Goal: Task Accomplishment & Management: Use online tool/utility

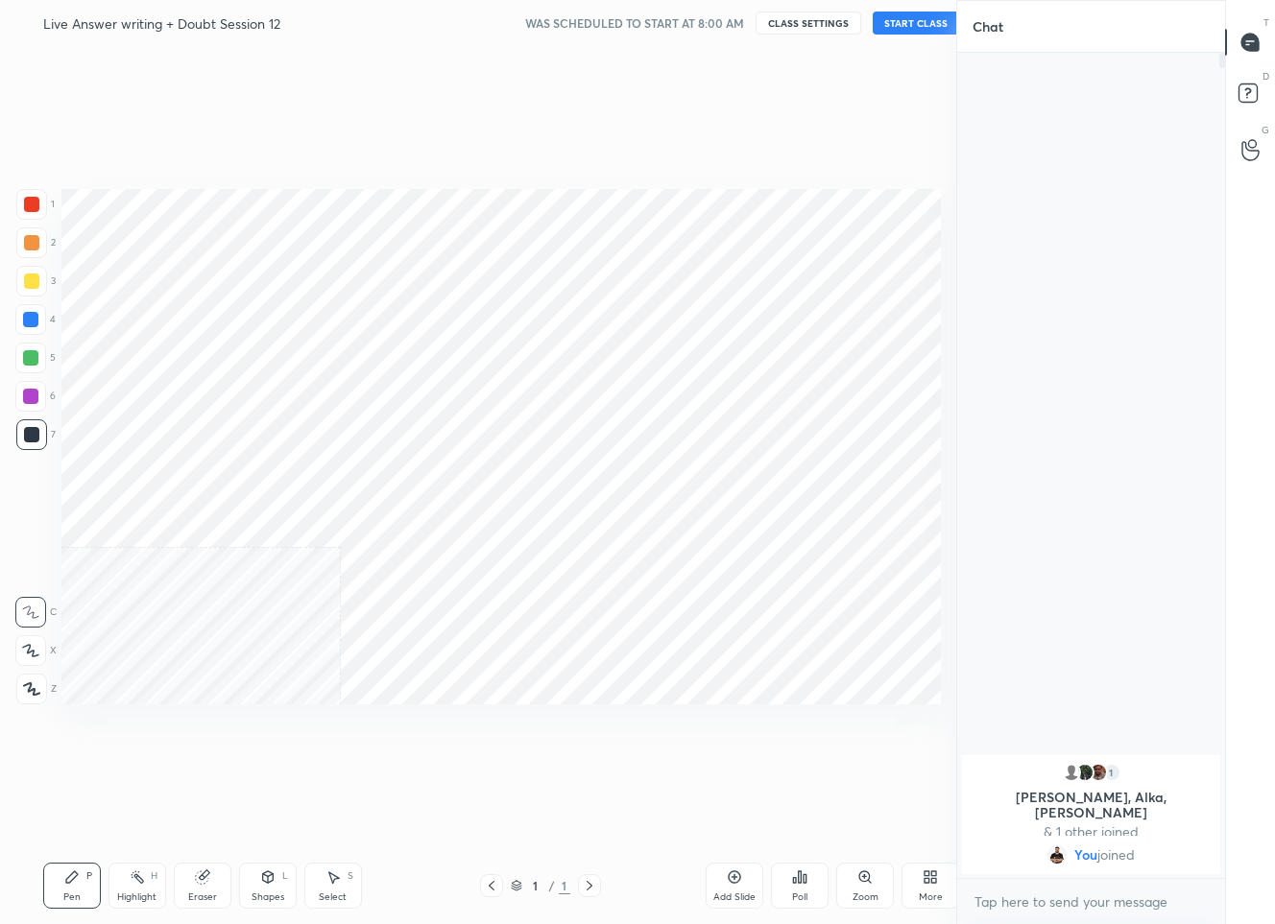
scroll to position [95176, 95099]
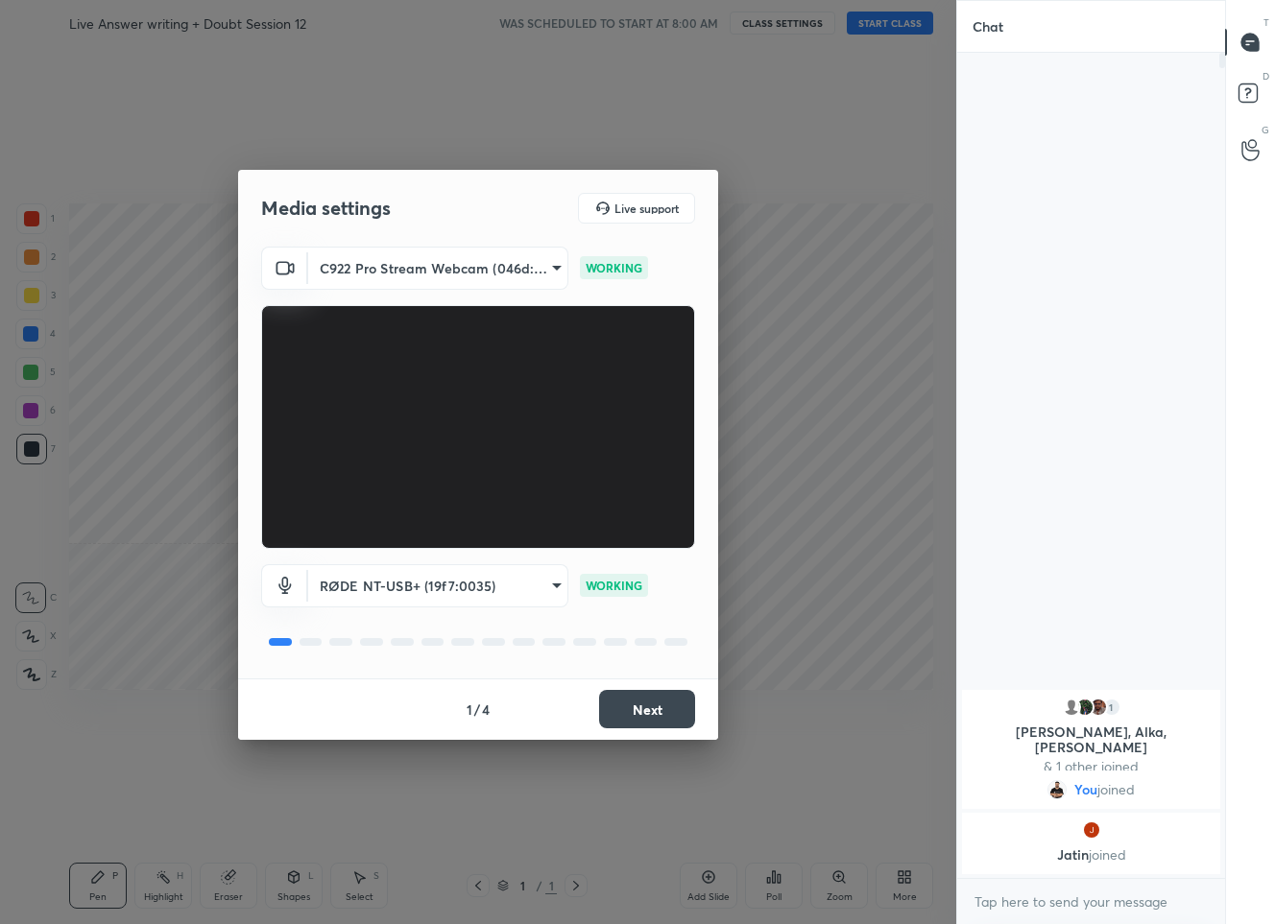
click at [642, 712] on button "Next" at bounding box center [647, 709] width 96 height 38
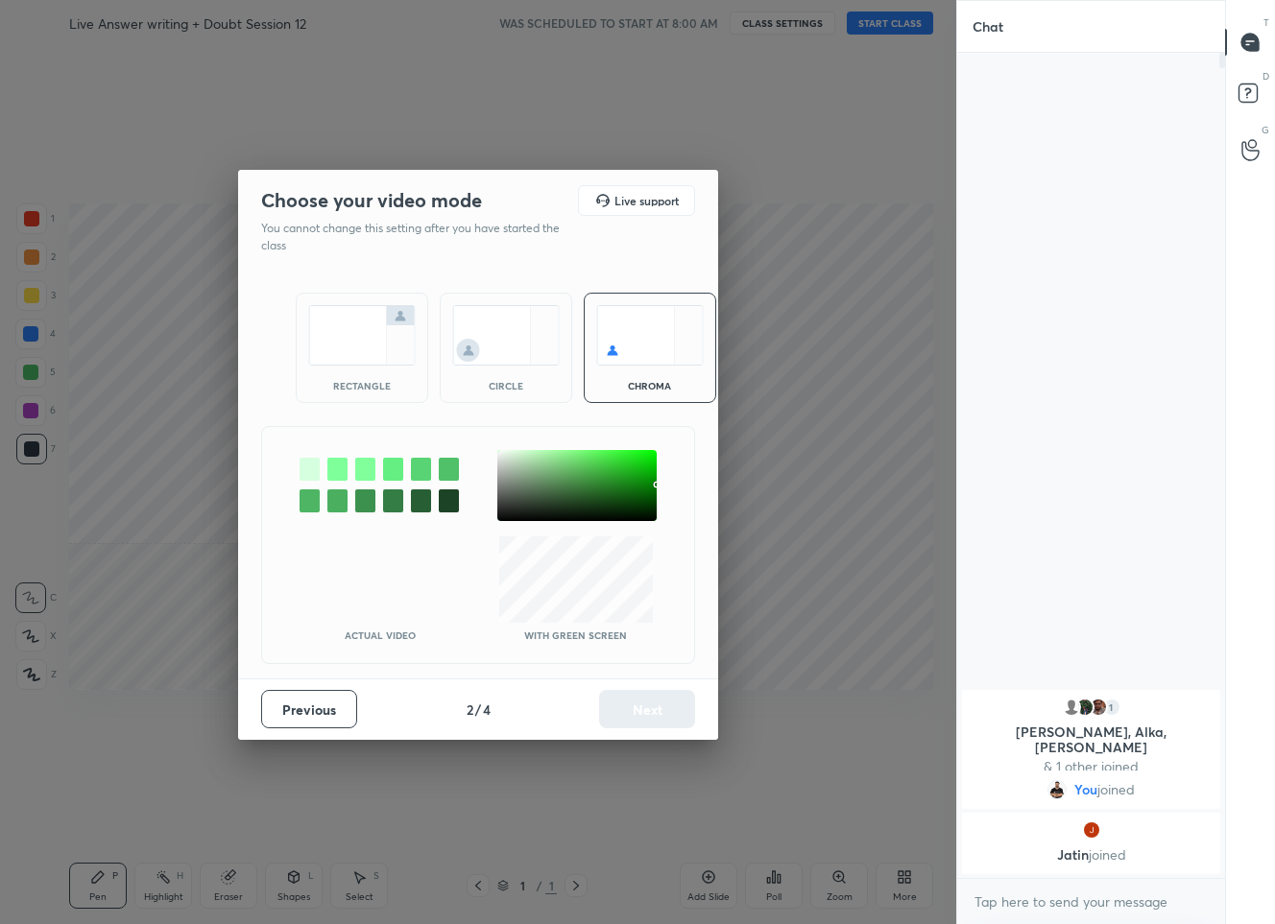
click at [501, 455] on div at bounding box center [576, 485] width 159 height 71
click at [636, 713] on button "Next" at bounding box center [647, 709] width 96 height 38
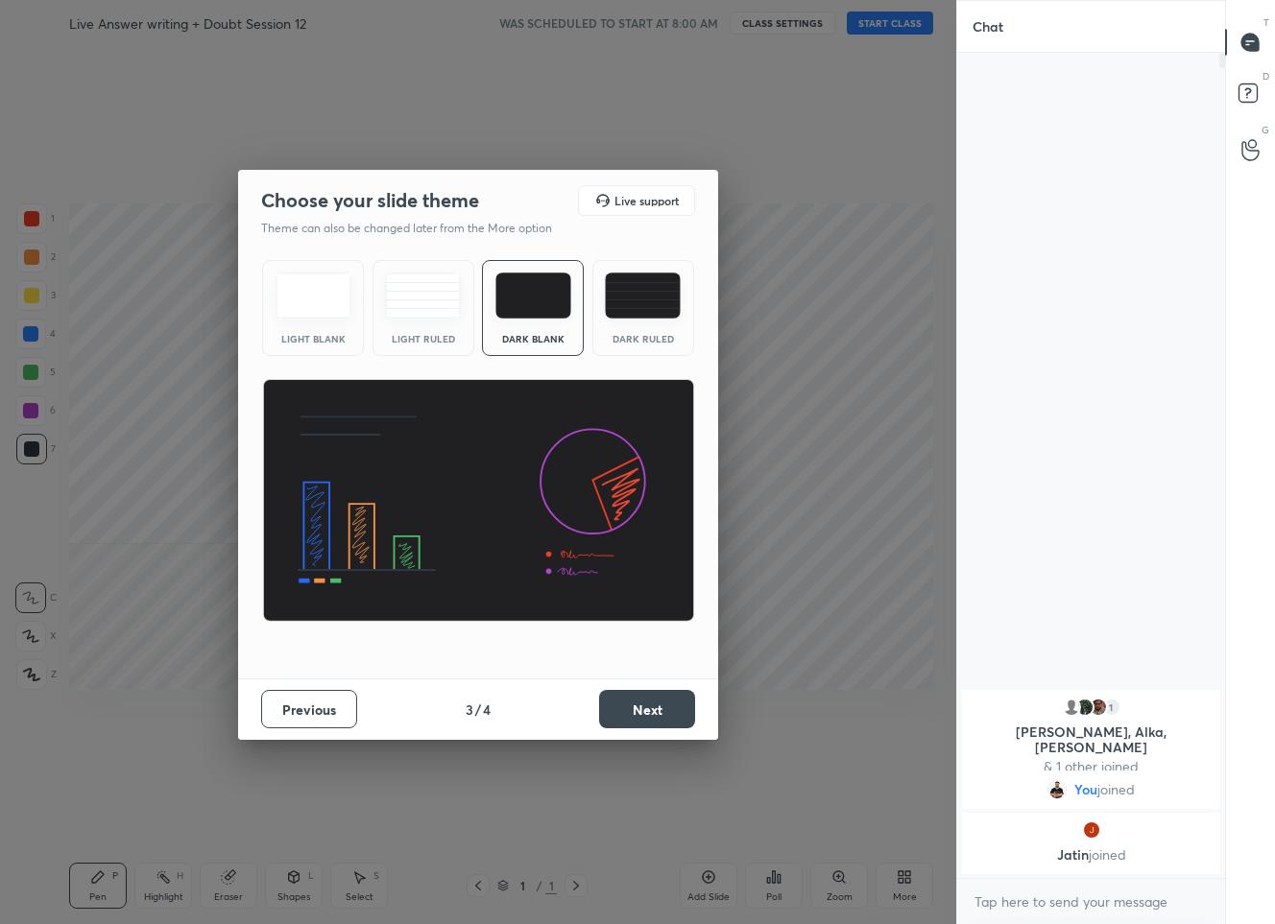
click at [639, 714] on button "Next" at bounding box center [647, 709] width 96 height 38
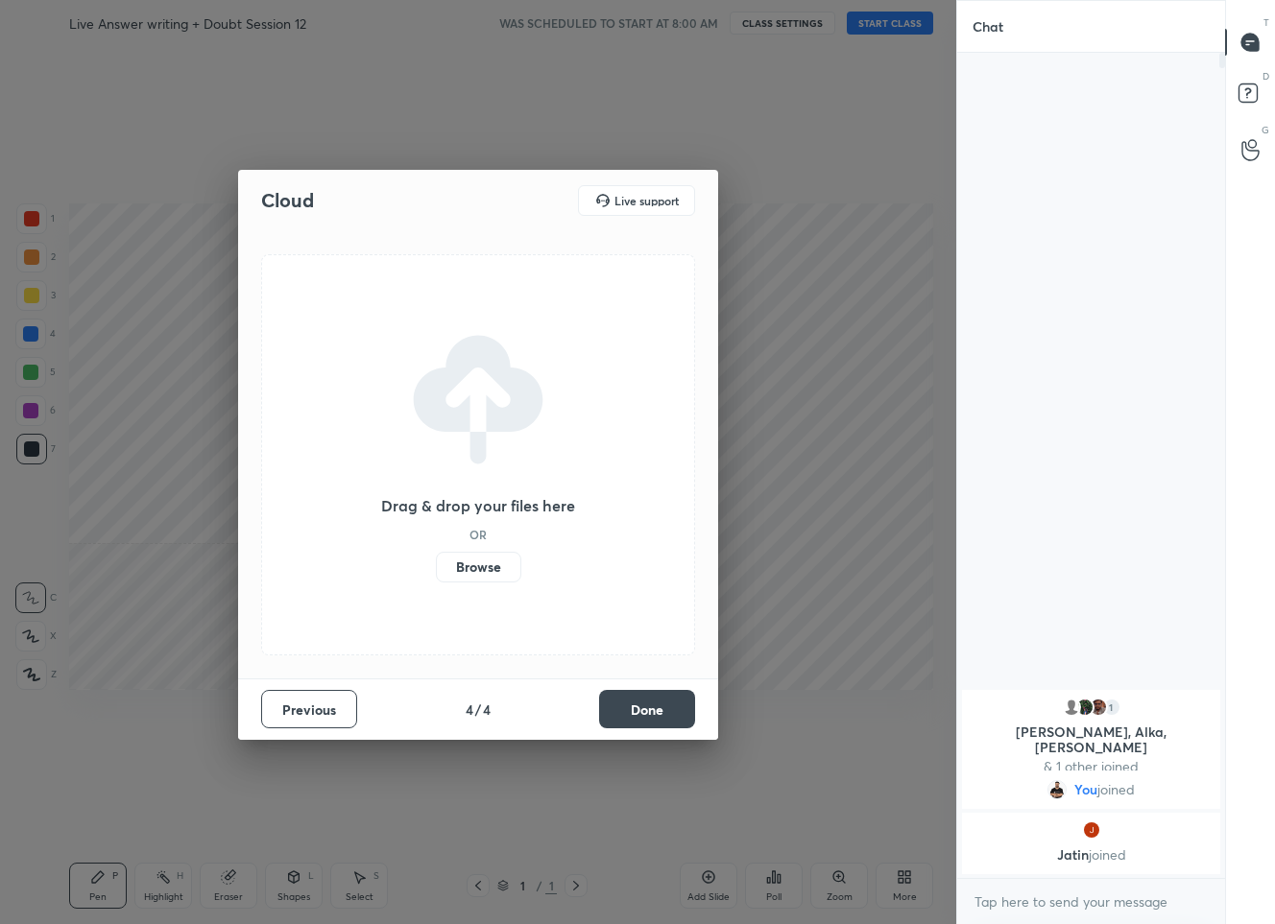
click at [642, 716] on button "Done" at bounding box center [647, 709] width 96 height 38
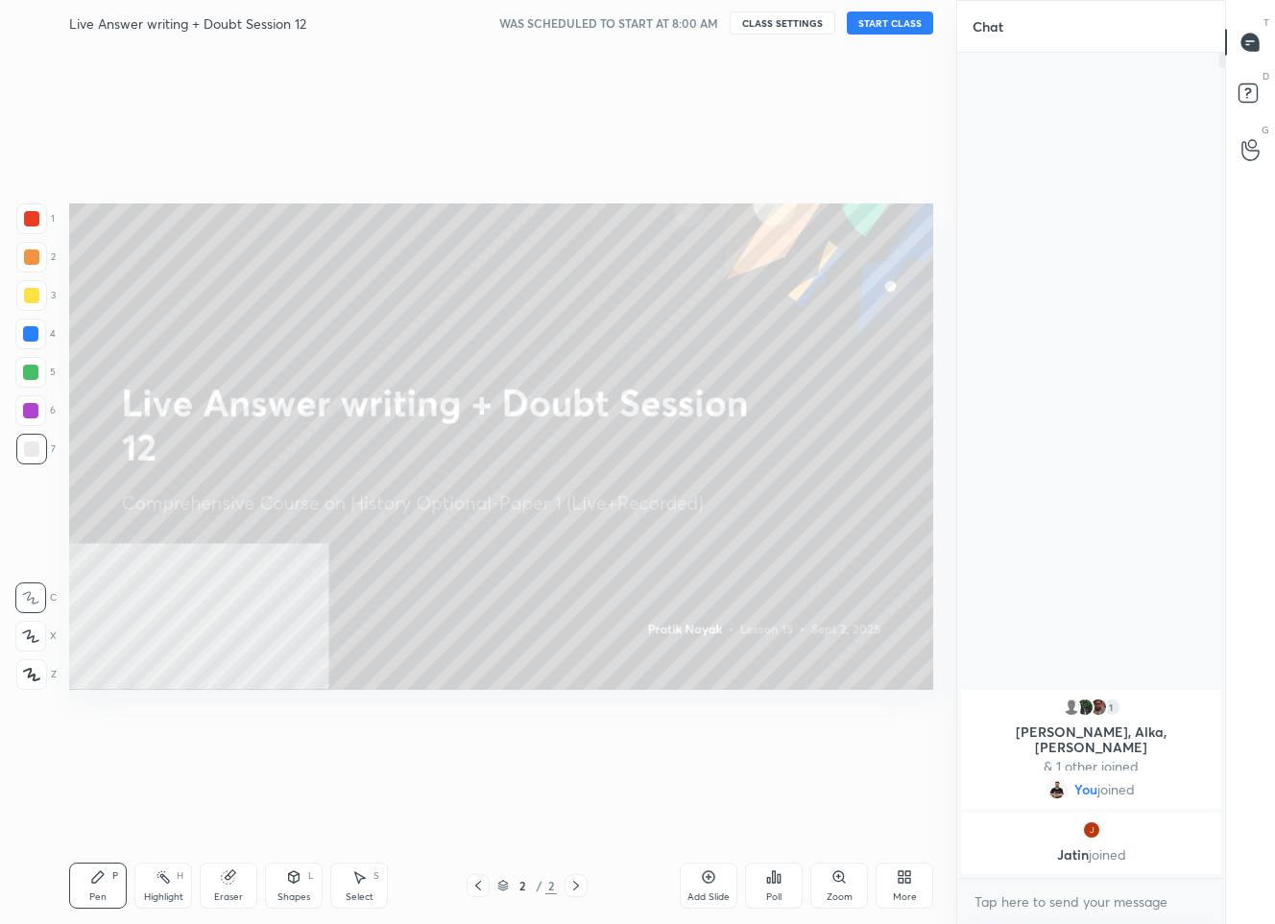
click at [895, 21] on button "START CLASS" at bounding box center [890, 23] width 86 height 23
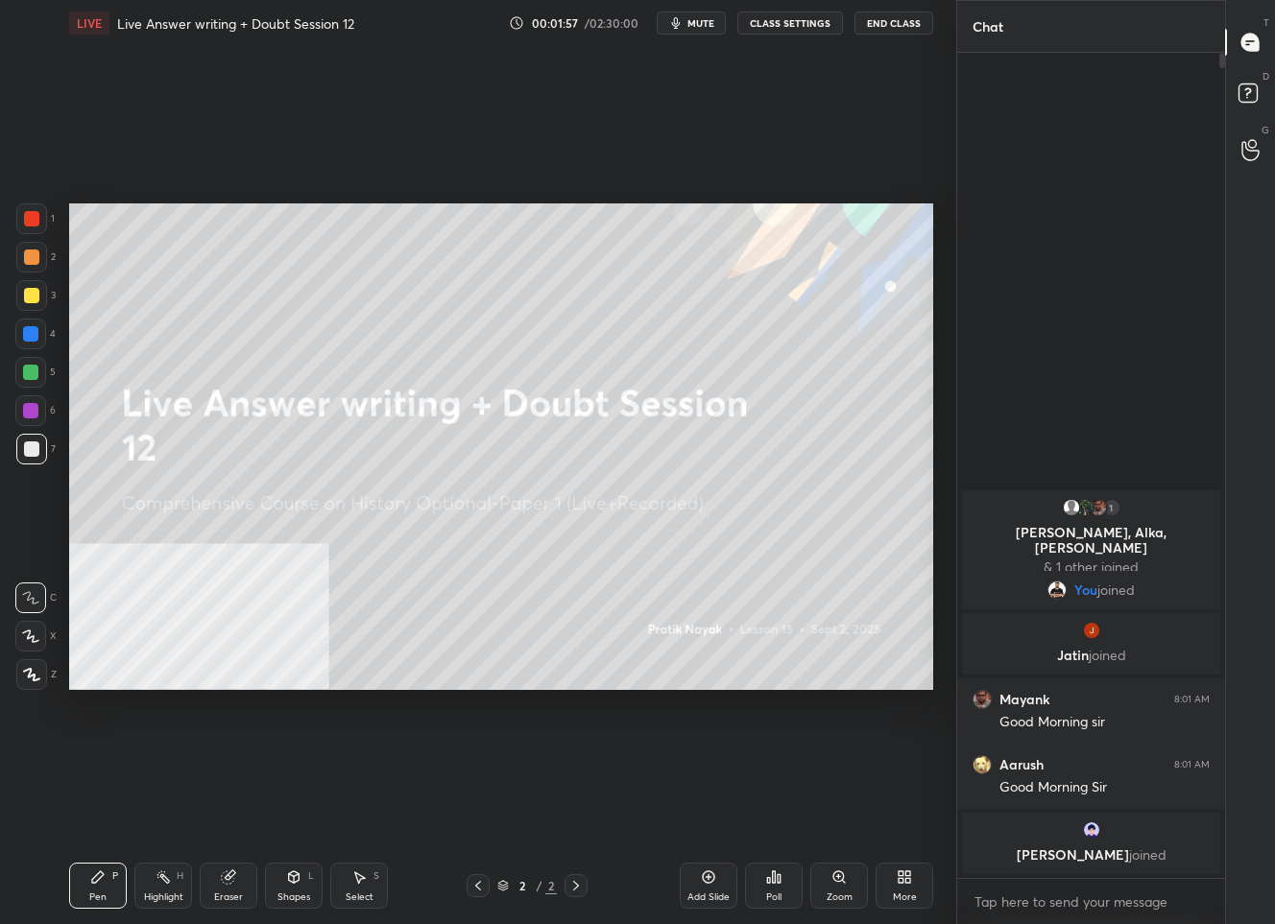
click at [35, 670] on icon at bounding box center [31, 674] width 17 height 13
click at [37, 292] on div at bounding box center [31, 295] width 15 height 15
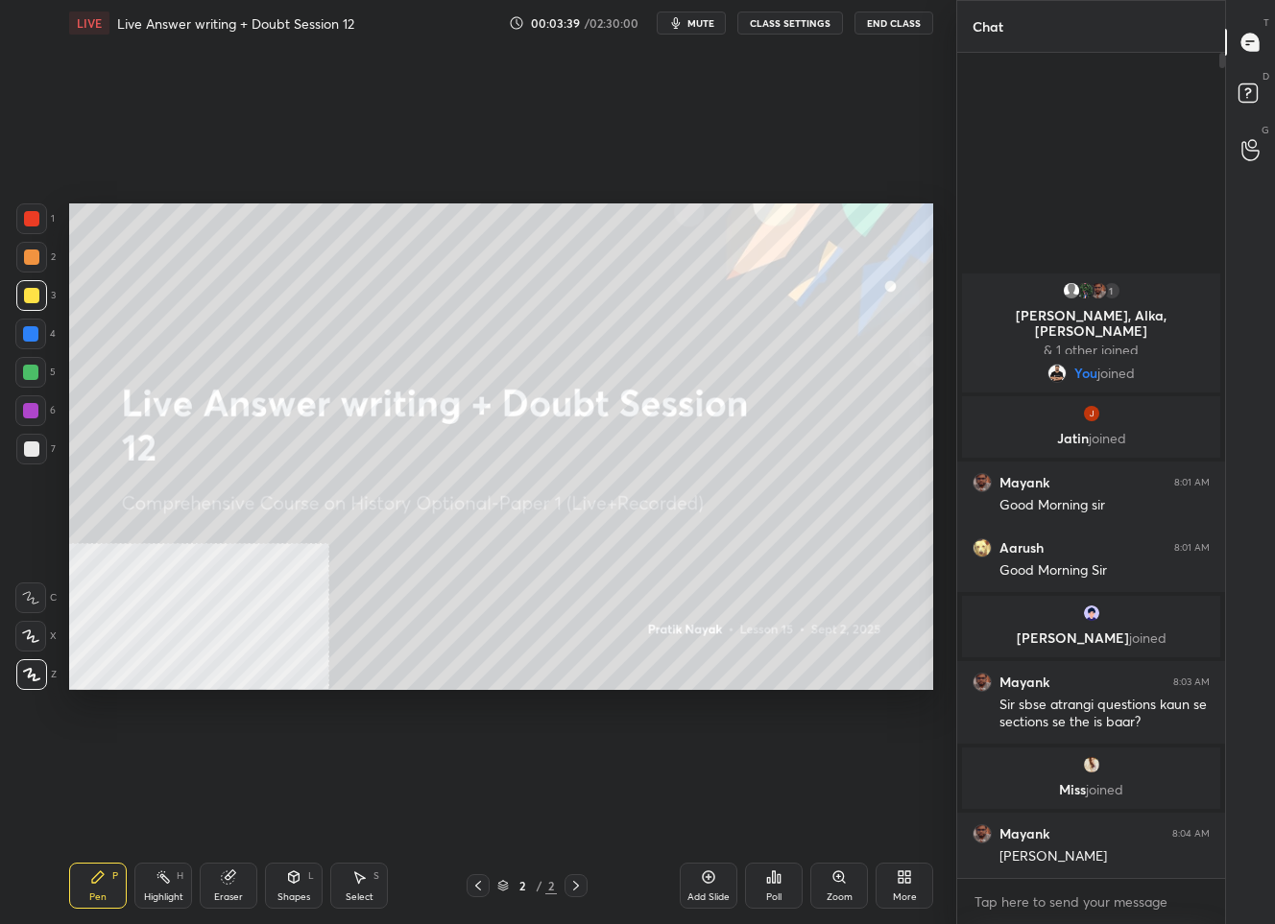
click at [692, 884] on div "Add Slide" at bounding box center [709, 886] width 58 height 46
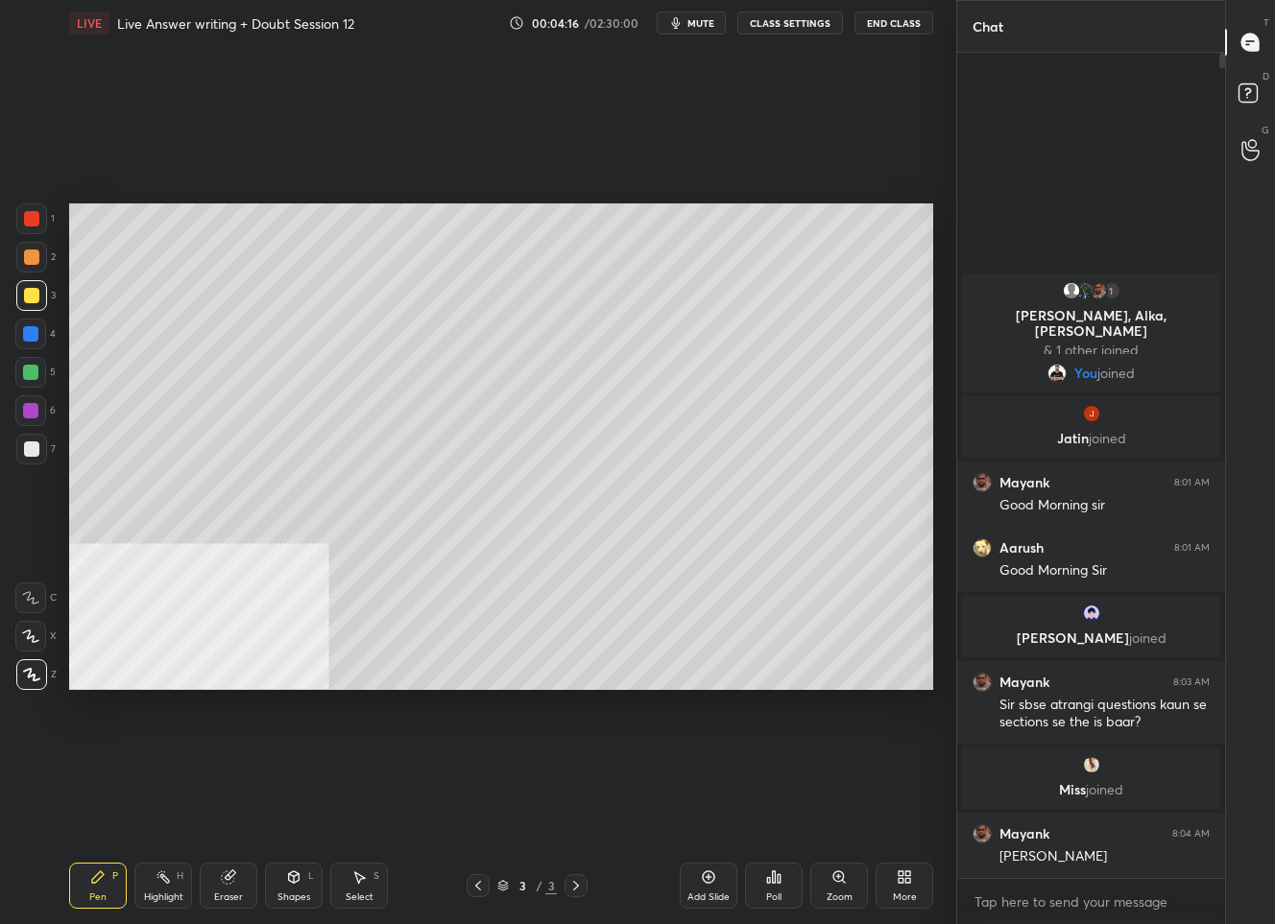
click at [898, 883] on icon at bounding box center [900, 880] width 5 height 5
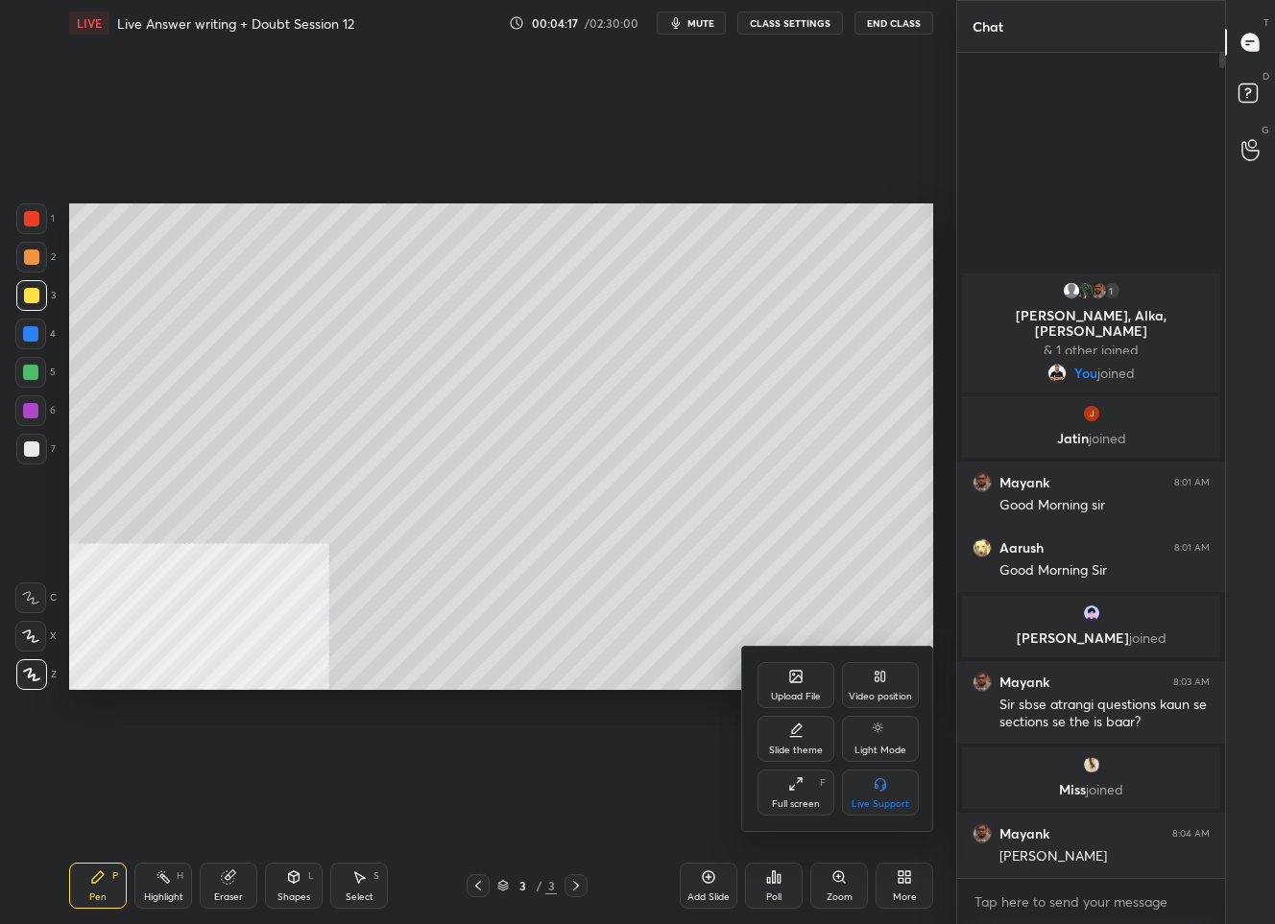
click at [779, 687] on div "Upload File" at bounding box center [795, 685] width 77 height 46
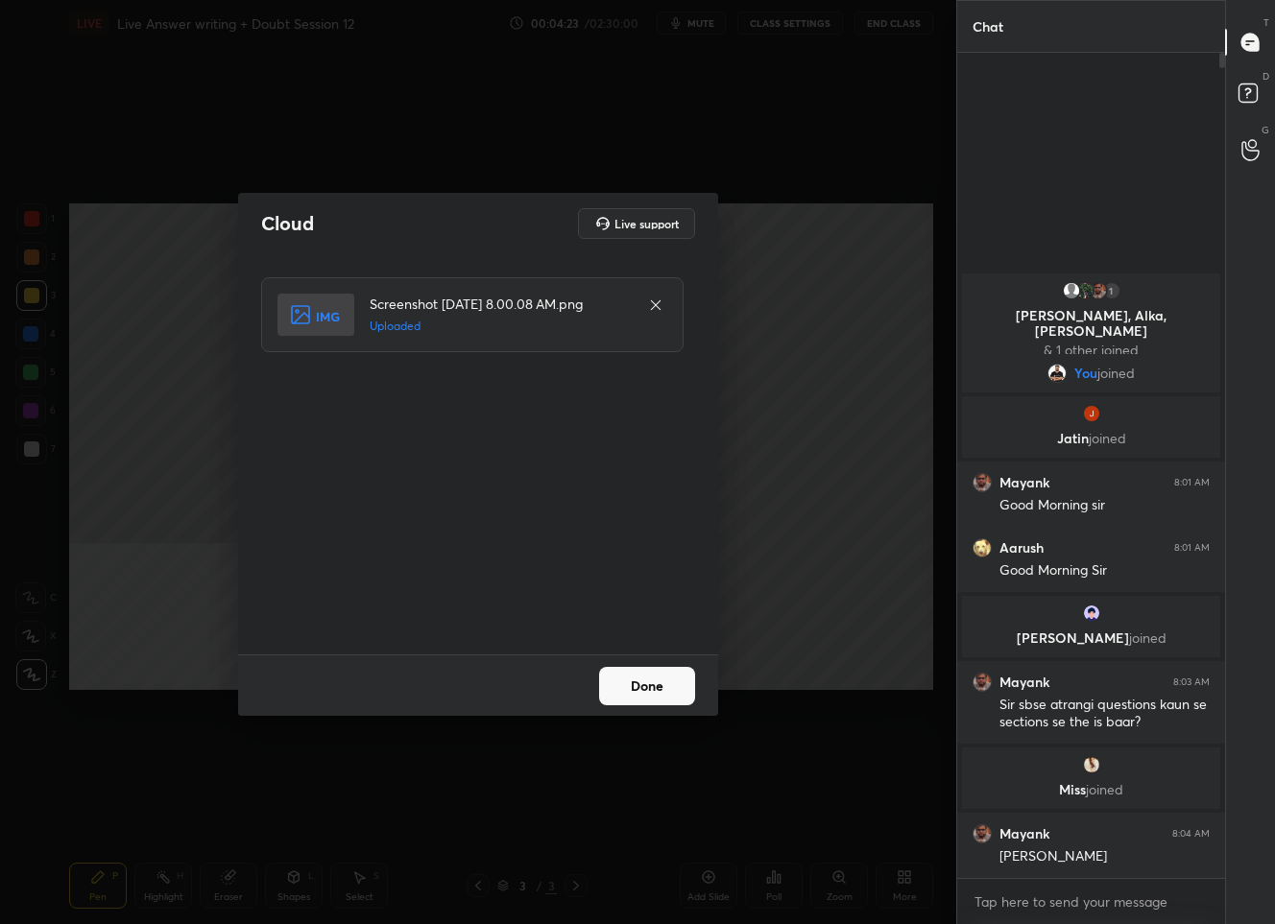
click at [631, 693] on button "Done" at bounding box center [647, 686] width 96 height 38
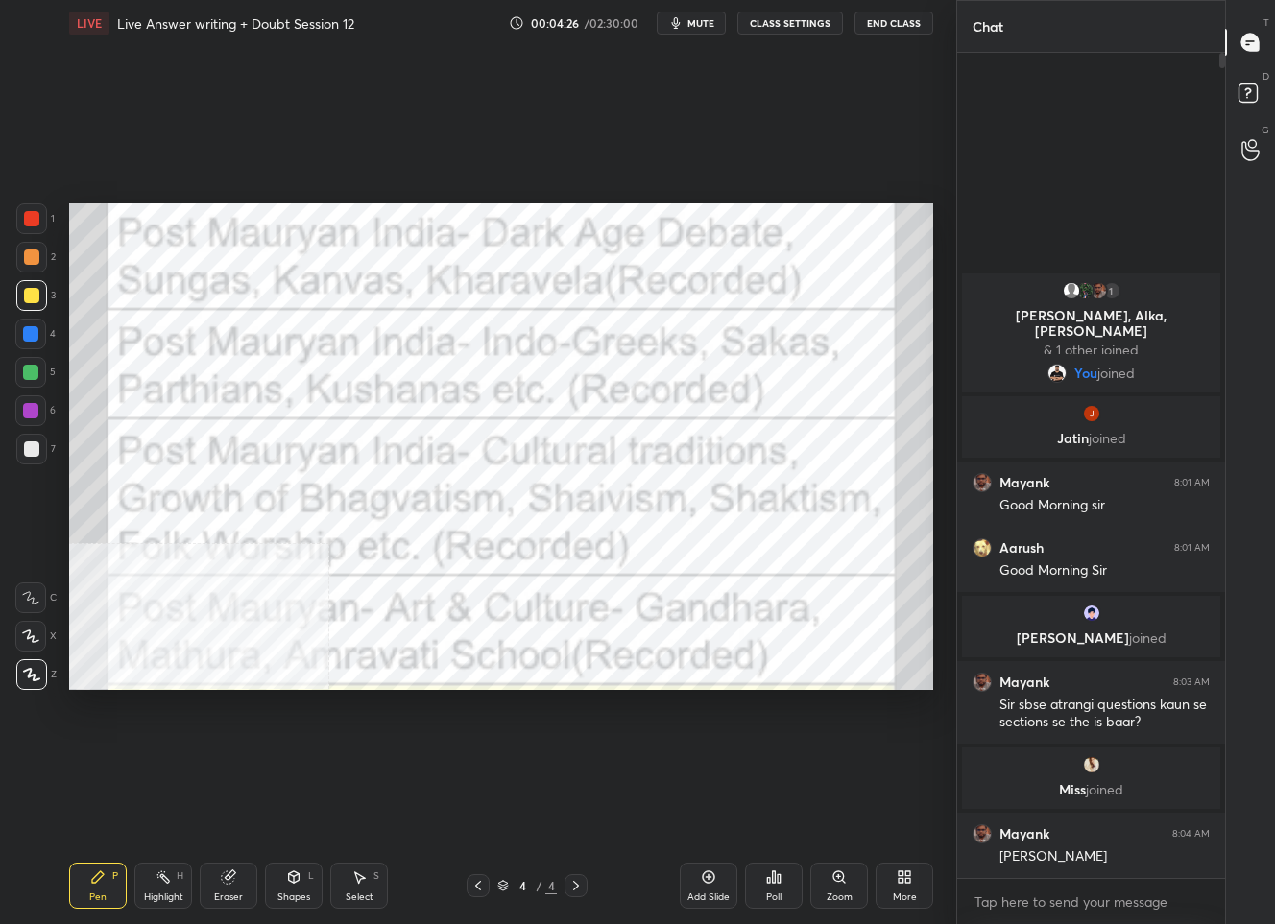
click at [32, 216] on div at bounding box center [31, 218] width 15 height 15
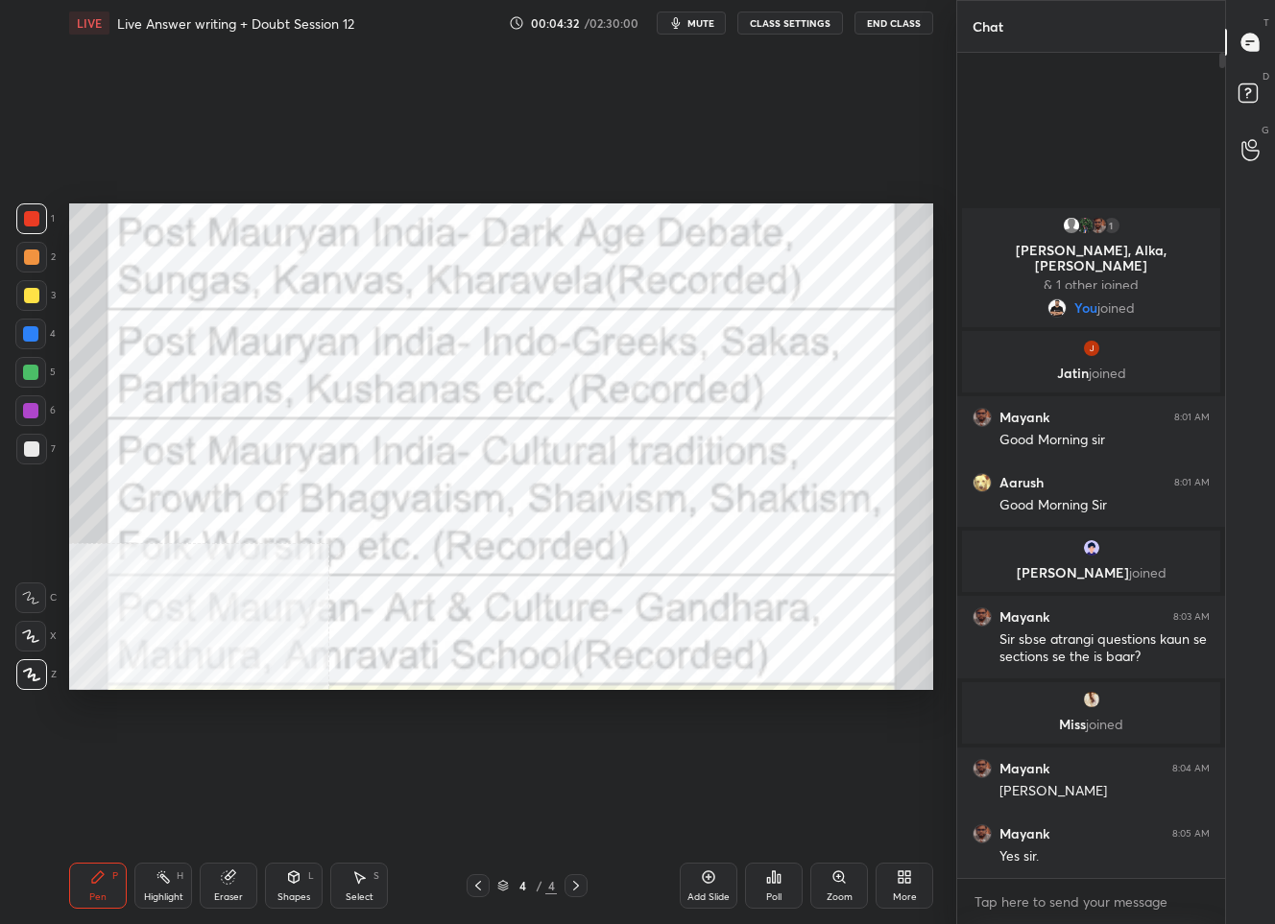
click at [902, 884] on icon at bounding box center [903, 877] width 15 height 15
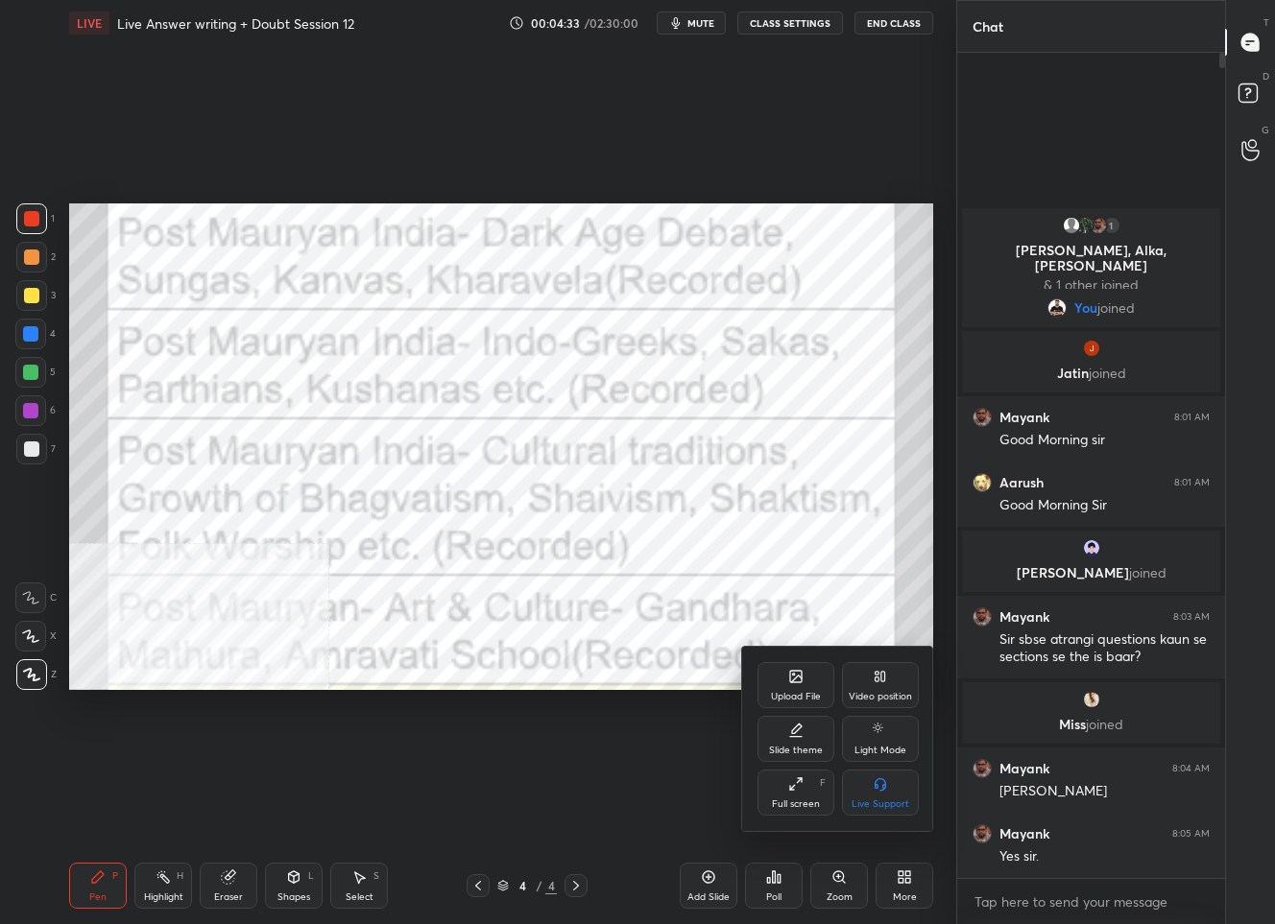
click at [803, 682] on div "Upload File" at bounding box center [795, 685] width 77 height 46
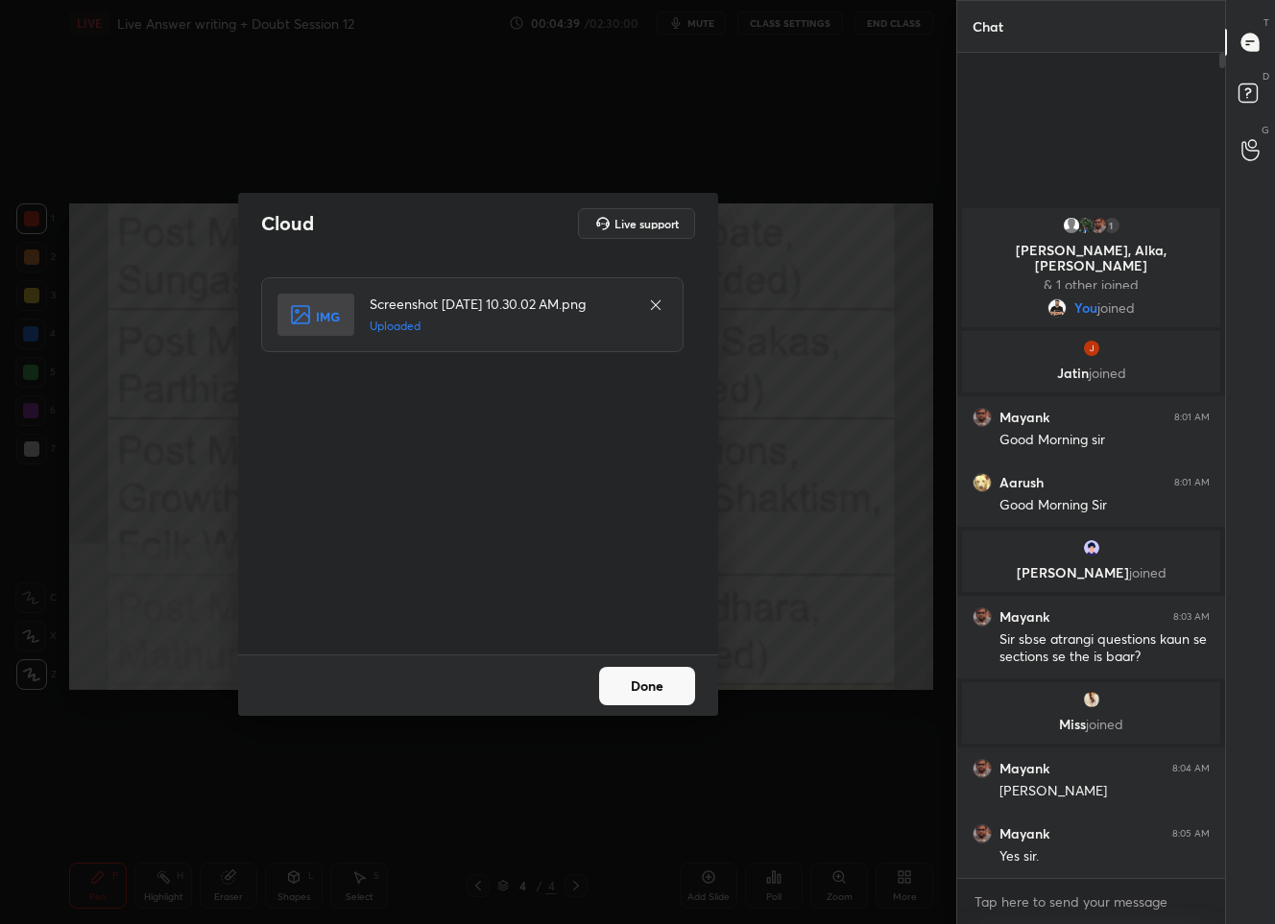
click at [642, 703] on button "Done" at bounding box center [647, 686] width 96 height 38
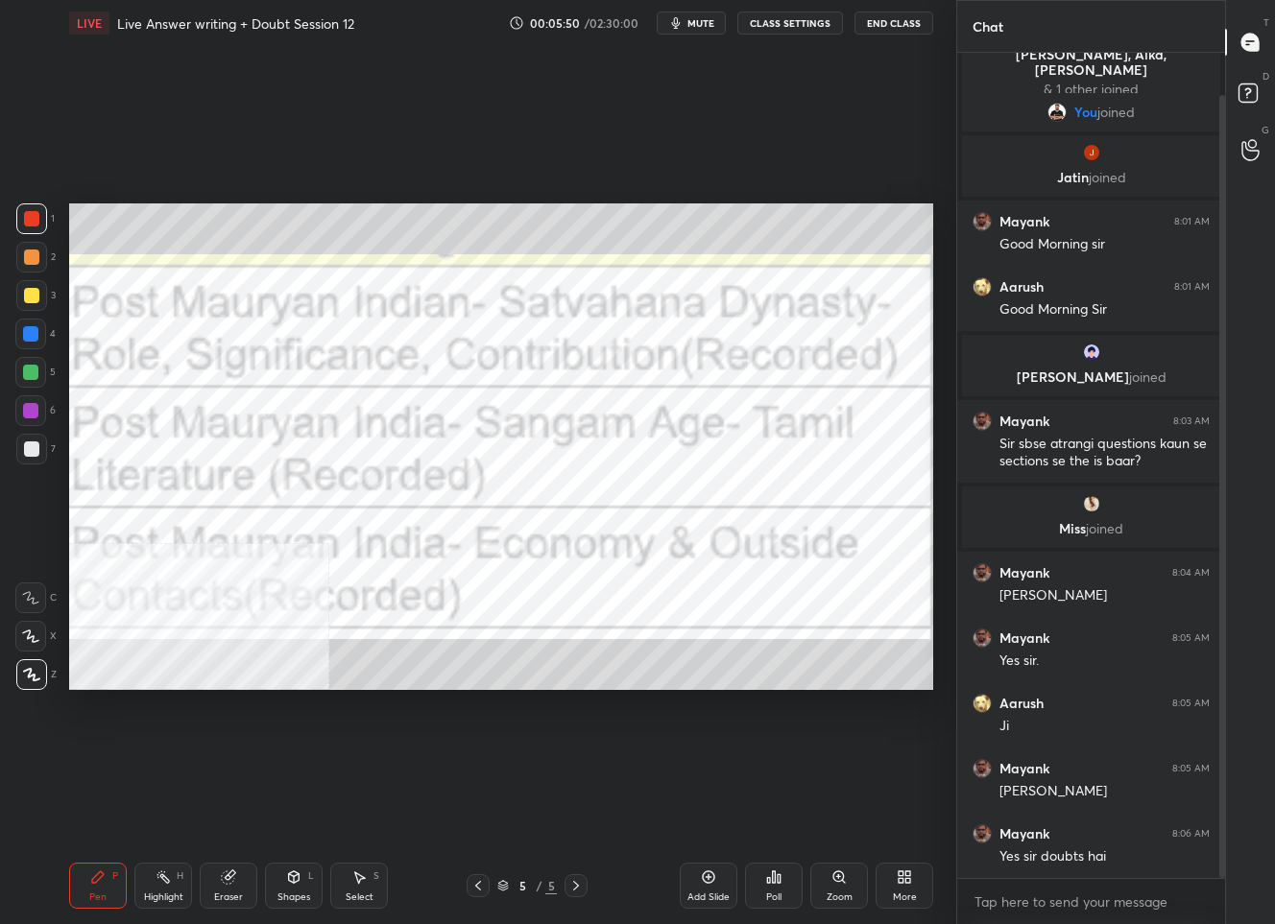
scroll to position [127, 0]
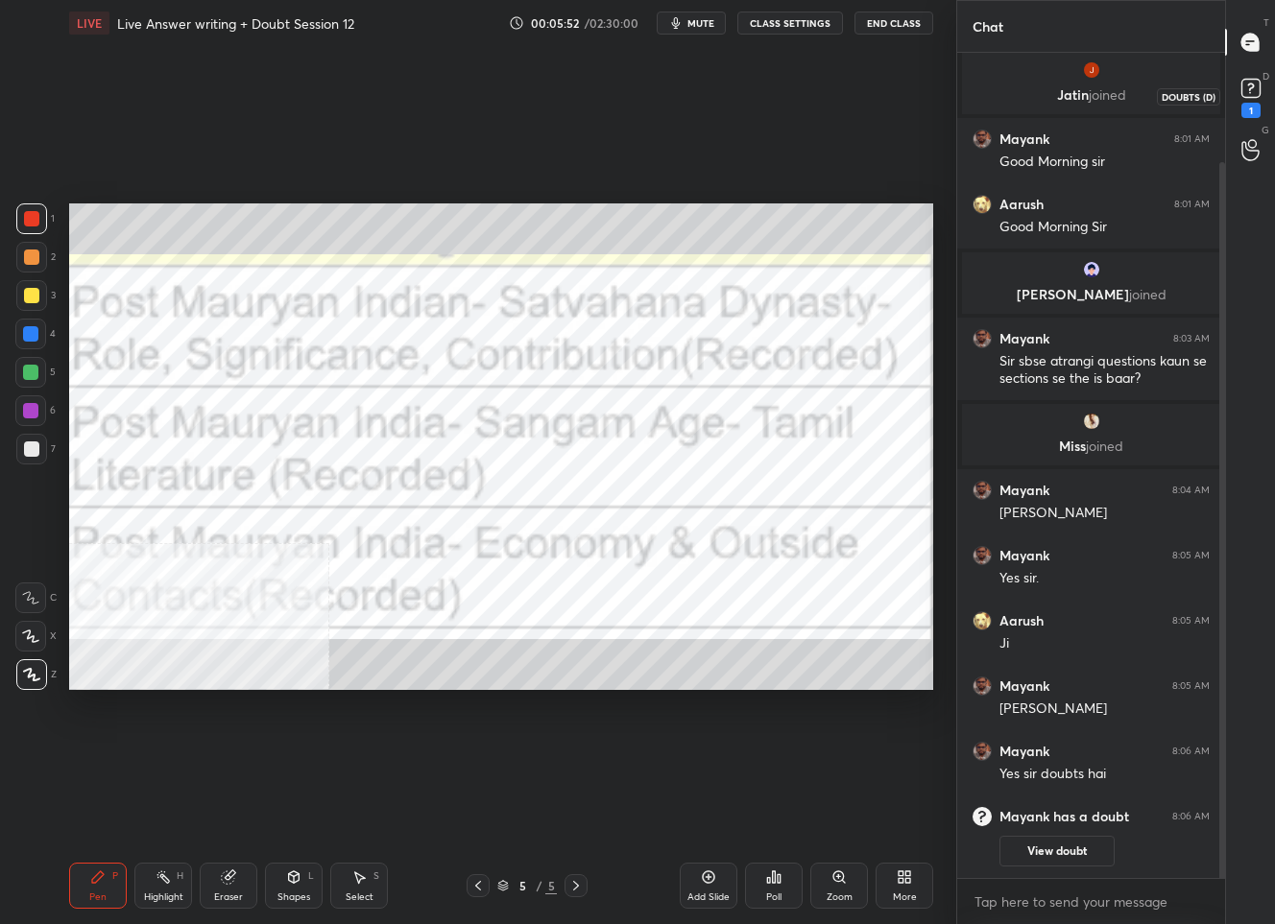
click at [1252, 99] on icon at bounding box center [1250, 88] width 29 height 29
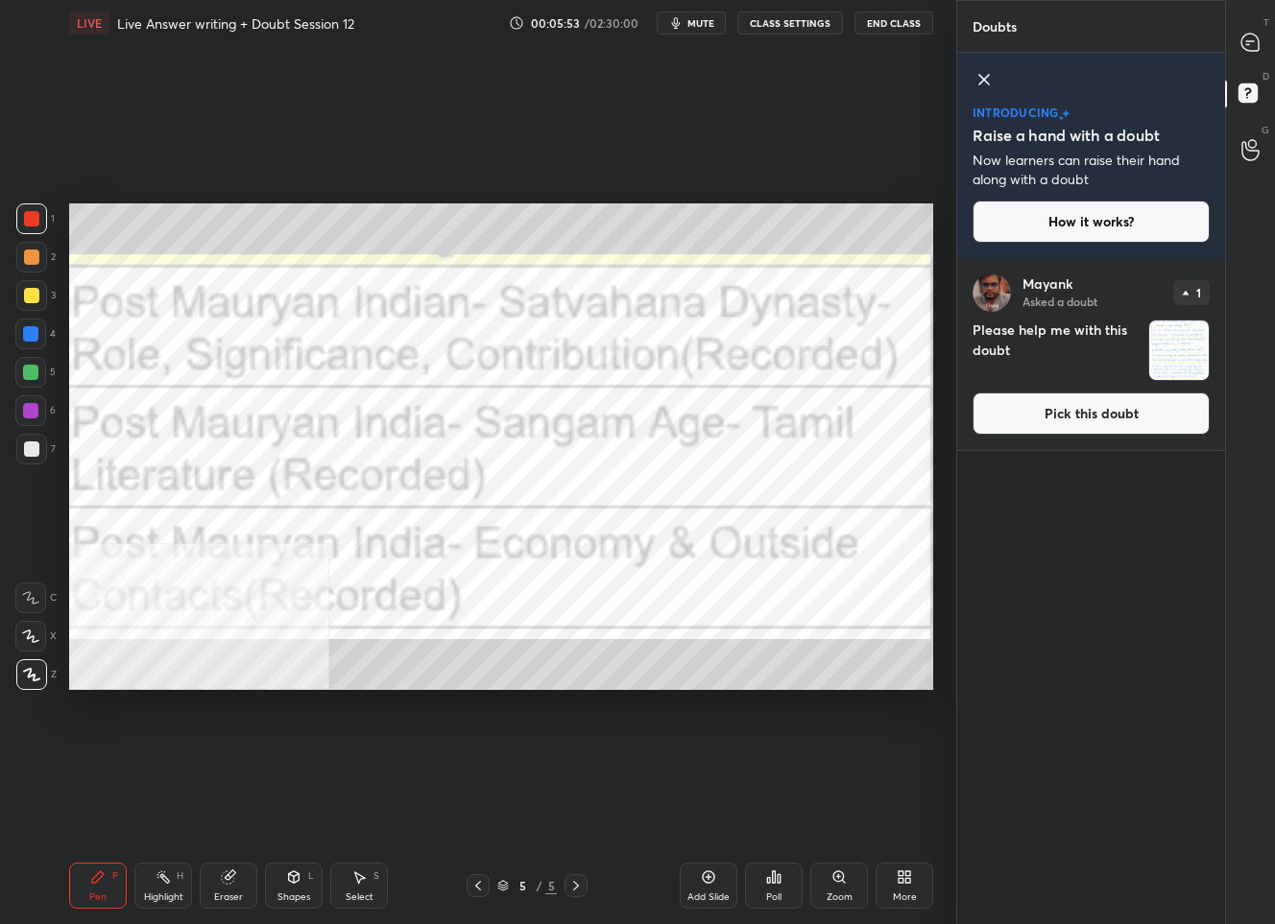
click at [1040, 419] on button "Pick this doubt" at bounding box center [1090, 414] width 237 height 42
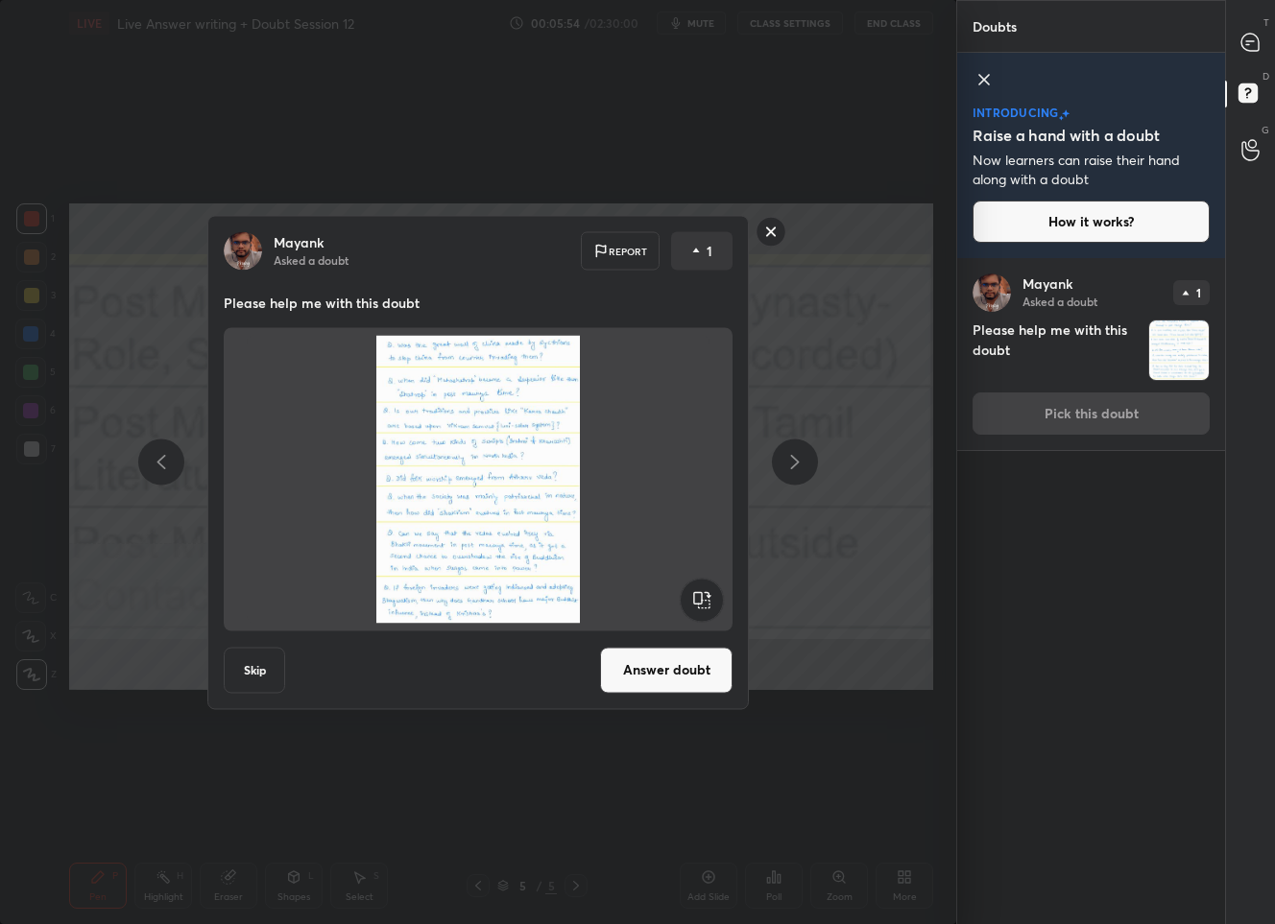
click at [768, 227] on rect at bounding box center [771, 232] width 30 height 30
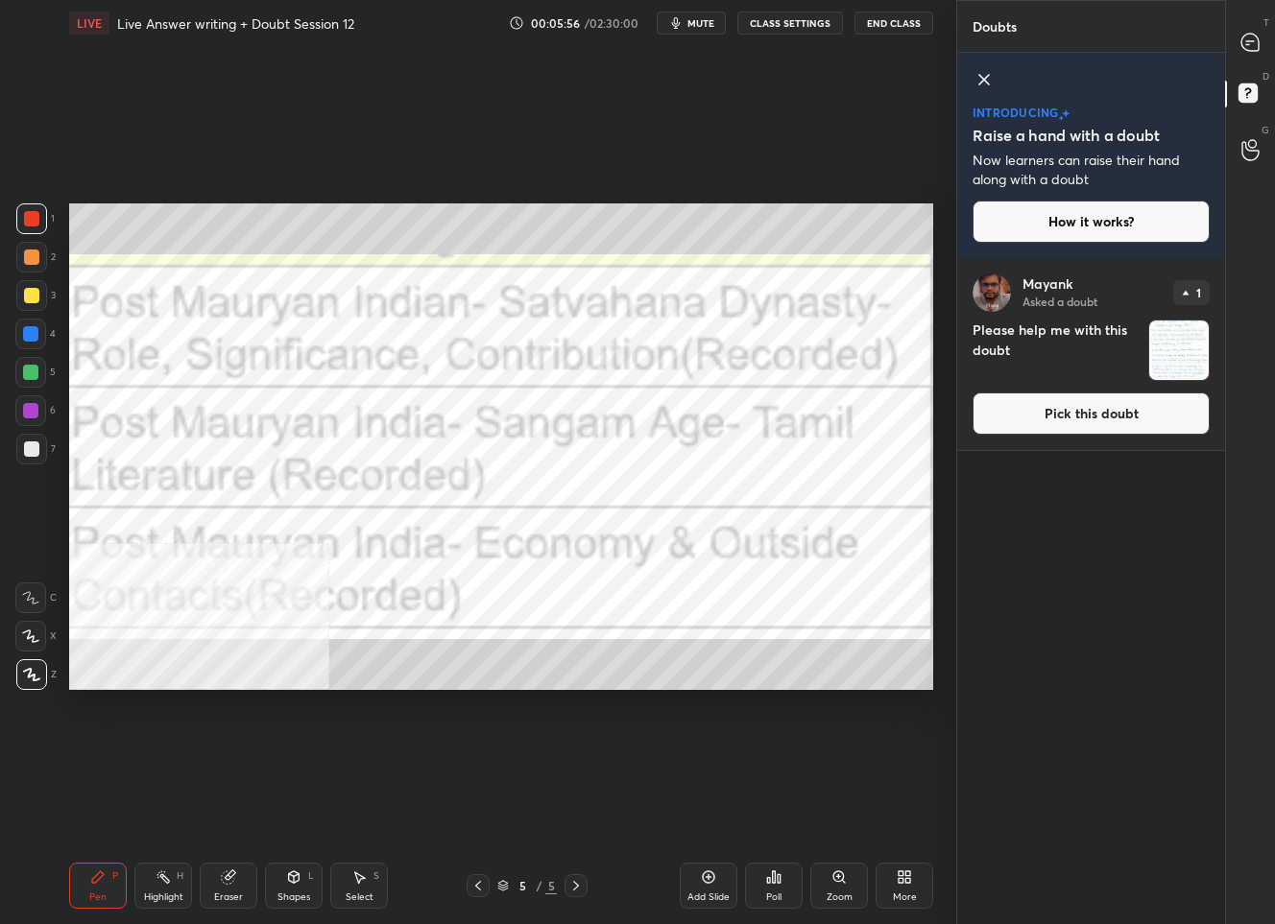
click at [1107, 408] on button "Pick this doubt" at bounding box center [1090, 414] width 237 height 42
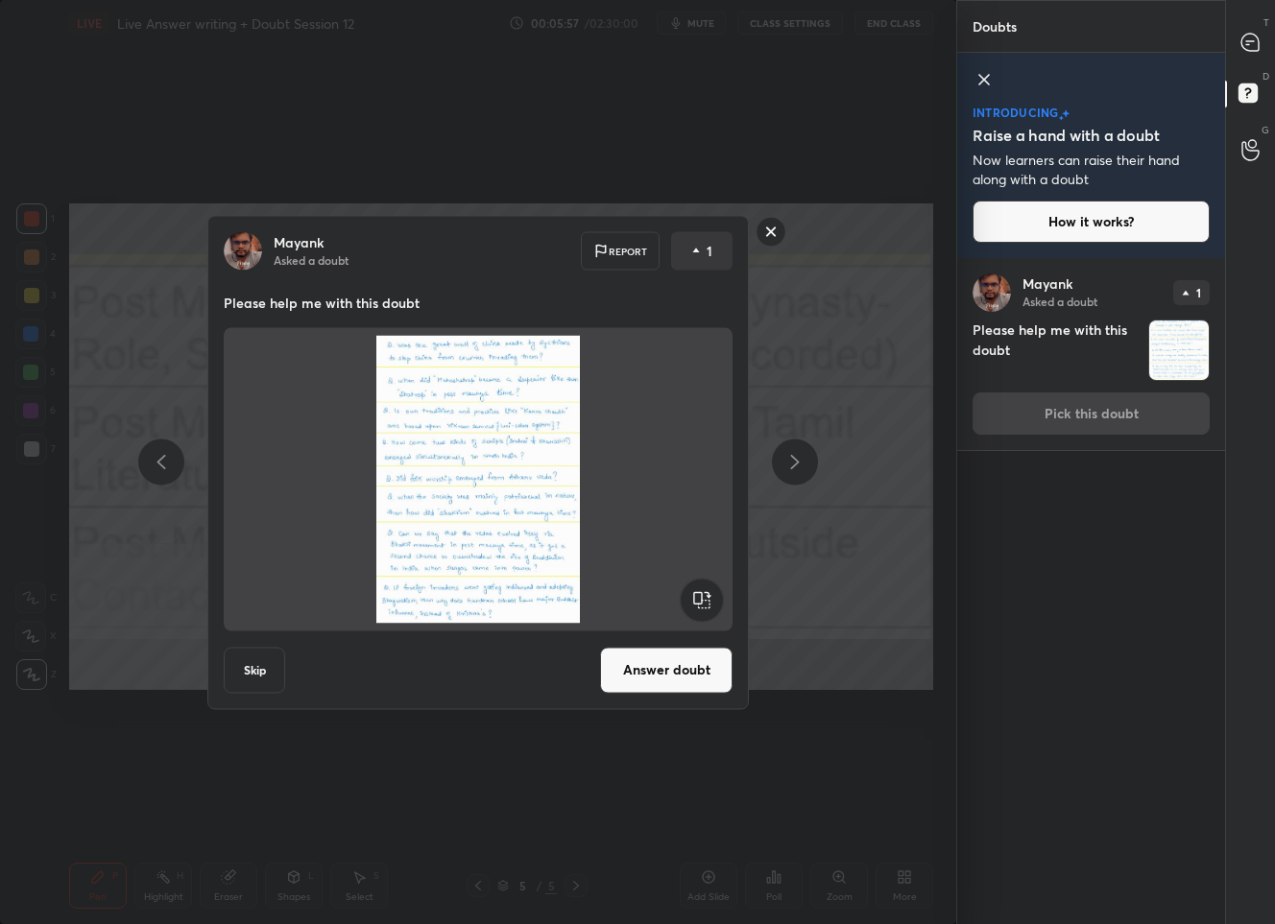
click at [662, 655] on button "Answer doubt" at bounding box center [666, 670] width 132 height 46
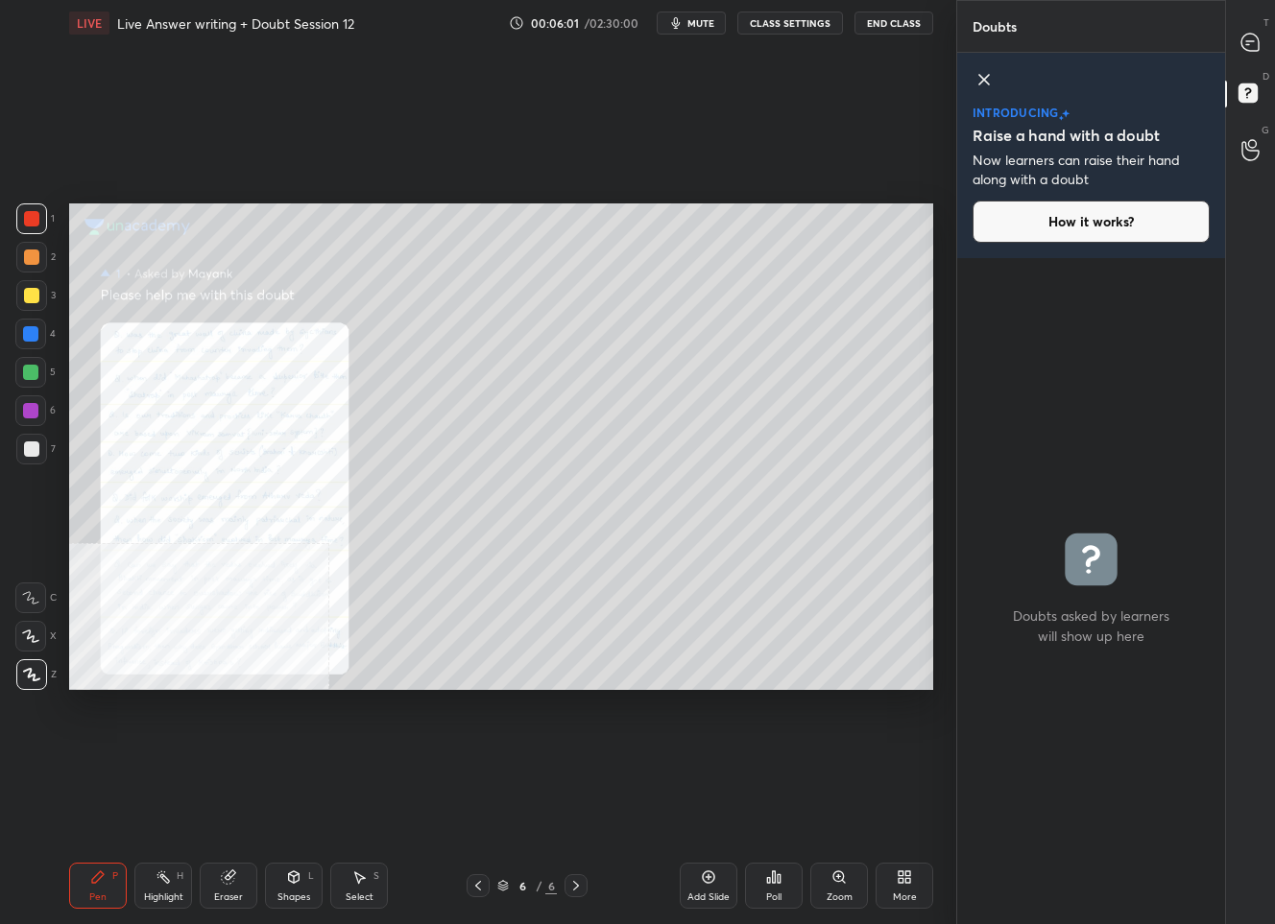
click at [900, 883] on icon at bounding box center [900, 880] width 5 height 5
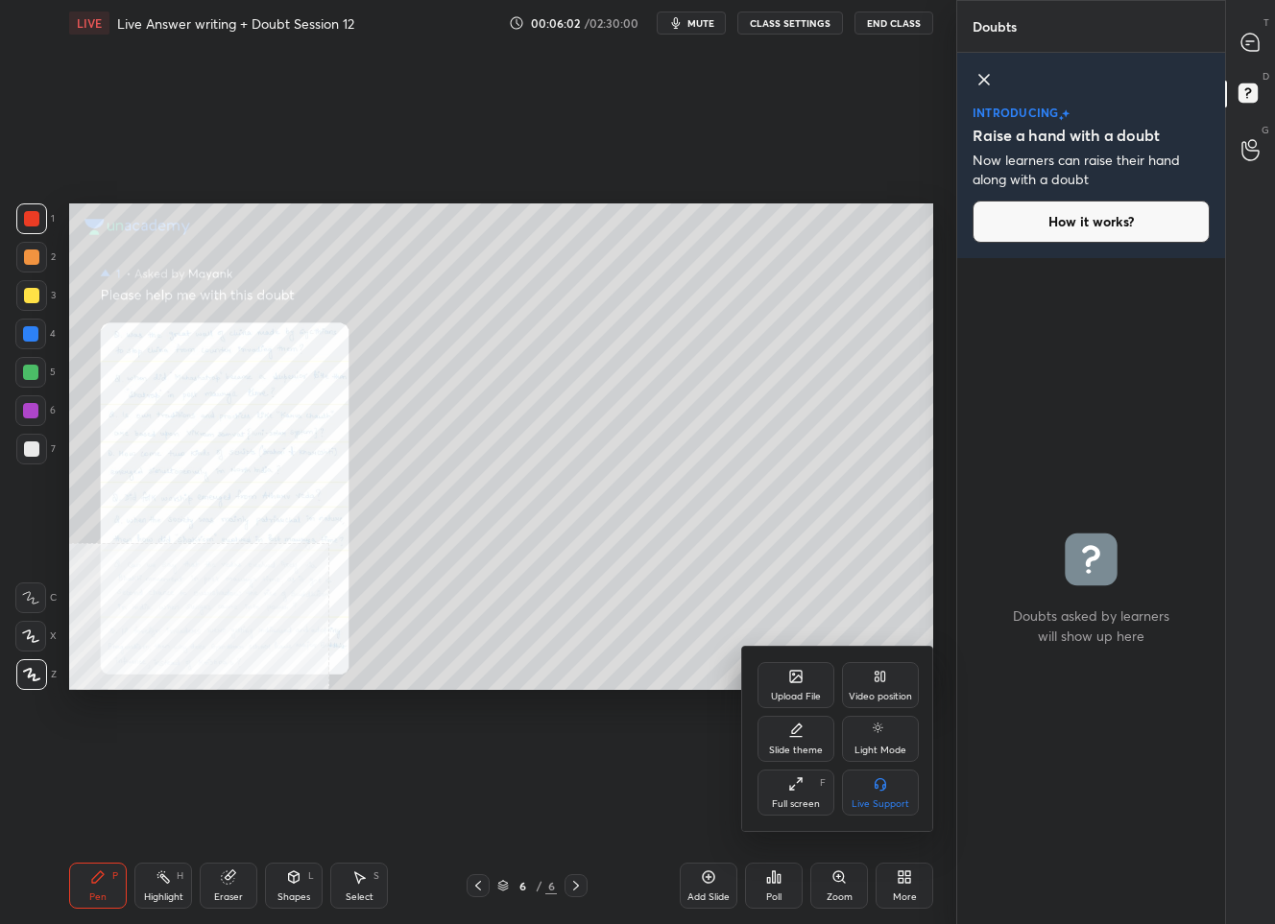
click at [870, 692] on div "Video position" at bounding box center [879, 697] width 63 height 10
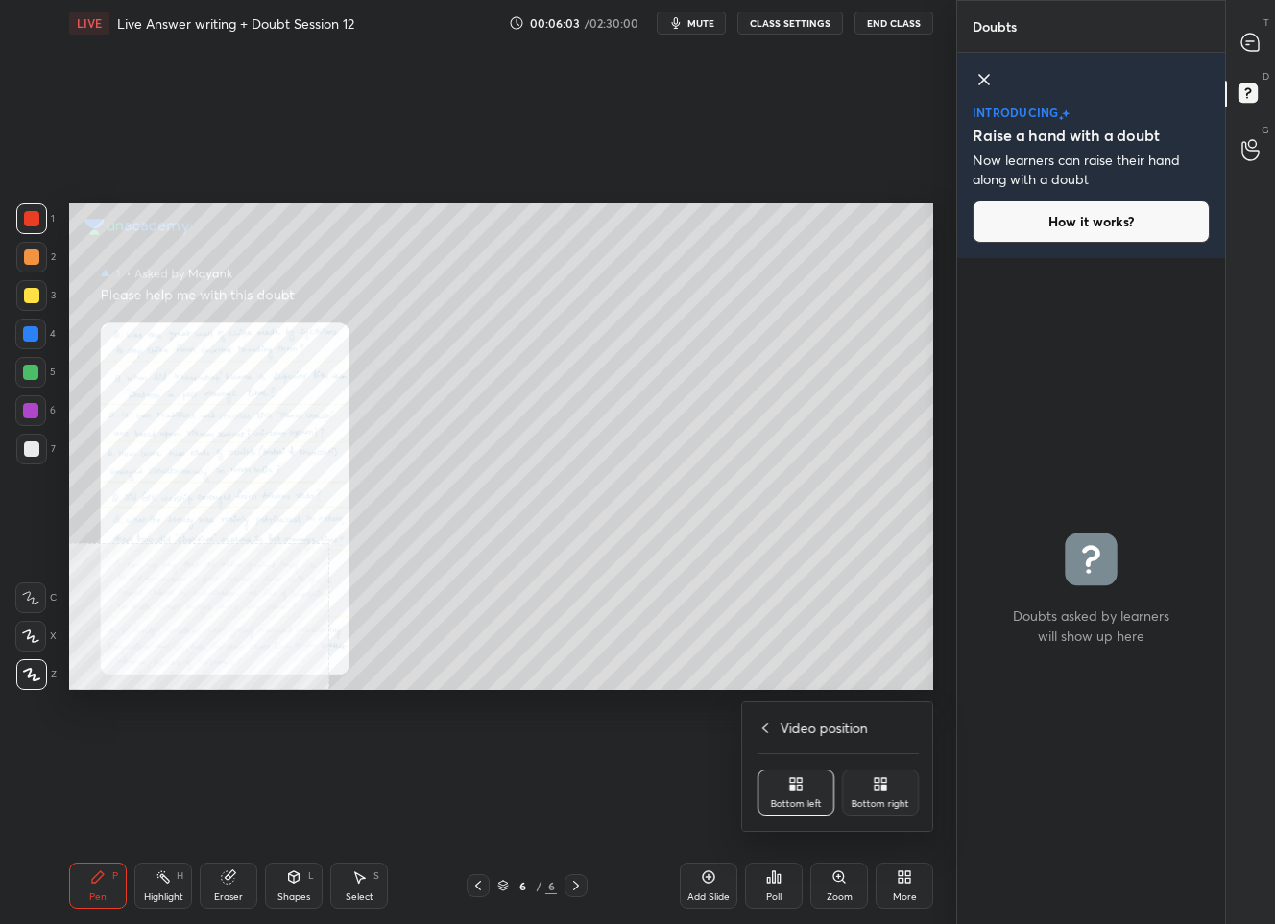
click at [857, 786] on div "Bottom right" at bounding box center [880, 793] width 77 height 46
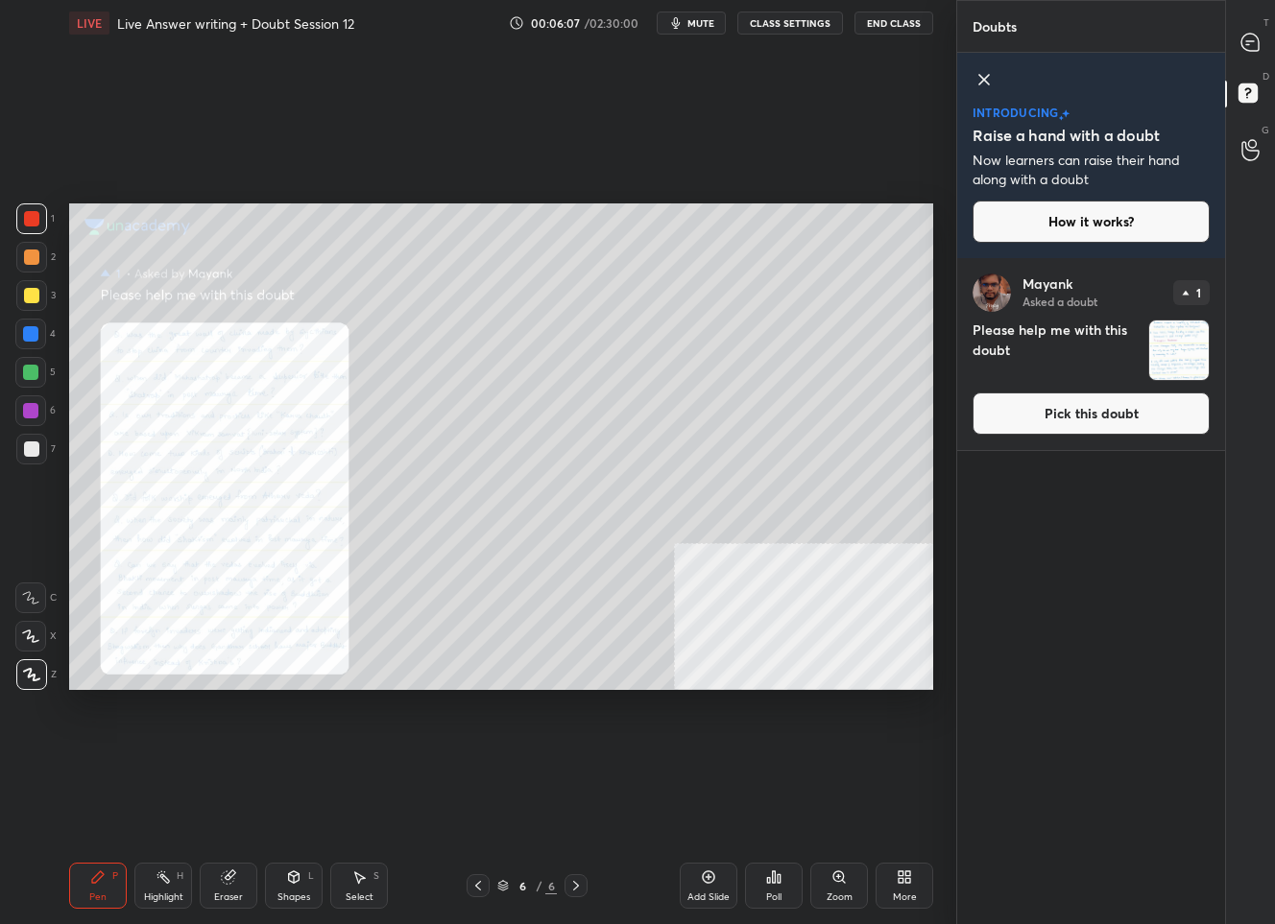
click at [845, 889] on div "Zoom" at bounding box center [839, 886] width 58 height 46
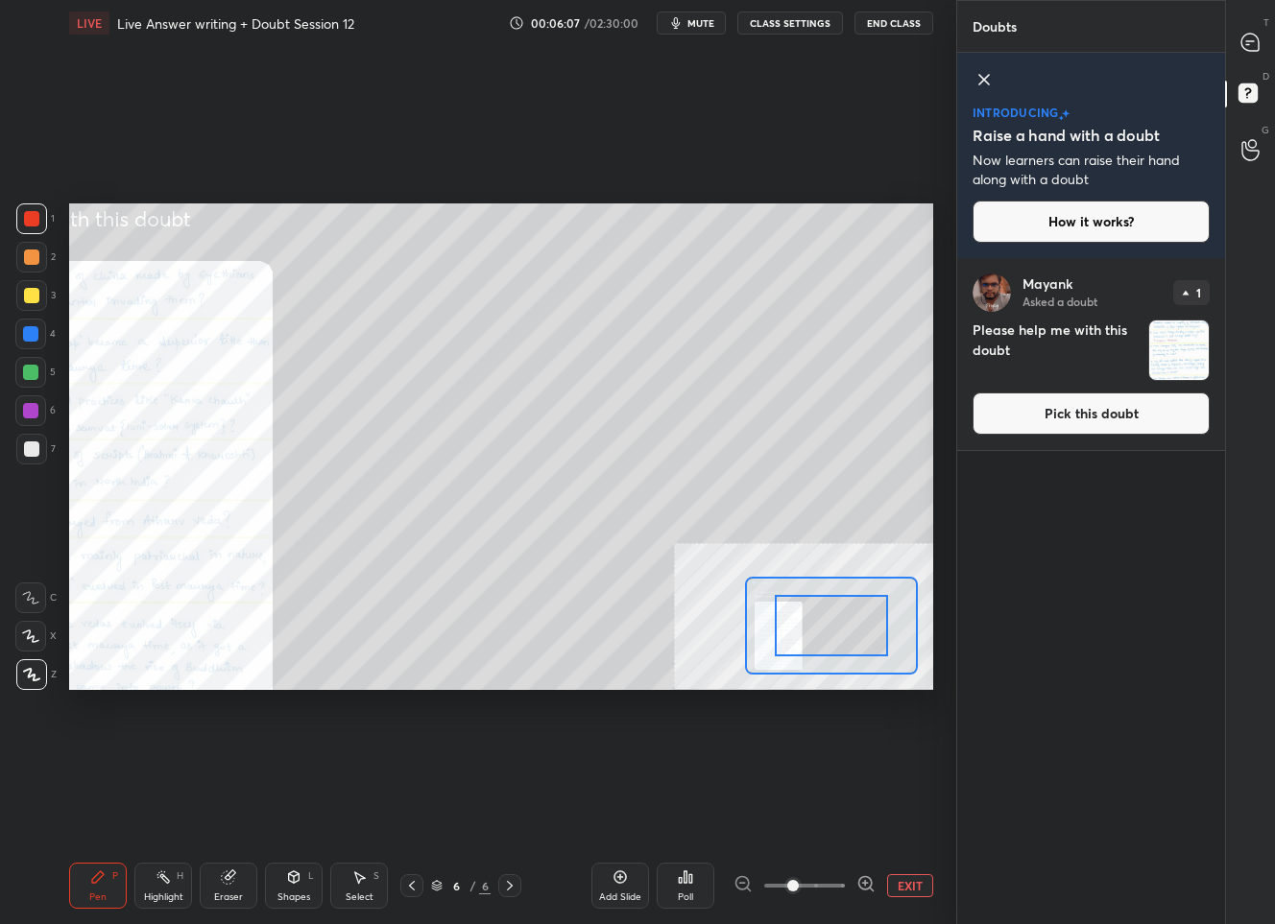
click at [859, 885] on icon at bounding box center [865, 883] width 12 height 12
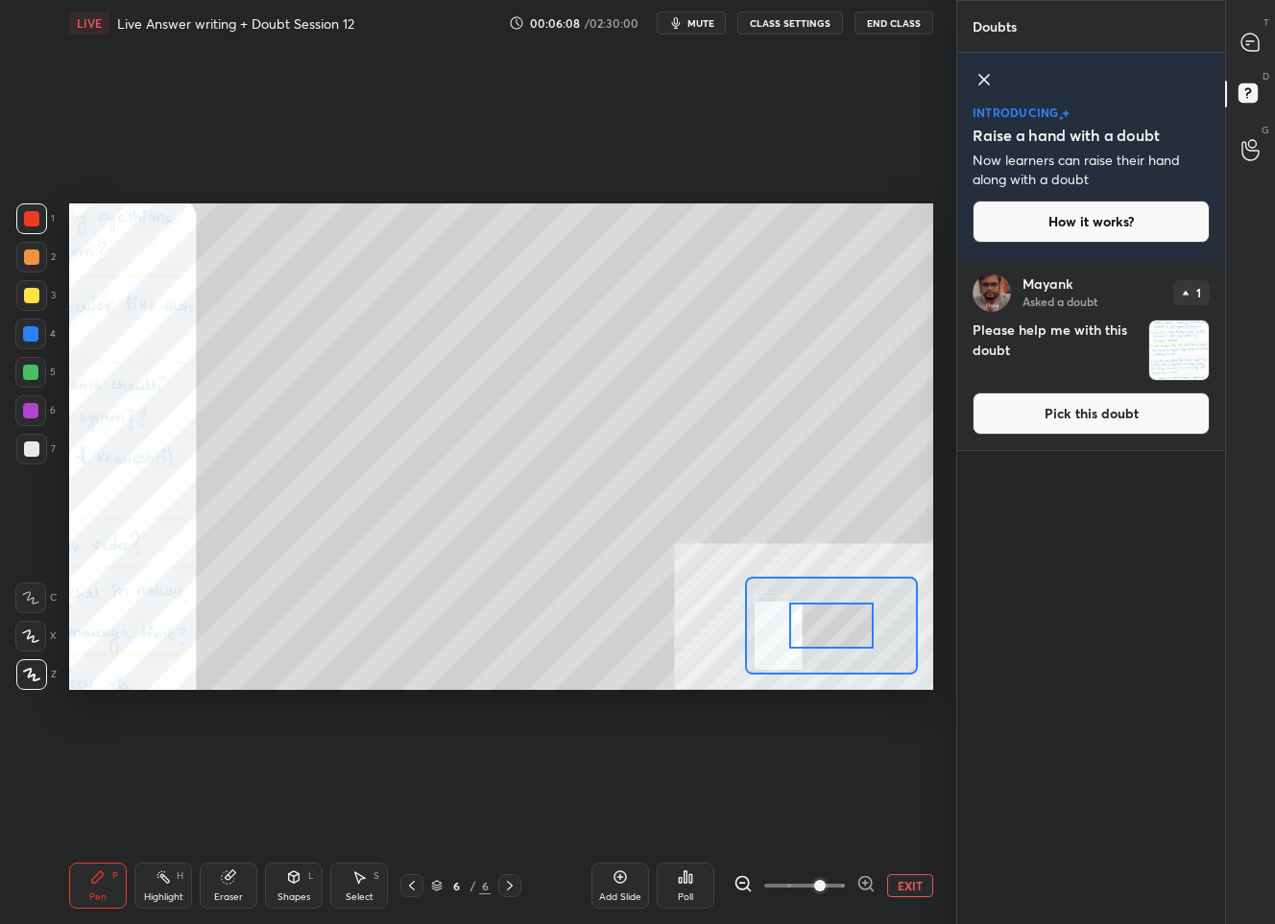
click at [859, 885] on icon at bounding box center [865, 883] width 12 height 12
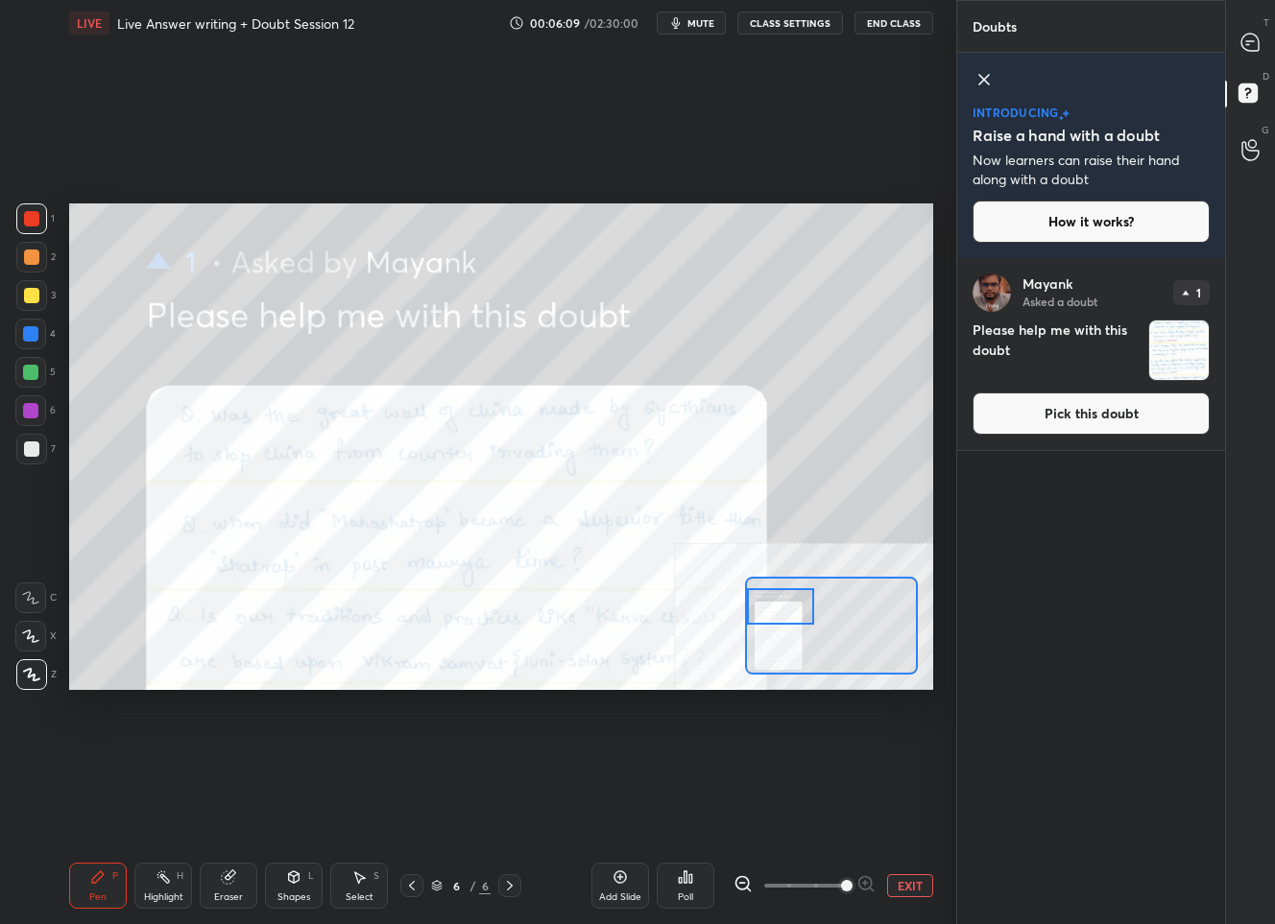
click at [712, 611] on div "Setting up your live class Poll for secs No correct answer Start poll" at bounding box center [501, 446] width 864 height 486
click at [1245, 42] on icon at bounding box center [1249, 42] width 17 height 17
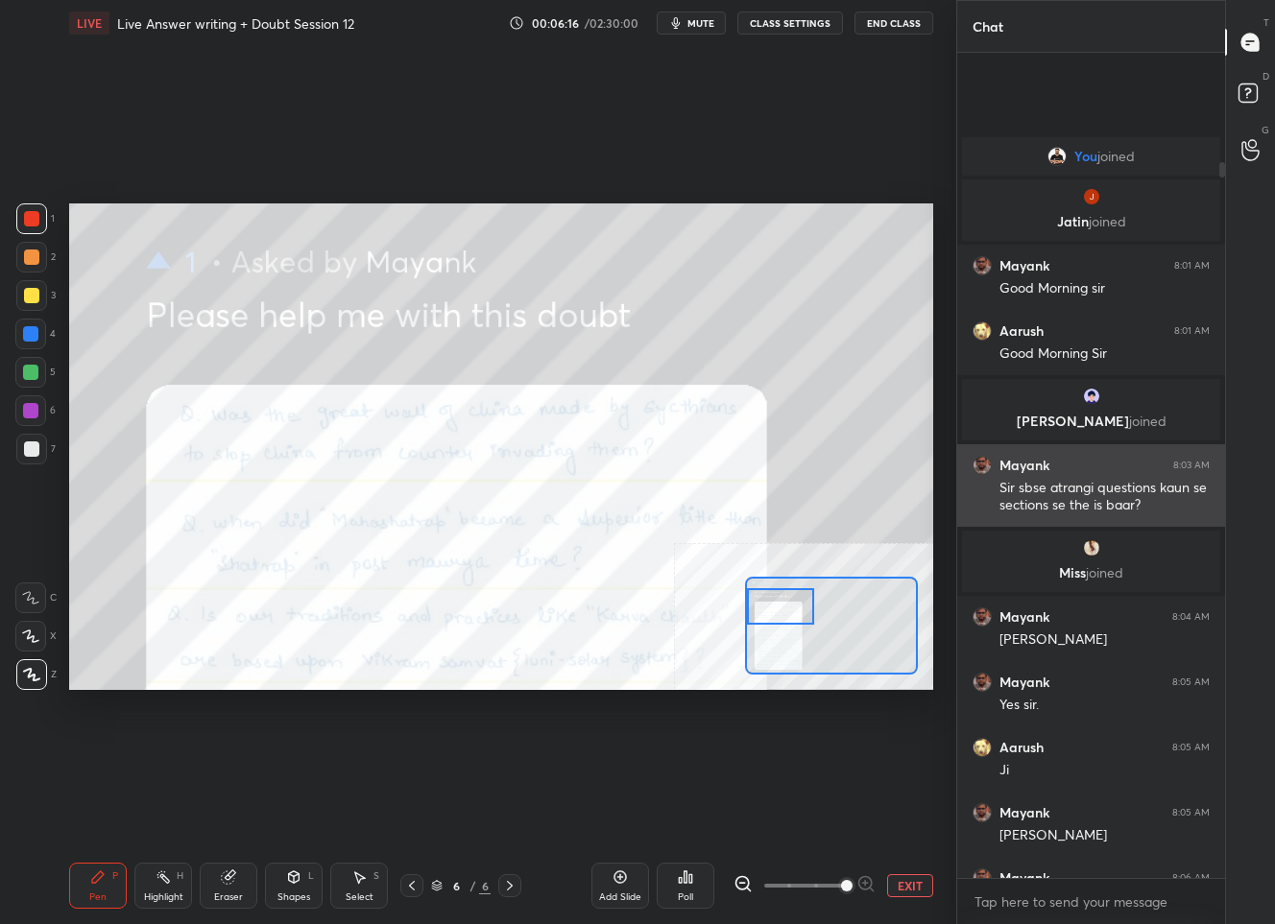
scroll to position [820, 262]
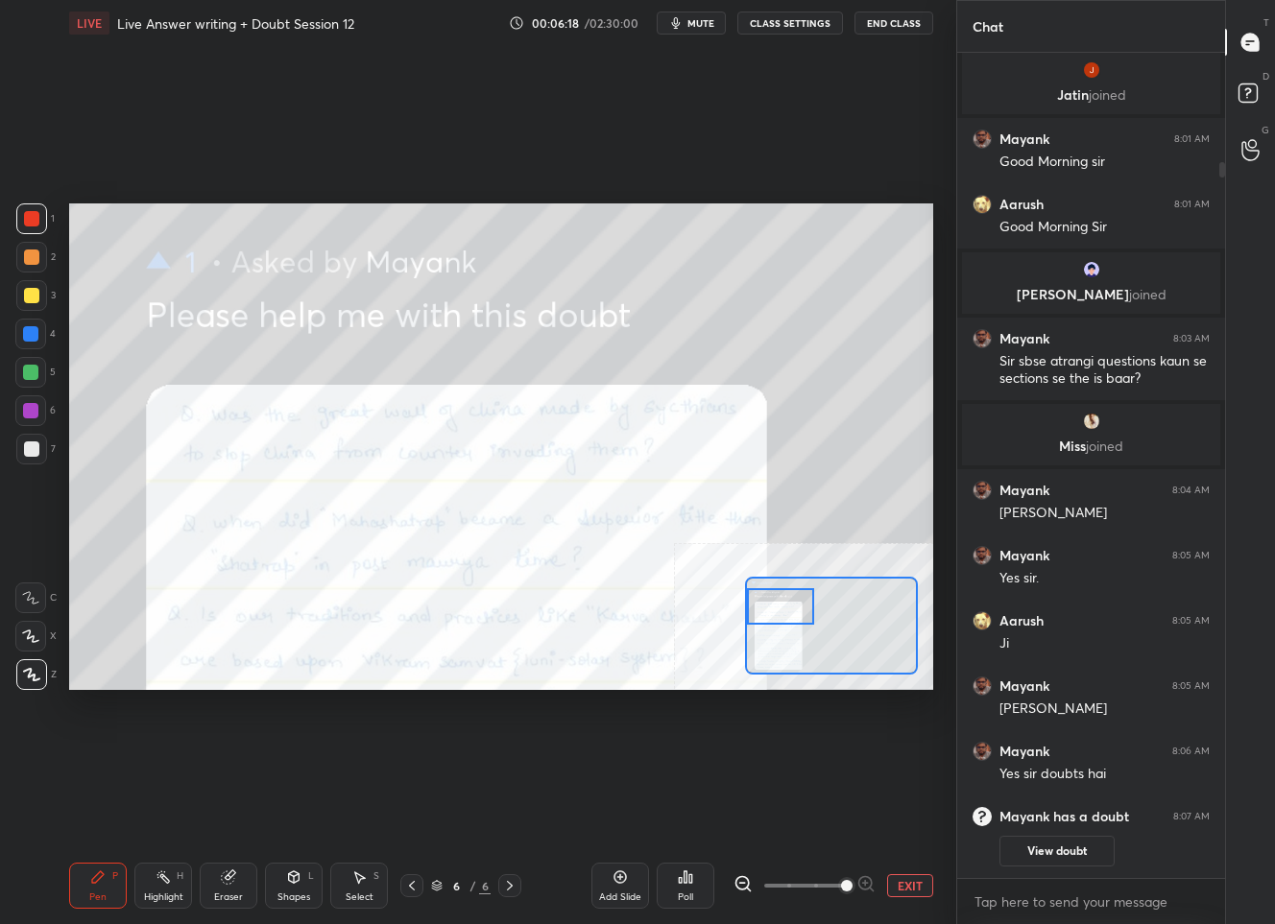
click at [908, 893] on button "EXIT" at bounding box center [910, 885] width 46 height 23
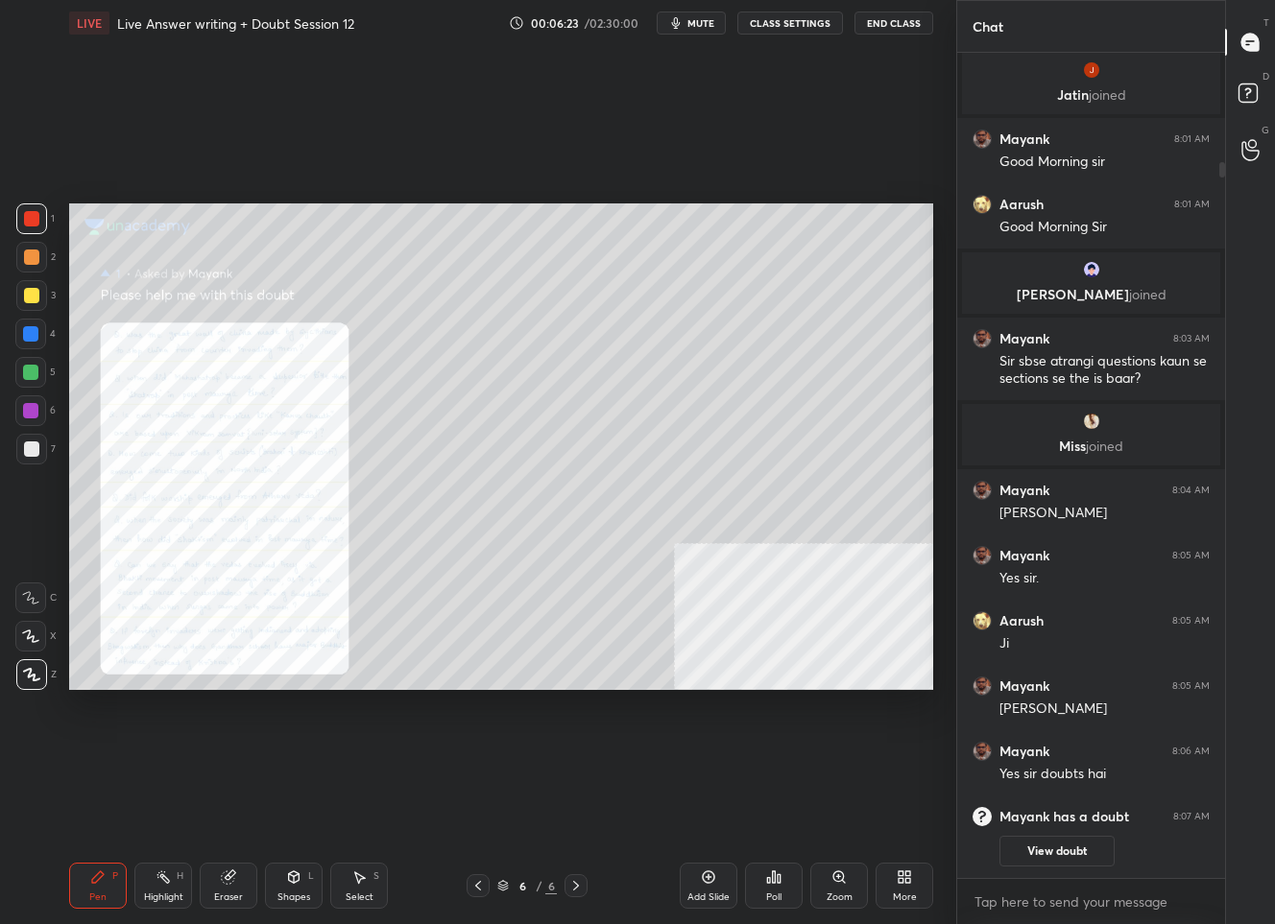
scroll to position [209, 0]
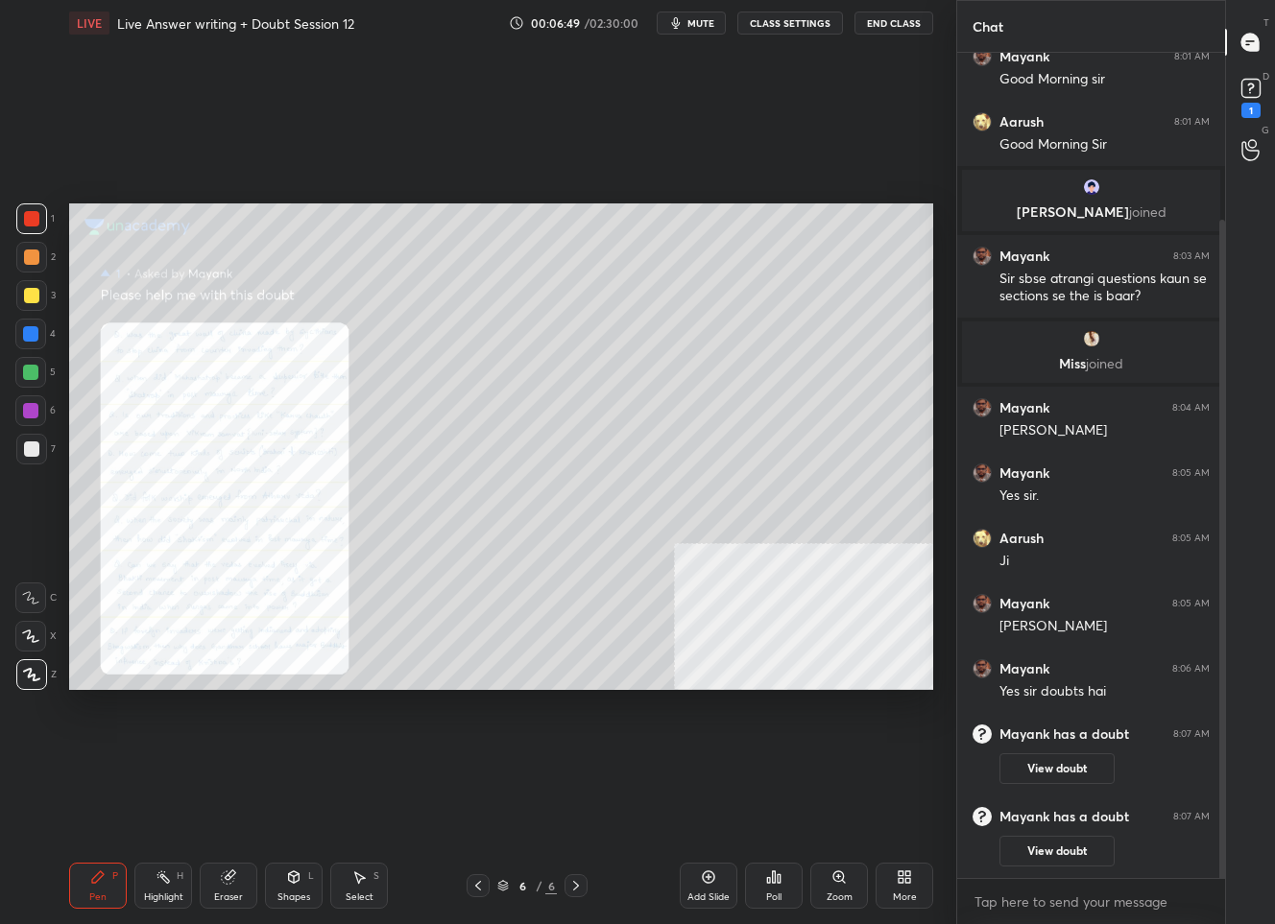
click at [837, 890] on div "Zoom" at bounding box center [839, 886] width 58 height 46
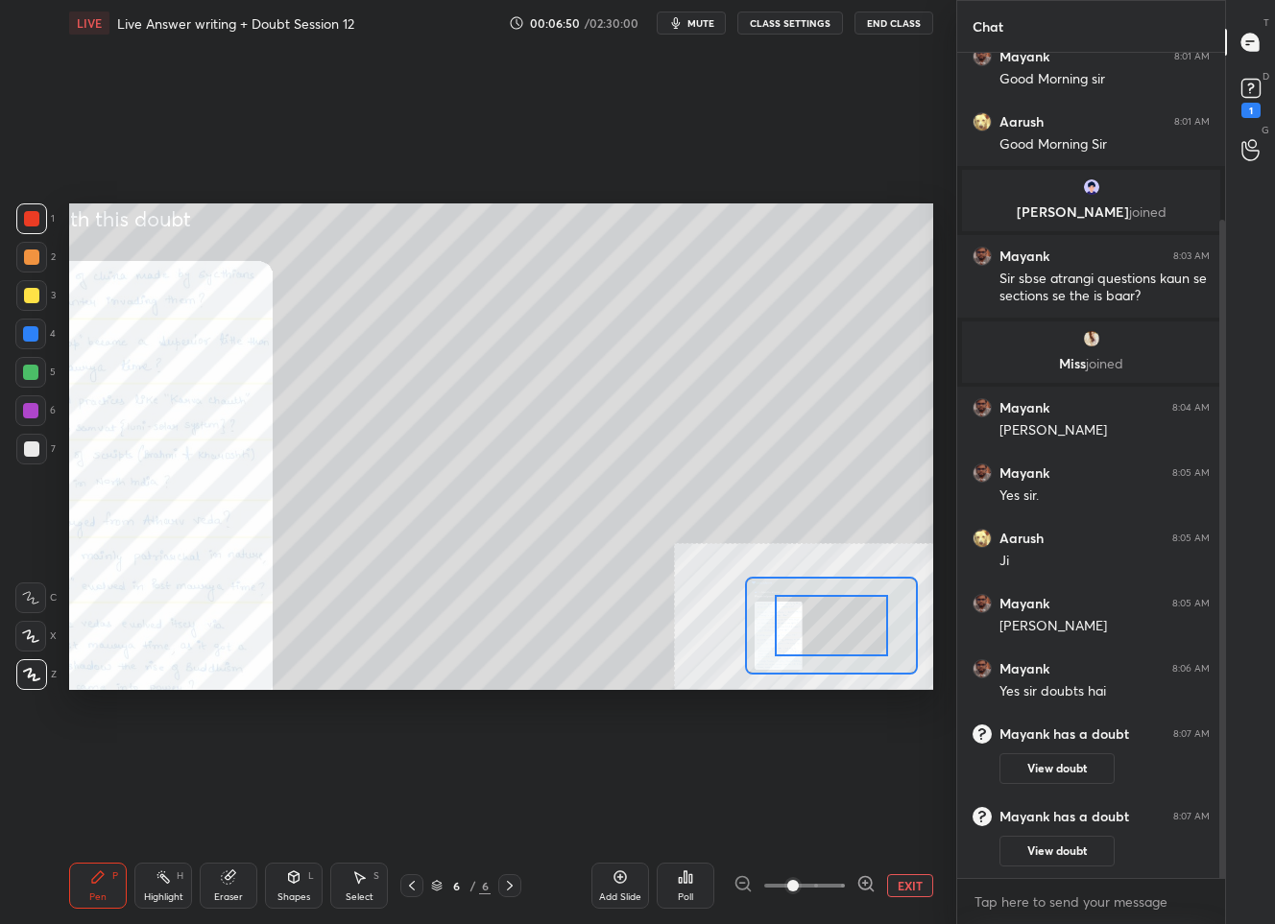
click at [859, 883] on icon at bounding box center [865, 883] width 12 height 12
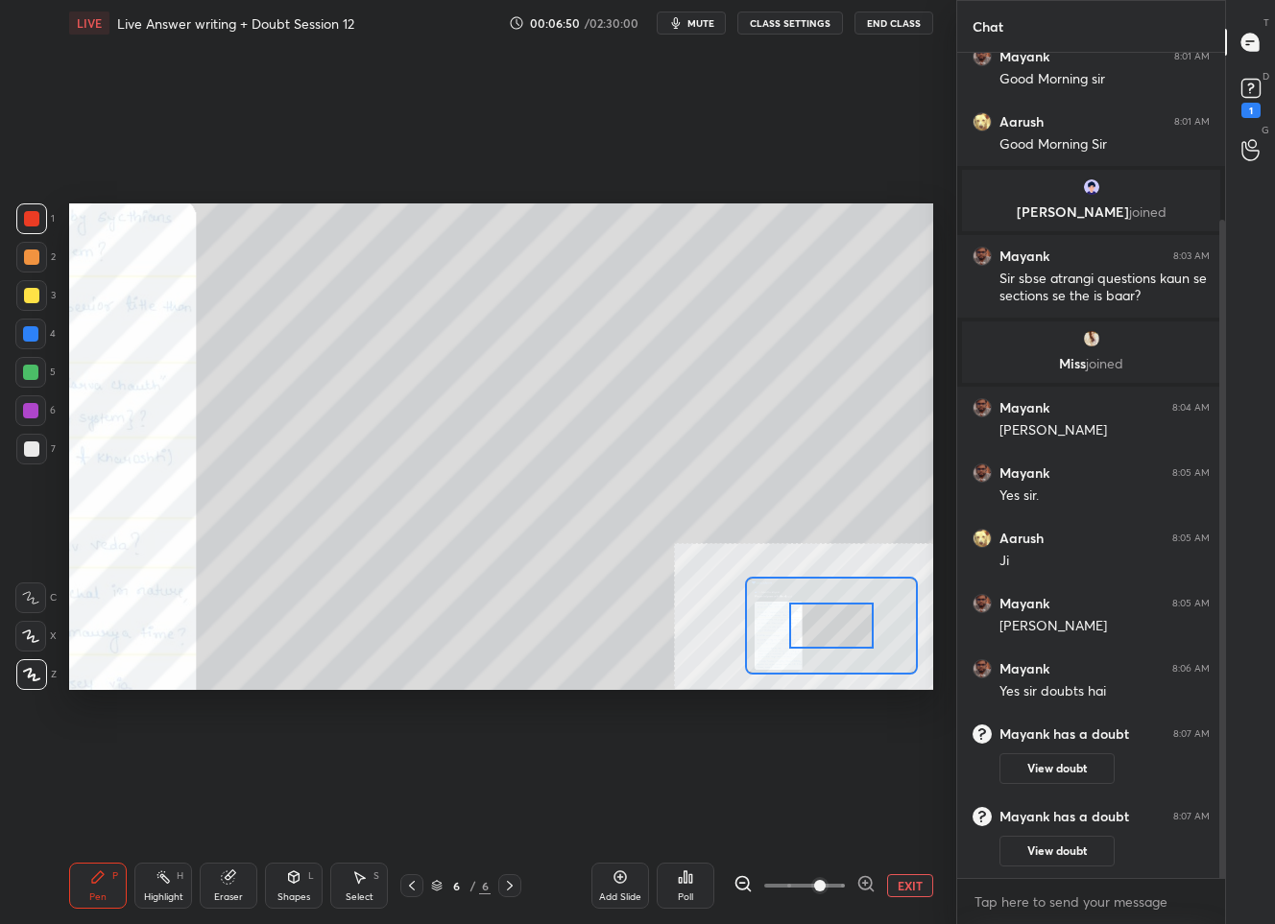
click at [859, 883] on icon at bounding box center [865, 883] width 12 height 12
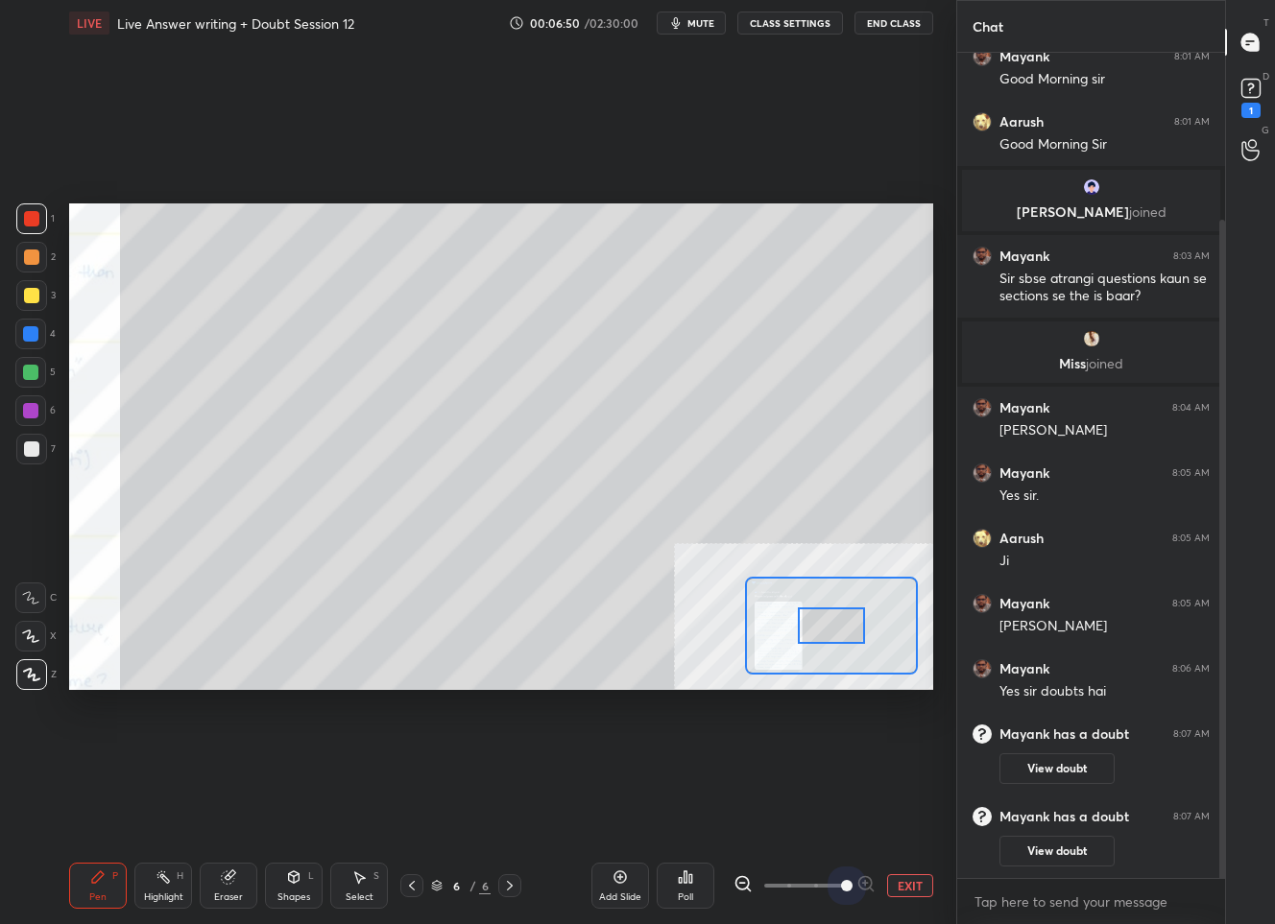
click at [852, 883] on span at bounding box center [847, 886] width 12 height 12
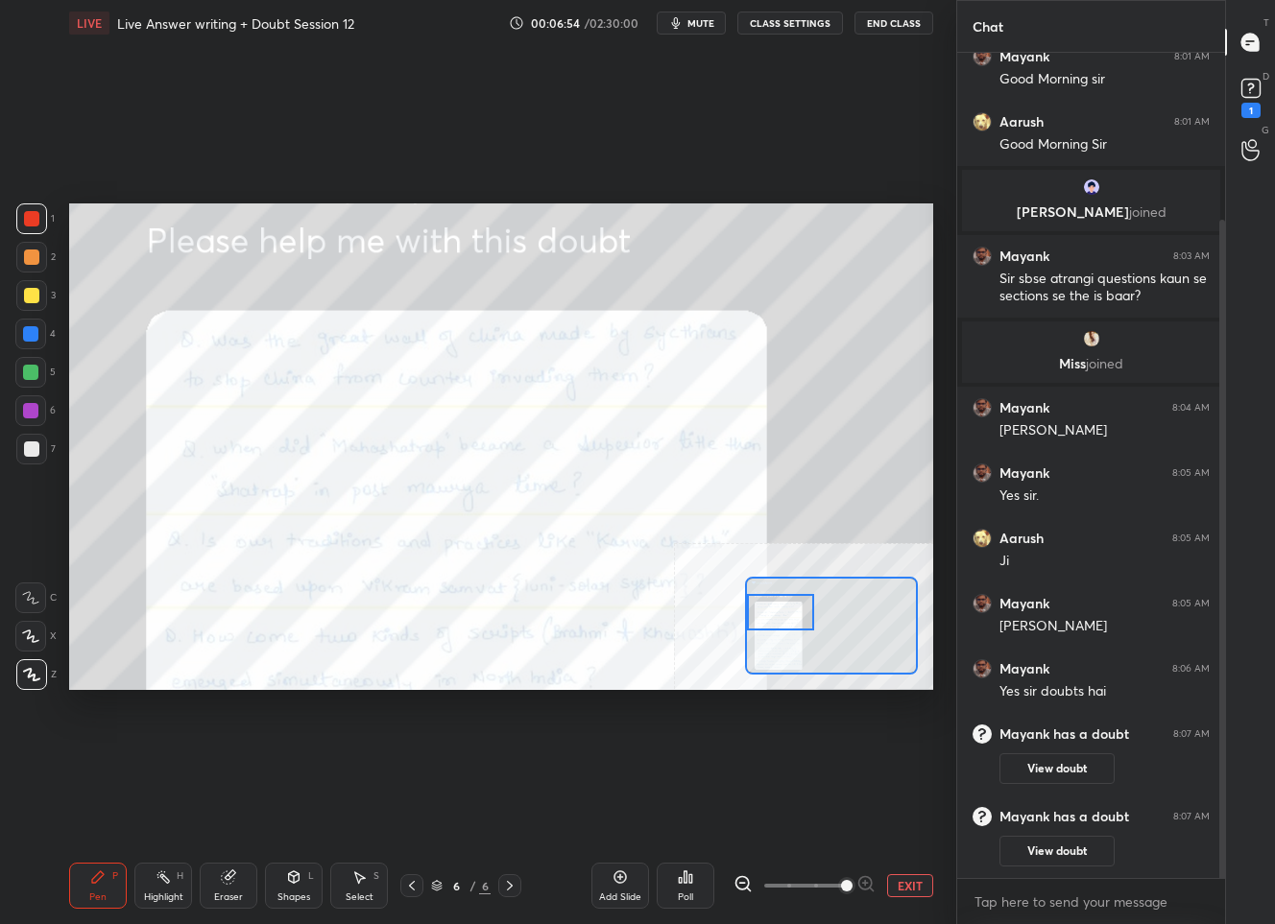
click at [742, 604] on div "Setting up your live class Poll for secs No correct answer Start poll" at bounding box center [501, 446] width 864 height 486
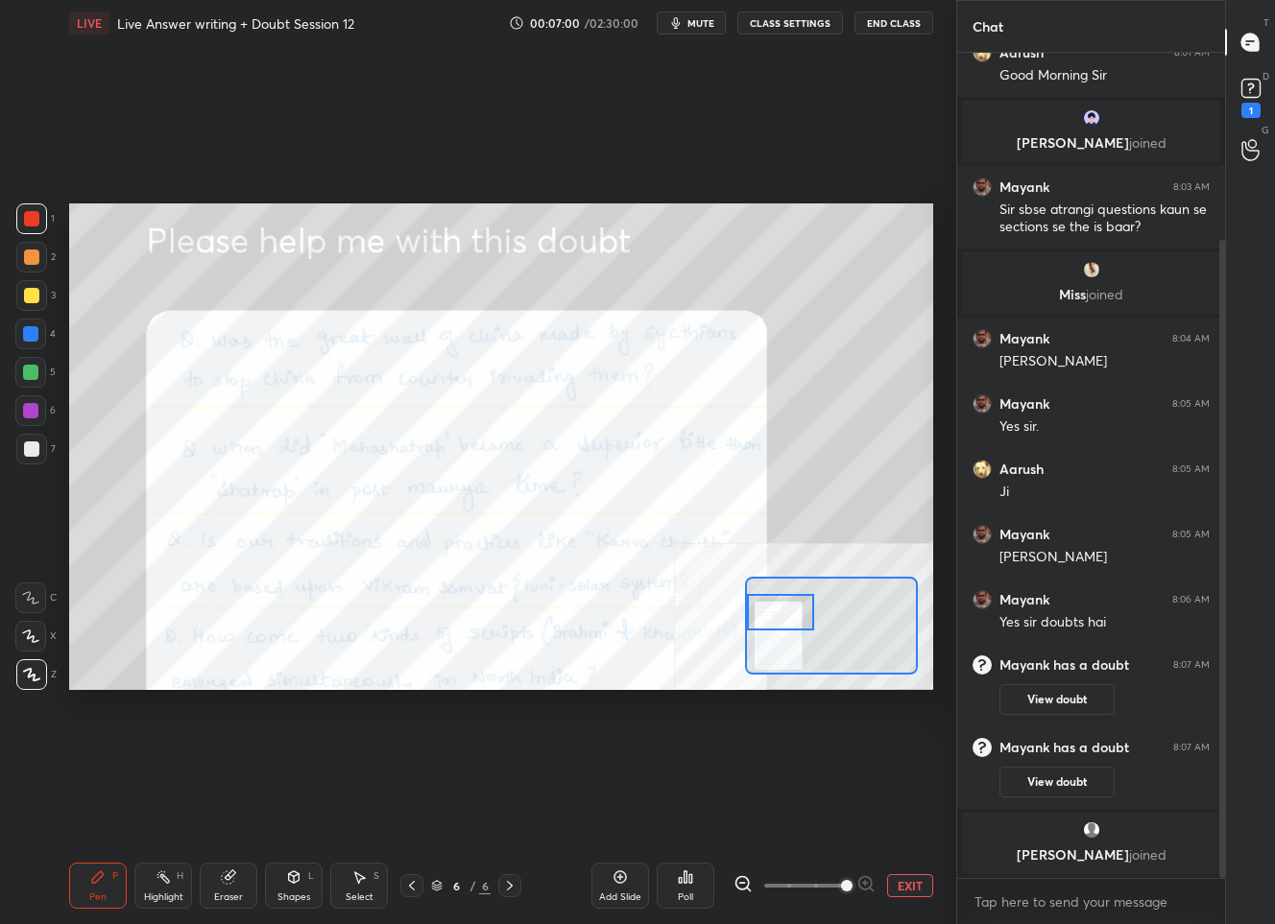
click at [925, 884] on button "EXIT" at bounding box center [910, 885] width 46 height 23
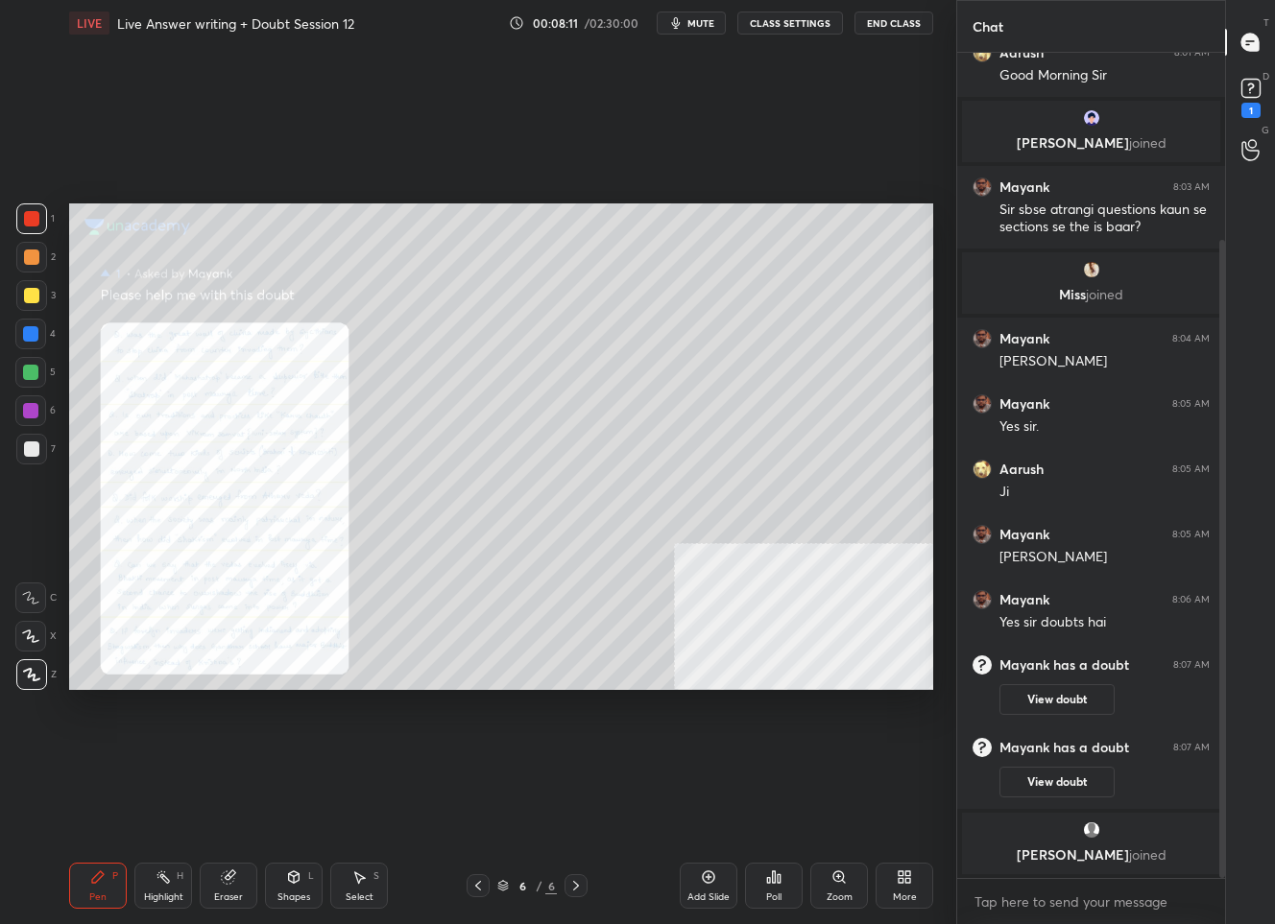
scroll to position [313, 0]
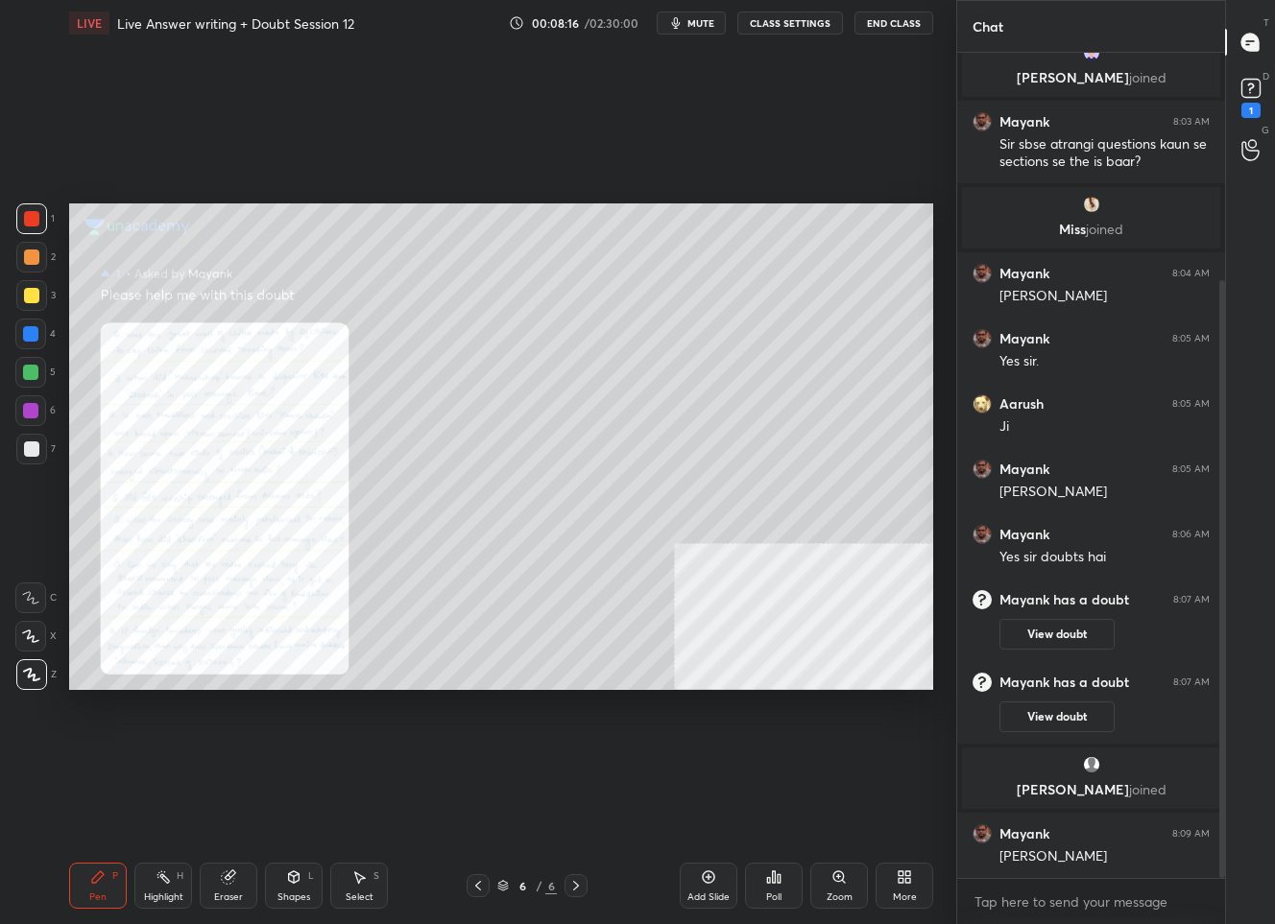
click at [847, 886] on div "Zoom" at bounding box center [839, 886] width 58 height 46
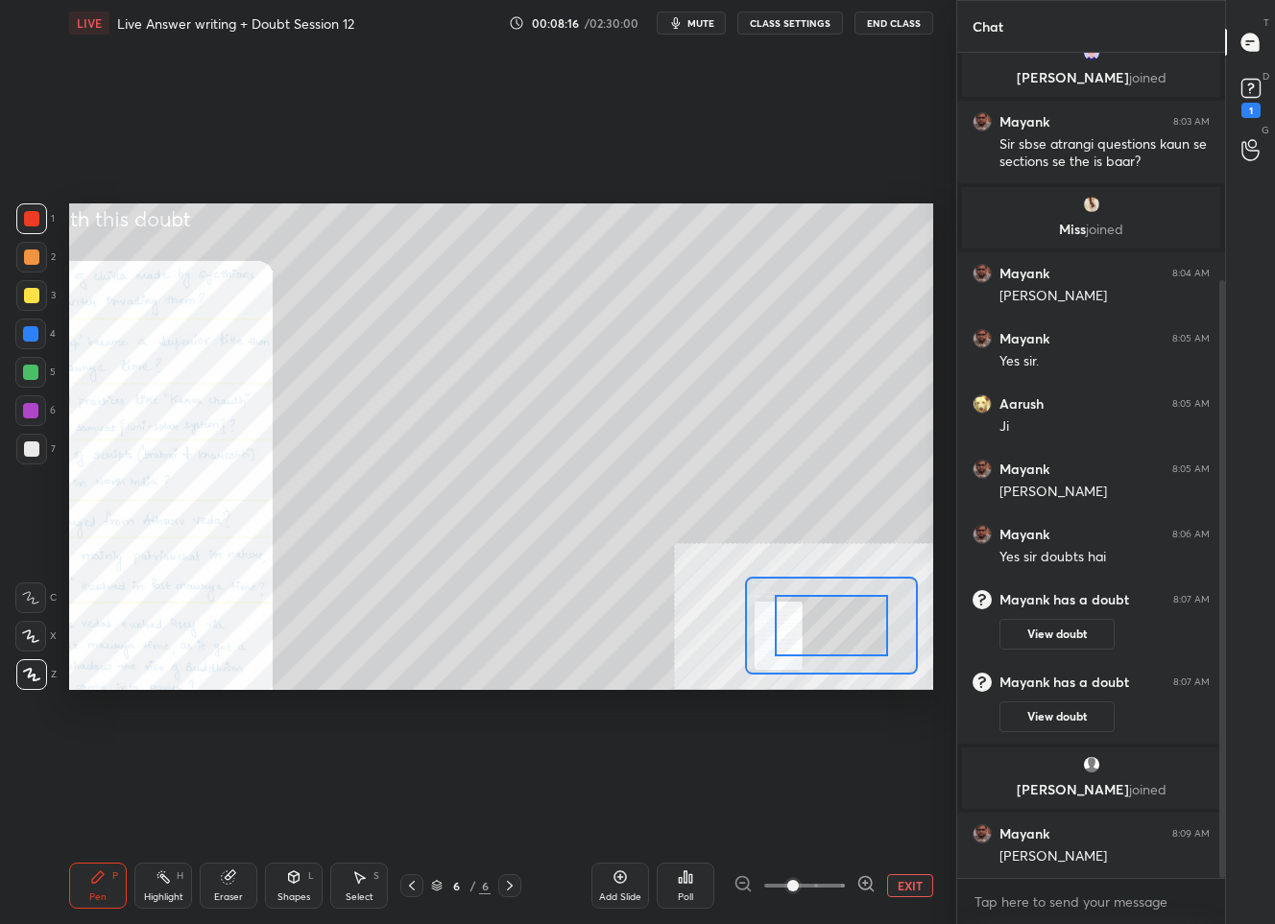
click at [847, 886] on div at bounding box center [804, 885] width 142 height 23
click at [857, 884] on icon at bounding box center [865, 883] width 19 height 19
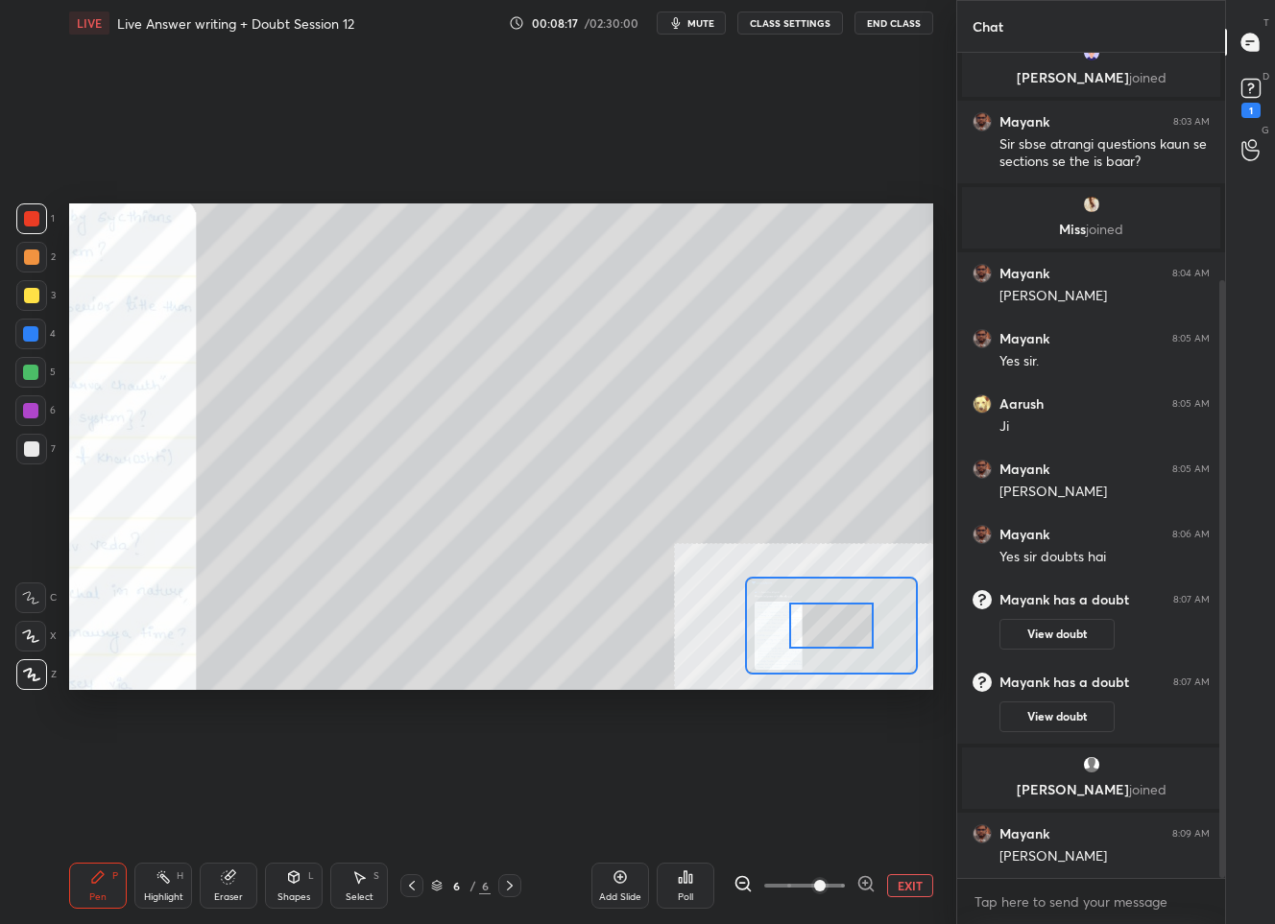
click at [857, 884] on icon at bounding box center [865, 883] width 19 height 19
click at [825, 885] on span at bounding box center [820, 886] width 12 height 12
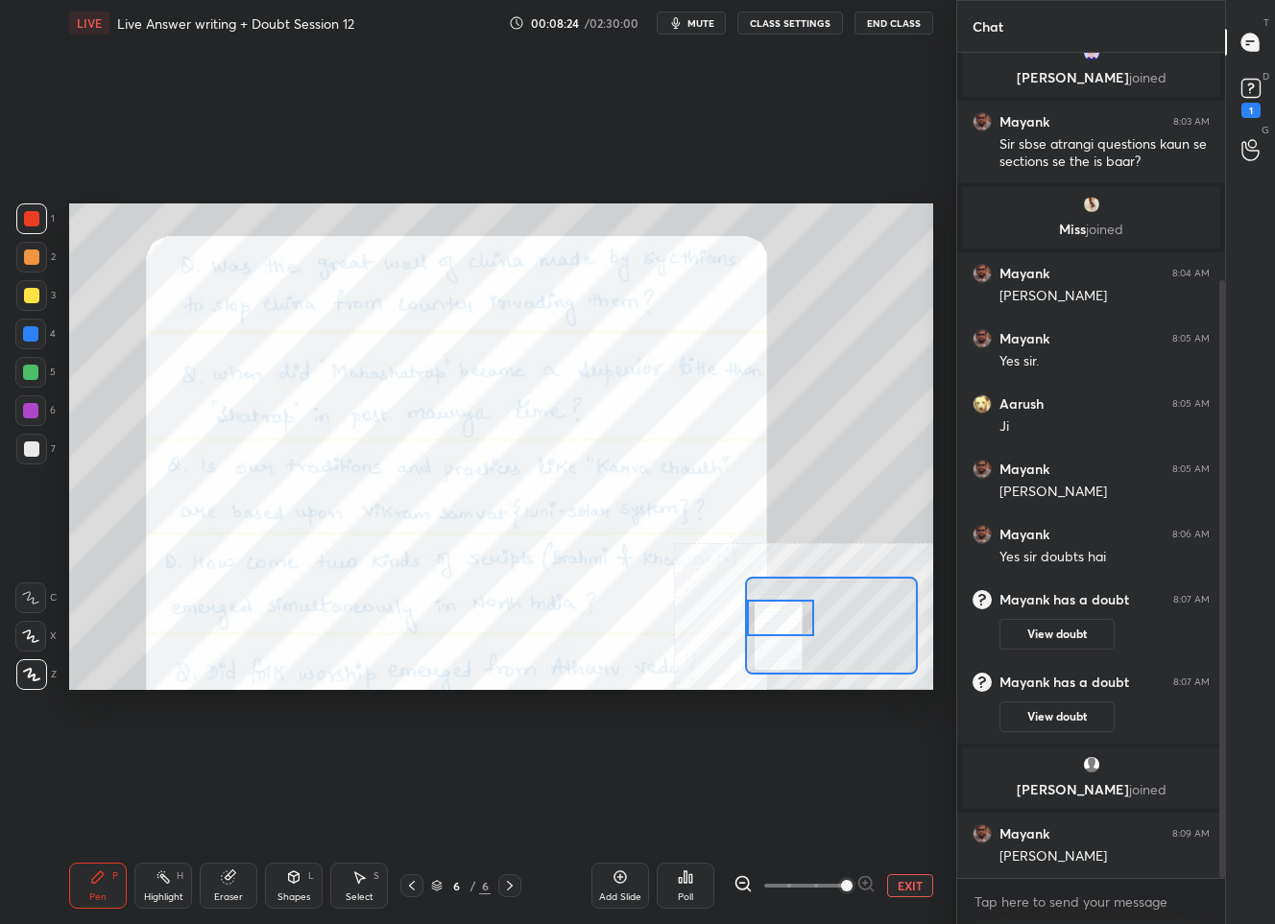
drag, startPoint x: 825, startPoint y: 629, endPoint x: 773, endPoint y: 621, distance: 53.3
click at [773, 621] on div at bounding box center [780, 618] width 67 height 37
click at [909, 893] on button "EXIT" at bounding box center [910, 885] width 46 height 23
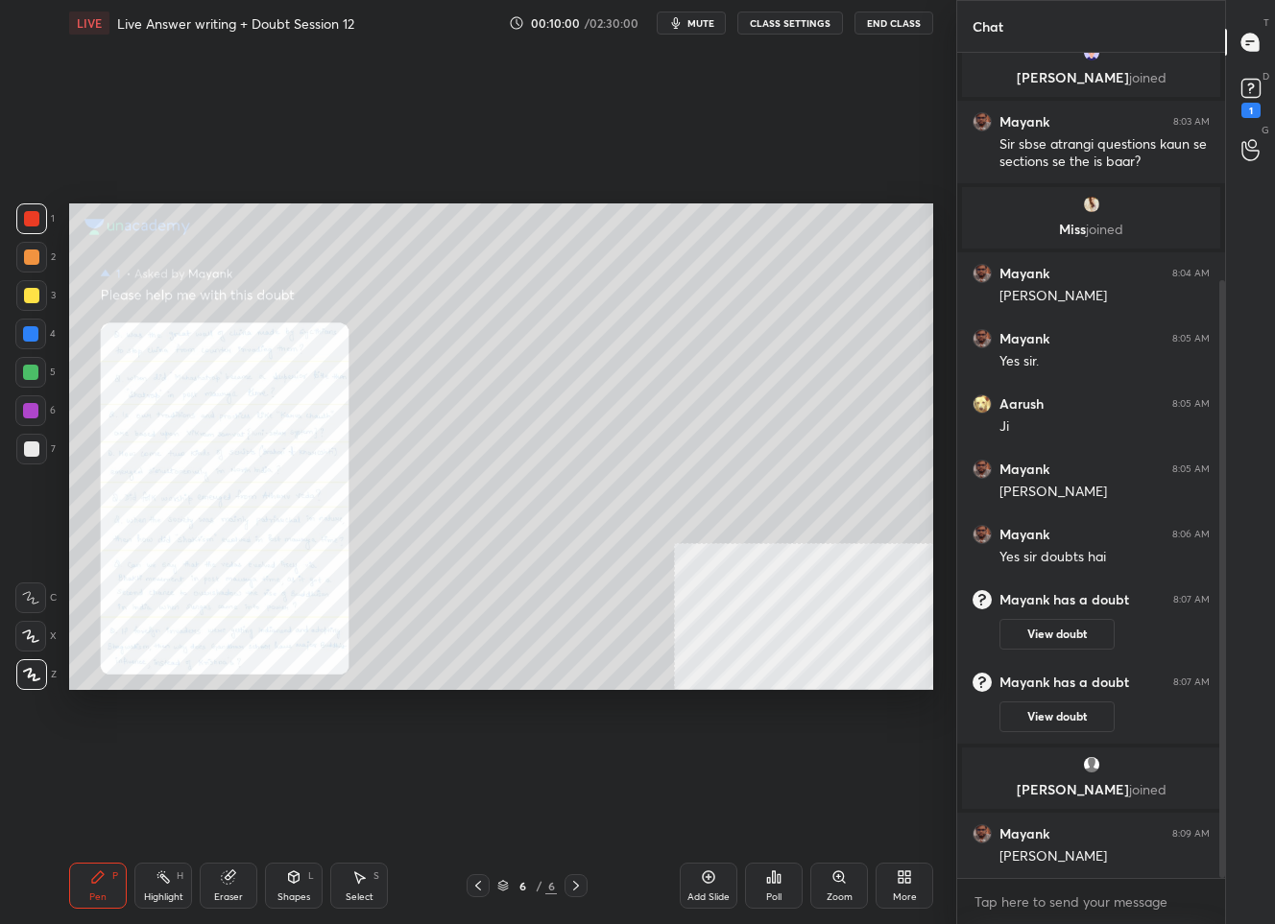
click at [834, 893] on div "Zoom" at bounding box center [839, 898] width 26 height 10
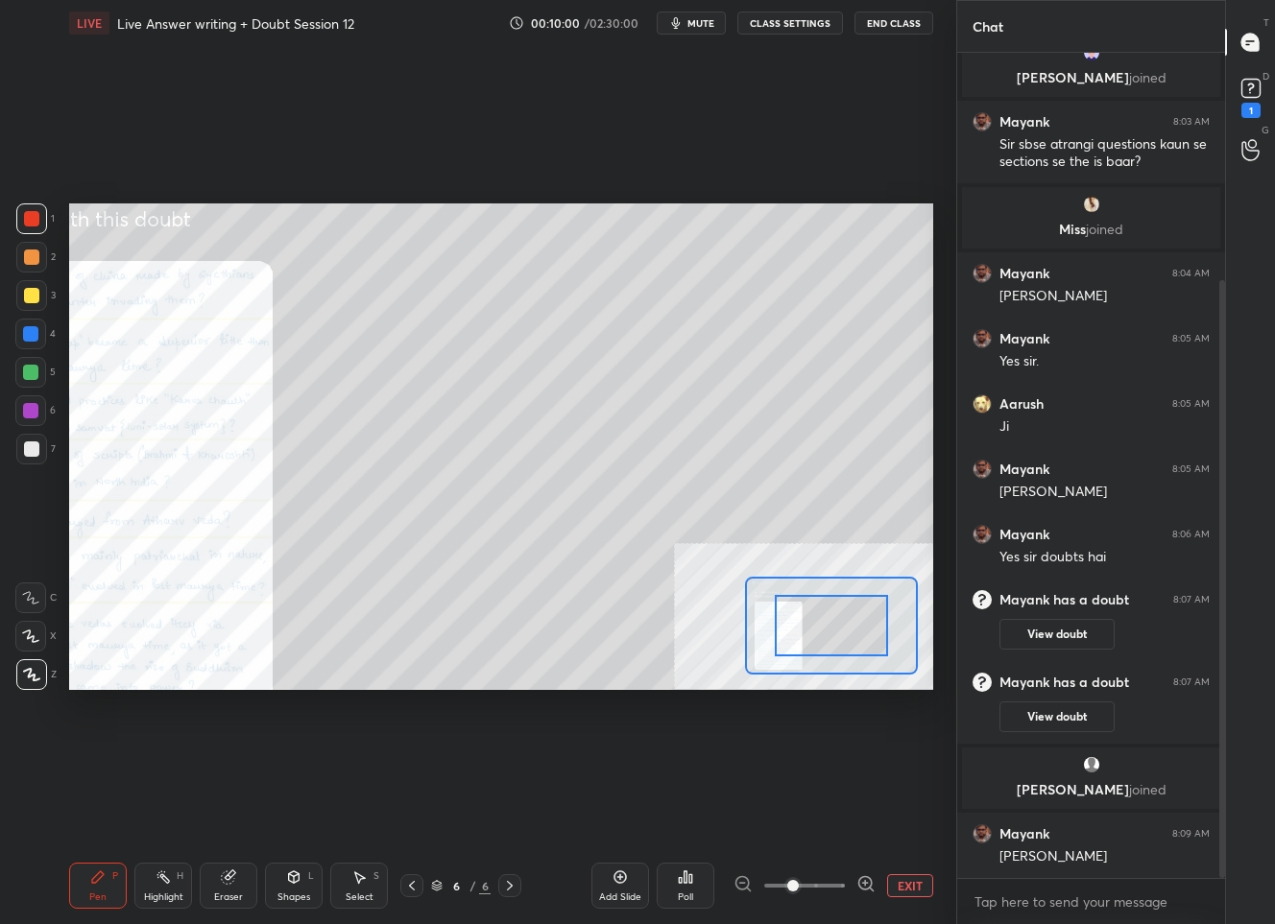
click at [862, 883] on icon at bounding box center [865, 883] width 19 height 19
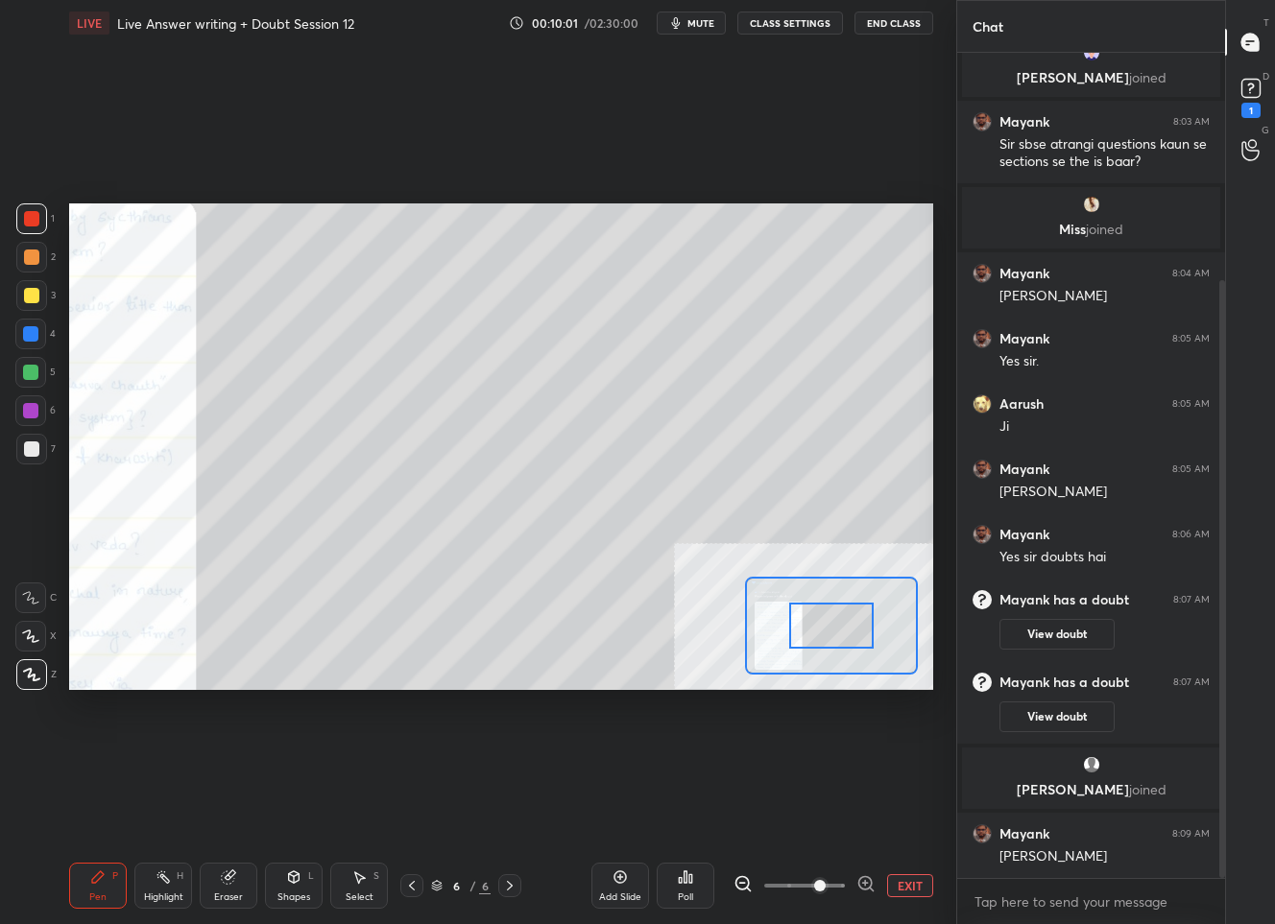
click at [862, 883] on icon at bounding box center [865, 883] width 19 height 19
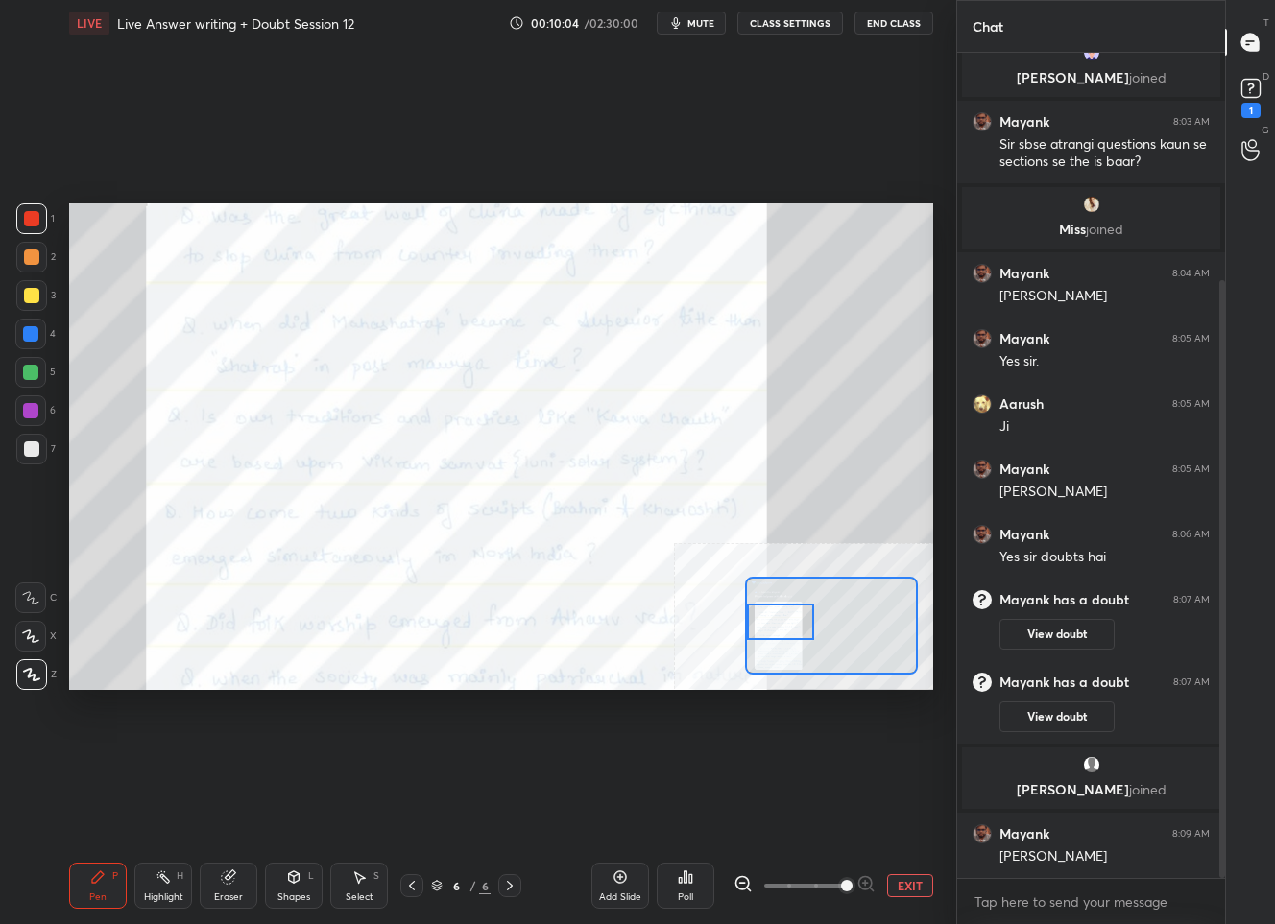
click at [738, 624] on div "Setting up your live class Poll for secs No correct answer Start poll" at bounding box center [501, 446] width 864 height 486
click at [920, 875] on button "EXIT" at bounding box center [910, 885] width 46 height 23
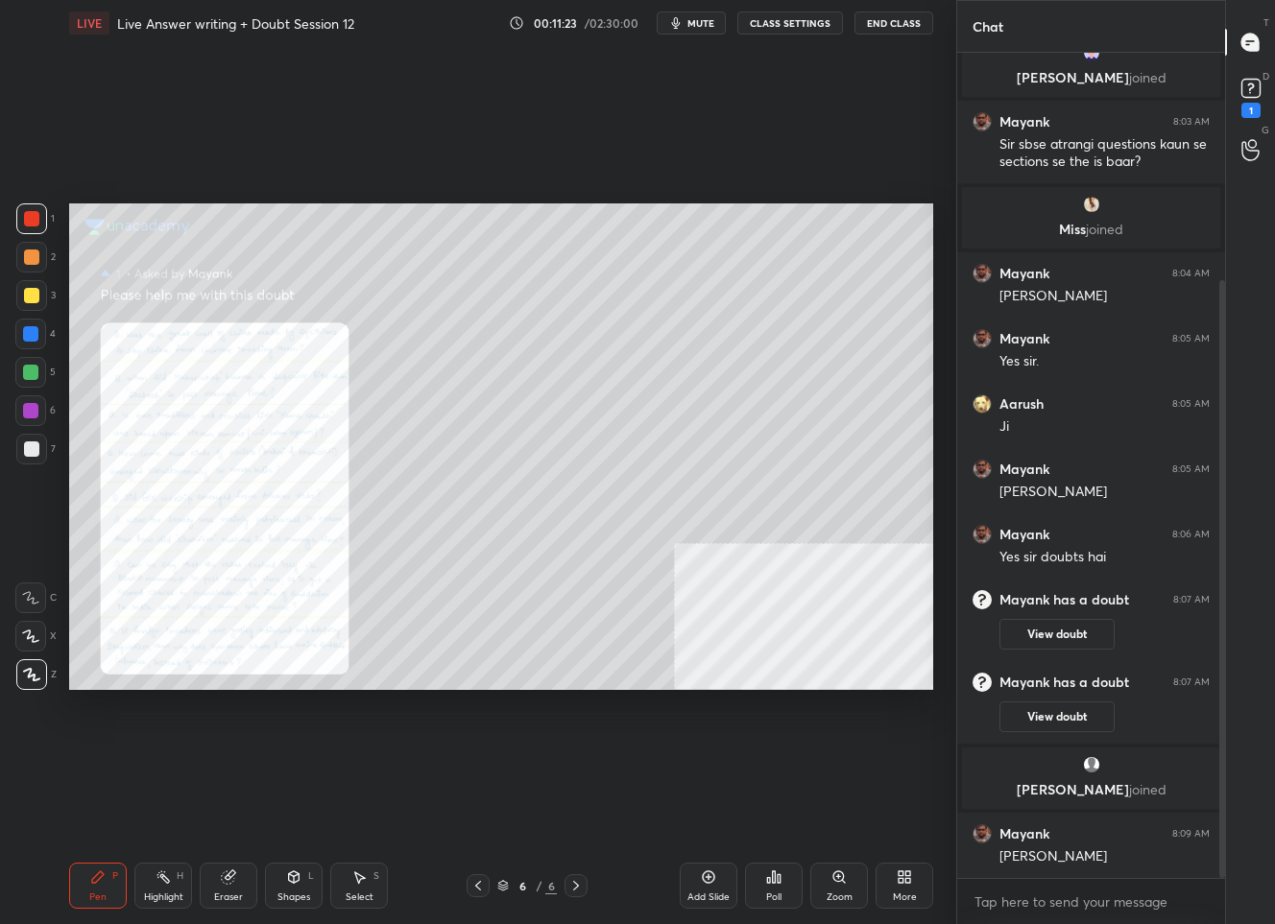
click at [831, 885] on div "Zoom" at bounding box center [839, 886] width 58 height 46
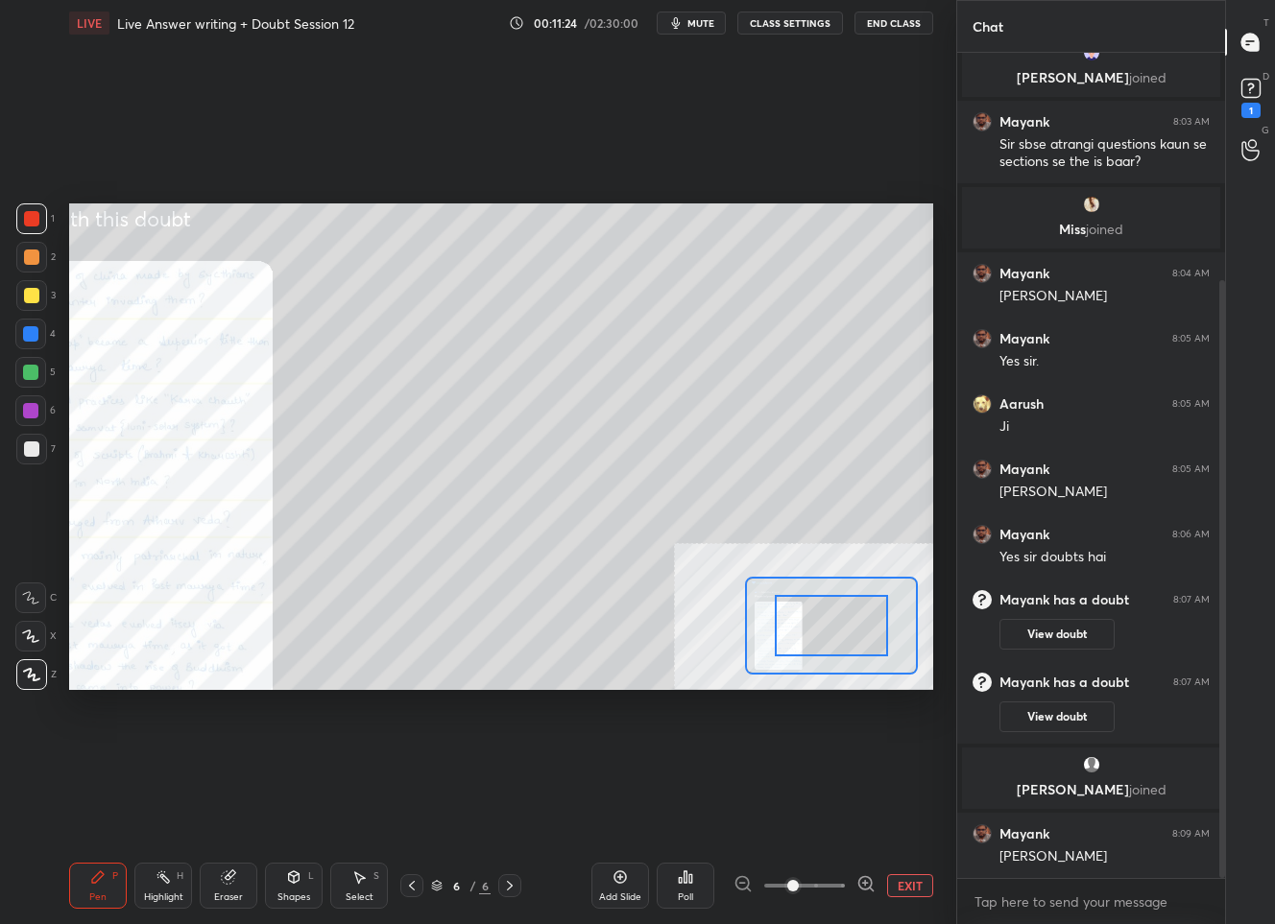
click at [864, 884] on icon at bounding box center [865, 883] width 19 height 19
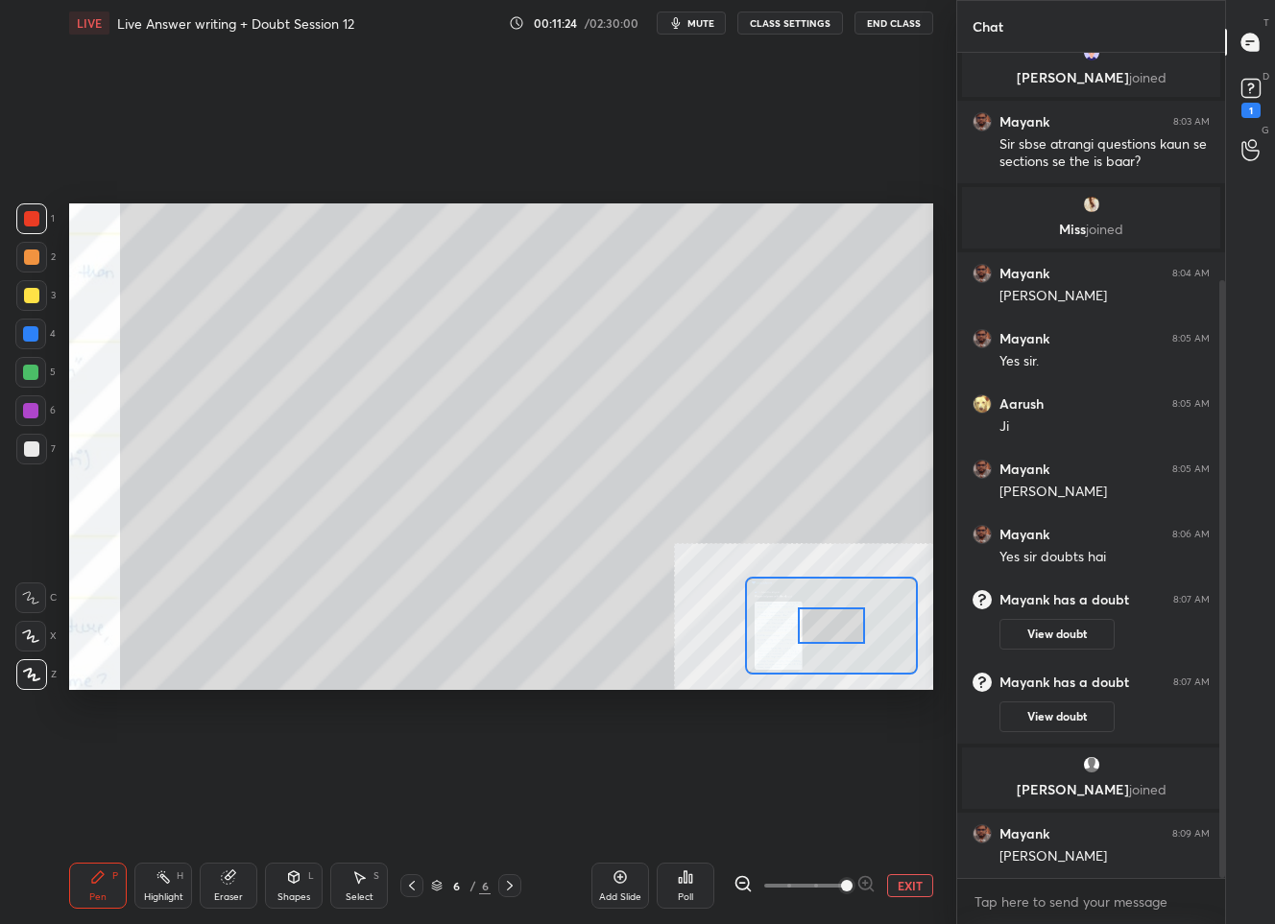
click at [852, 884] on span at bounding box center [847, 886] width 12 height 12
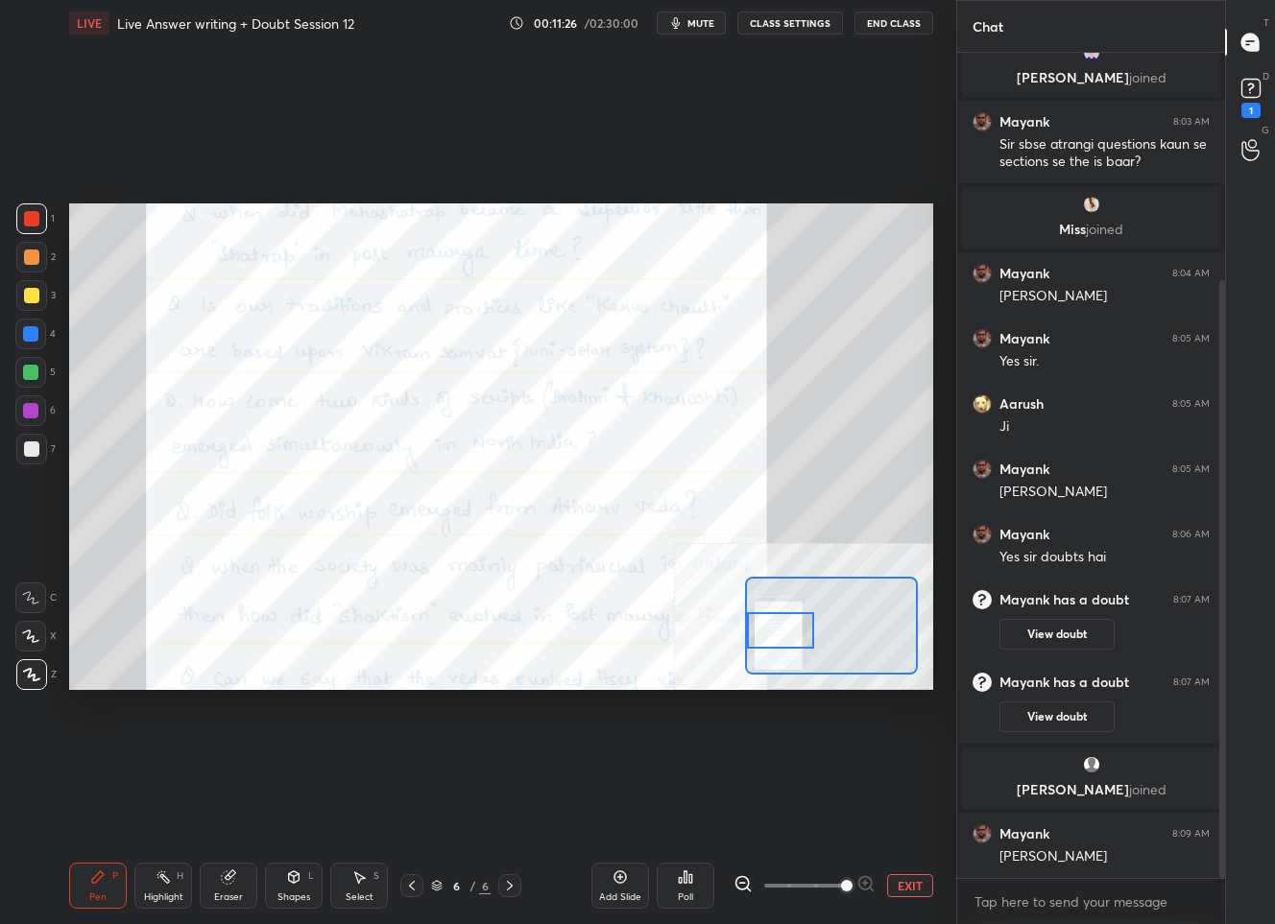
click at [730, 629] on div "Setting up your live class Poll for secs No correct answer Start poll" at bounding box center [501, 446] width 864 height 486
click at [907, 885] on button "EXIT" at bounding box center [910, 885] width 46 height 23
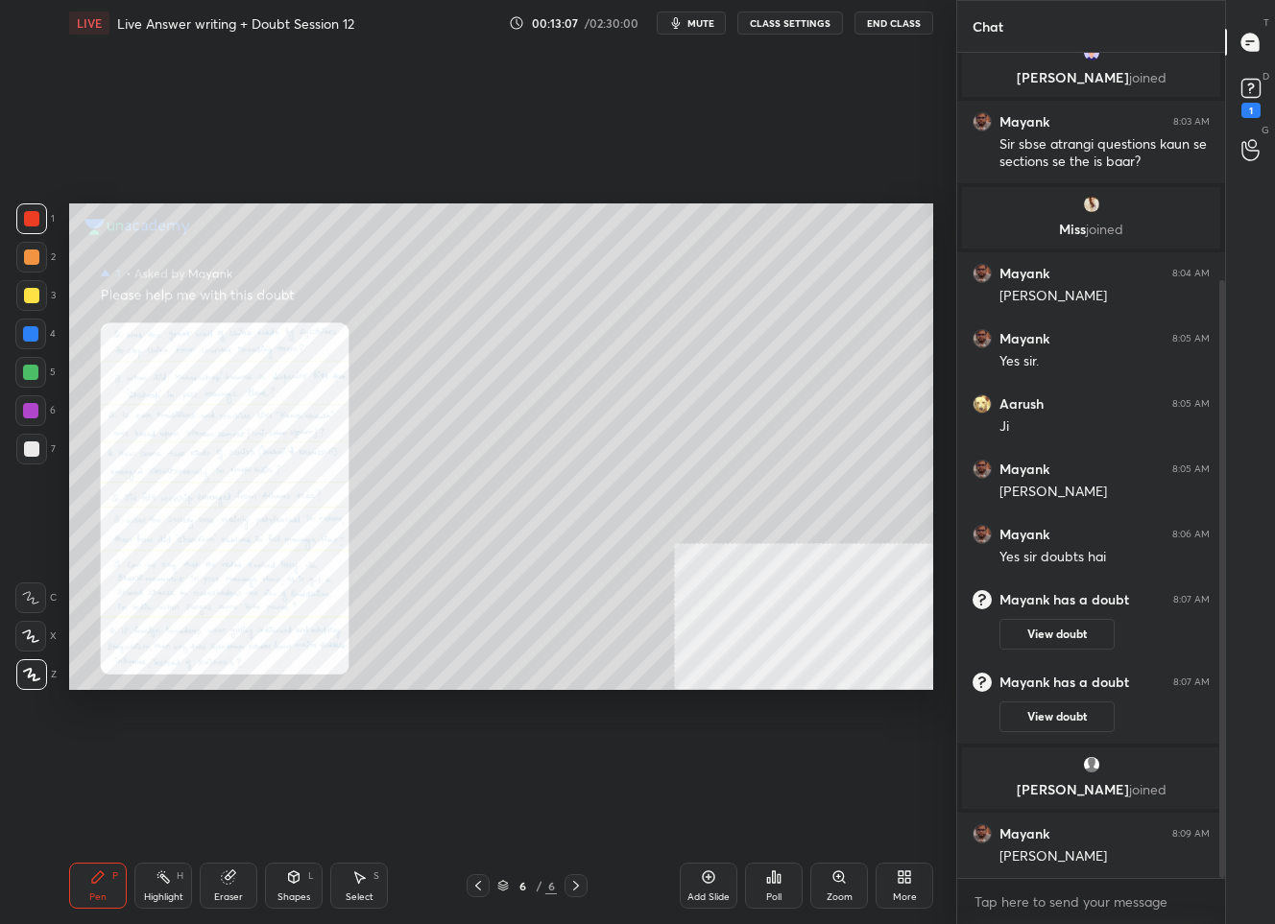
click at [840, 884] on icon at bounding box center [838, 877] width 15 height 15
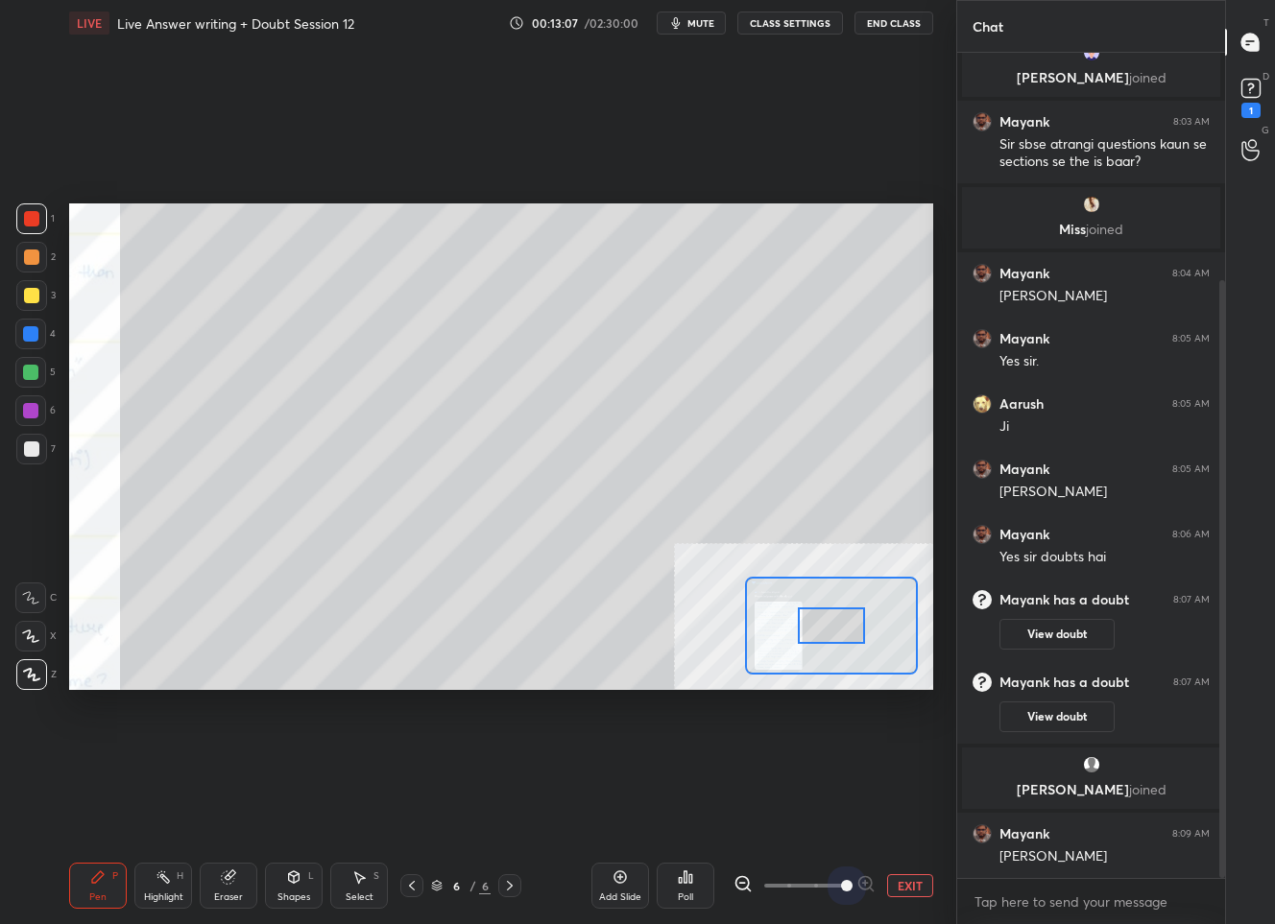
click at [840, 884] on span at bounding box center [804, 885] width 81 height 29
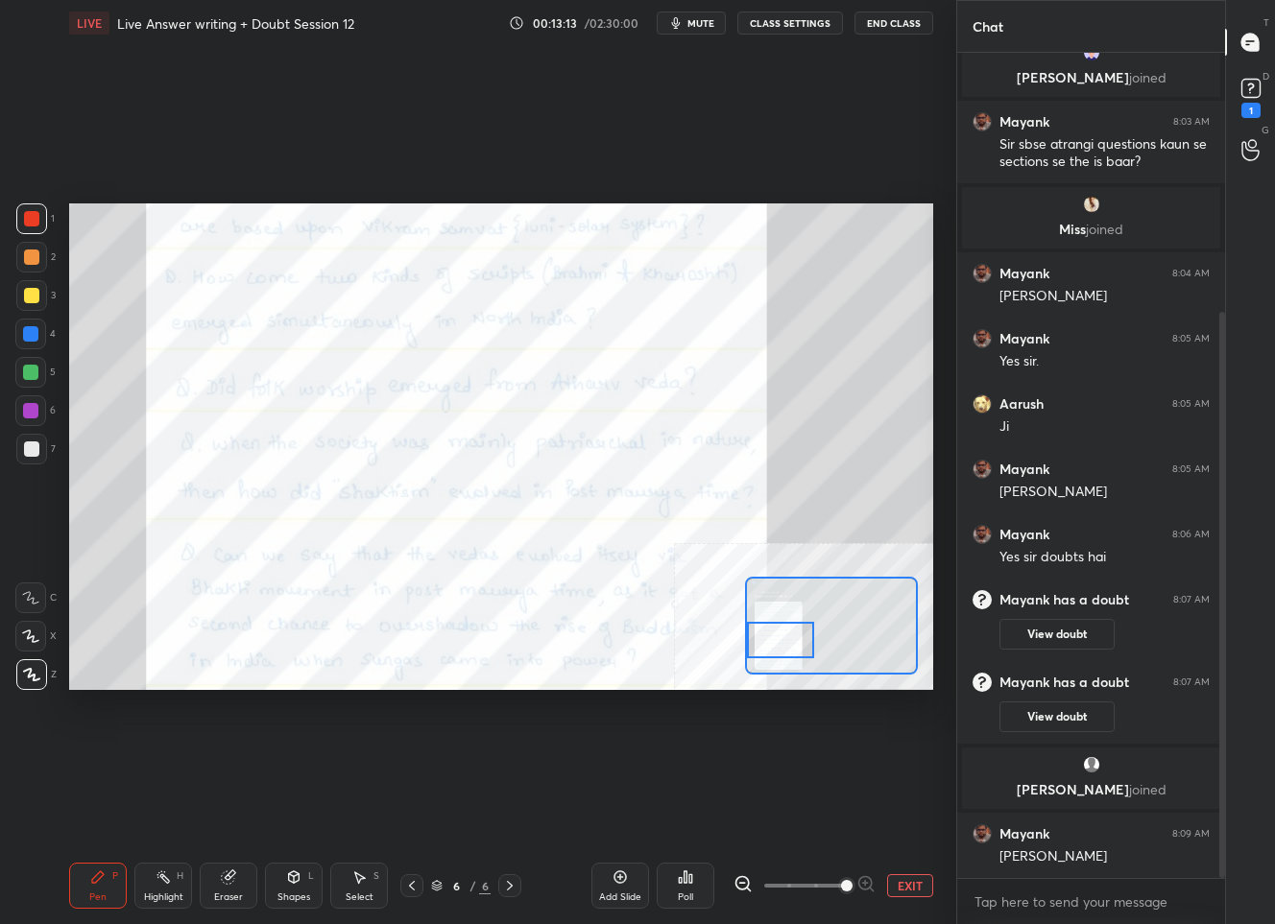
scroll to position [378, 0]
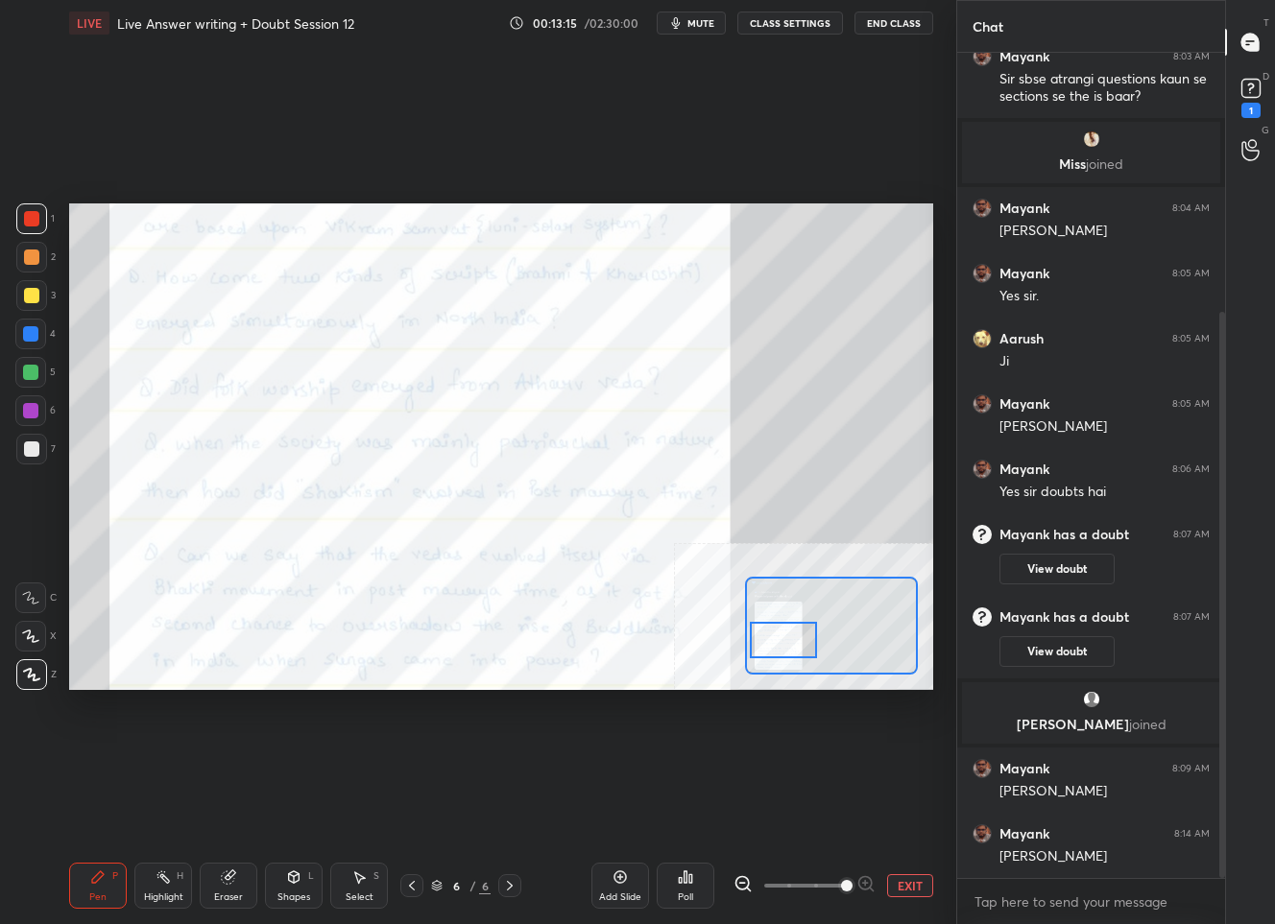
drag, startPoint x: 853, startPoint y: 630, endPoint x: 805, endPoint y: 644, distance: 50.1
click at [805, 644] on div at bounding box center [783, 640] width 67 height 37
click at [921, 889] on button "EXIT" at bounding box center [910, 885] width 46 height 23
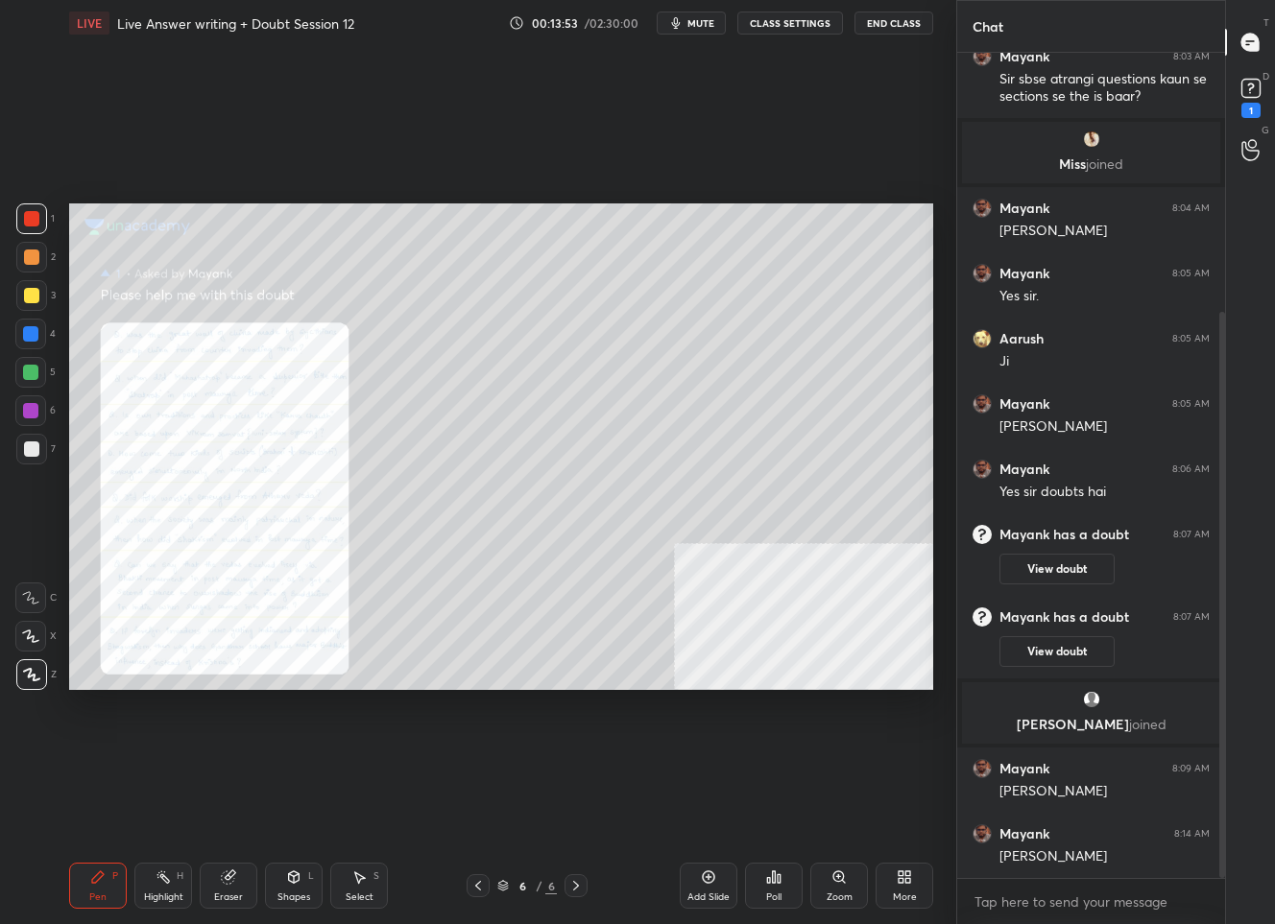
scroll to position [443, 0]
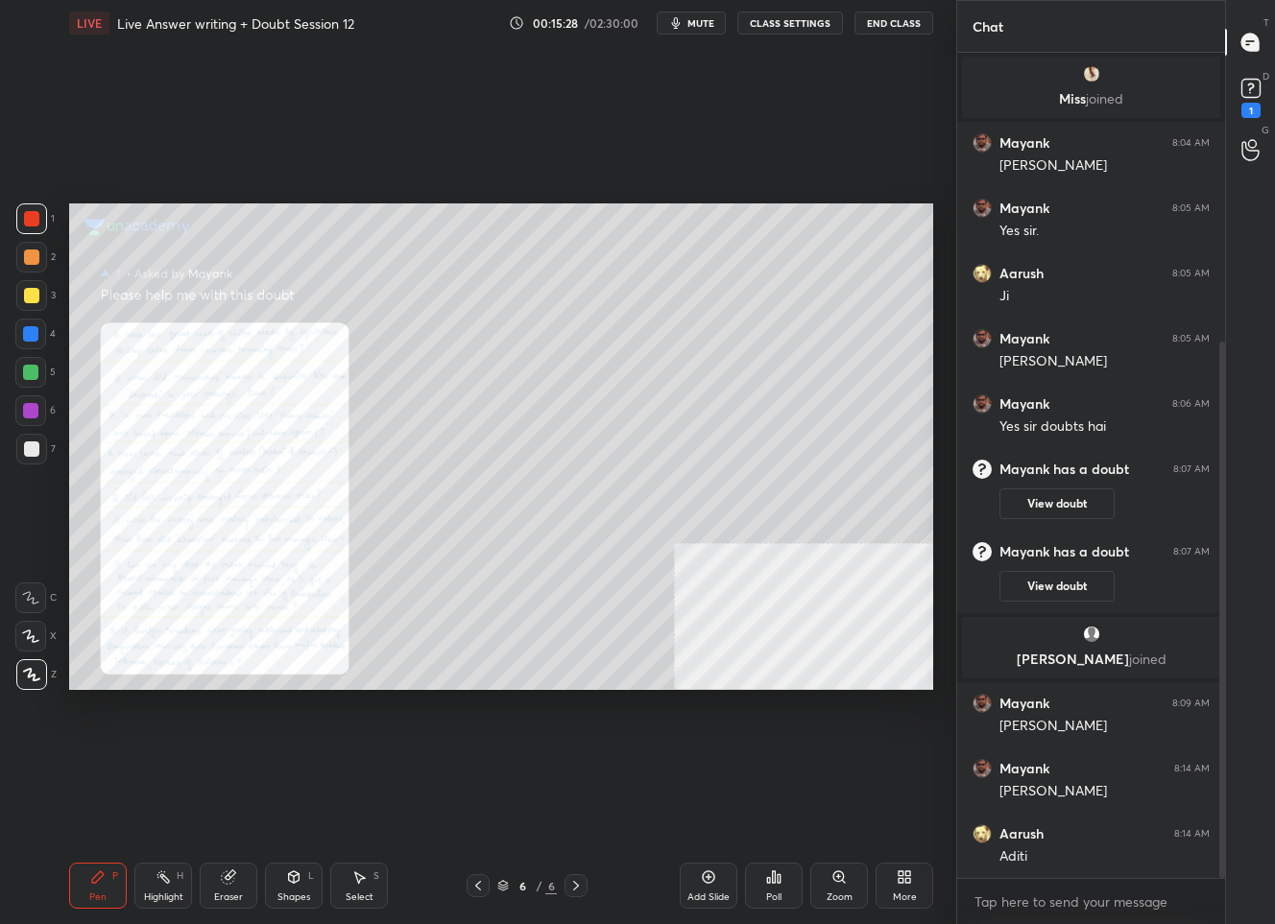
click at [846, 890] on div "Zoom" at bounding box center [839, 886] width 58 height 46
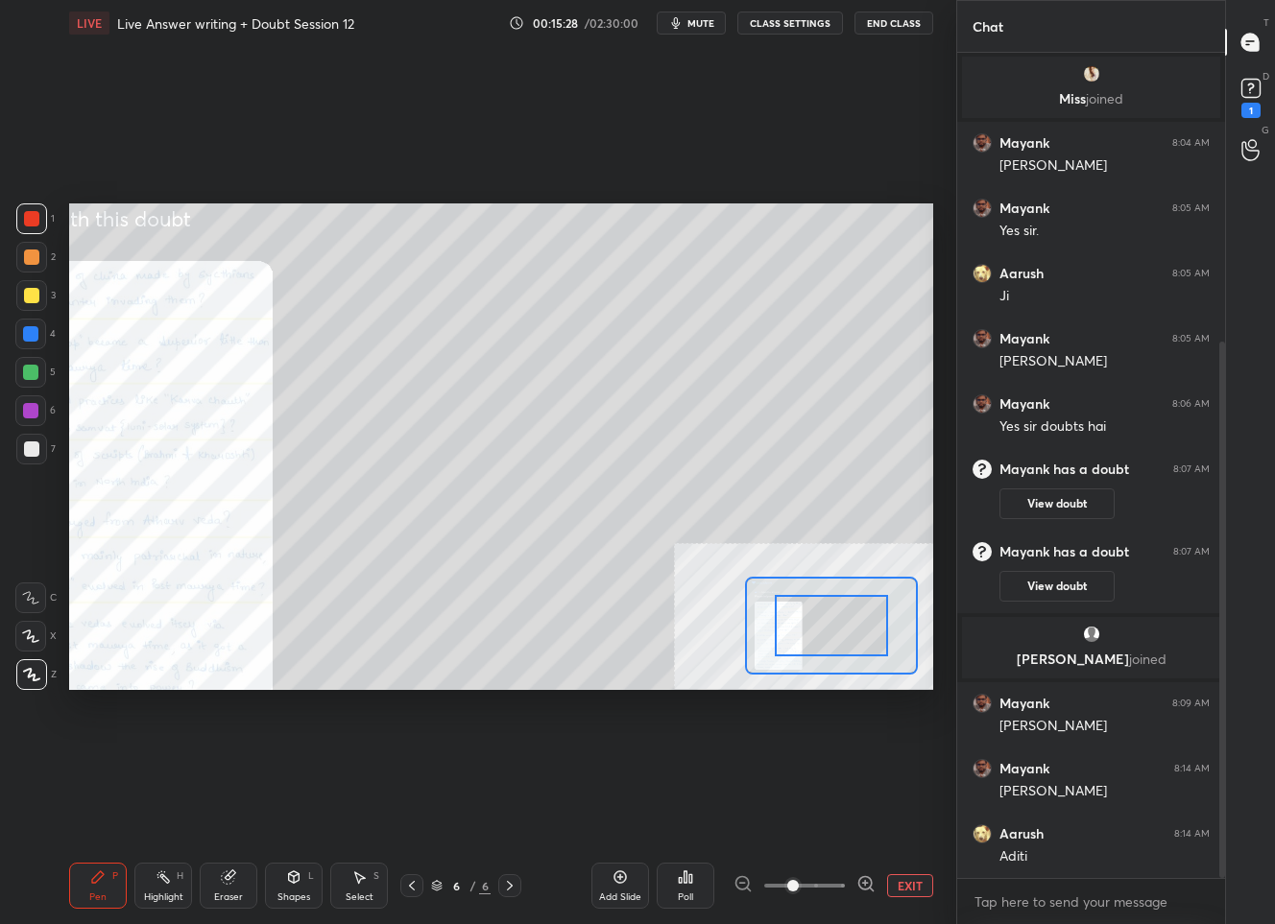
click at [859, 879] on icon at bounding box center [865, 883] width 12 height 12
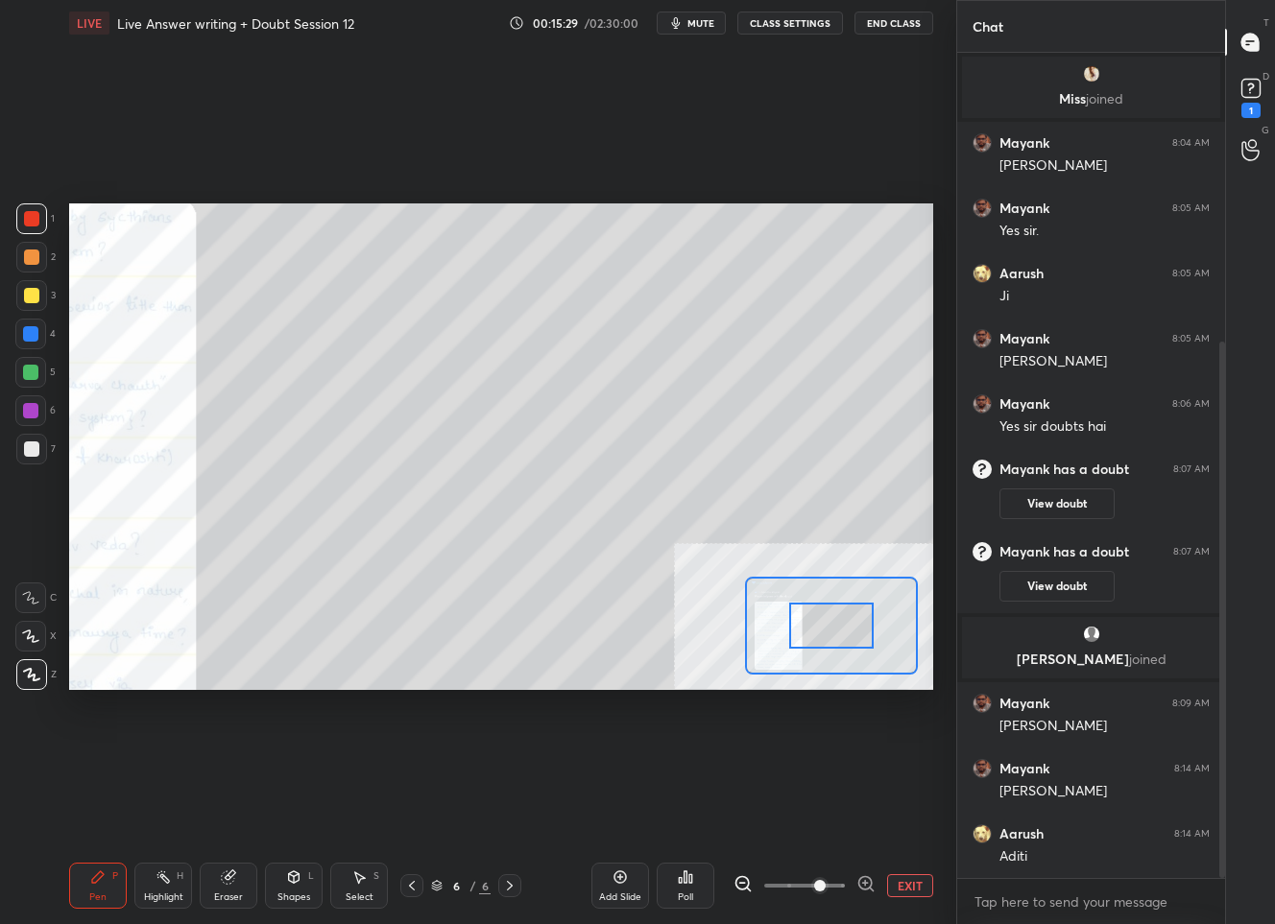
click at [859, 879] on icon at bounding box center [865, 883] width 12 height 12
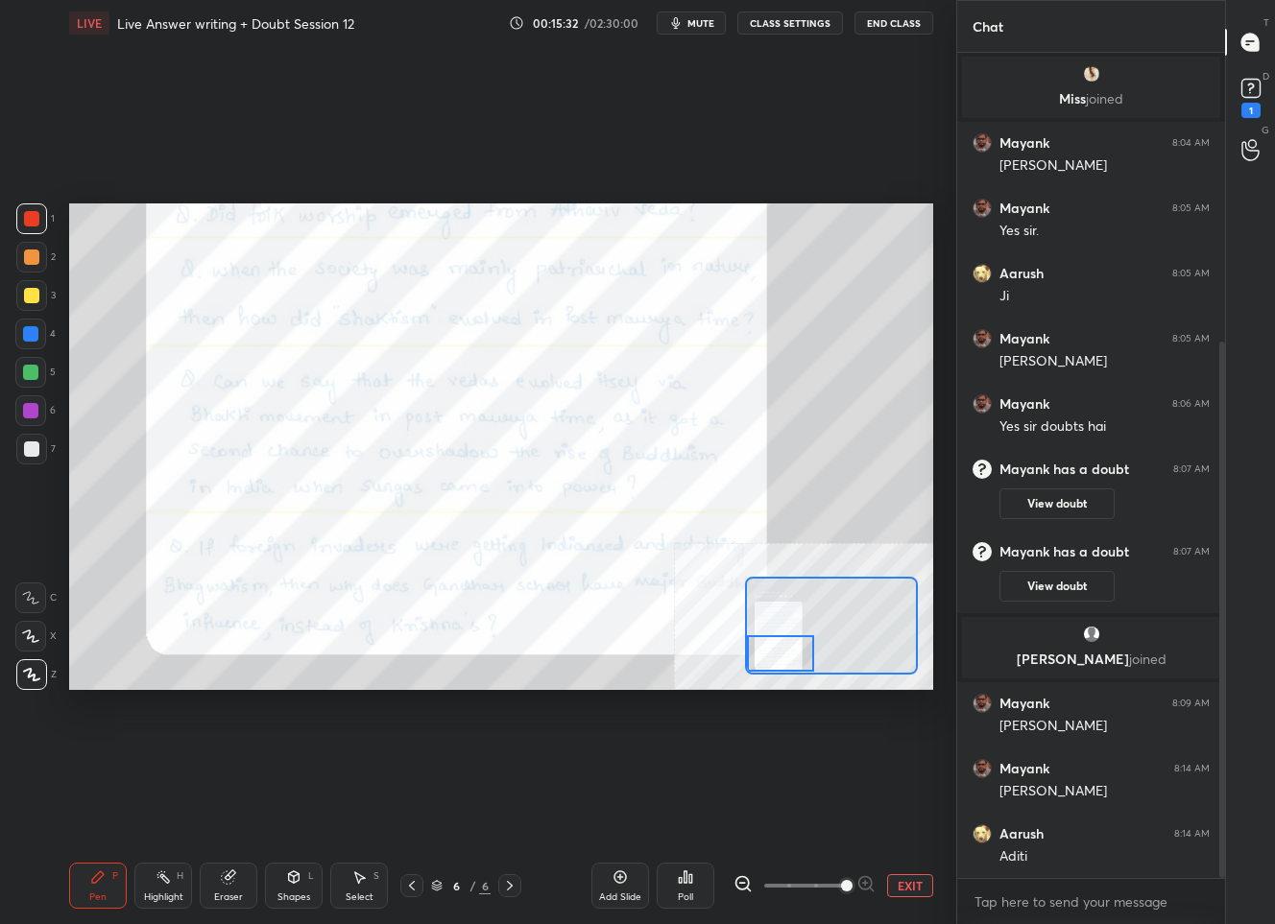
drag, startPoint x: 811, startPoint y: 633, endPoint x: 759, endPoint y: 661, distance: 58.8
click at [759, 661] on div at bounding box center [780, 653] width 67 height 37
click at [914, 889] on button "EXIT" at bounding box center [910, 885] width 46 height 23
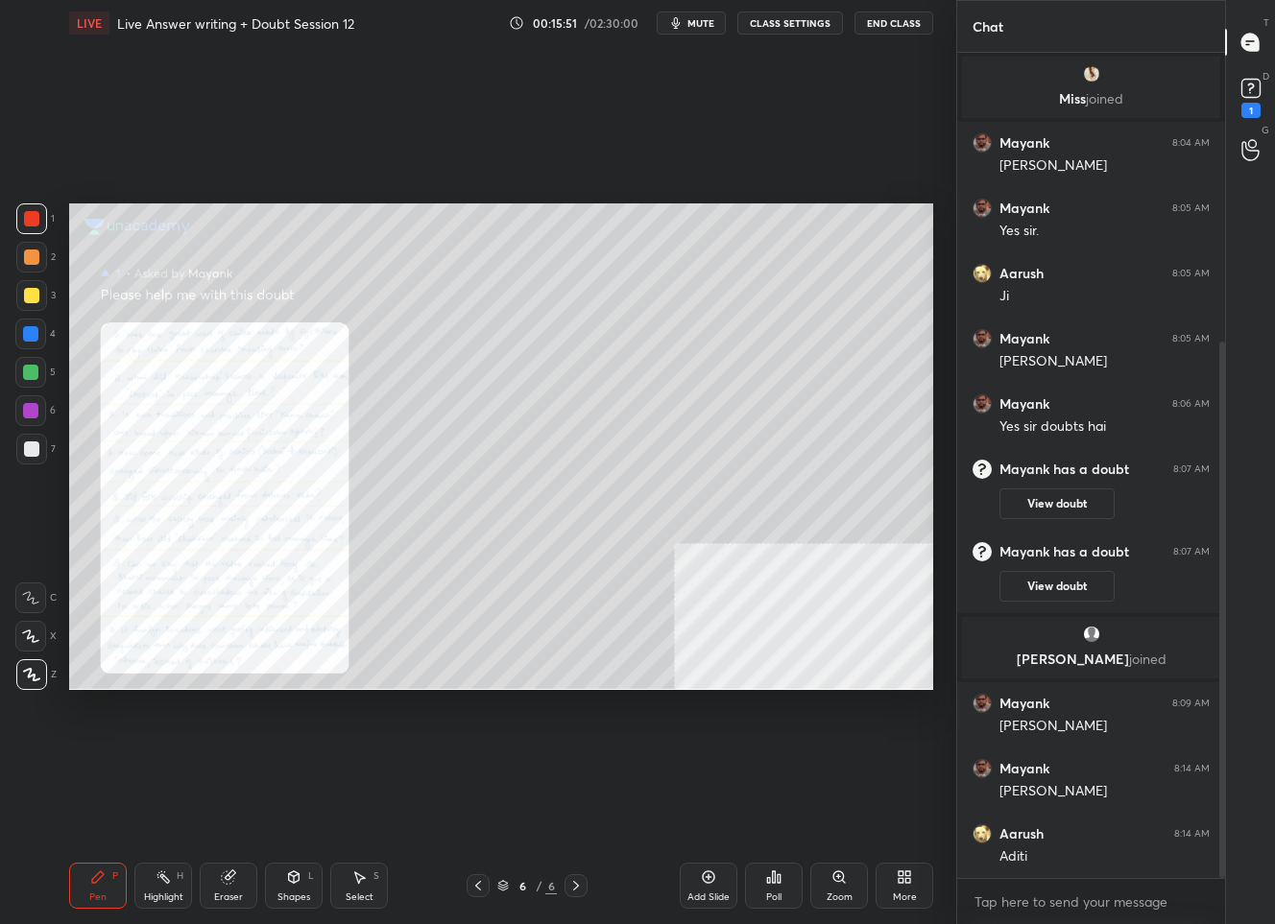
click at [913, 888] on div "More" at bounding box center [904, 886] width 58 height 46
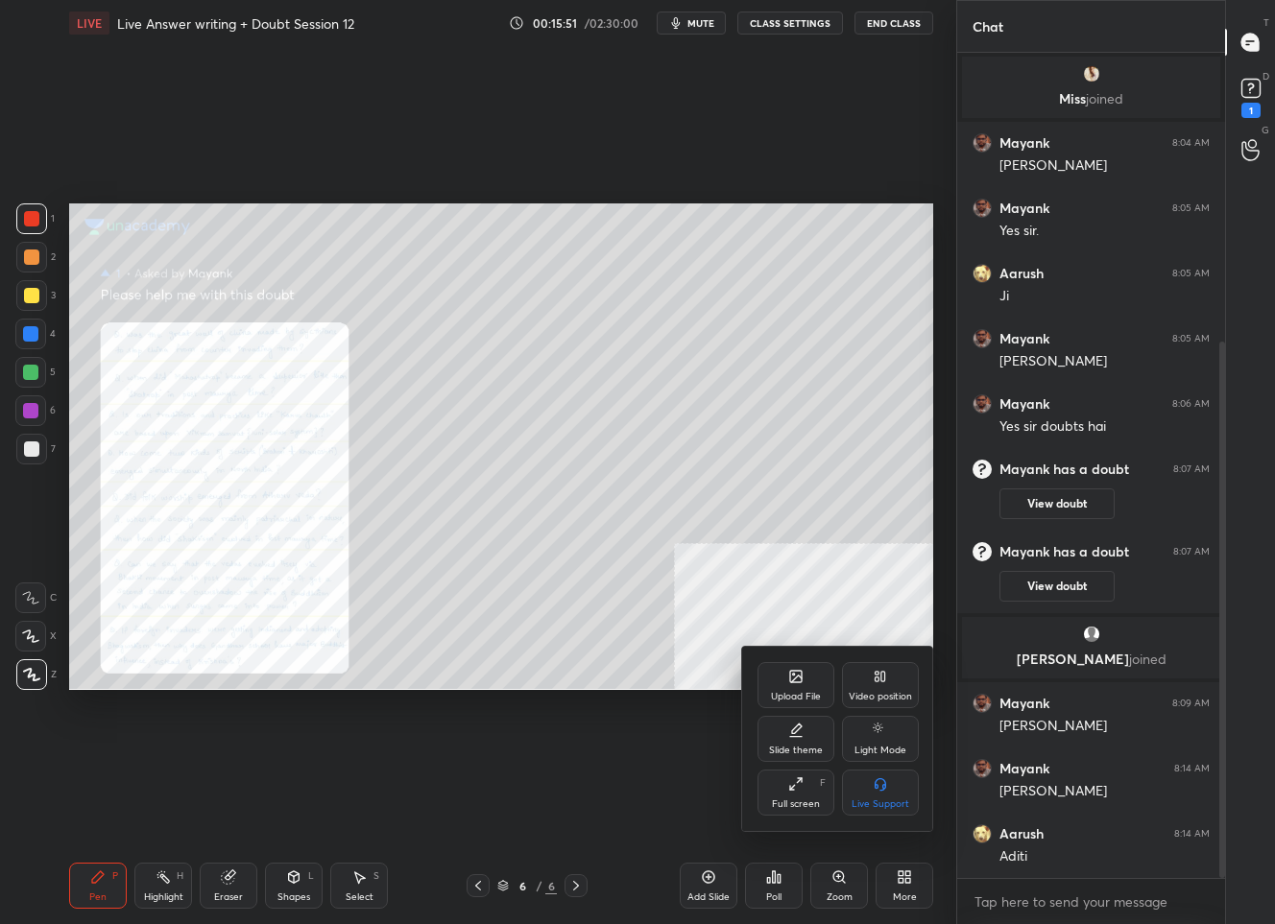
click at [881, 683] on icon at bounding box center [879, 676] width 15 height 15
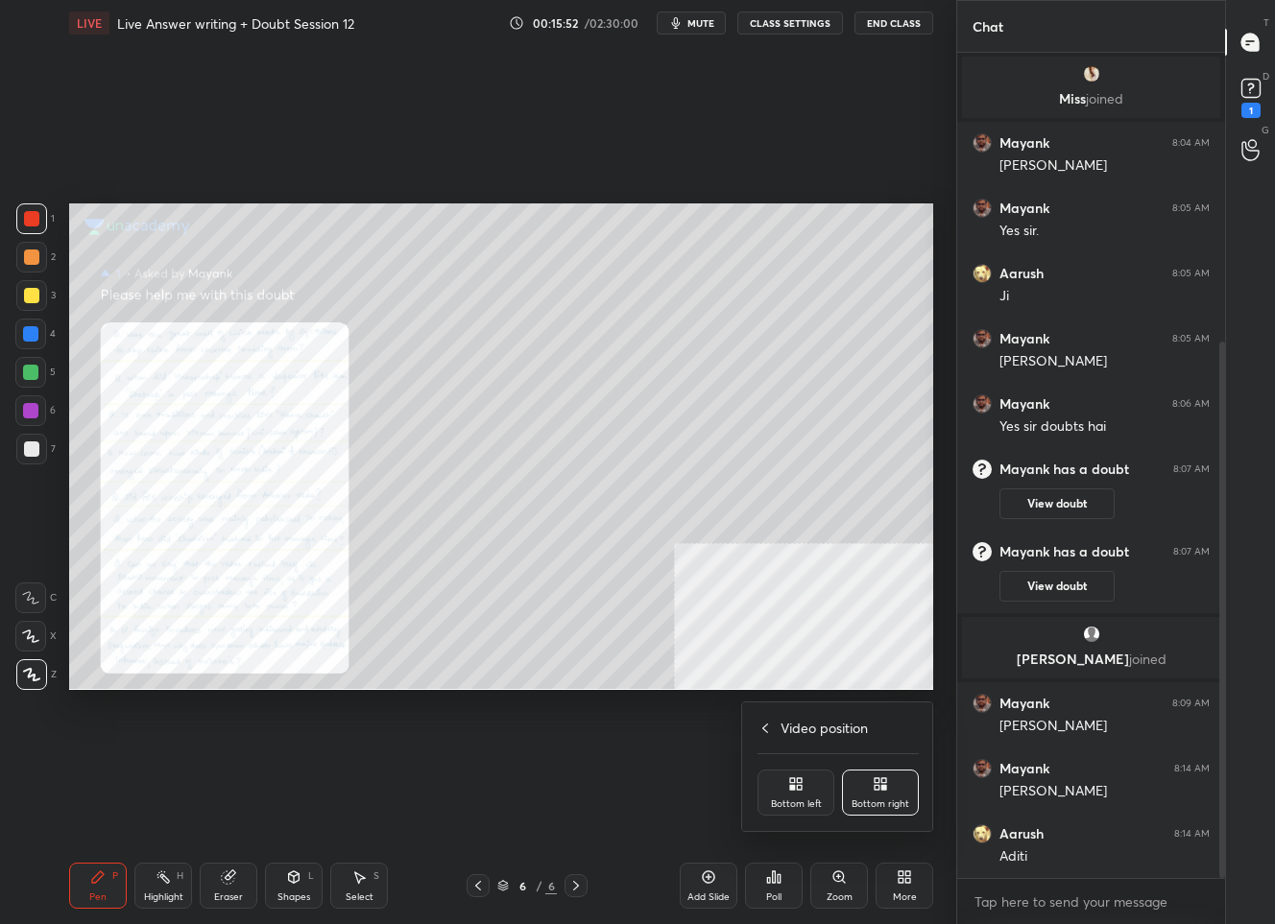
click at [782, 788] on div "Bottom left" at bounding box center [795, 793] width 77 height 46
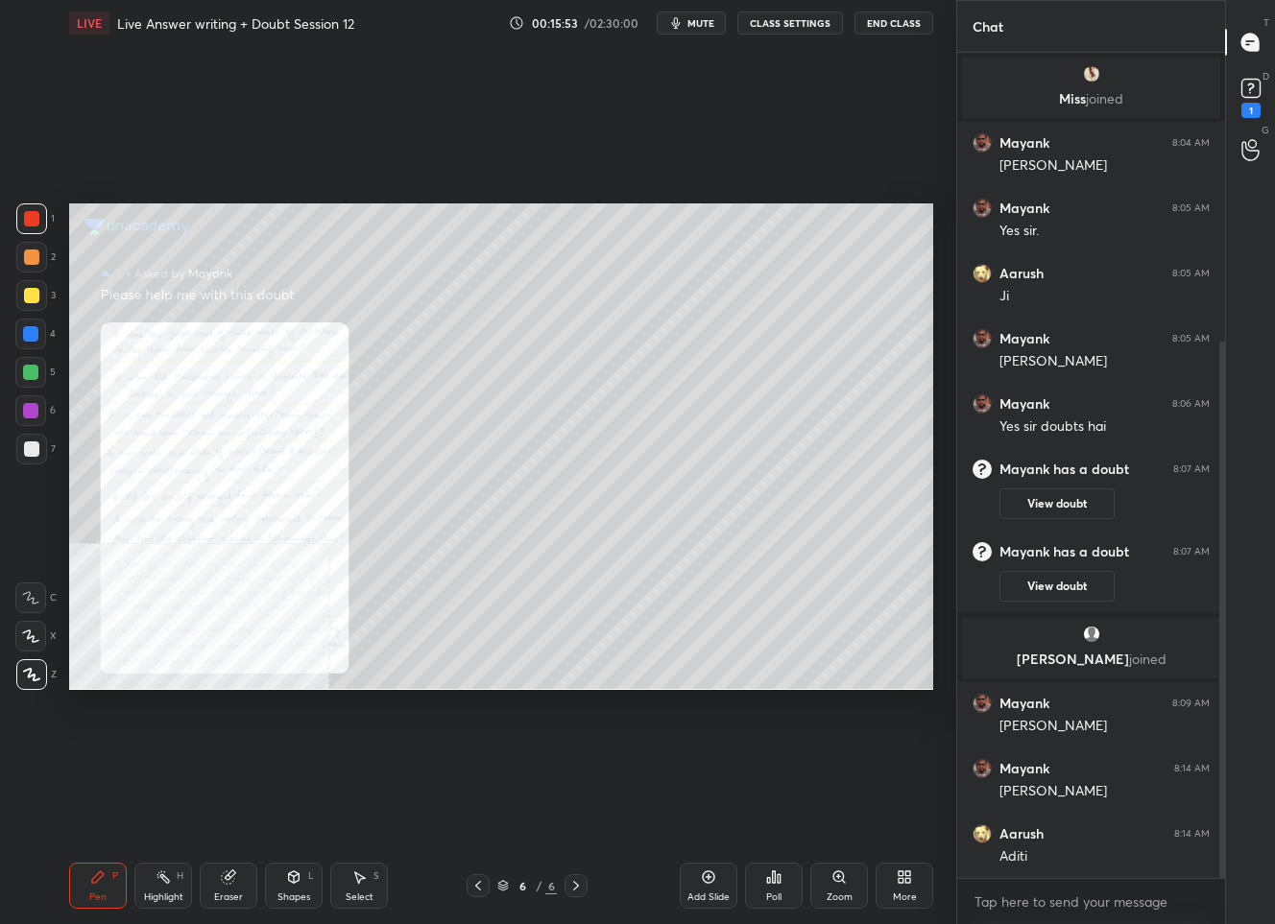
click at [837, 879] on icon at bounding box center [838, 876] width 11 height 11
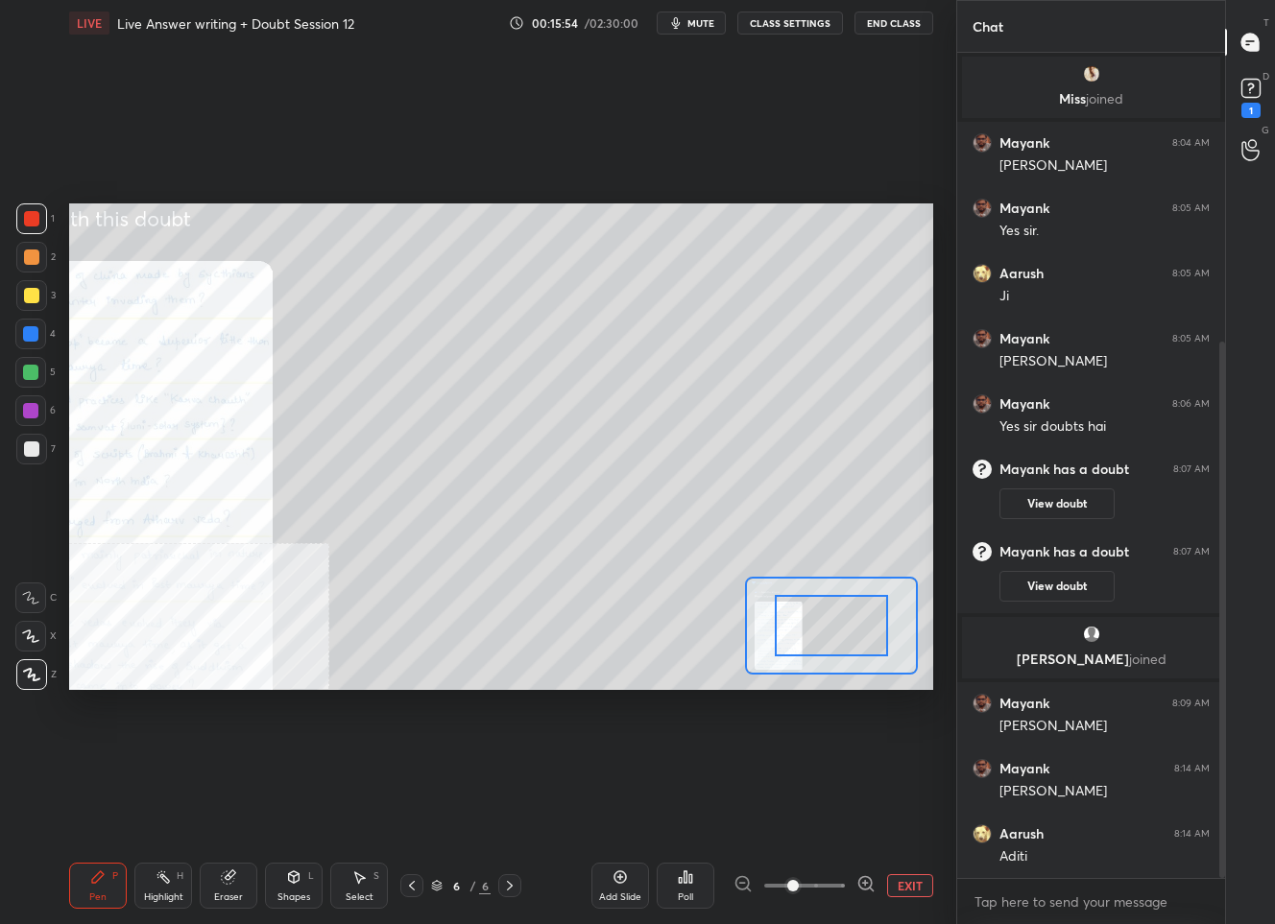
click at [857, 880] on icon at bounding box center [865, 883] width 19 height 19
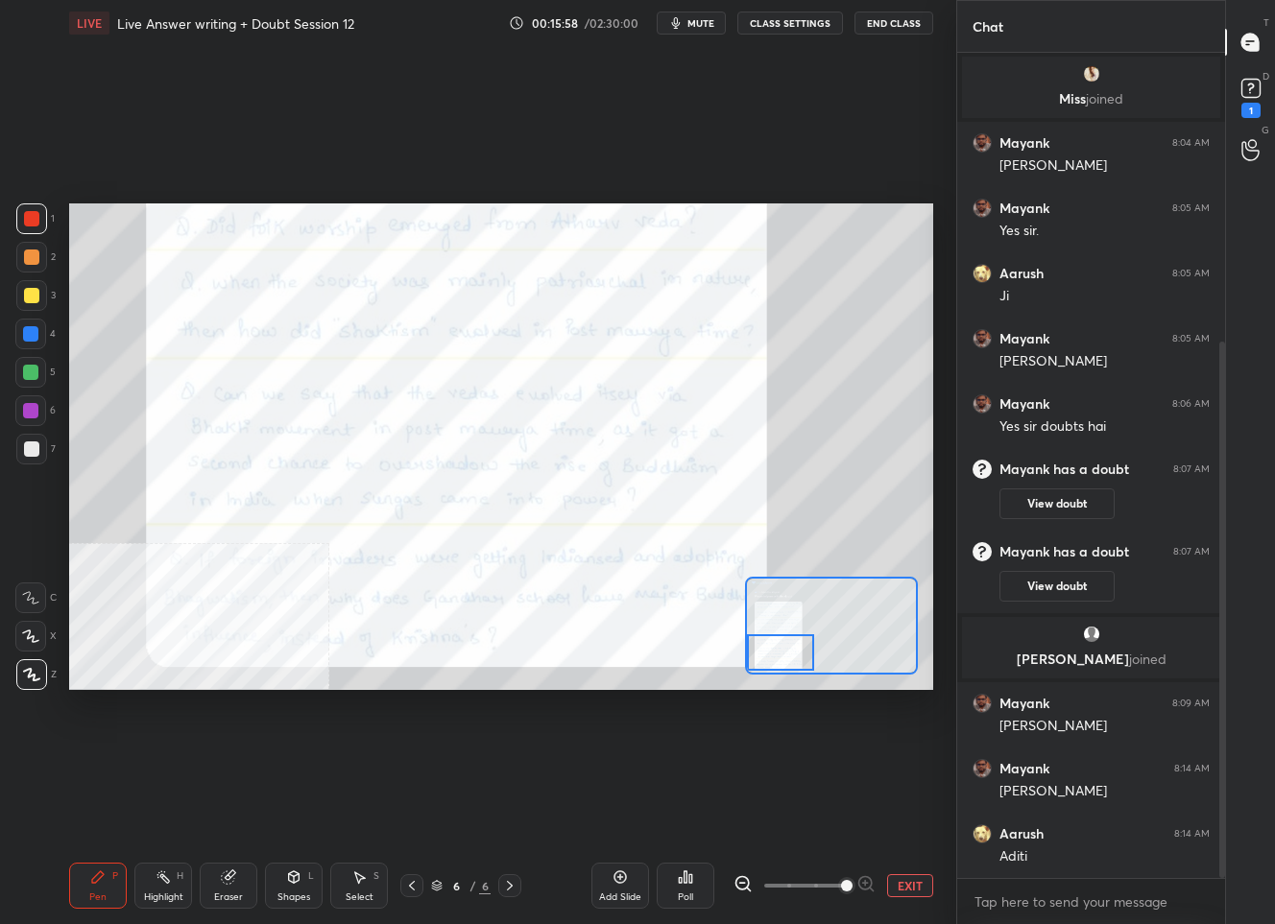
drag, startPoint x: 811, startPoint y: 613, endPoint x: 755, endPoint y: 642, distance: 62.7
click at [755, 642] on div at bounding box center [780, 652] width 67 height 37
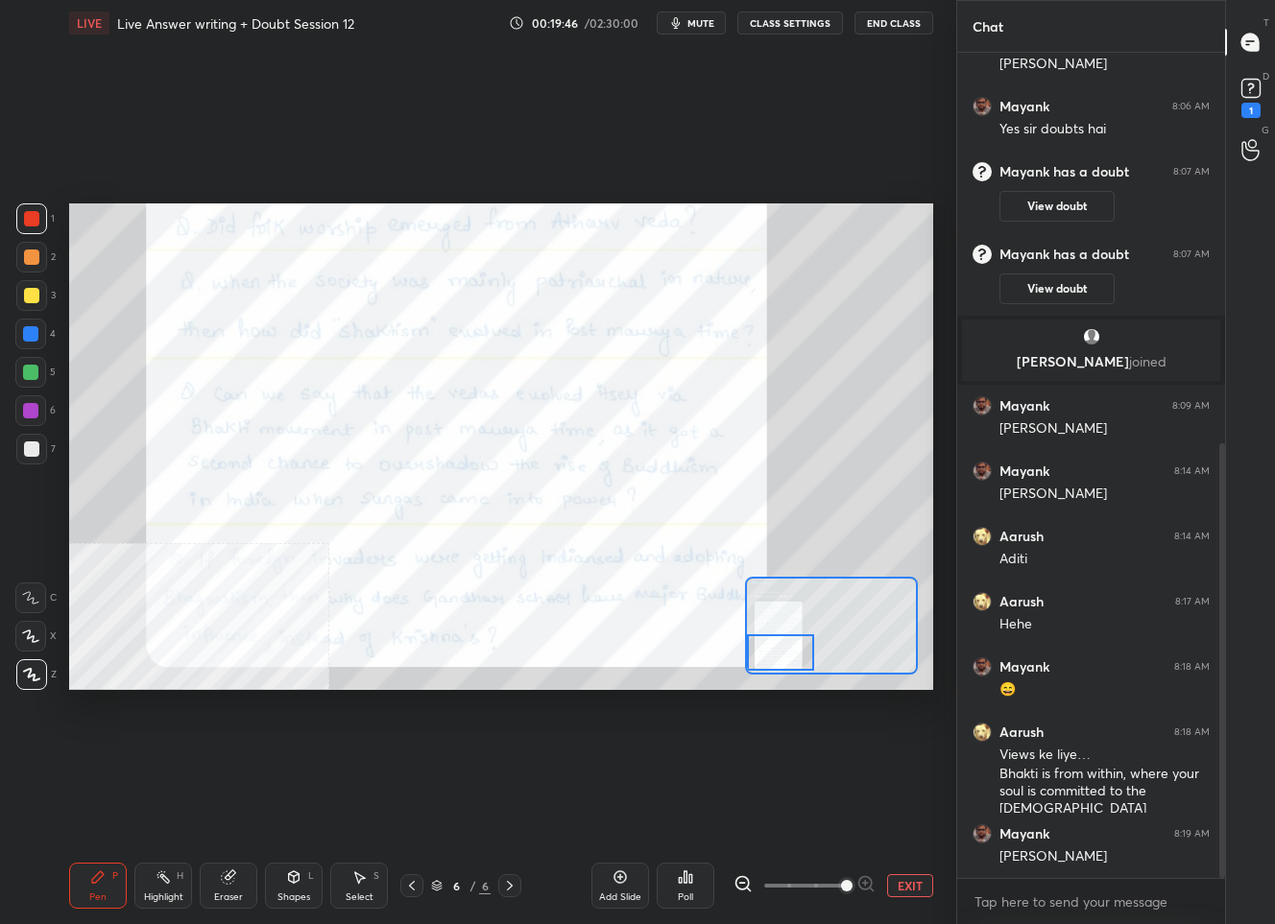
scroll to position [806, 0]
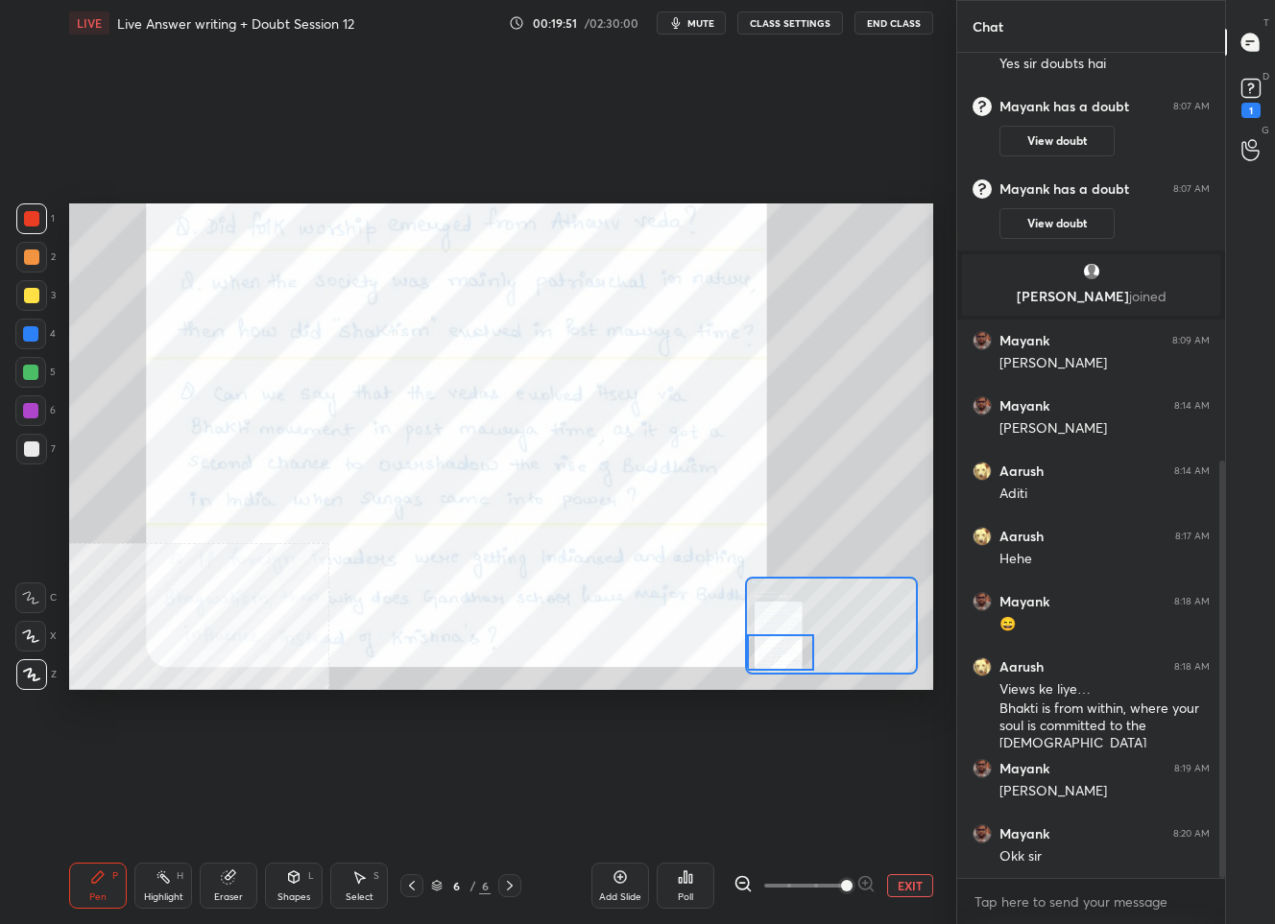
click at [472, 899] on div "Pen P Highlight H Eraser Shapes L Select S 6 / 6 Add Slide Poll EXIT" at bounding box center [501, 885] width 864 height 77
click at [899, 888] on button "EXIT" at bounding box center [910, 885] width 46 height 23
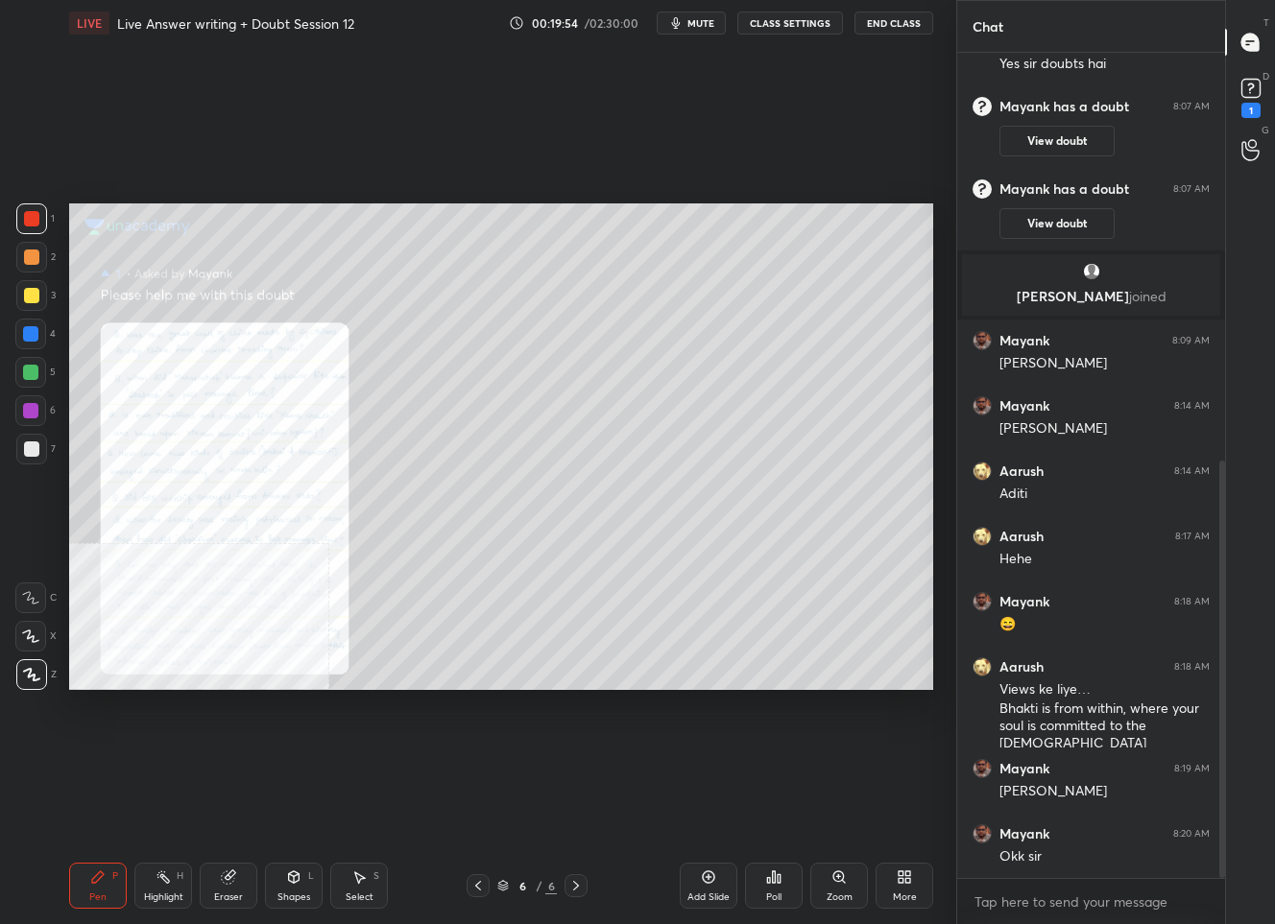
click at [905, 882] on icon at bounding box center [907, 880] width 5 height 5
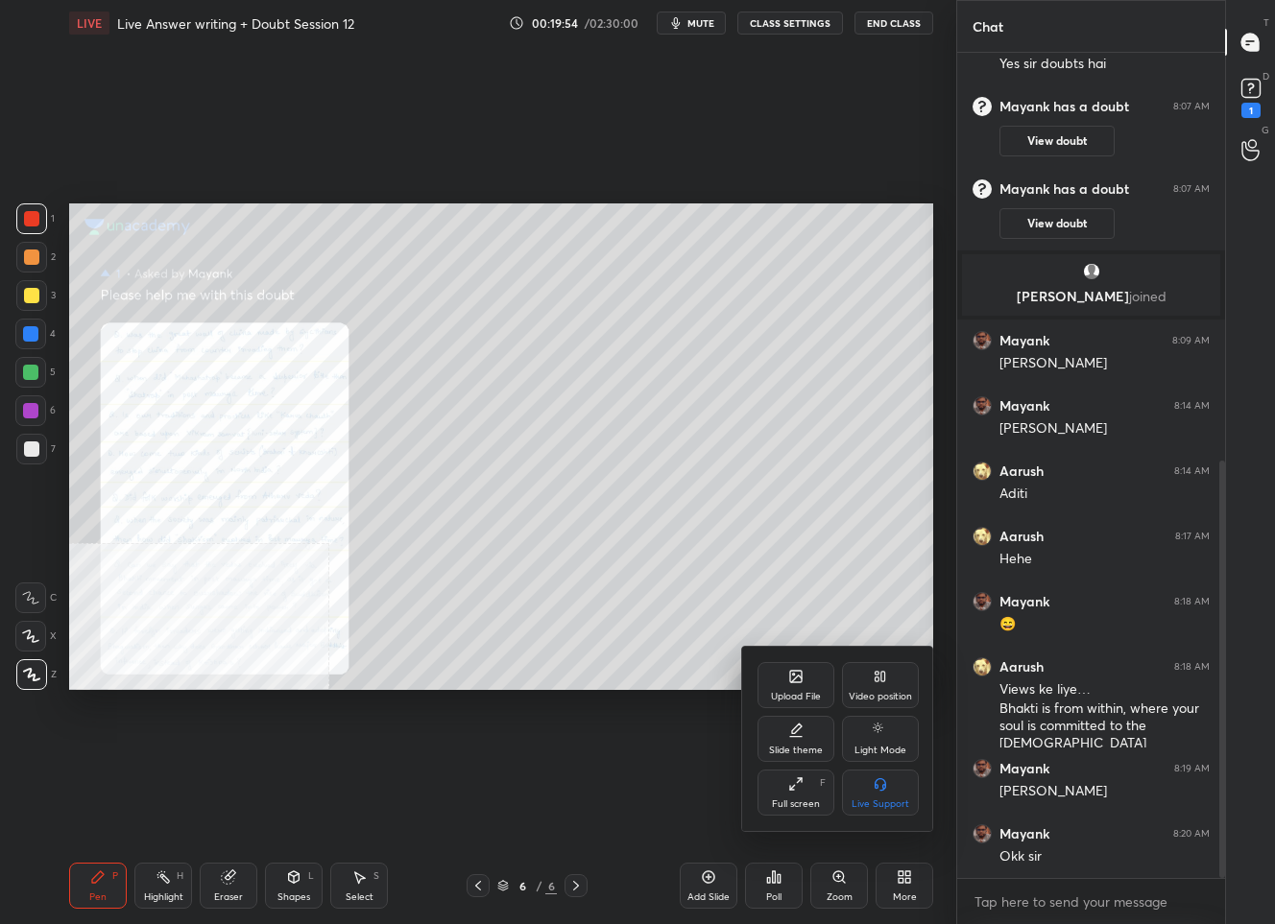
click at [791, 682] on icon at bounding box center [796, 679] width 11 height 7
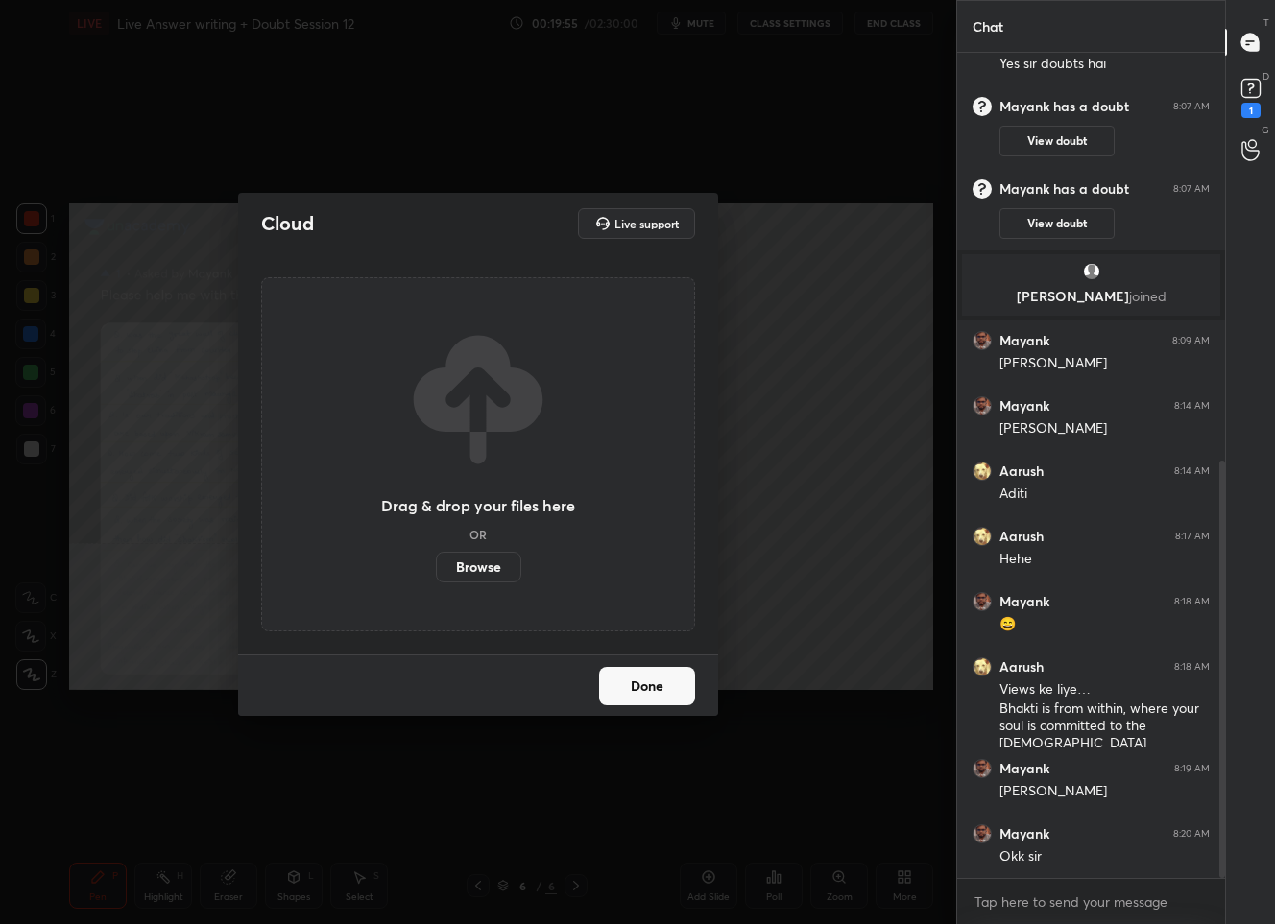
click at [495, 572] on label "Browse" at bounding box center [478, 567] width 85 height 31
click at [436, 572] on input "Browse" at bounding box center [436, 567] width 0 height 31
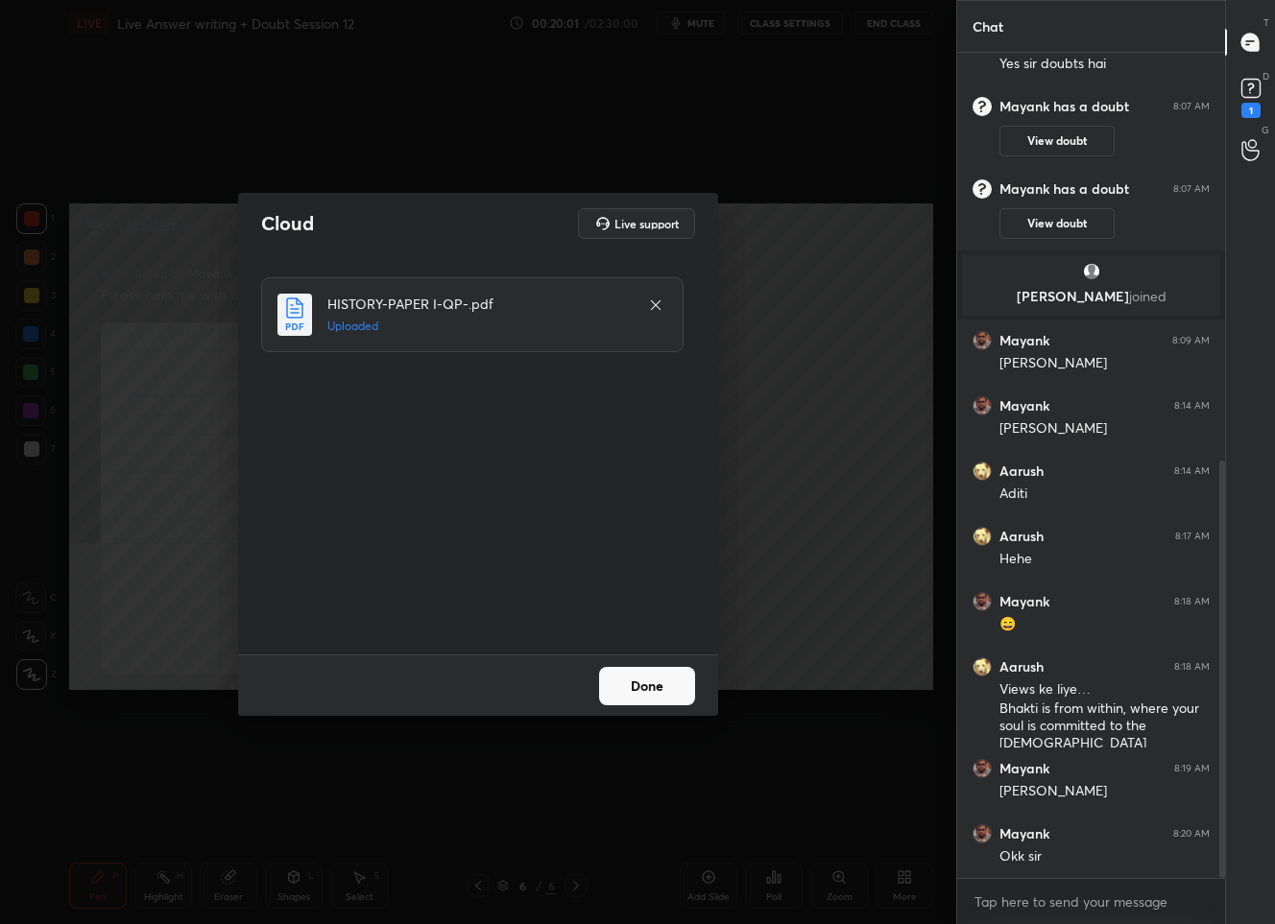
click at [621, 700] on button "Done" at bounding box center [647, 686] width 96 height 38
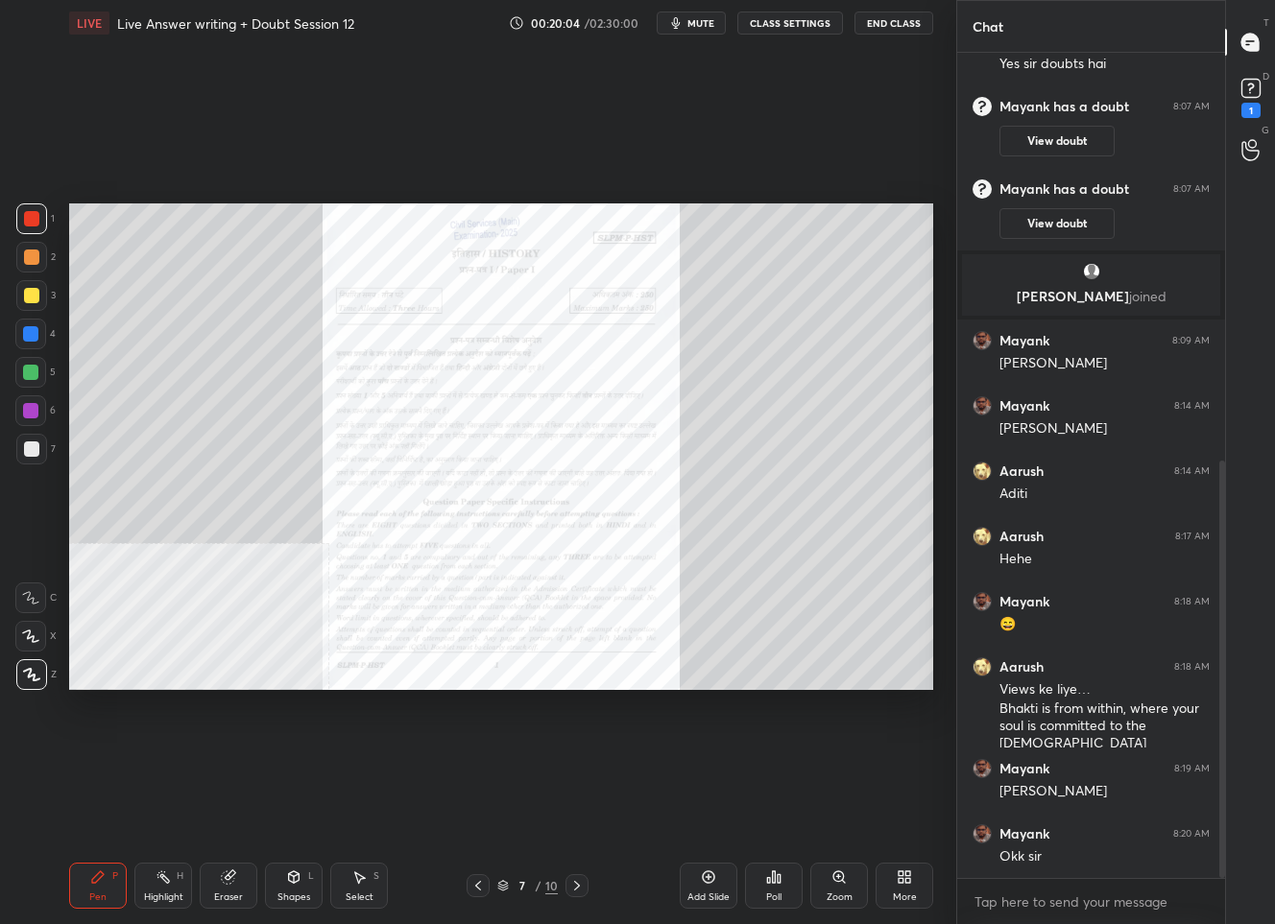
click at [580, 881] on icon at bounding box center [576, 885] width 15 height 15
click at [832, 882] on icon at bounding box center [838, 877] width 15 height 15
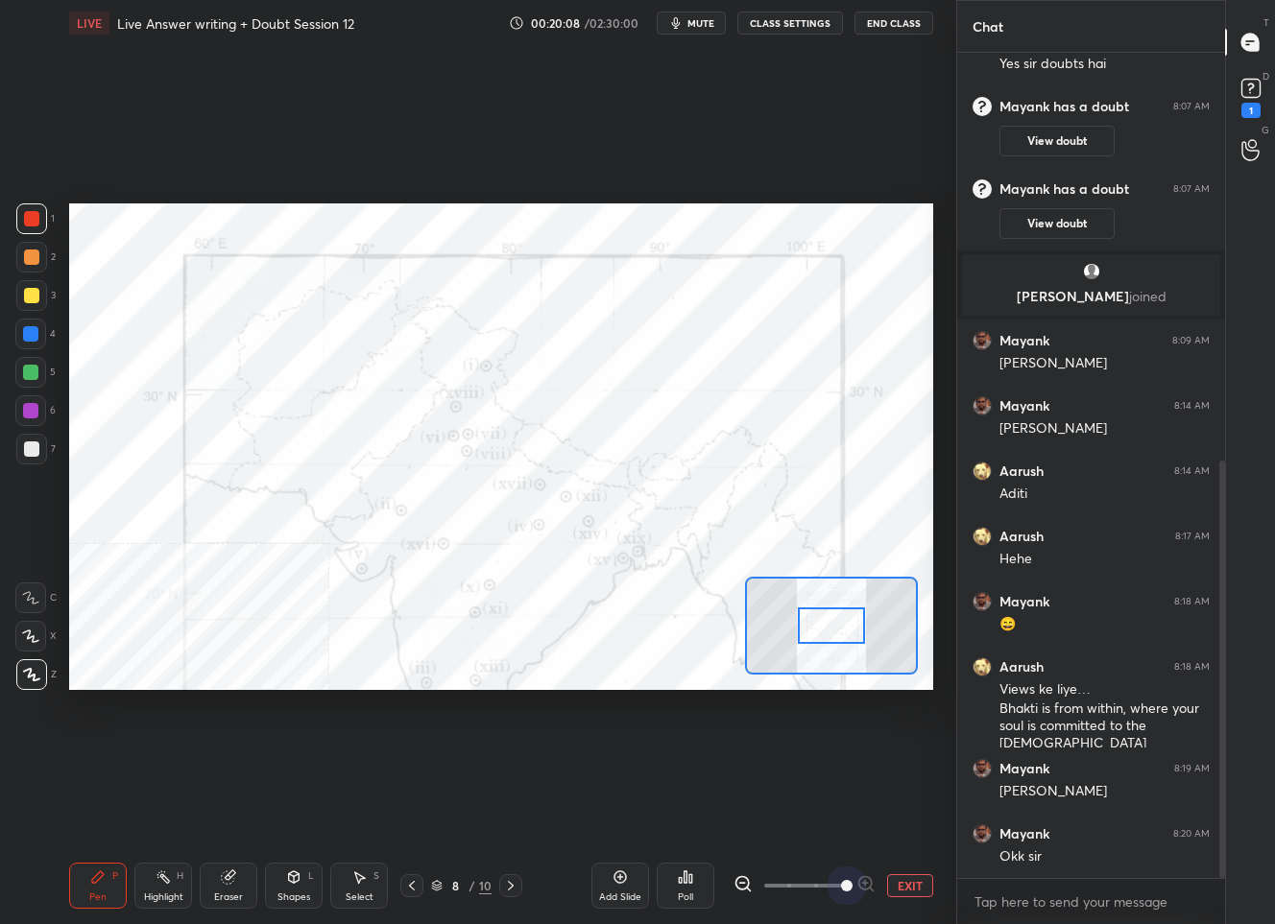
click at [832, 882] on span at bounding box center [804, 885] width 81 height 29
click at [915, 905] on div "Add Slide Poll EXIT" at bounding box center [762, 885] width 342 height 107
click at [914, 890] on button "EXIT" at bounding box center [910, 885] width 46 height 23
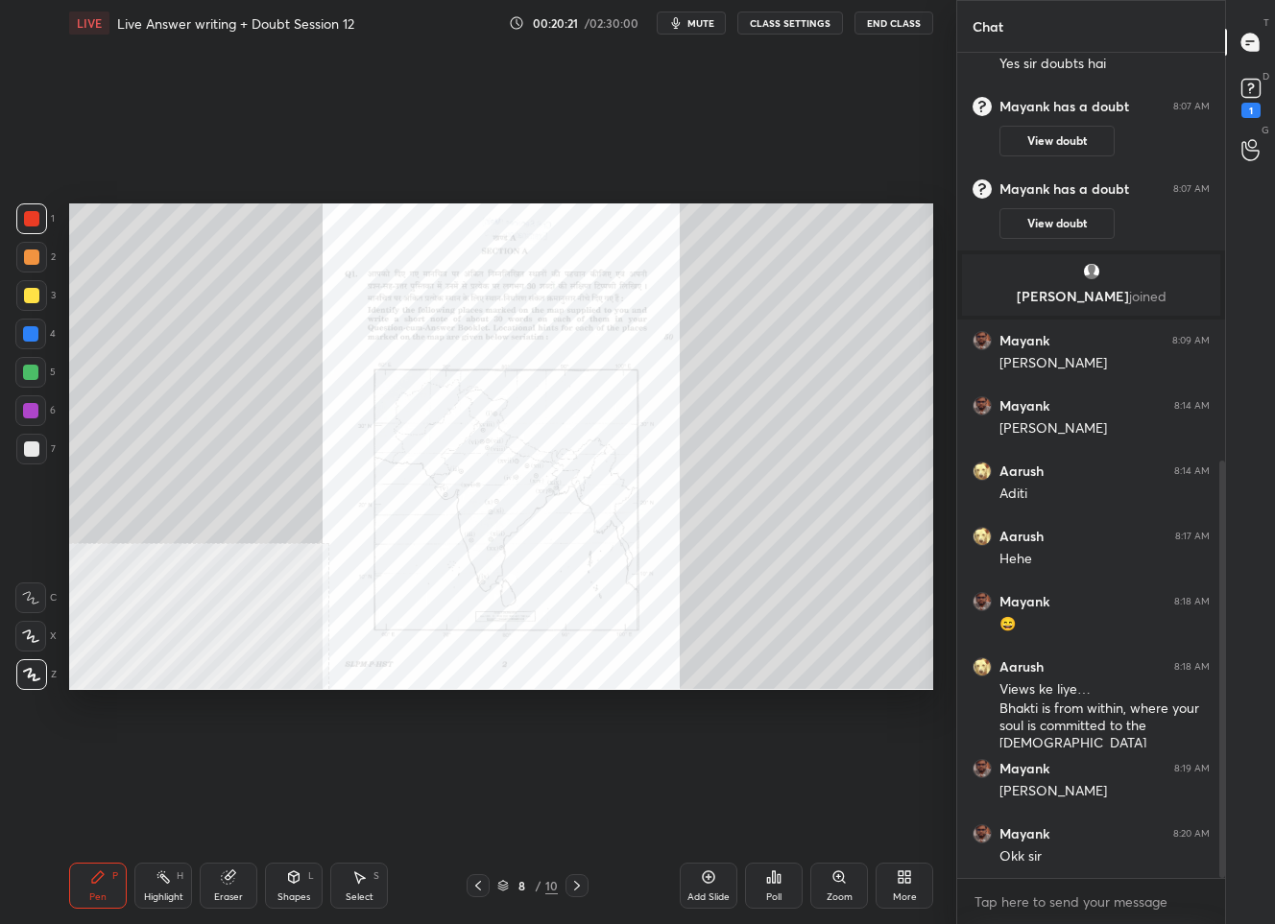
click at [582, 880] on icon at bounding box center [576, 885] width 15 height 15
click at [565, 890] on div at bounding box center [576, 885] width 23 height 23
click at [840, 881] on icon at bounding box center [838, 876] width 11 height 11
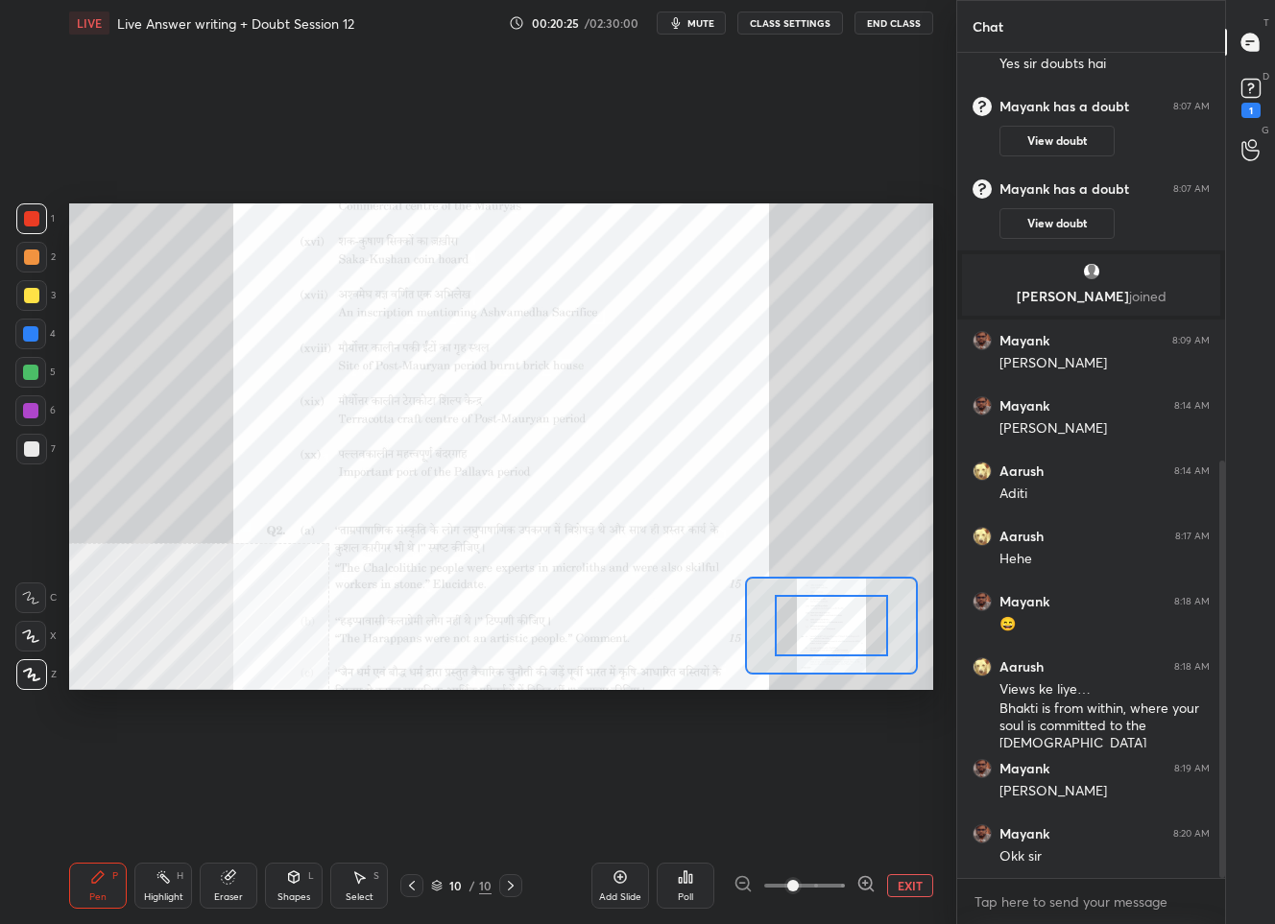
click at [840, 881] on span at bounding box center [804, 885] width 81 height 29
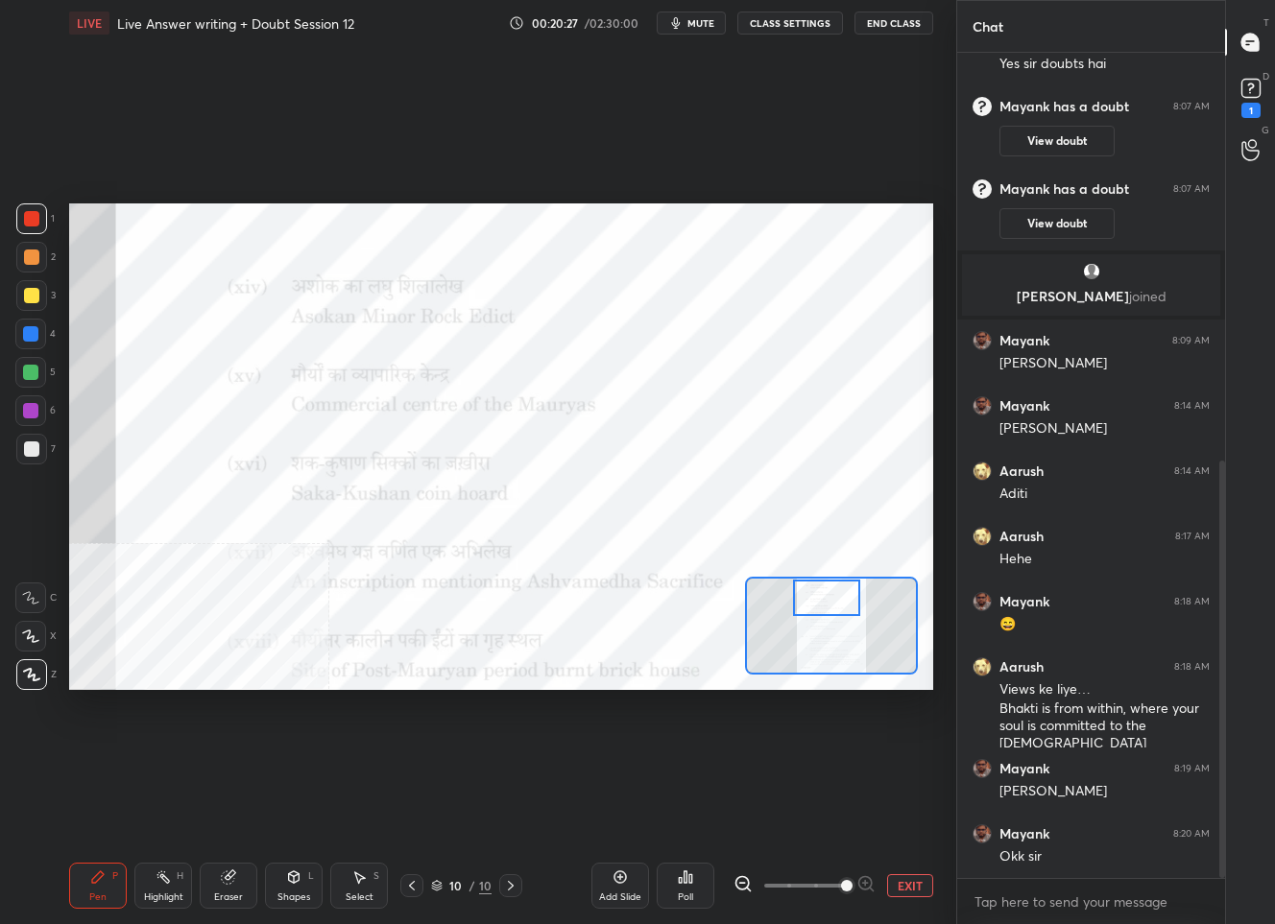
drag, startPoint x: 832, startPoint y: 633, endPoint x: 827, endPoint y: 605, distance: 29.2
click at [827, 605] on div at bounding box center [826, 598] width 67 height 37
click at [911, 883] on button "EXIT" at bounding box center [910, 885] width 46 height 23
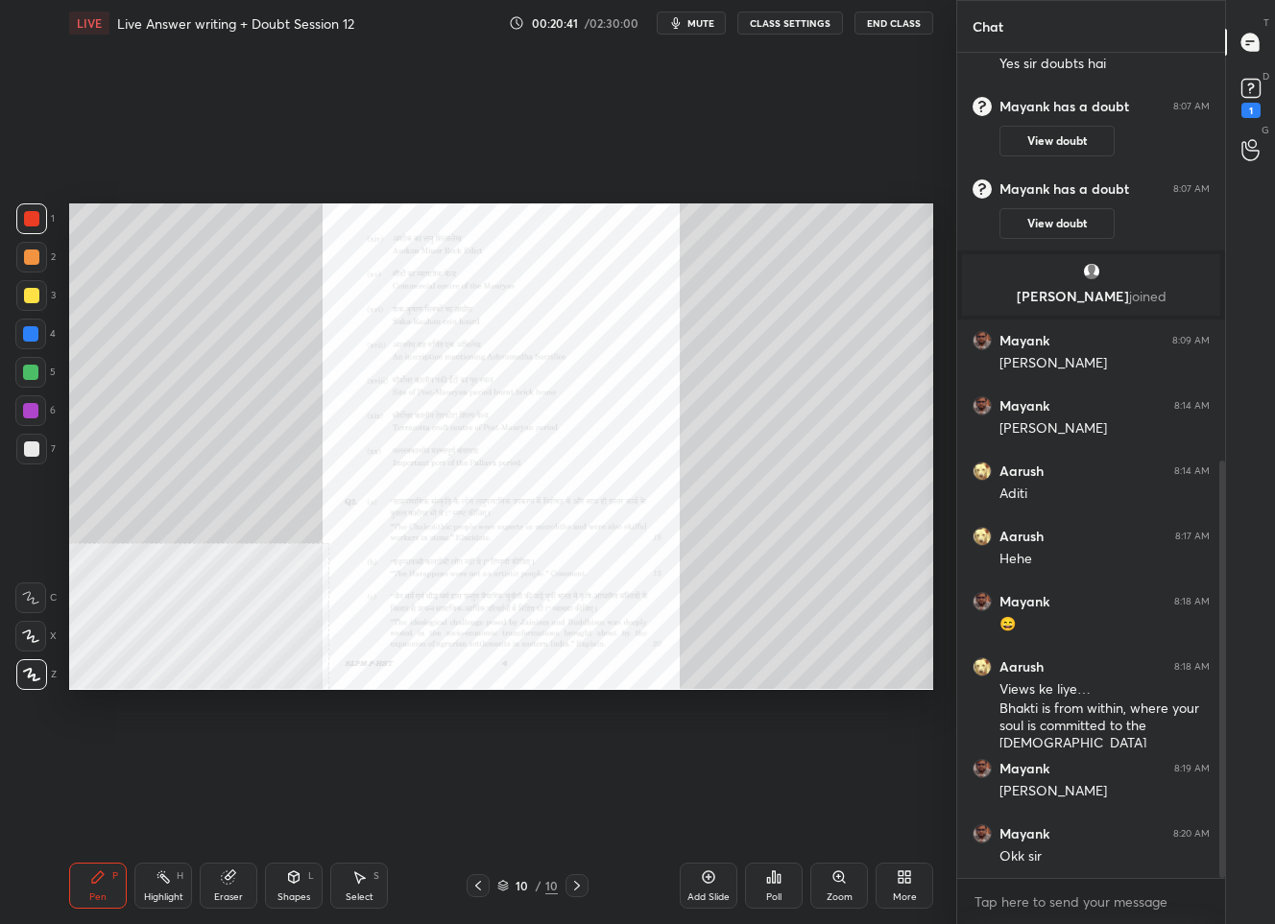
click at [523, 889] on div "10" at bounding box center [522, 886] width 19 height 12
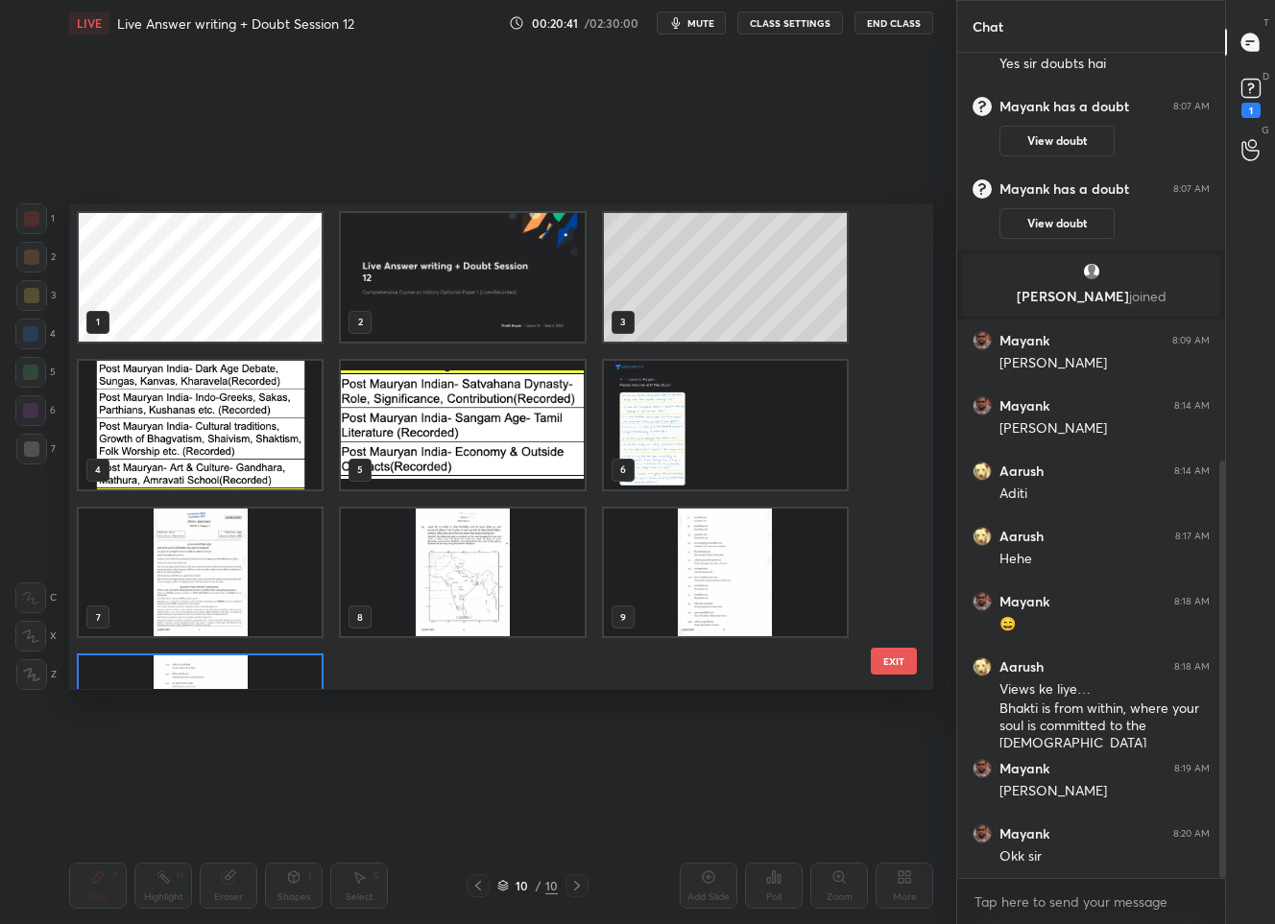
scroll to position [480, 854]
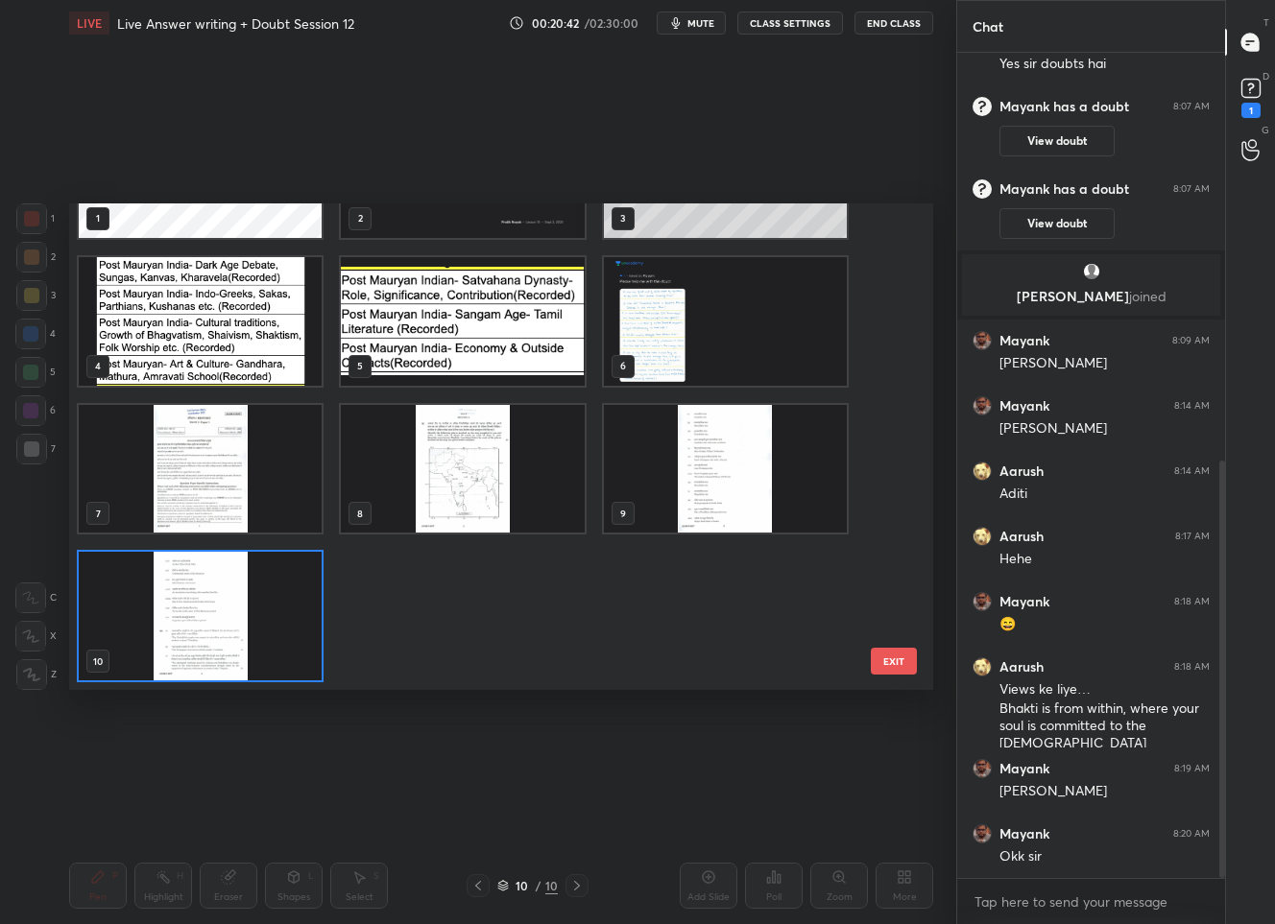
click at [486, 491] on img "grid" at bounding box center [462, 469] width 243 height 129
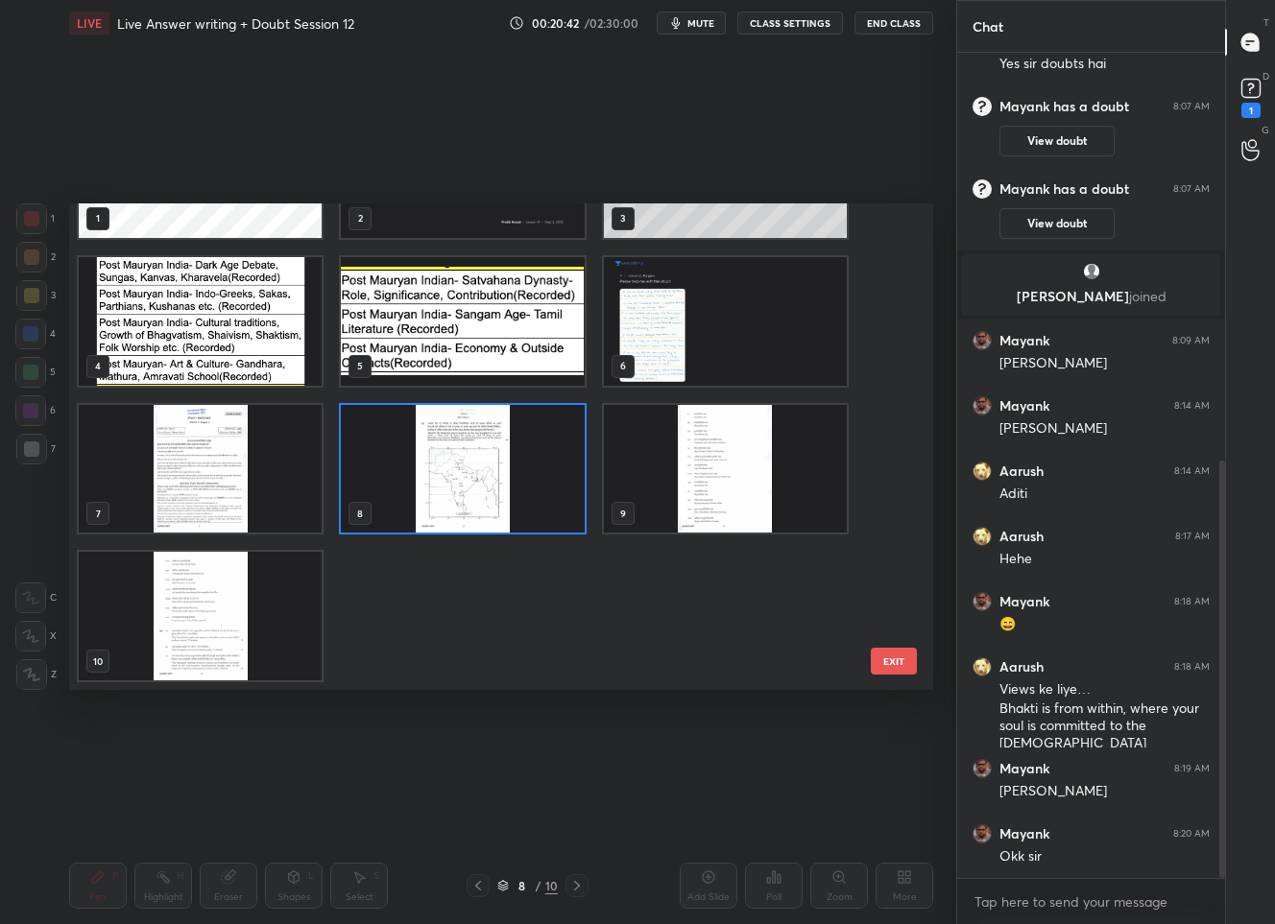
click at [486, 490] on img "grid" at bounding box center [462, 469] width 243 height 129
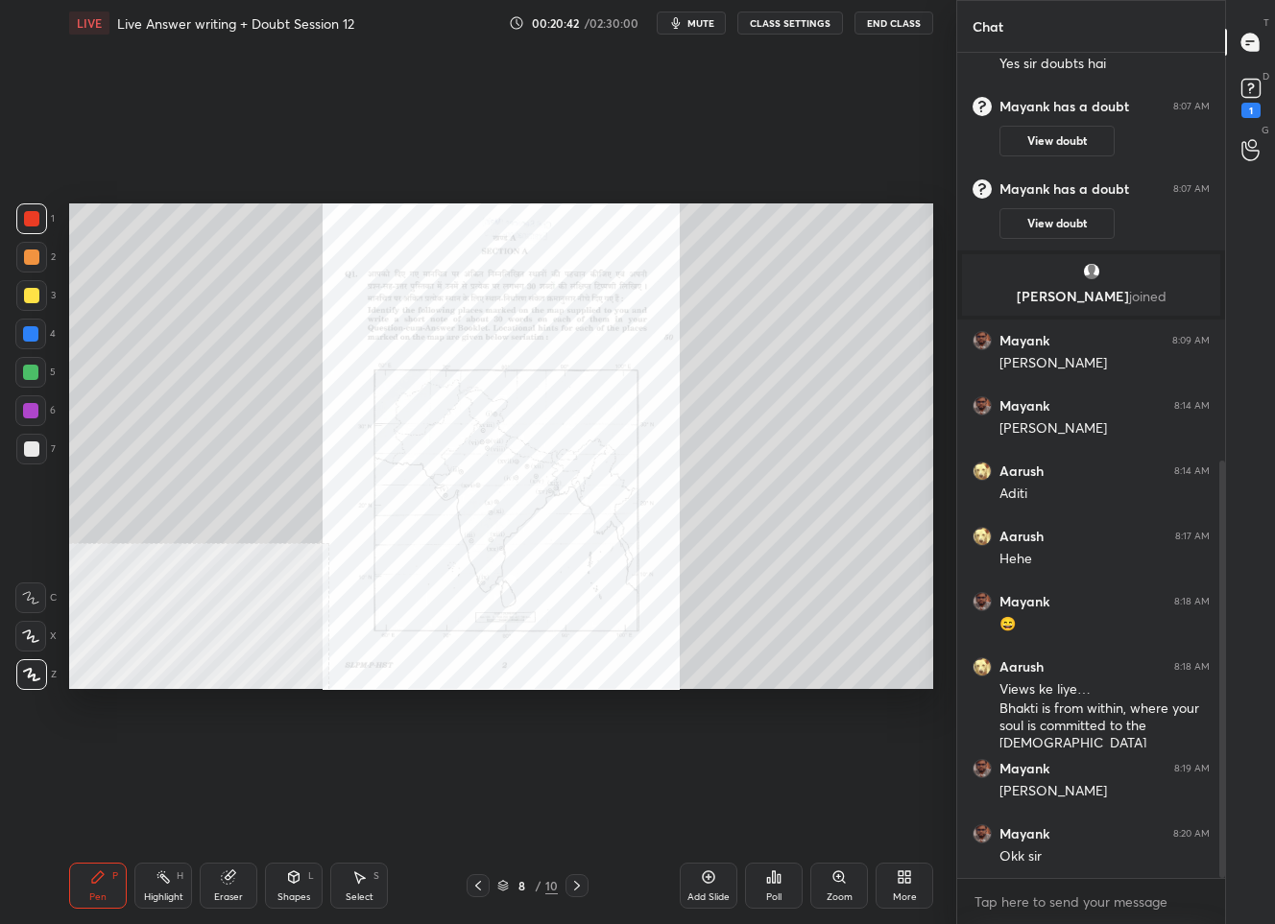
click at [486, 490] on img "grid" at bounding box center [462, 469] width 243 height 129
click at [827, 884] on div "Zoom" at bounding box center [839, 886] width 58 height 46
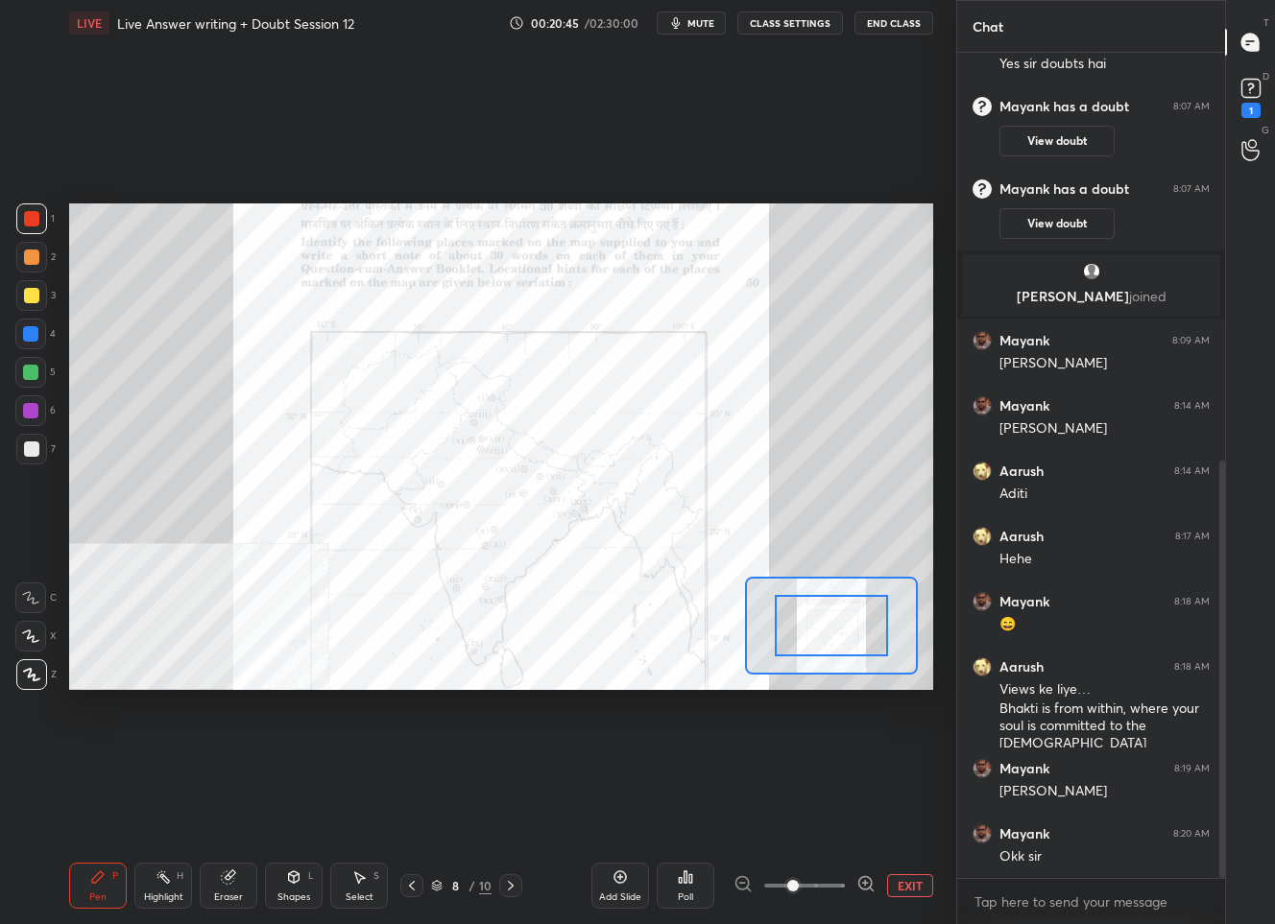
click at [877, 878] on div "EXIT" at bounding box center [833, 885] width 200 height 23
click at [869, 880] on icon at bounding box center [865, 883] width 19 height 19
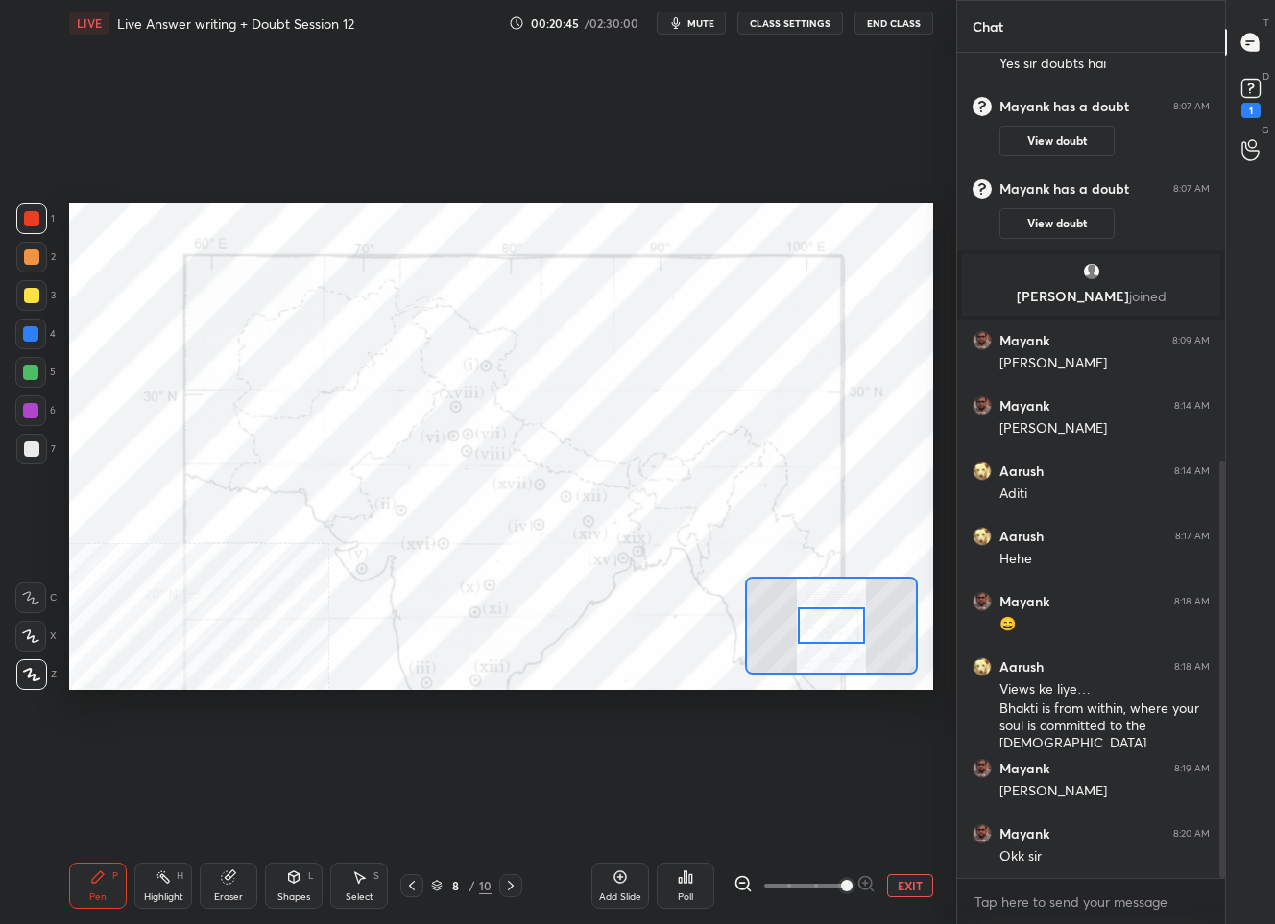
click at [869, 881] on div at bounding box center [804, 885] width 142 height 23
click at [913, 891] on button "EXIT" at bounding box center [910, 885] width 46 height 23
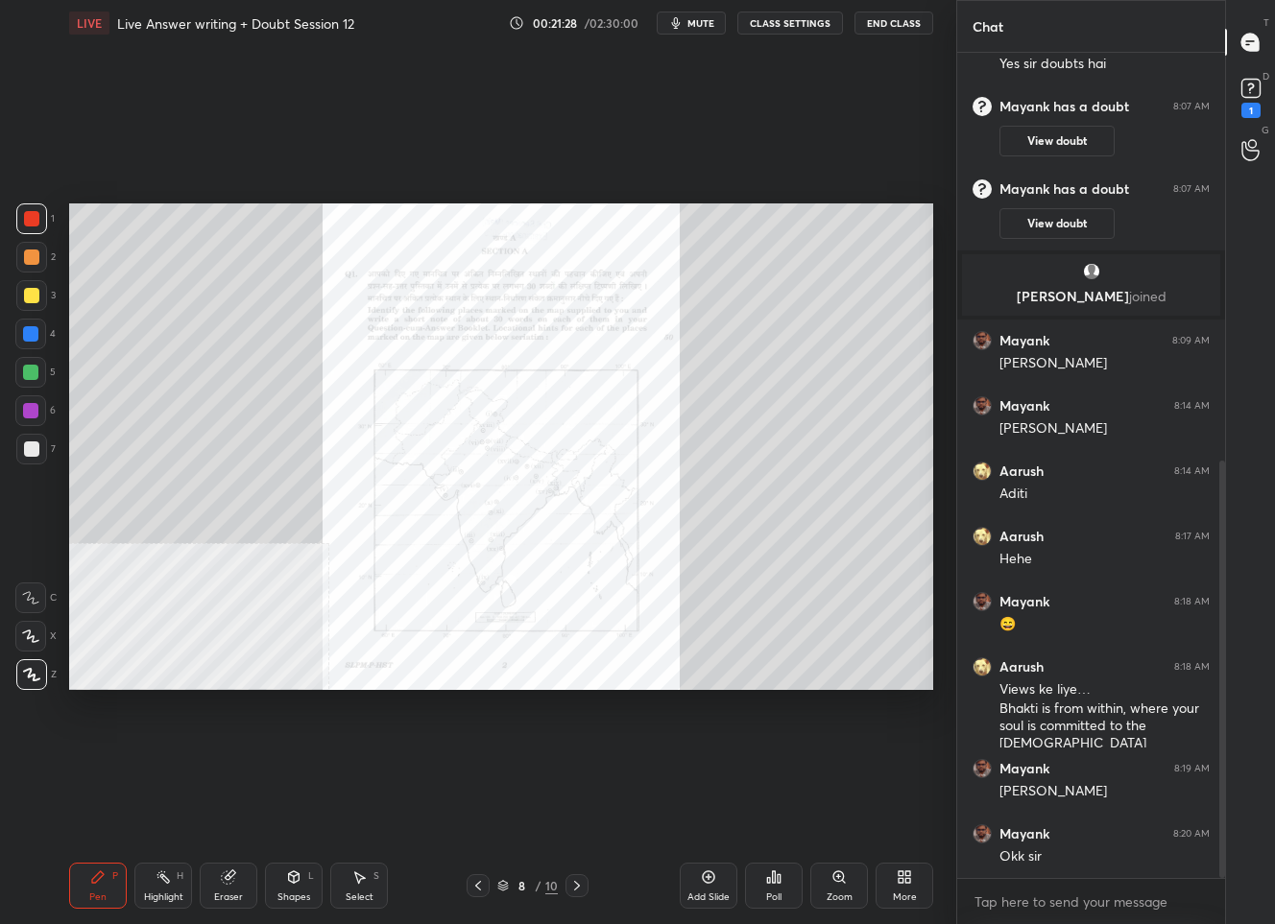
click at [475, 886] on icon at bounding box center [478, 886] width 6 height 10
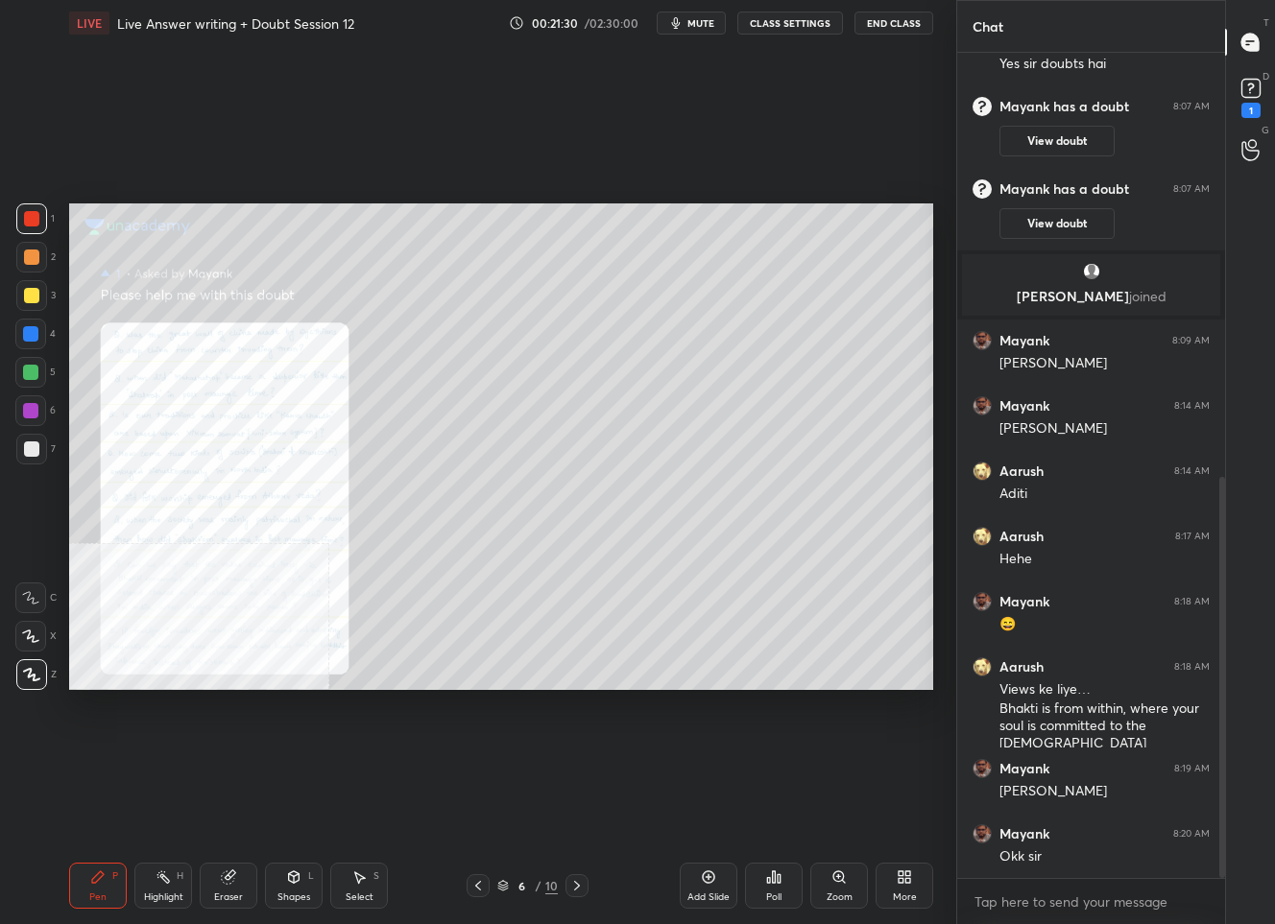
scroll to position [871, 0]
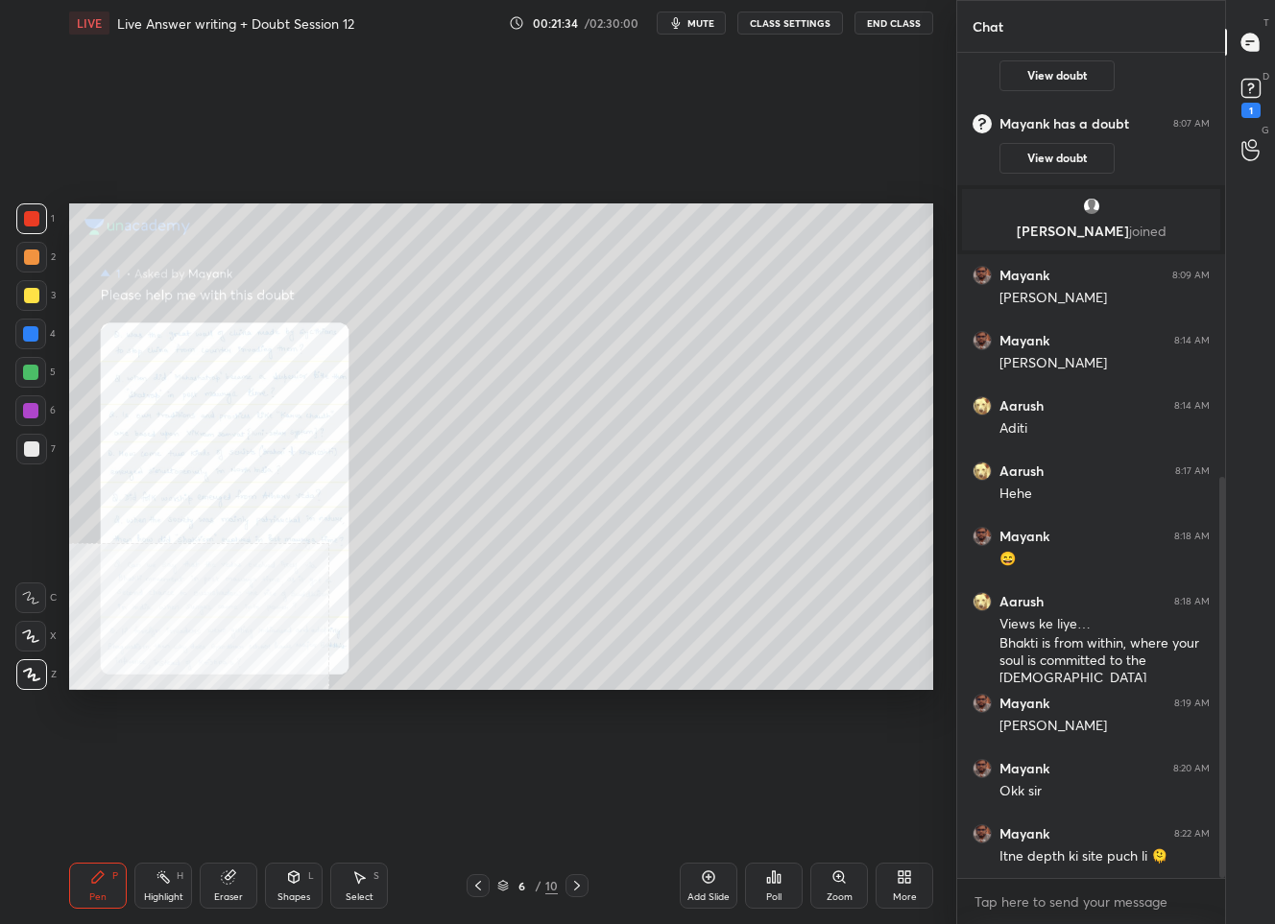
click at [565, 889] on div at bounding box center [576, 885] width 23 height 23
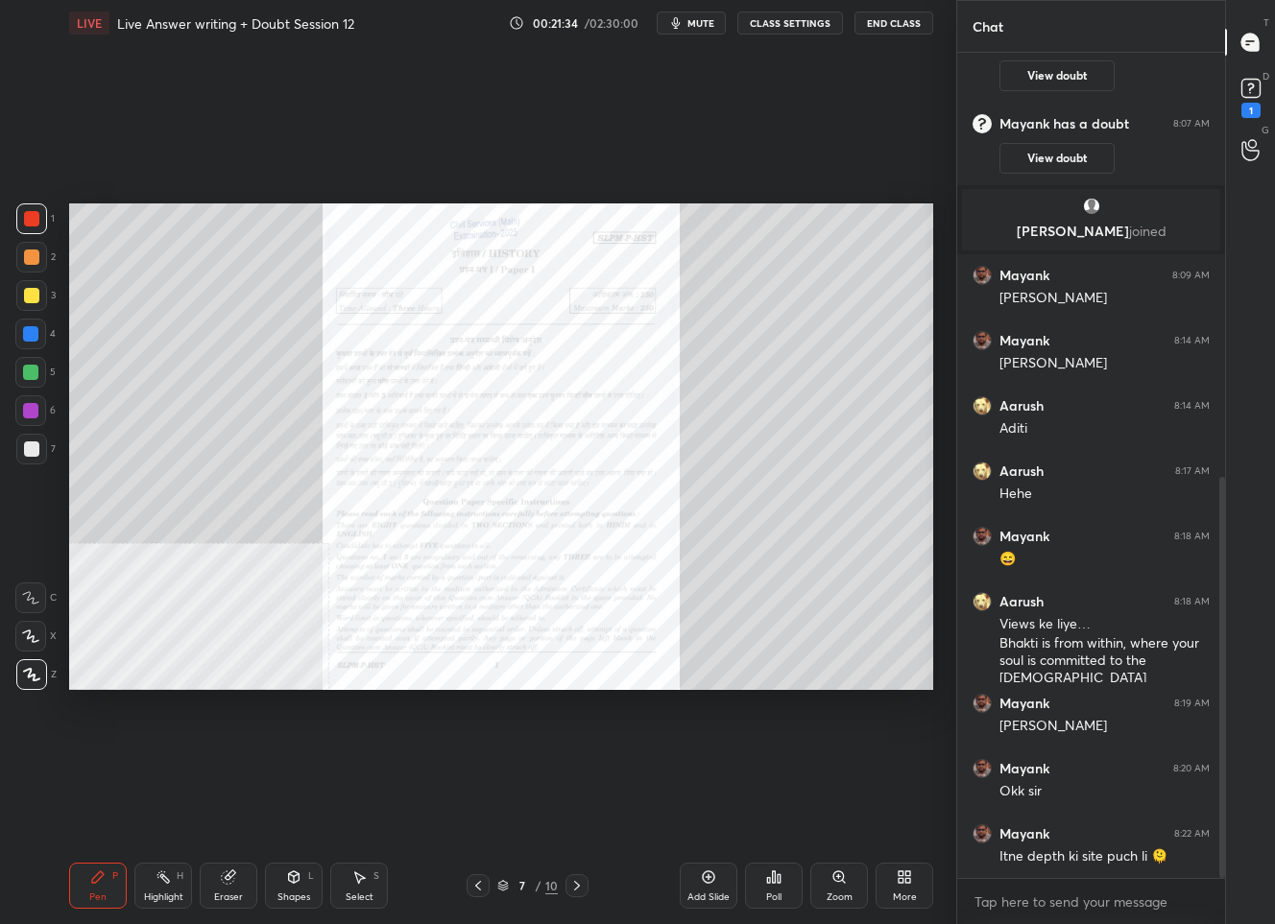
click at [569, 888] on icon at bounding box center [576, 885] width 15 height 15
click at [479, 884] on icon at bounding box center [477, 885] width 15 height 15
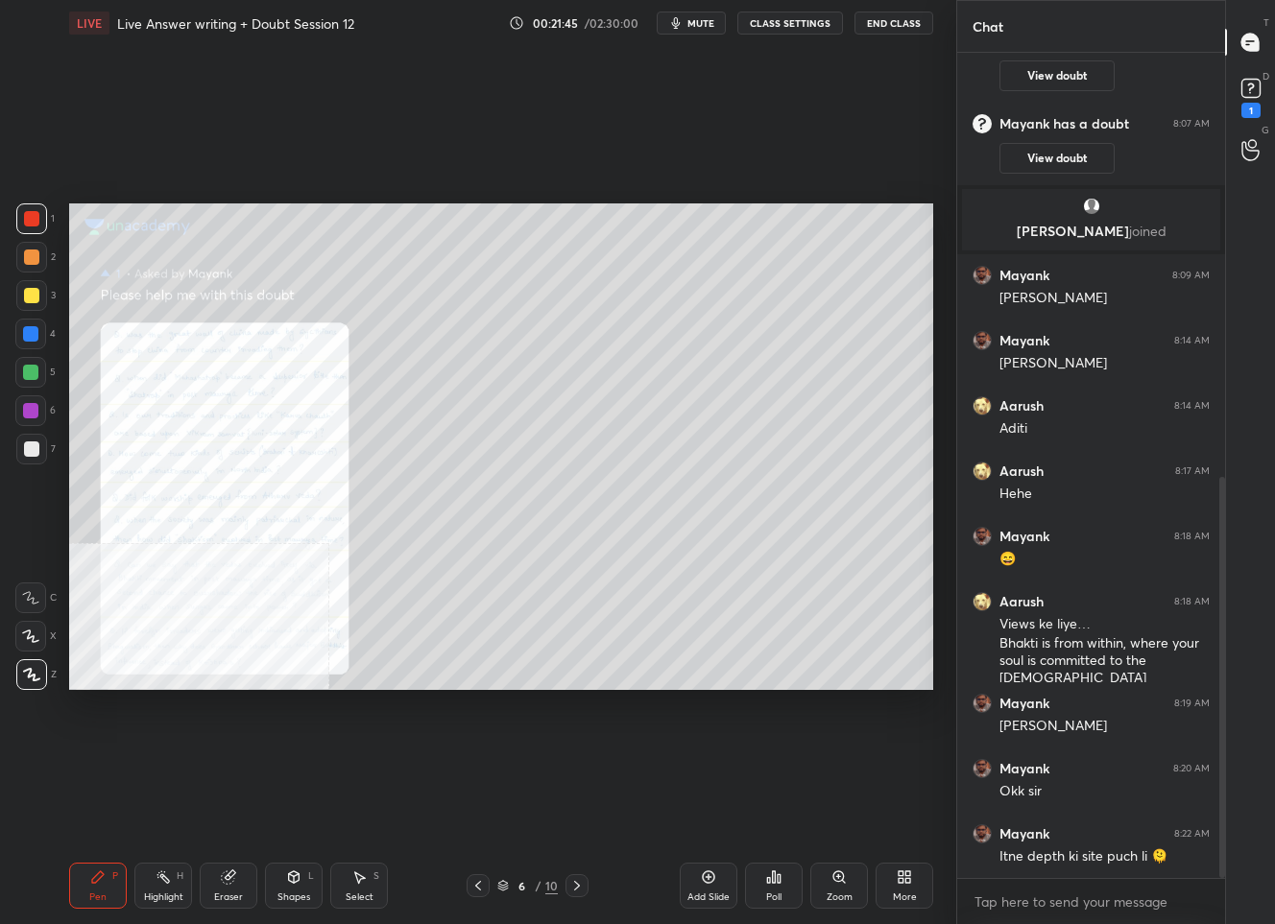
click at [909, 880] on icon at bounding box center [907, 880] width 5 height 5
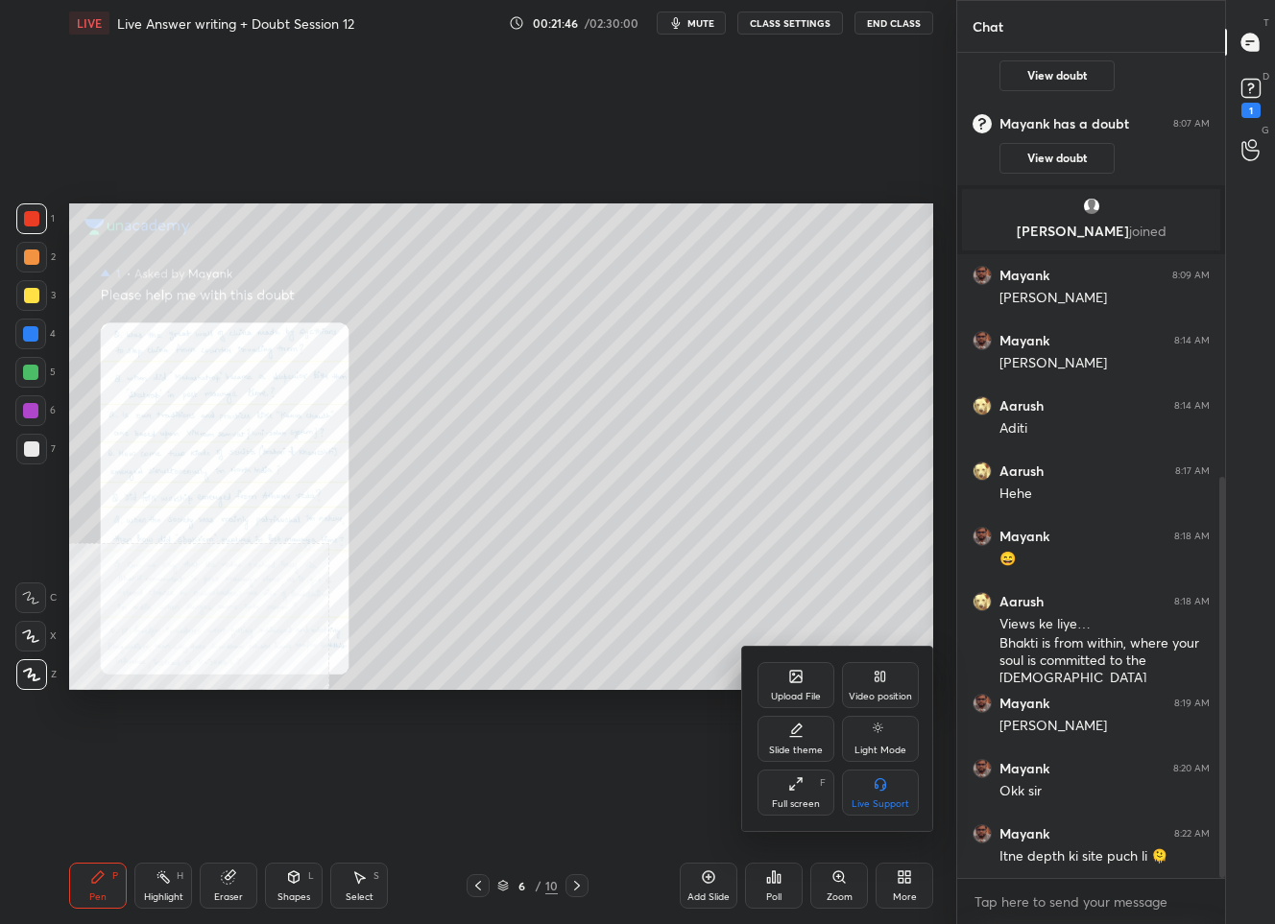
click at [902, 686] on div "Video position" at bounding box center [880, 685] width 77 height 46
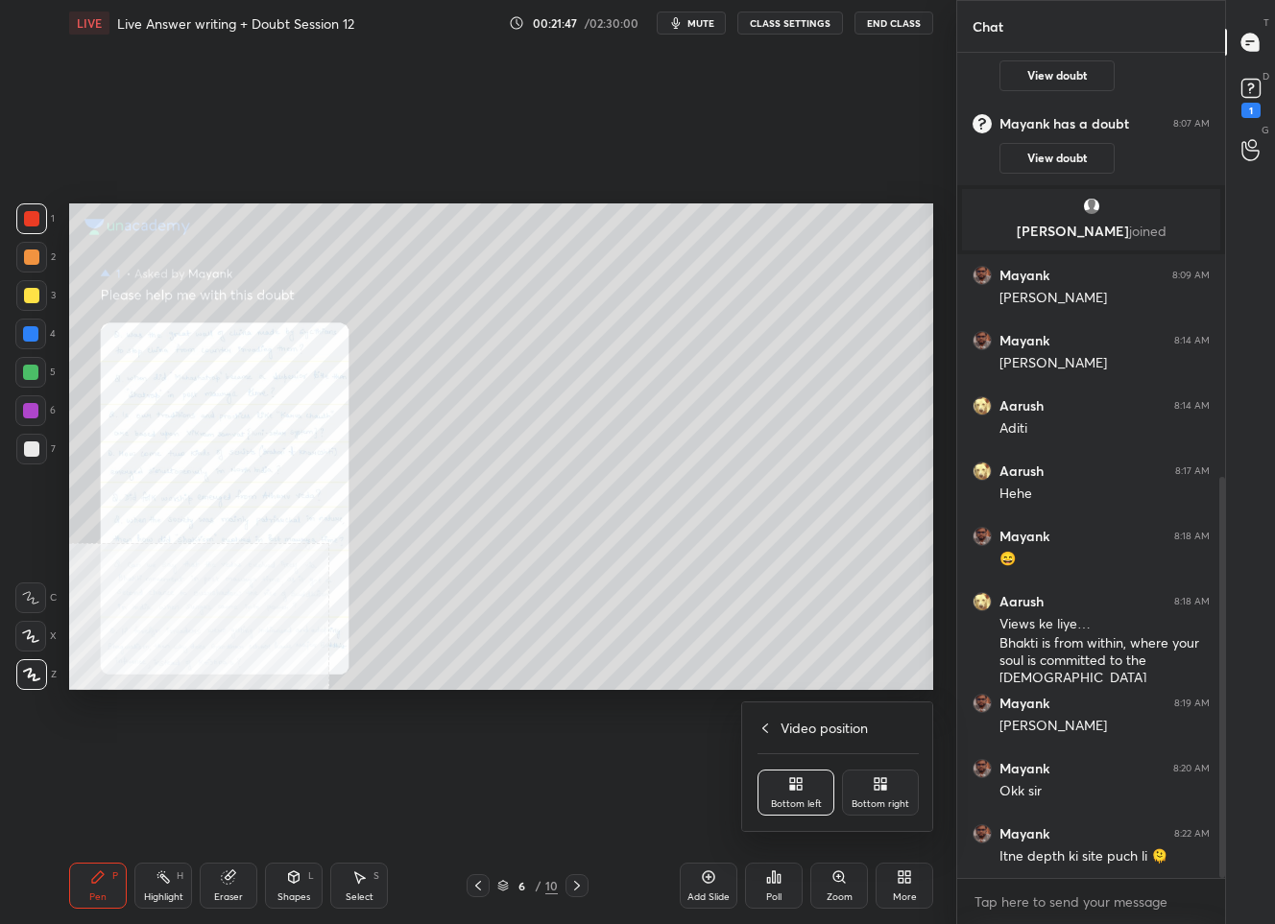
click at [889, 801] on div "Bottom right" at bounding box center [880, 805] width 58 height 10
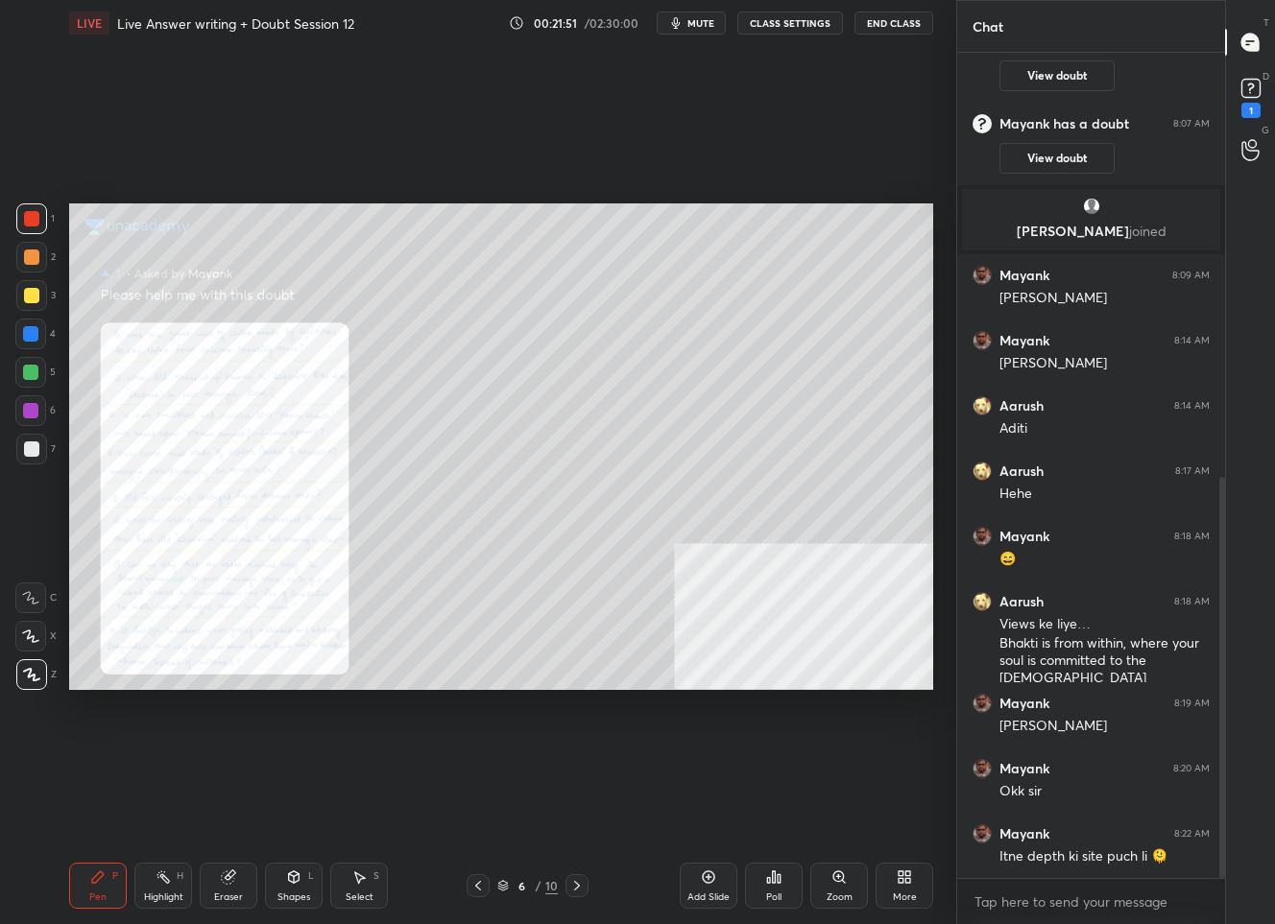
click at [843, 893] on div "Zoom" at bounding box center [839, 898] width 26 height 10
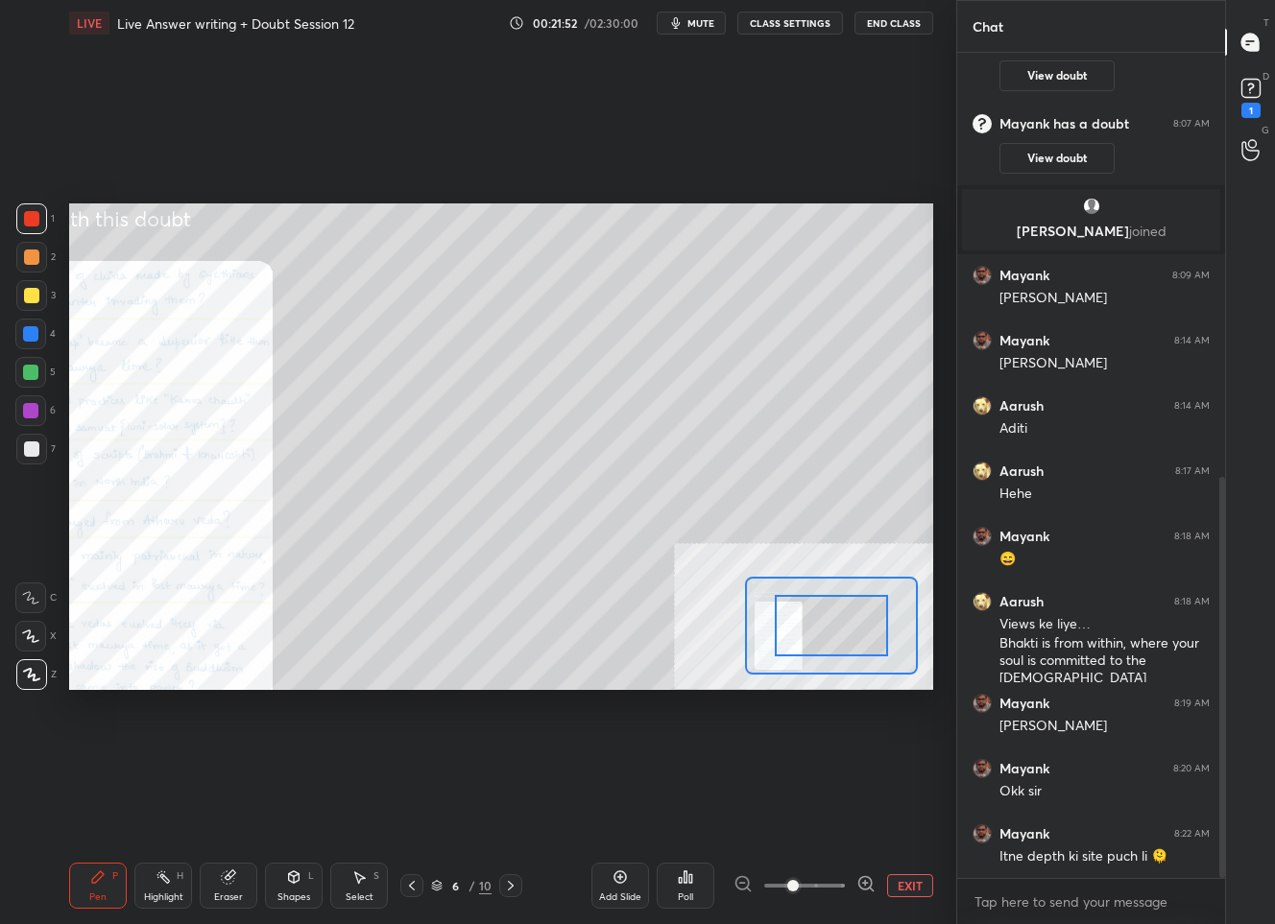
click at [854, 884] on div at bounding box center [804, 885] width 142 height 23
click at [864, 883] on icon at bounding box center [865, 883] width 5 height 0
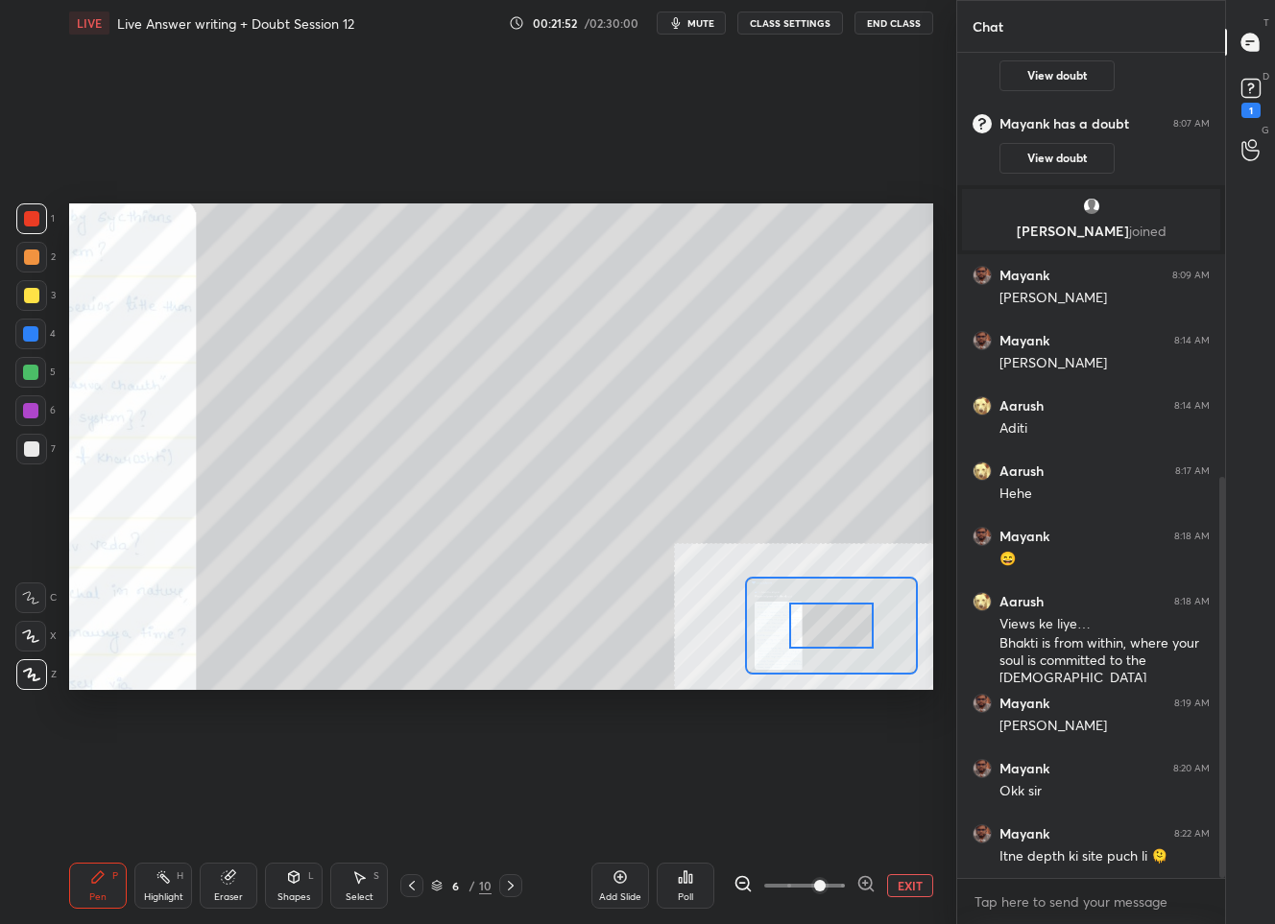
click at [864, 883] on icon at bounding box center [865, 883] width 5 height 0
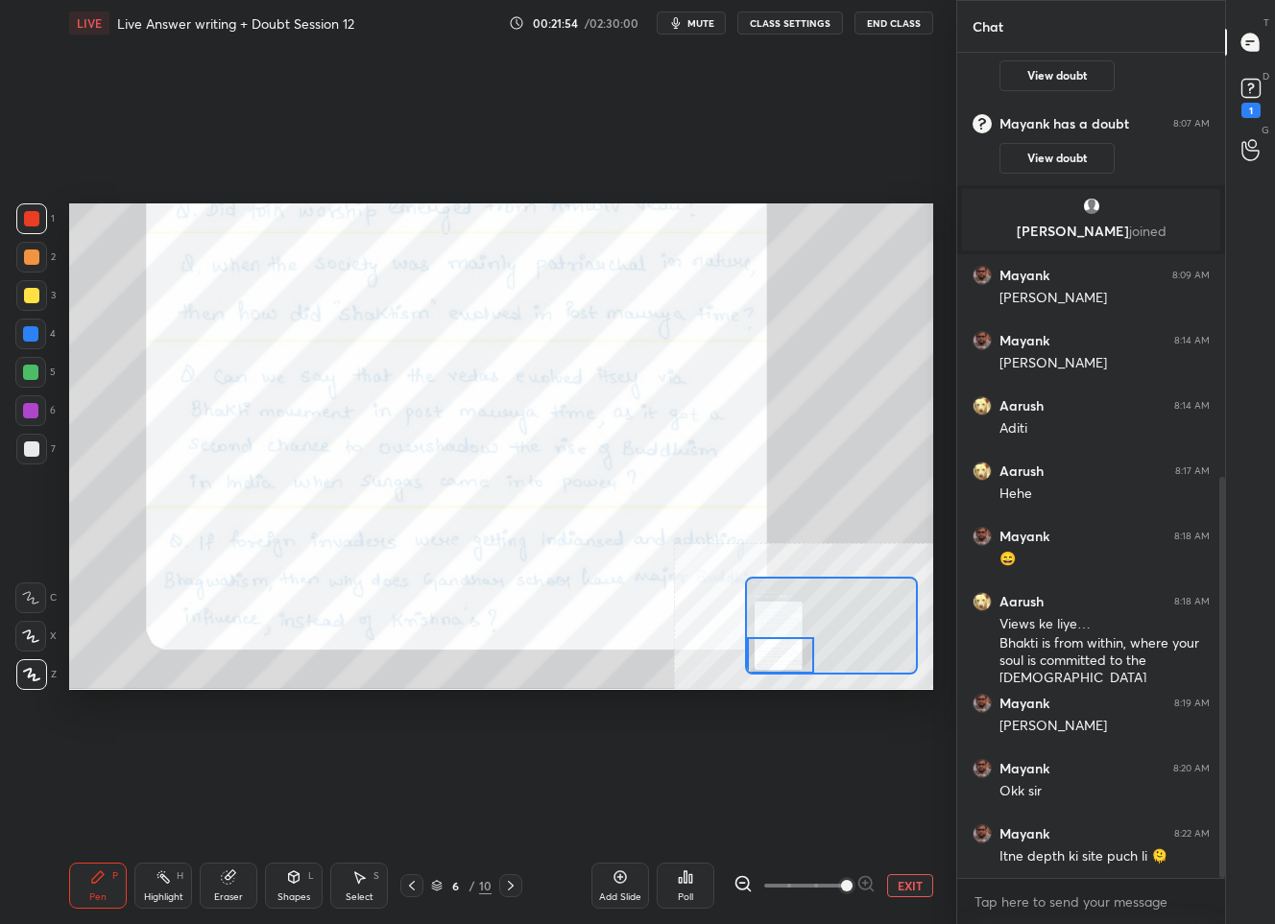
click at [736, 668] on div "Setting up your live class Poll for secs No correct answer Start poll" at bounding box center [501, 446] width 864 height 486
click at [907, 894] on button "EXIT" at bounding box center [910, 885] width 46 height 23
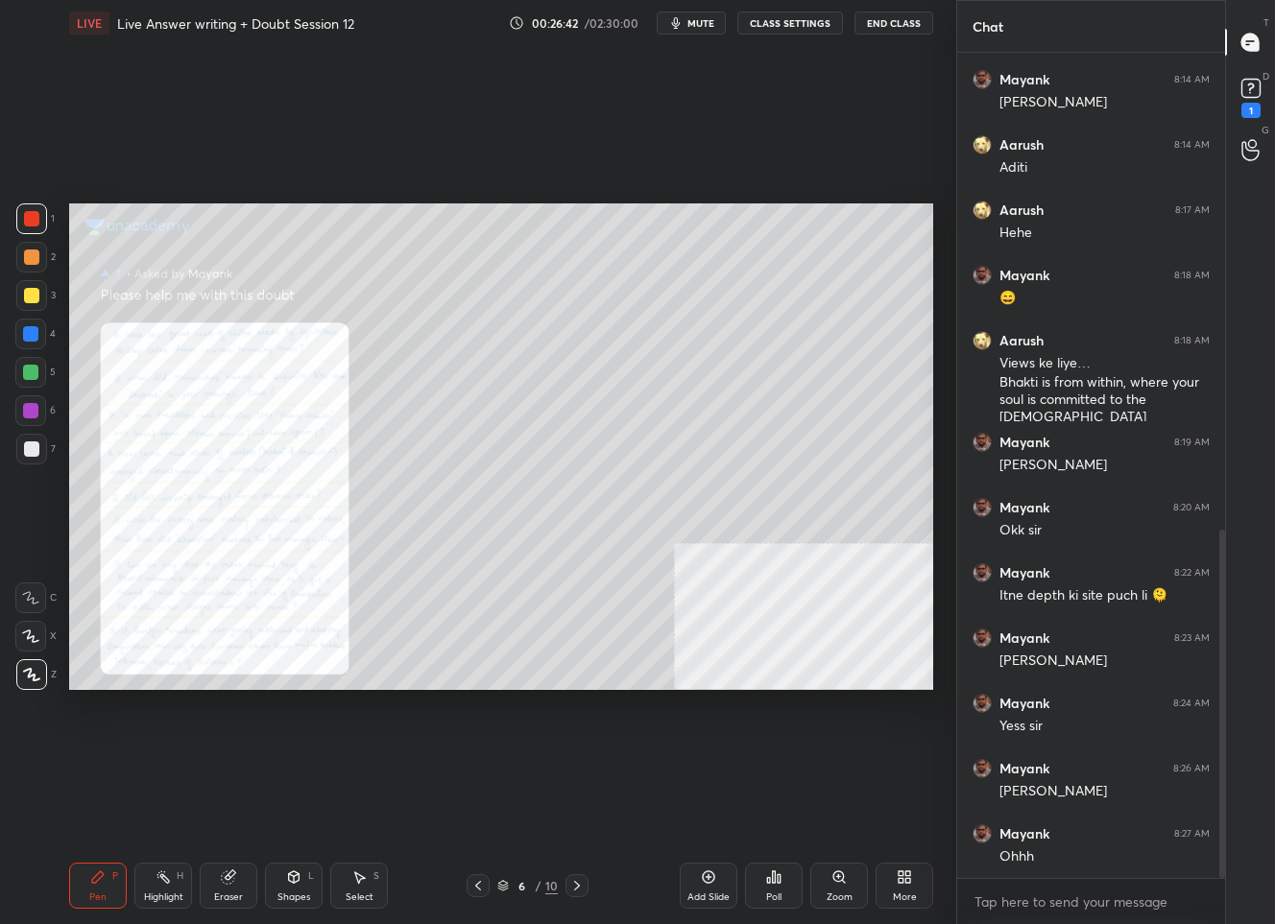
scroll to position [1198, 0]
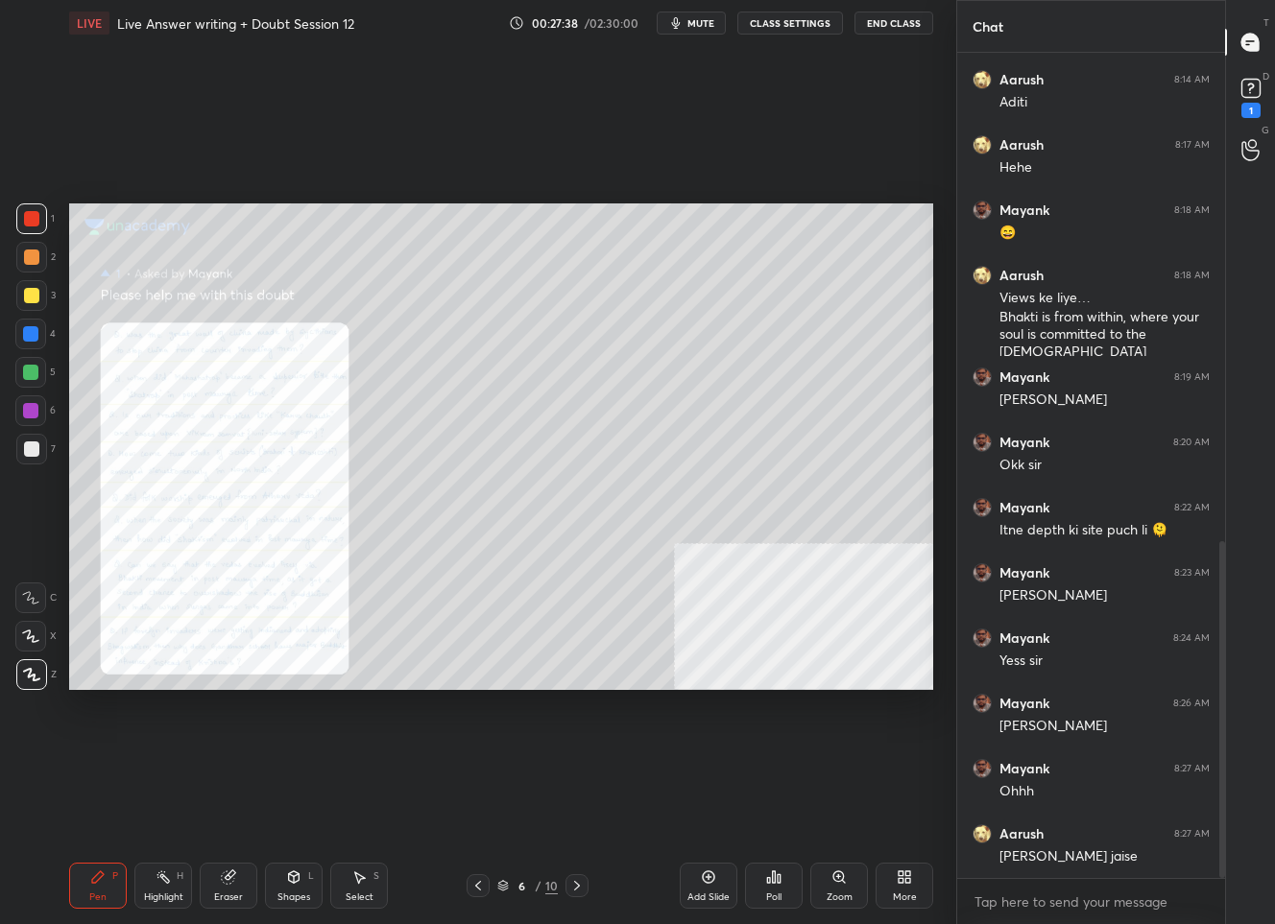
click at [33, 339] on div at bounding box center [30, 333] width 15 height 15
click at [838, 878] on icon at bounding box center [838, 876] width 0 height 4
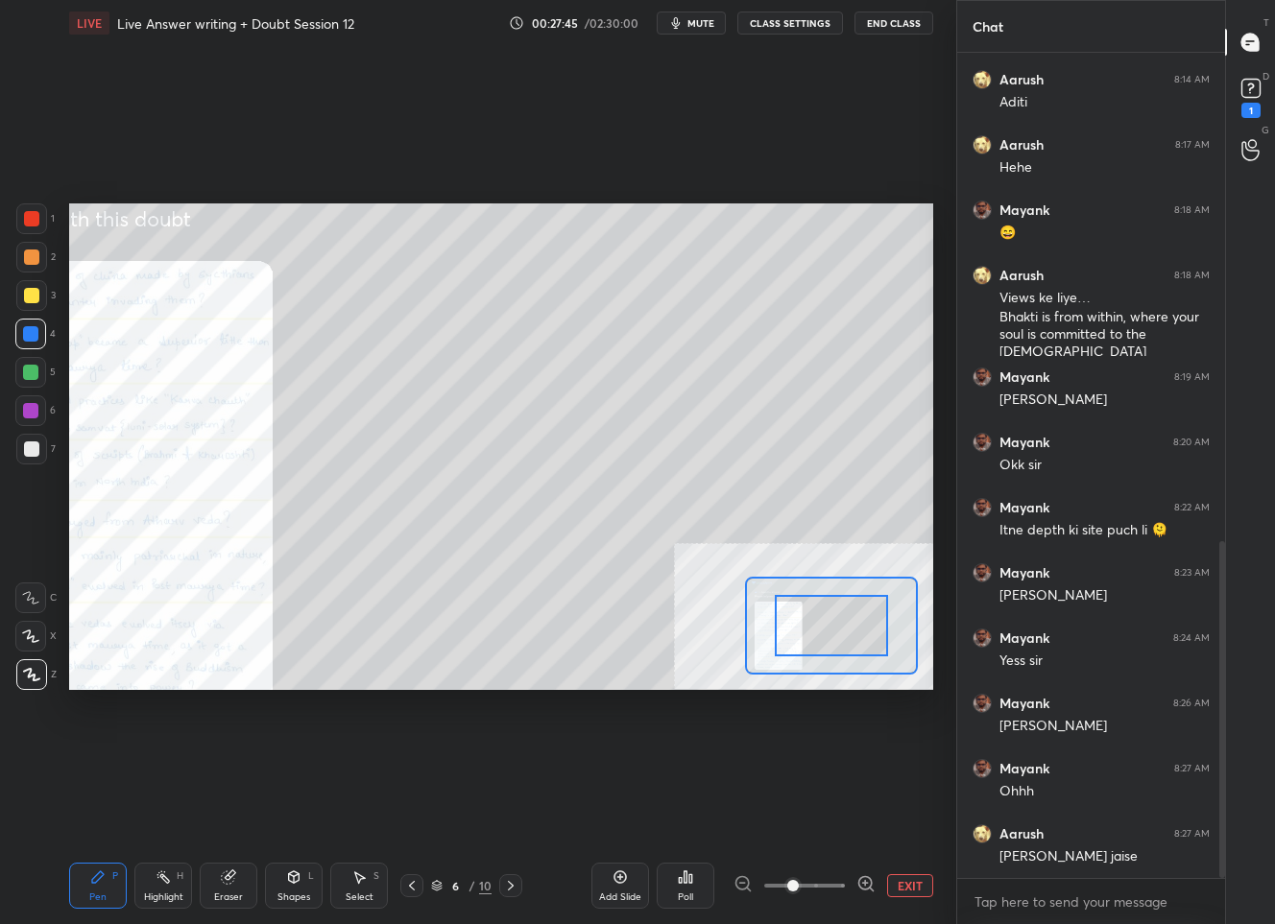
click at [870, 879] on icon at bounding box center [865, 883] width 12 height 12
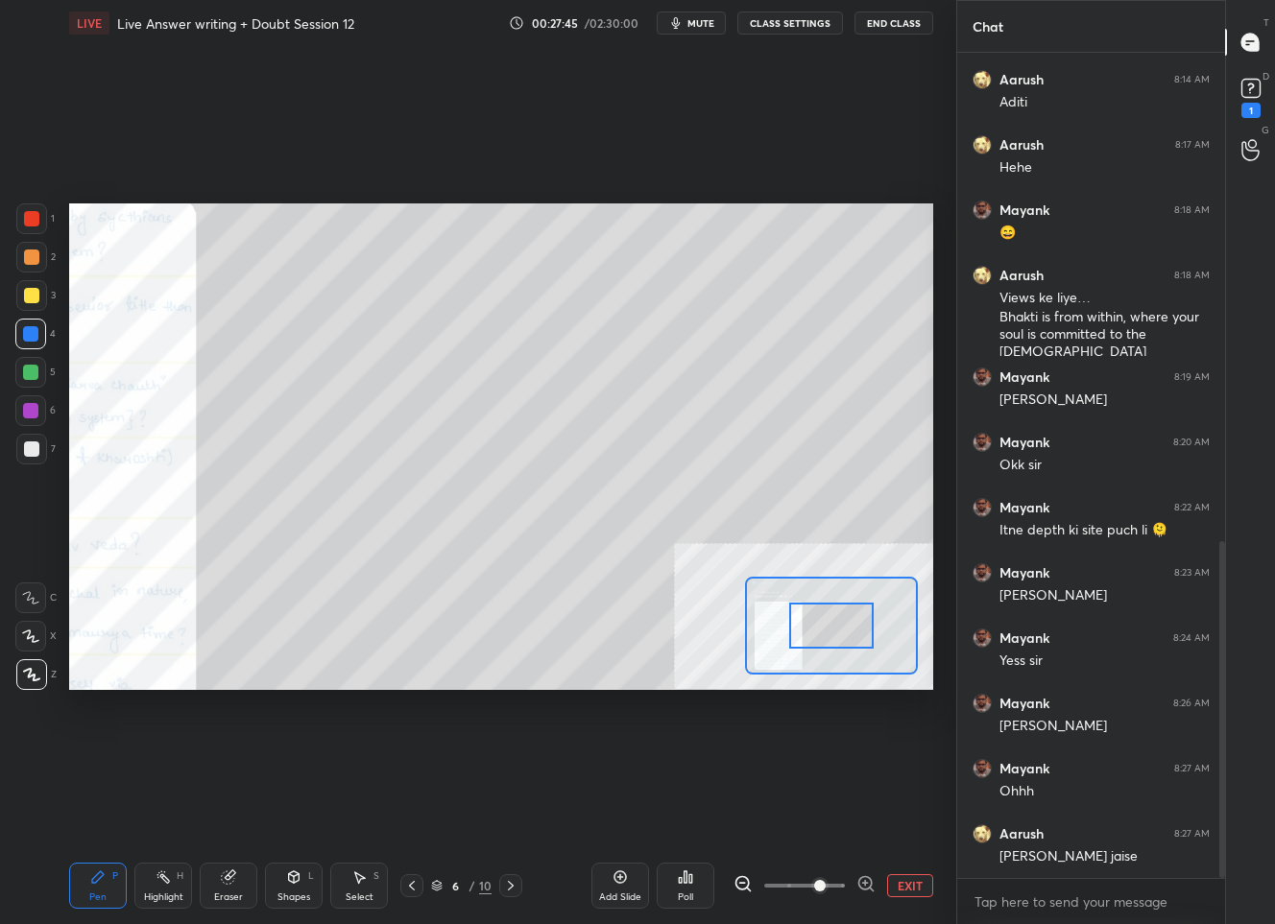
click at [870, 879] on icon at bounding box center [865, 883] width 12 height 12
click at [870, 879] on div at bounding box center [804, 885] width 142 height 23
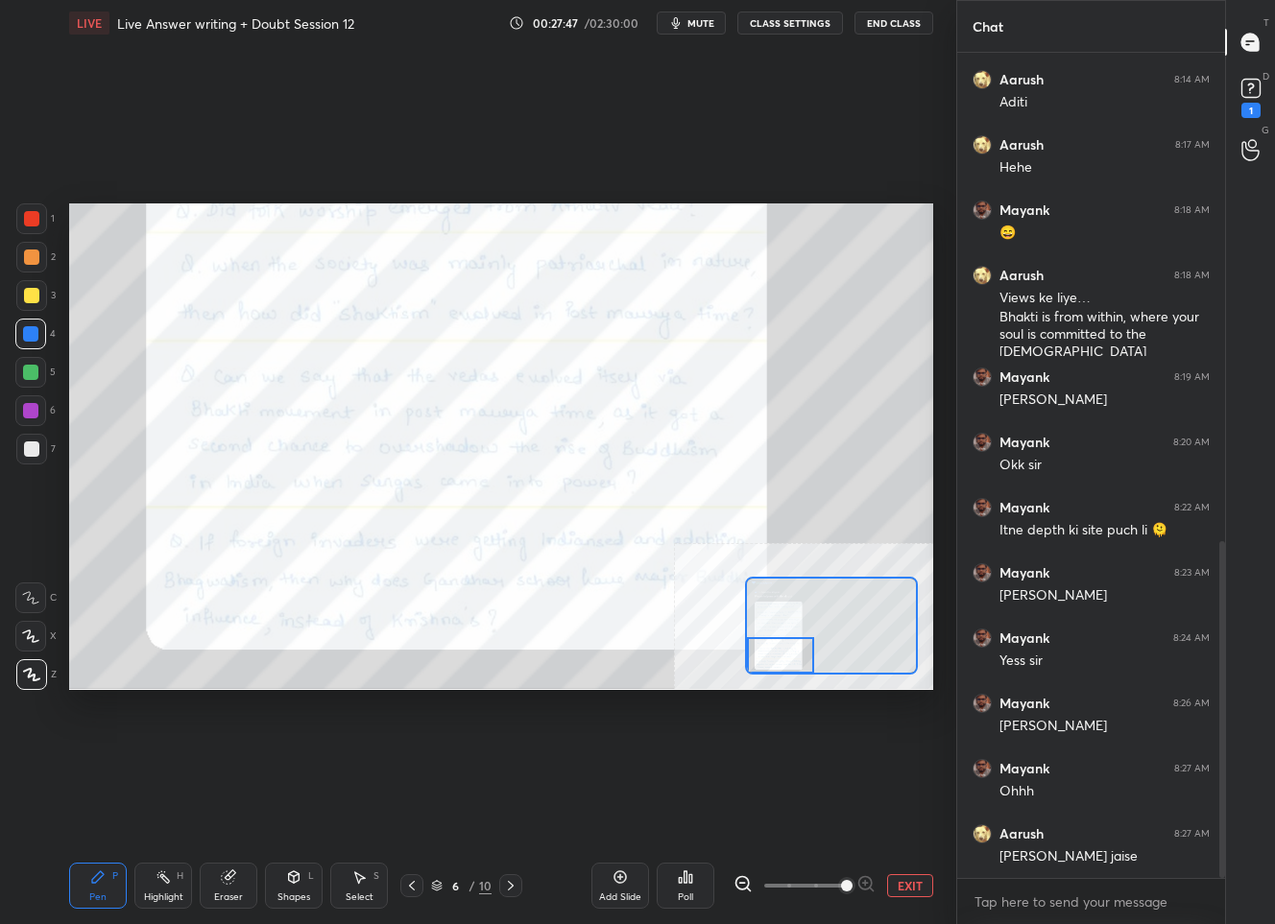
click at [740, 667] on div "Setting up your live class Poll for secs No correct answer Start poll" at bounding box center [501, 446] width 864 height 486
click at [900, 871] on div "Add Slide Poll EXIT" at bounding box center [762, 885] width 342 height 107
click at [904, 891] on button "EXIT" at bounding box center [910, 885] width 46 height 23
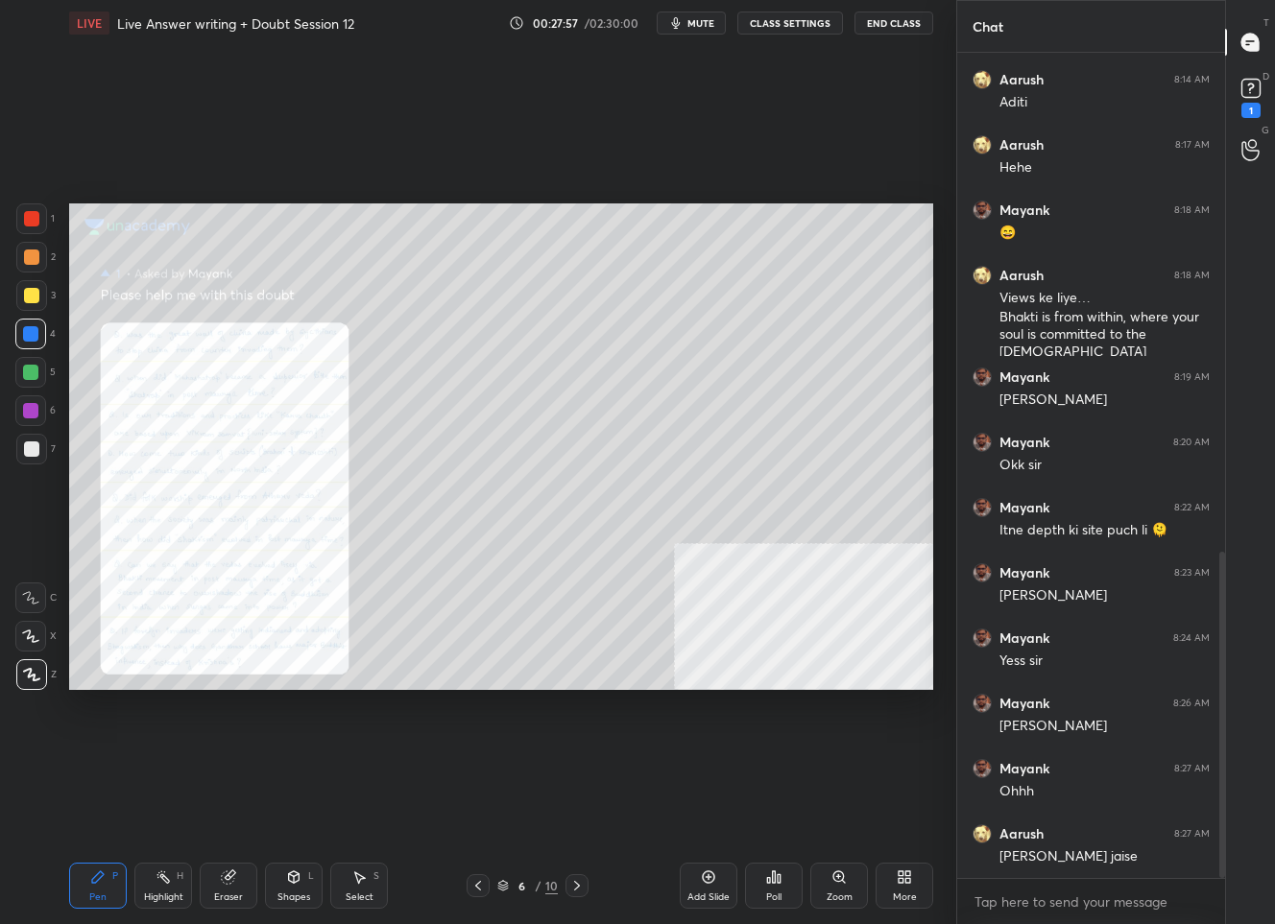
scroll to position [1263, 0]
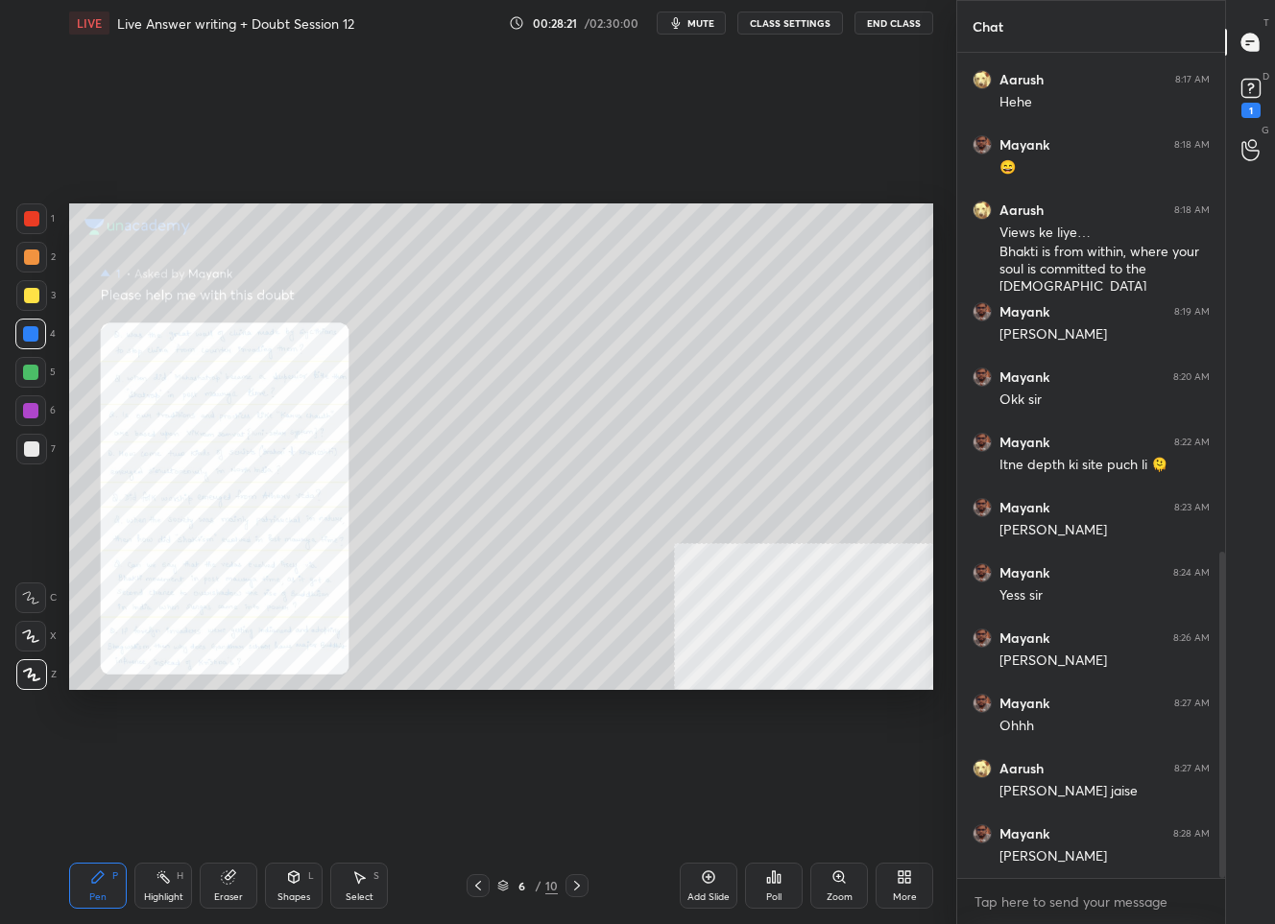
click at [31, 218] on div at bounding box center [31, 218] width 15 height 15
click at [572, 887] on icon at bounding box center [576, 885] width 15 height 15
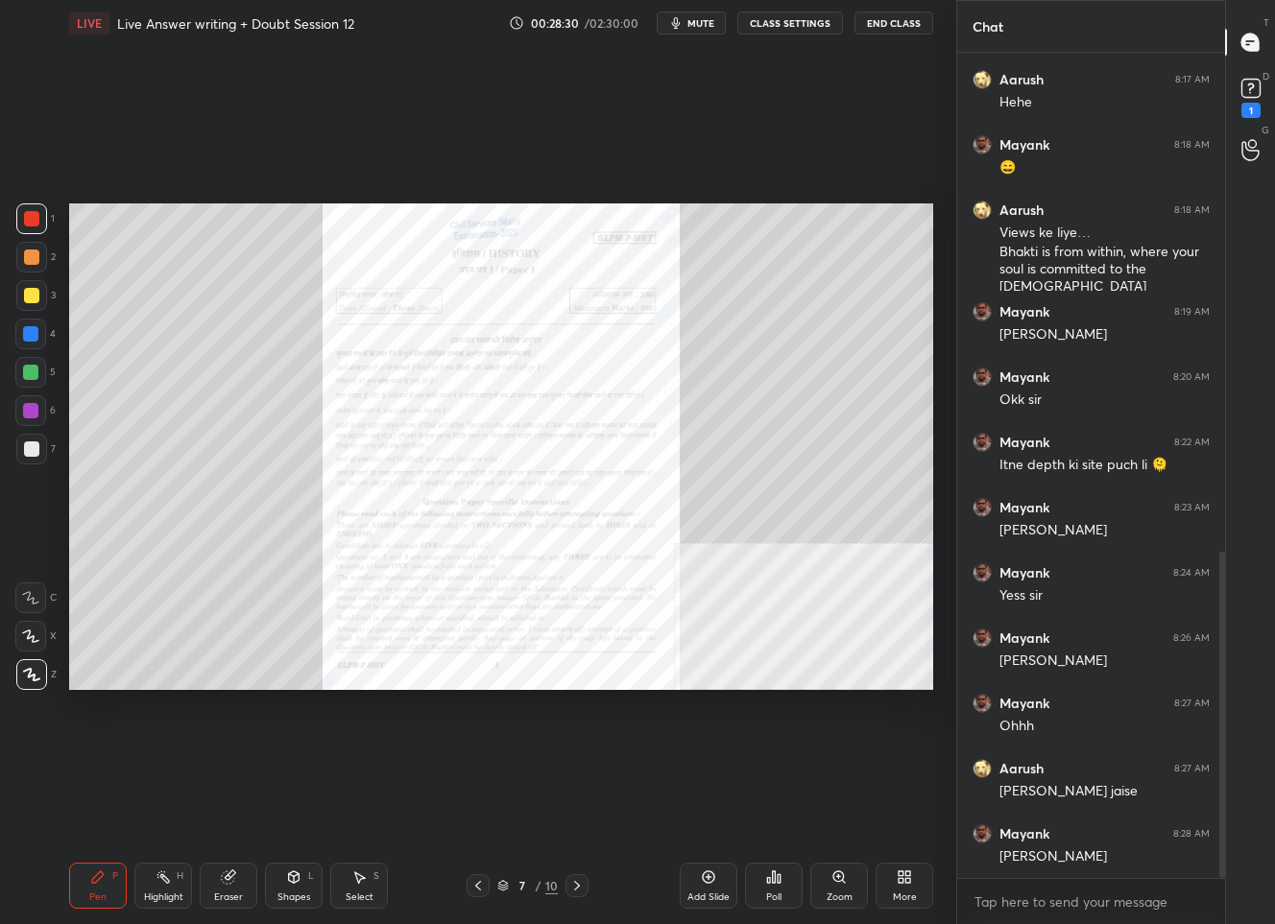
click at [483, 889] on icon at bounding box center [477, 885] width 15 height 15
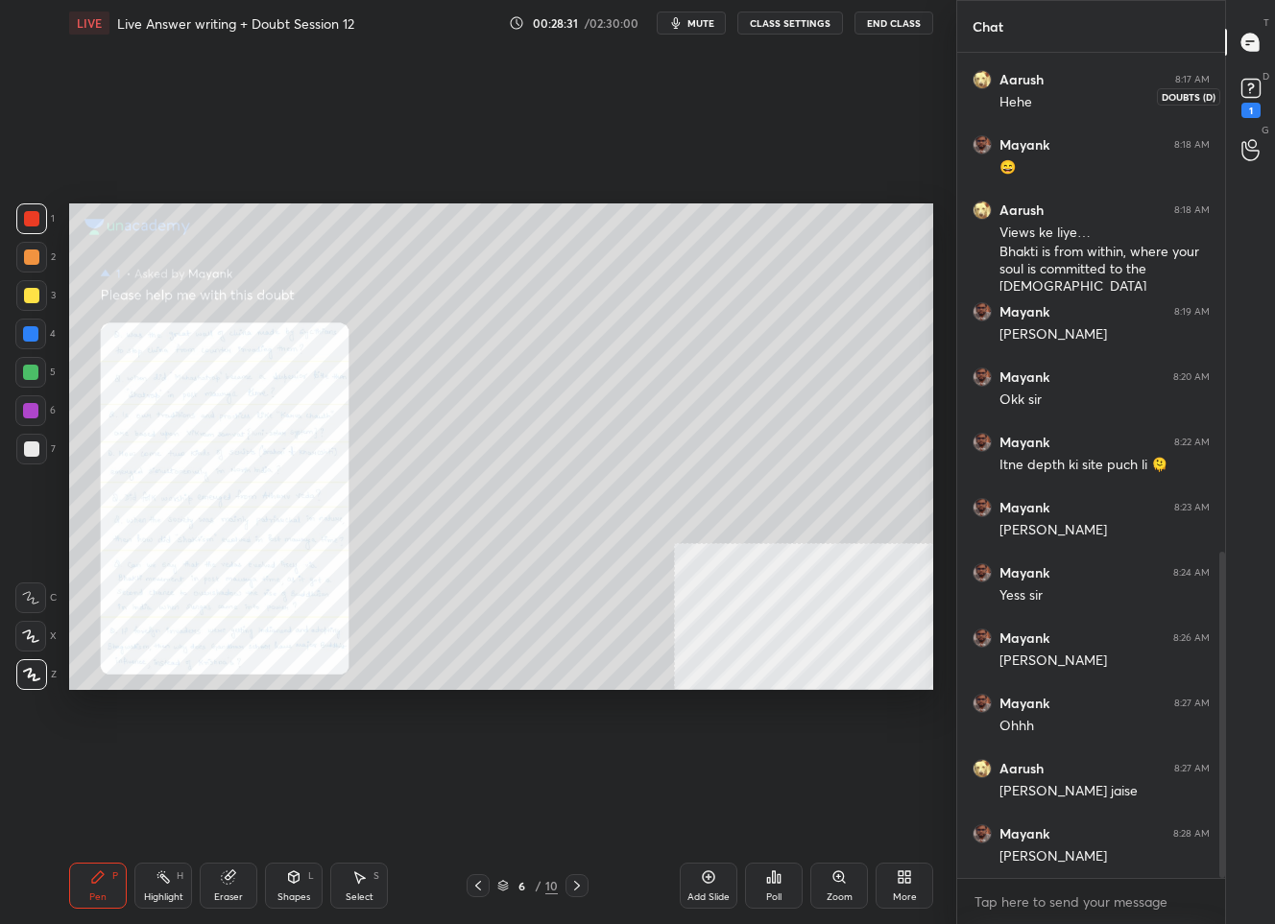
click at [1268, 83] on div "1" at bounding box center [1250, 96] width 38 height 35
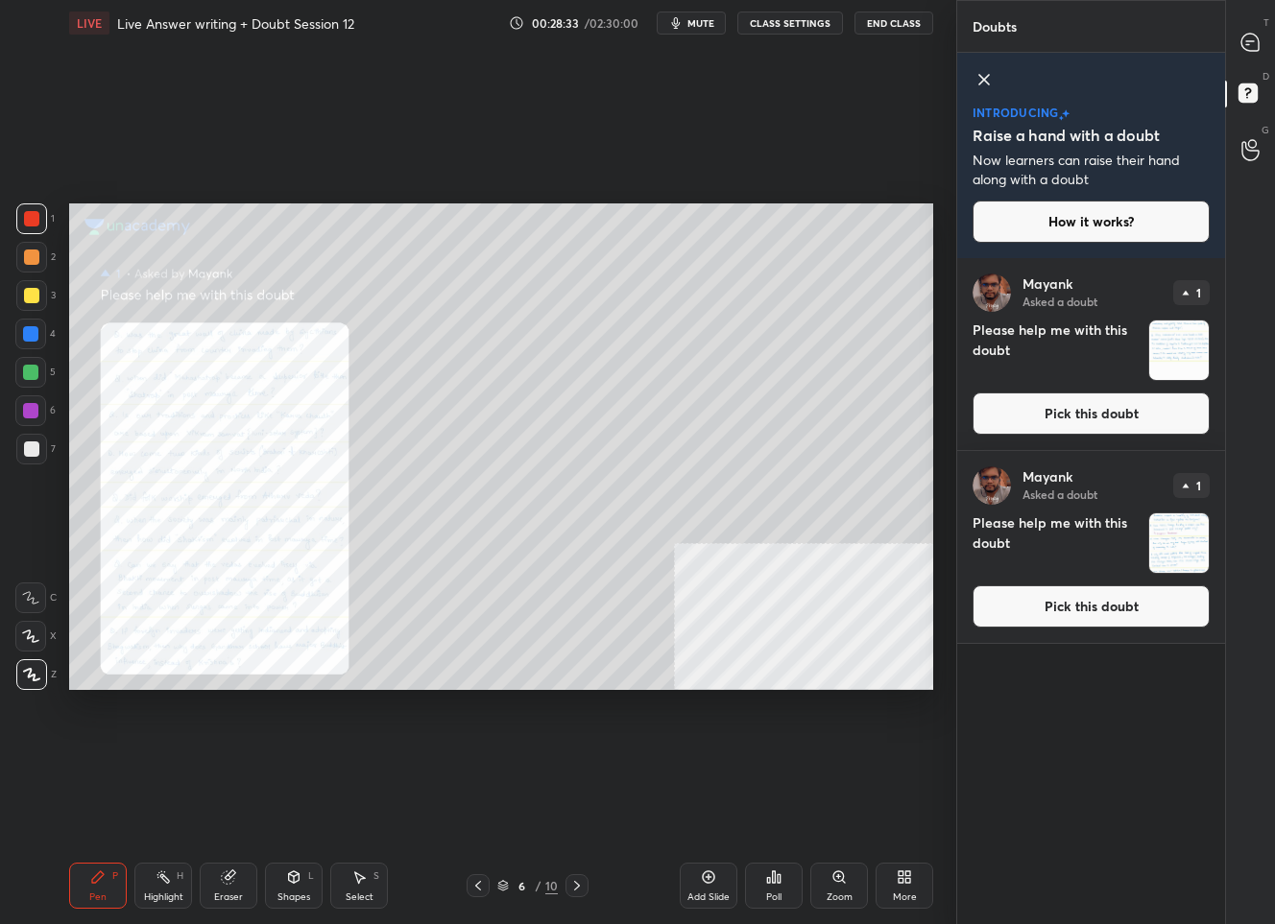
click at [1043, 612] on button "Pick this doubt" at bounding box center [1090, 606] width 237 height 42
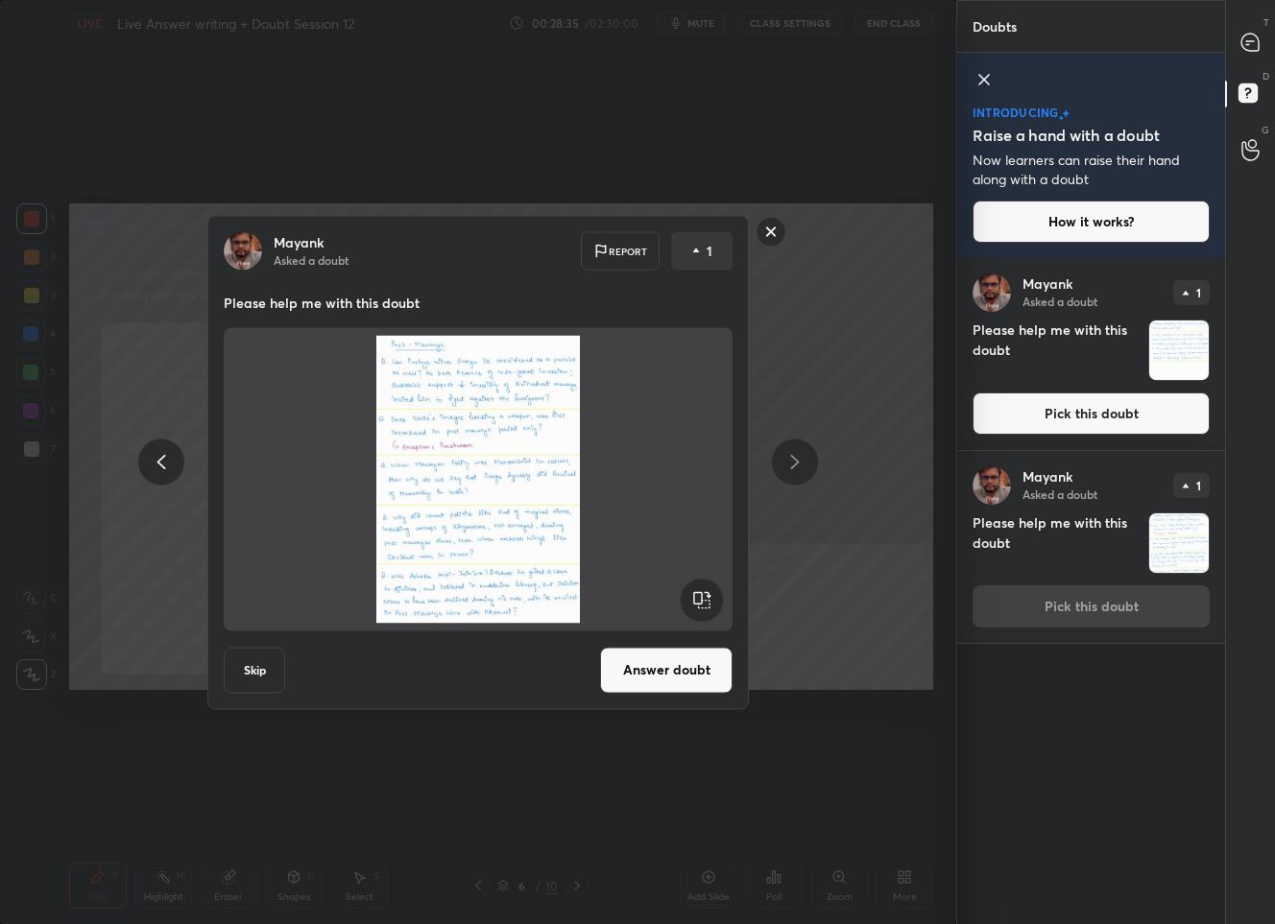
click at [645, 674] on button "Answer doubt" at bounding box center [666, 670] width 132 height 46
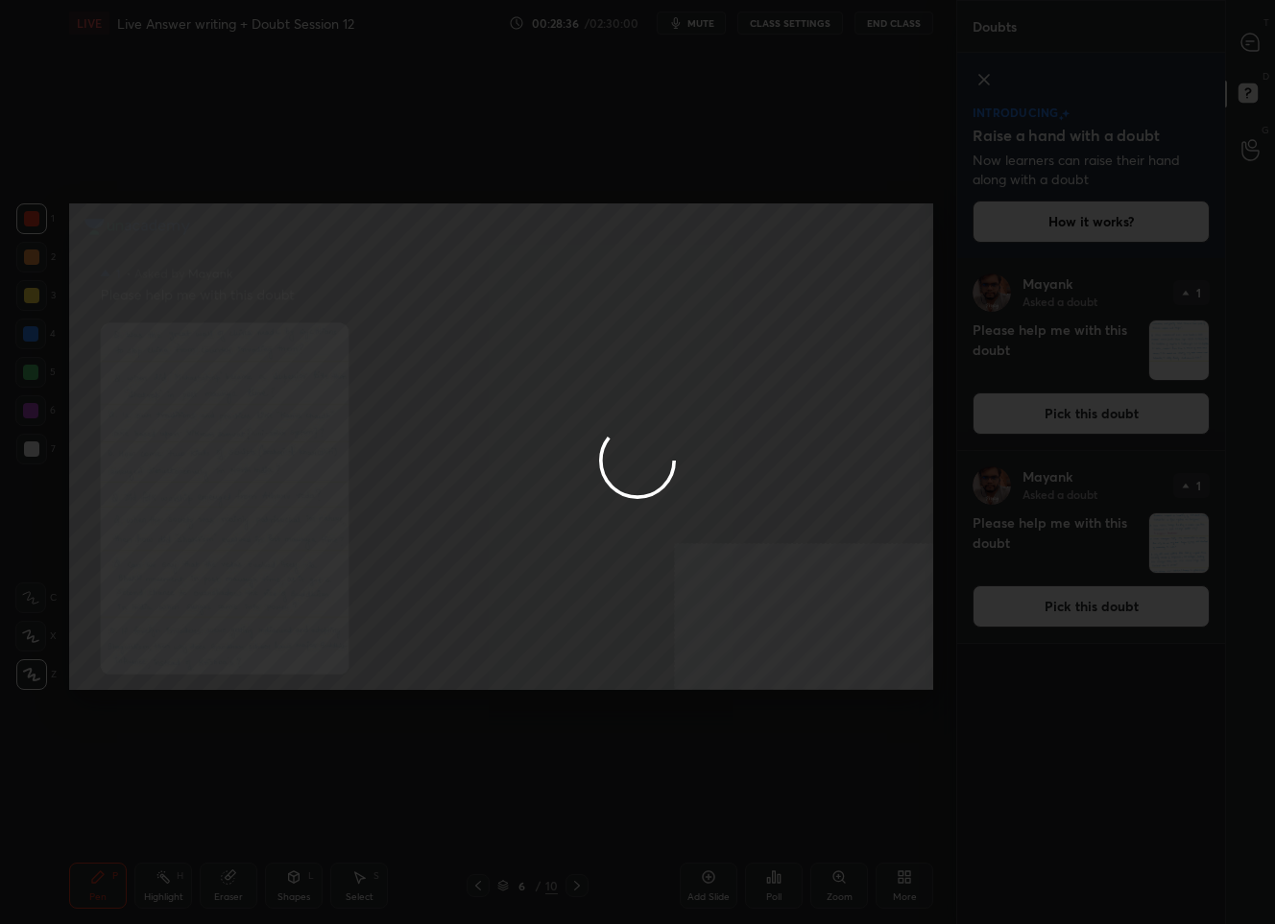
click at [1250, 47] on div at bounding box center [637, 462] width 1275 height 924
click at [1249, 46] on div at bounding box center [637, 462] width 1275 height 924
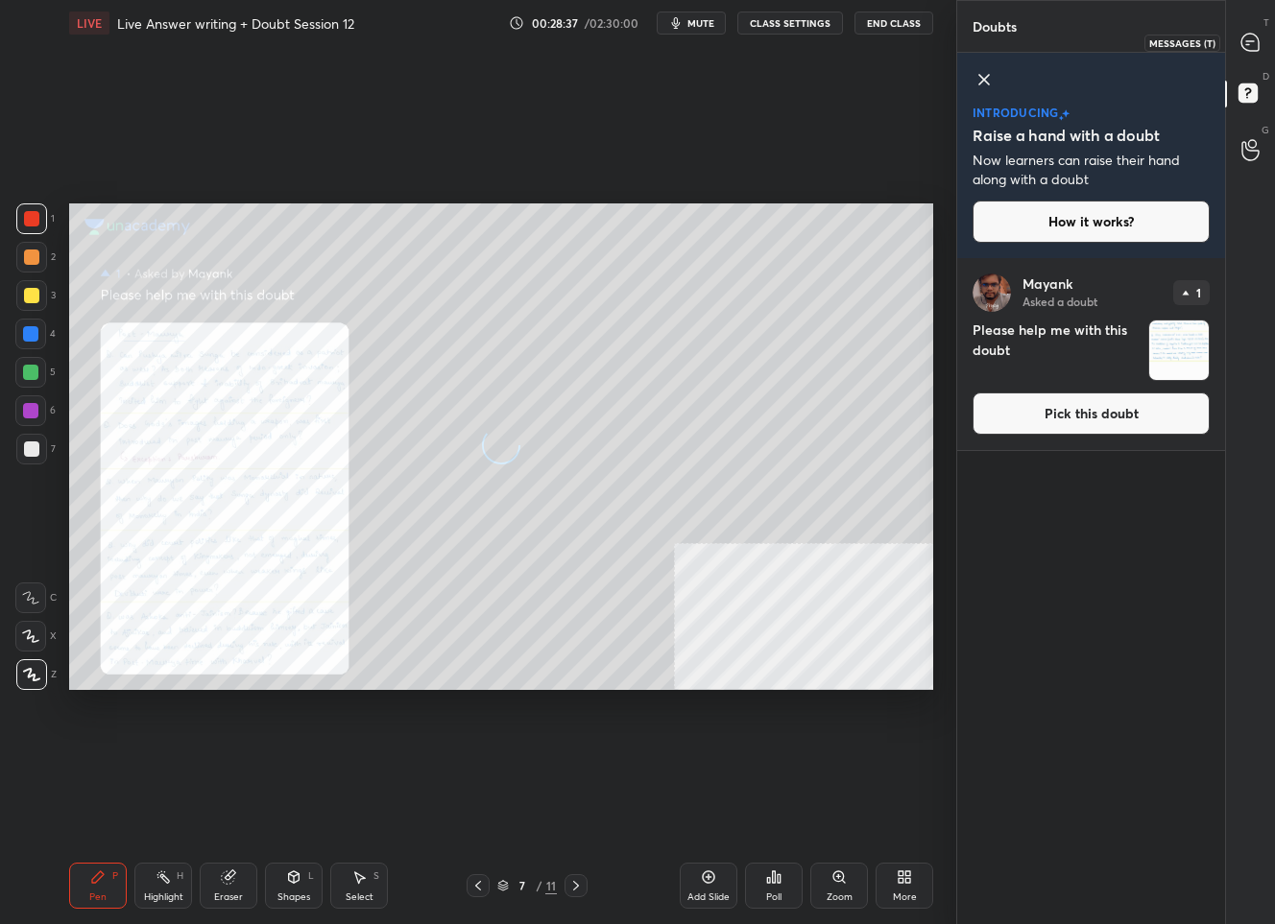
click at [1249, 46] on icon at bounding box center [1249, 42] width 17 height 17
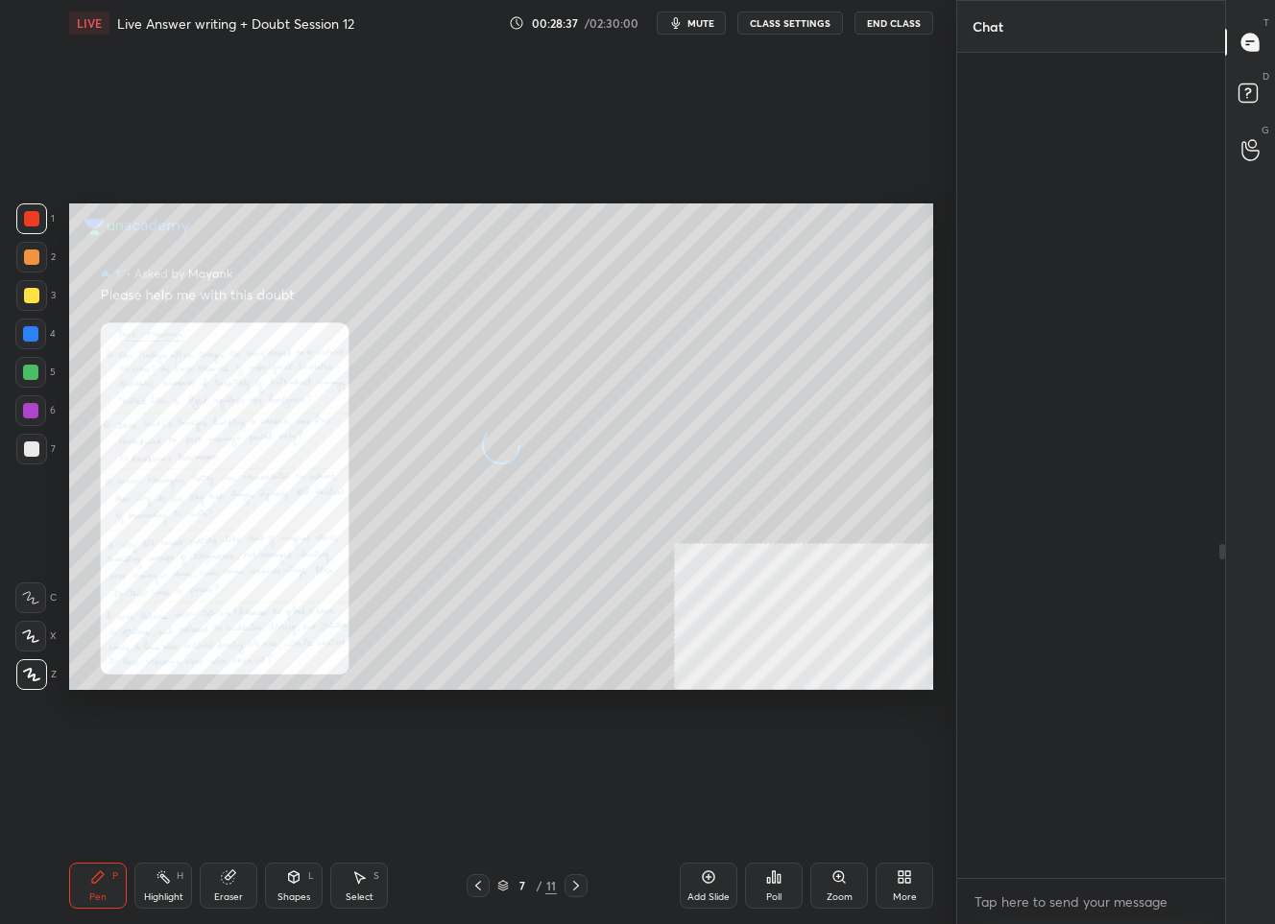
click at [1249, 46] on icon at bounding box center [1249, 42] width 17 height 17
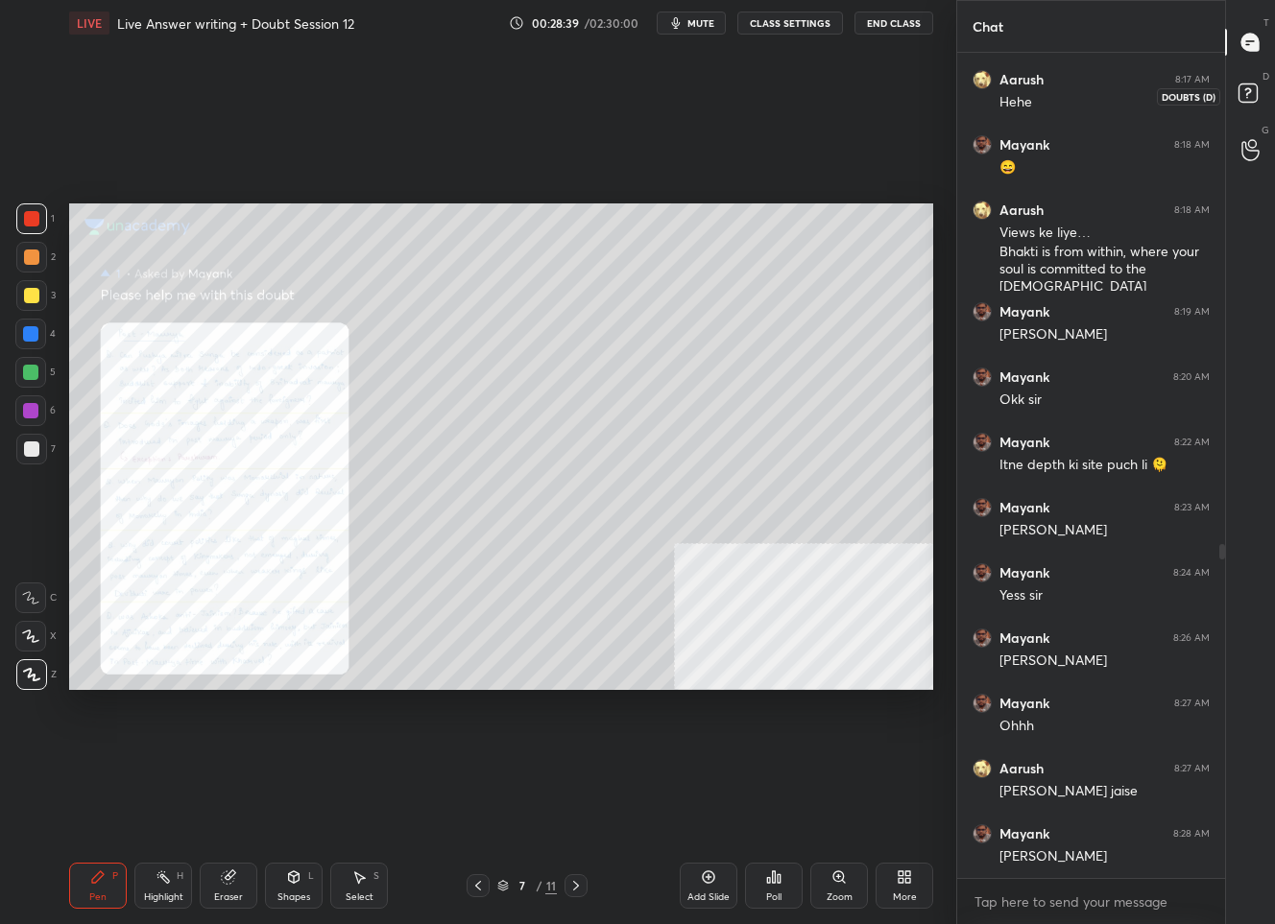
click at [1233, 96] on icon at bounding box center [1250, 96] width 35 height 35
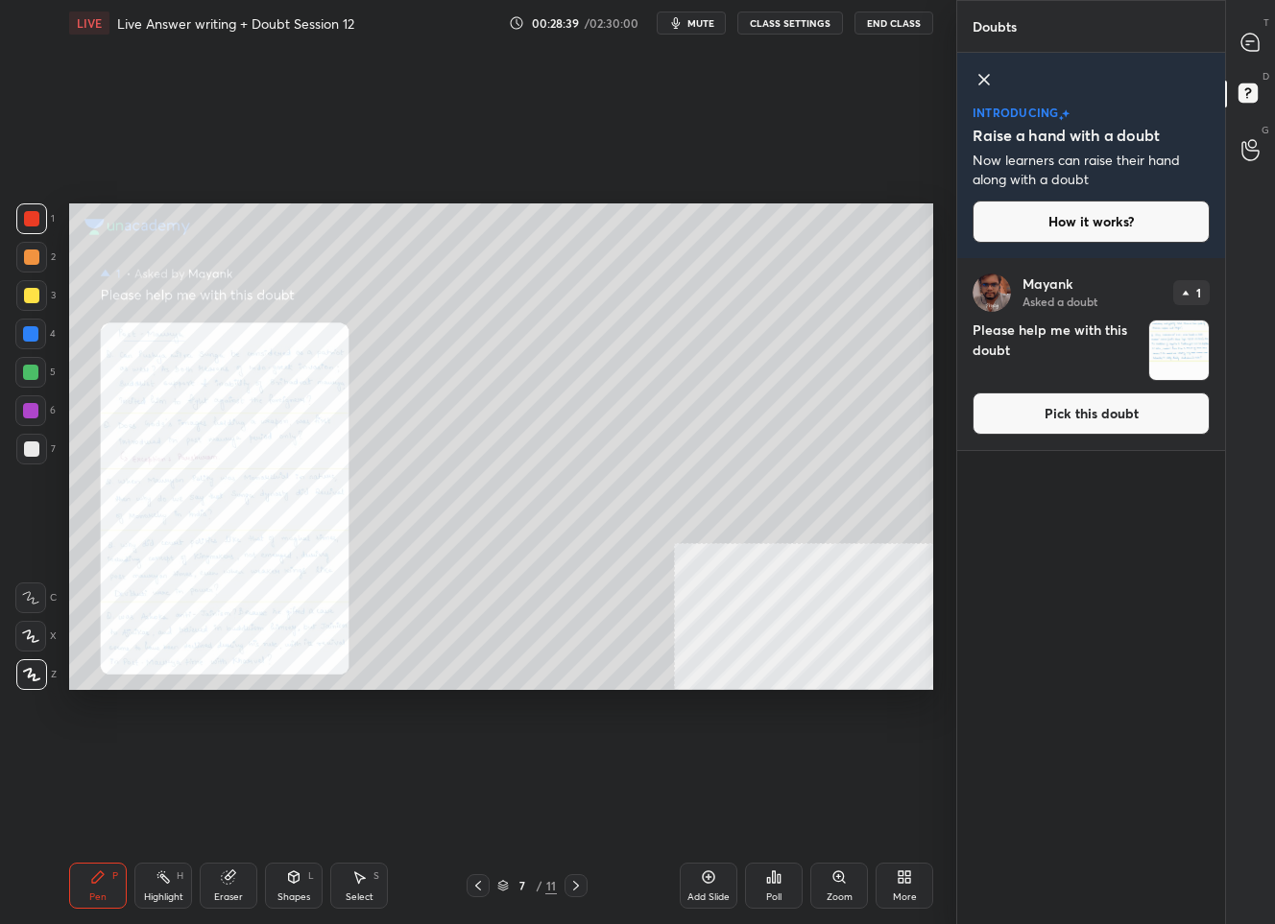
click at [1062, 419] on button "Pick this doubt" at bounding box center [1090, 414] width 237 height 42
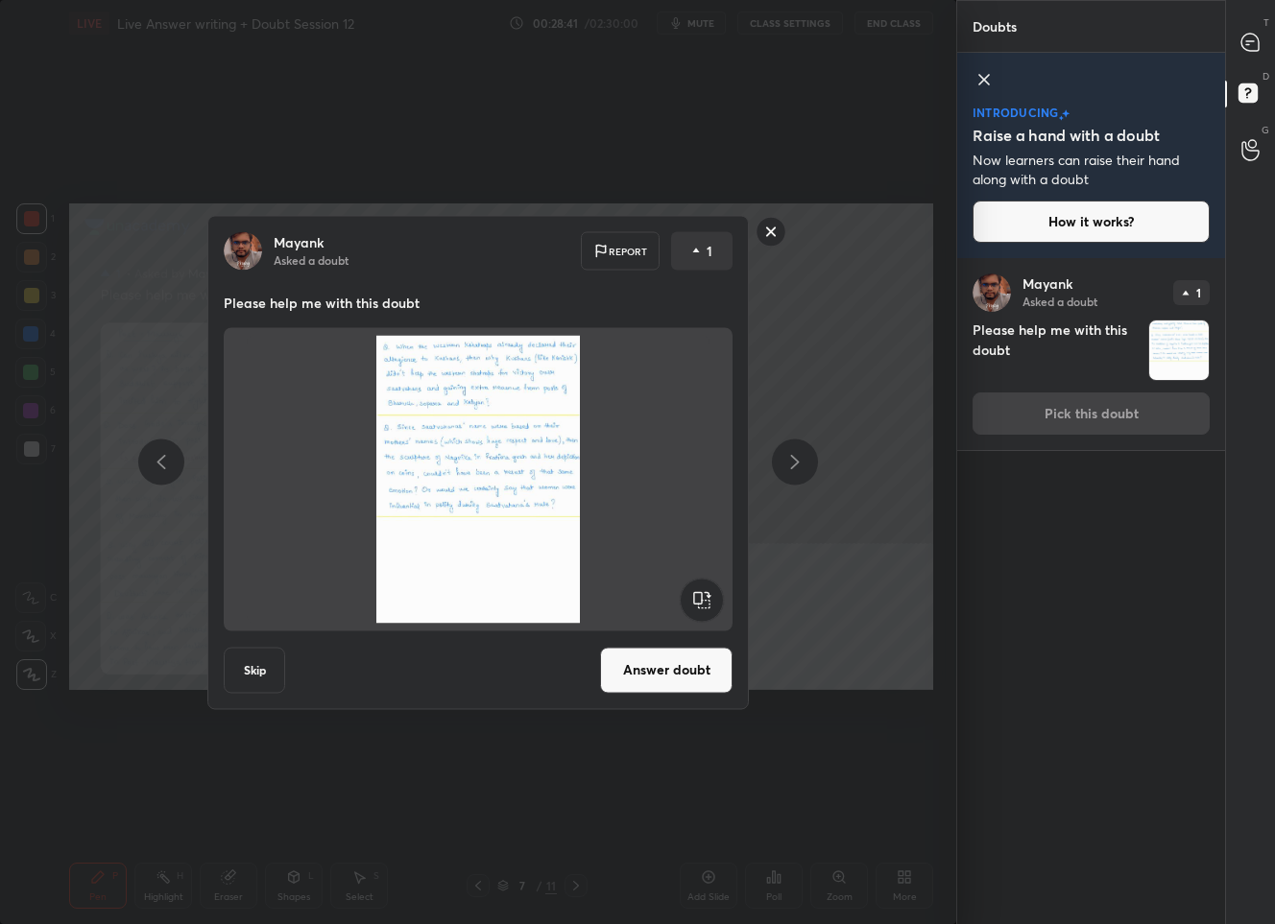
drag, startPoint x: 609, startPoint y: 663, endPoint x: 619, endPoint y: 653, distance: 14.9
click at [609, 663] on button "Answer doubt" at bounding box center [666, 670] width 132 height 46
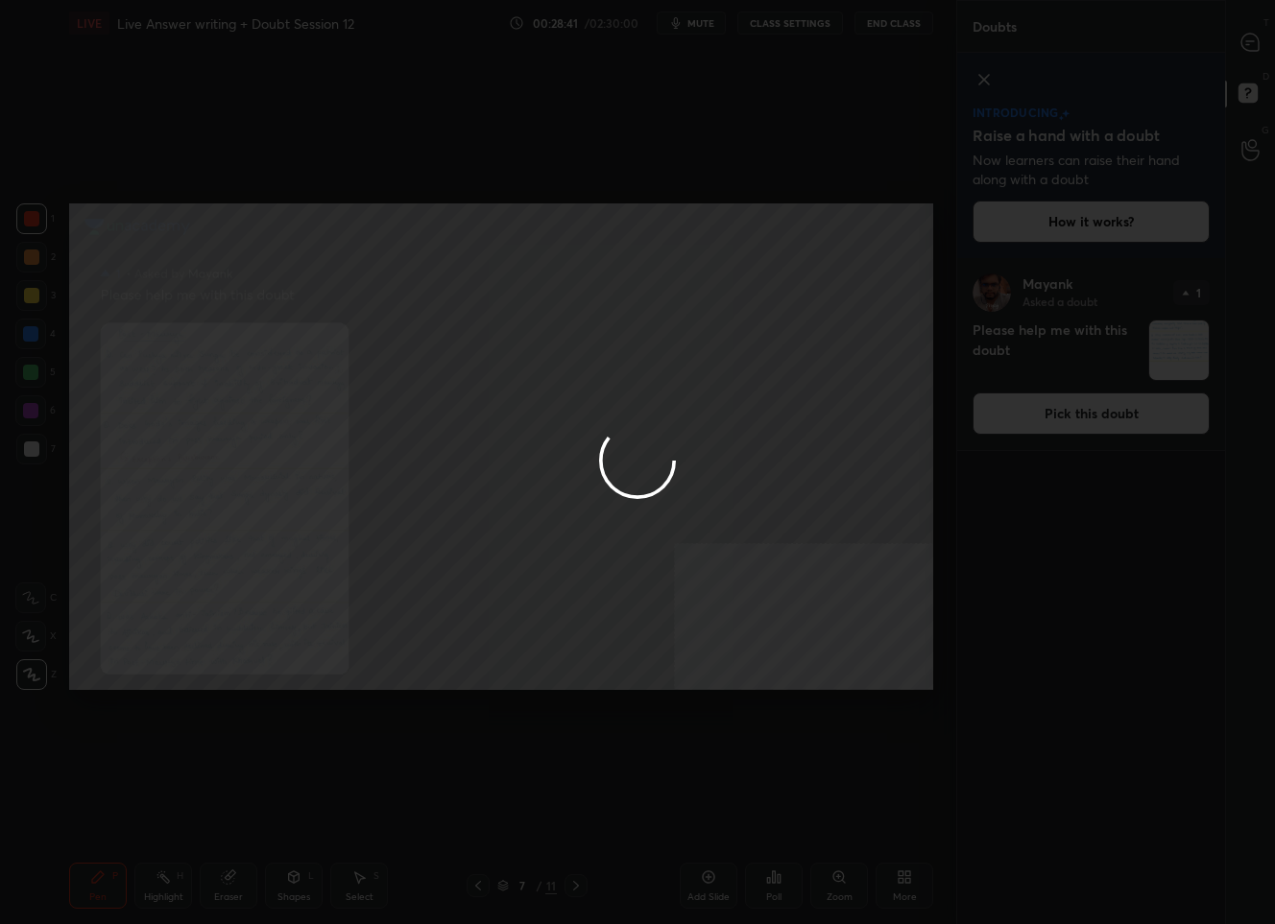
click at [1261, 40] on div at bounding box center [637, 462] width 1275 height 924
click at [1253, 38] on div at bounding box center [637, 462] width 1275 height 924
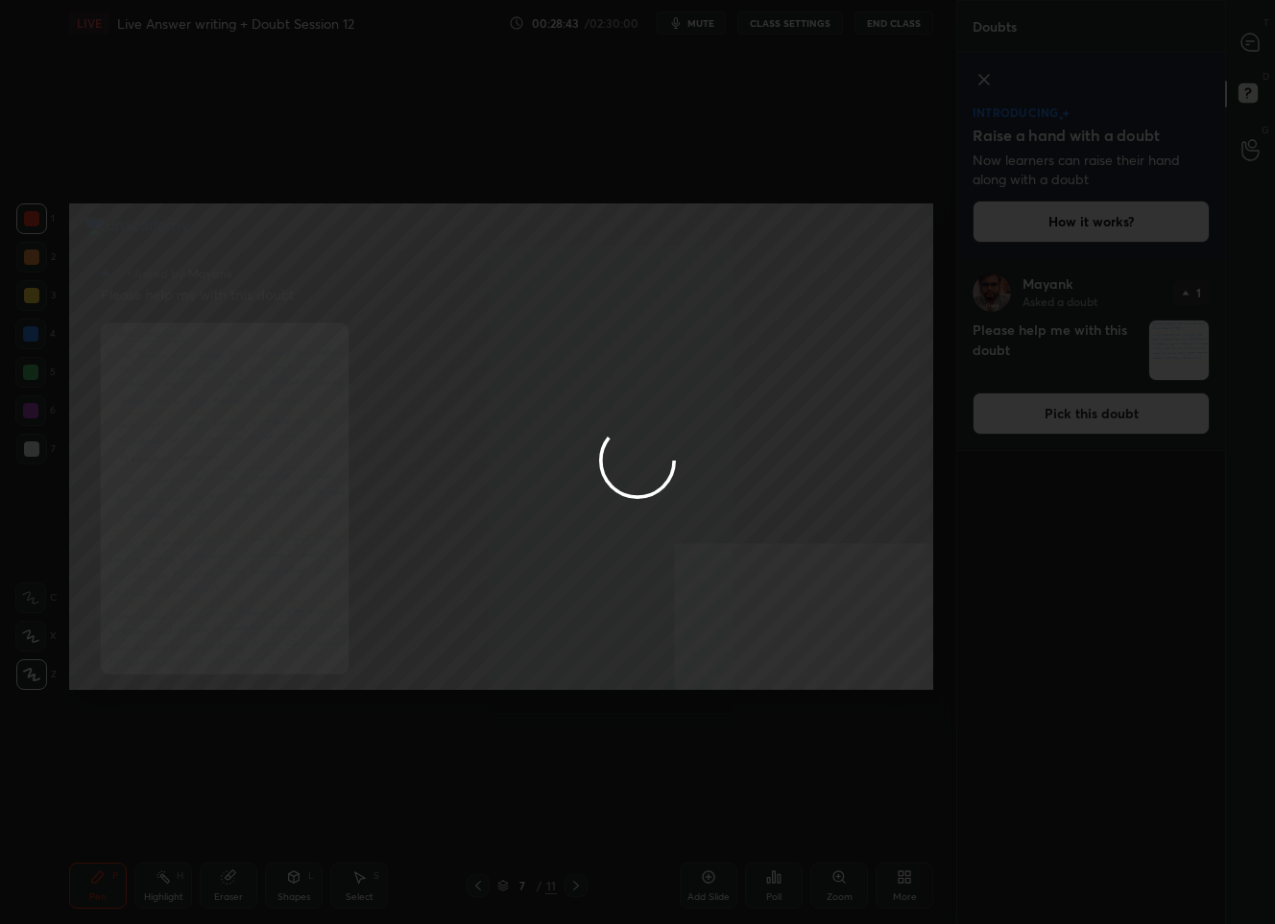
click at [1253, 38] on div at bounding box center [637, 462] width 1275 height 924
click at [1238, 43] on div at bounding box center [637, 462] width 1275 height 924
click at [1249, 41] on div at bounding box center [637, 462] width 1275 height 924
click at [1248, 43] on div at bounding box center [637, 462] width 1275 height 924
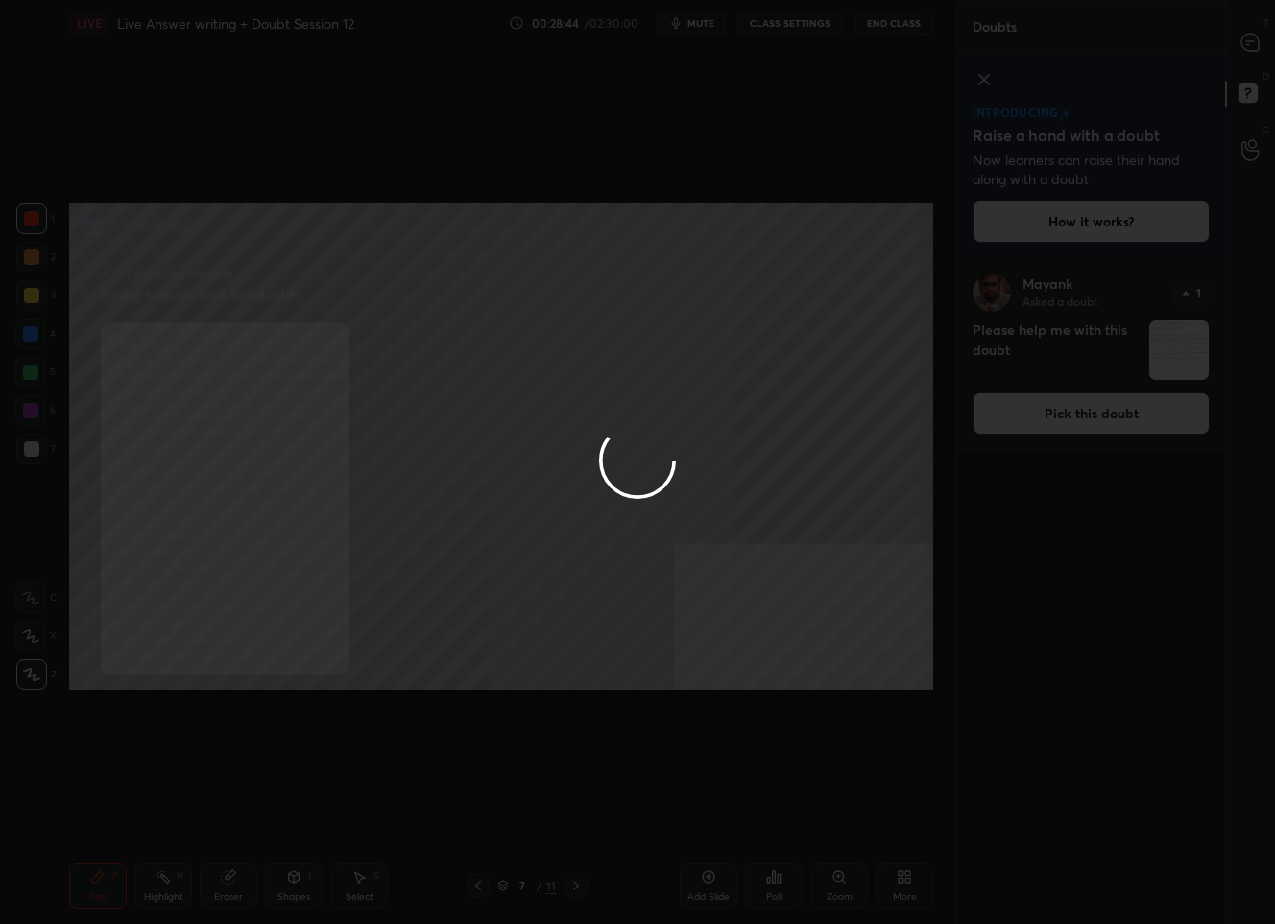
click at [1248, 43] on div at bounding box center [637, 462] width 1275 height 924
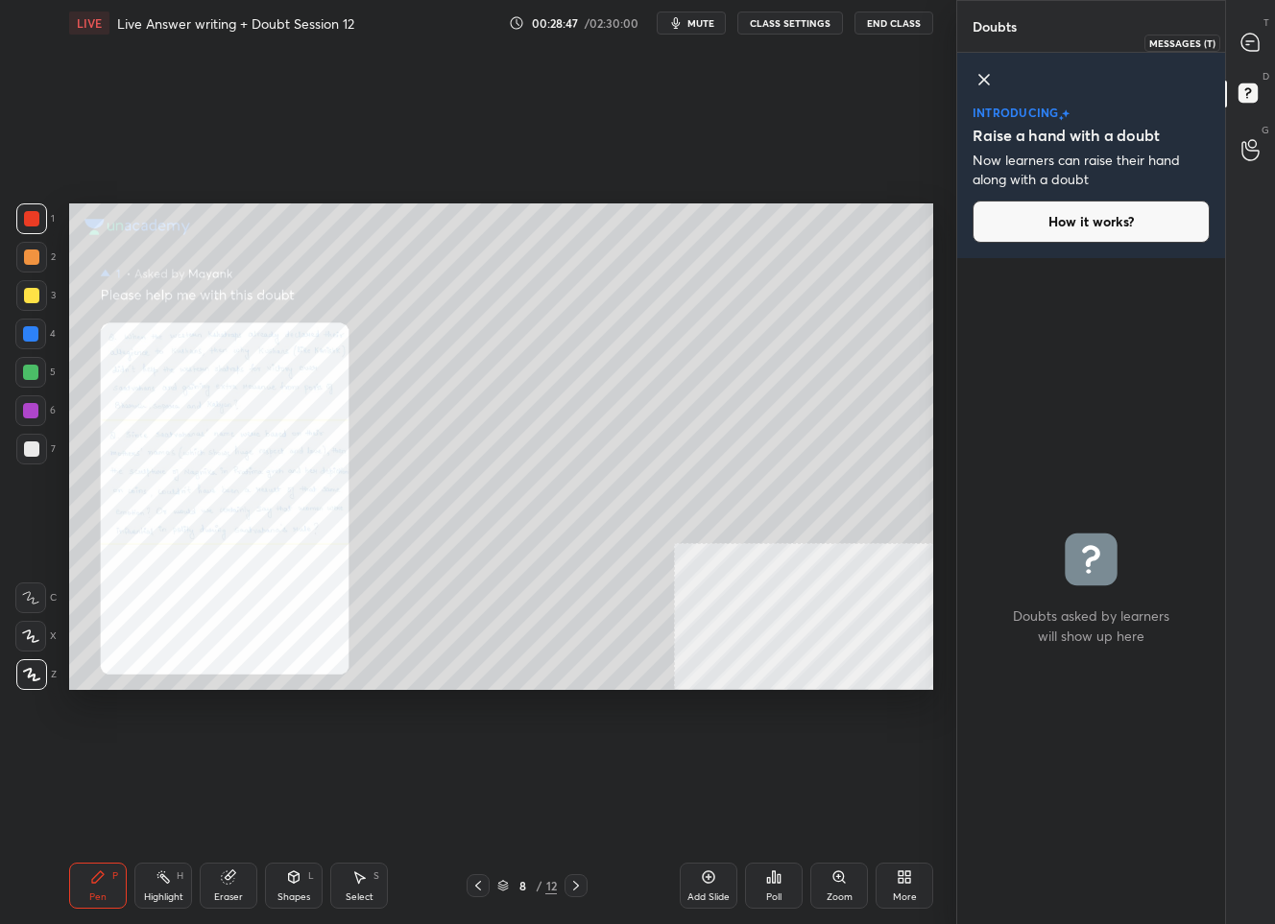
click at [1262, 38] on div at bounding box center [1250, 42] width 38 height 35
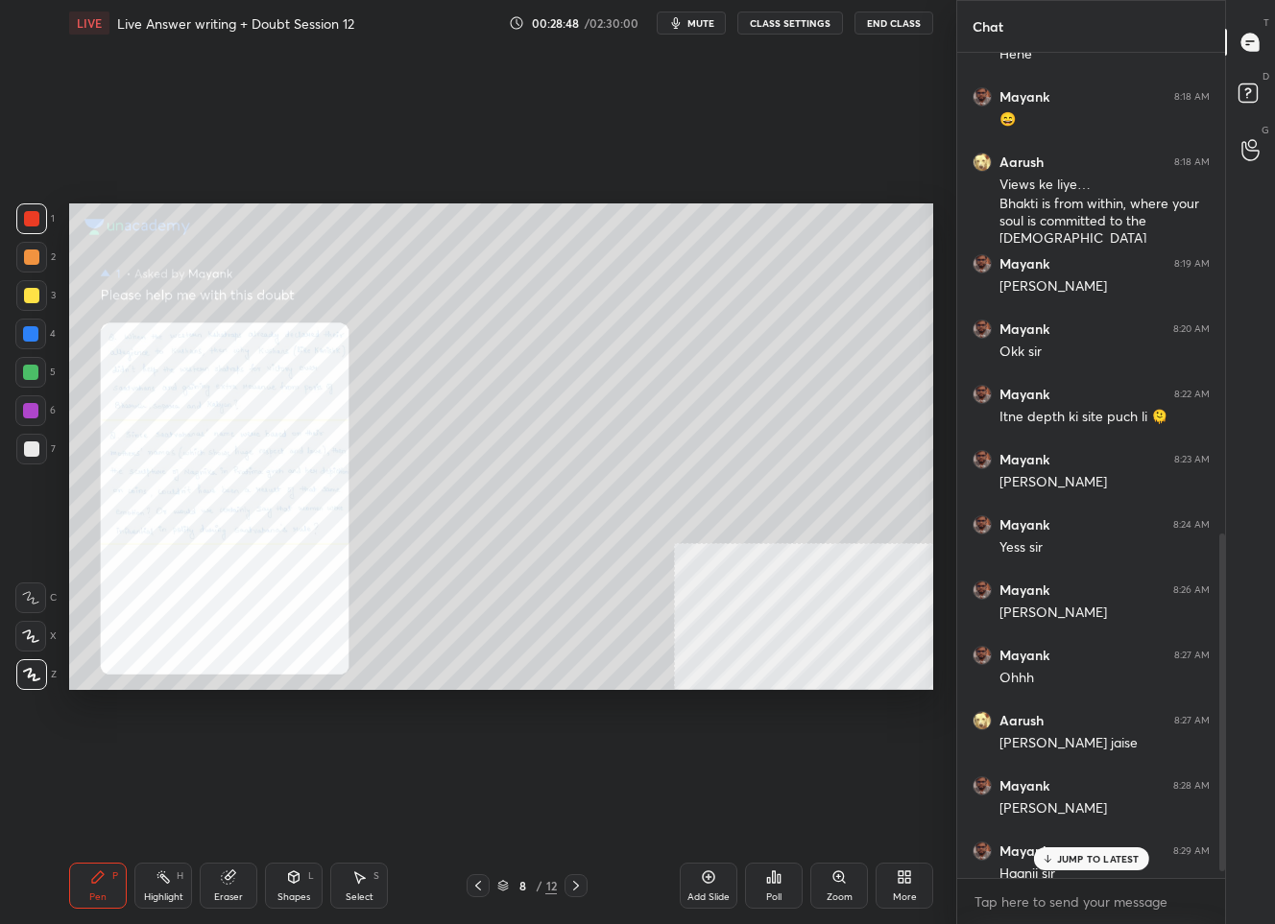
click at [1080, 849] on div "JUMP TO LATEST" at bounding box center [1090, 858] width 115 height 23
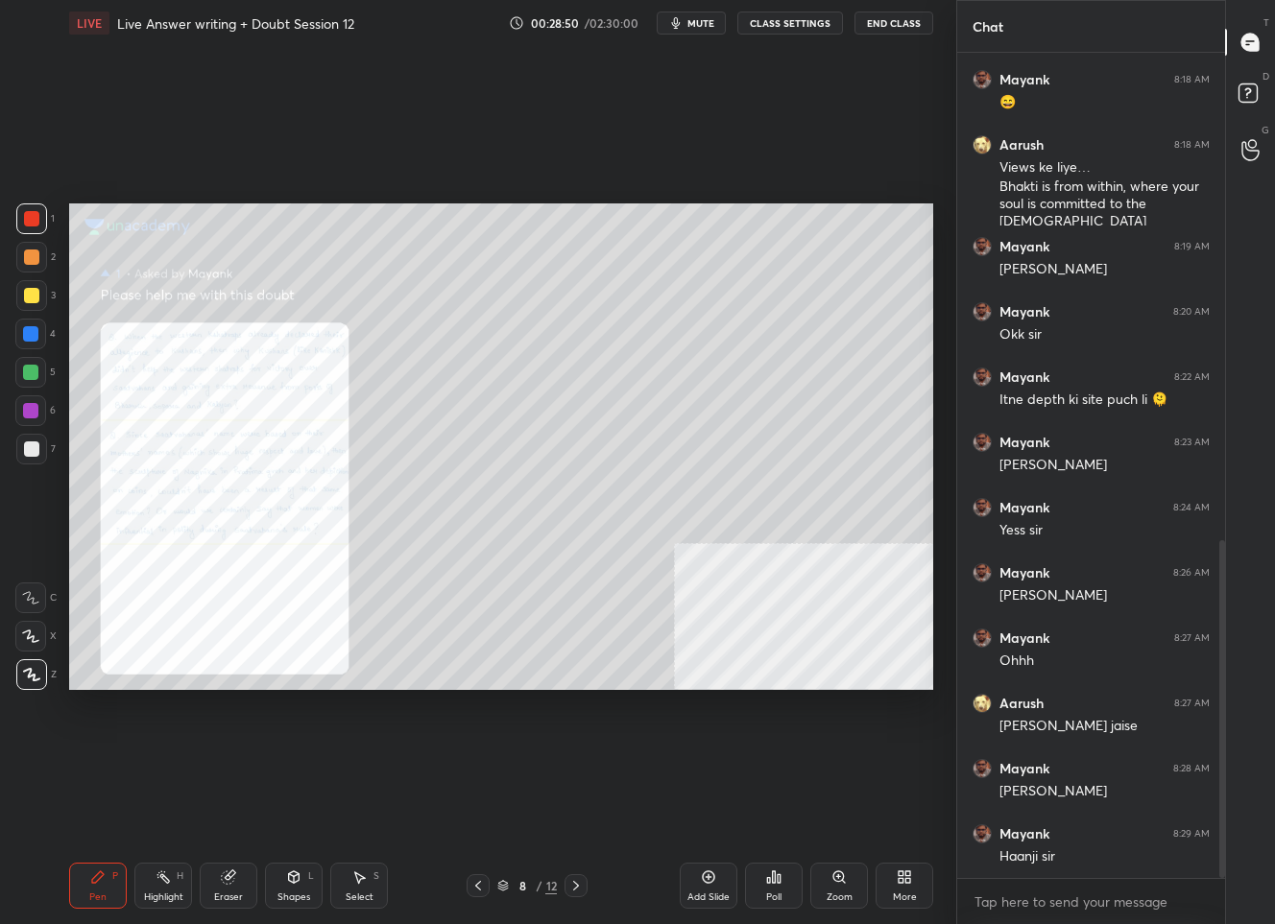
click at [482, 885] on icon at bounding box center [477, 885] width 15 height 15
click at [481, 886] on icon at bounding box center [477, 885] width 15 height 15
click at [571, 892] on icon at bounding box center [575, 885] width 15 height 15
click at [829, 882] on div "Zoom" at bounding box center [839, 886] width 58 height 46
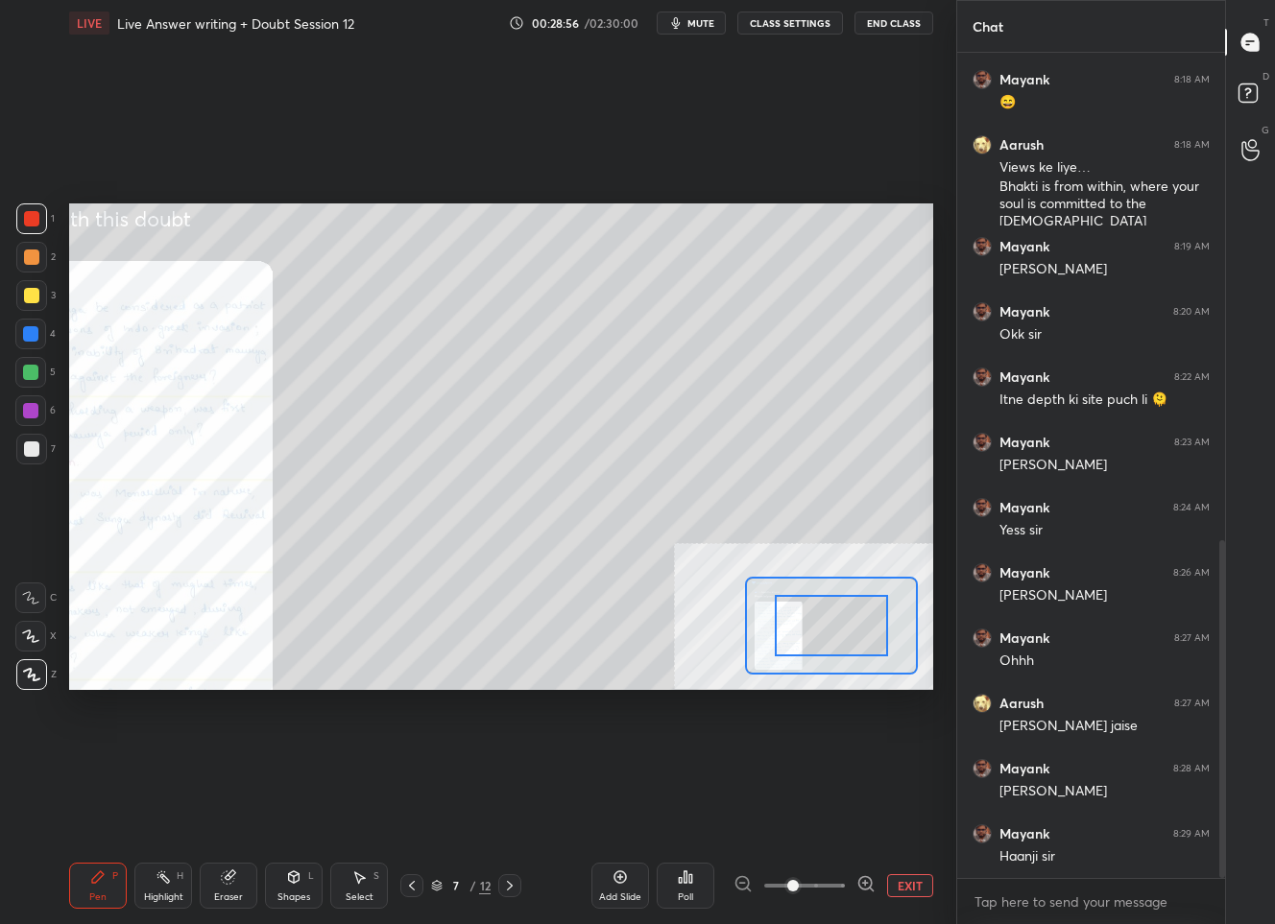
click at [860, 880] on icon at bounding box center [865, 883] width 19 height 19
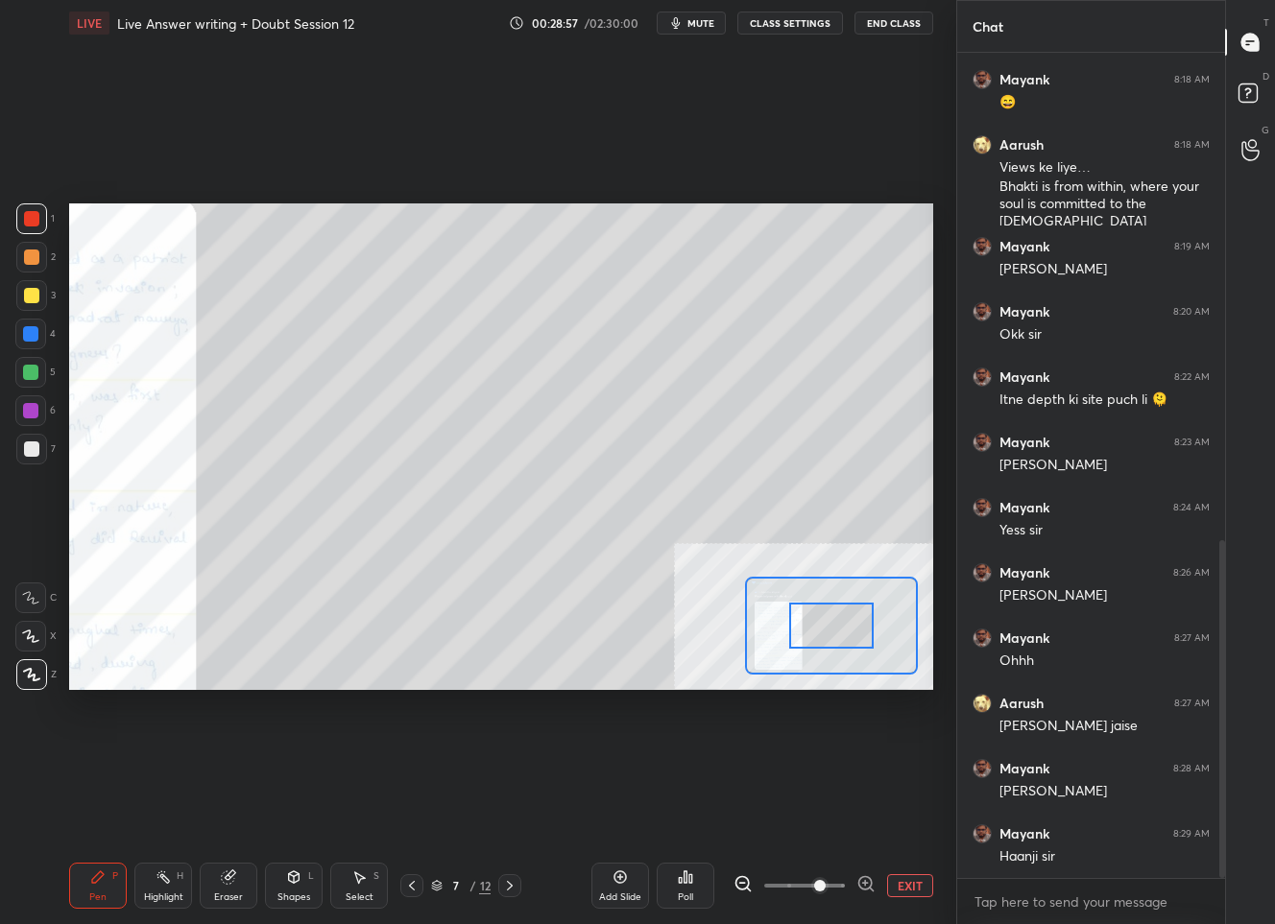
click at [860, 880] on icon at bounding box center [865, 883] width 19 height 19
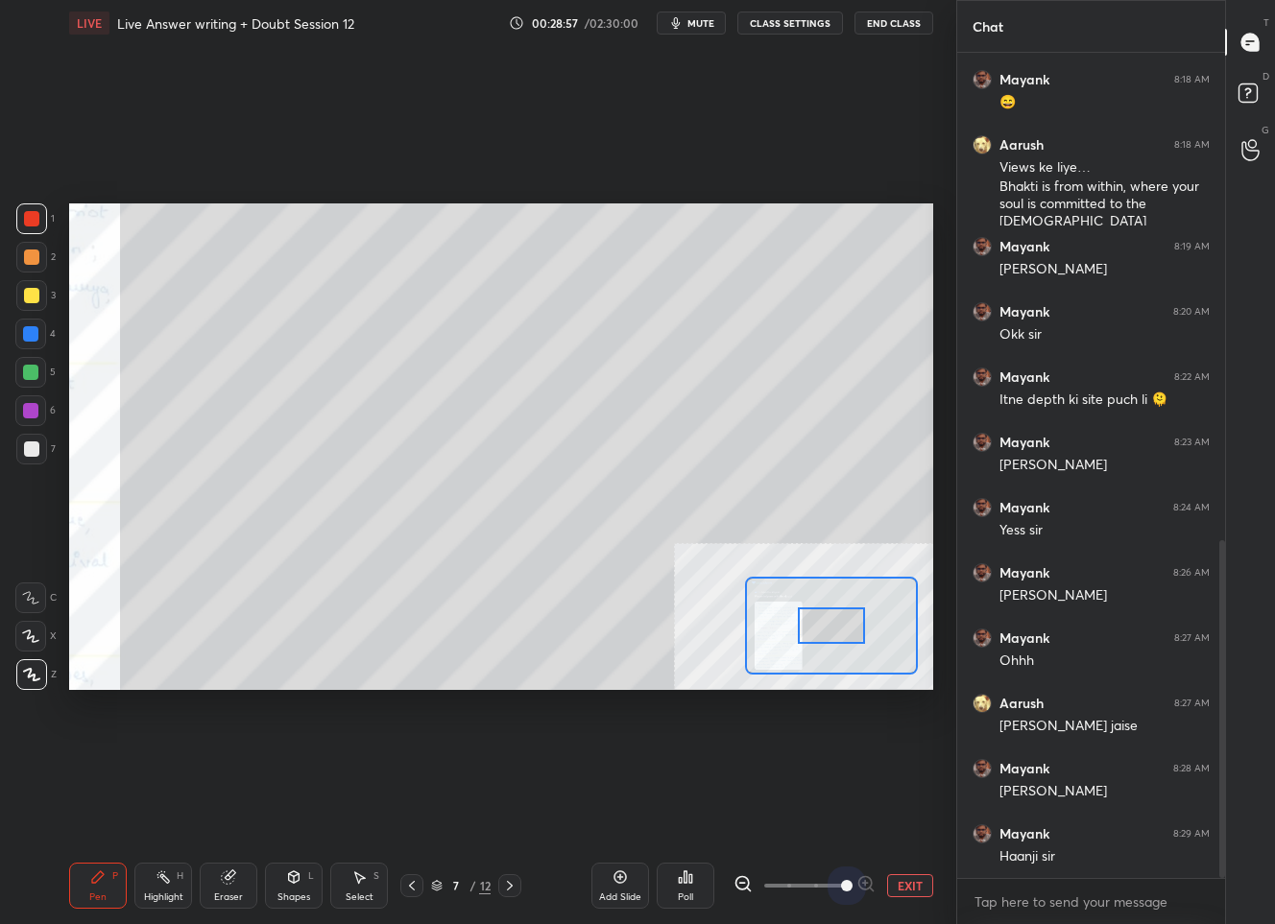
click at [852, 880] on span at bounding box center [847, 886] width 12 height 12
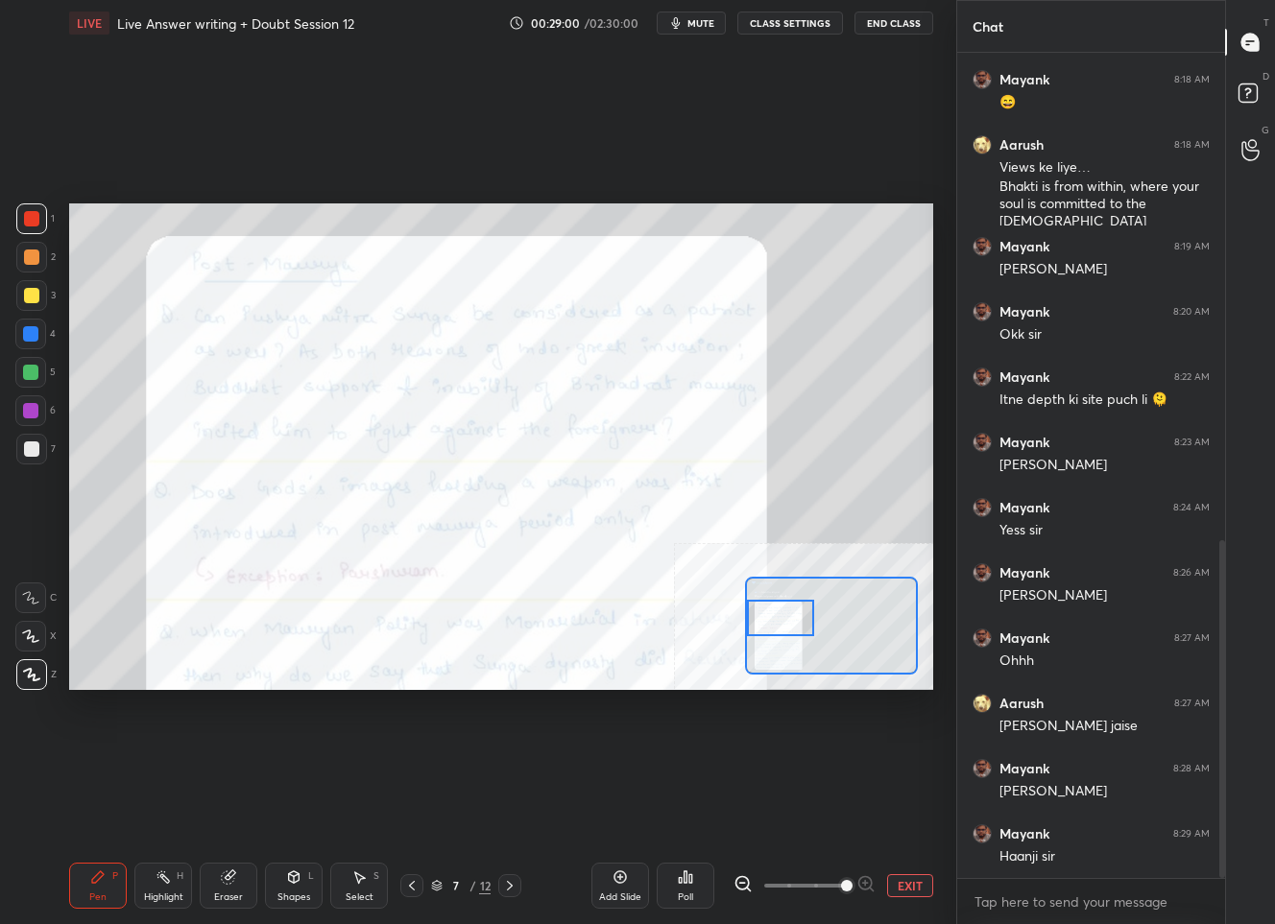
drag, startPoint x: 806, startPoint y: 629, endPoint x: 744, endPoint y: 621, distance: 62.9
click at [745, 621] on div at bounding box center [831, 625] width 173 height 97
click at [919, 880] on button "EXIT" at bounding box center [910, 885] width 46 height 23
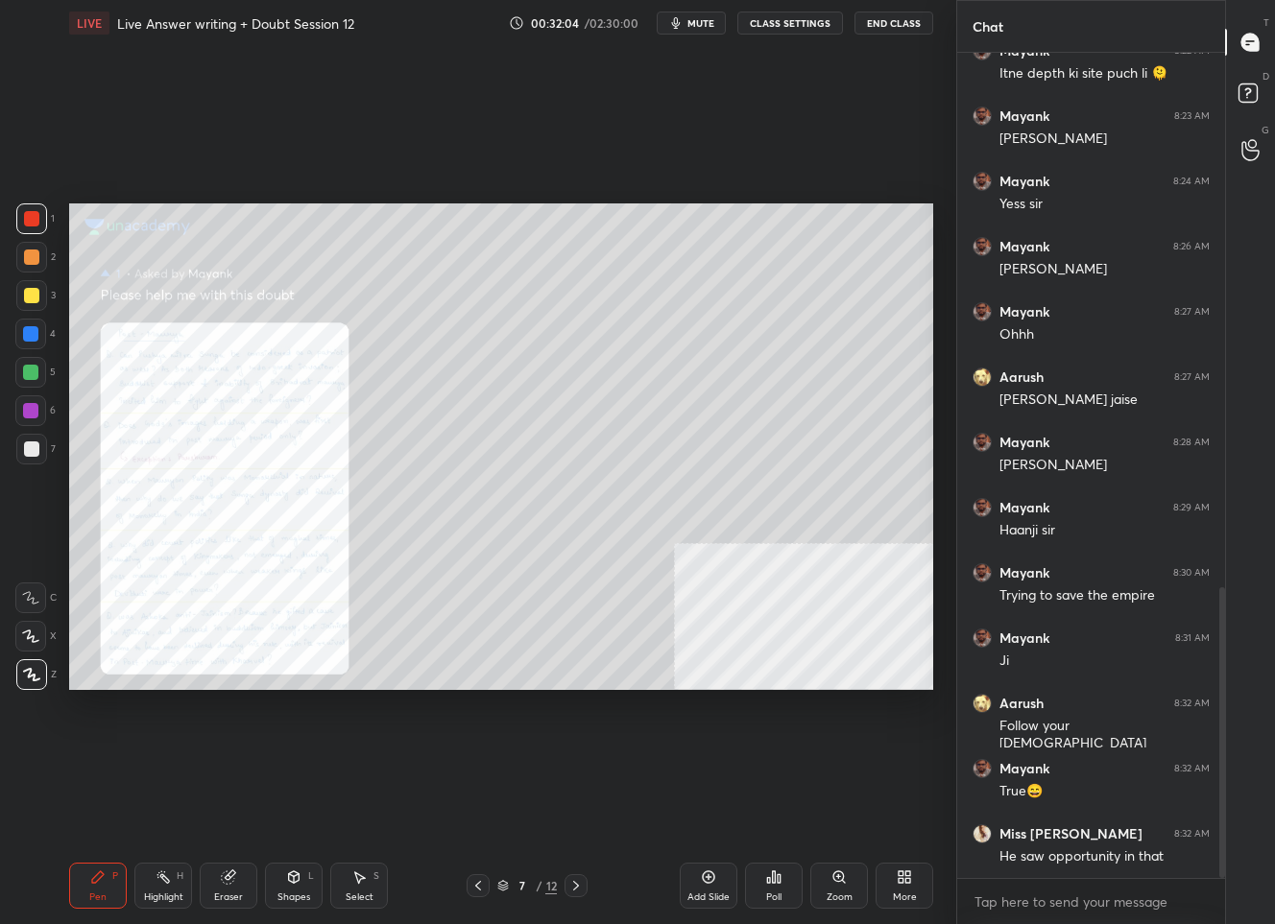
scroll to position [1586, 0]
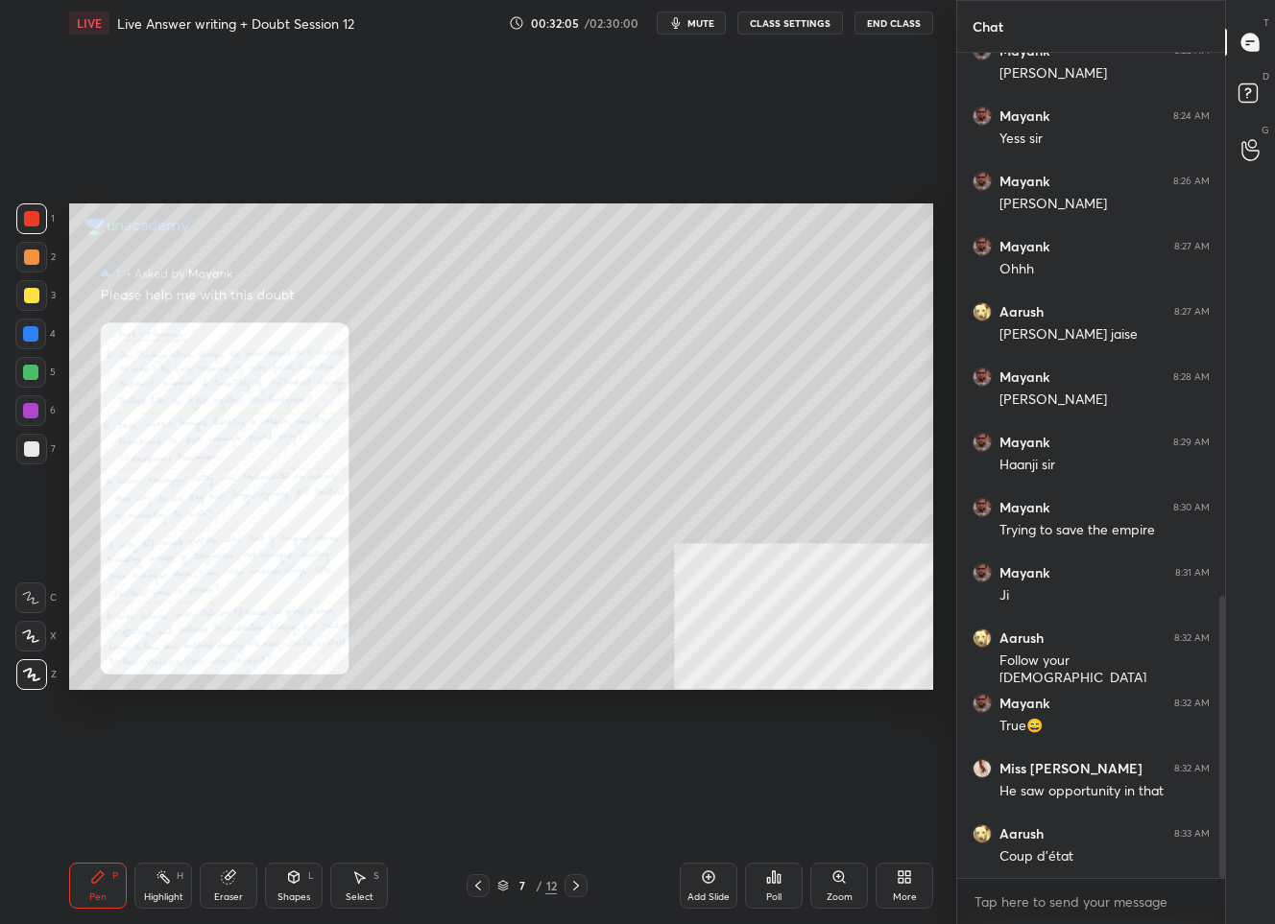
click at [839, 880] on icon at bounding box center [838, 876] width 11 height 11
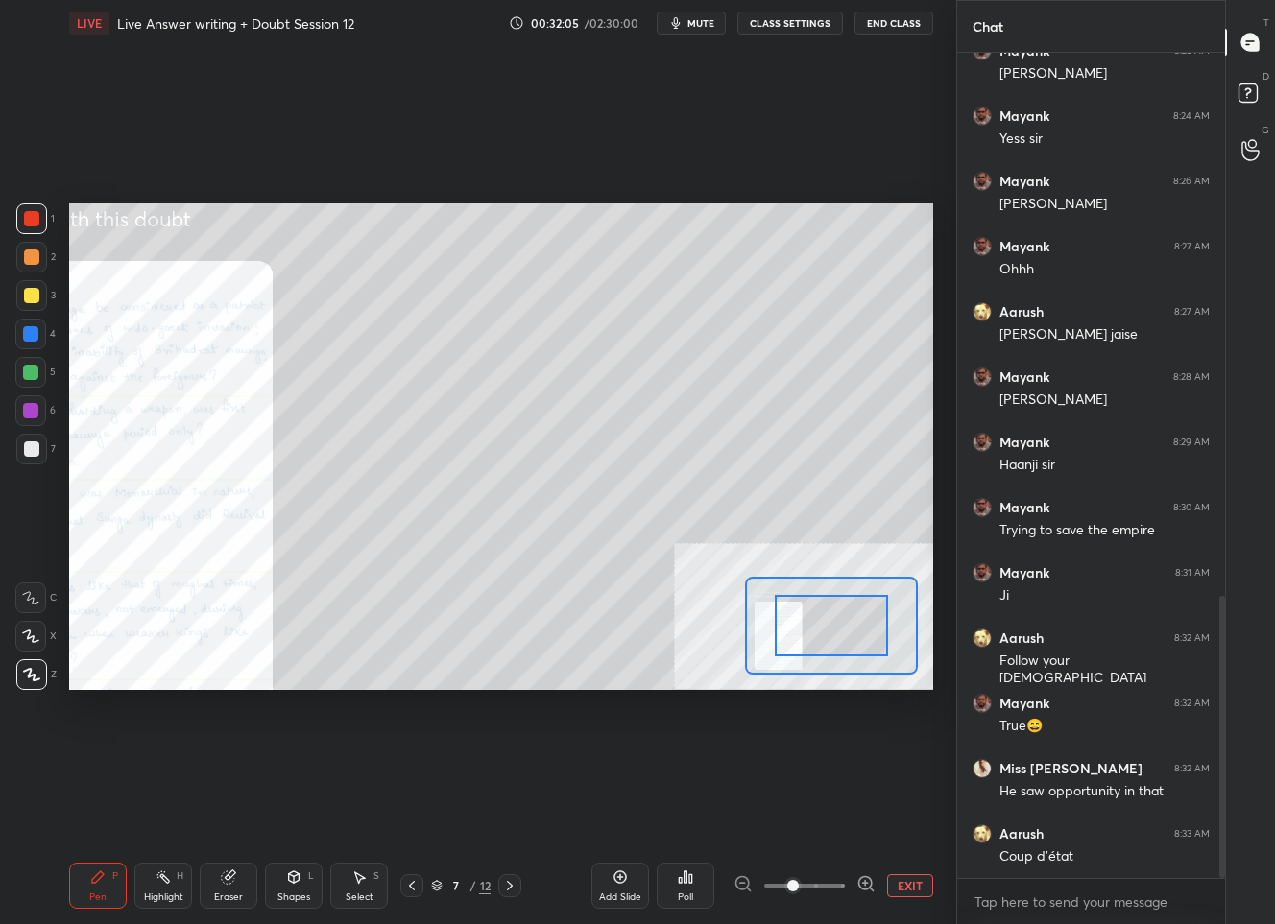
click at [862, 880] on icon at bounding box center [865, 883] width 19 height 19
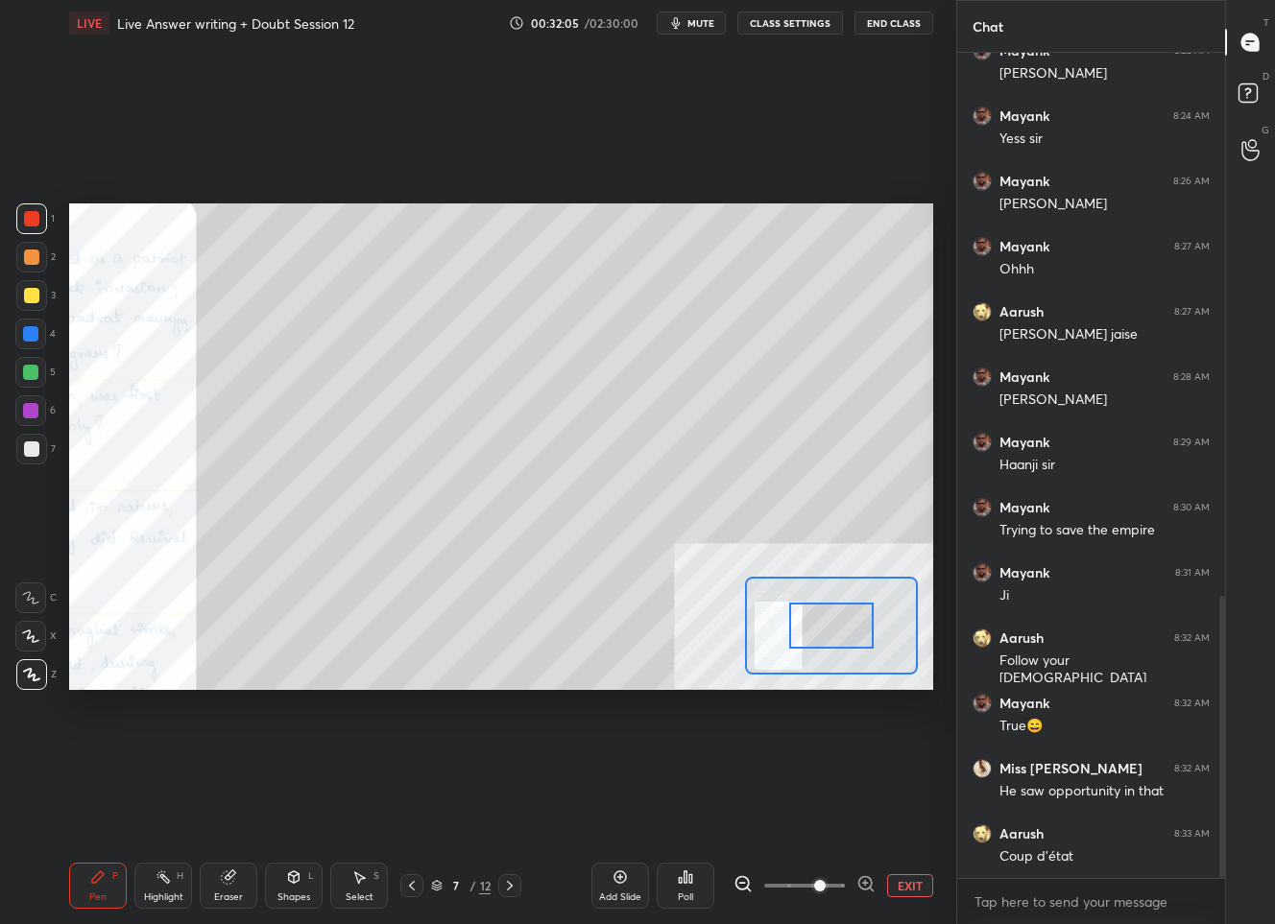
click at [862, 880] on icon at bounding box center [865, 883] width 19 height 19
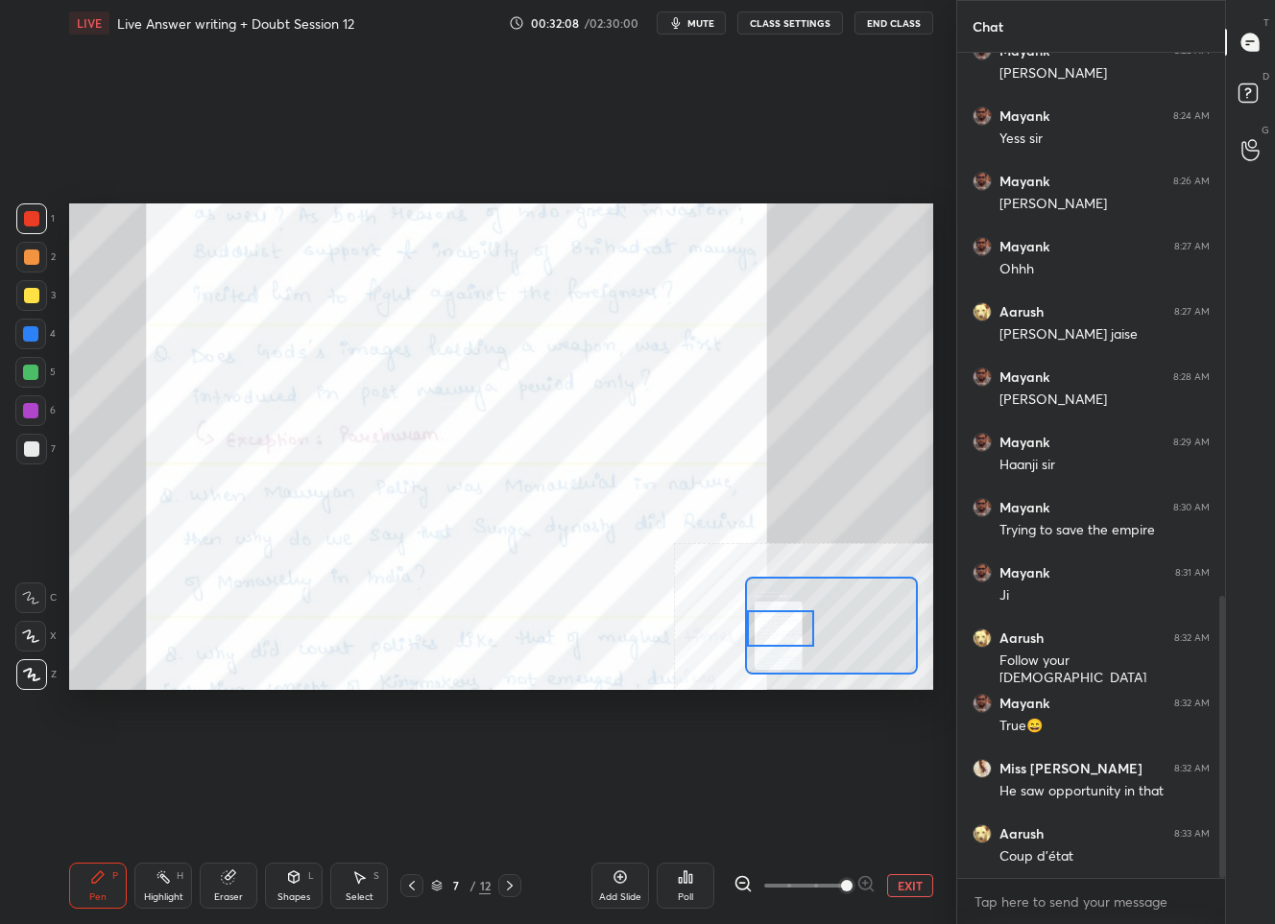
drag, startPoint x: 817, startPoint y: 626, endPoint x: 749, endPoint y: 630, distance: 68.3
click at [749, 630] on div at bounding box center [780, 628] width 67 height 37
click at [751, 623] on div at bounding box center [780, 623] width 67 height 37
click at [903, 888] on button "EXIT" at bounding box center [910, 885] width 46 height 23
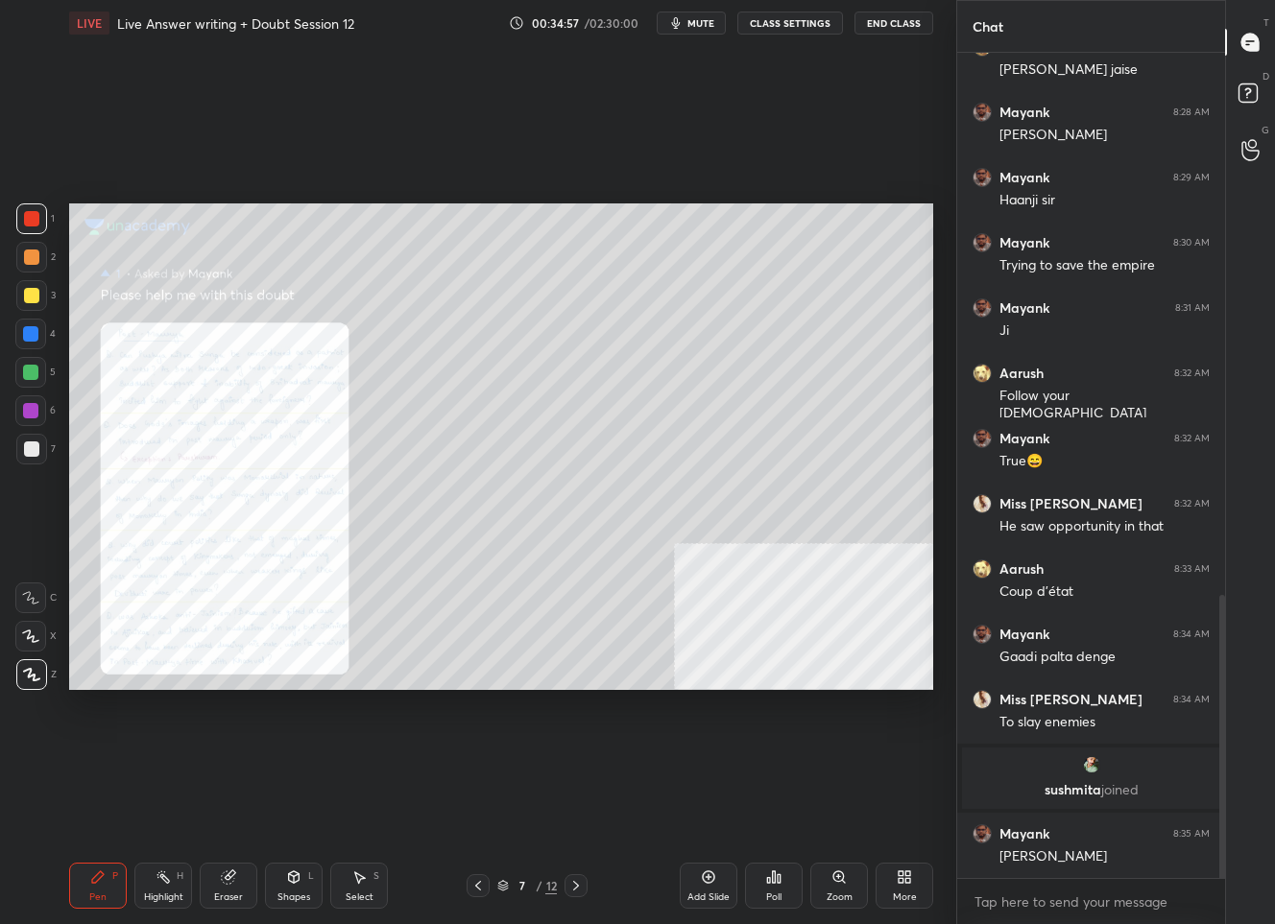
scroll to position [1653, 0]
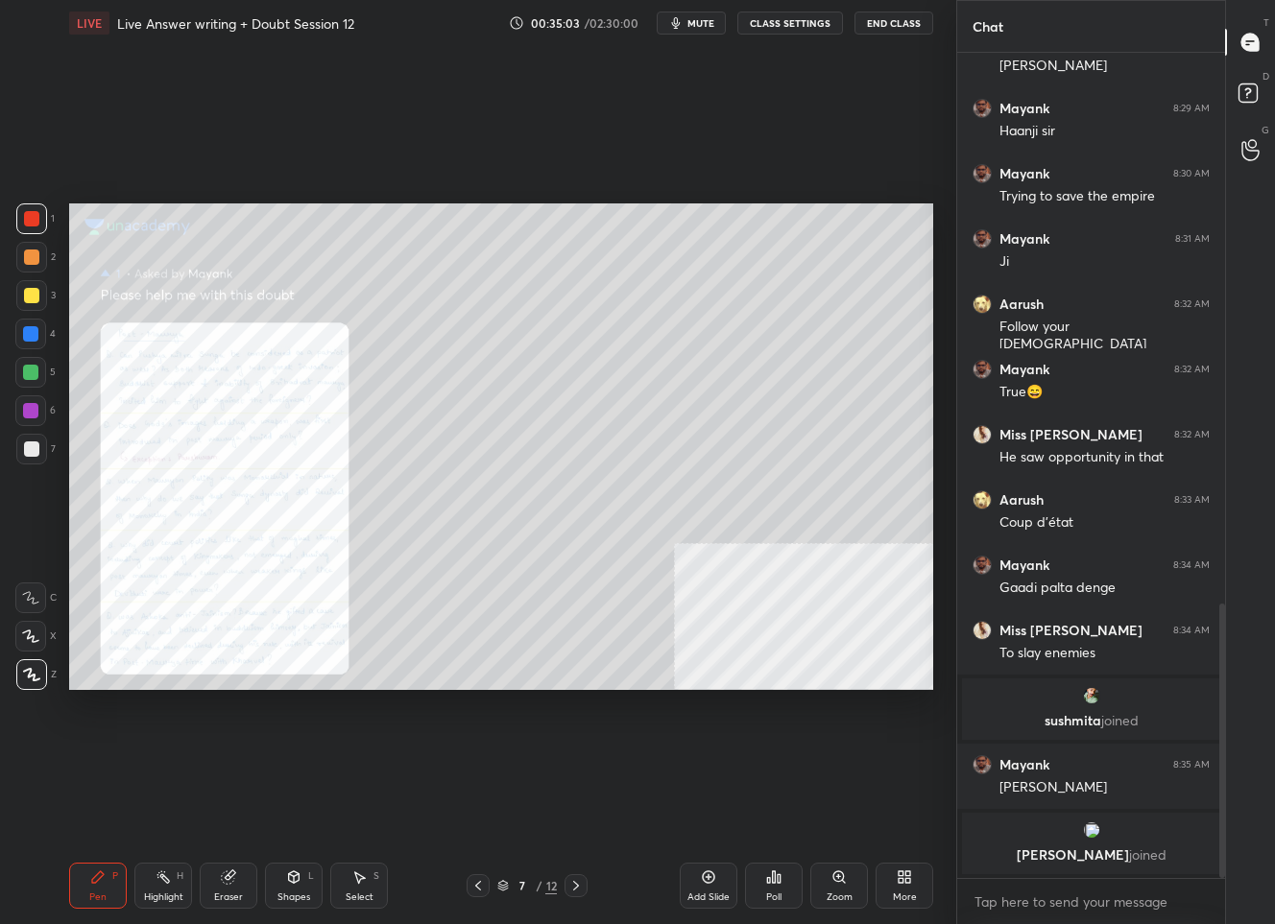
click at [833, 885] on div "Zoom" at bounding box center [839, 886] width 58 height 46
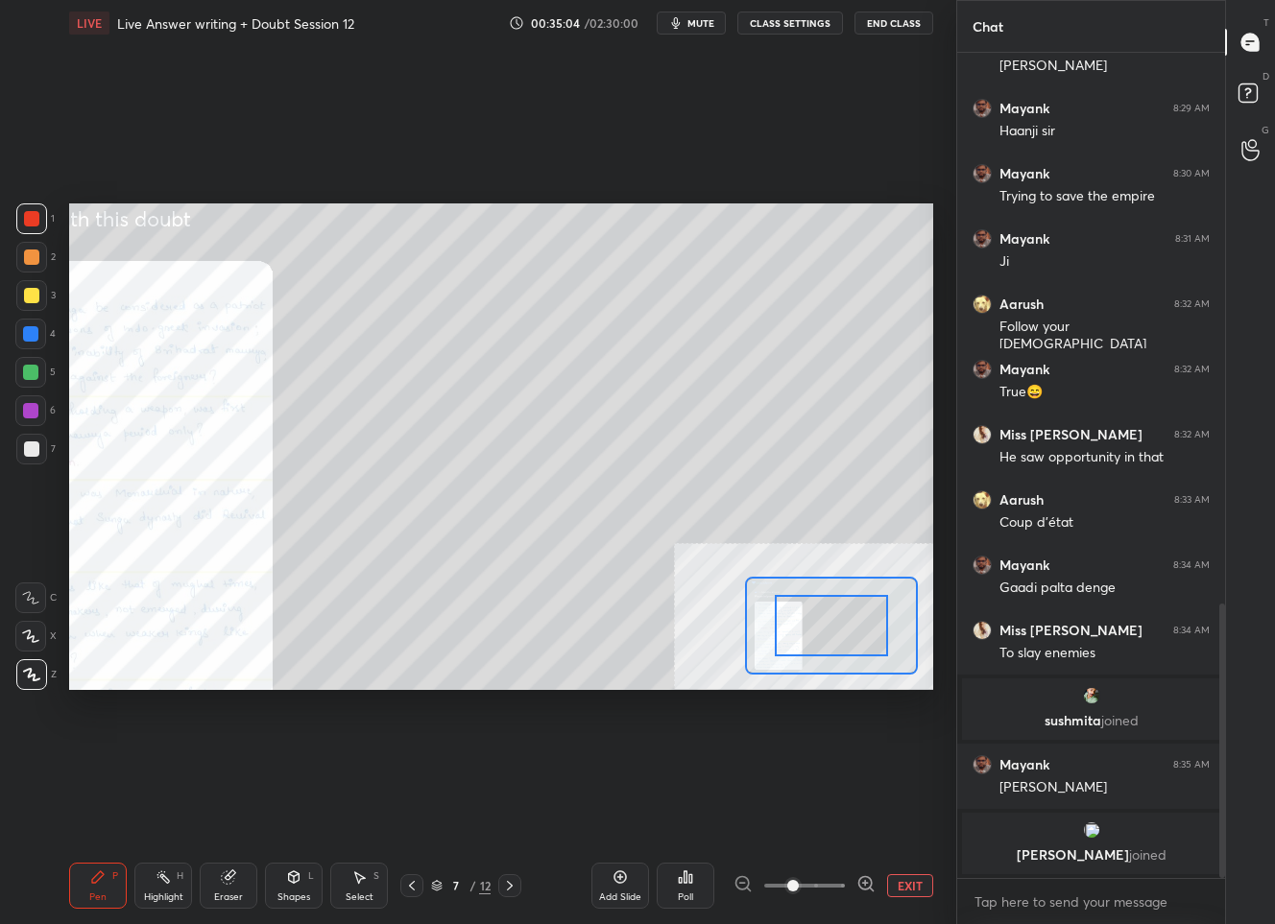
click at [856, 880] on icon at bounding box center [865, 883] width 19 height 19
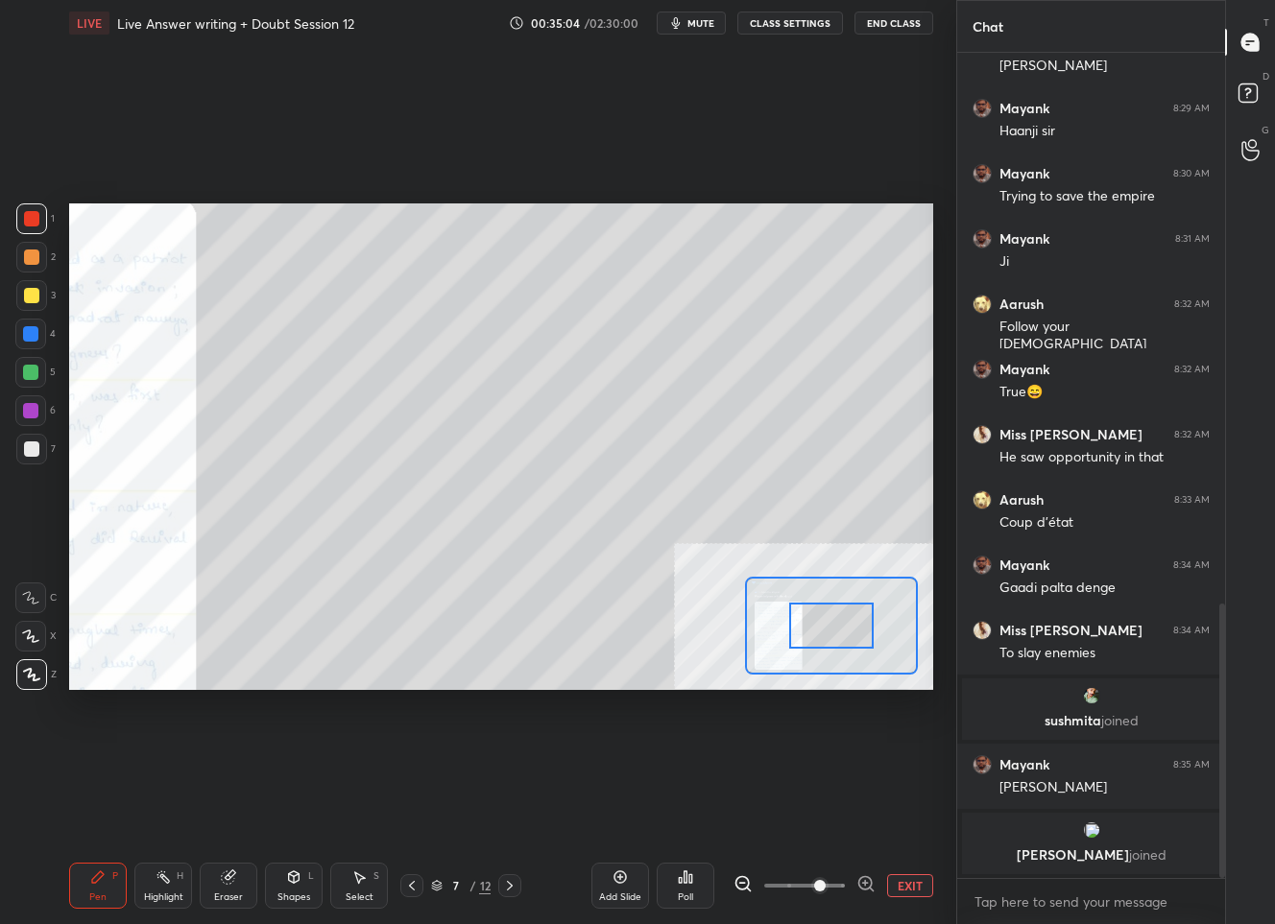
click at [856, 880] on icon at bounding box center [865, 883] width 19 height 19
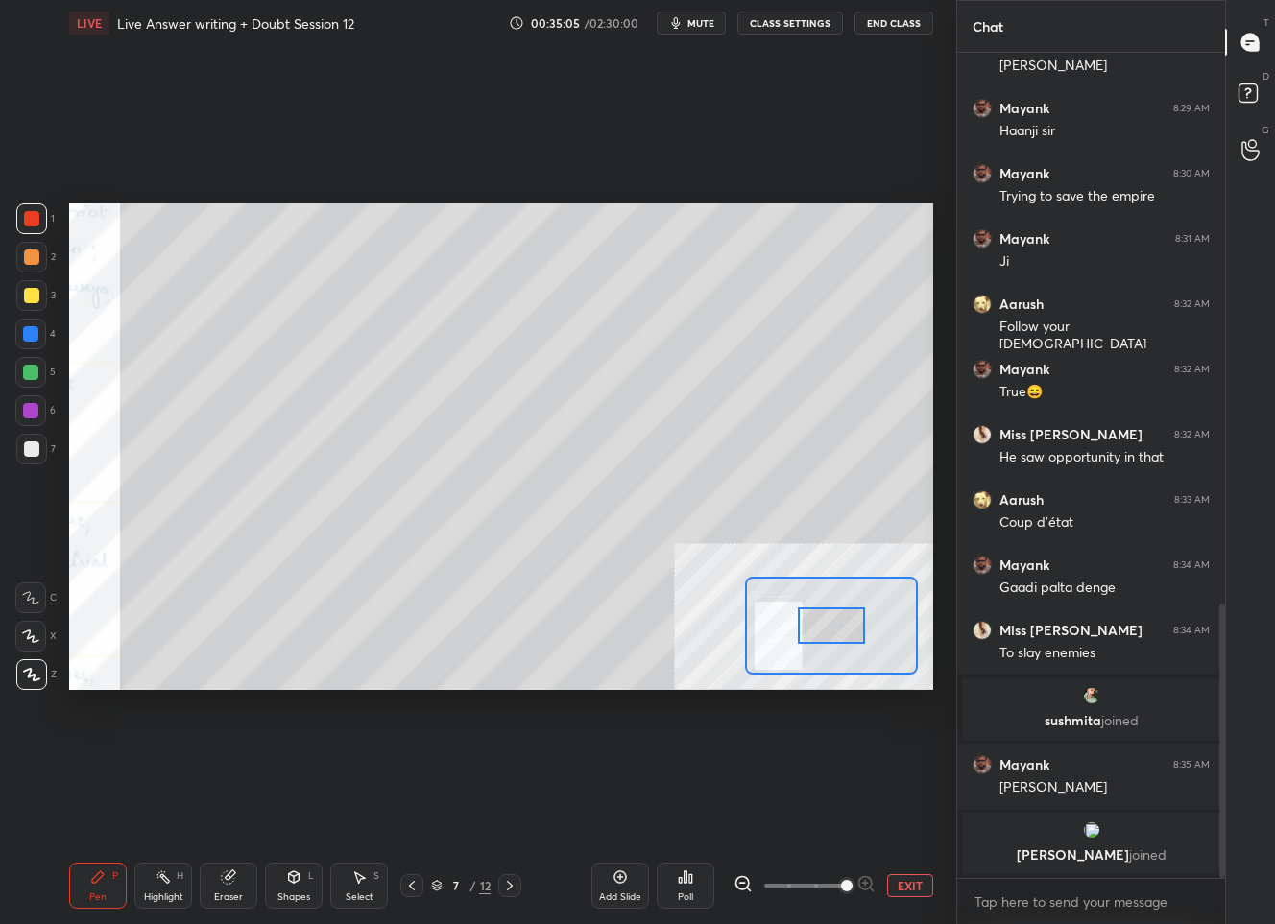
click at [852, 880] on span at bounding box center [847, 886] width 12 height 12
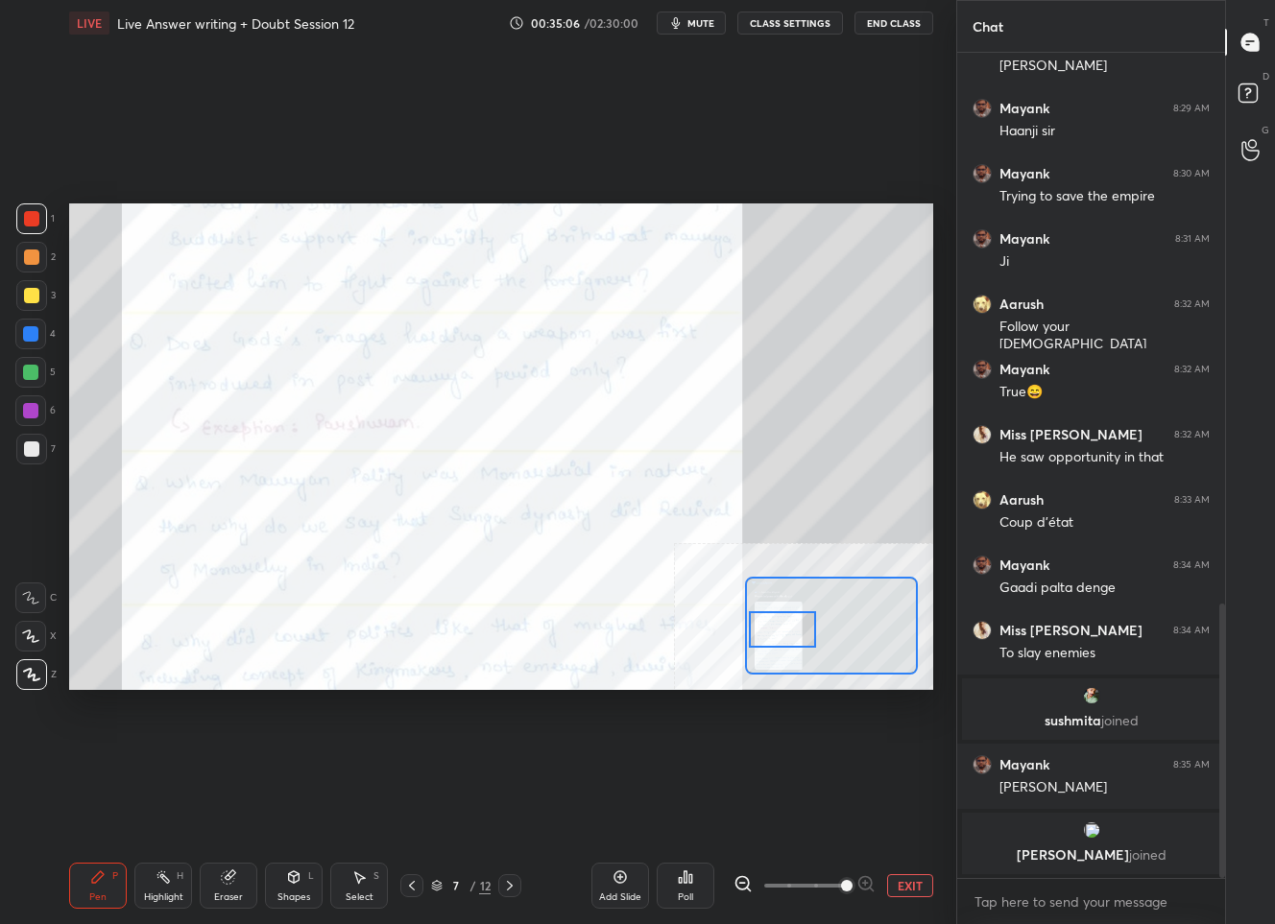
drag, startPoint x: 847, startPoint y: 621, endPoint x: 797, endPoint y: 623, distance: 50.9
click at [797, 623] on div at bounding box center [782, 629] width 67 height 37
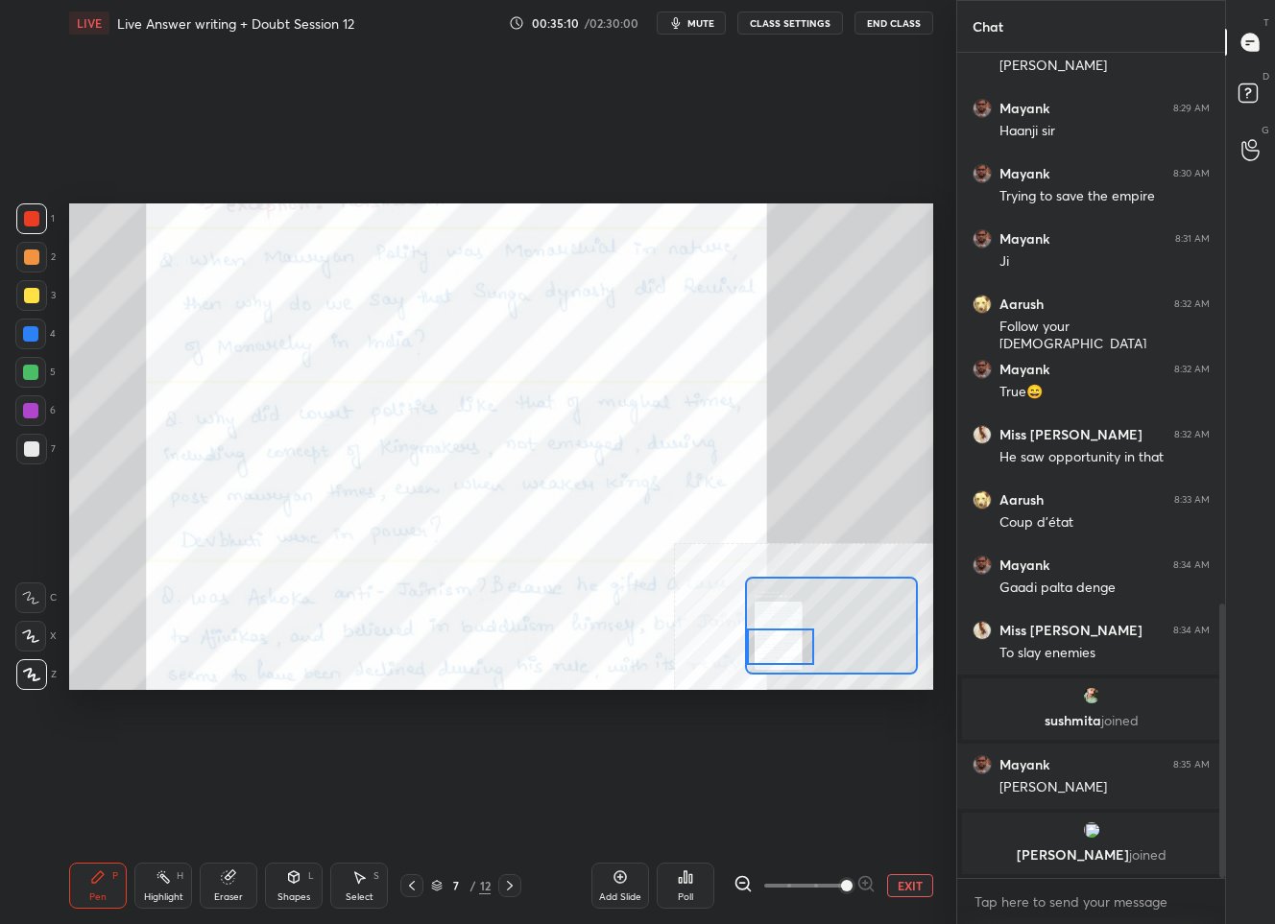
drag, startPoint x: 782, startPoint y: 632, endPoint x: 780, endPoint y: 651, distance: 19.3
click at [780, 651] on div at bounding box center [780, 647] width 67 height 37
click at [917, 885] on button "EXIT" at bounding box center [910, 885] width 46 height 23
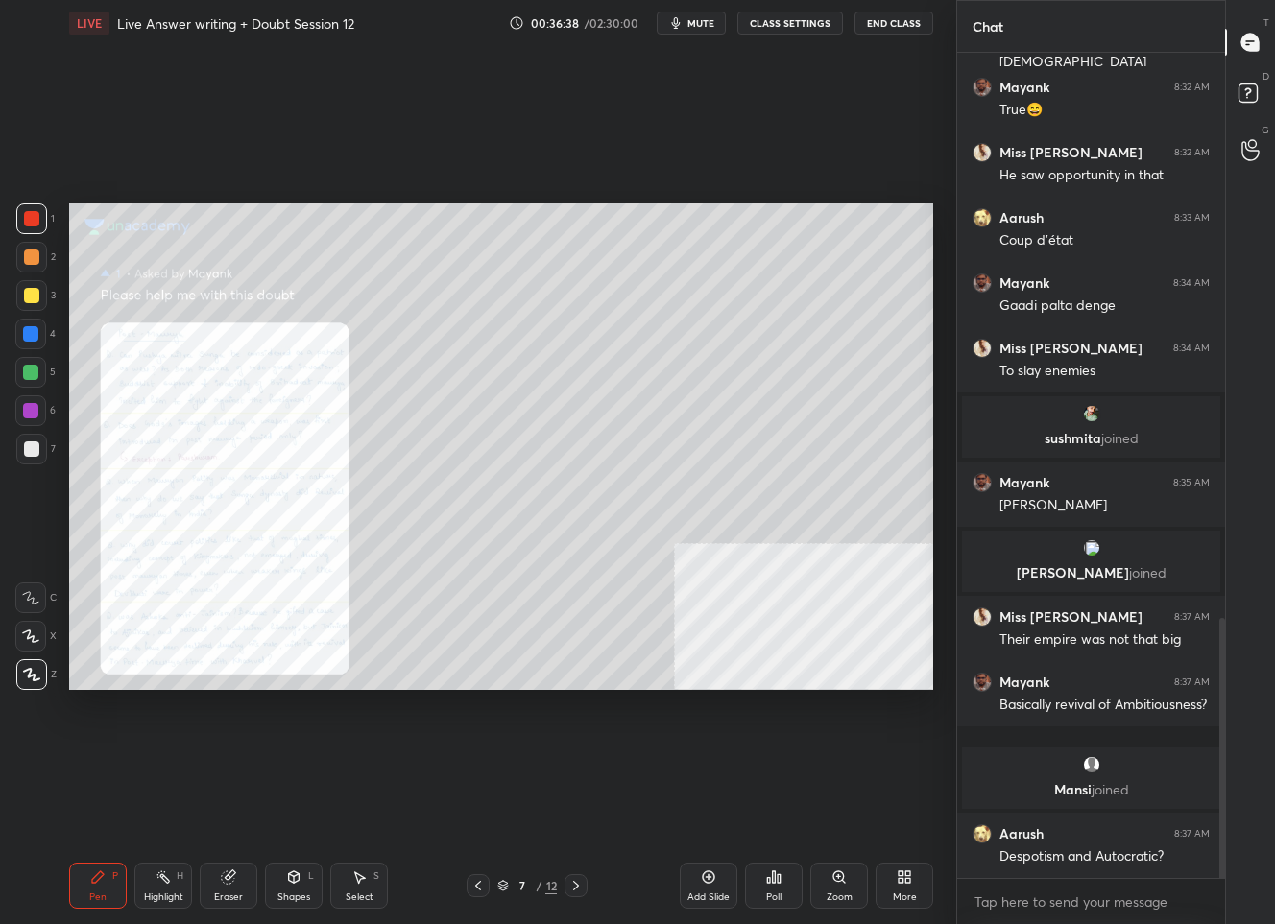
scroll to position [1860, 0]
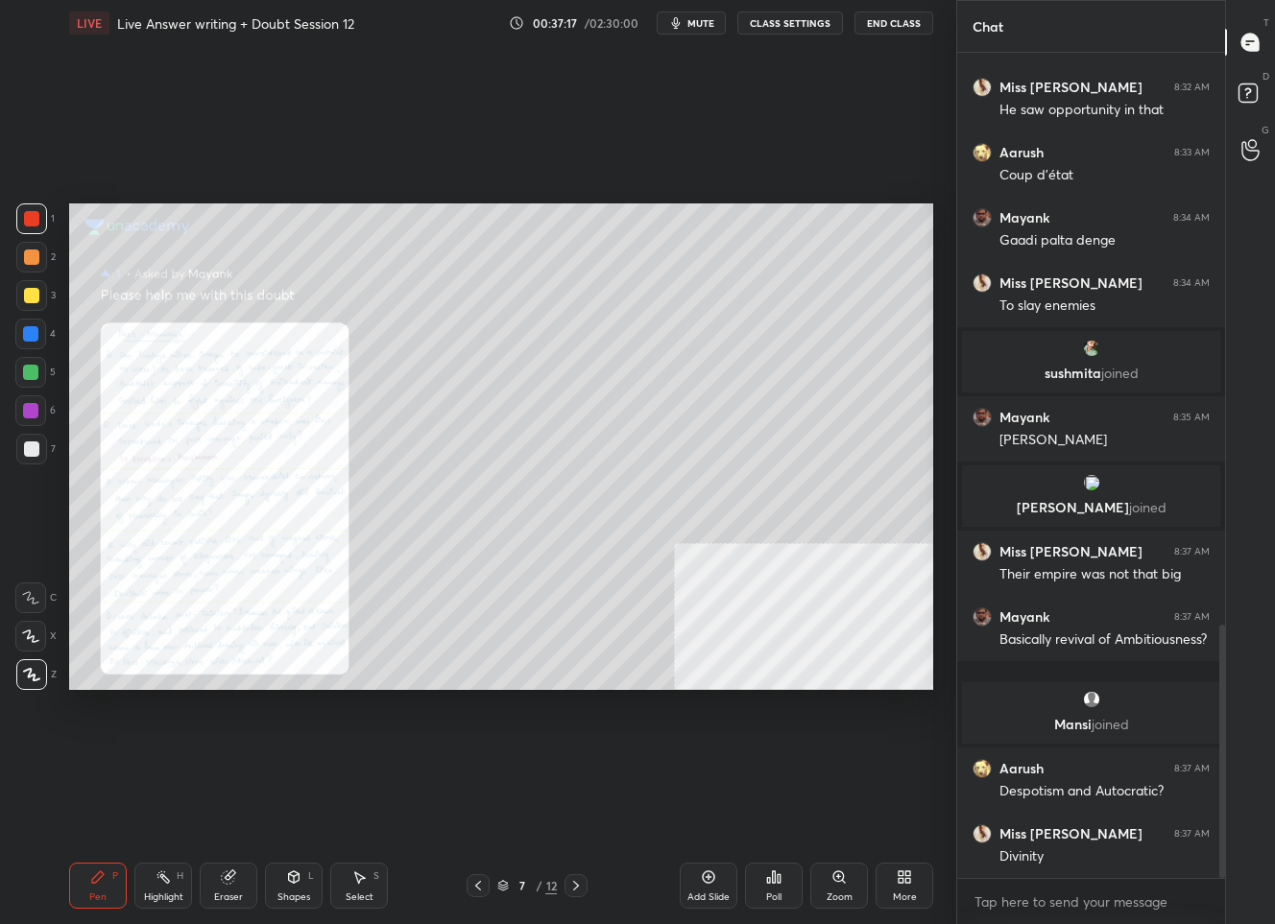
click at [836, 890] on div "Zoom" at bounding box center [839, 886] width 58 height 46
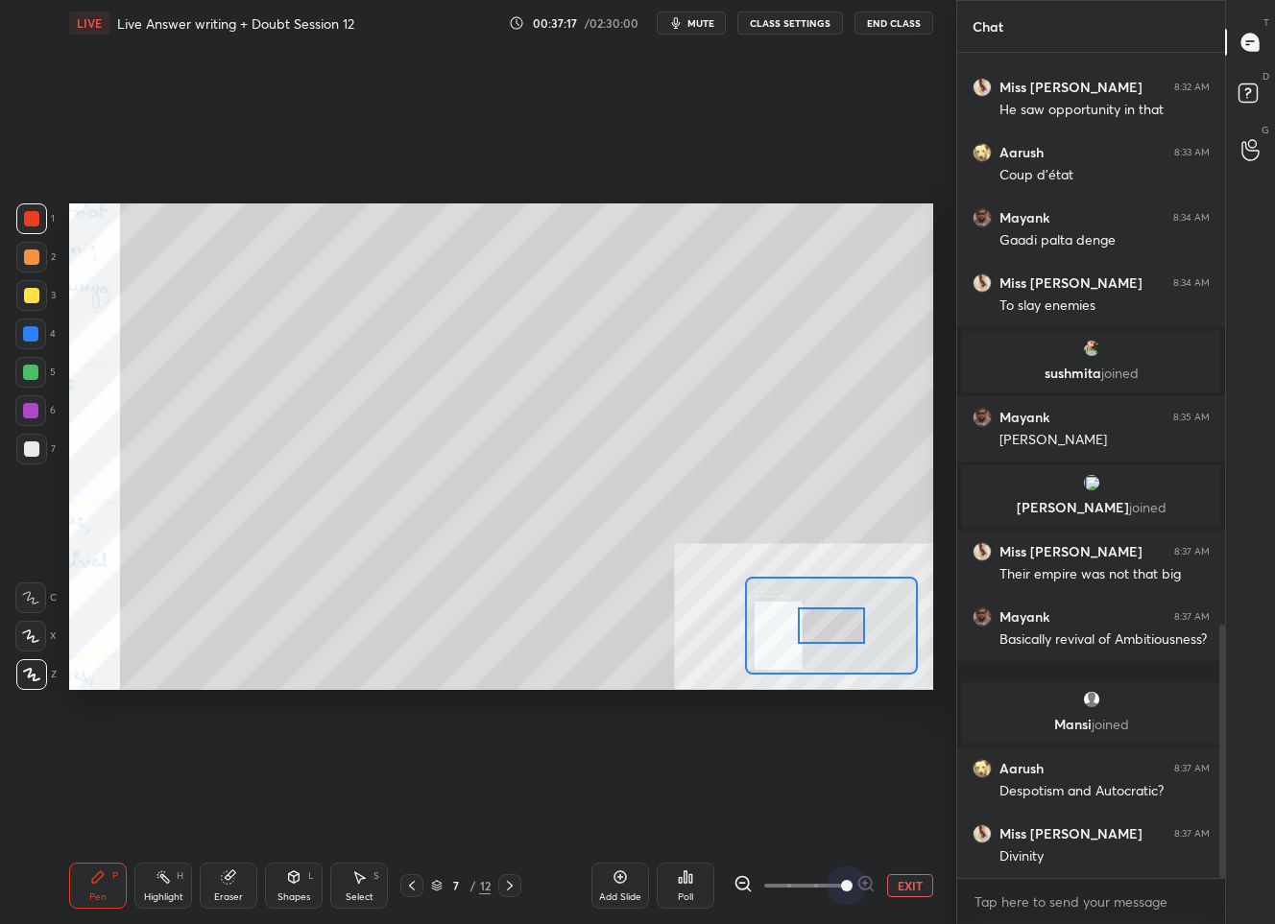
click at [836, 890] on span at bounding box center [804, 885] width 81 height 29
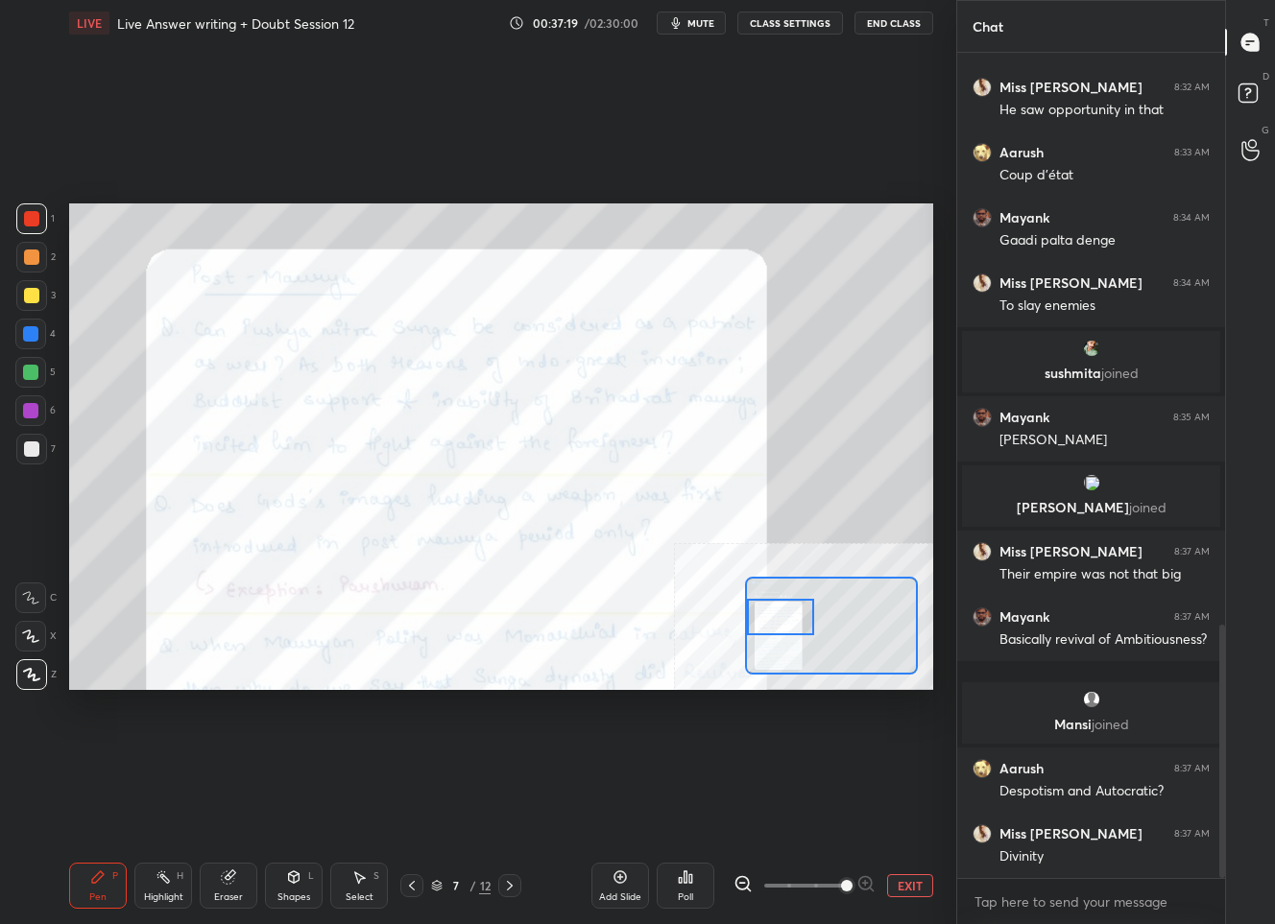
click at [723, 619] on div "Setting up your live class Poll for secs No correct answer Start poll" at bounding box center [501, 446] width 864 height 486
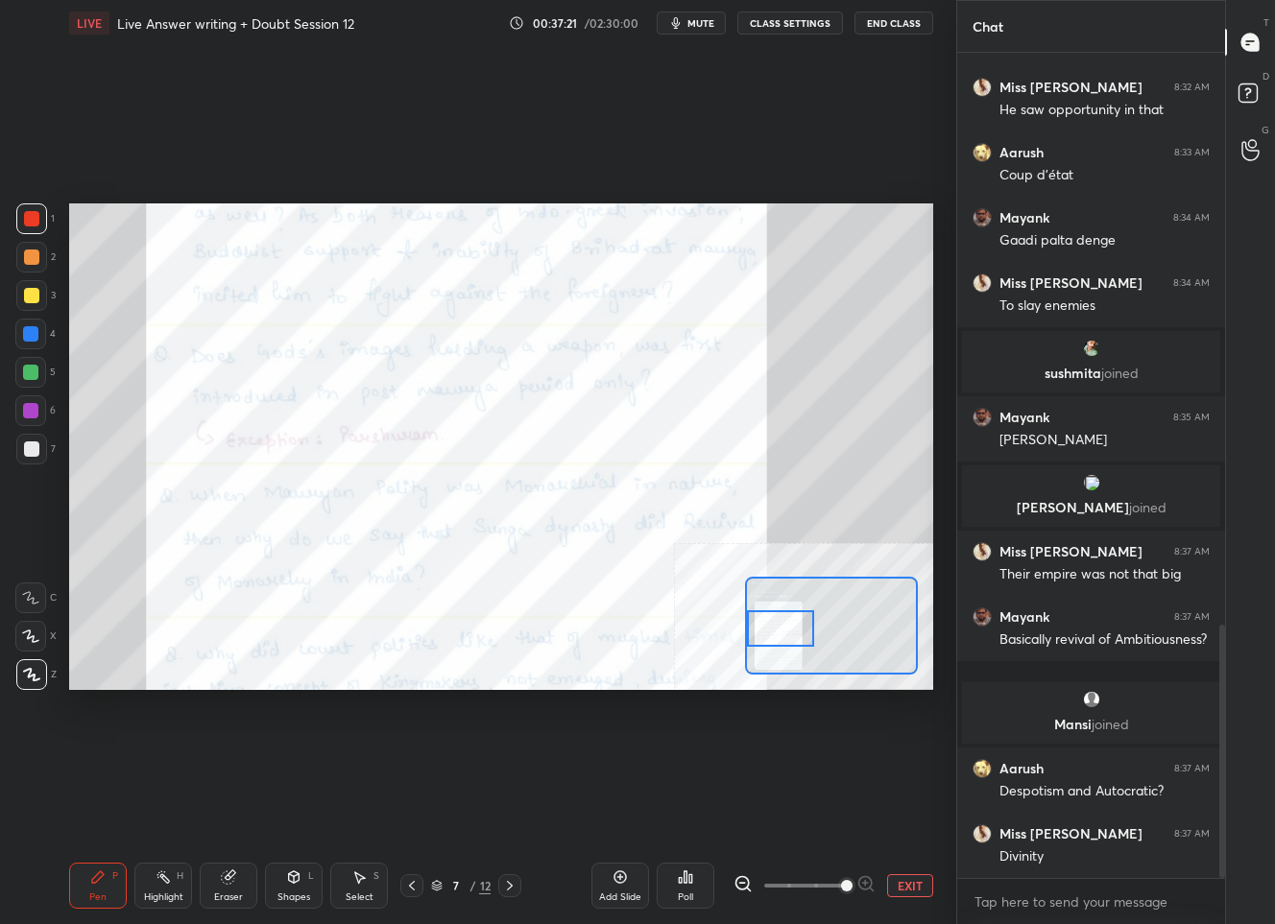
drag, startPoint x: 782, startPoint y: 627, endPoint x: 779, endPoint y: 638, distance: 11.9
click at [779, 638] on div at bounding box center [780, 628] width 67 height 37
click at [918, 885] on button "EXIT" at bounding box center [910, 885] width 46 height 23
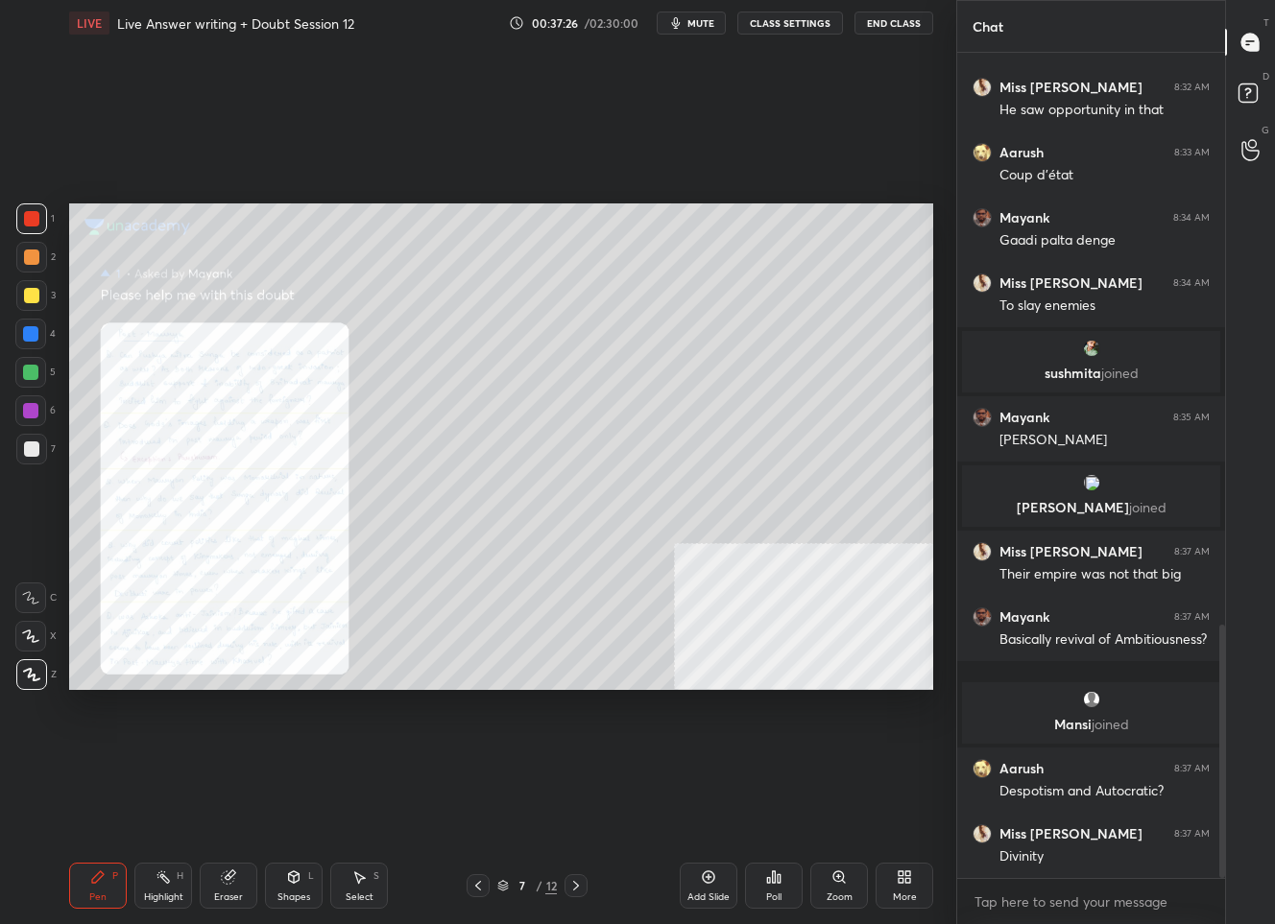
click at [41, 339] on div at bounding box center [30, 334] width 31 height 31
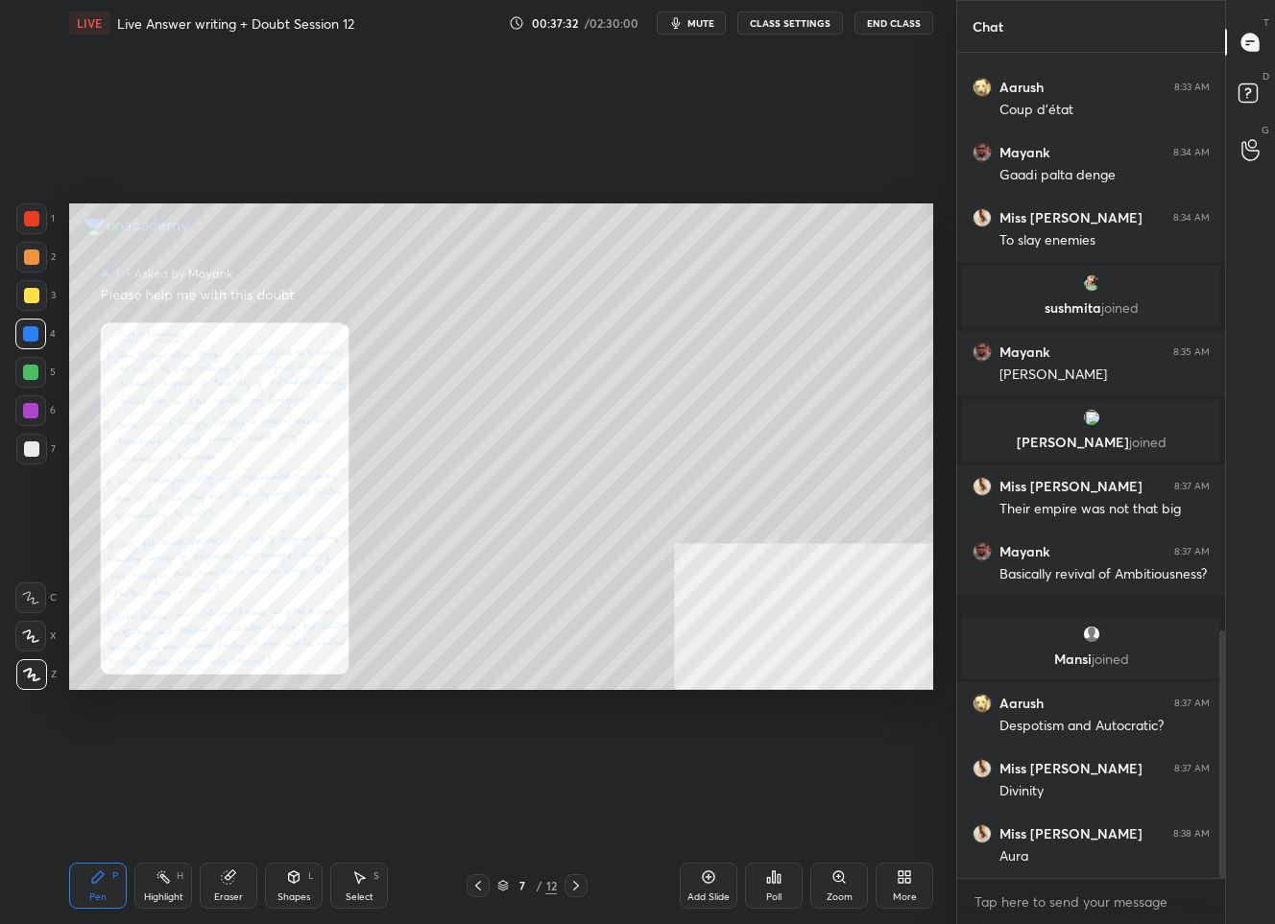
click at [37, 224] on div at bounding box center [31, 218] width 15 height 15
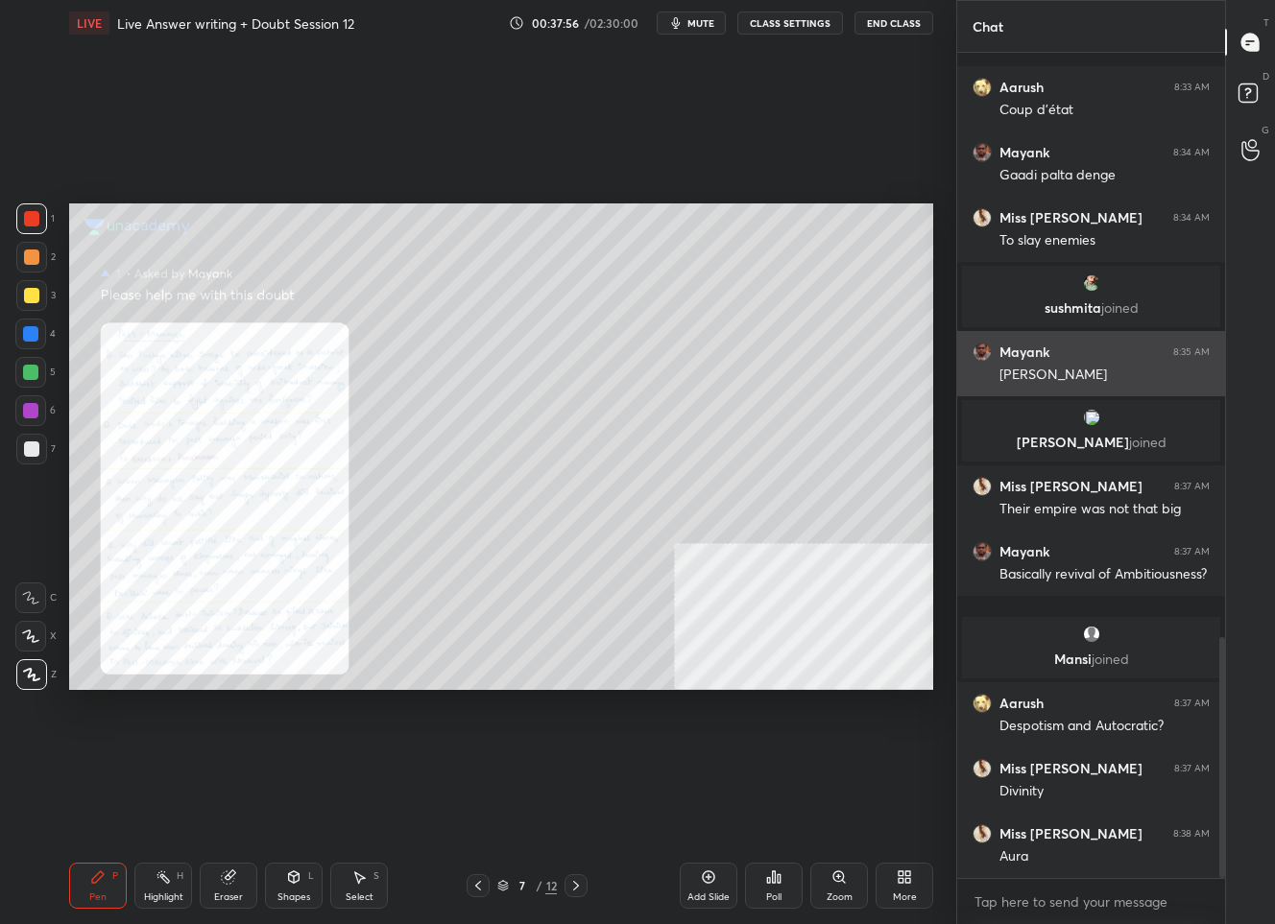
scroll to position [2008, 0]
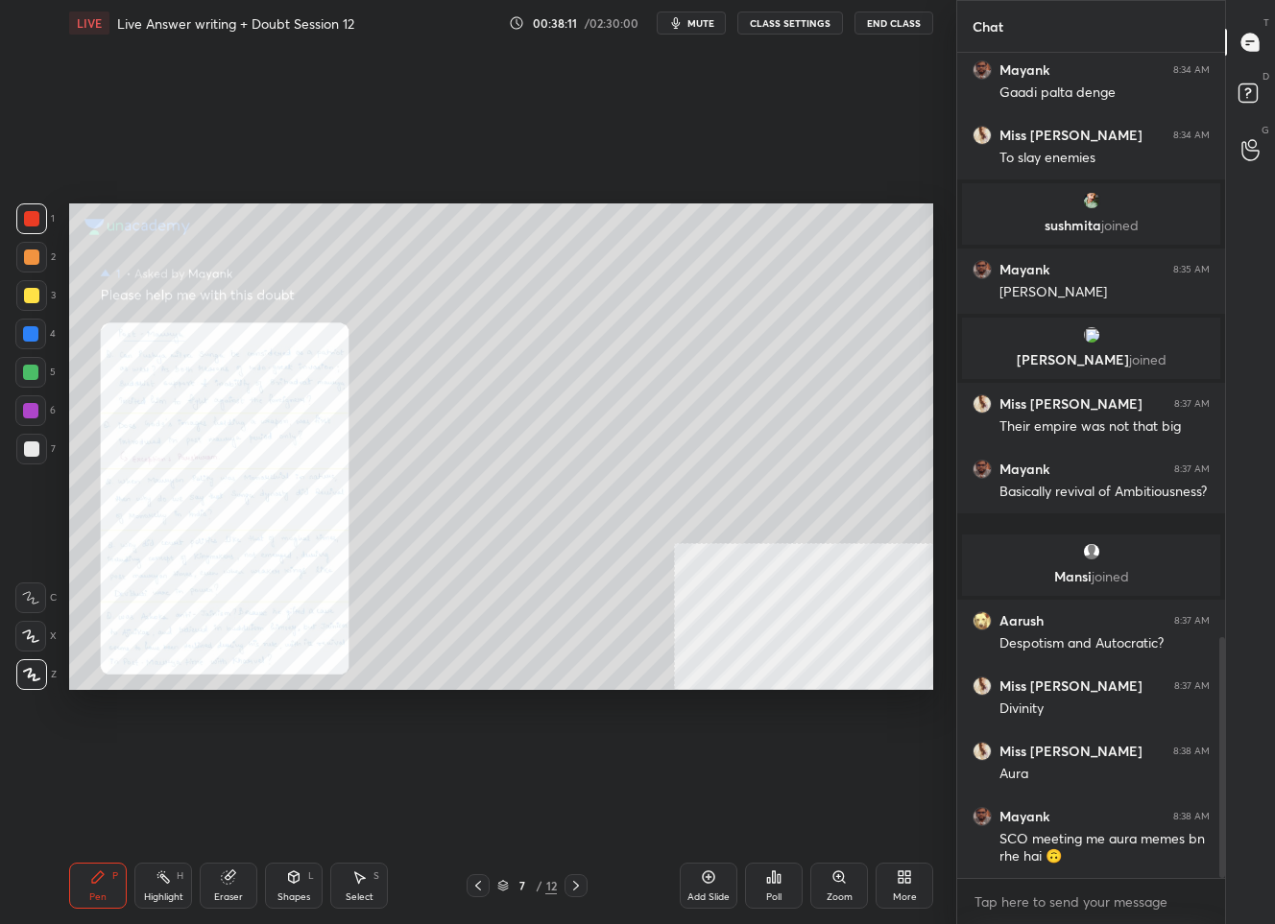
click at [831, 879] on icon at bounding box center [838, 877] width 15 height 15
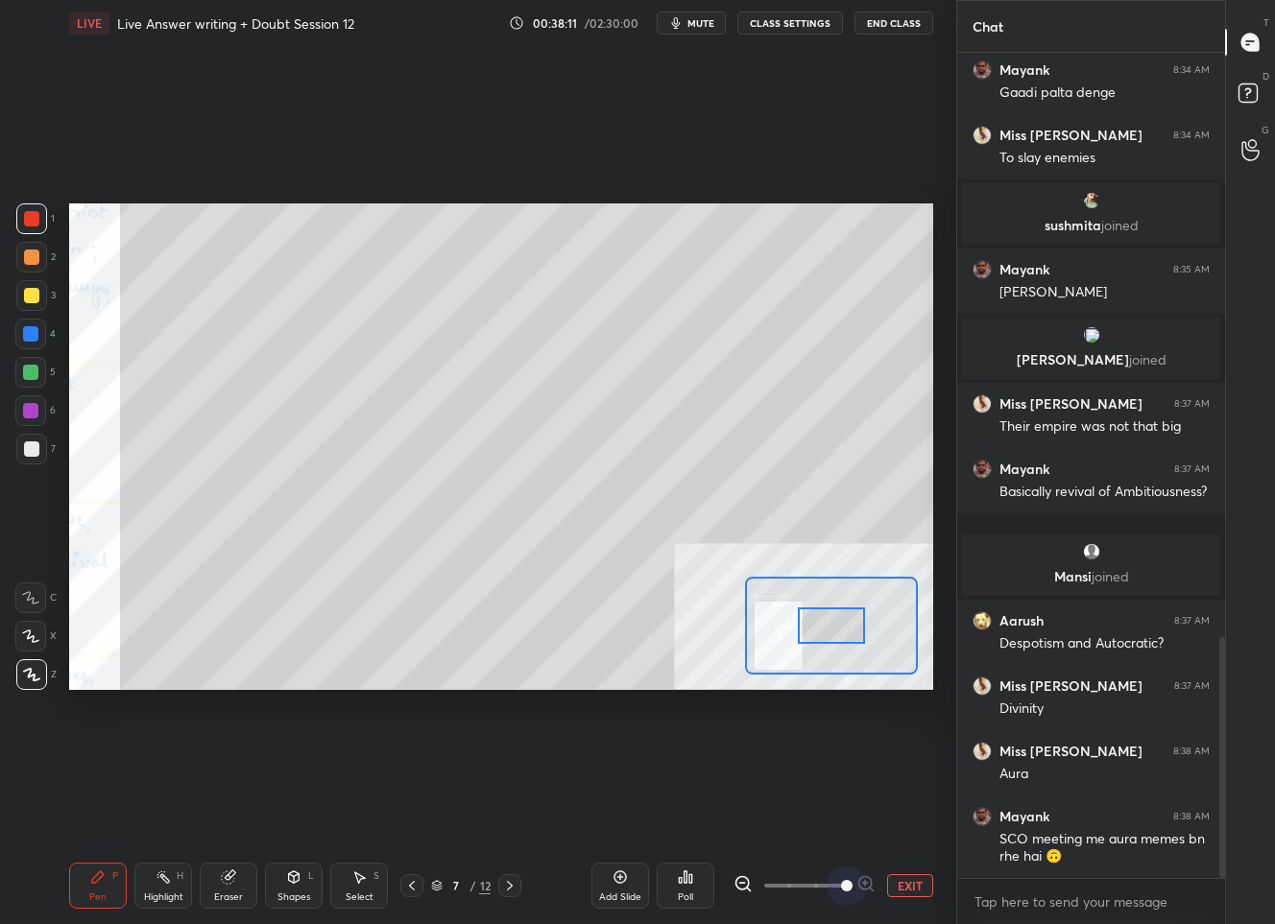
click at [831, 879] on span at bounding box center [804, 885] width 81 height 29
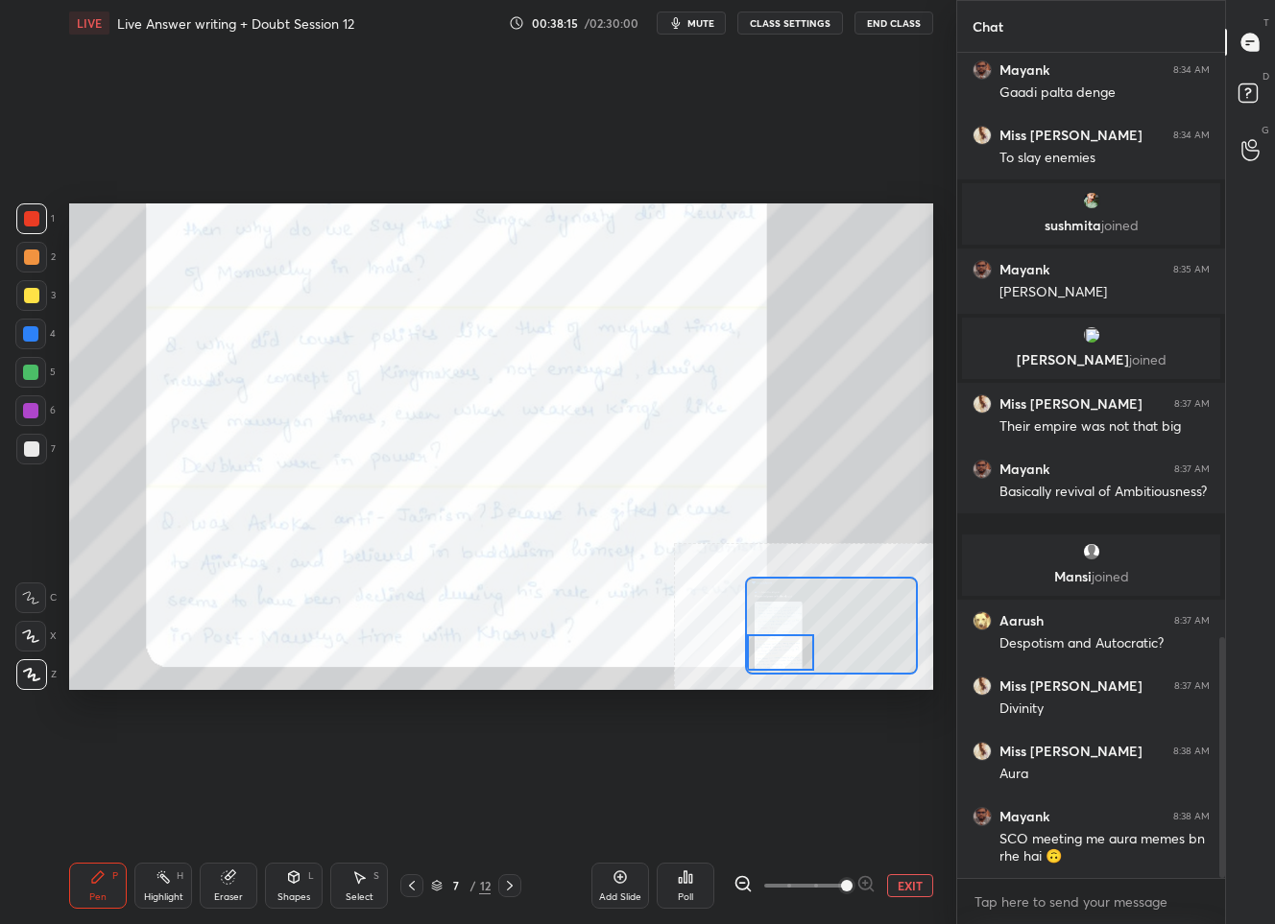
drag, startPoint x: 814, startPoint y: 616, endPoint x: 752, endPoint y: 643, distance: 67.9
click at [752, 643] on div at bounding box center [780, 652] width 67 height 37
click at [910, 885] on button "EXIT" at bounding box center [910, 885] width 46 height 23
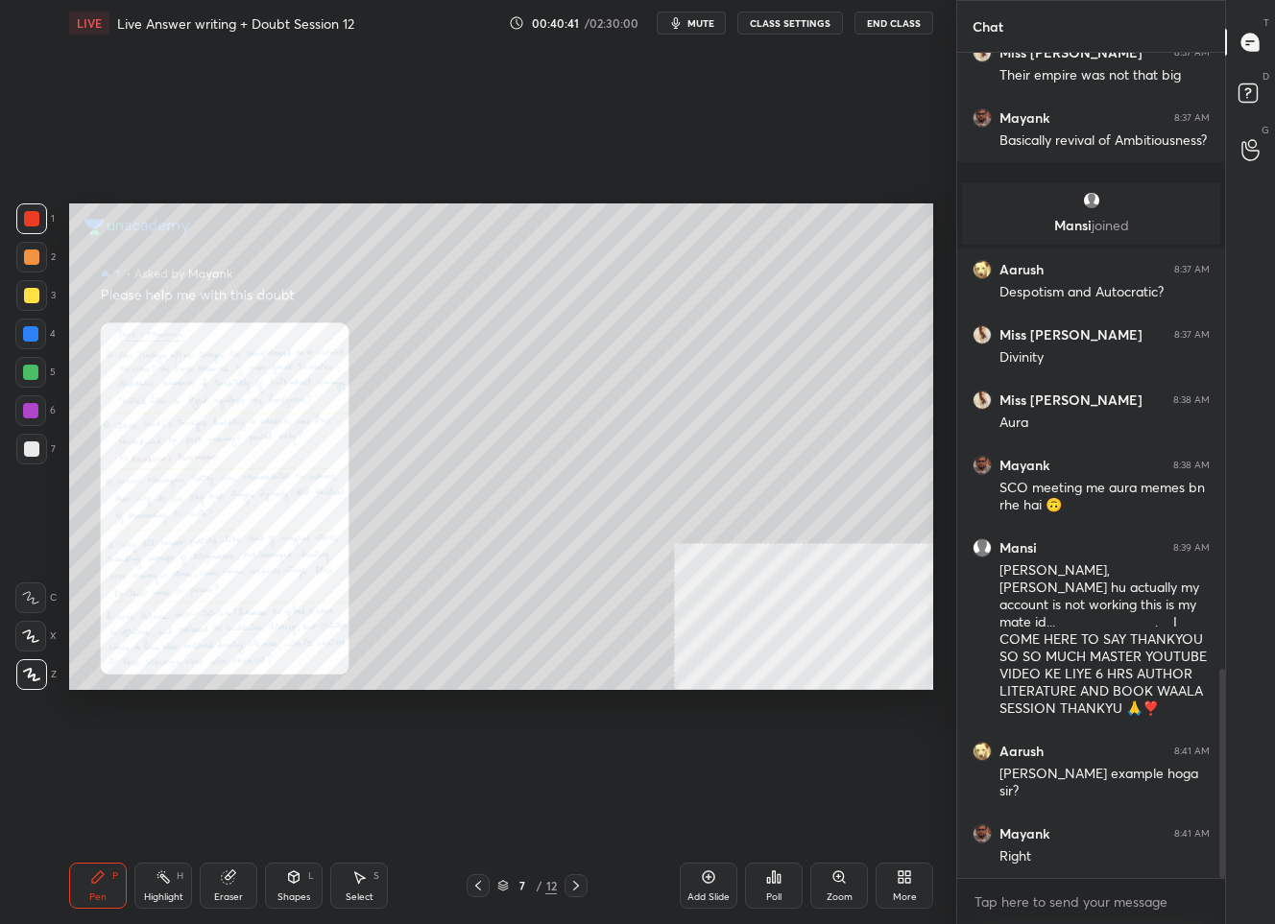
scroll to position [2424, 0]
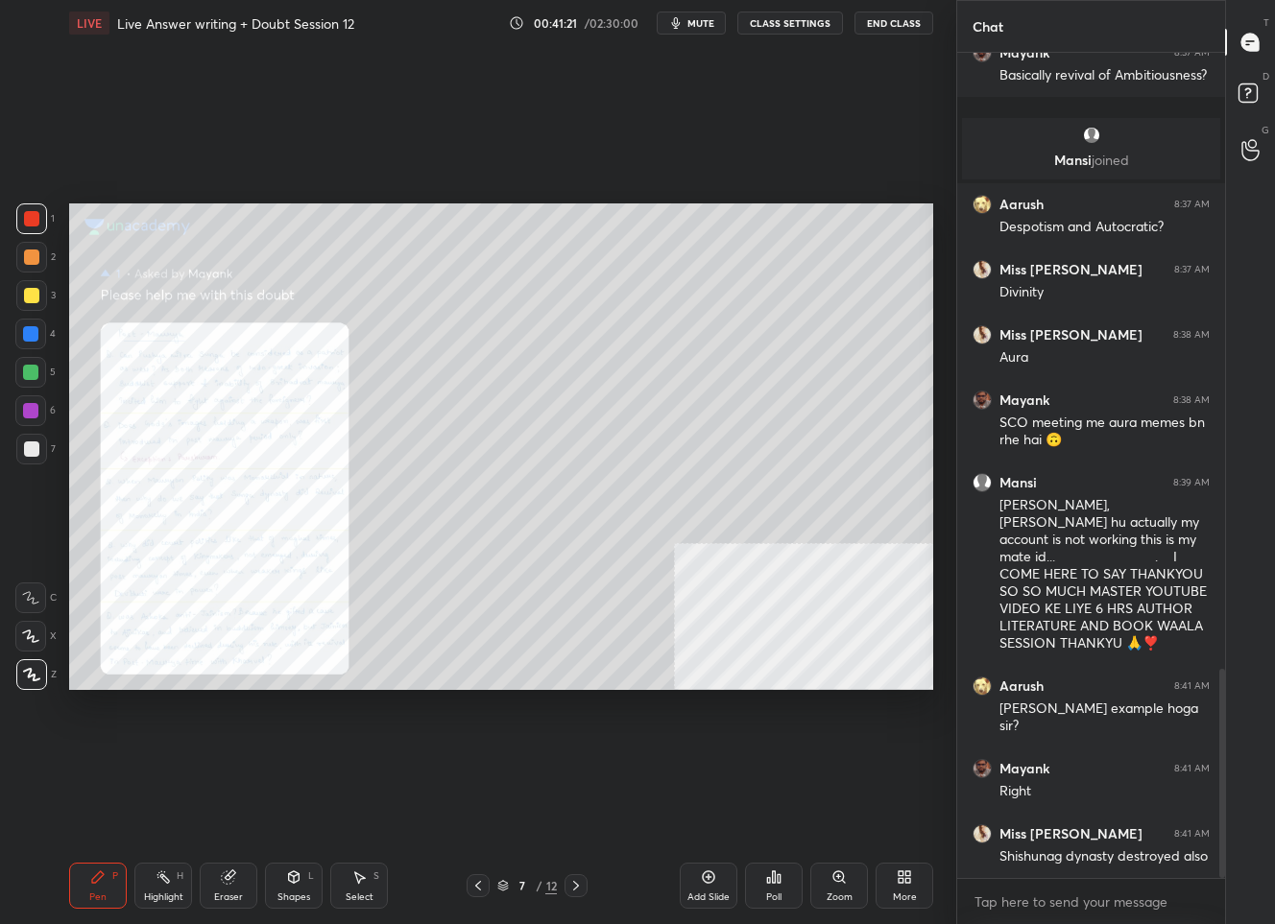
click at [827, 890] on div "Zoom" at bounding box center [839, 886] width 58 height 46
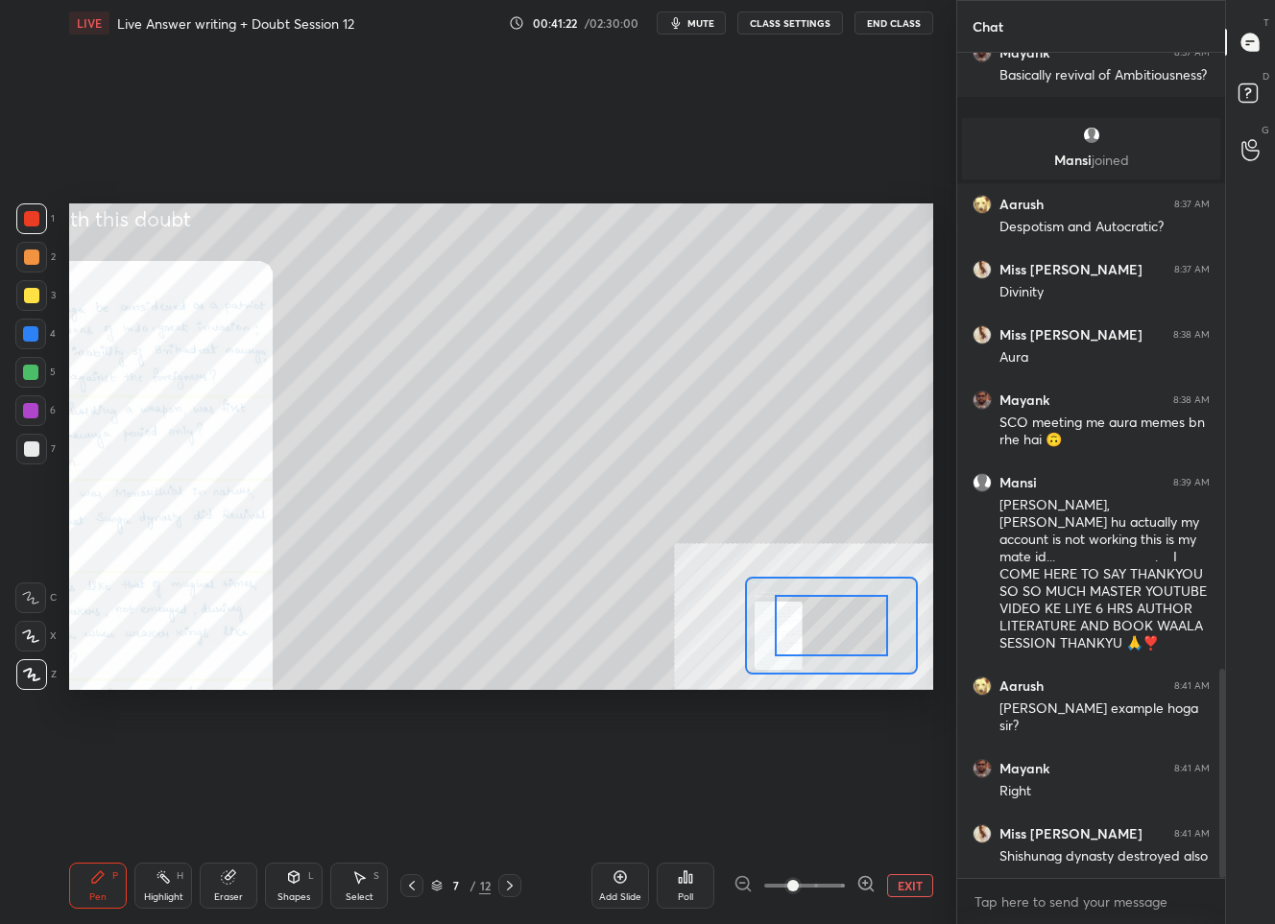
click at [858, 886] on icon at bounding box center [865, 883] width 19 height 19
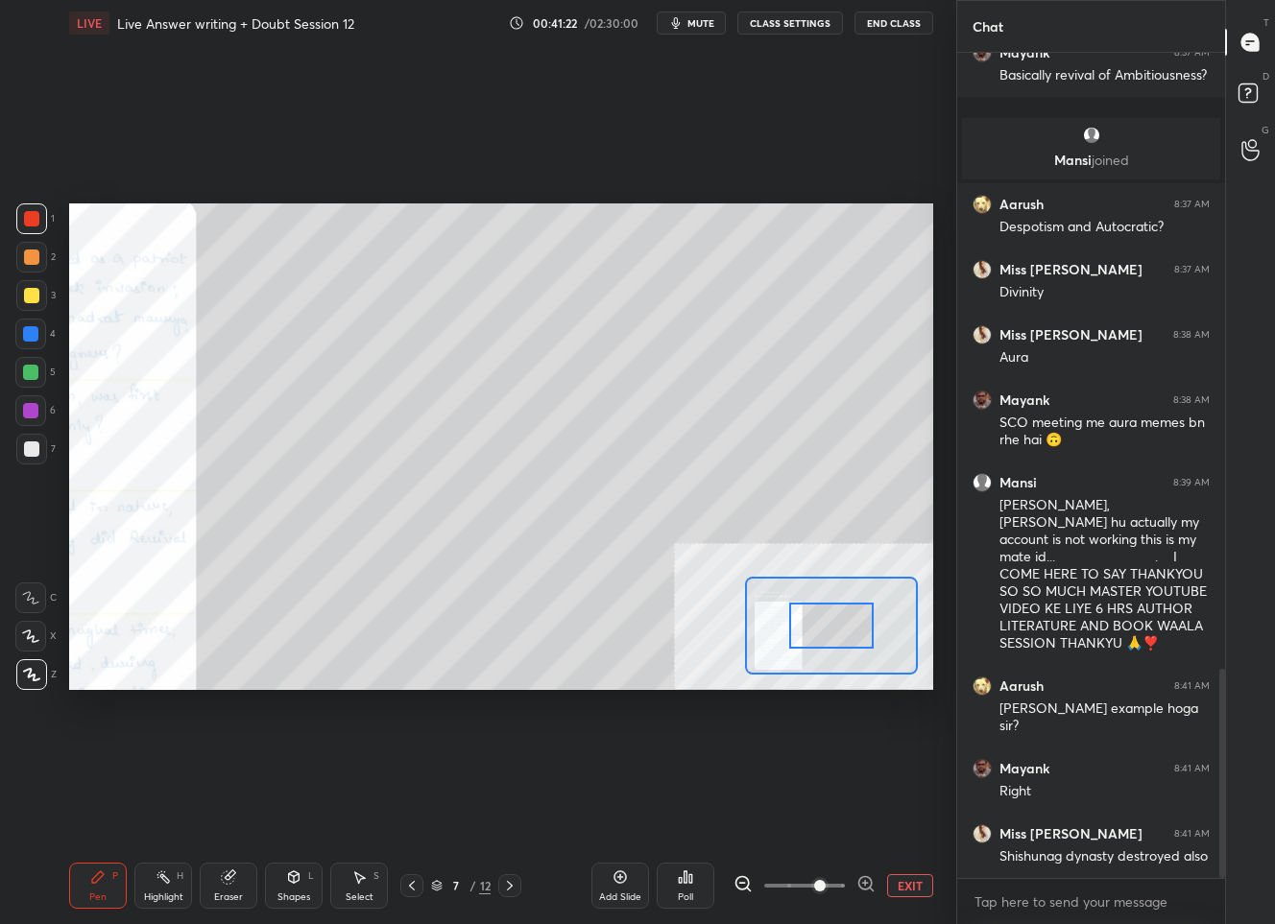
click at [858, 886] on icon at bounding box center [865, 883] width 19 height 19
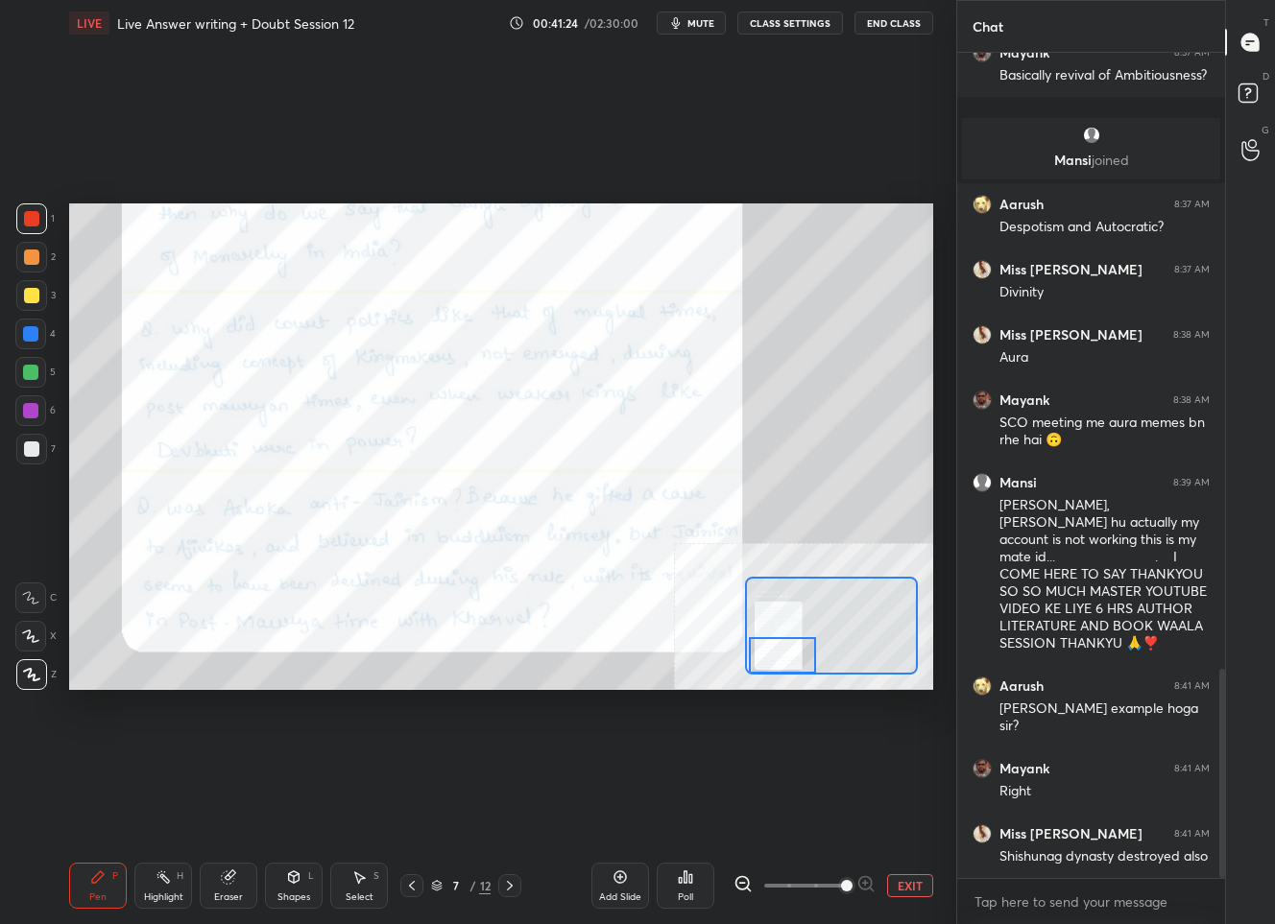
drag, startPoint x: 826, startPoint y: 622, endPoint x: 779, endPoint y: 656, distance: 57.8
click at [779, 656] on div at bounding box center [782, 655] width 67 height 37
click at [898, 878] on button "EXIT" at bounding box center [910, 885] width 46 height 23
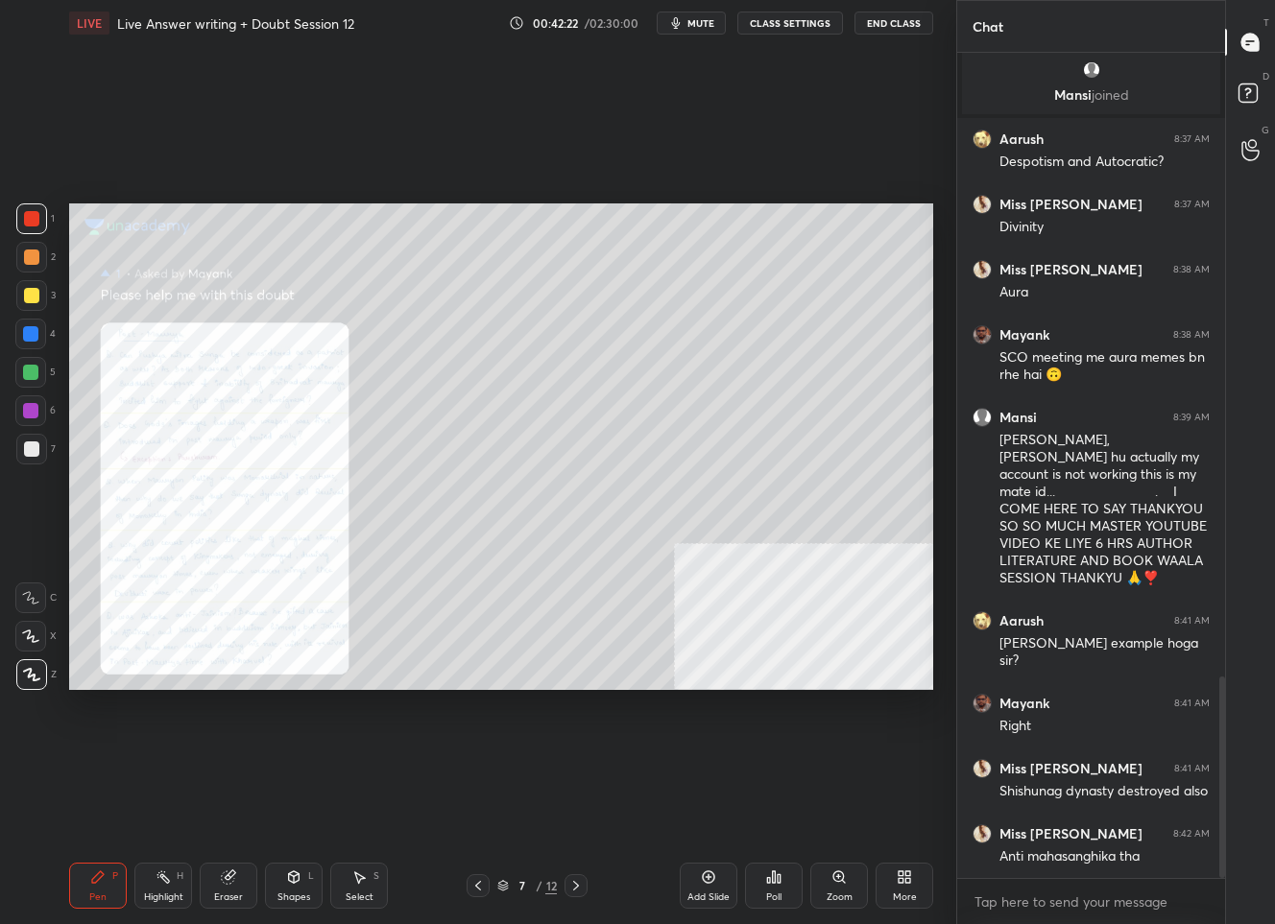
scroll to position [2555, 0]
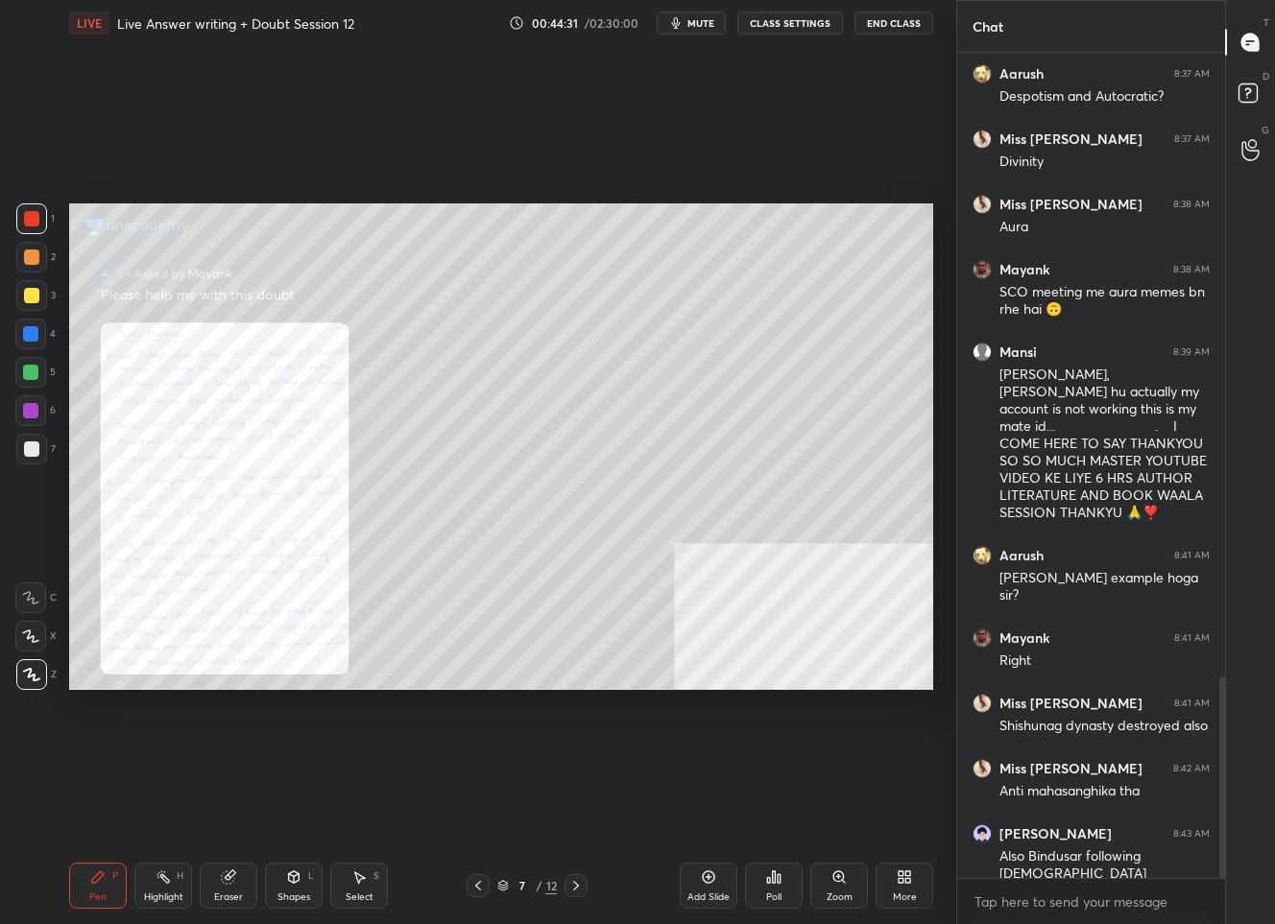
click at [833, 893] on div "Zoom" at bounding box center [839, 898] width 26 height 10
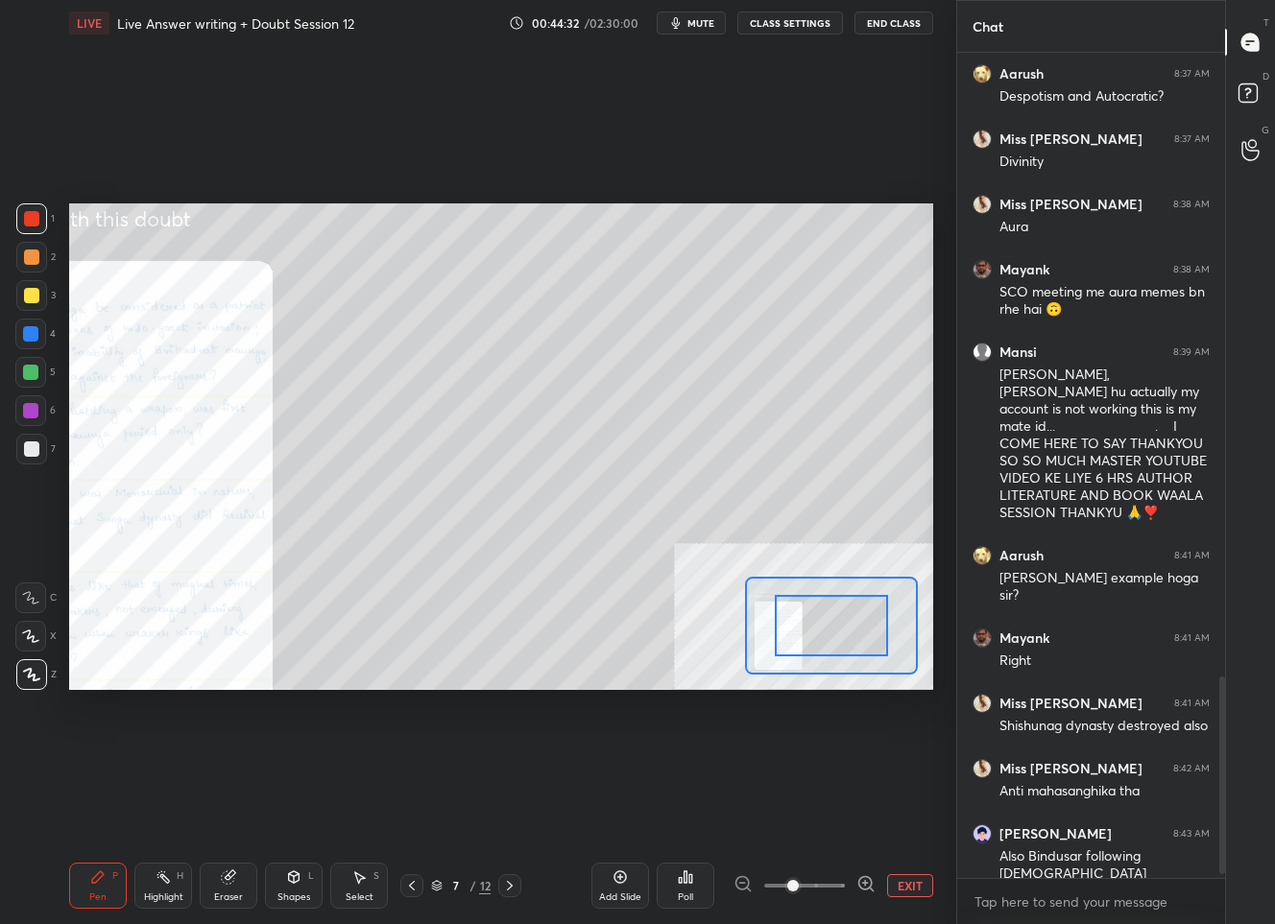
scroll to position [2620, 0]
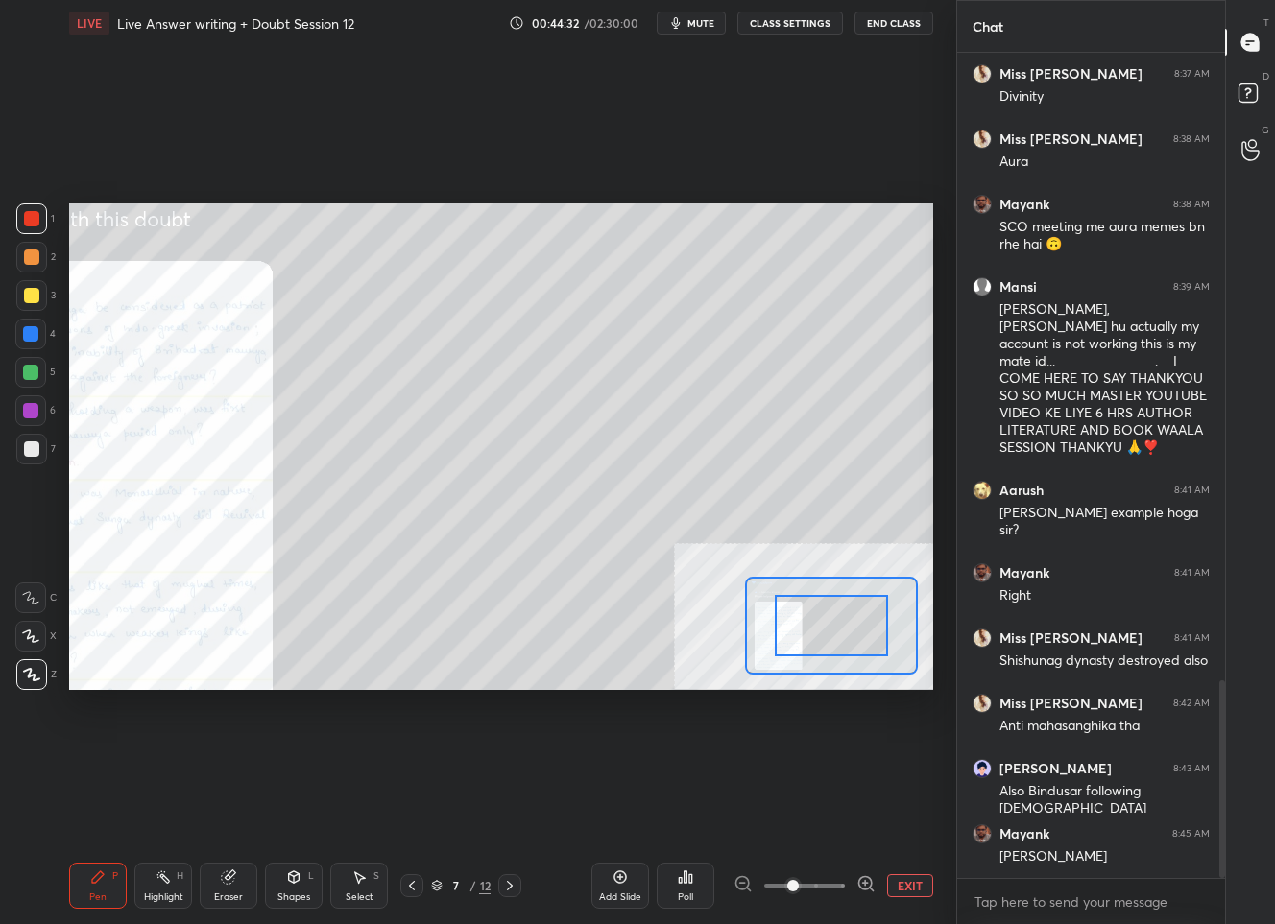
click at [859, 880] on icon at bounding box center [865, 883] width 12 height 12
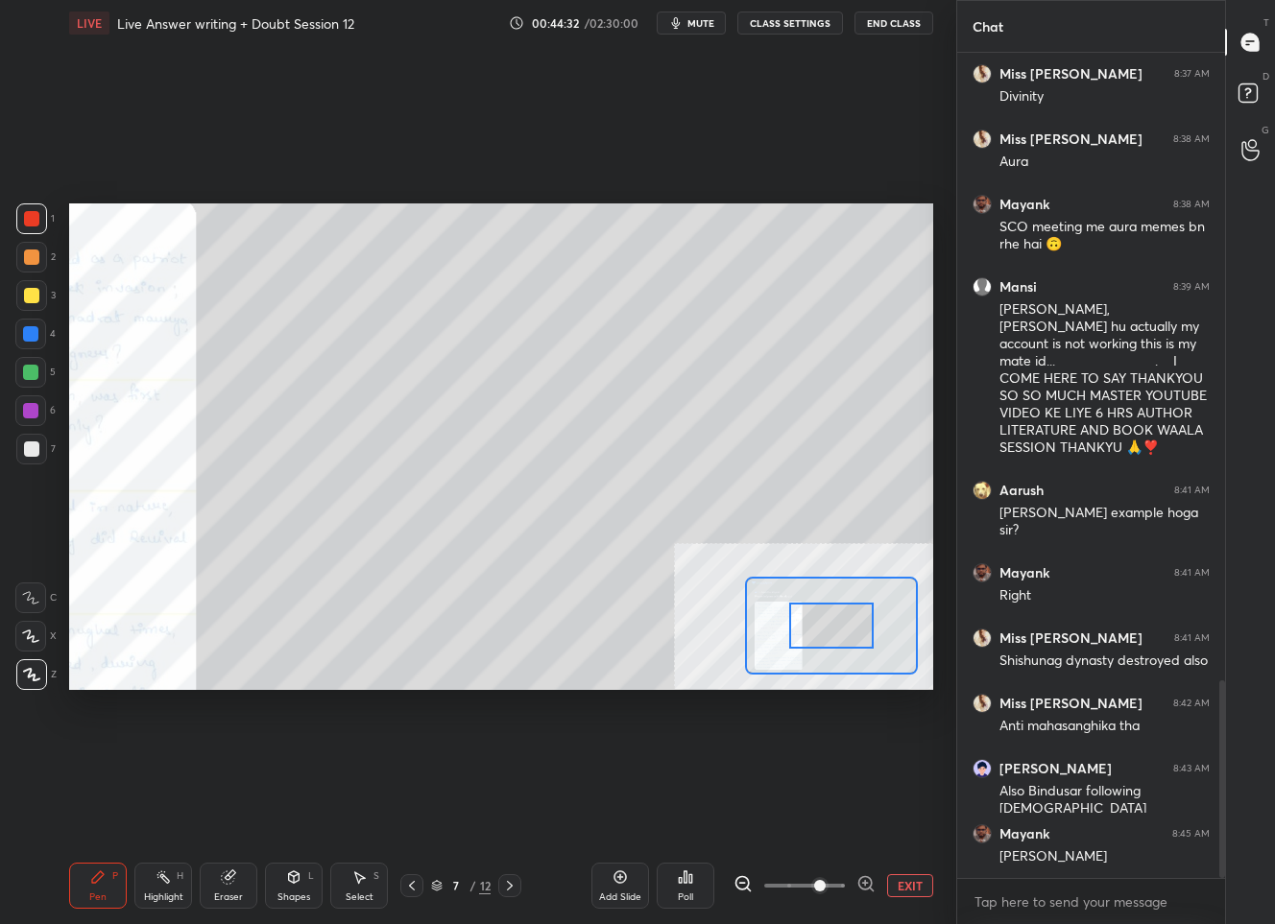
click at [859, 880] on icon at bounding box center [865, 883] width 12 height 12
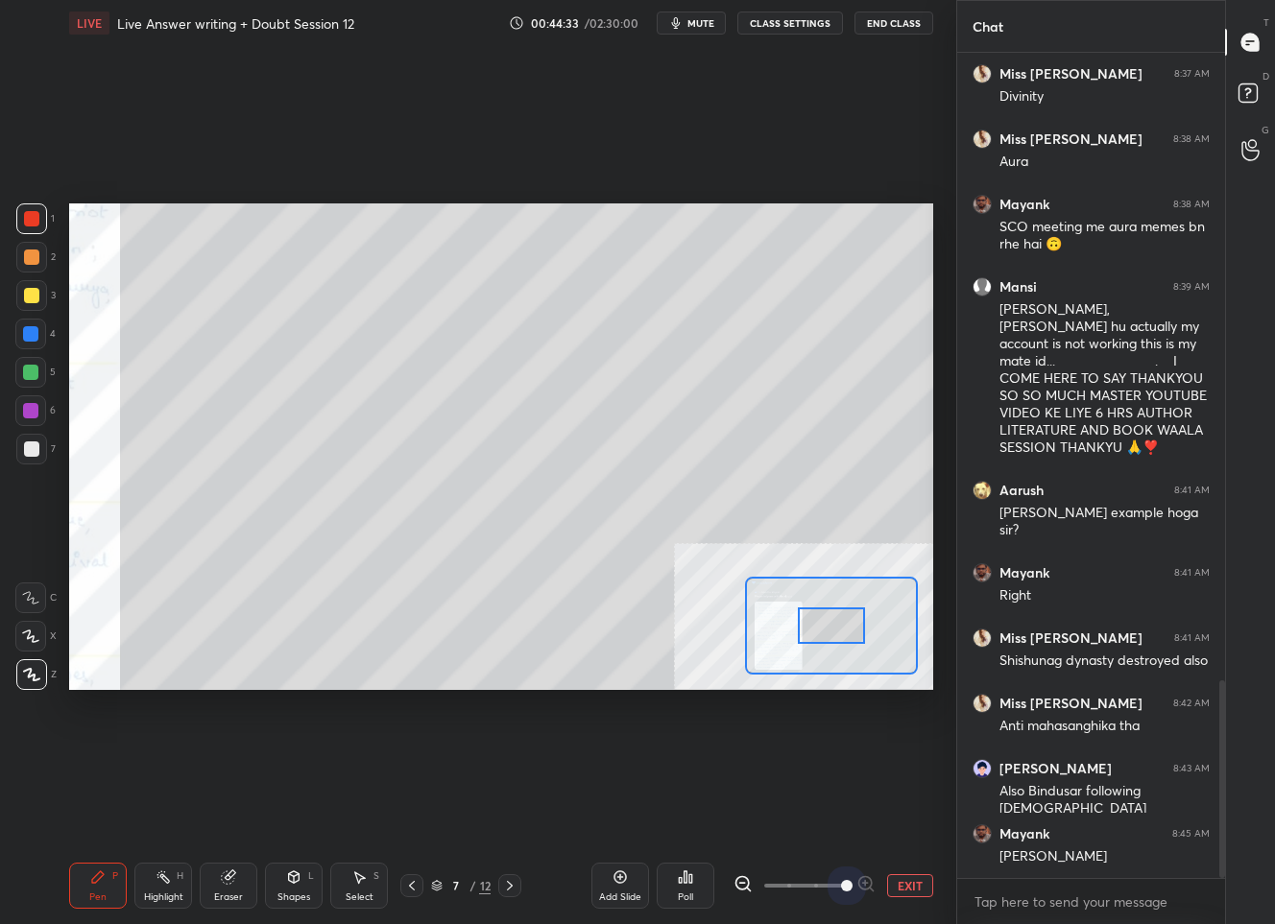
click at [852, 880] on span at bounding box center [847, 886] width 12 height 12
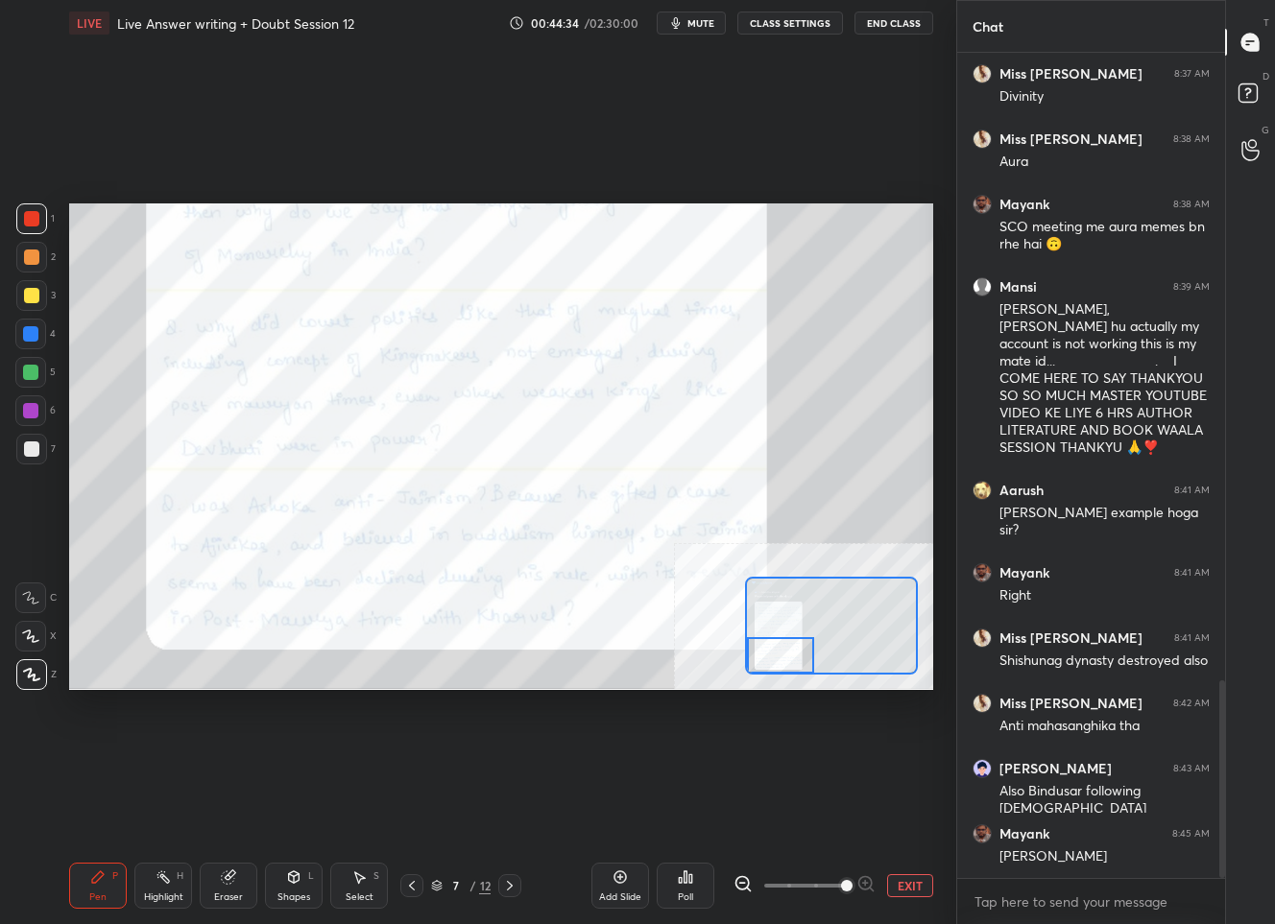
click at [730, 686] on div "Setting up your live class Poll for secs No correct answer Start poll" at bounding box center [501, 446] width 864 height 486
click at [902, 888] on button "EXIT" at bounding box center [910, 885] width 46 height 23
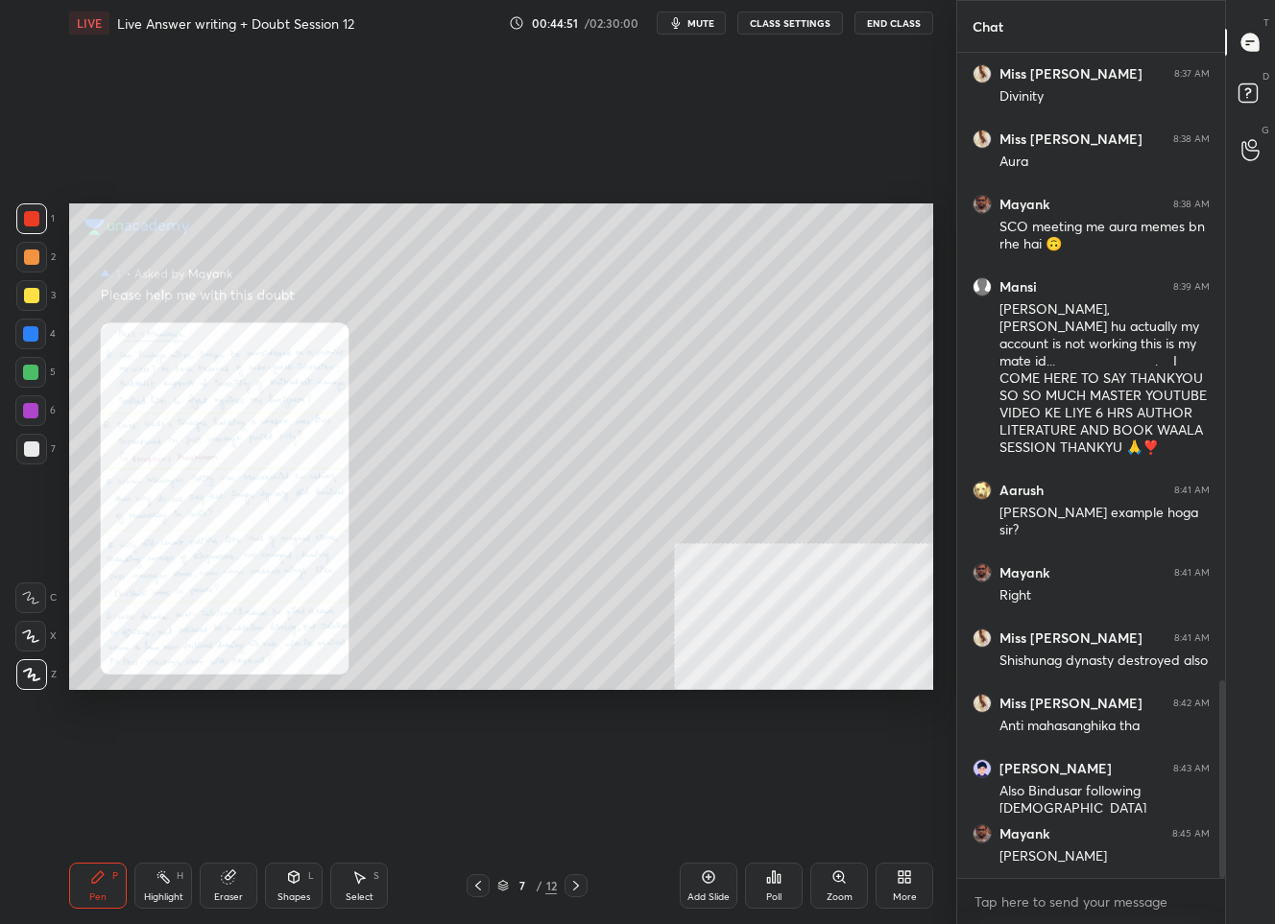
scroll to position [2639, 0]
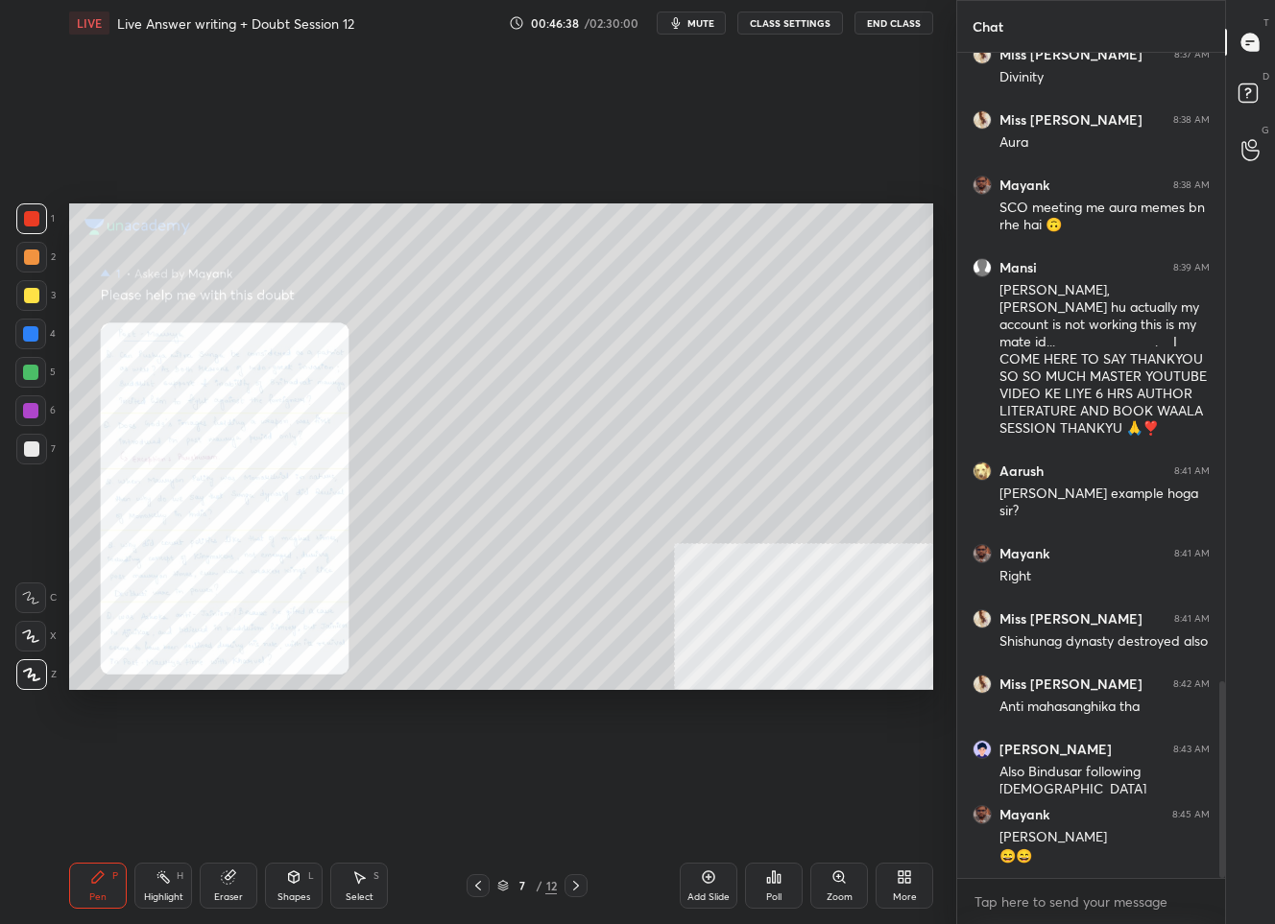
click at [577, 894] on div at bounding box center [575, 885] width 23 height 23
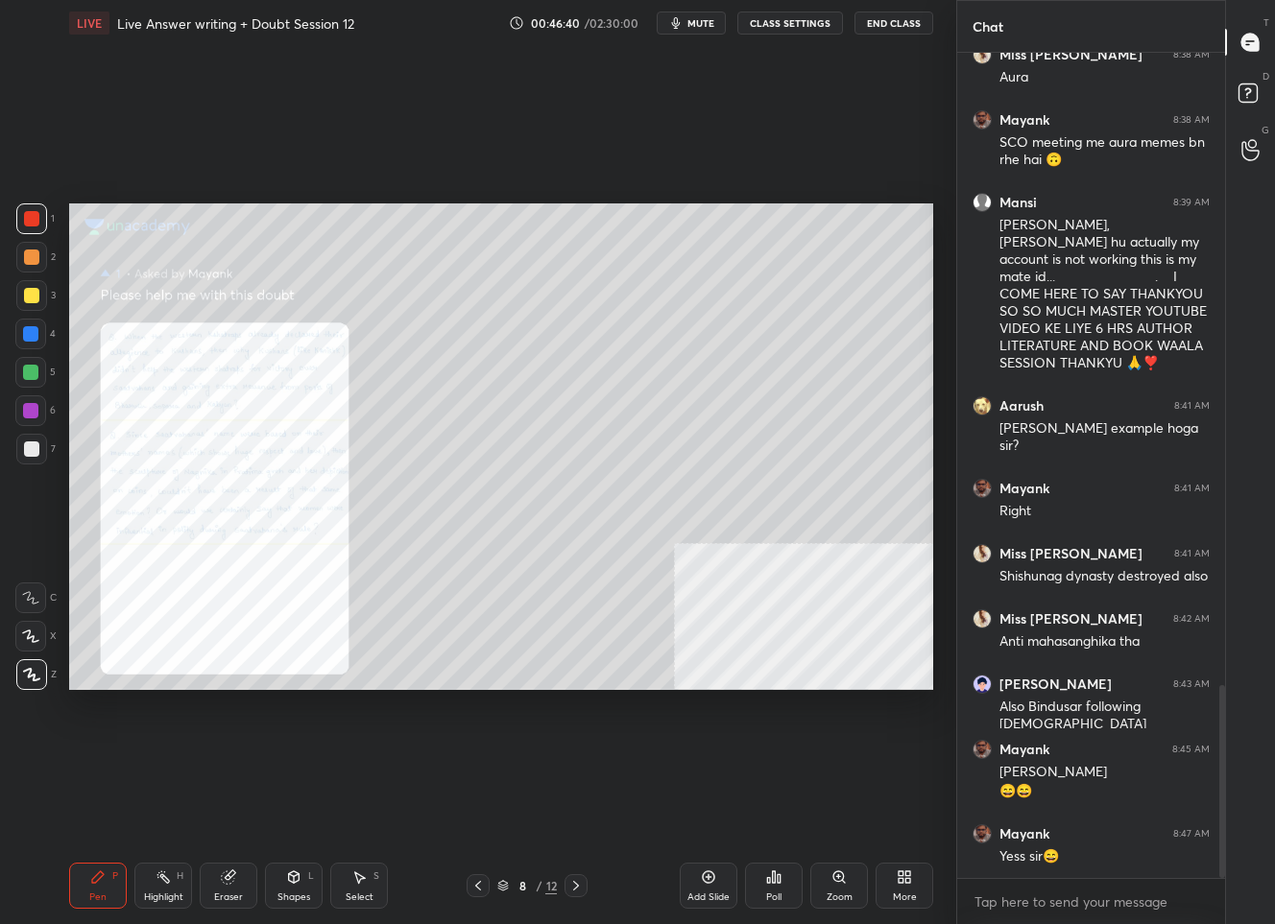
click at [845, 882] on icon at bounding box center [843, 881] width 3 height 3
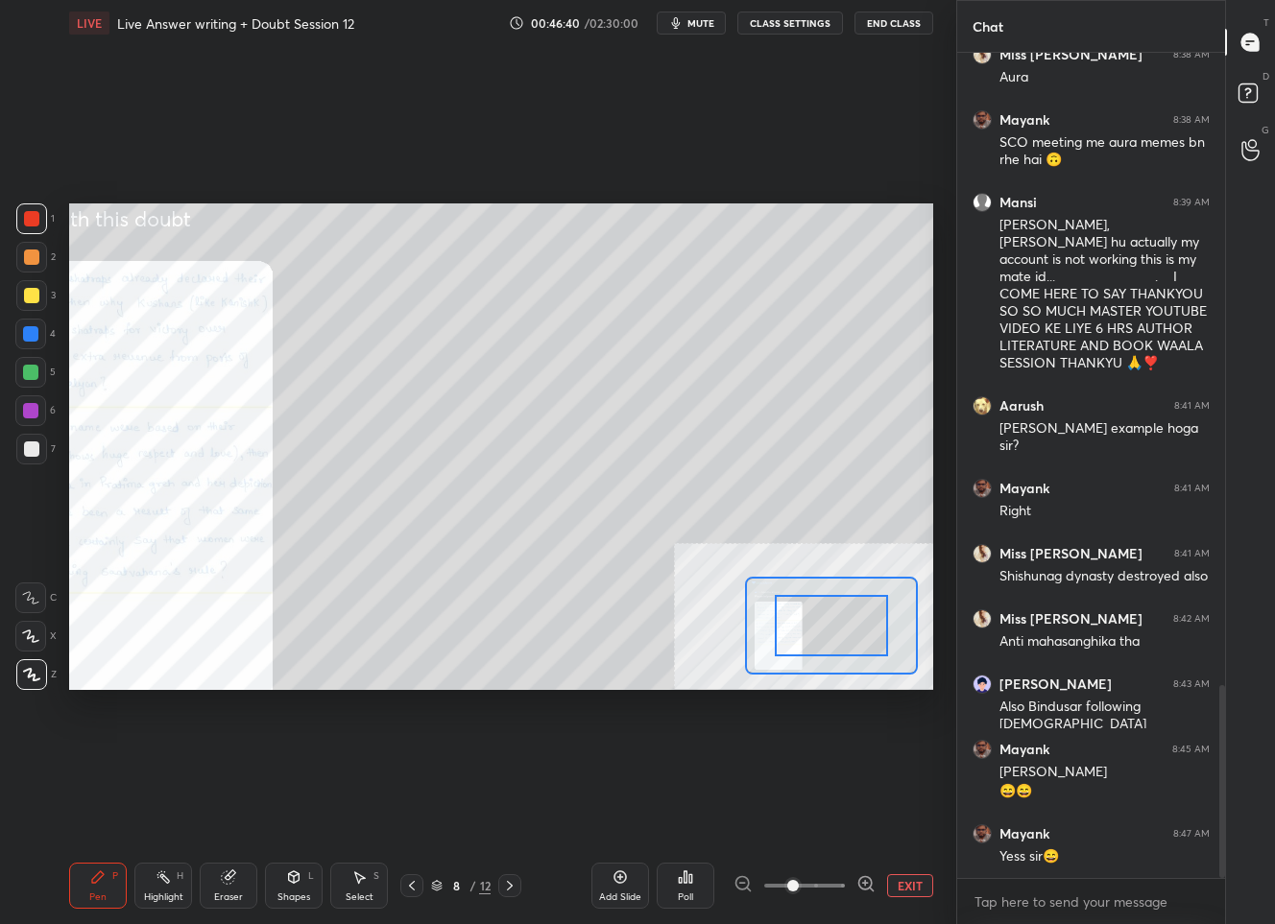
click at [845, 882] on div at bounding box center [804, 885] width 142 height 23
click at [857, 879] on icon at bounding box center [865, 883] width 19 height 19
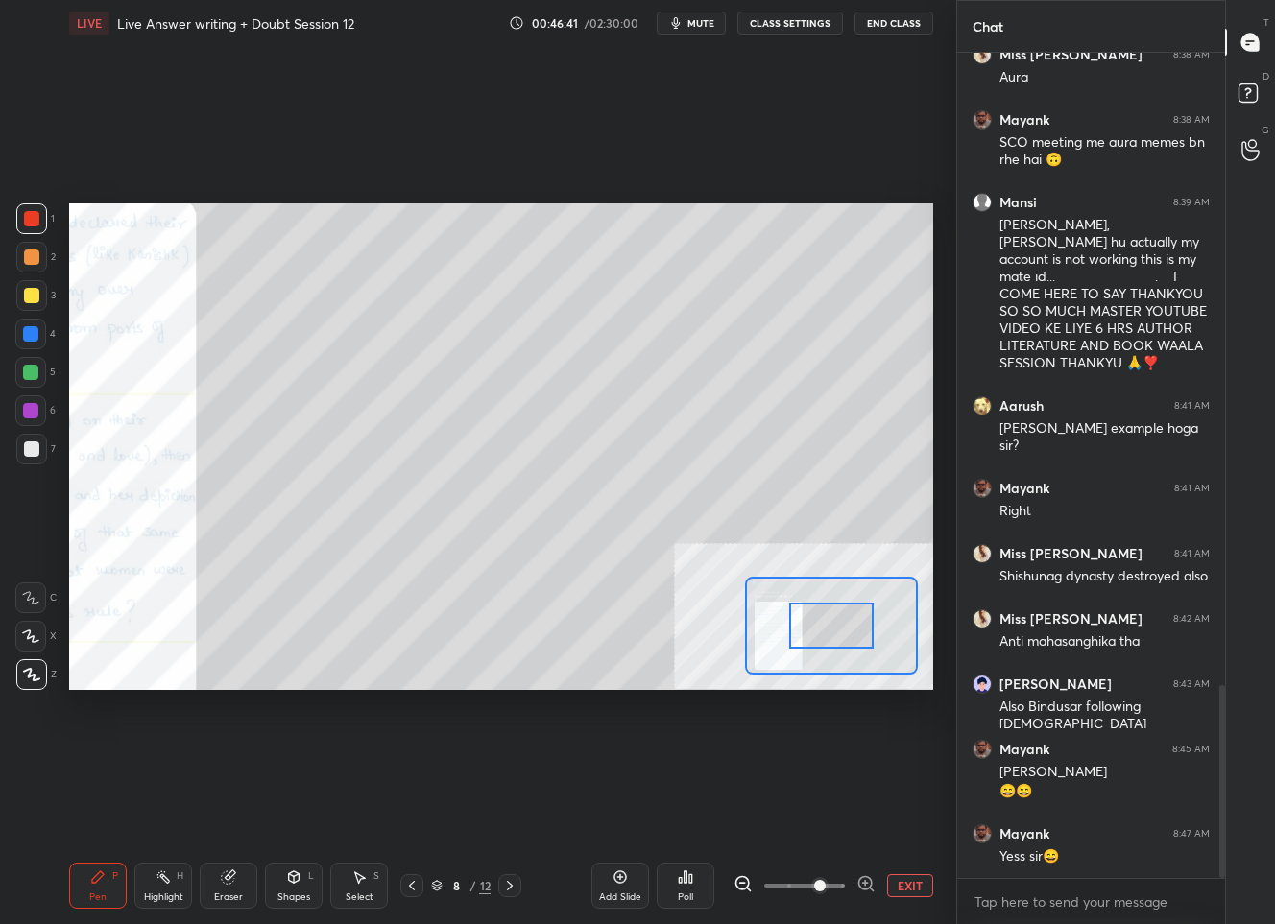
click at [857, 879] on icon at bounding box center [865, 883] width 19 height 19
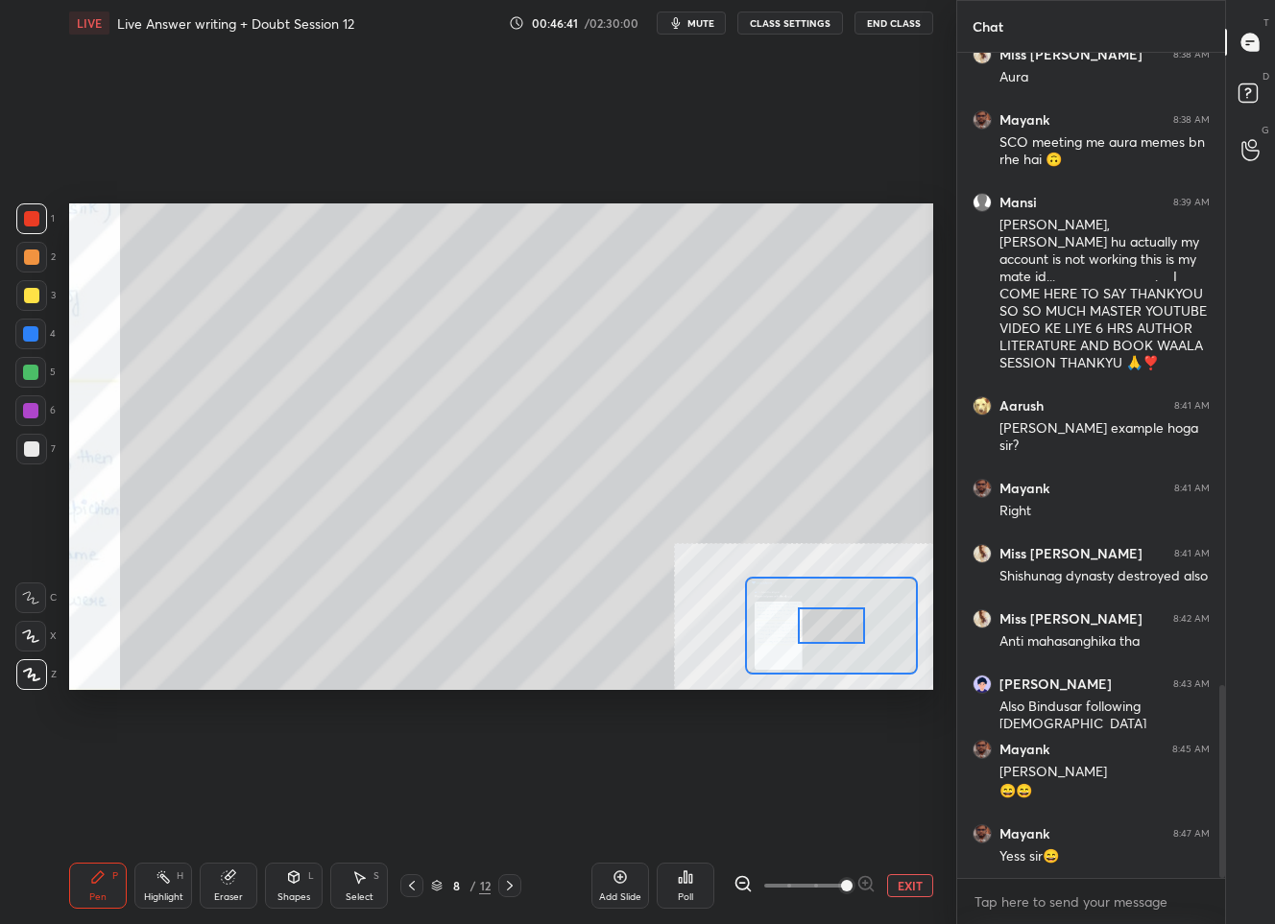
click at [852, 880] on span at bounding box center [847, 886] width 12 height 12
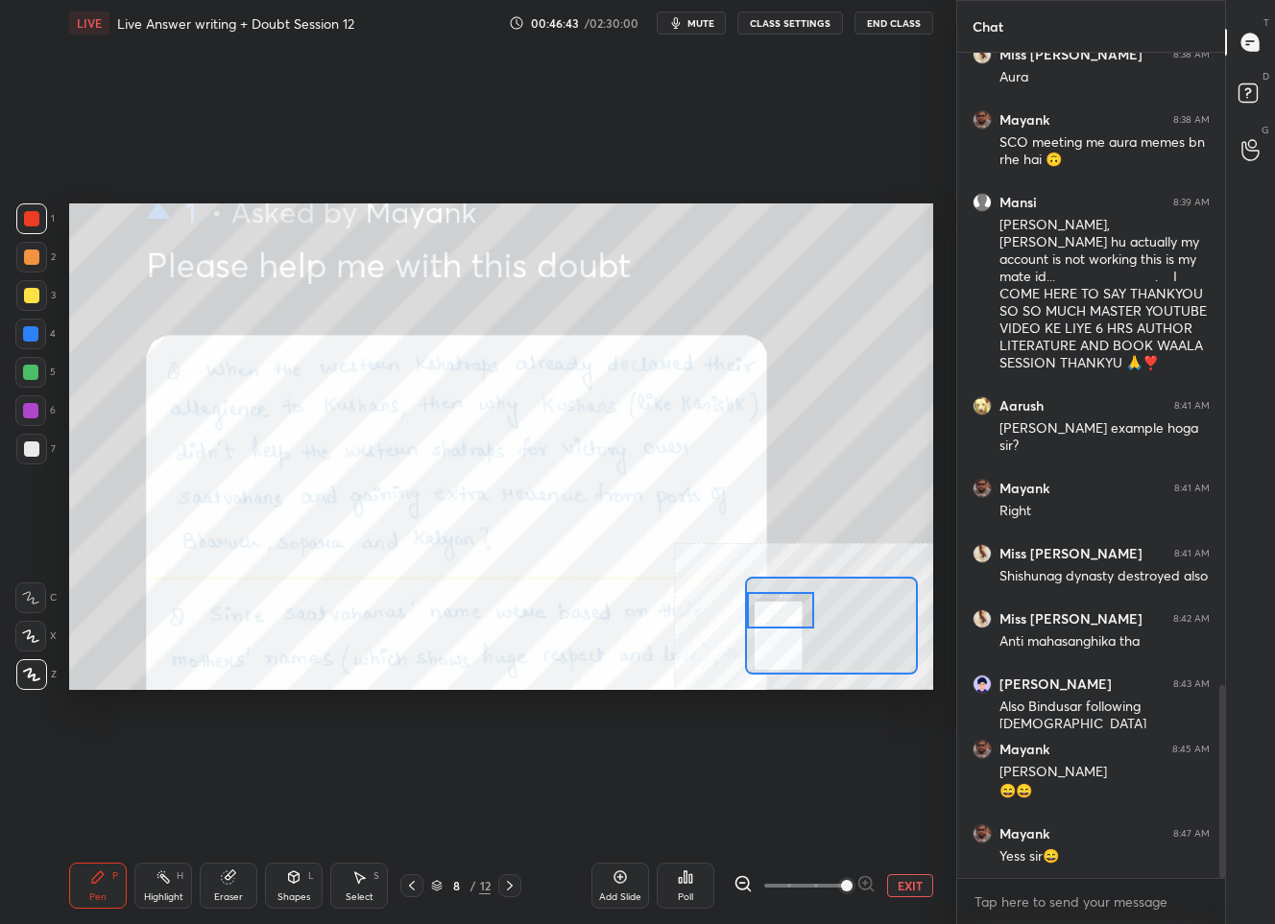
click at [740, 597] on div "Setting up your live class Poll for secs No correct answer Start poll" at bounding box center [501, 446] width 864 height 486
click at [902, 881] on button "EXIT" at bounding box center [910, 885] width 46 height 23
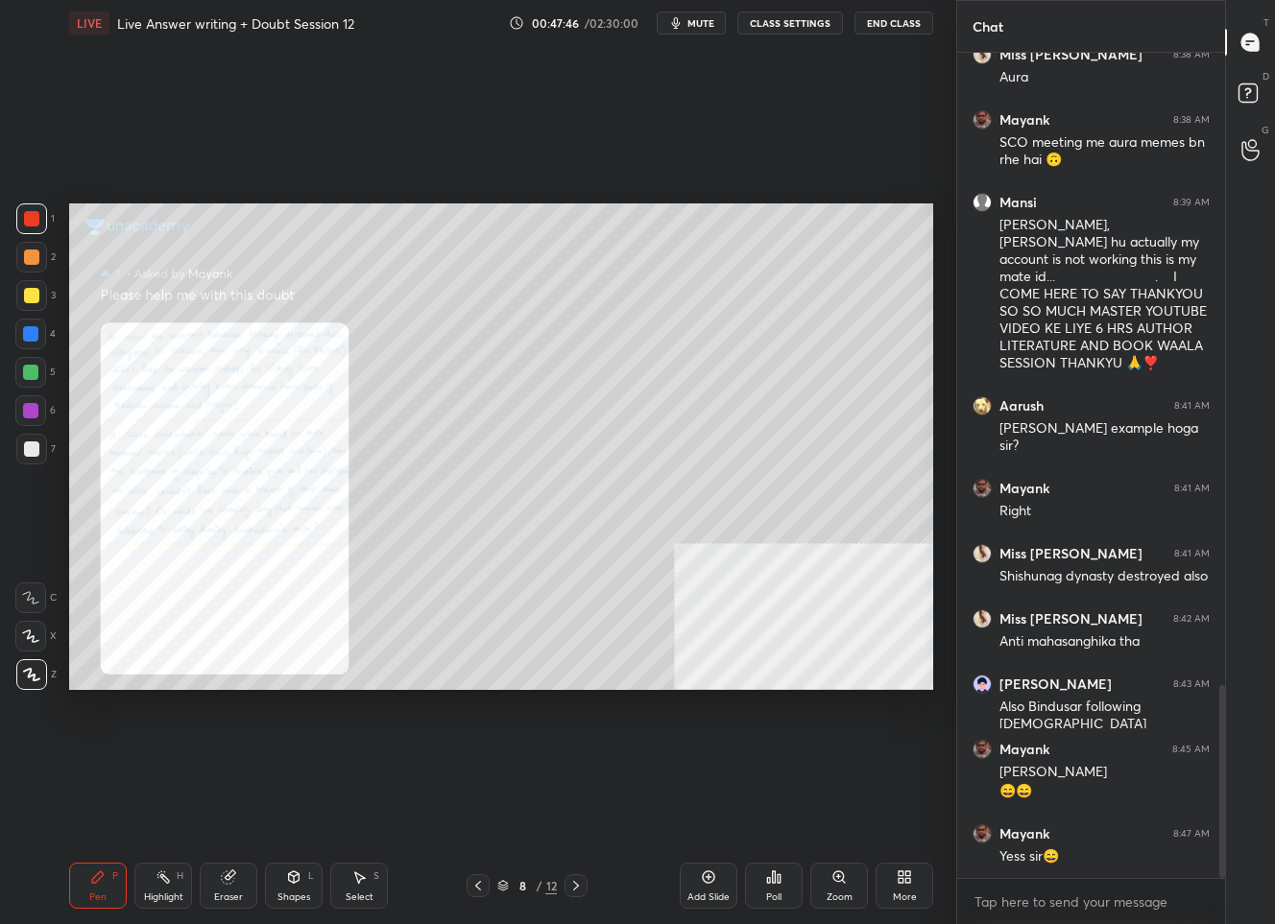
click at [540, 889] on div "/" at bounding box center [539, 886] width 6 height 12
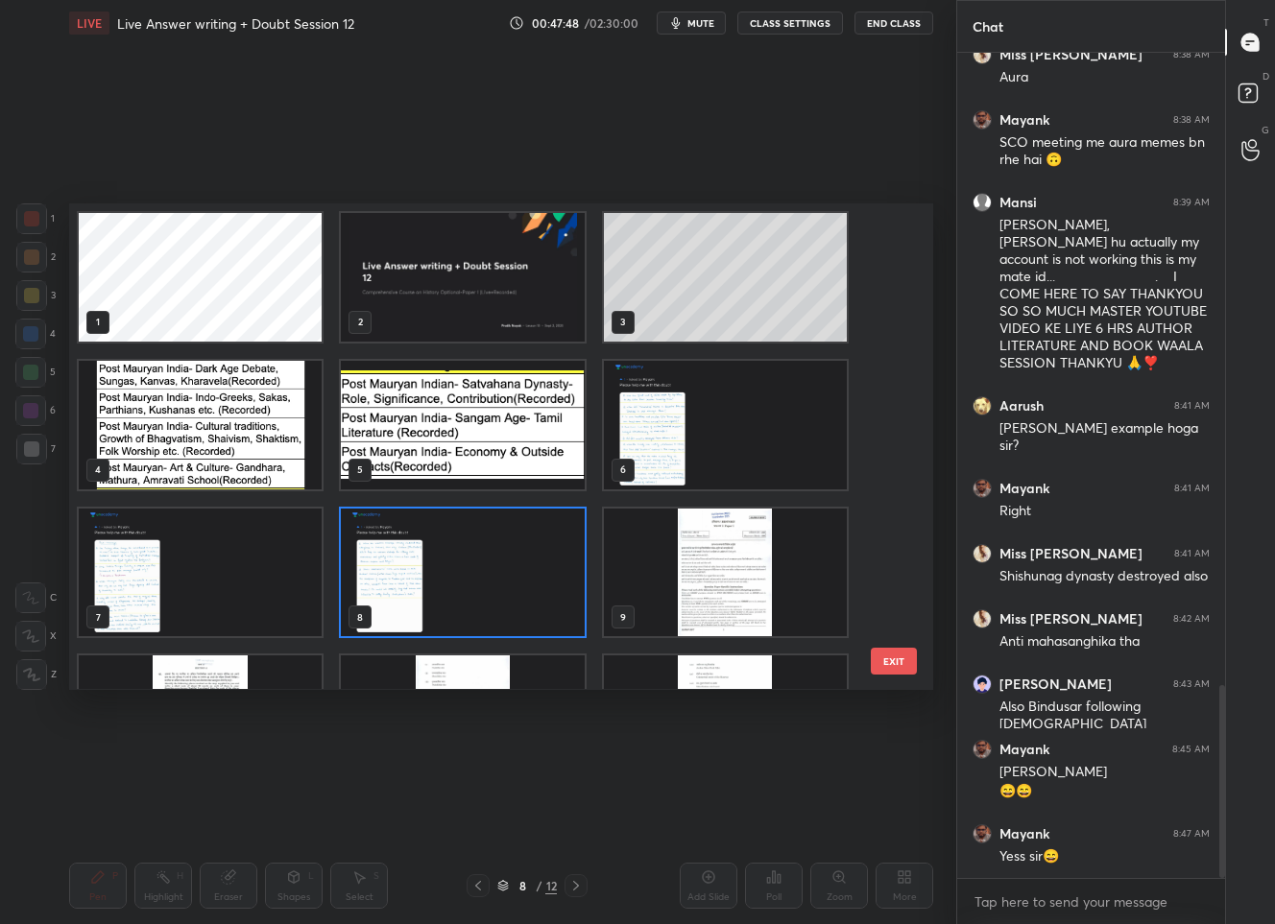
scroll to position [104, 0]
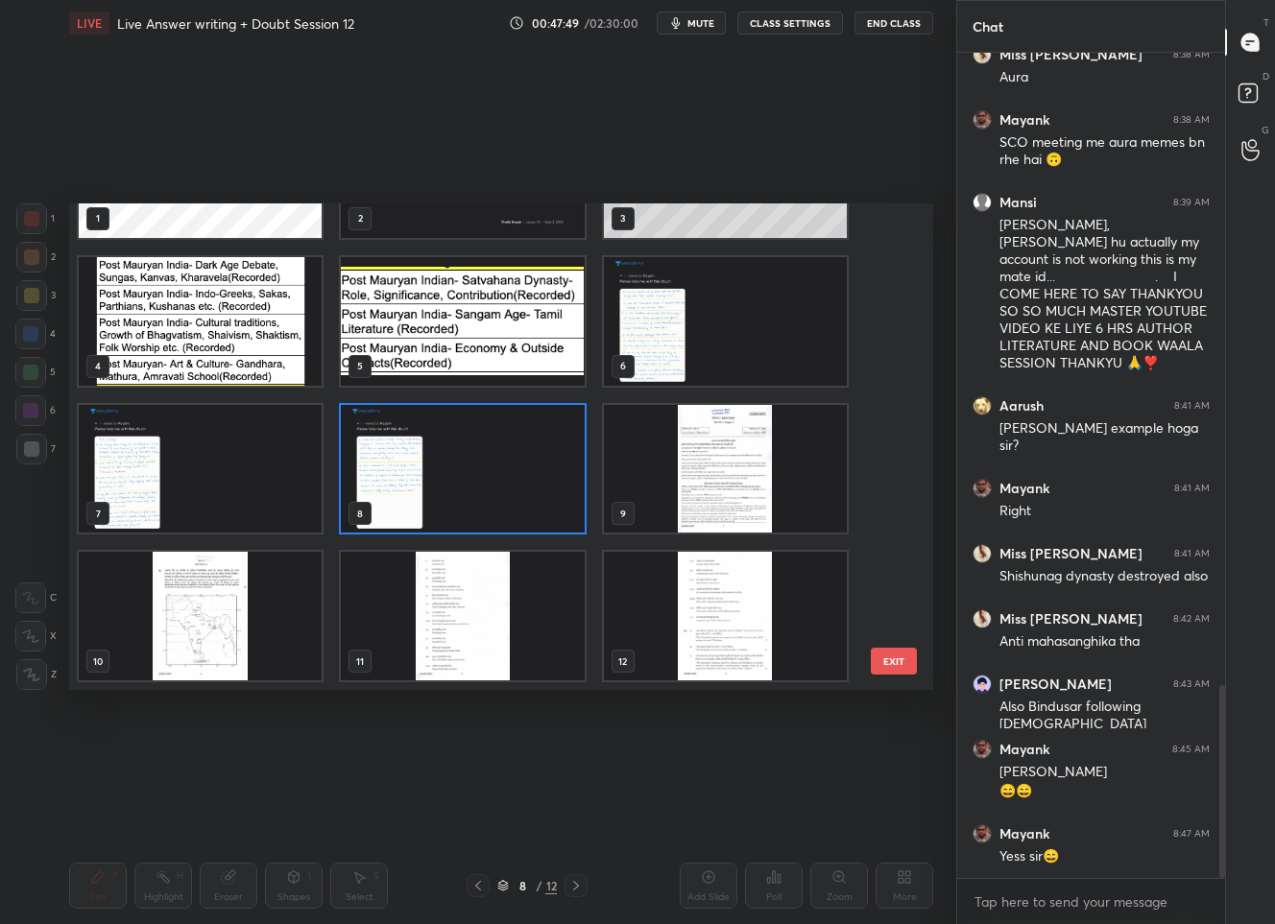
click at [155, 619] on img "grid" at bounding box center [200, 617] width 243 height 129
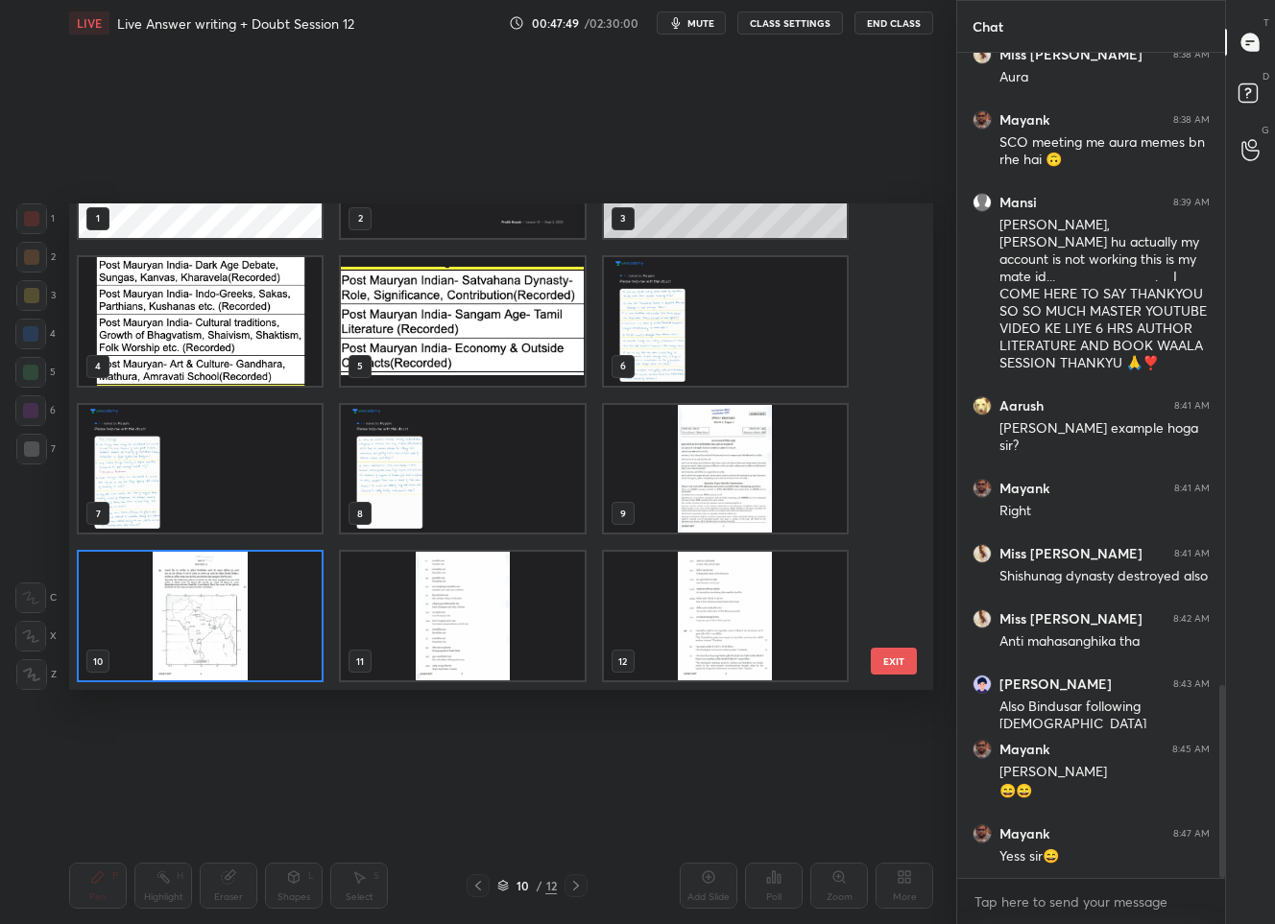
click at [155, 619] on img "grid" at bounding box center [200, 617] width 243 height 129
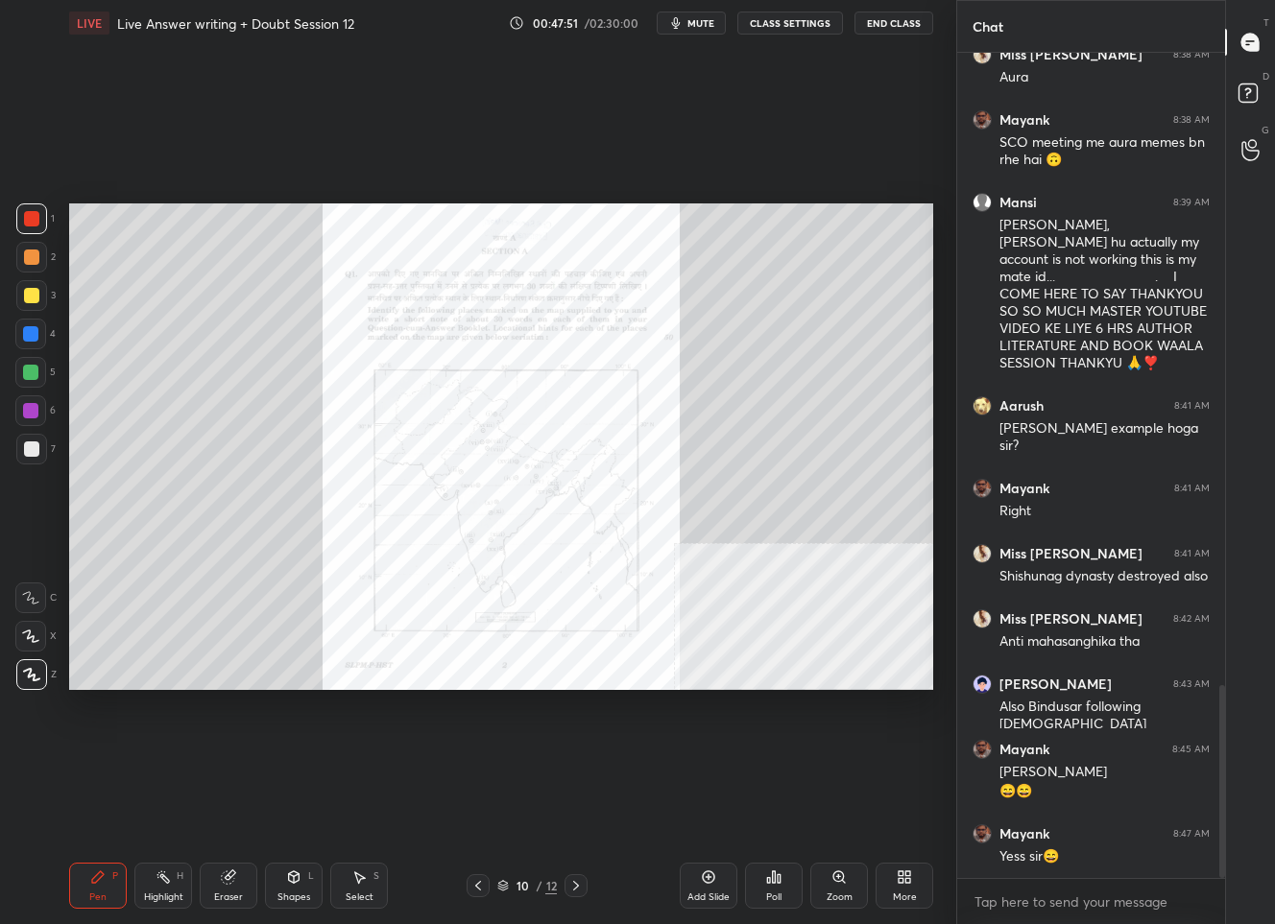
click at [847, 894] on div "Zoom" at bounding box center [839, 898] width 26 height 10
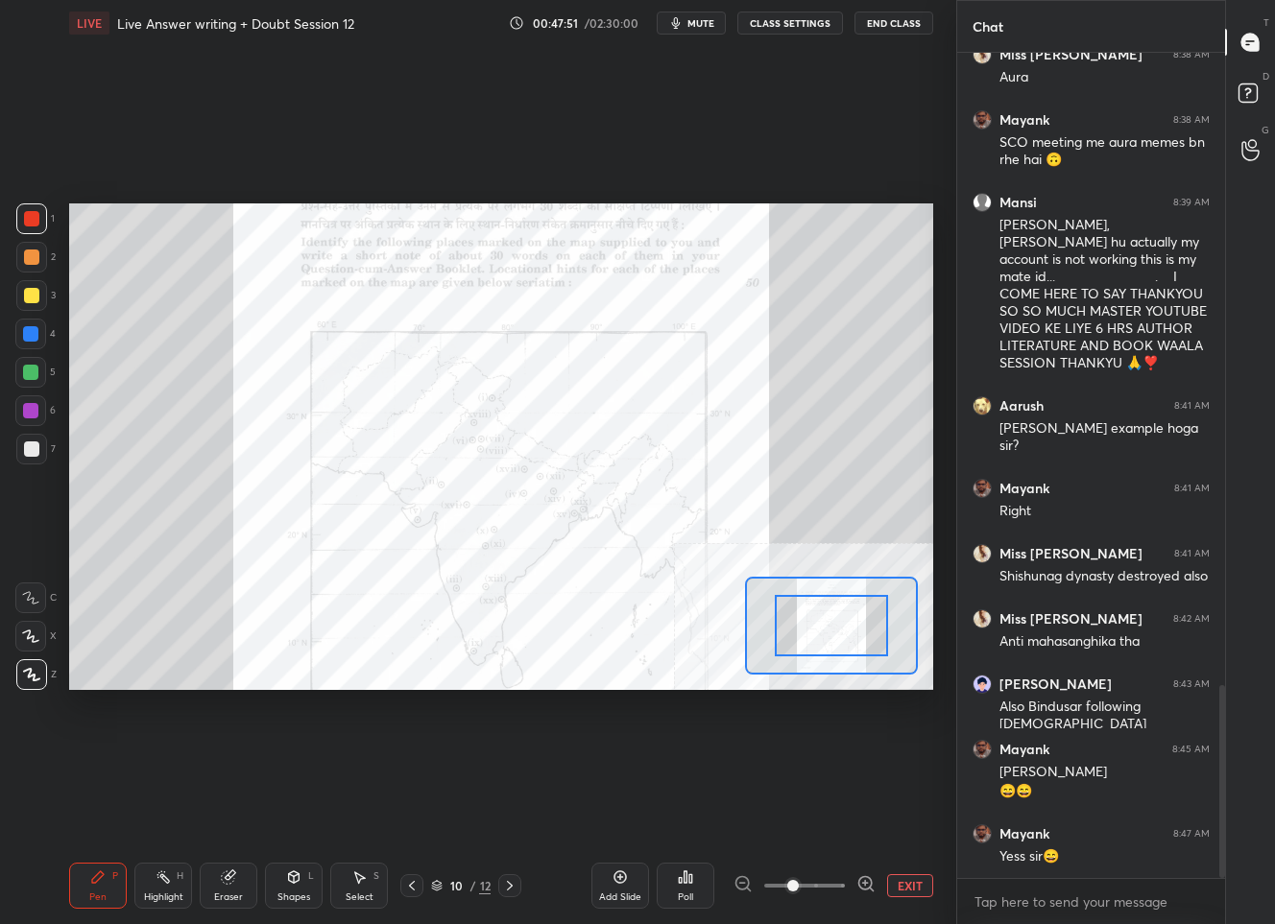
click at [859, 885] on icon at bounding box center [865, 883] width 19 height 19
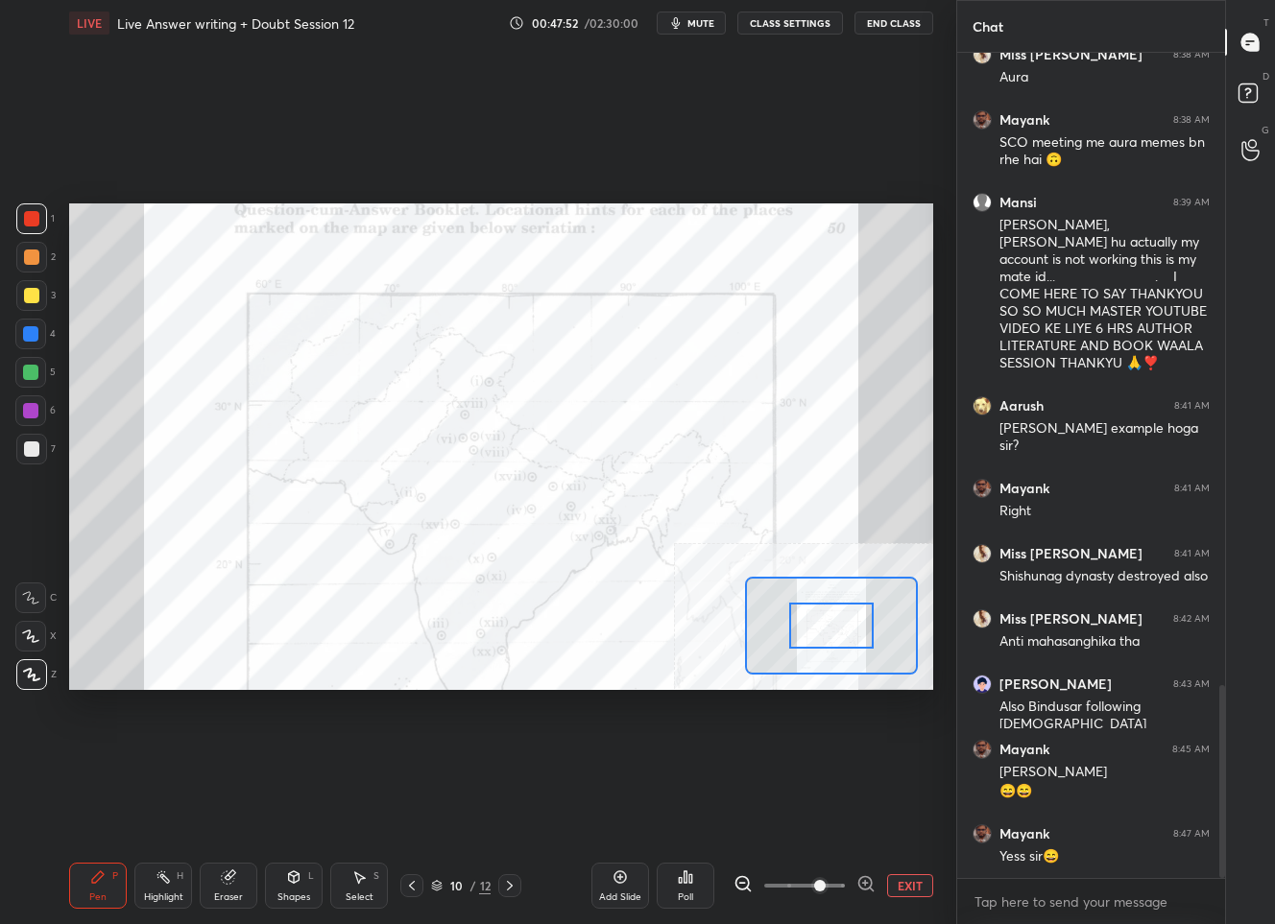
click at [859, 885] on icon at bounding box center [865, 883] width 19 height 19
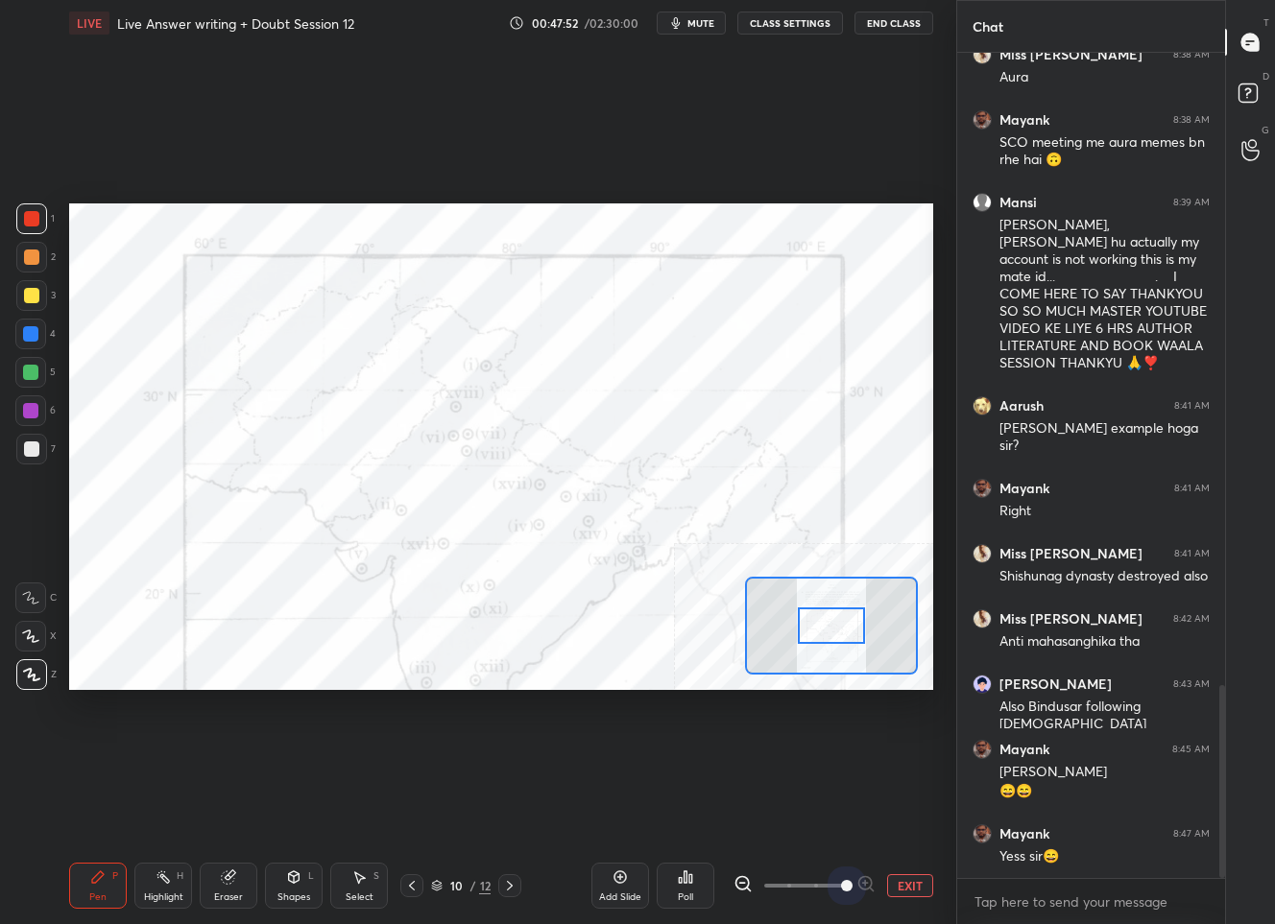
click at [852, 885] on span at bounding box center [847, 886] width 12 height 12
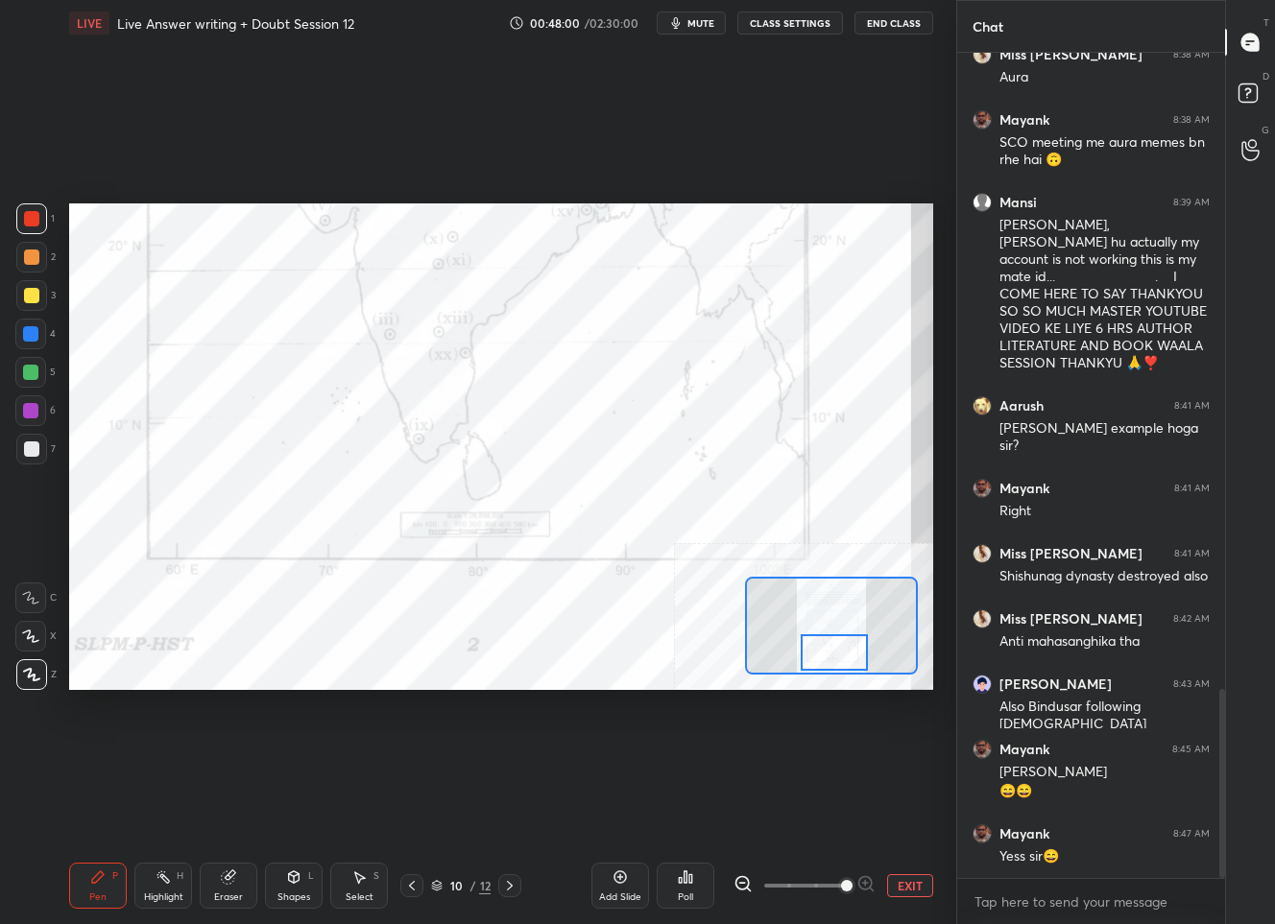
scroll to position [2770, 0]
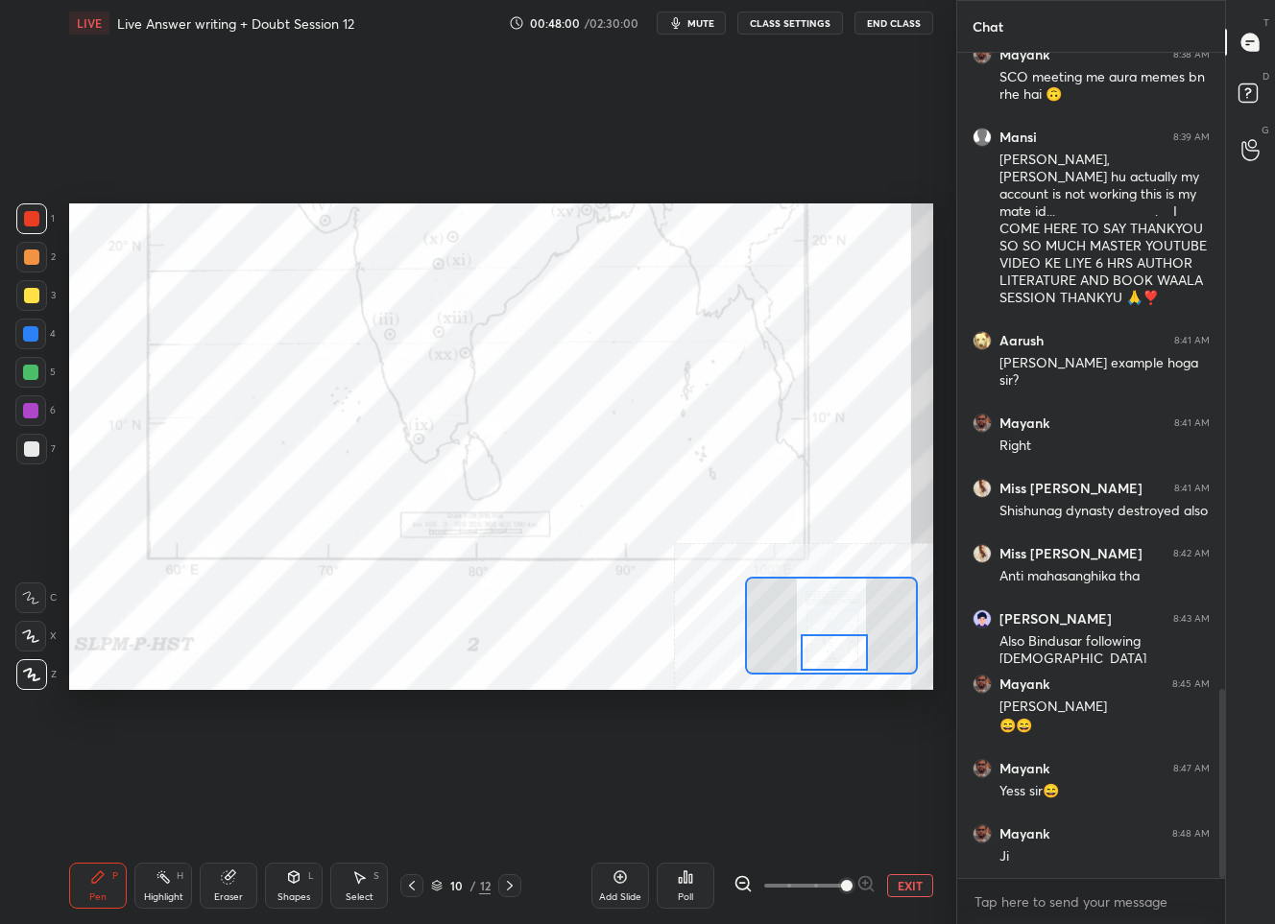
drag, startPoint x: 835, startPoint y: 634, endPoint x: 838, endPoint y: 663, distance: 28.9
click at [838, 661] on div at bounding box center [833, 652] width 67 height 37
click at [509, 884] on icon at bounding box center [509, 885] width 15 height 15
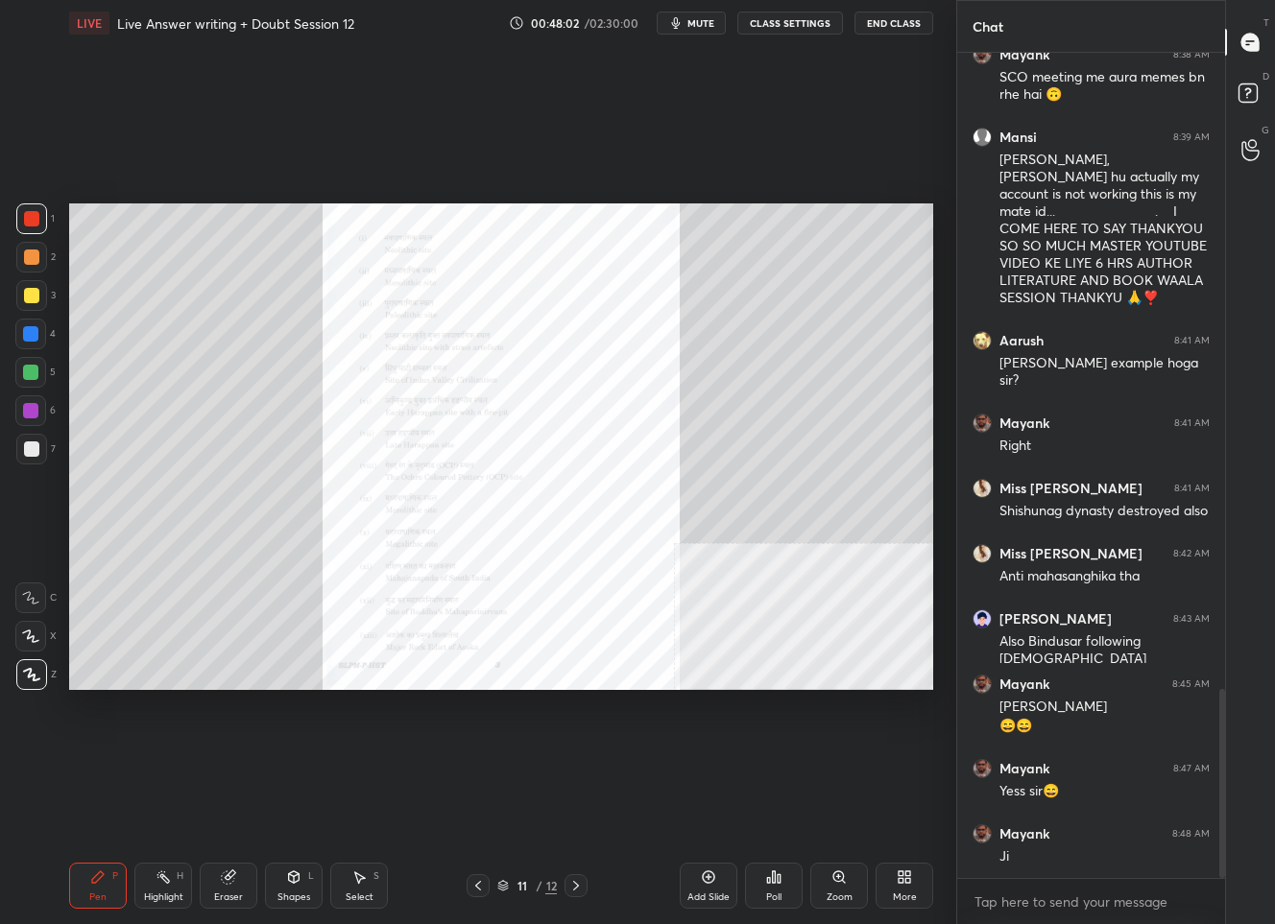
click at [574, 886] on icon at bounding box center [575, 885] width 15 height 15
click at [853, 884] on div "Zoom" at bounding box center [839, 886] width 58 height 46
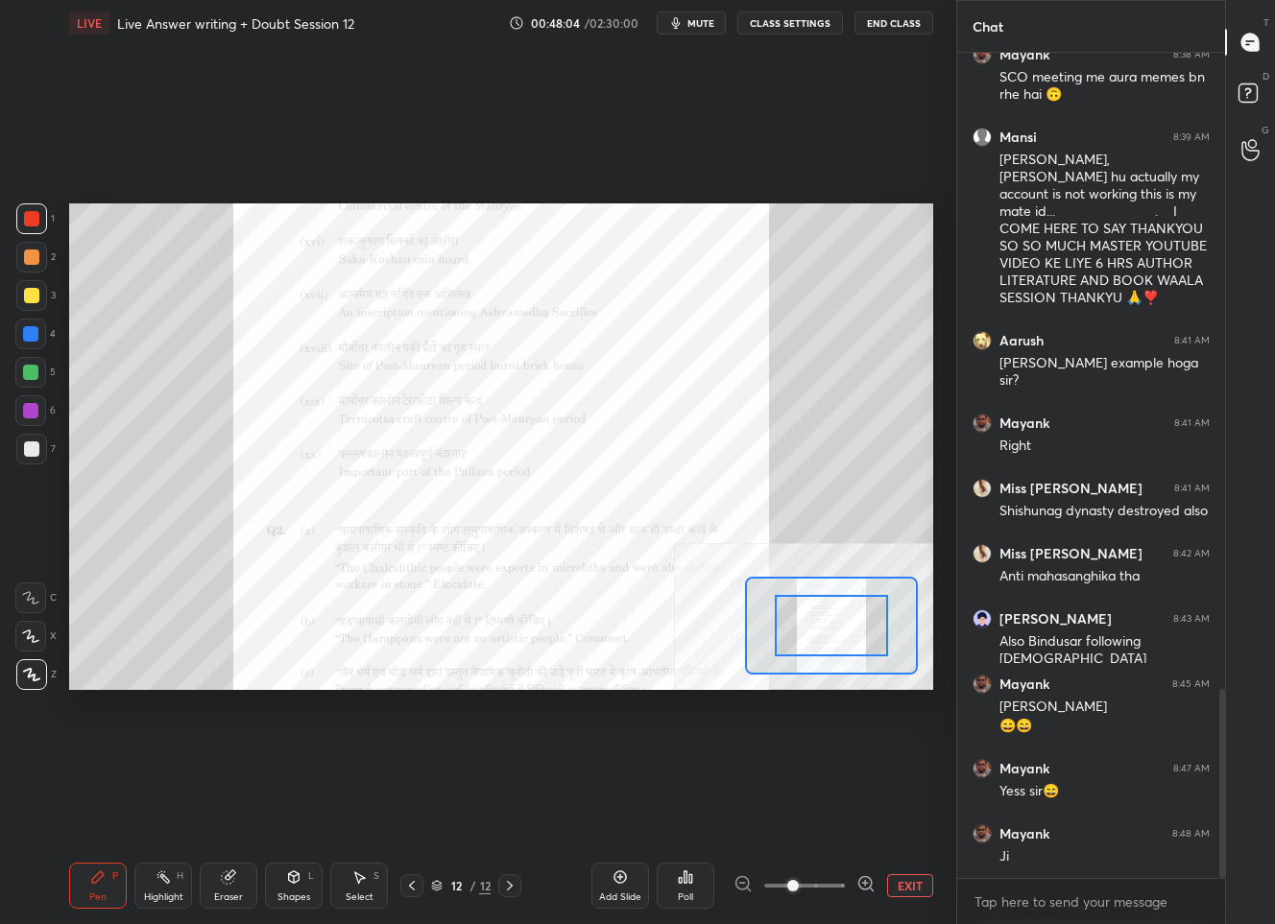
click at [853, 884] on div at bounding box center [804, 885] width 142 height 23
click at [859, 882] on icon at bounding box center [865, 883] width 12 height 12
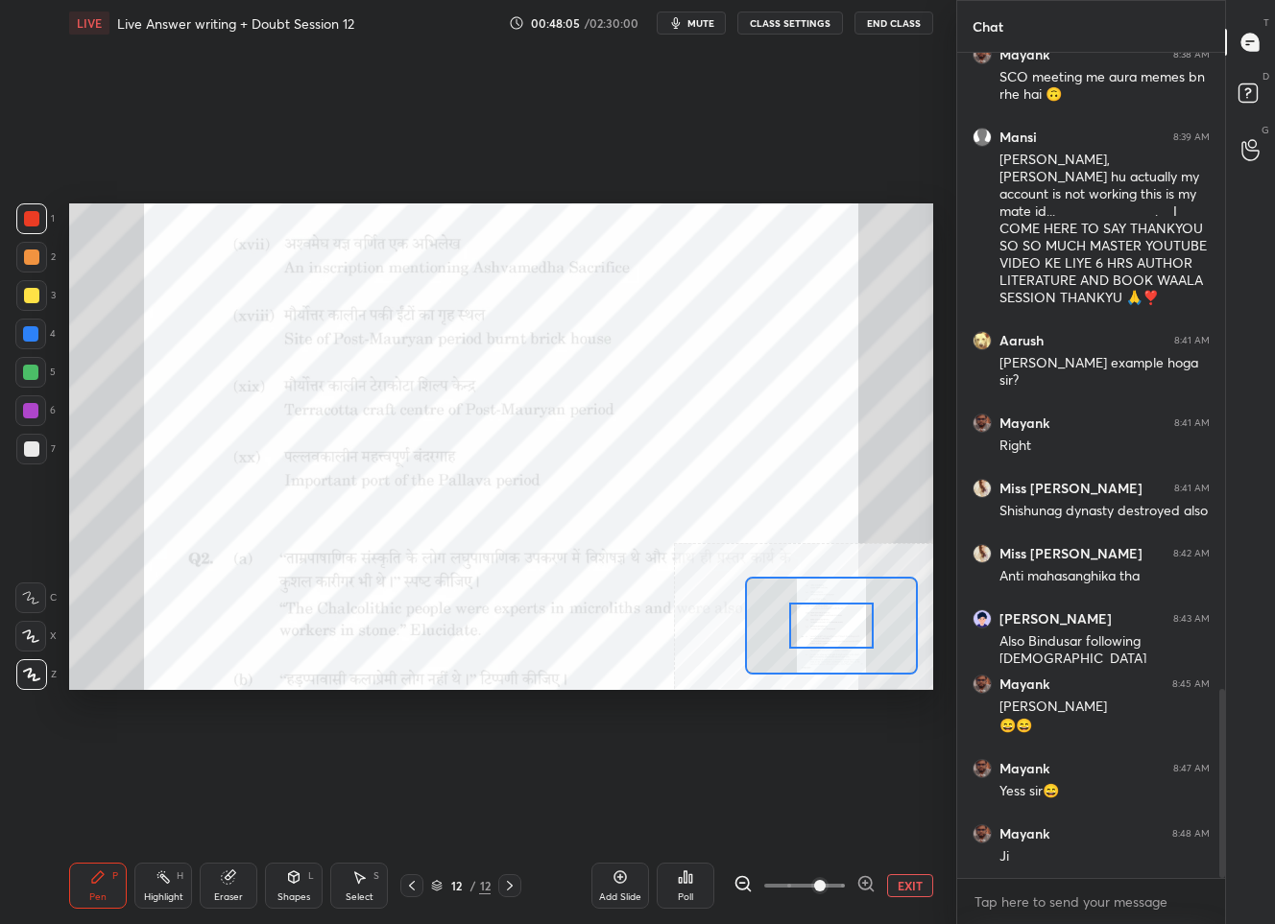
click at [859, 882] on icon at bounding box center [865, 883] width 12 height 12
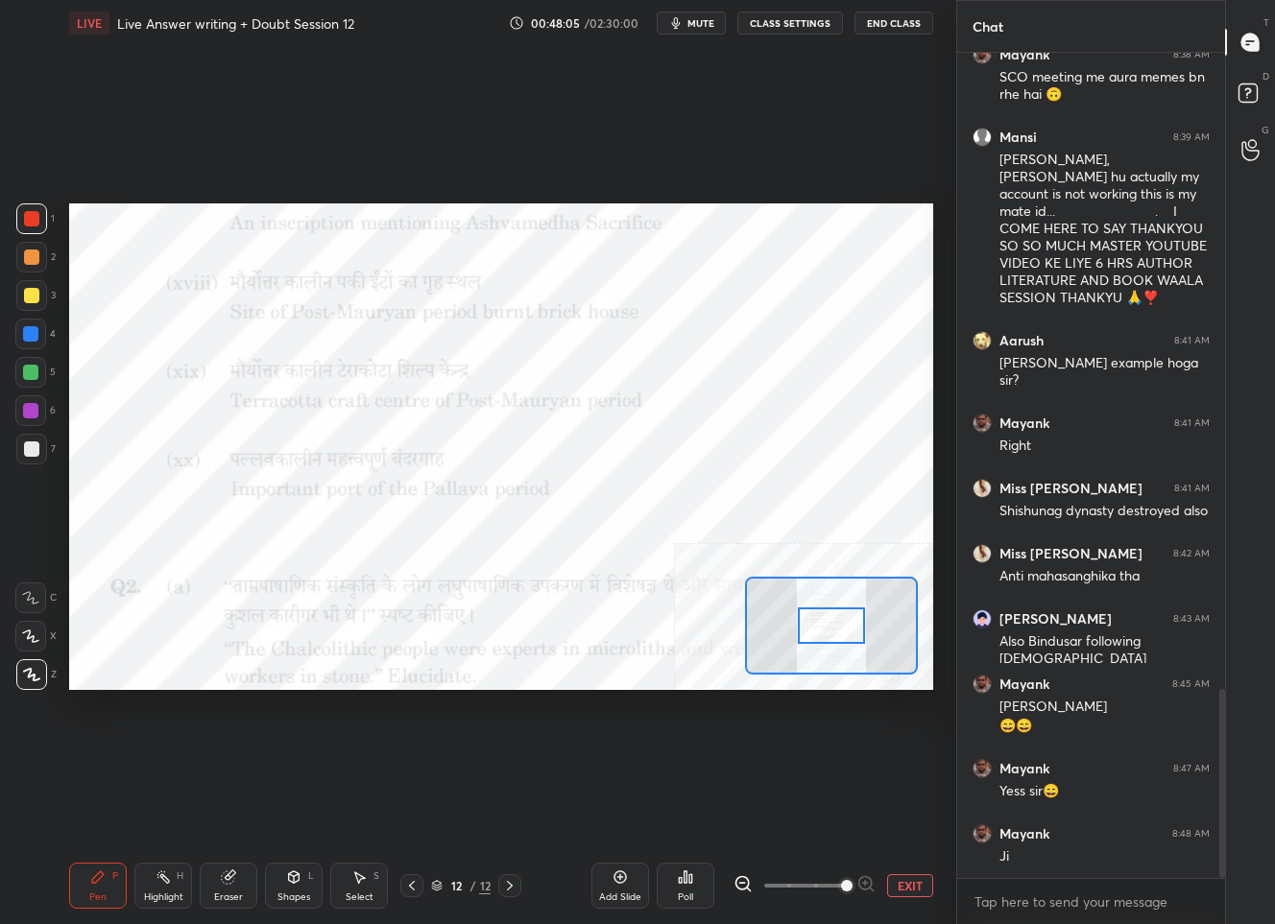
click at [852, 882] on span at bounding box center [847, 886] width 12 height 12
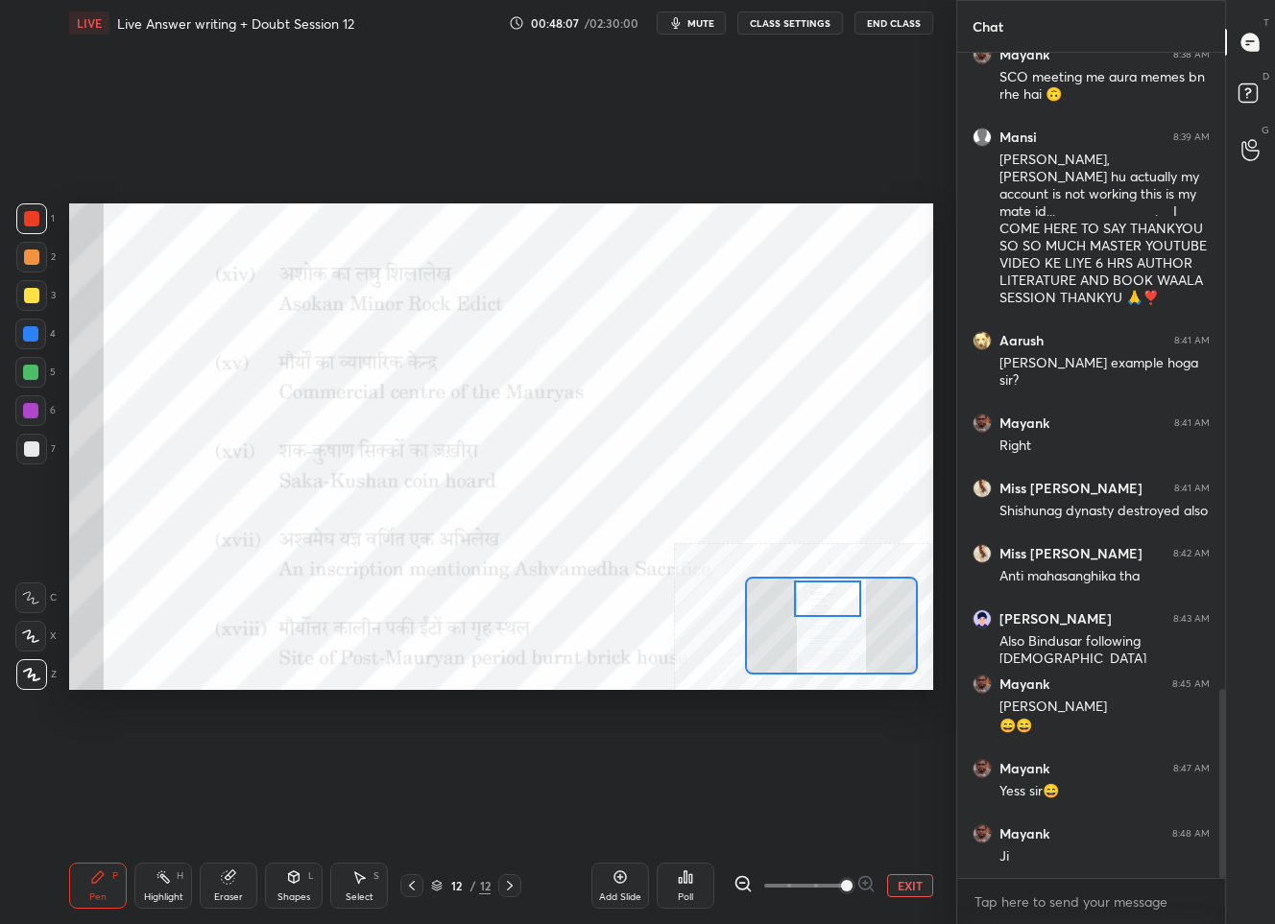
drag, startPoint x: 823, startPoint y: 627, endPoint x: 820, endPoint y: 600, distance: 27.1
click at [820, 600] on div at bounding box center [827, 599] width 67 height 37
click at [915, 887] on button "EXIT" at bounding box center [910, 885] width 46 height 23
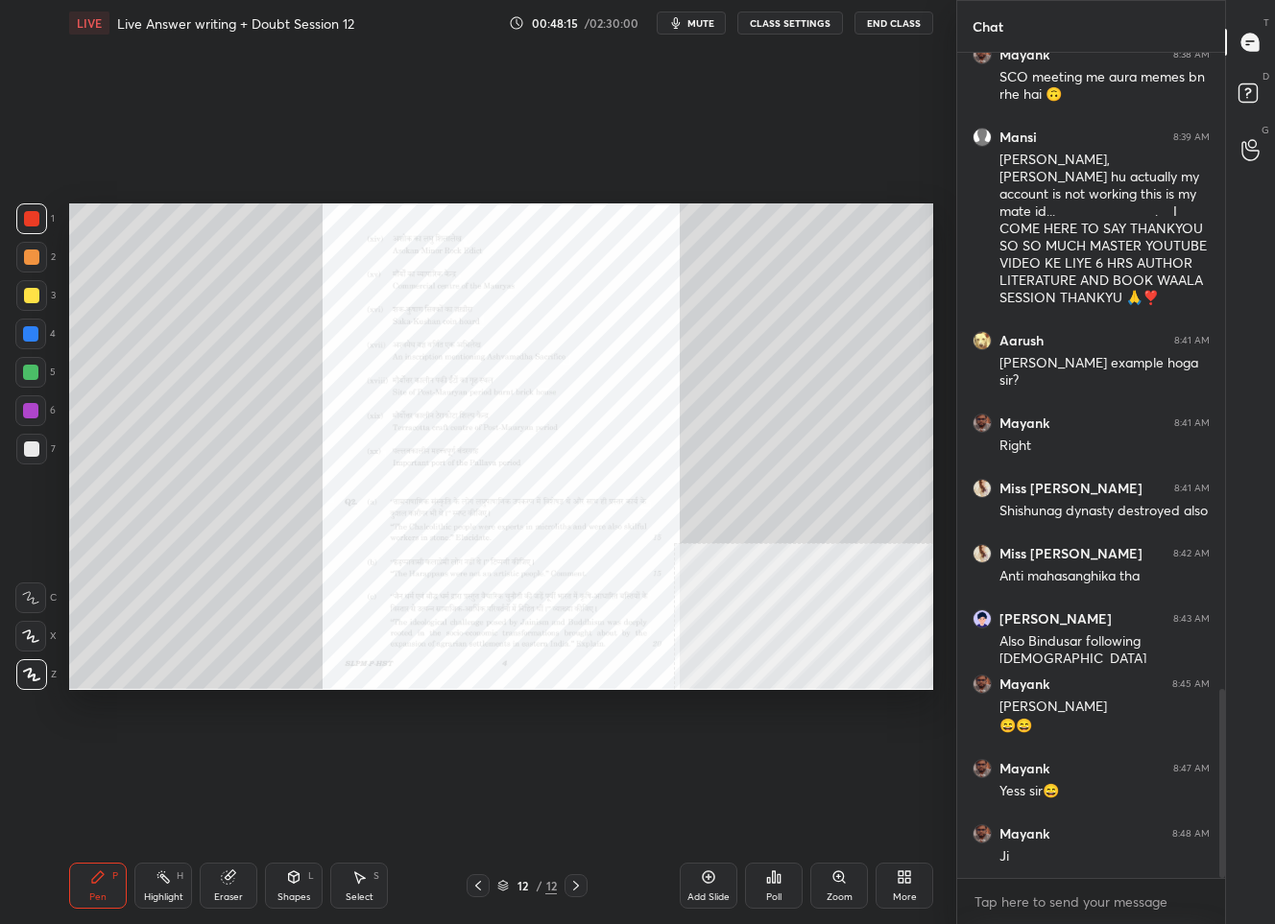
click at [517, 890] on div "12" at bounding box center [522, 886] width 19 height 12
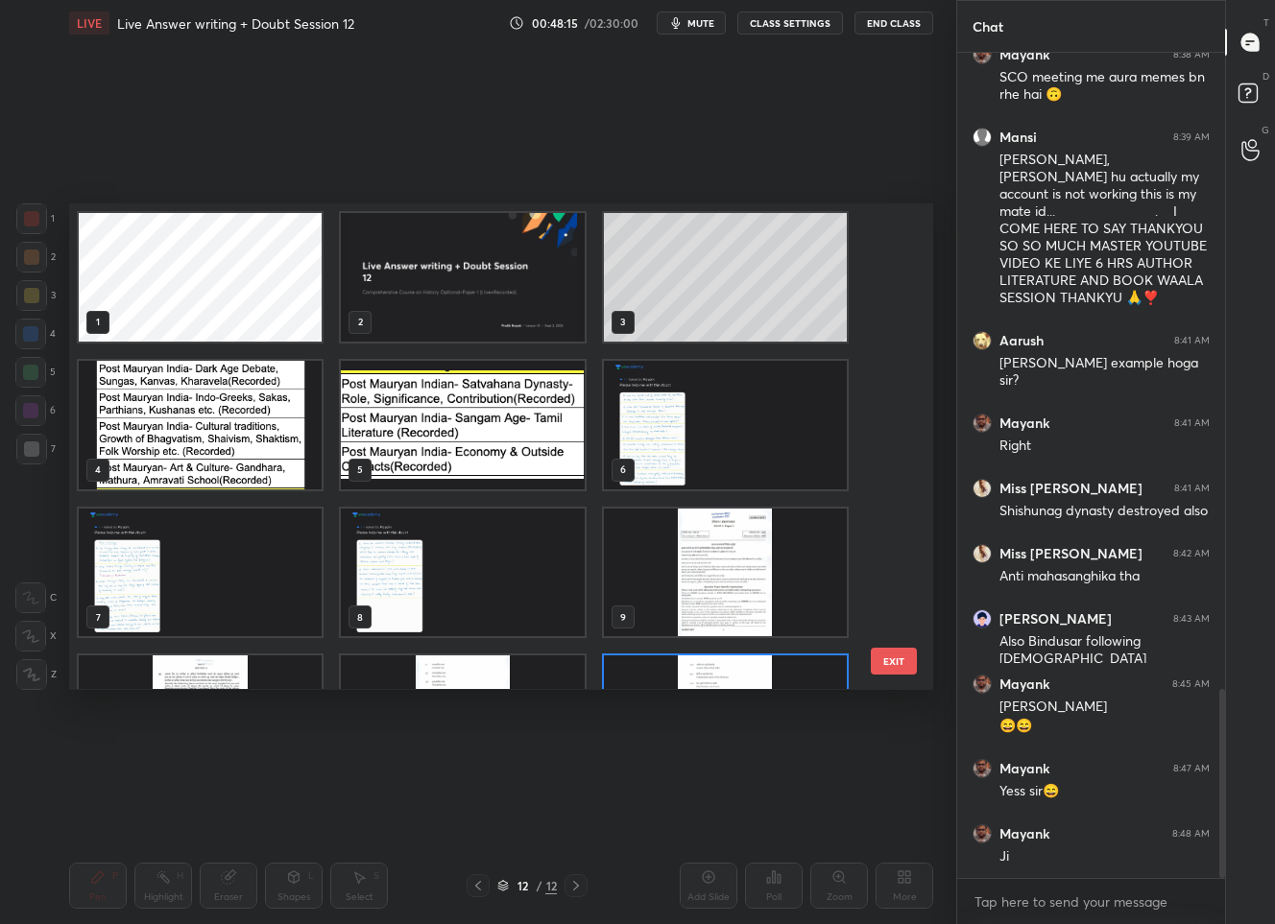
scroll to position [480, 854]
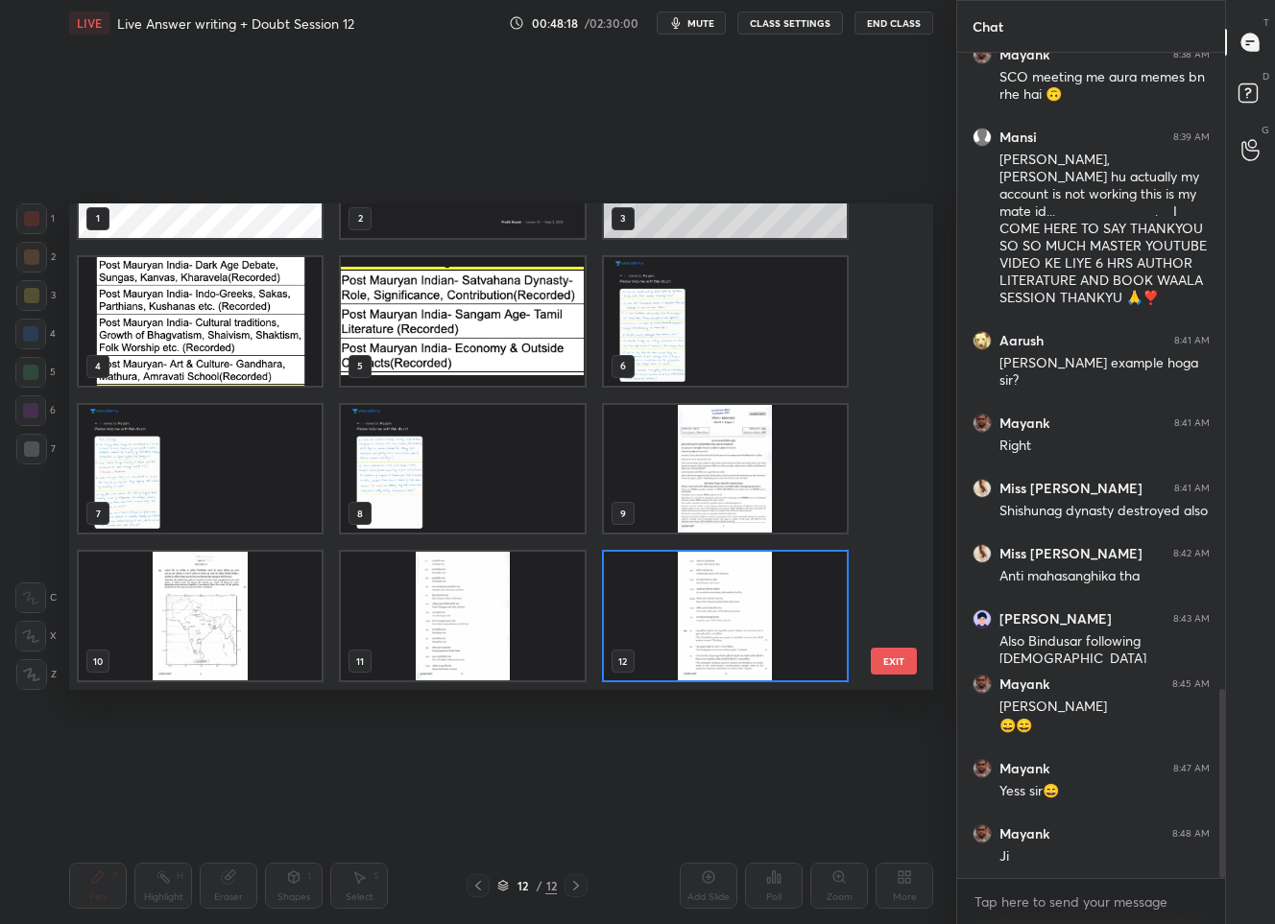
click at [215, 627] on img "grid" at bounding box center [200, 617] width 243 height 129
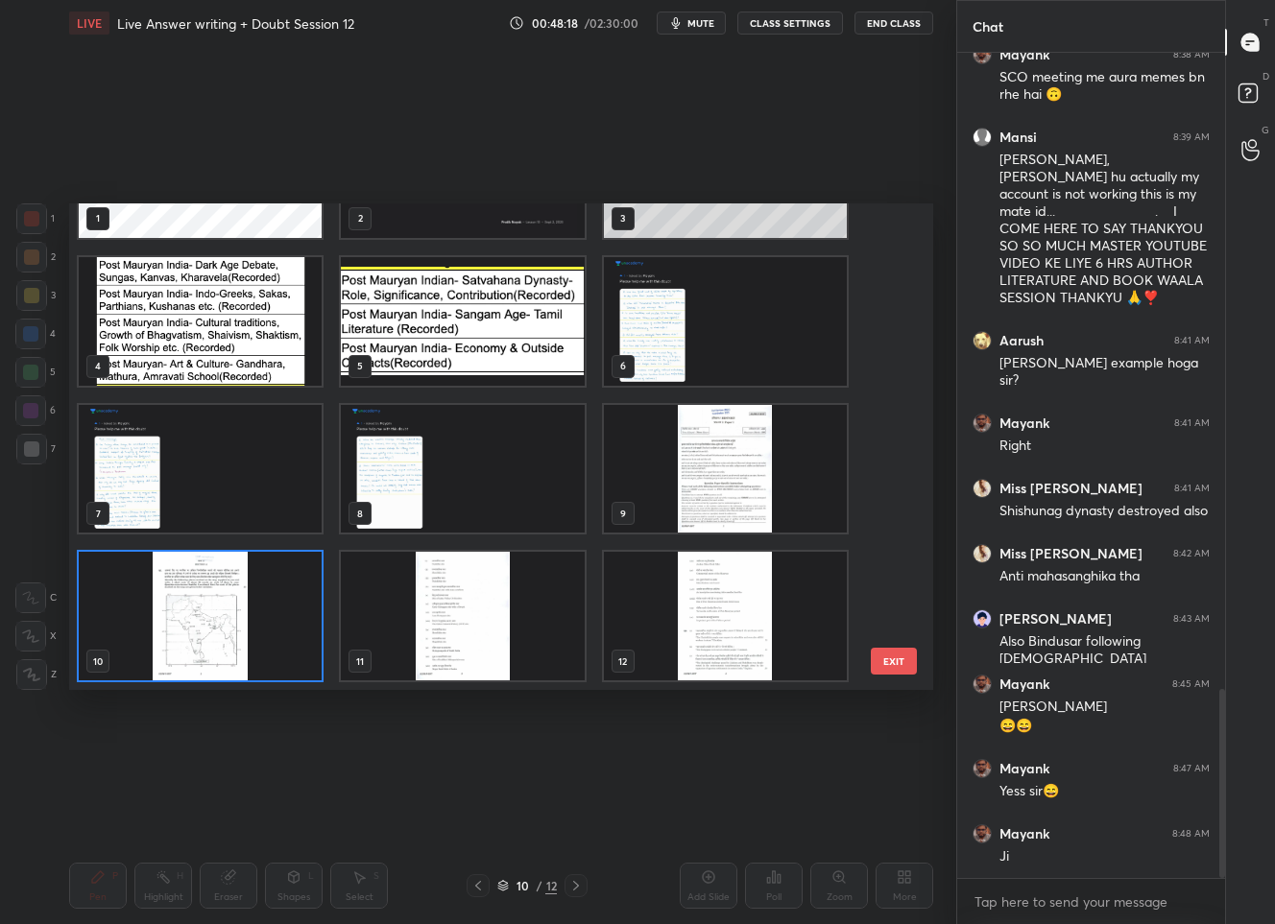
click at [215, 627] on img "grid" at bounding box center [200, 617] width 243 height 129
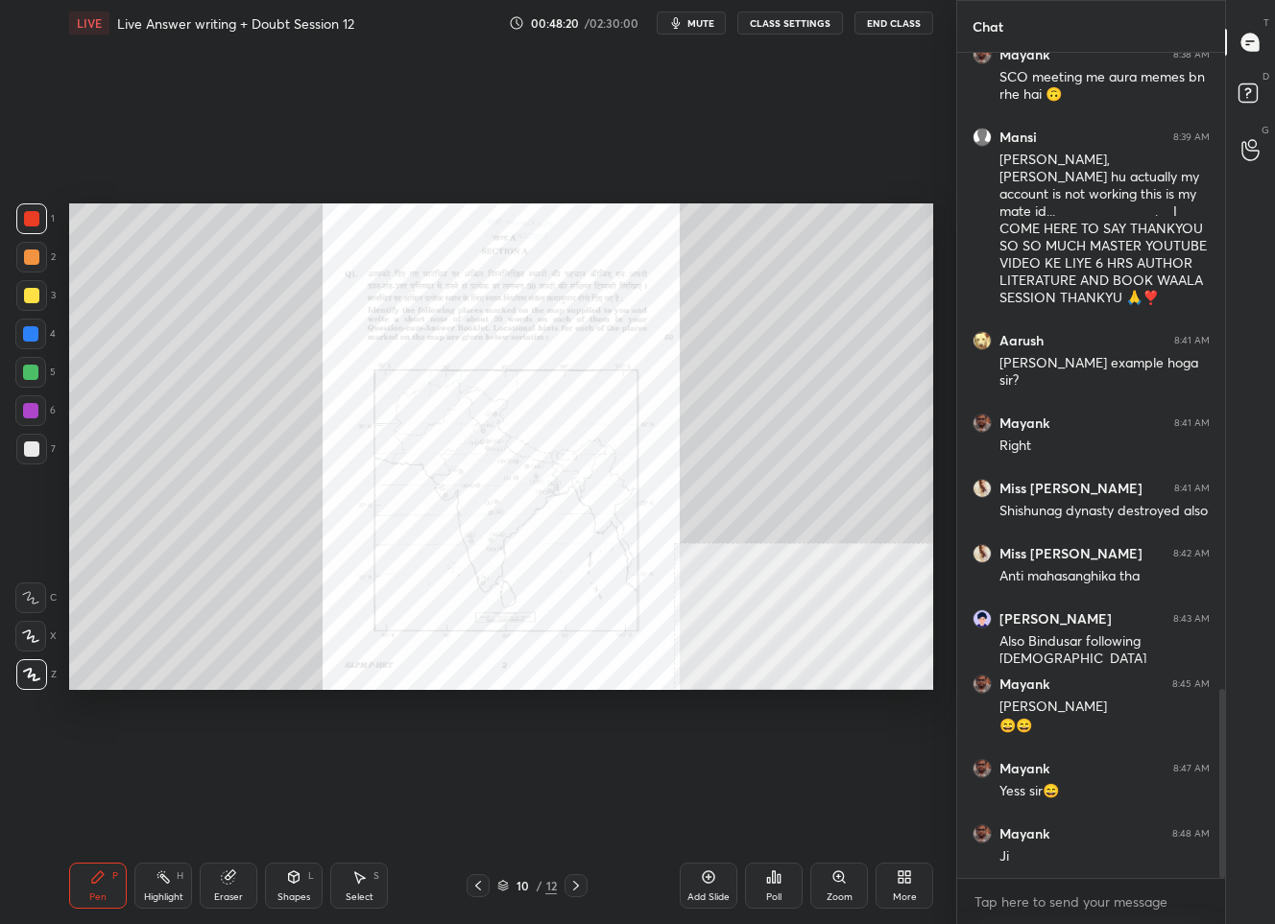
click at [841, 881] on icon at bounding box center [838, 876] width 11 height 11
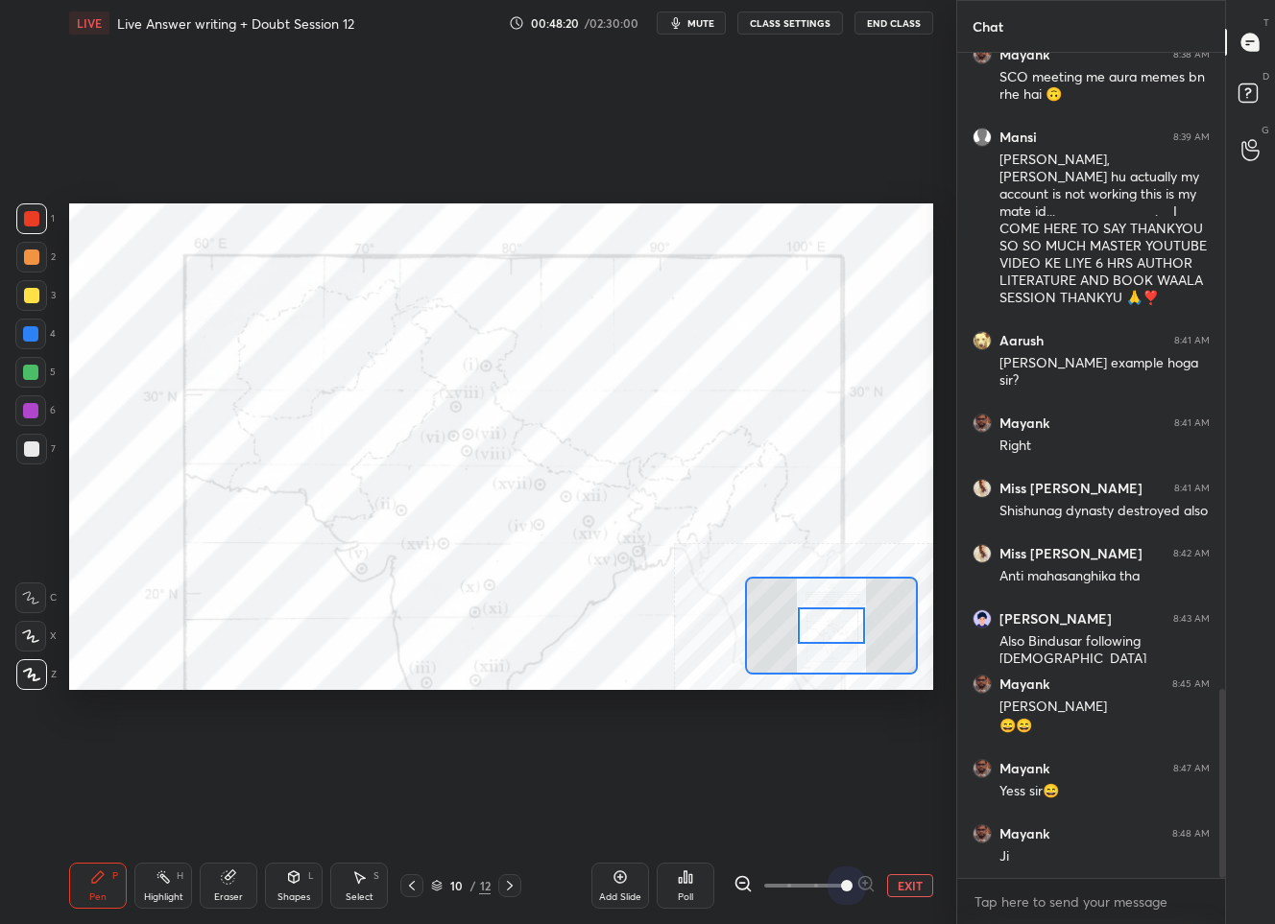
click at [841, 881] on span at bounding box center [804, 885] width 81 height 29
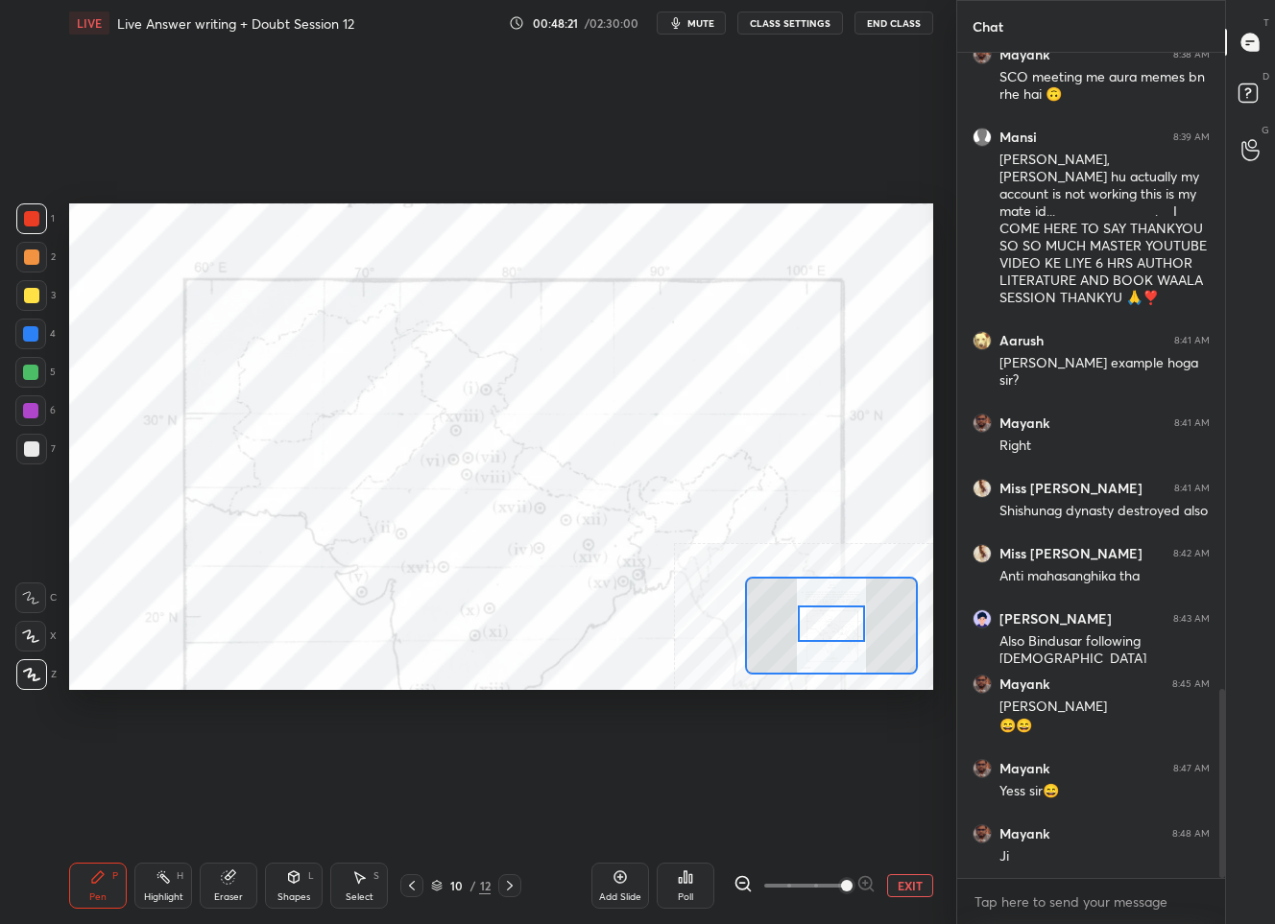
click at [835, 628] on div at bounding box center [831, 624] width 67 height 37
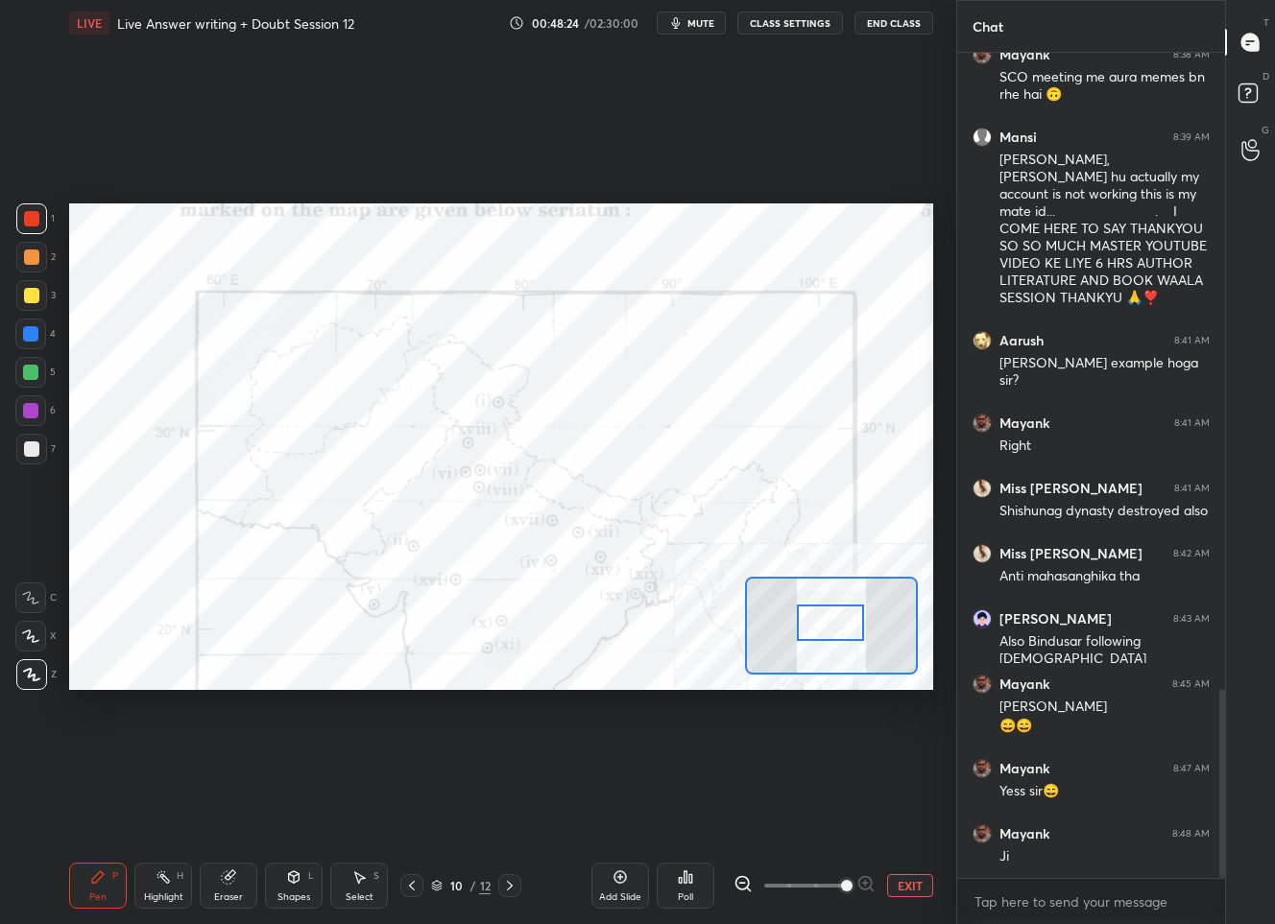
click at [172, 889] on div "Highlight H" at bounding box center [163, 886] width 58 height 46
click at [31, 671] on icon at bounding box center [30, 674] width 15 height 15
click at [920, 876] on button "EXIT" at bounding box center [910, 885] width 46 height 23
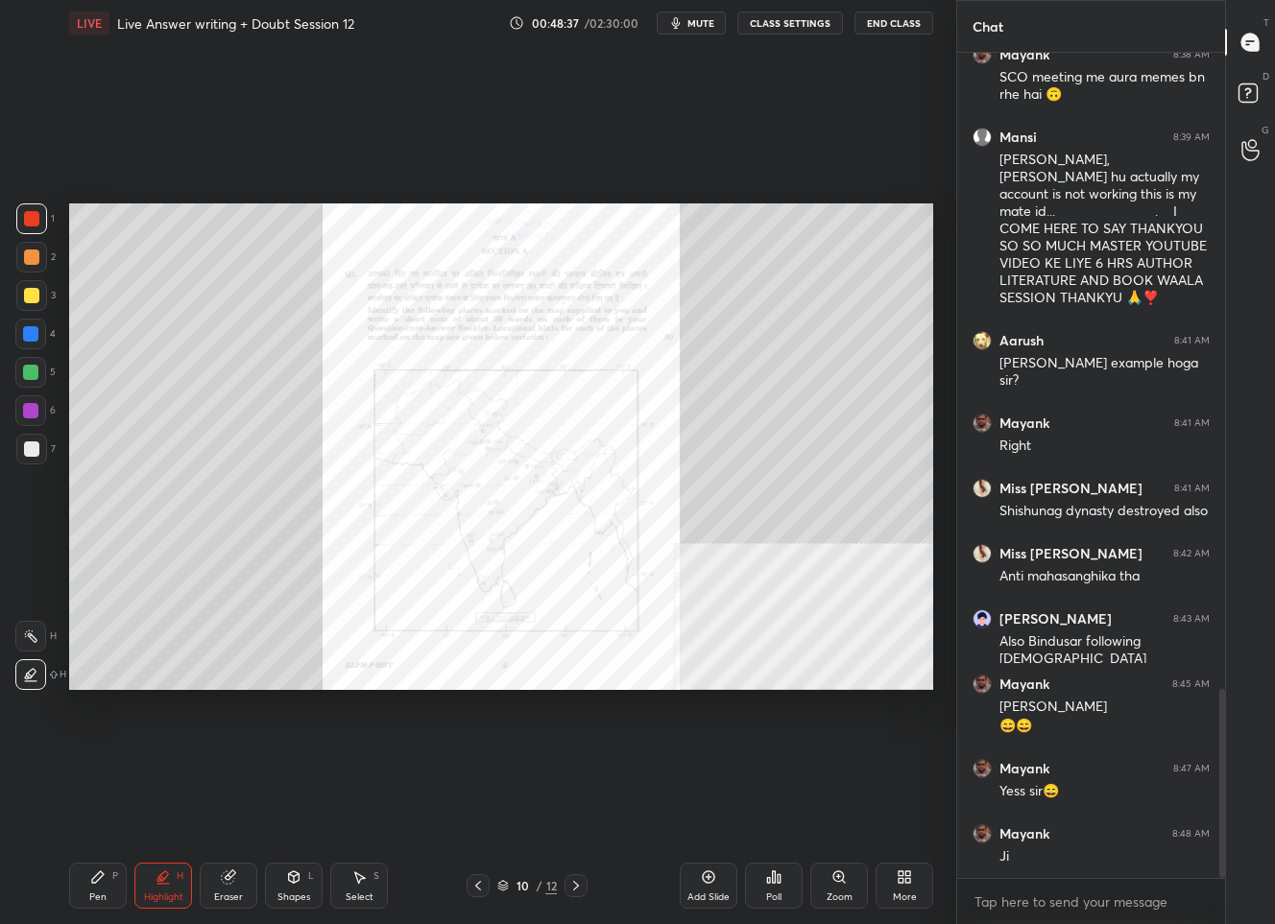
click at [232, 887] on div "Eraser" at bounding box center [229, 886] width 58 height 46
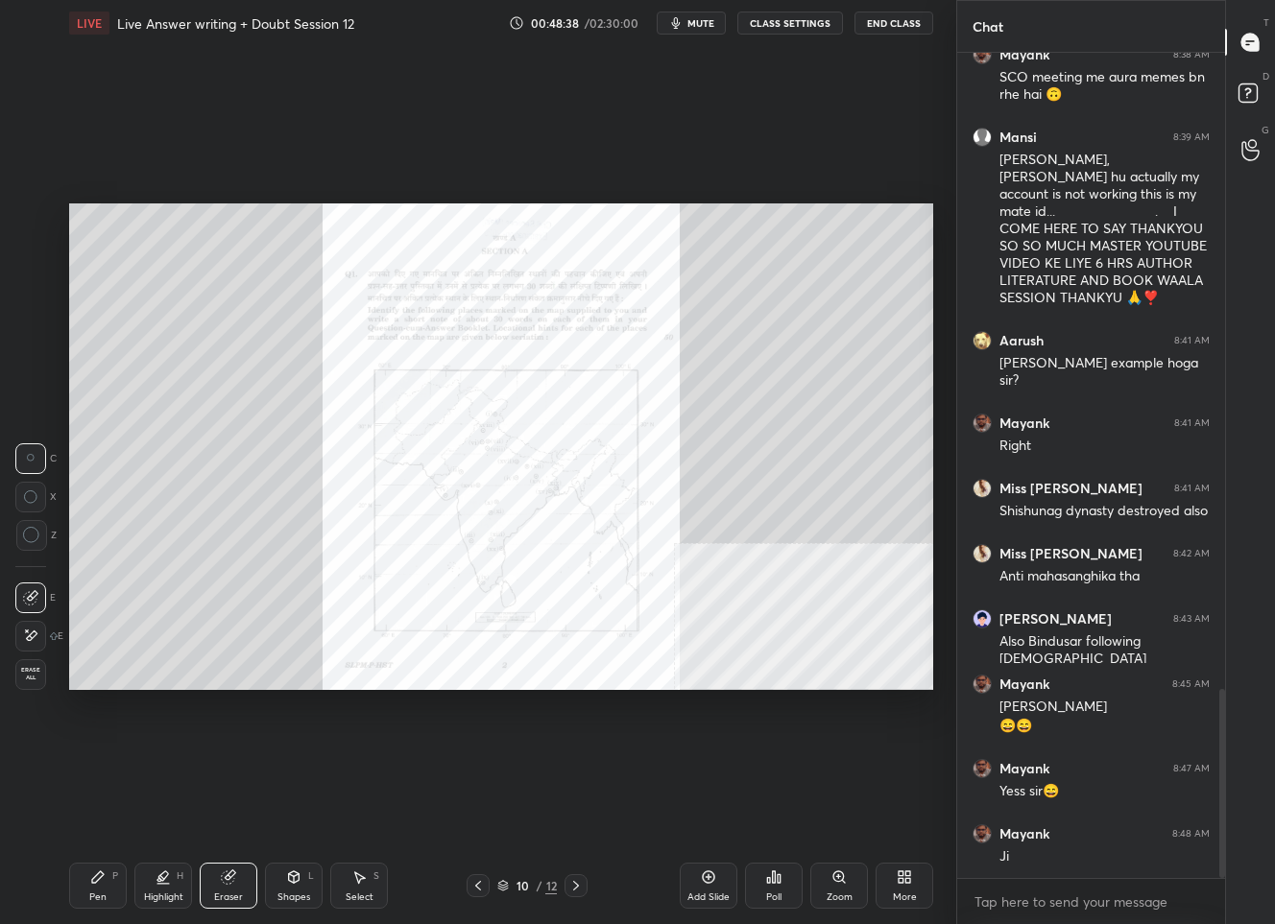
click at [29, 677] on span "Erase all" at bounding box center [30, 673] width 29 height 13
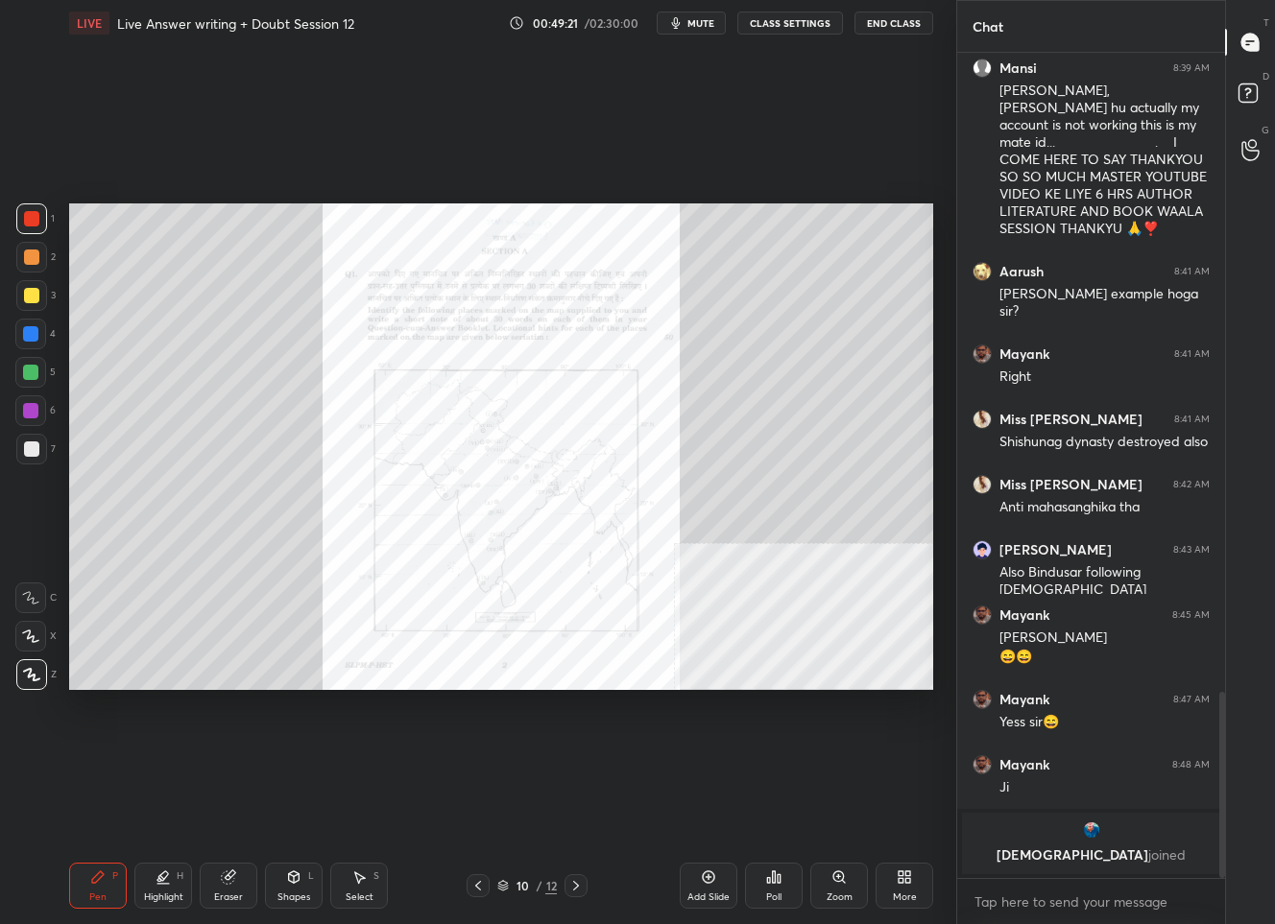
scroll to position [2628, 0]
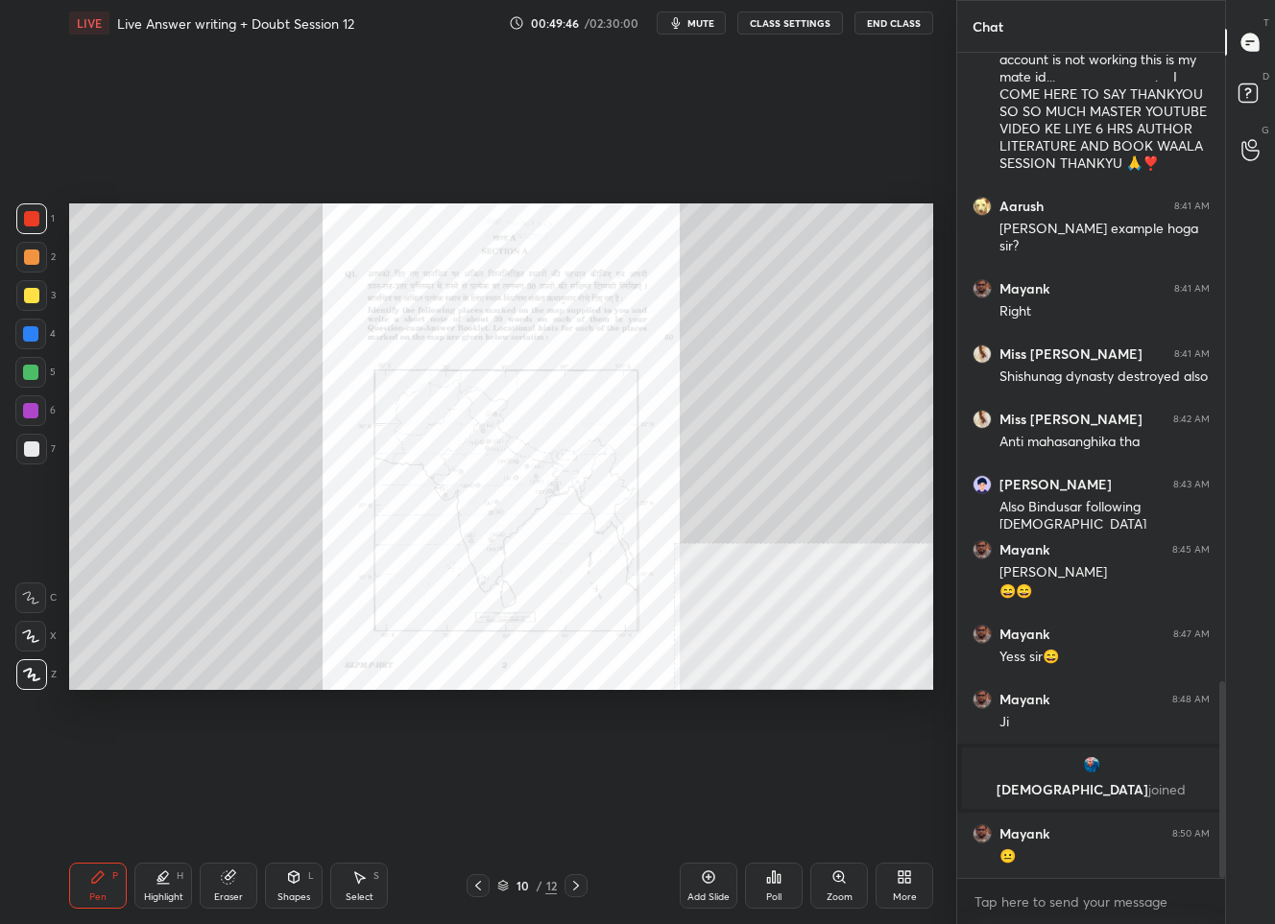
click at [234, 879] on icon at bounding box center [228, 877] width 15 height 15
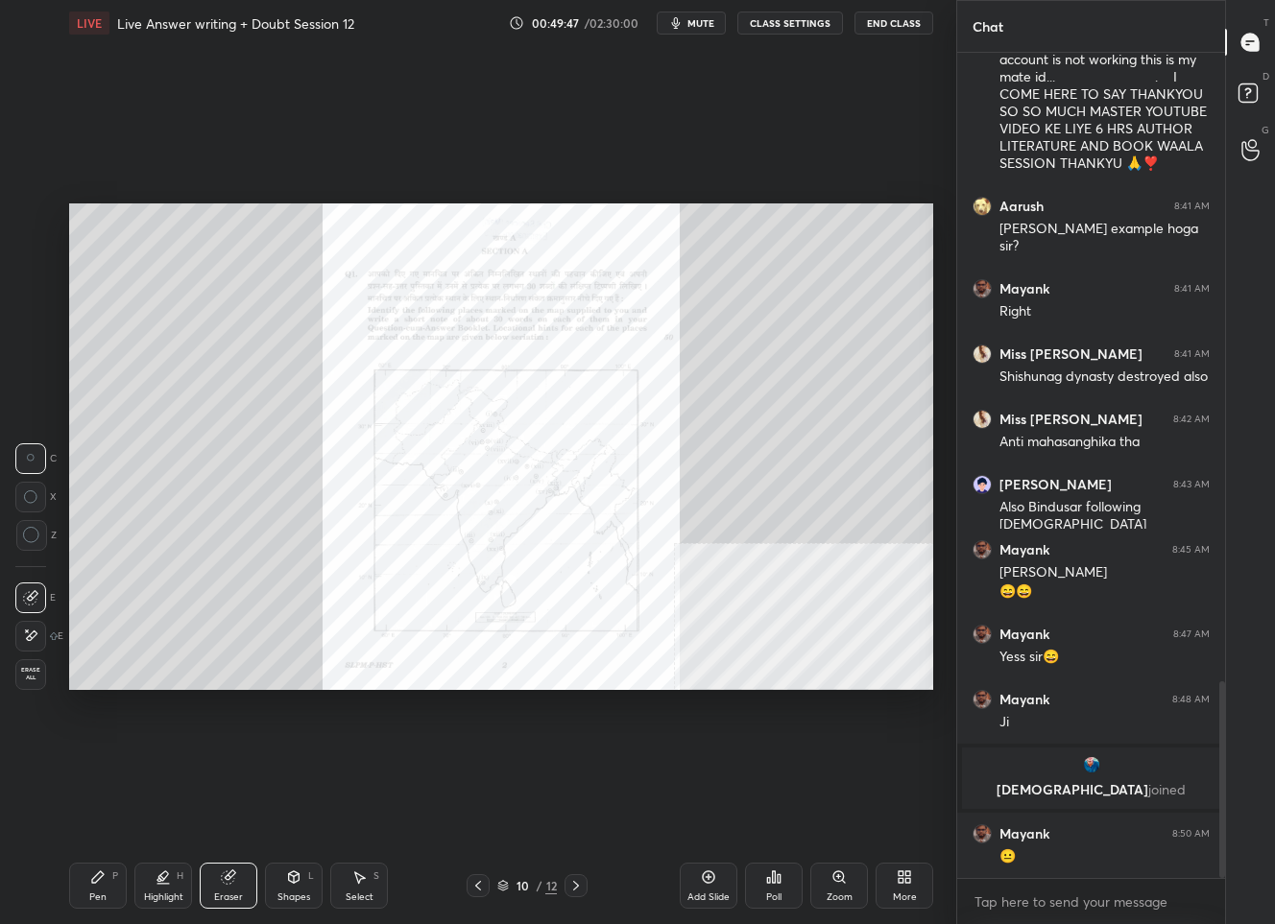
click at [31, 667] on span "Erase all" at bounding box center [30, 673] width 29 height 13
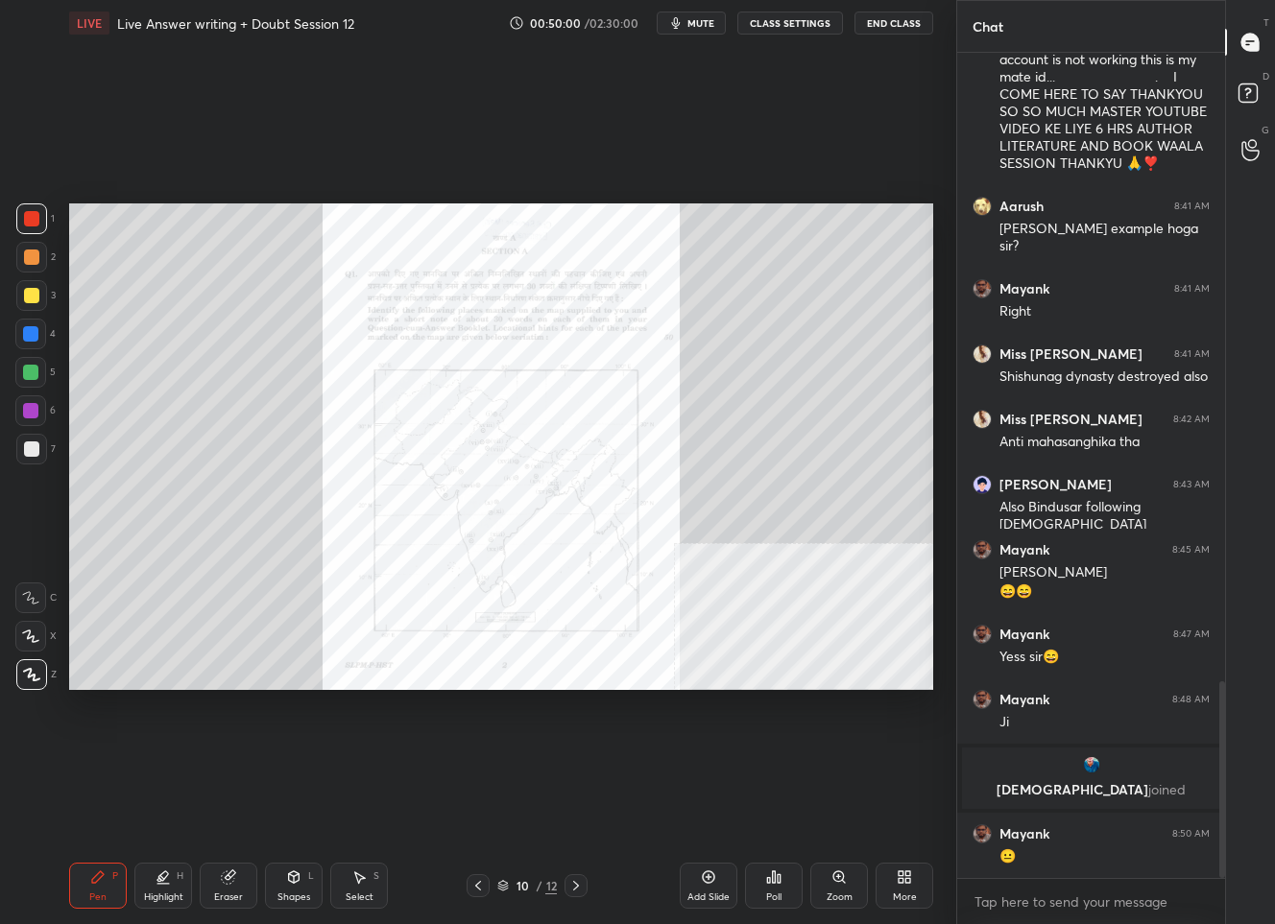
click at [832, 897] on div "Zoom" at bounding box center [839, 898] width 26 height 10
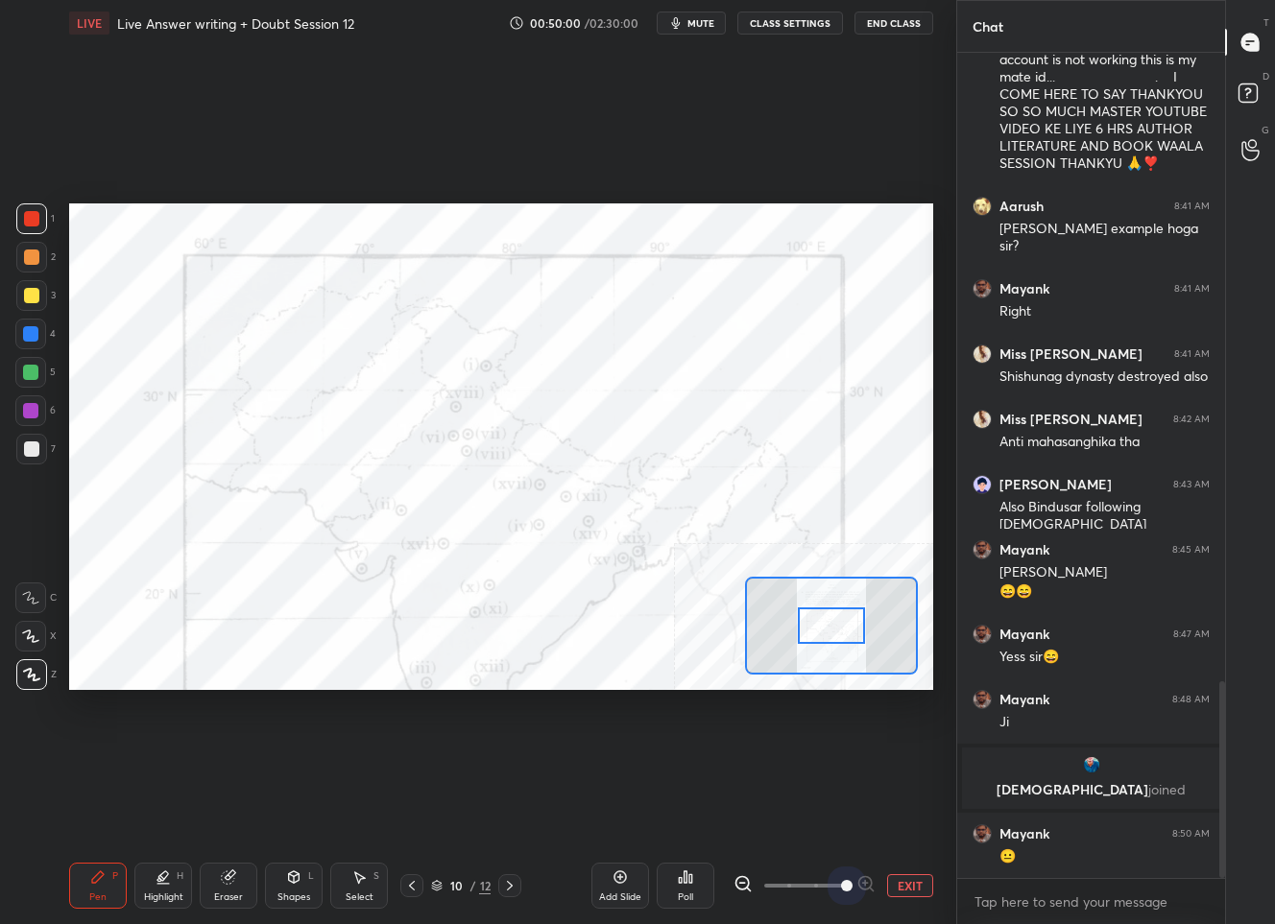
click at [832, 897] on span at bounding box center [804, 885] width 81 height 29
click at [920, 889] on button "EXIT" at bounding box center [910, 885] width 46 height 23
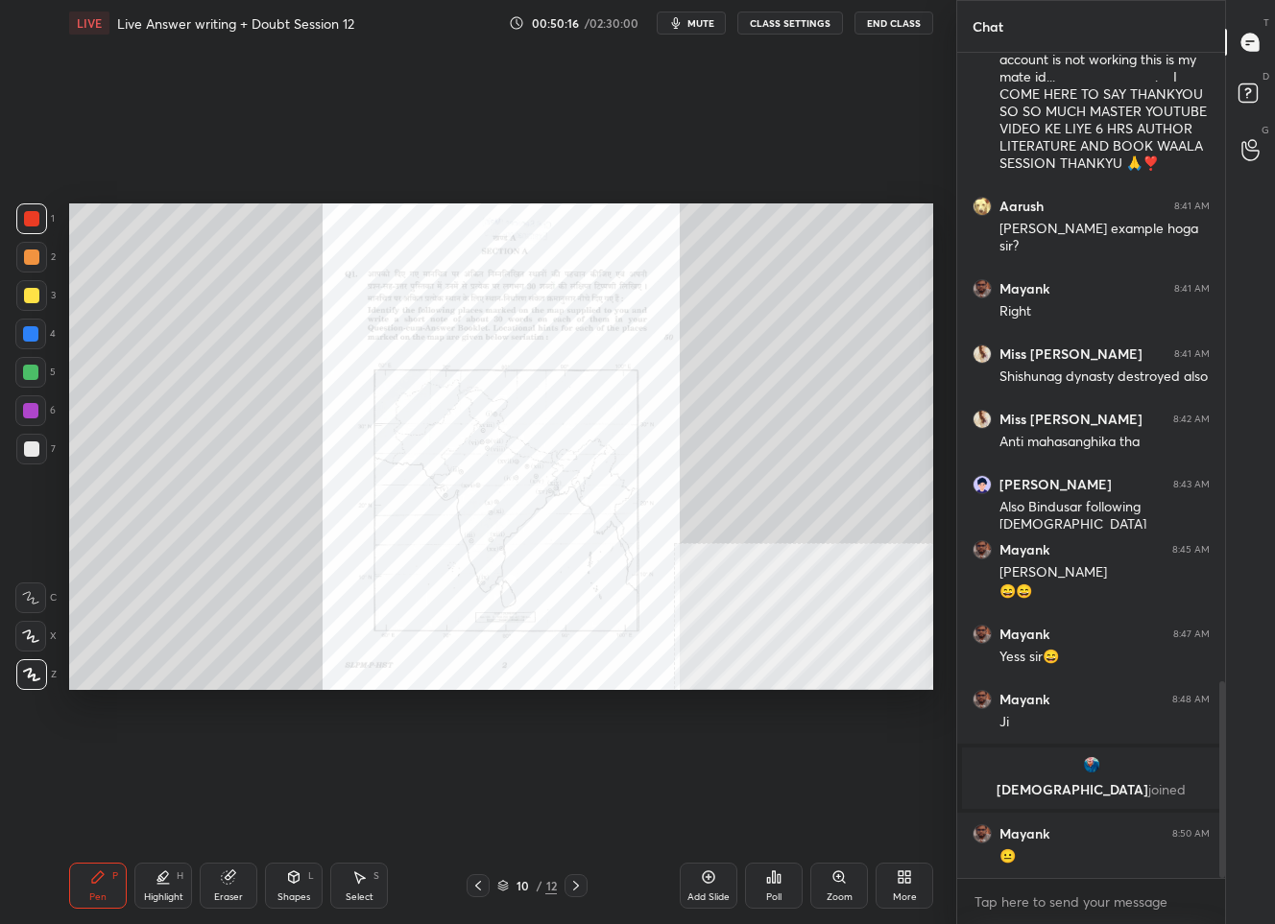
click at [525, 888] on div "10" at bounding box center [522, 886] width 19 height 12
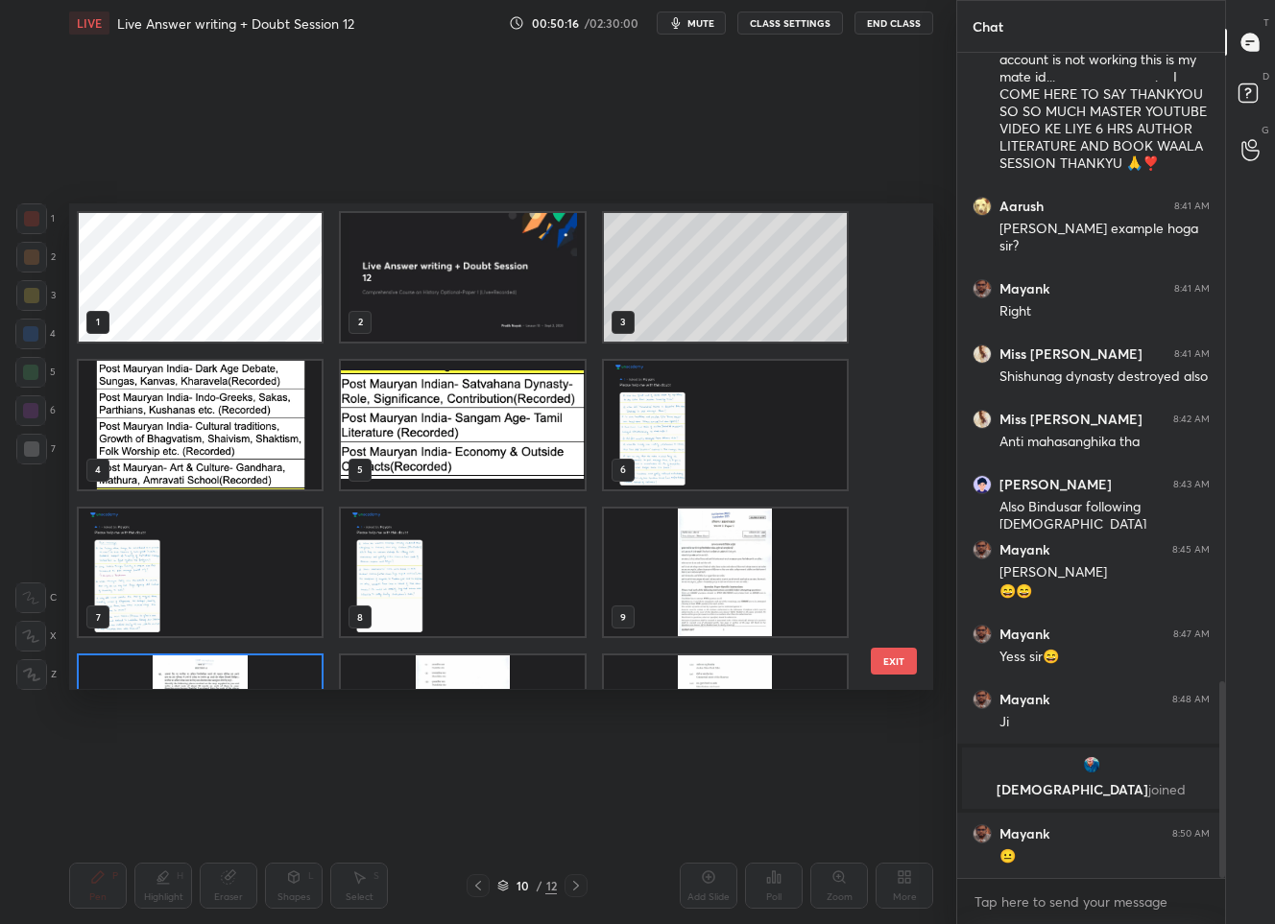
scroll to position [480, 854]
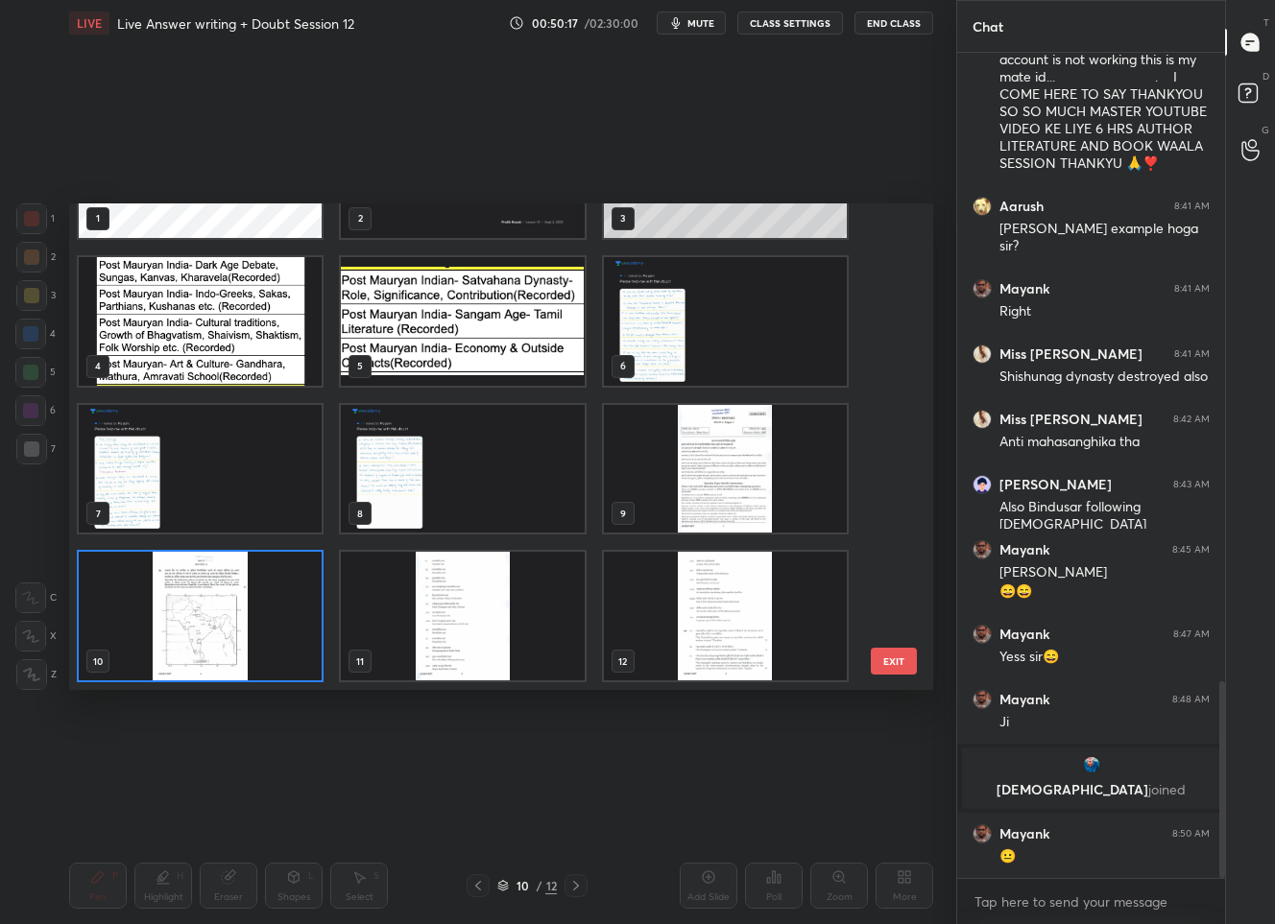
click at [430, 488] on img "grid" at bounding box center [462, 469] width 243 height 129
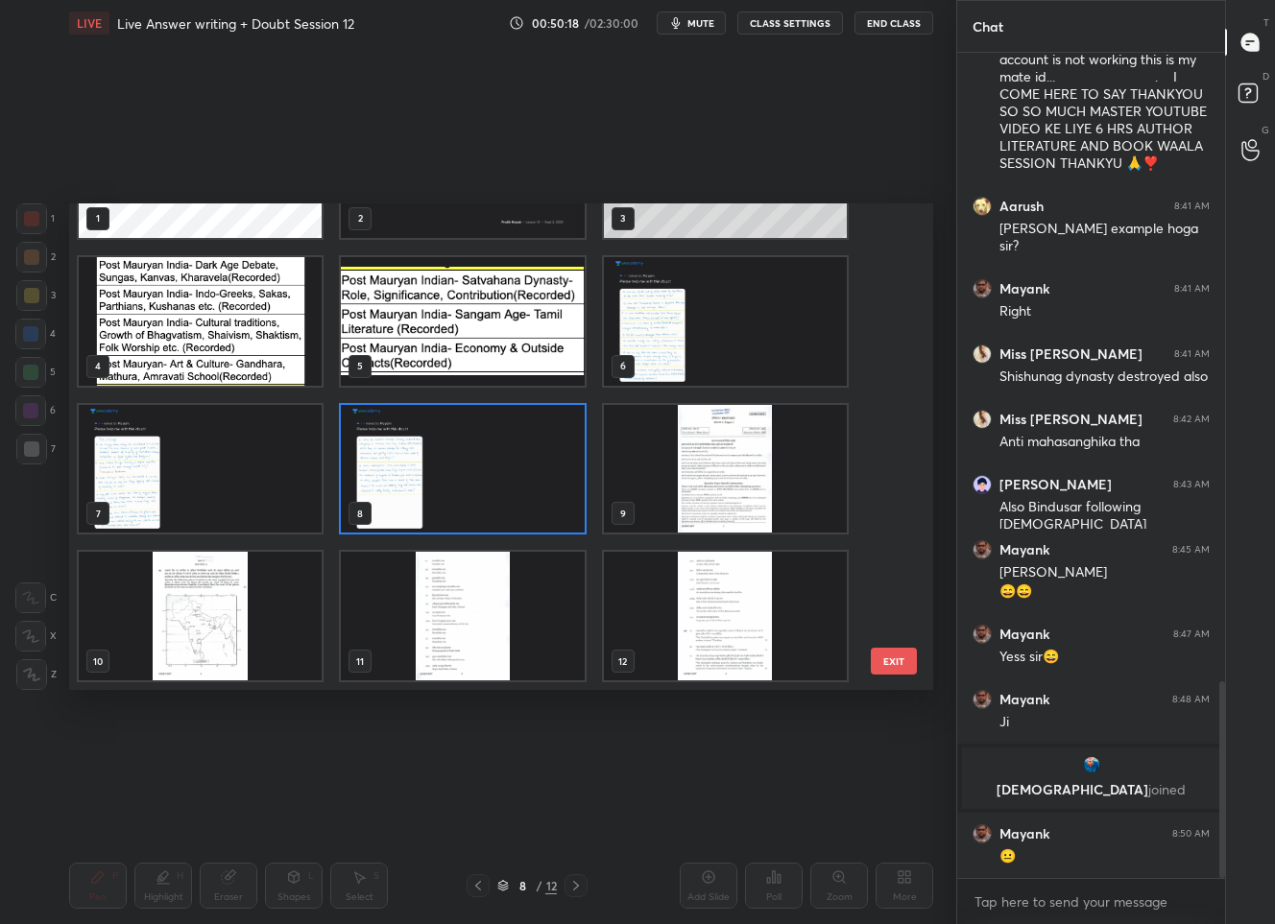
click at [430, 488] on img "grid" at bounding box center [462, 469] width 243 height 129
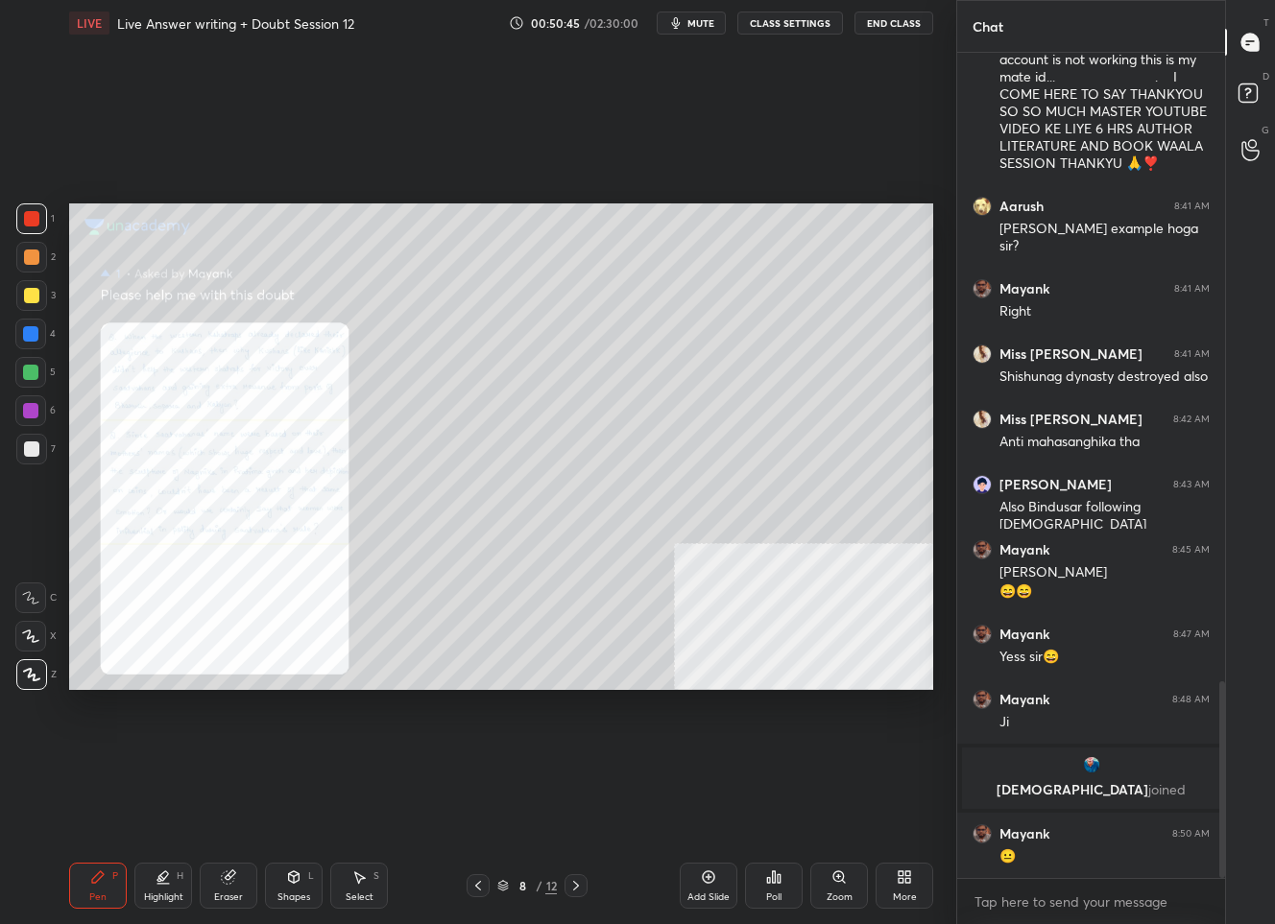
scroll to position [2693, 0]
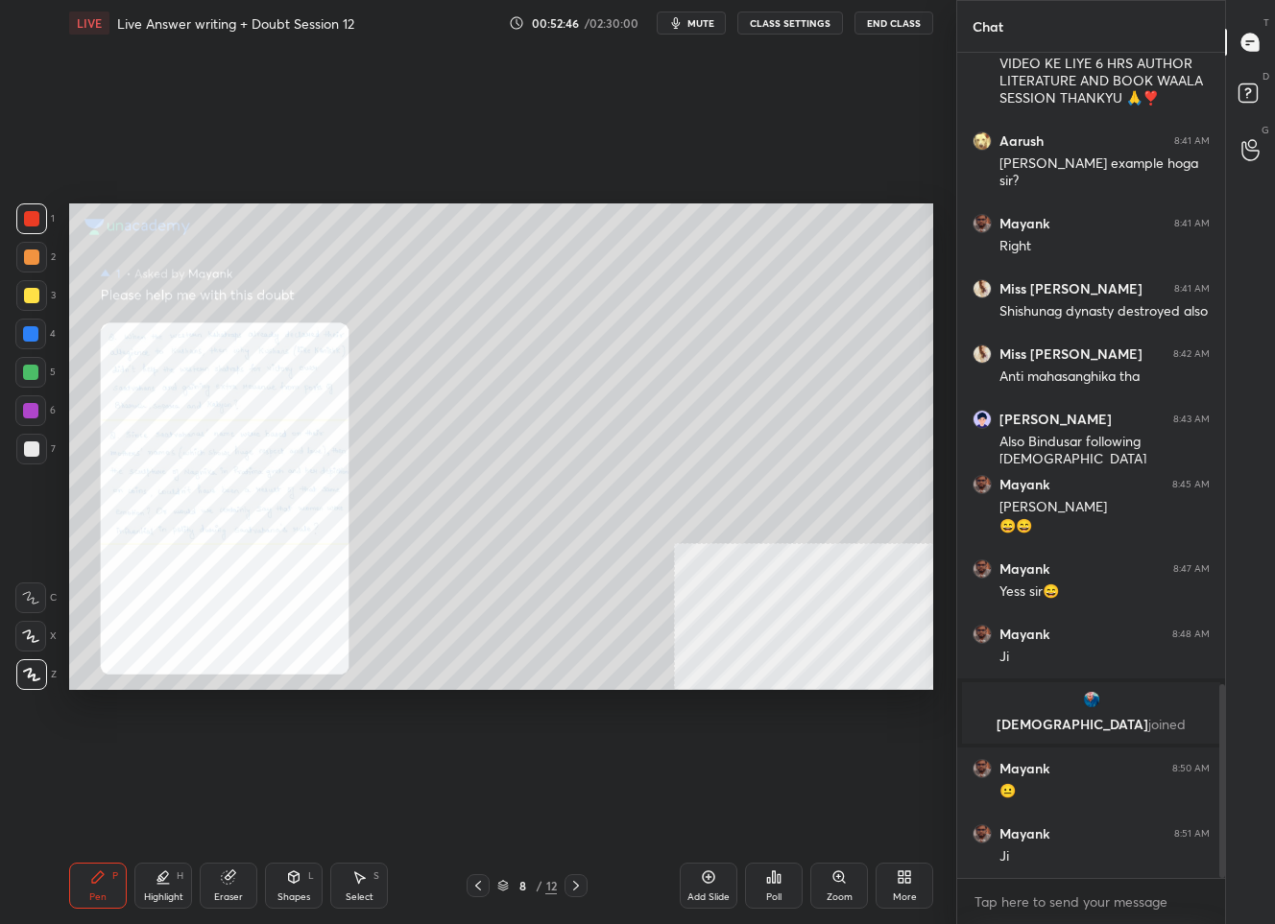
click at [844, 887] on div "Zoom" at bounding box center [839, 886] width 58 height 46
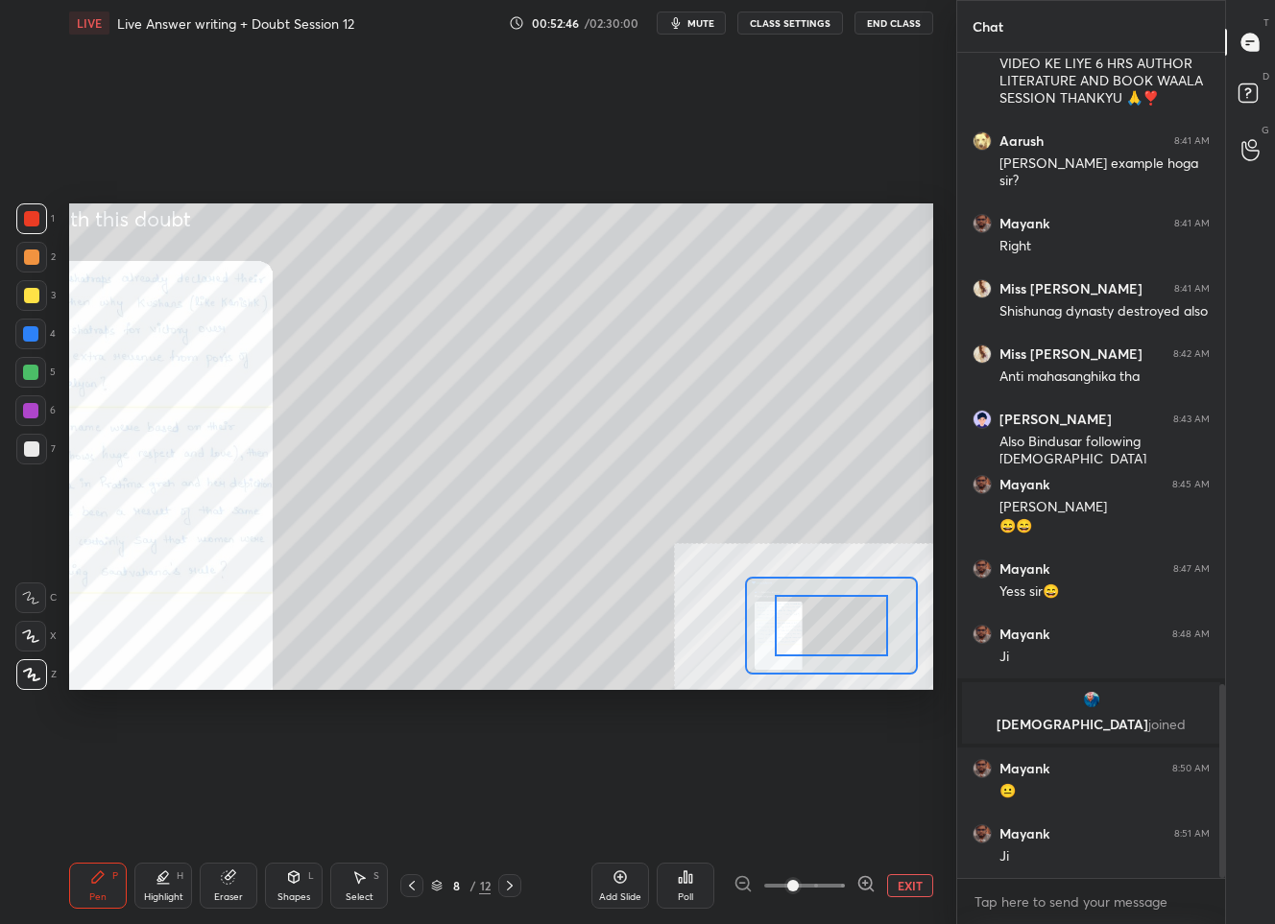
click at [844, 887] on span at bounding box center [804, 885] width 81 height 29
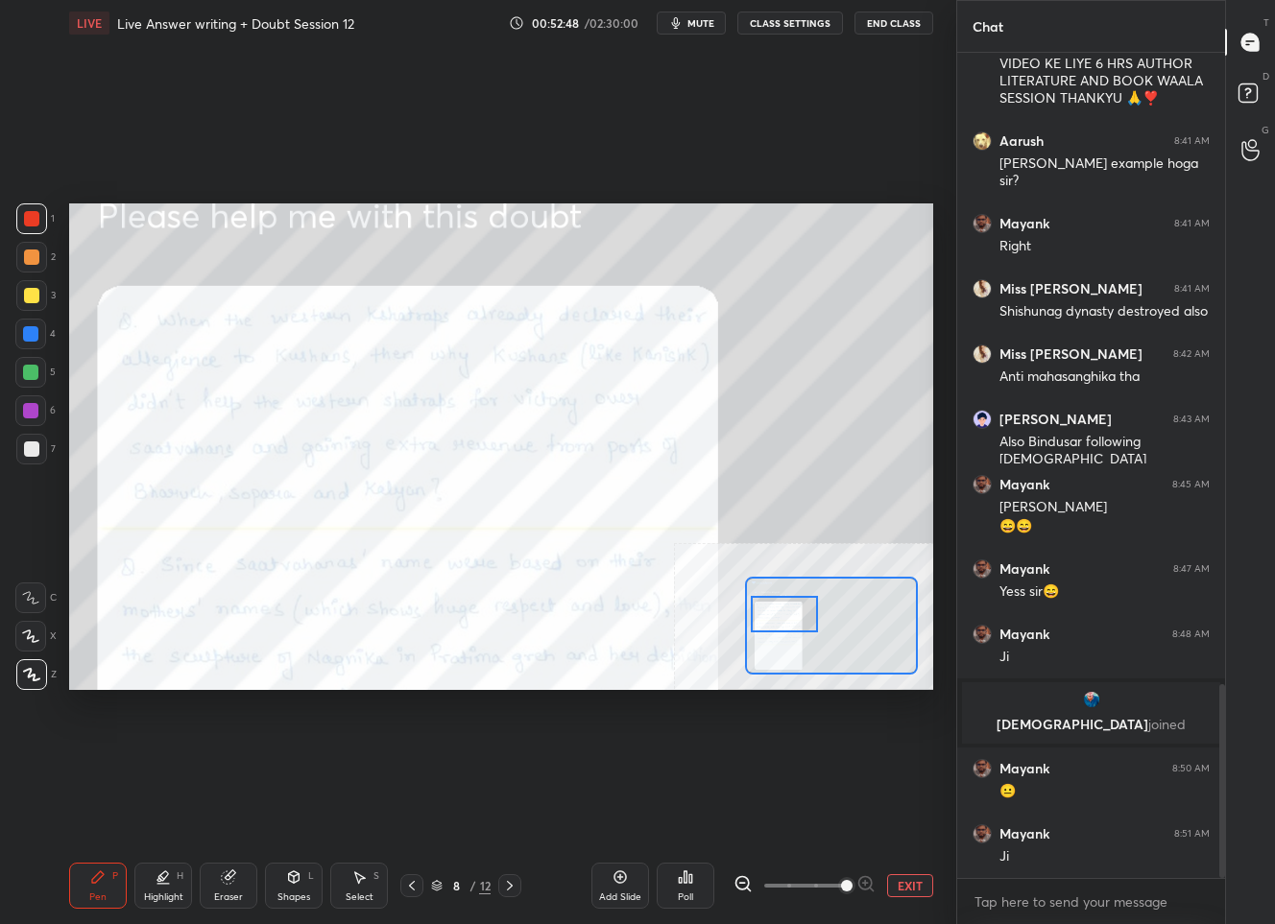
scroll to position [2758, 0]
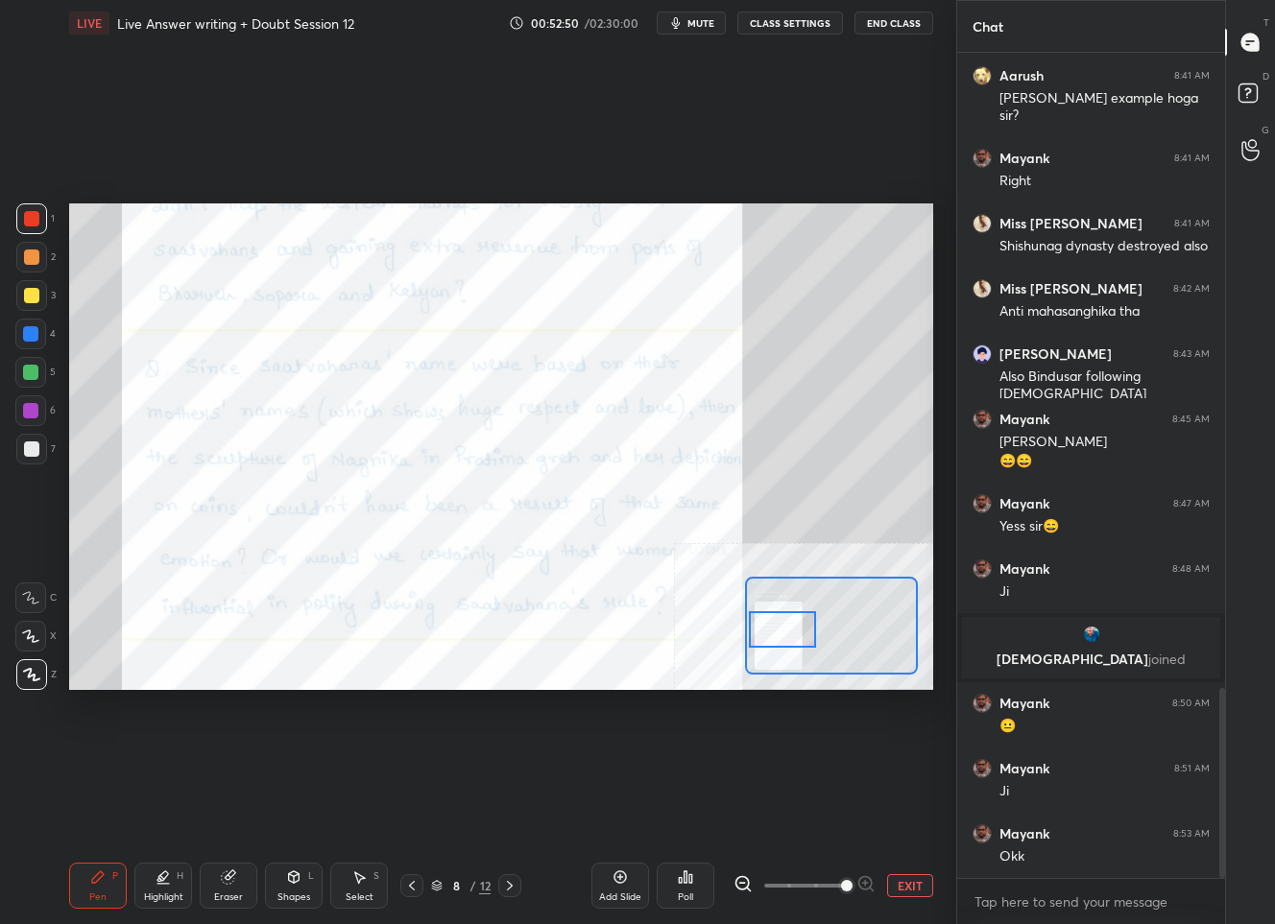
drag, startPoint x: 827, startPoint y: 633, endPoint x: 778, endPoint y: 638, distance: 49.2
click at [778, 638] on div at bounding box center [782, 629] width 67 height 37
click at [911, 884] on button "EXIT" at bounding box center [910, 885] width 46 height 23
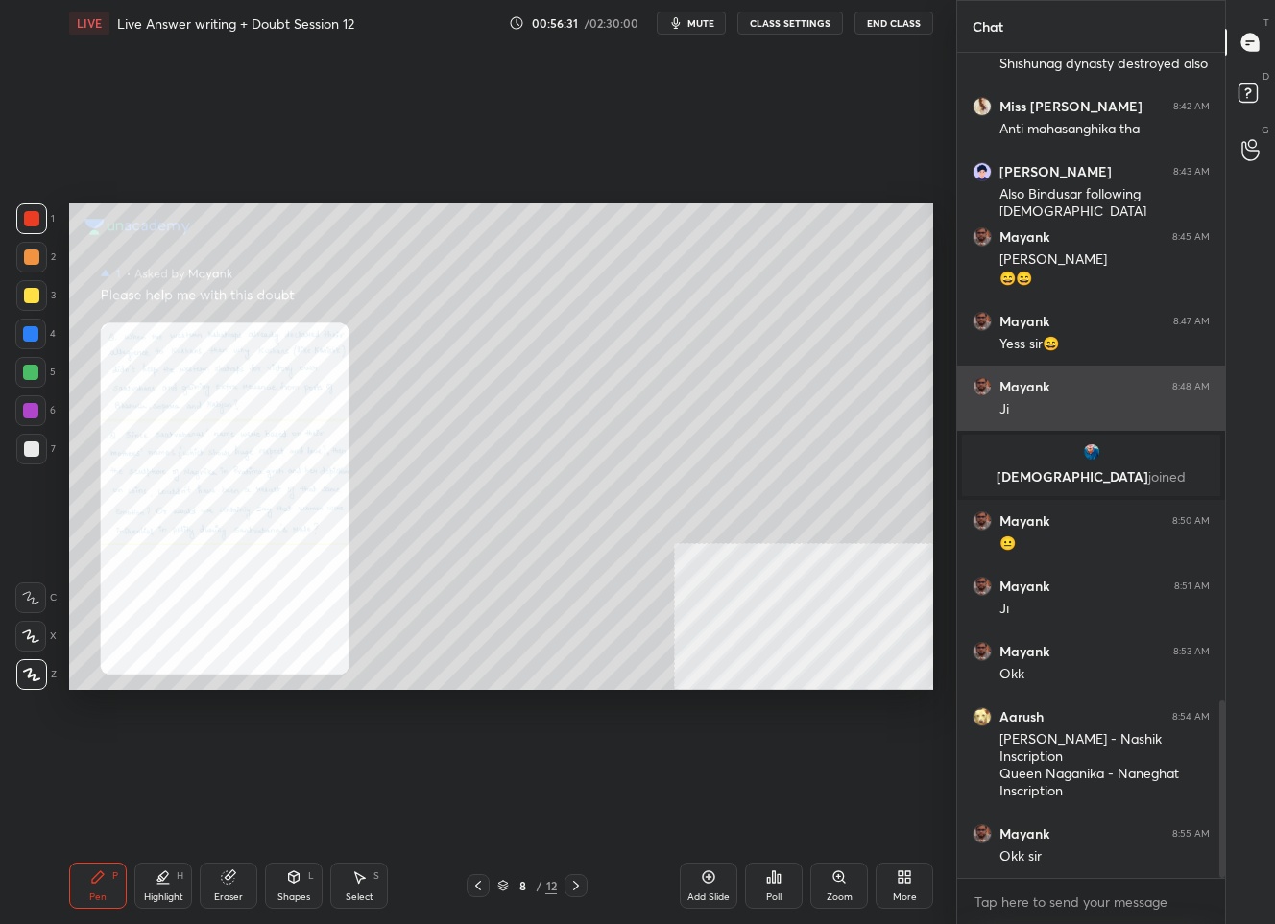
scroll to position [3006, 0]
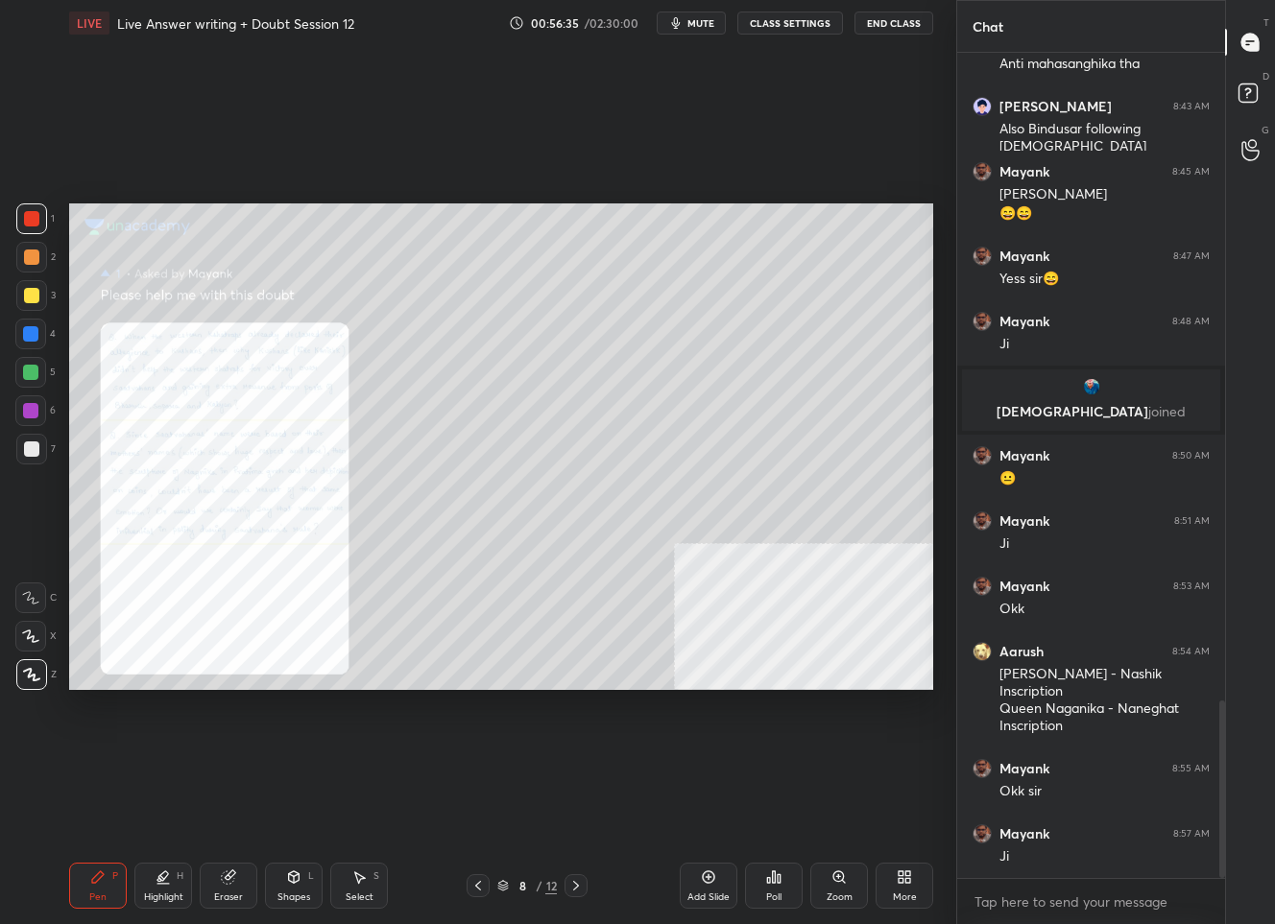
click at [524, 889] on div "8" at bounding box center [522, 886] width 19 height 12
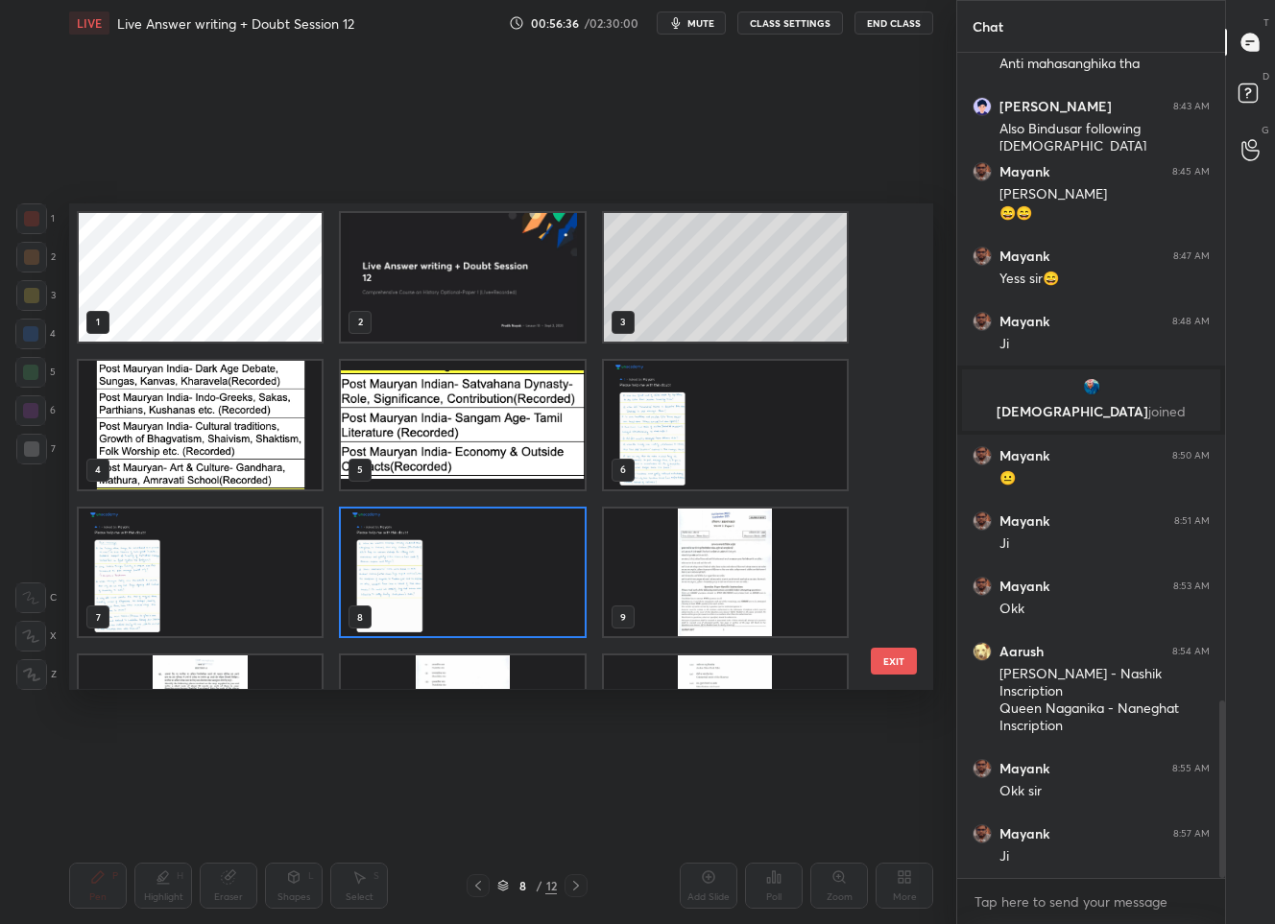
scroll to position [480, 854]
click at [248, 459] on img "grid" at bounding box center [200, 425] width 243 height 129
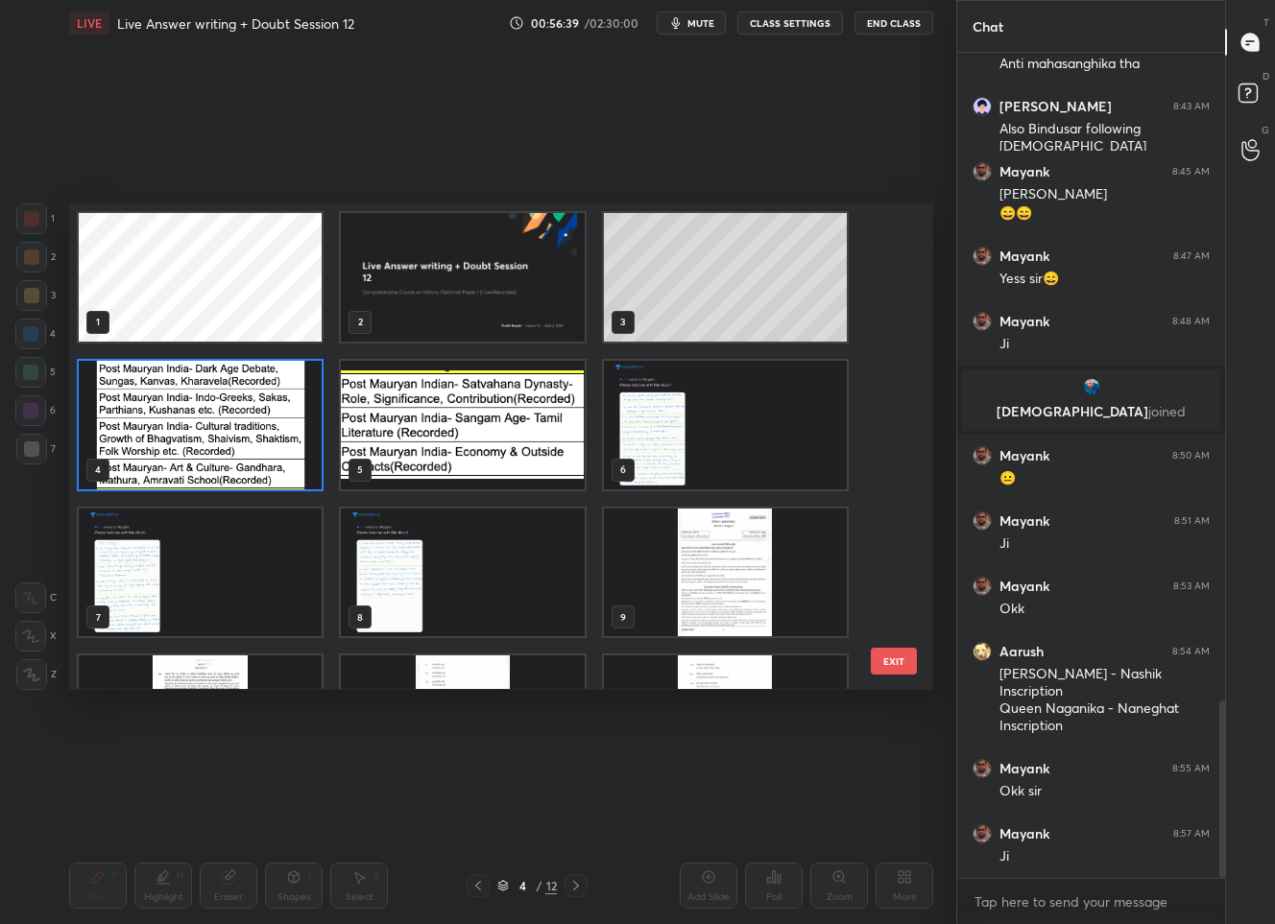
click at [248, 459] on img "grid" at bounding box center [200, 425] width 243 height 129
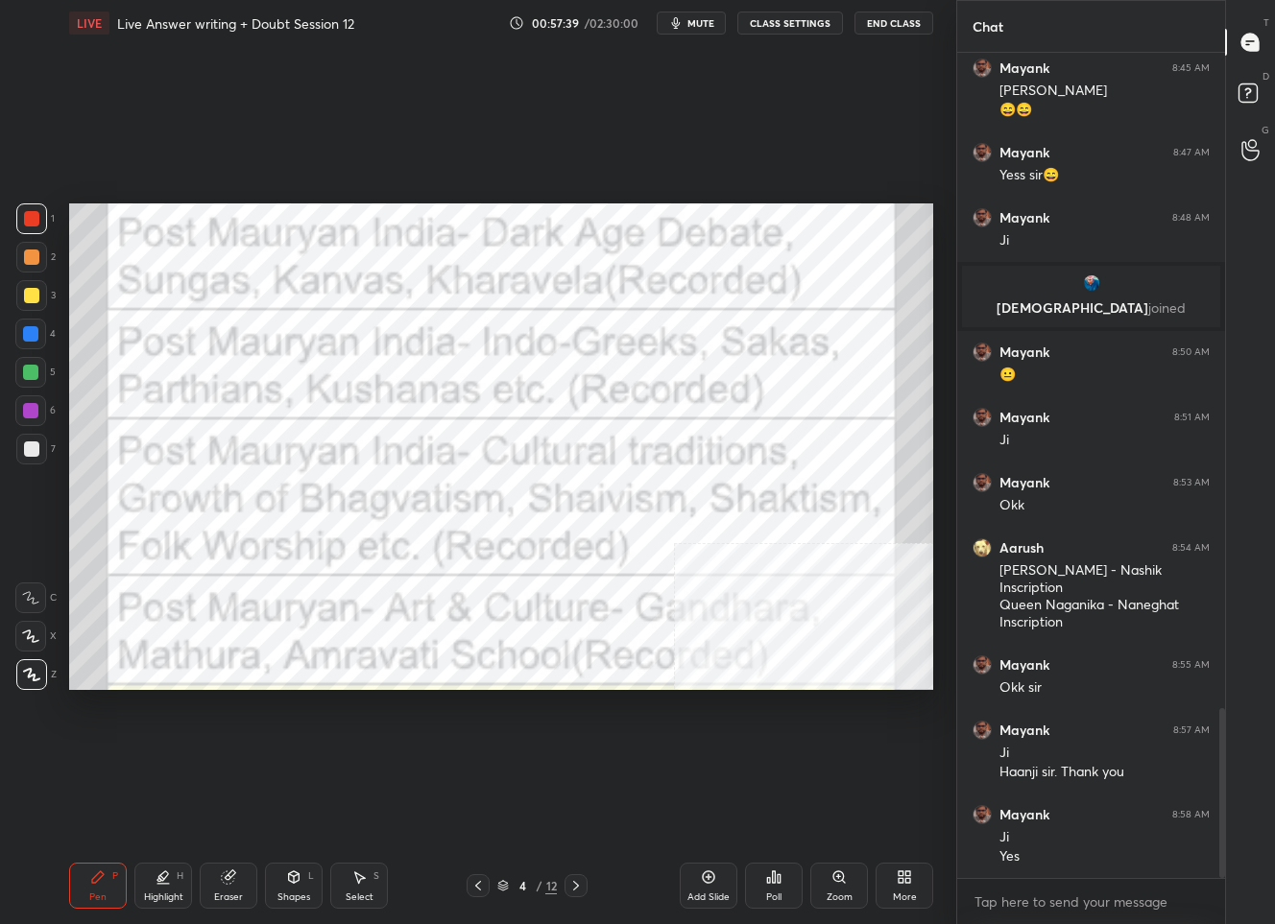
scroll to position [3175, 0]
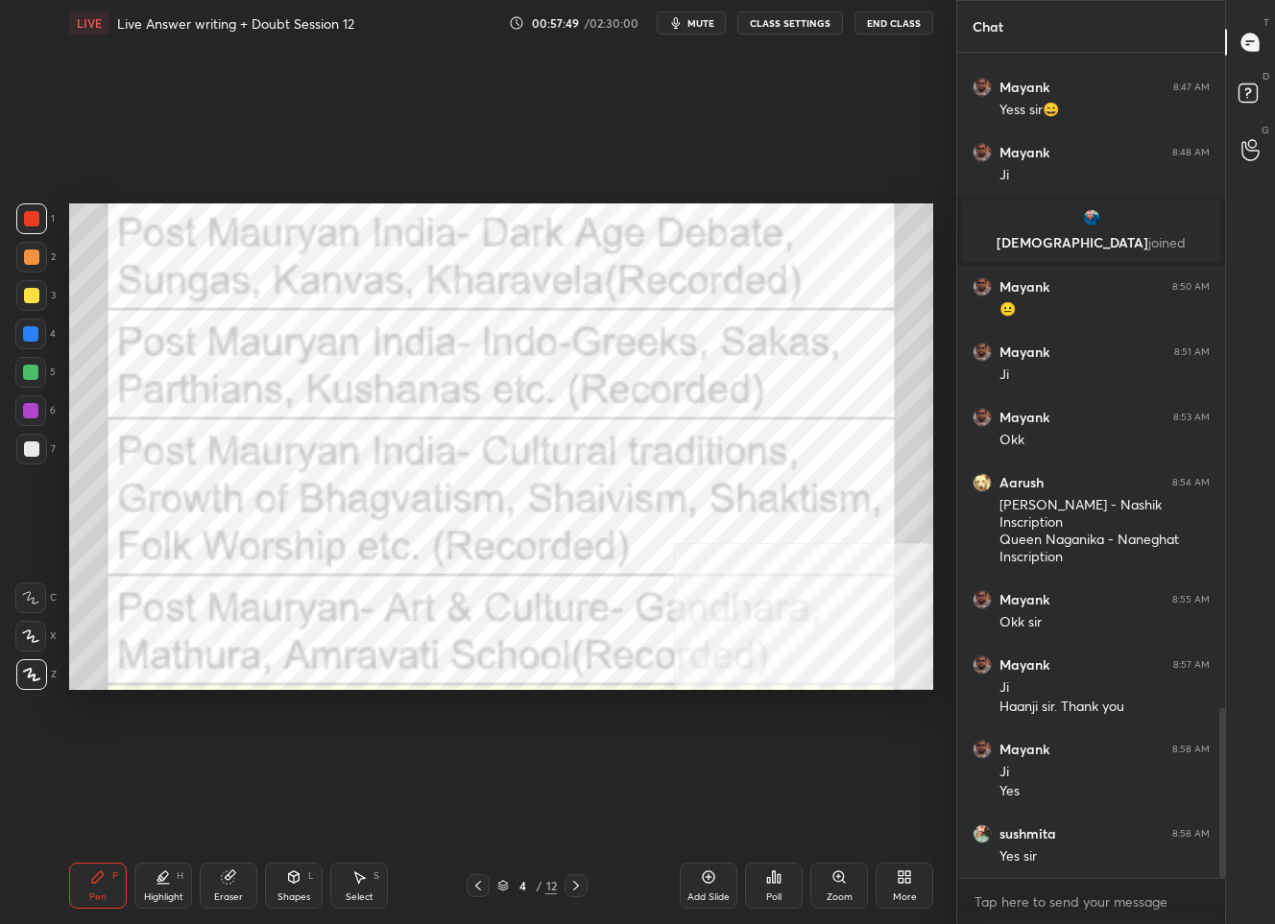
click at [517, 882] on div "4" at bounding box center [522, 886] width 19 height 12
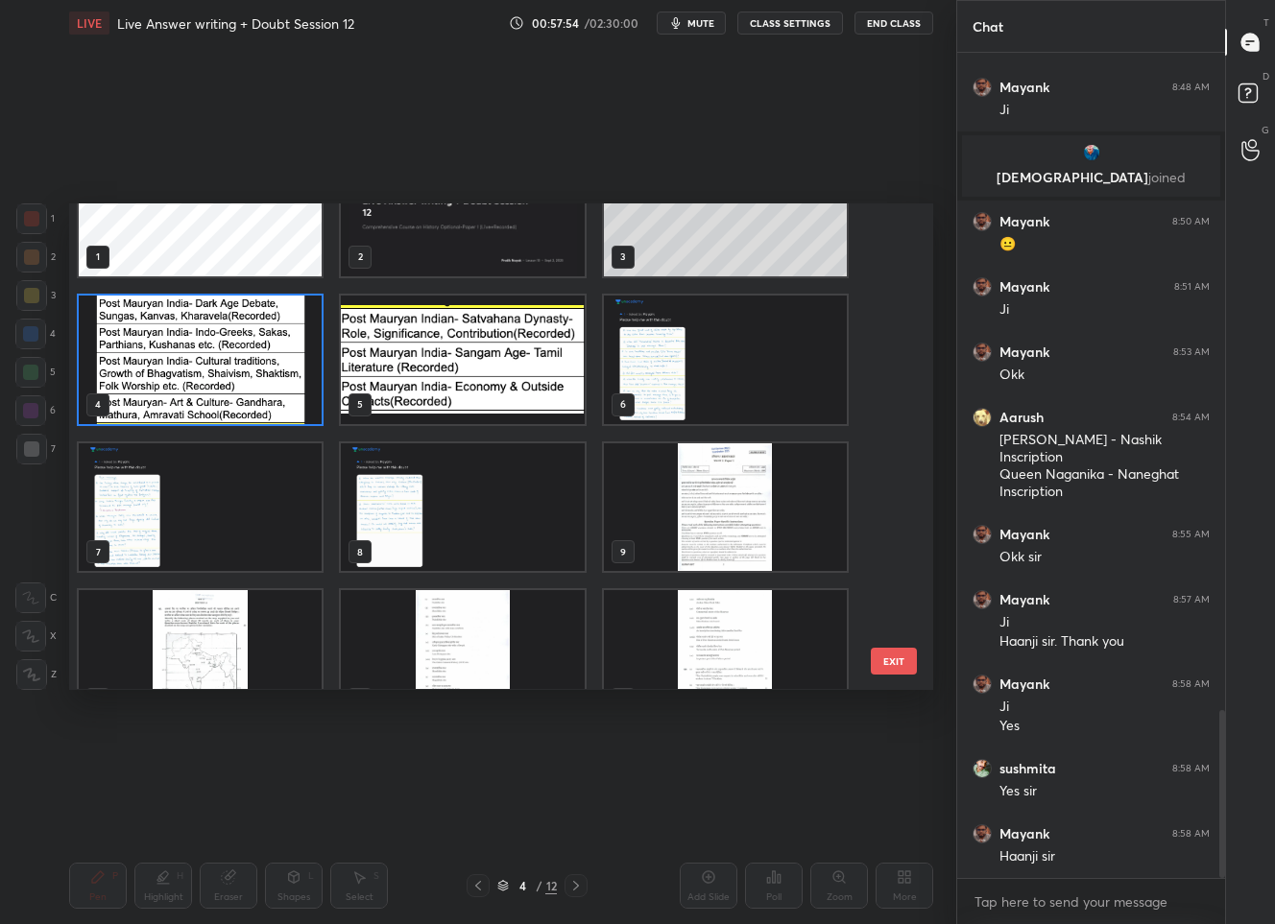
scroll to position [104, 0]
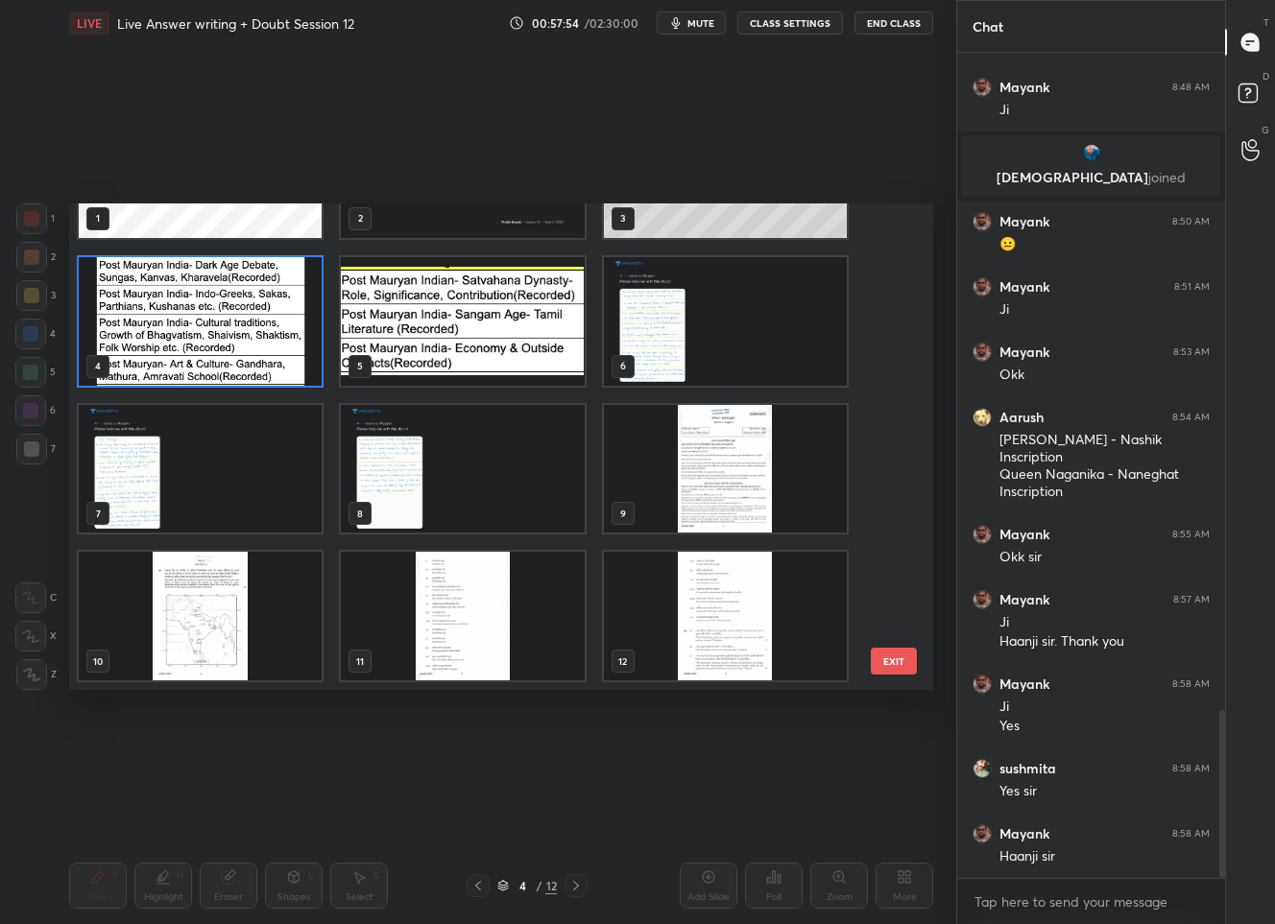
click at [697, 601] on img "grid" at bounding box center [725, 617] width 243 height 129
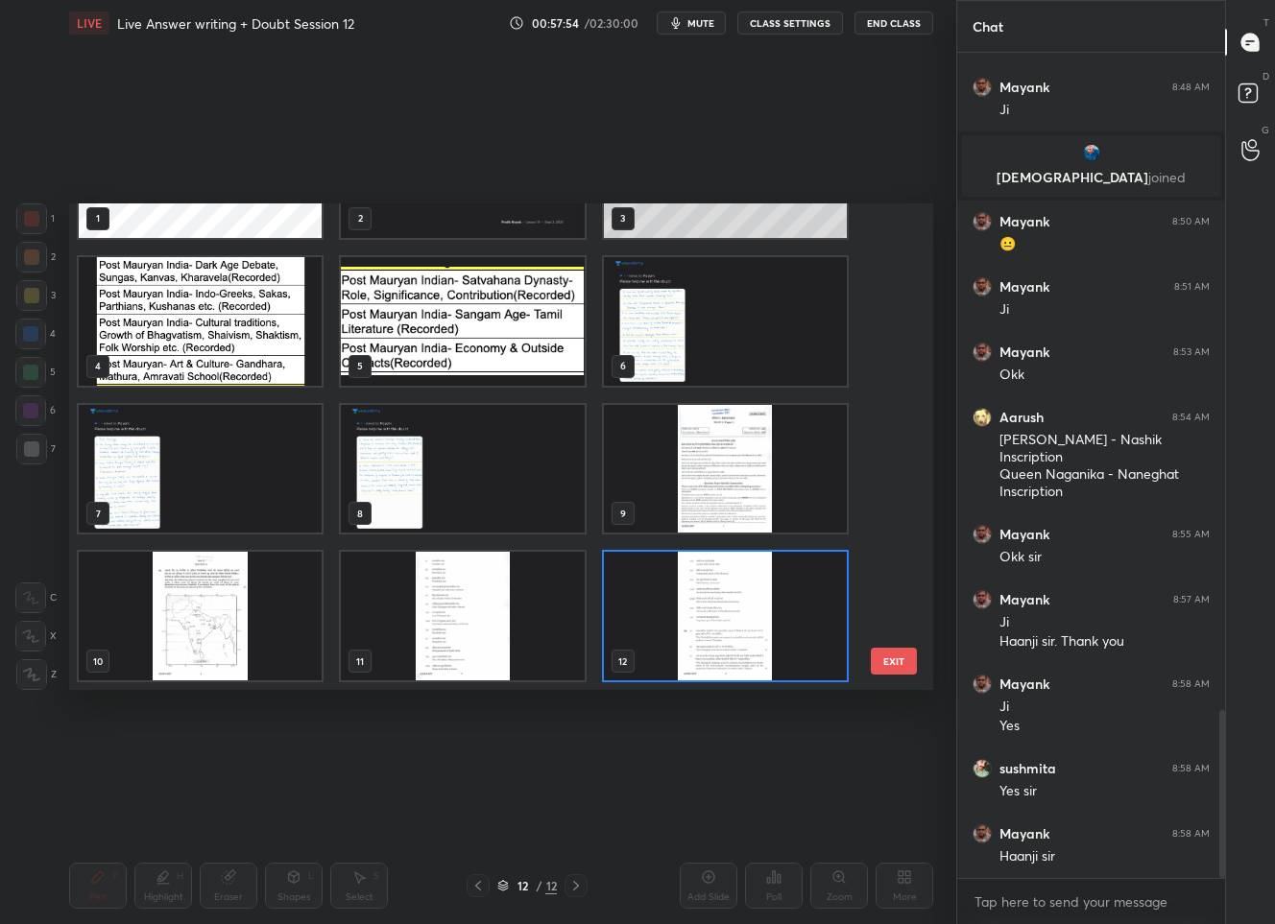
click at [697, 601] on img "grid" at bounding box center [725, 617] width 243 height 129
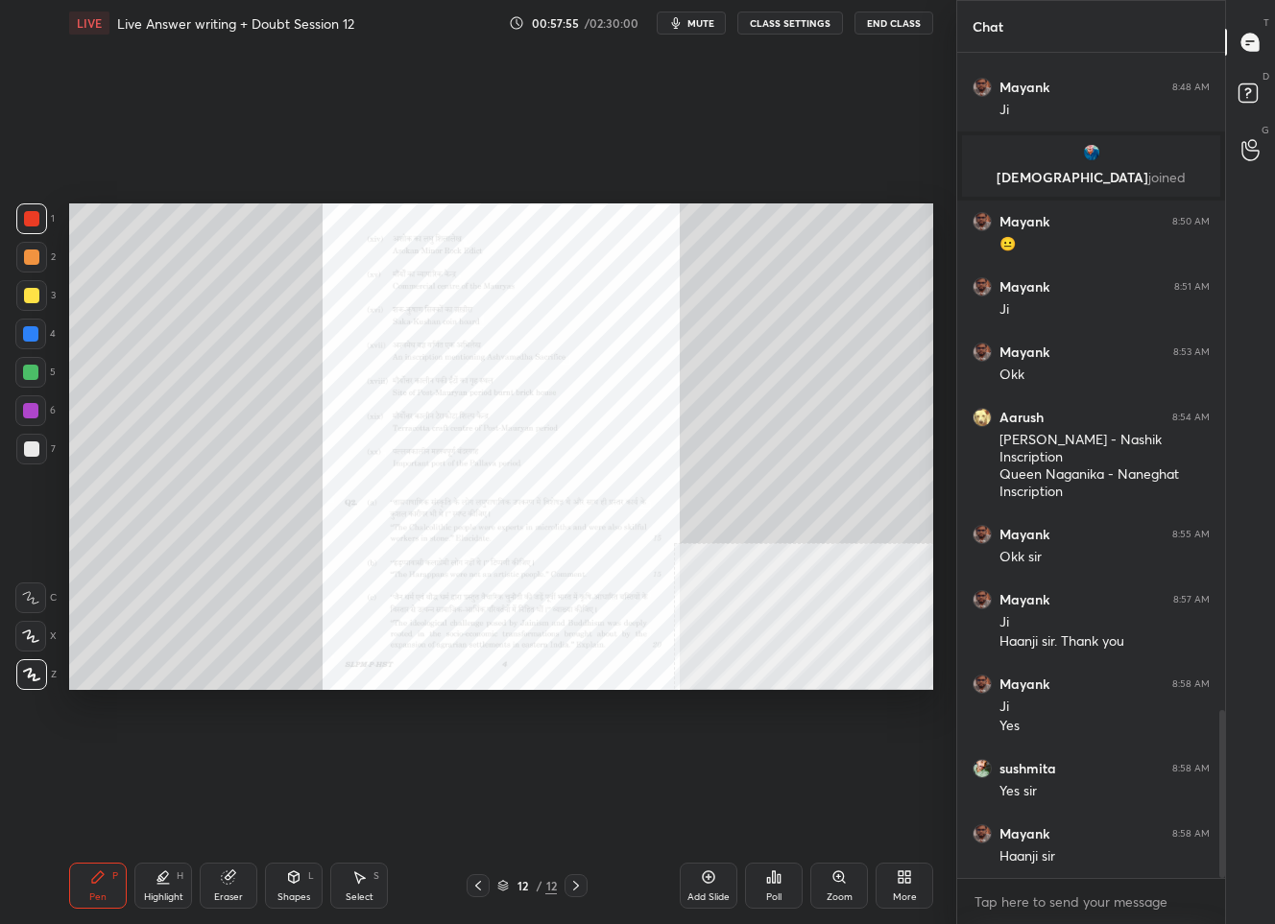
click at [697, 601] on img "grid" at bounding box center [725, 617] width 243 height 129
click at [718, 883] on div "Add Slide" at bounding box center [709, 886] width 58 height 46
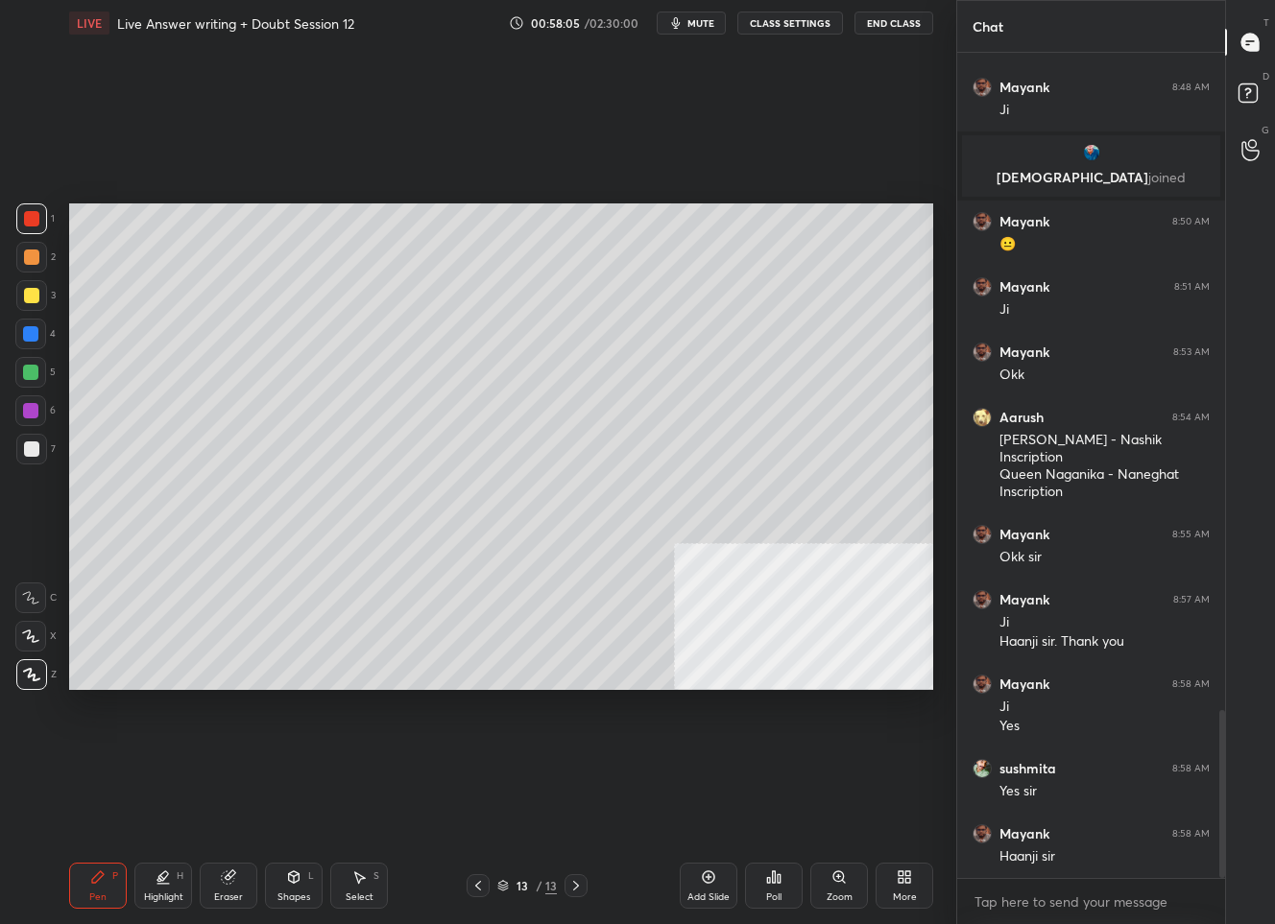
click at [515, 888] on div "13" at bounding box center [522, 886] width 19 height 12
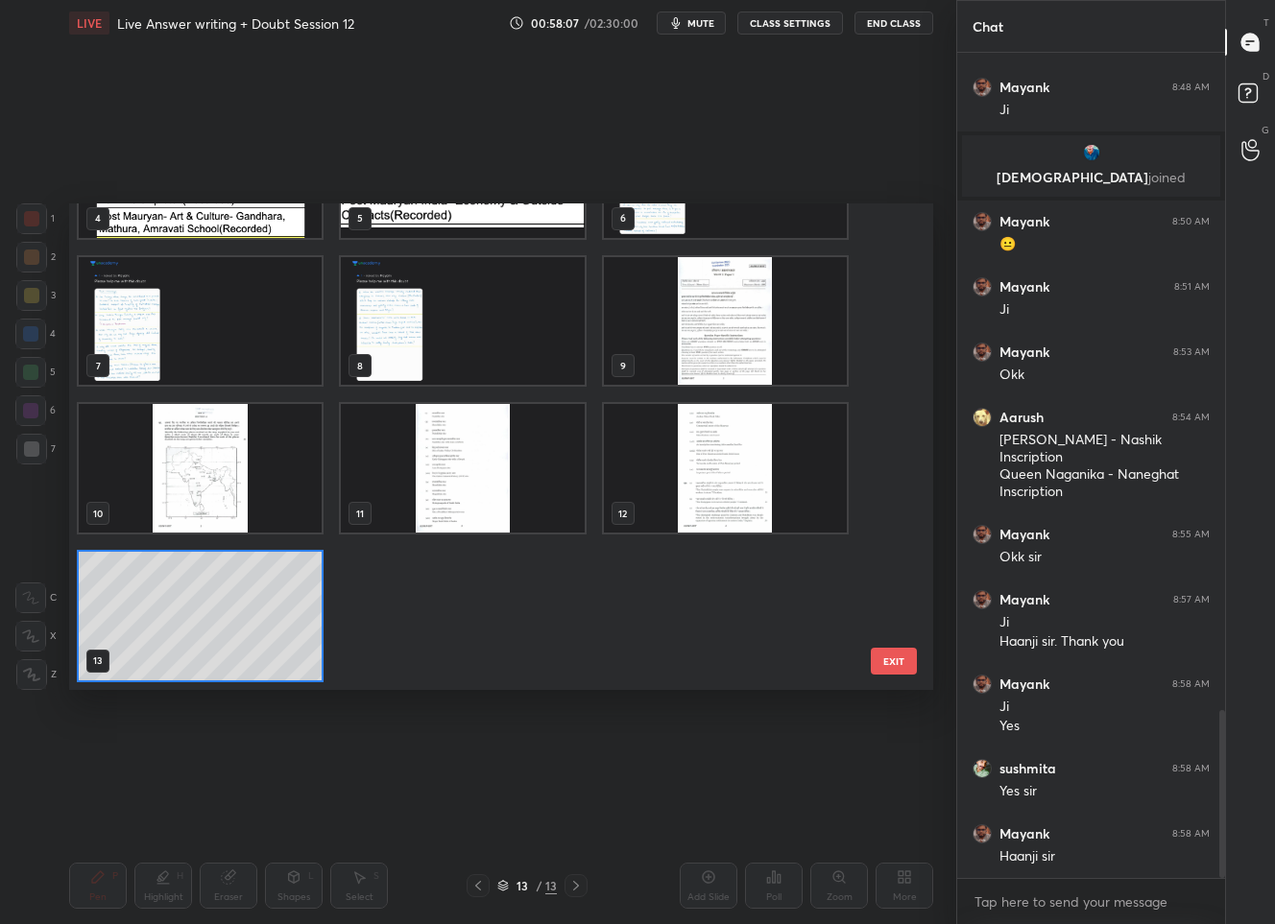
scroll to position [80, 0]
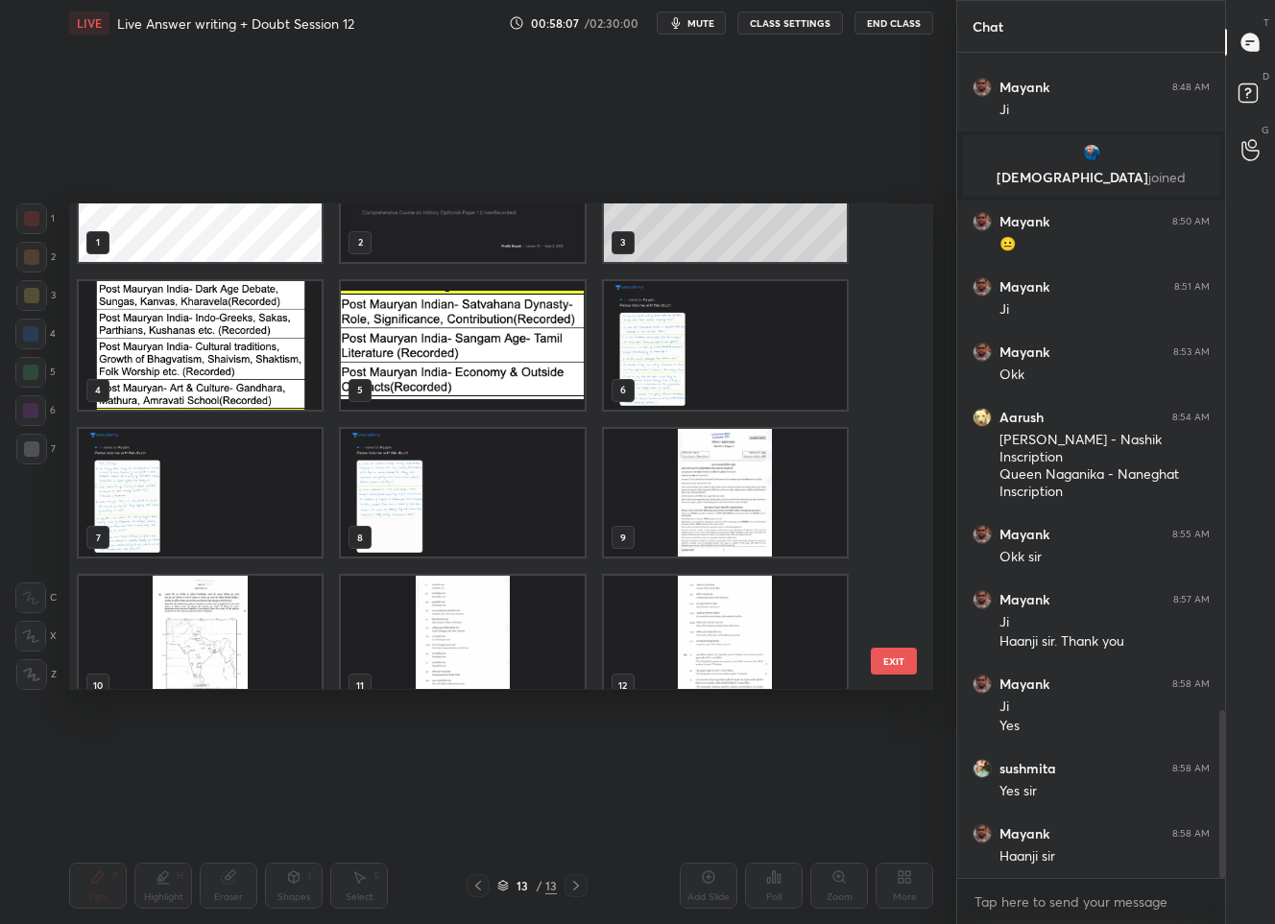
click at [452, 373] on img "grid" at bounding box center [462, 345] width 243 height 129
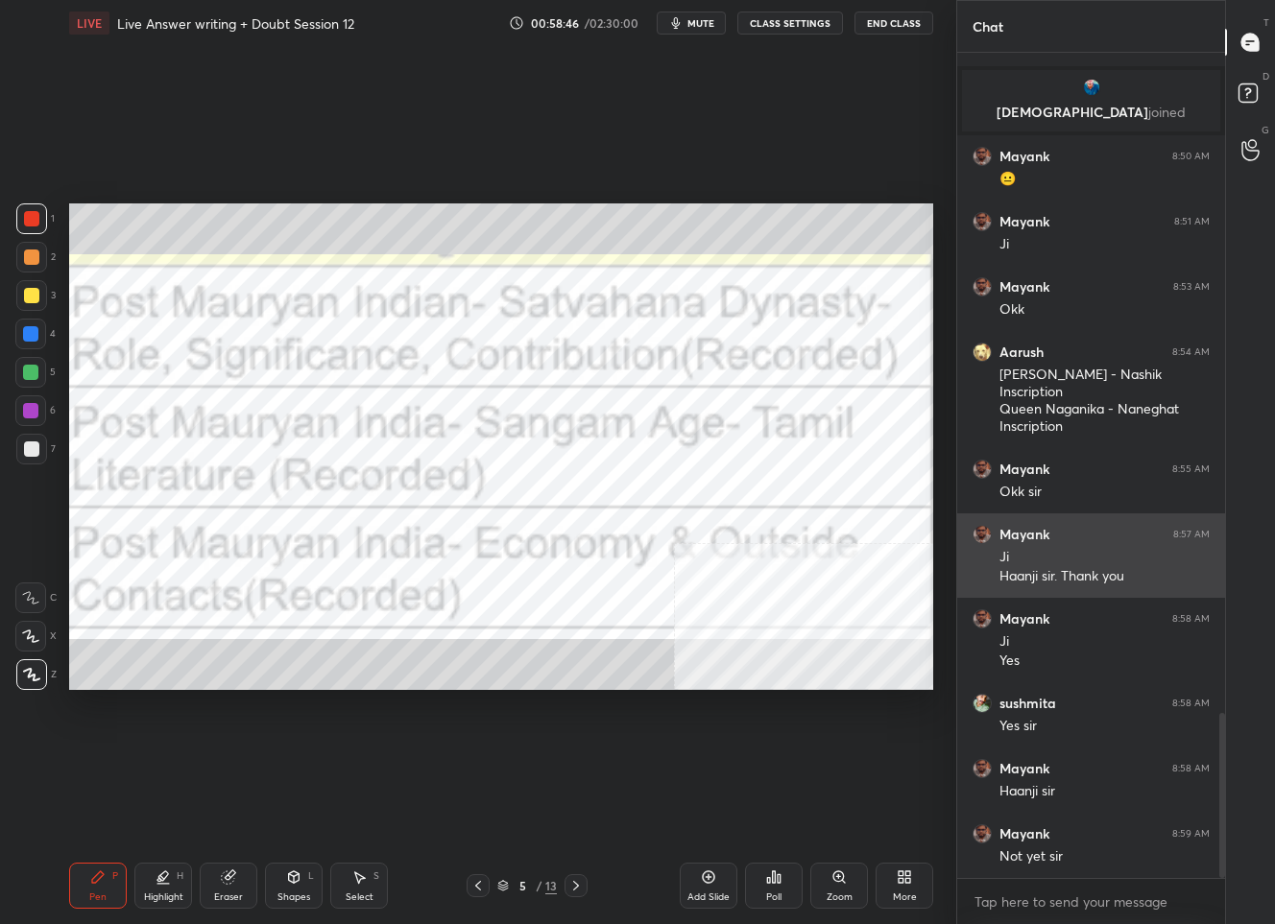
scroll to position [3371, 0]
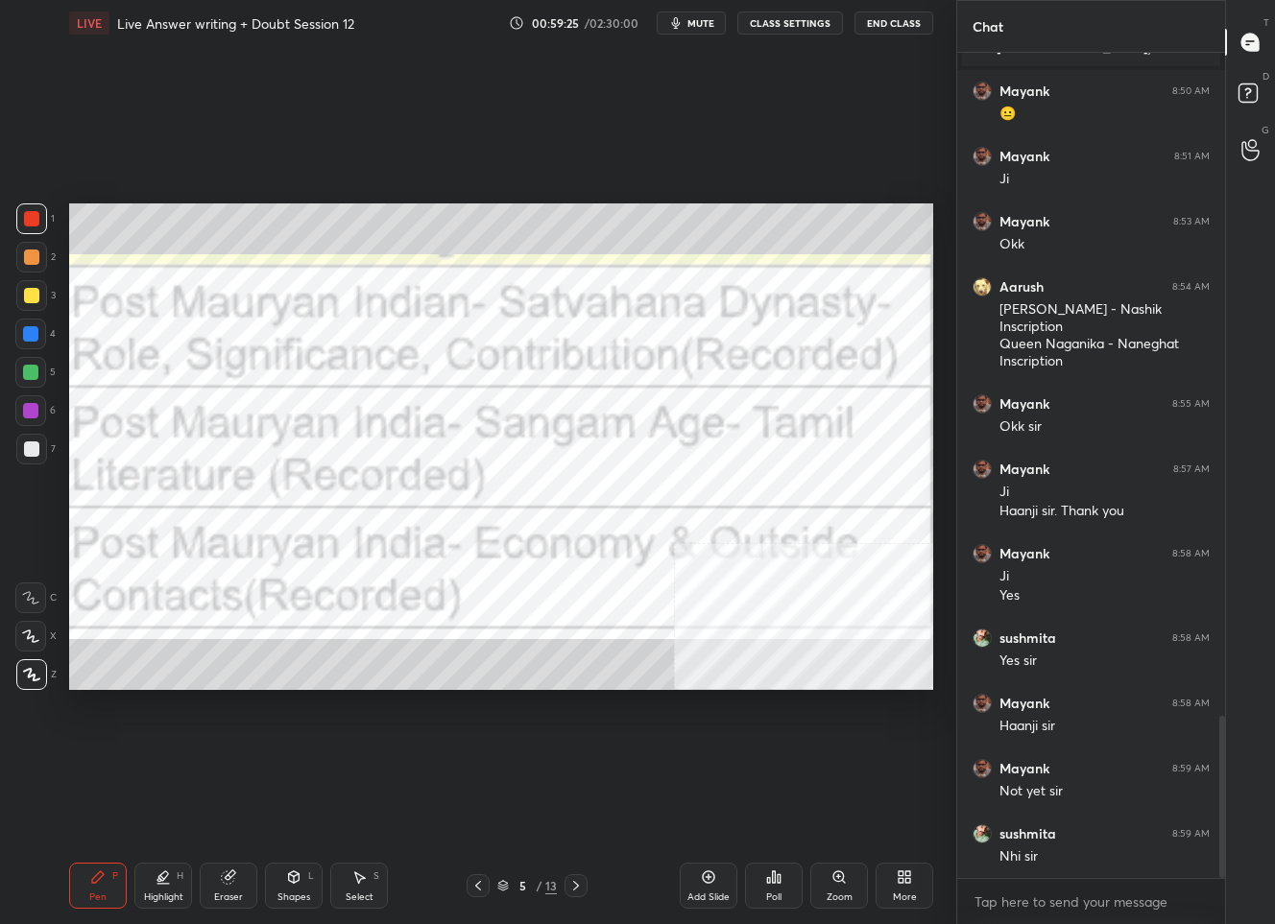
click at [527, 885] on div "5" at bounding box center [522, 886] width 19 height 12
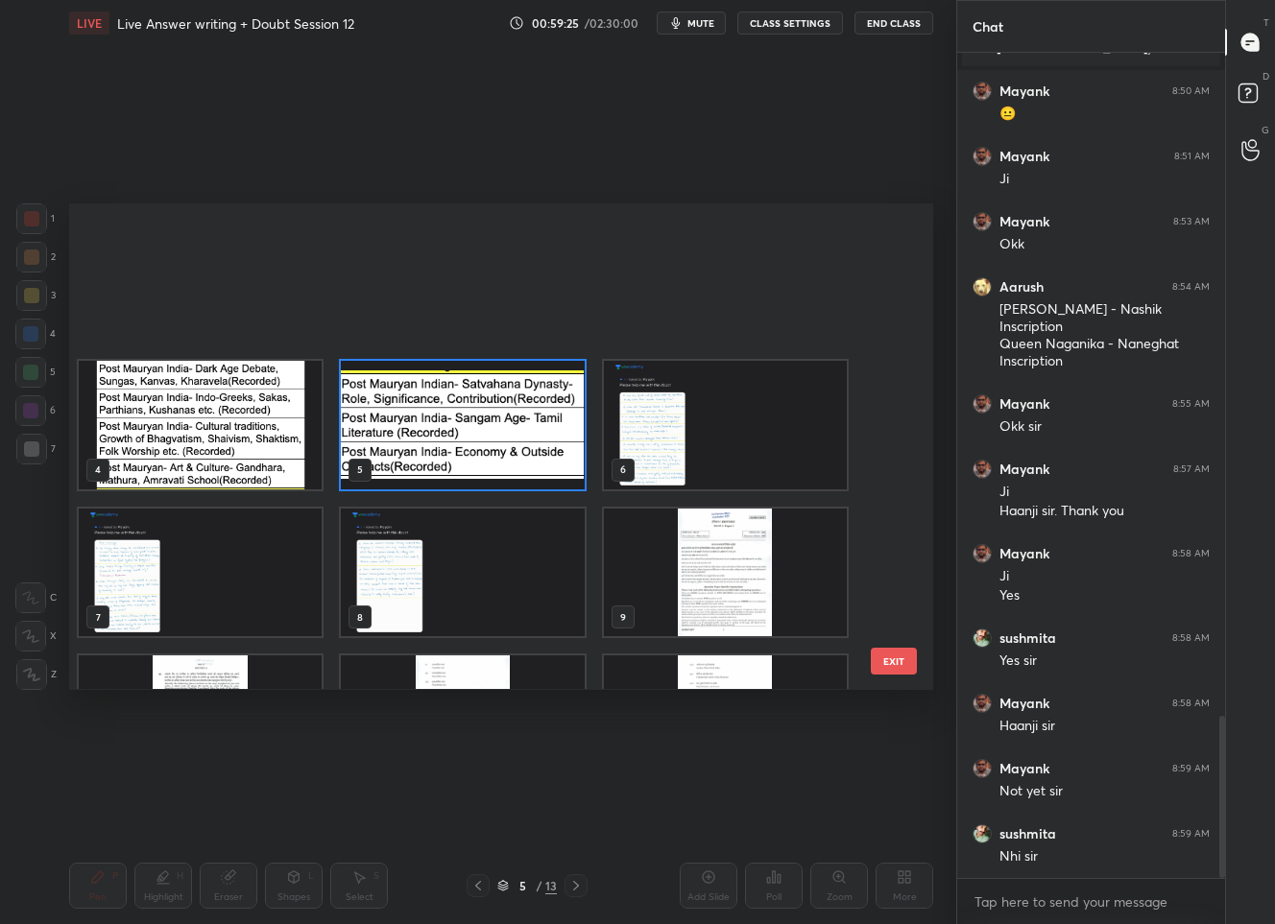
scroll to position [251, 0]
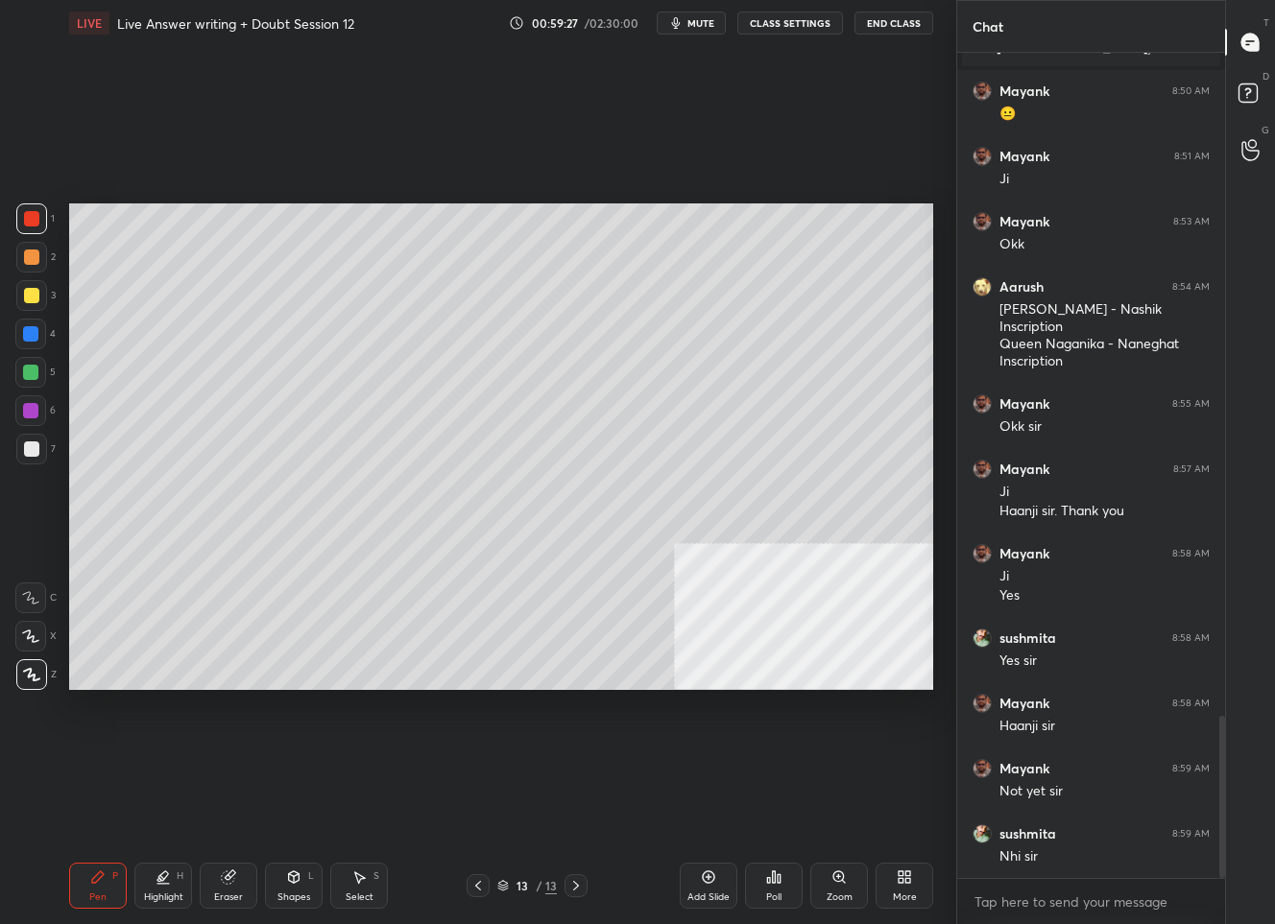
click at [920, 880] on div "More" at bounding box center [904, 886] width 58 height 46
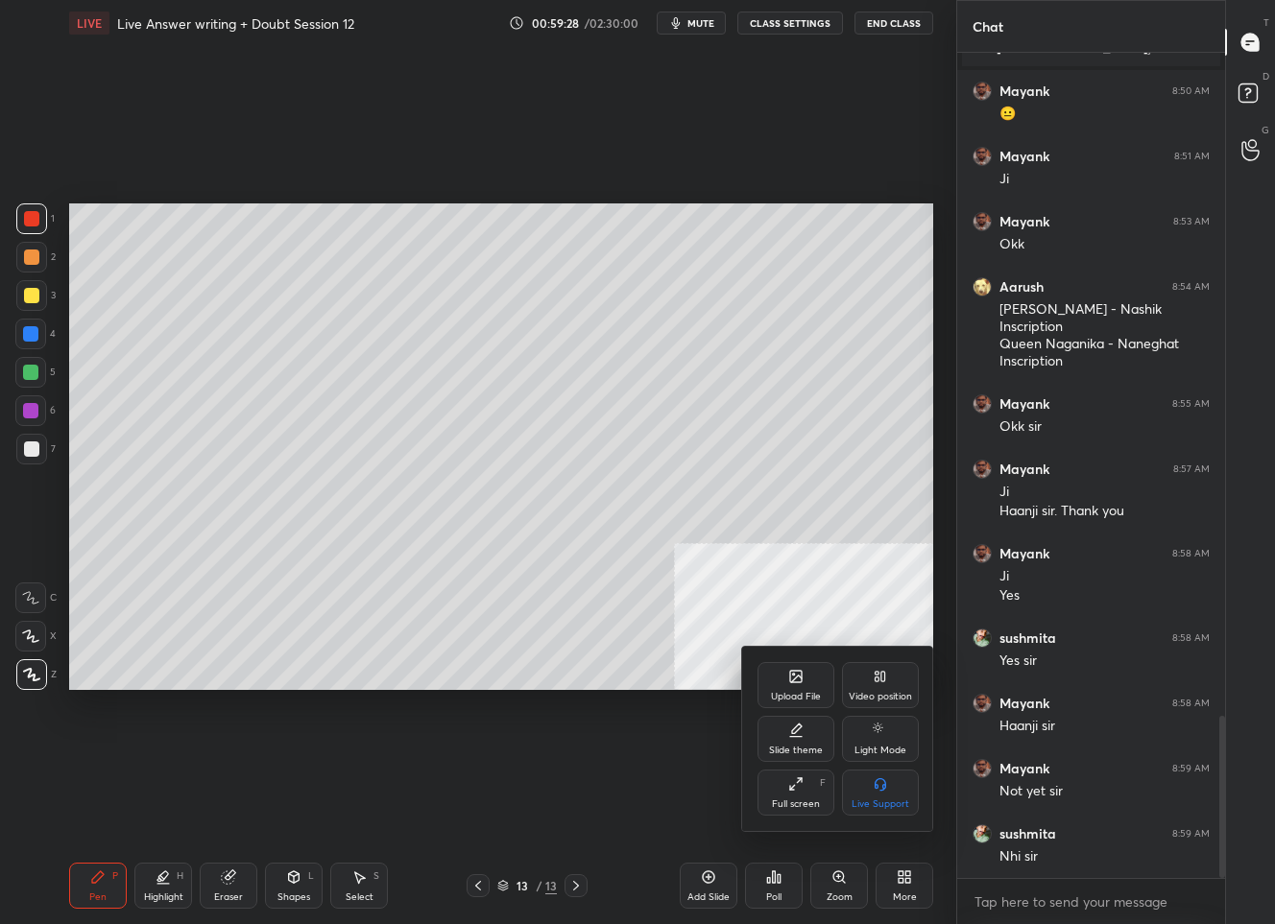
click at [809, 694] on div "Upload File" at bounding box center [796, 697] width 50 height 10
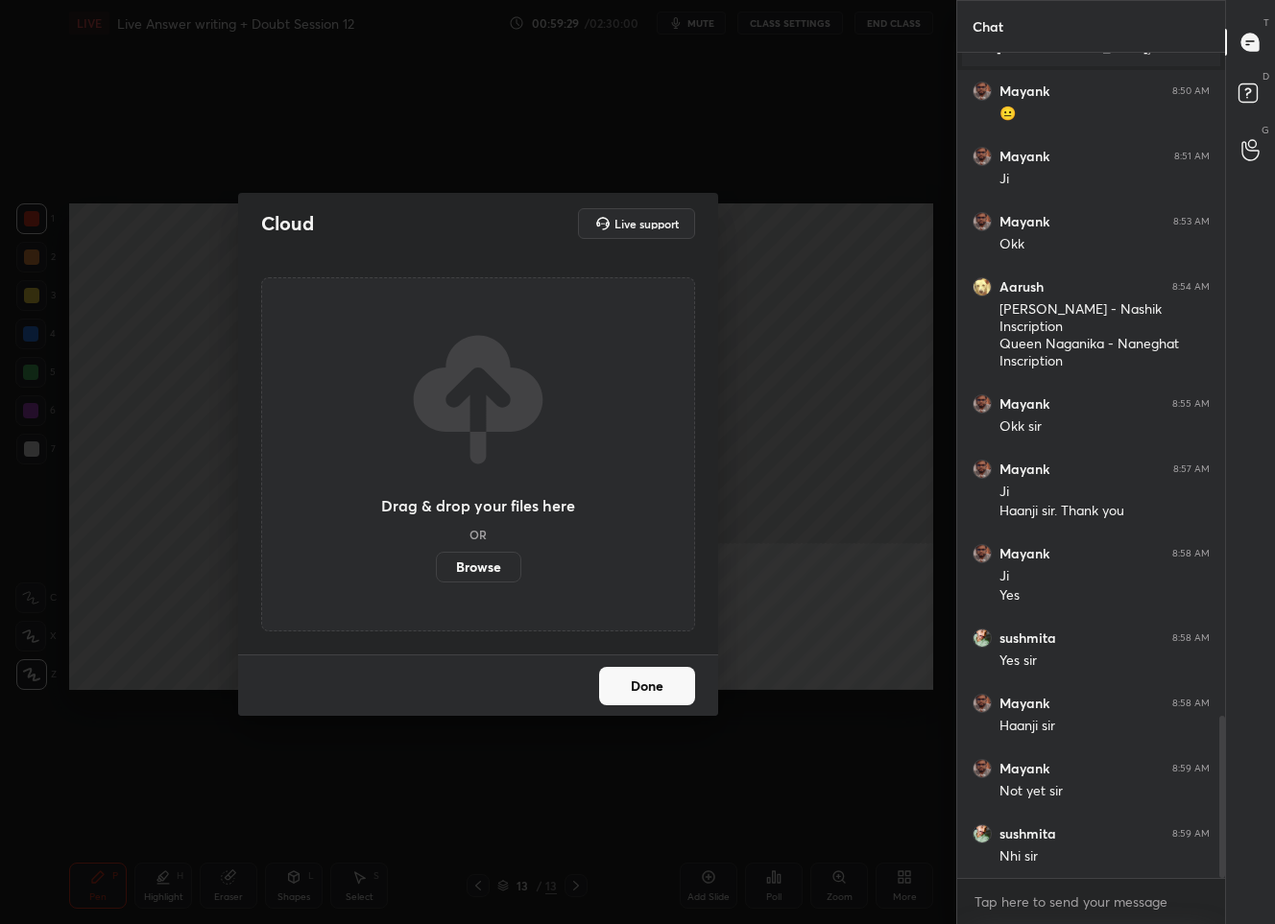
click at [487, 571] on label "Browse" at bounding box center [478, 567] width 85 height 31
click at [436, 571] on input "Browse" at bounding box center [436, 567] width 0 height 31
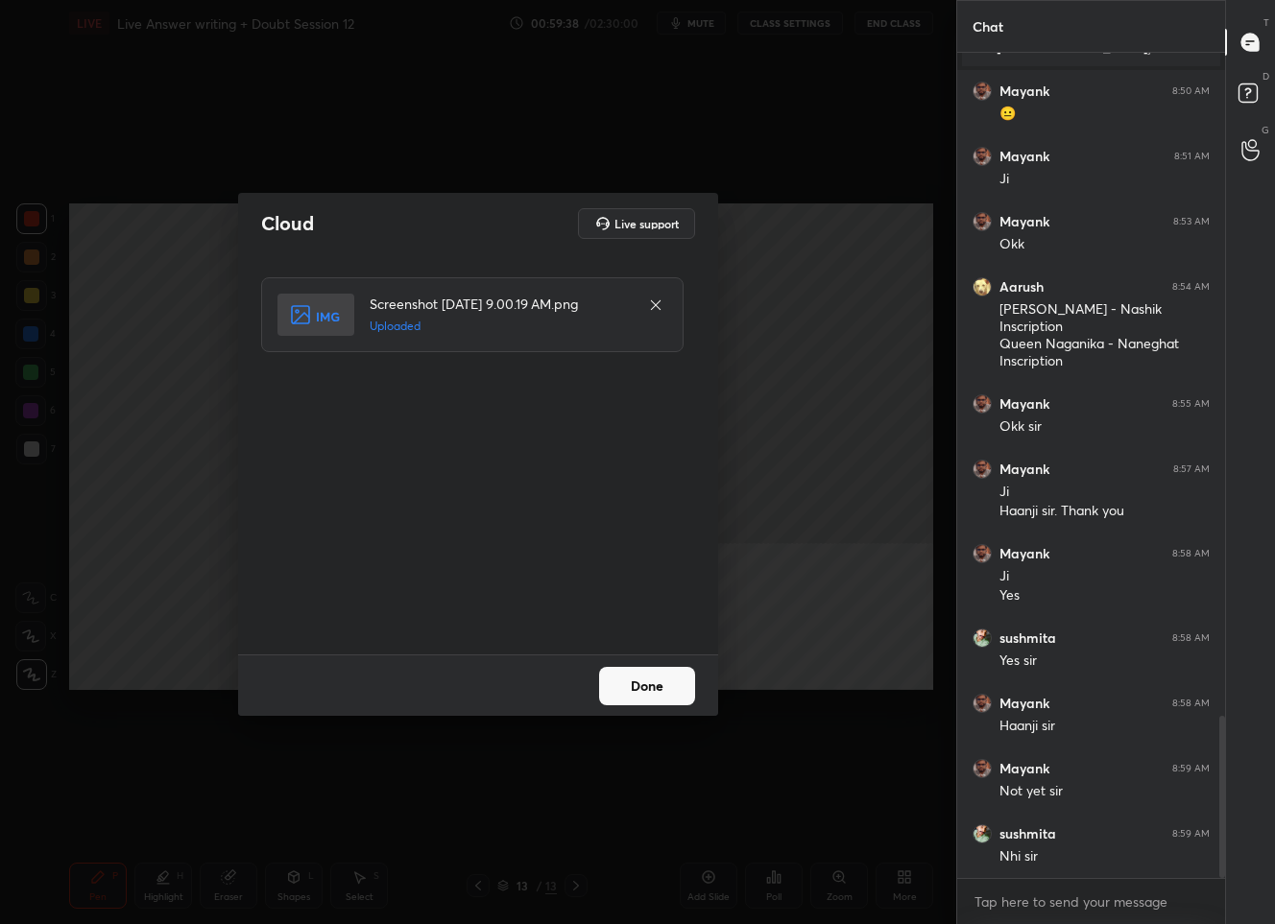
click at [632, 698] on button "Done" at bounding box center [647, 686] width 96 height 38
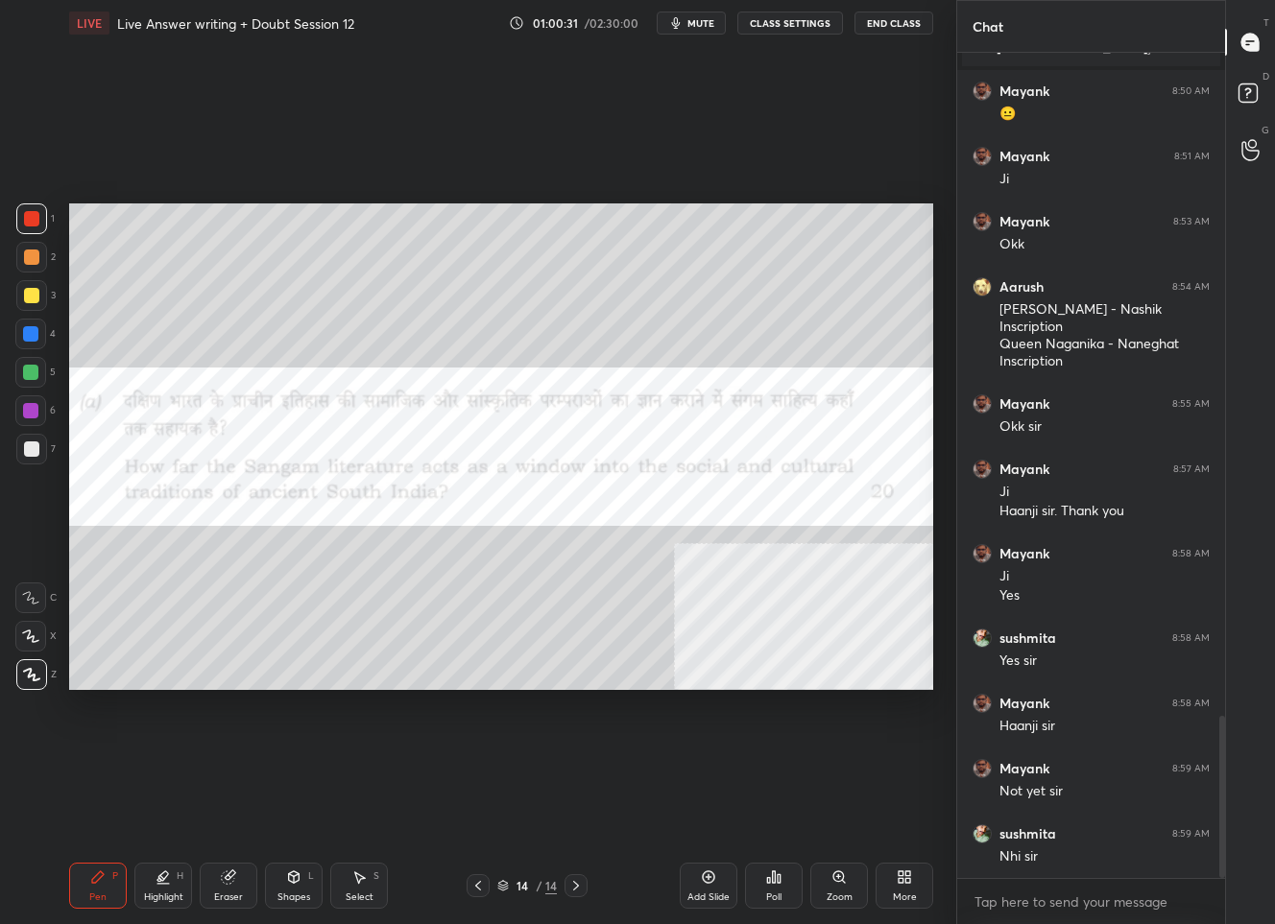
click at [699, 911] on div "Add Slide Poll Zoom More" at bounding box center [806, 885] width 253 height 107
click at [703, 900] on div "Add Slide" at bounding box center [708, 898] width 42 height 10
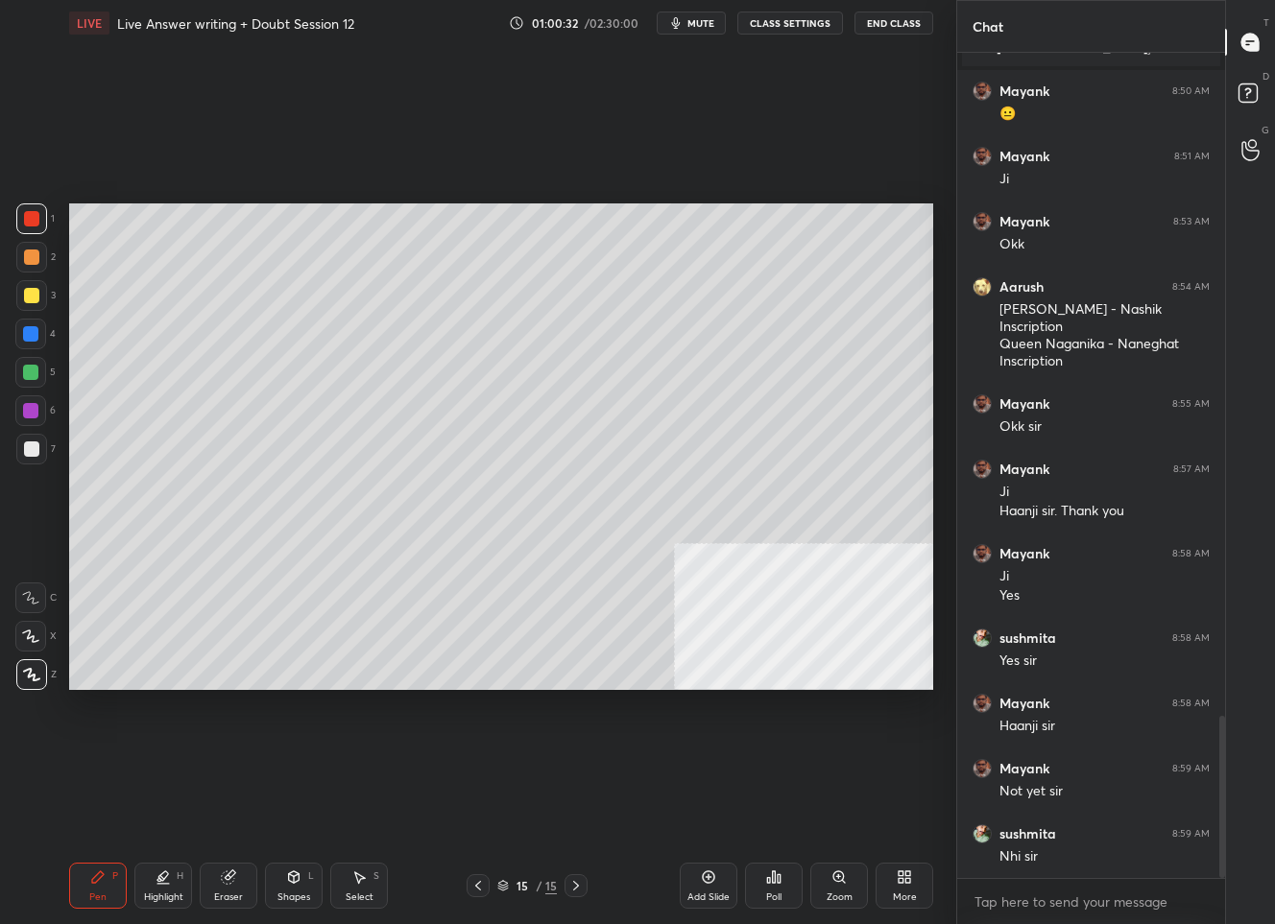
click at [33, 301] on div at bounding box center [31, 295] width 15 height 15
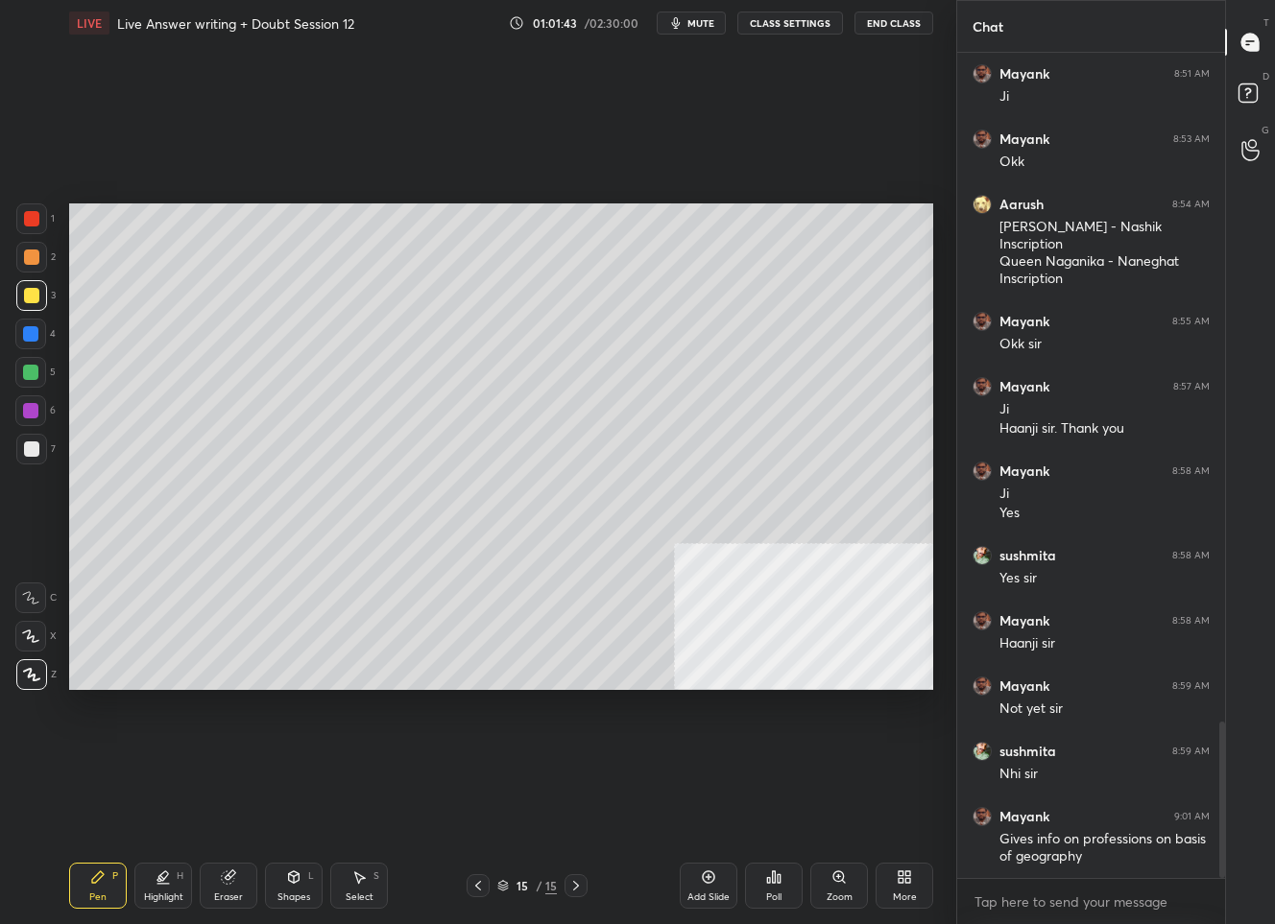
scroll to position [3536, 0]
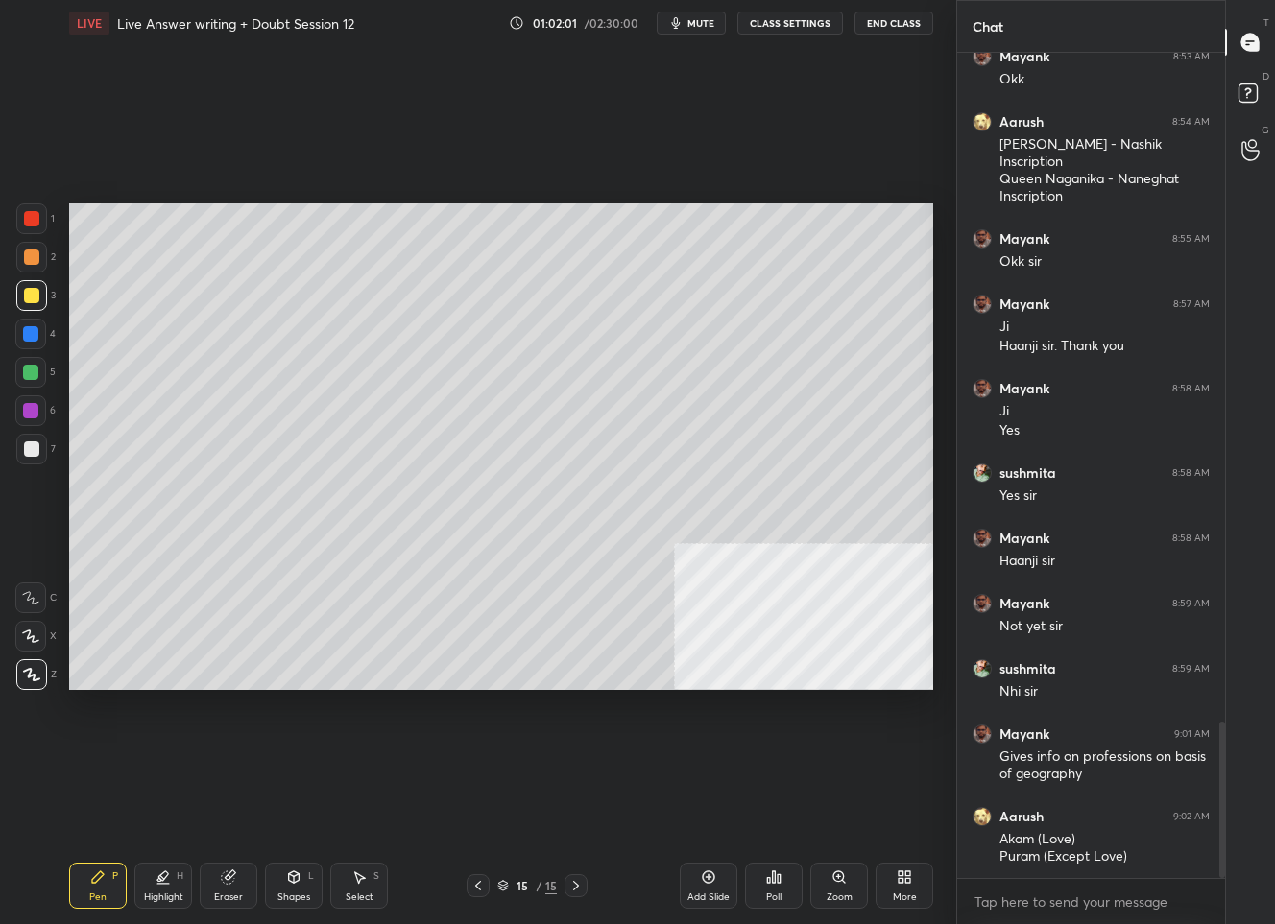
drag, startPoint x: 478, startPoint y: 885, endPoint x: 490, endPoint y: 872, distance: 17.6
click at [479, 880] on icon at bounding box center [477, 885] width 15 height 15
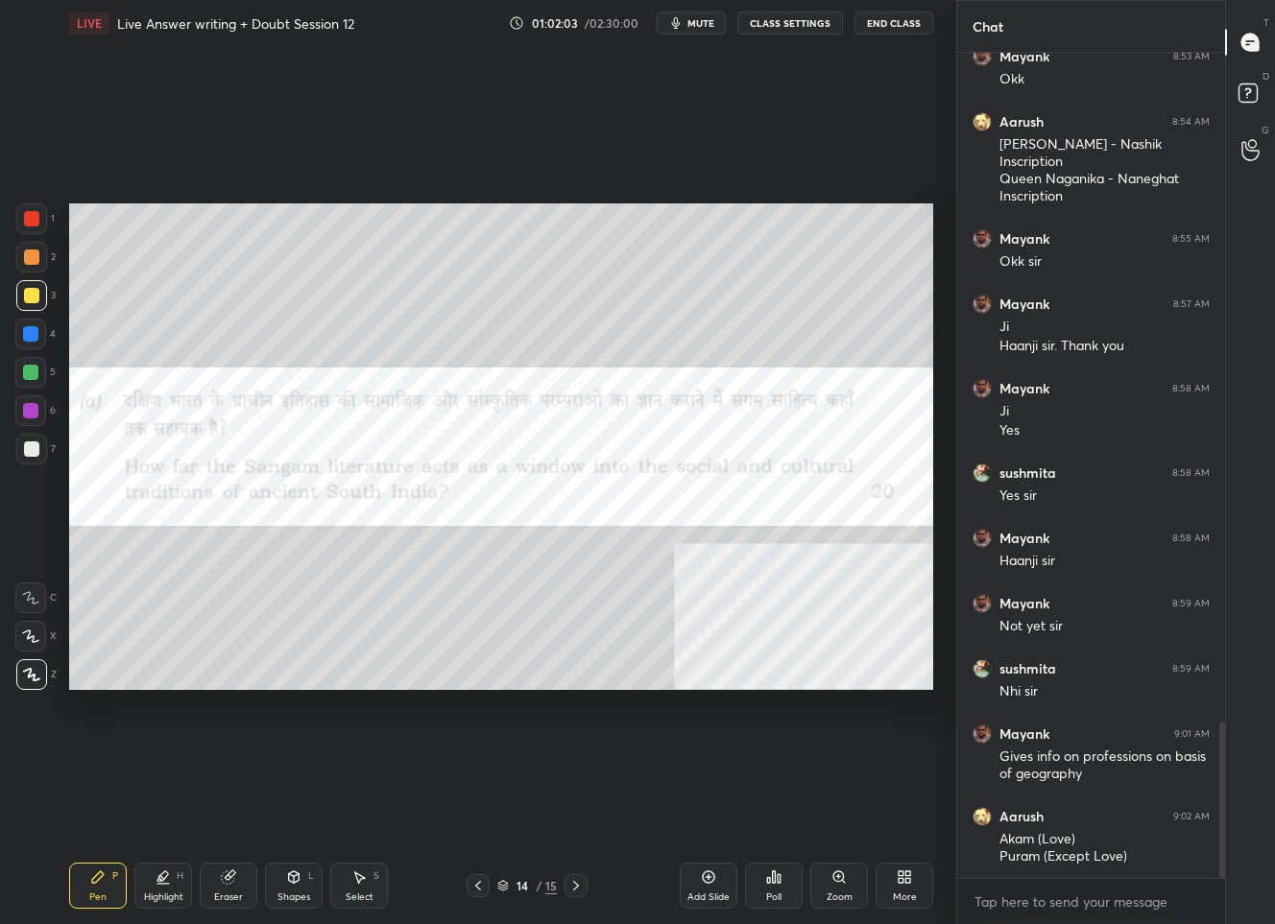
drag, startPoint x: 570, startPoint y: 887, endPoint x: 574, endPoint y: 863, distance: 24.3
click at [569, 885] on icon at bounding box center [575, 885] width 15 height 15
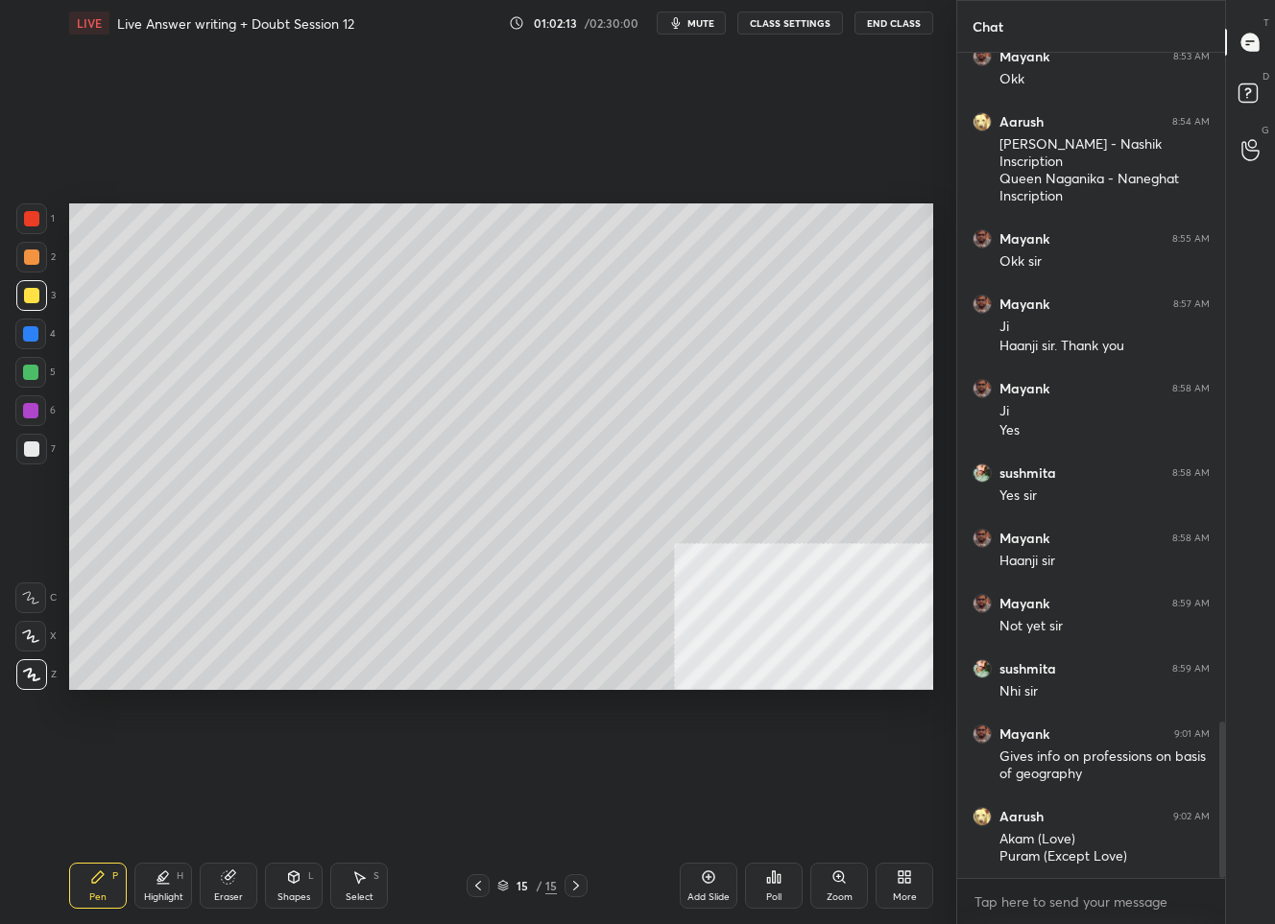
scroll to position [3601, 0]
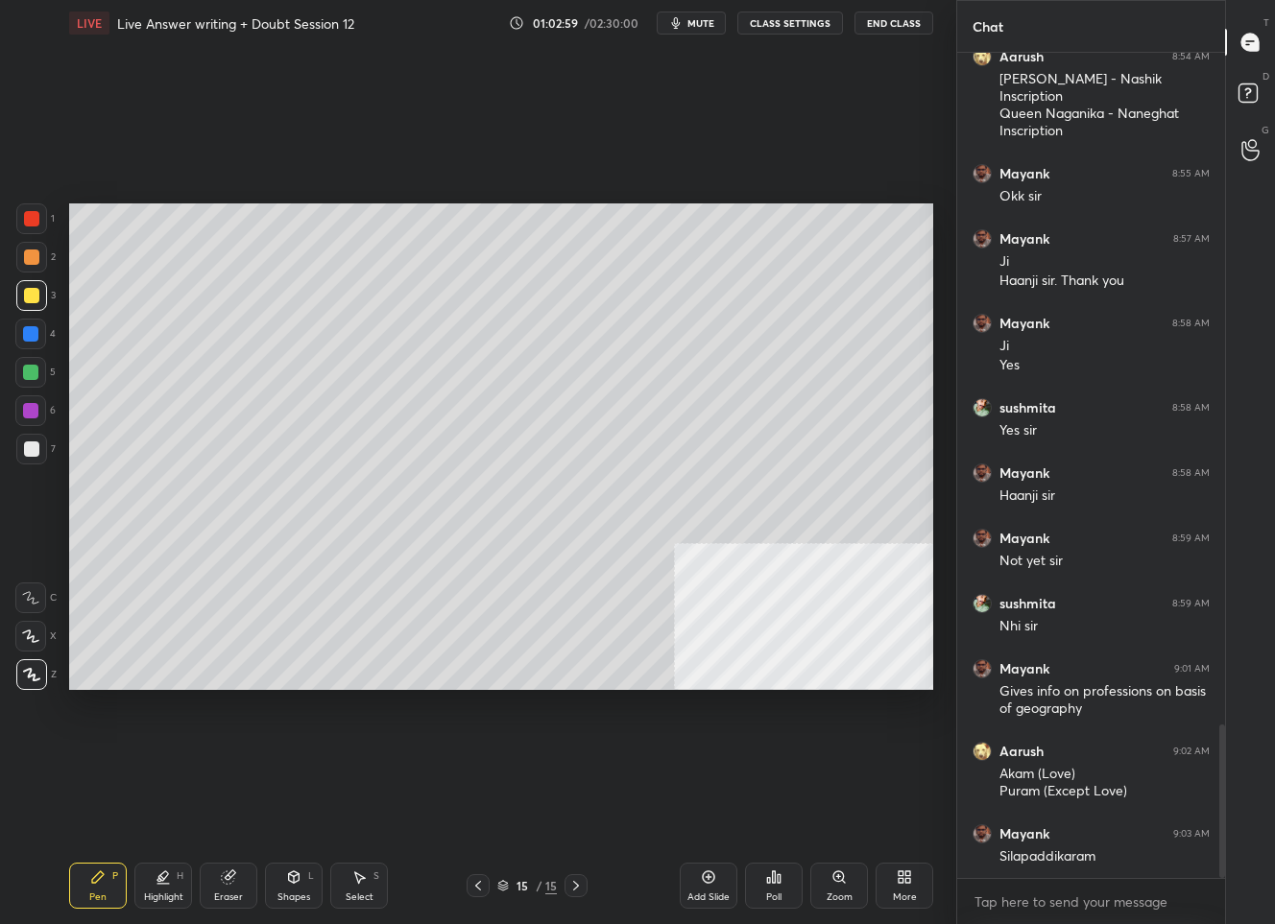
drag, startPoint x: 701, startPoint y: 891, endPoint x: 704, endPoint y: 879, distance: 12.1
click at [704, 882] on div "Add Slide" at bounding box center [709, 886] width 58 height 46
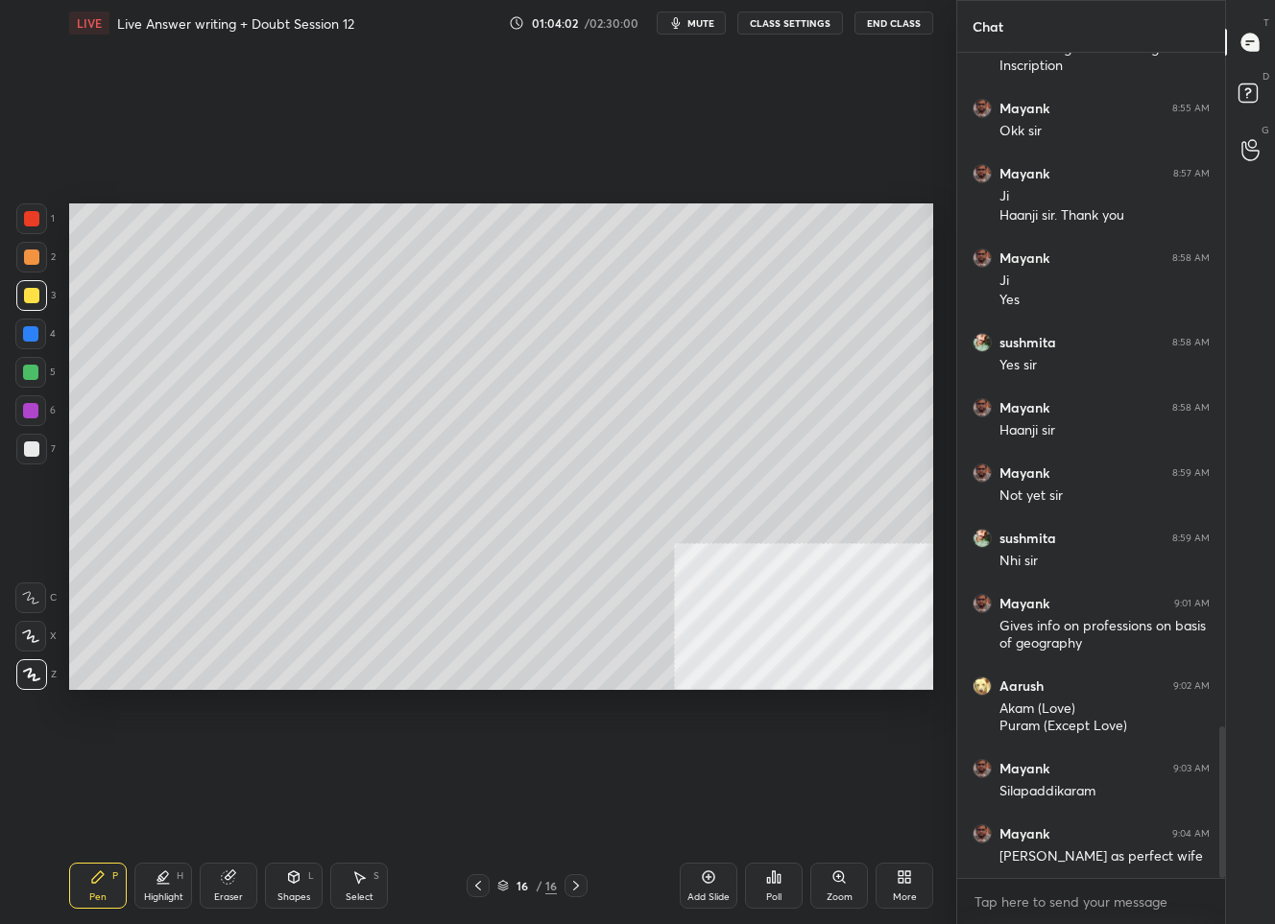
click at [532, 198] on div "Setting up your live class Poll for secs No correct answer Start poll" at bounding box center [500, 446] width 879 height 801
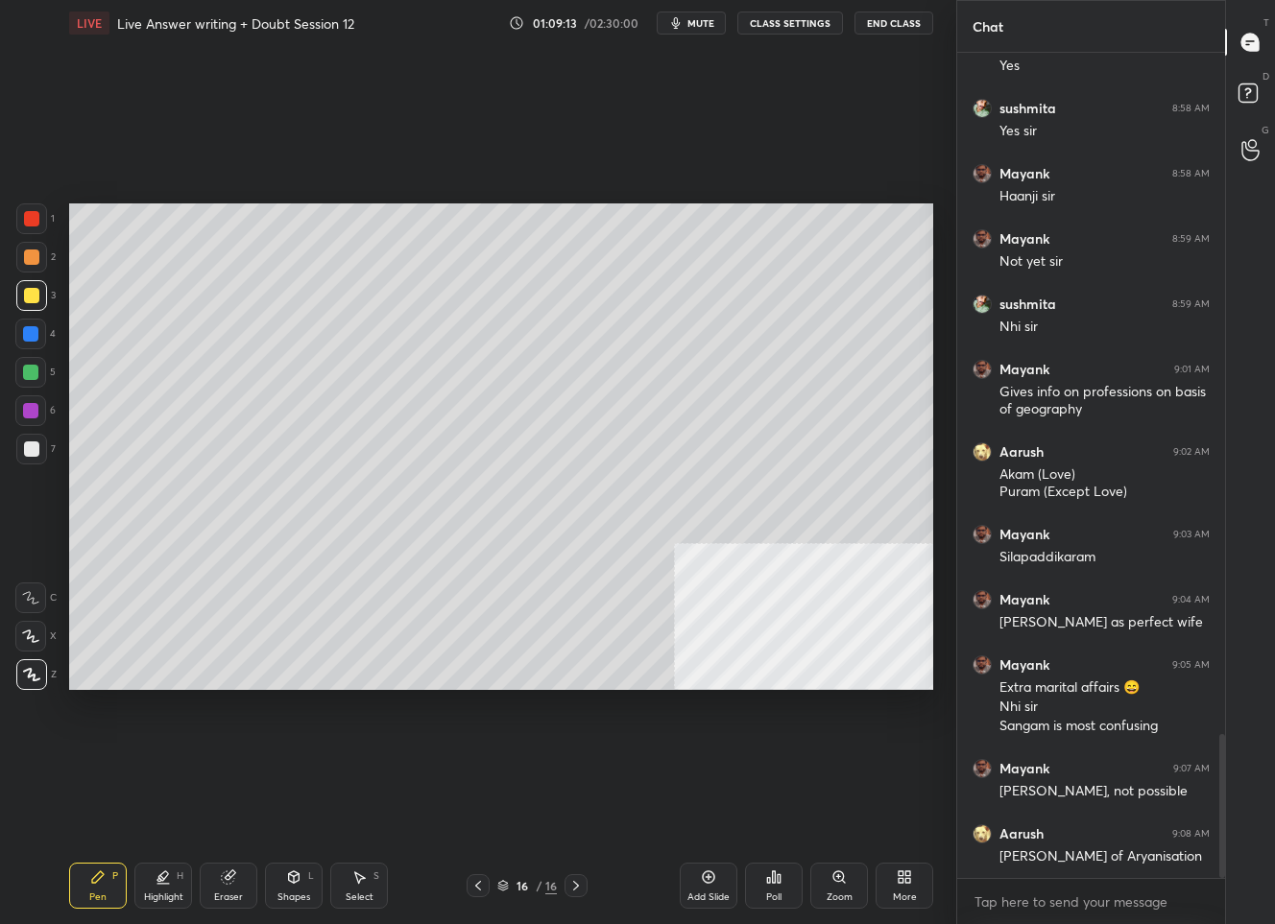
scroll to position [3966, 0]
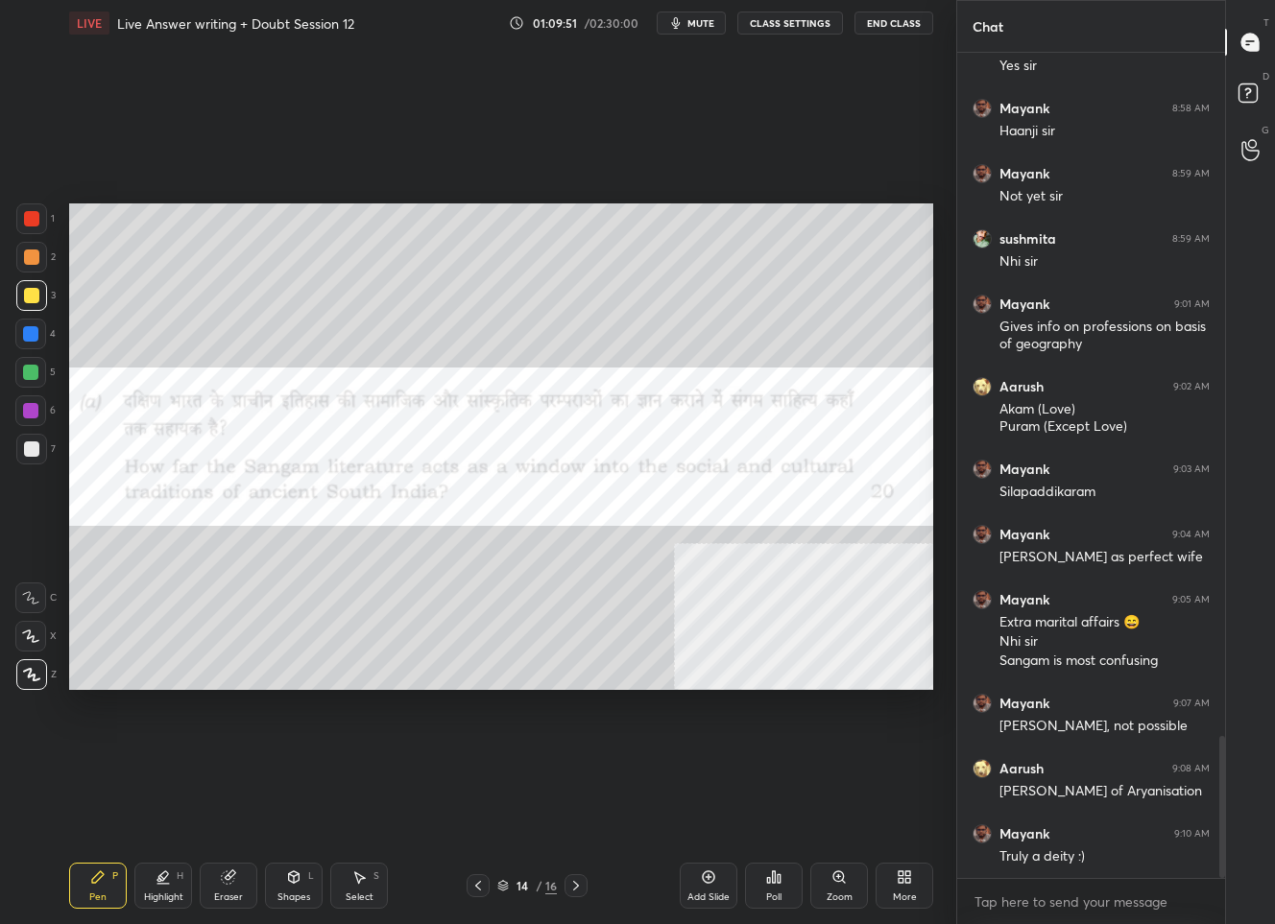
click at [25, 219] on div at bounding box center [31, 218] width 15 height 15
click at [575, 882] on icon at bounding box center [575, 885] width 15 height 15
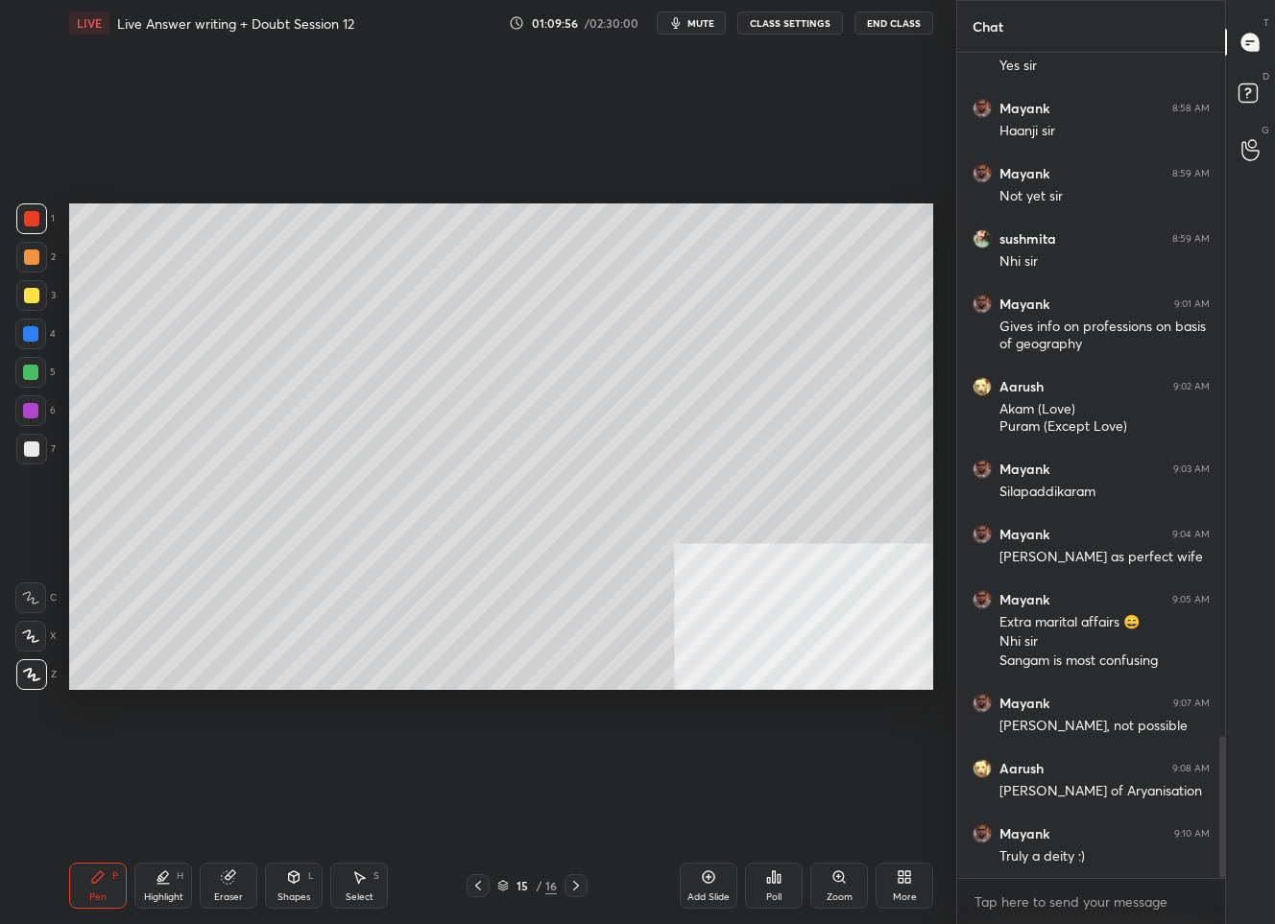
drag, startPoint x: 569, startPoint y: 889, endPoint x: 581, endPoint y: 879, distance: 15.0
click at [571, 886] on icon at bounding box center [575, 885] width 15 height 15
click at [707, 882] on div "Add Slide" at bounding box center [709, 886] width 58 height 46
drag, startPoint x: 27, startPoint y: 295, endPoint x: 58, endPoint y: 306, distance: 32.8
click at [26, 295] on div at bounding box center [31, 295] width 15 height 15
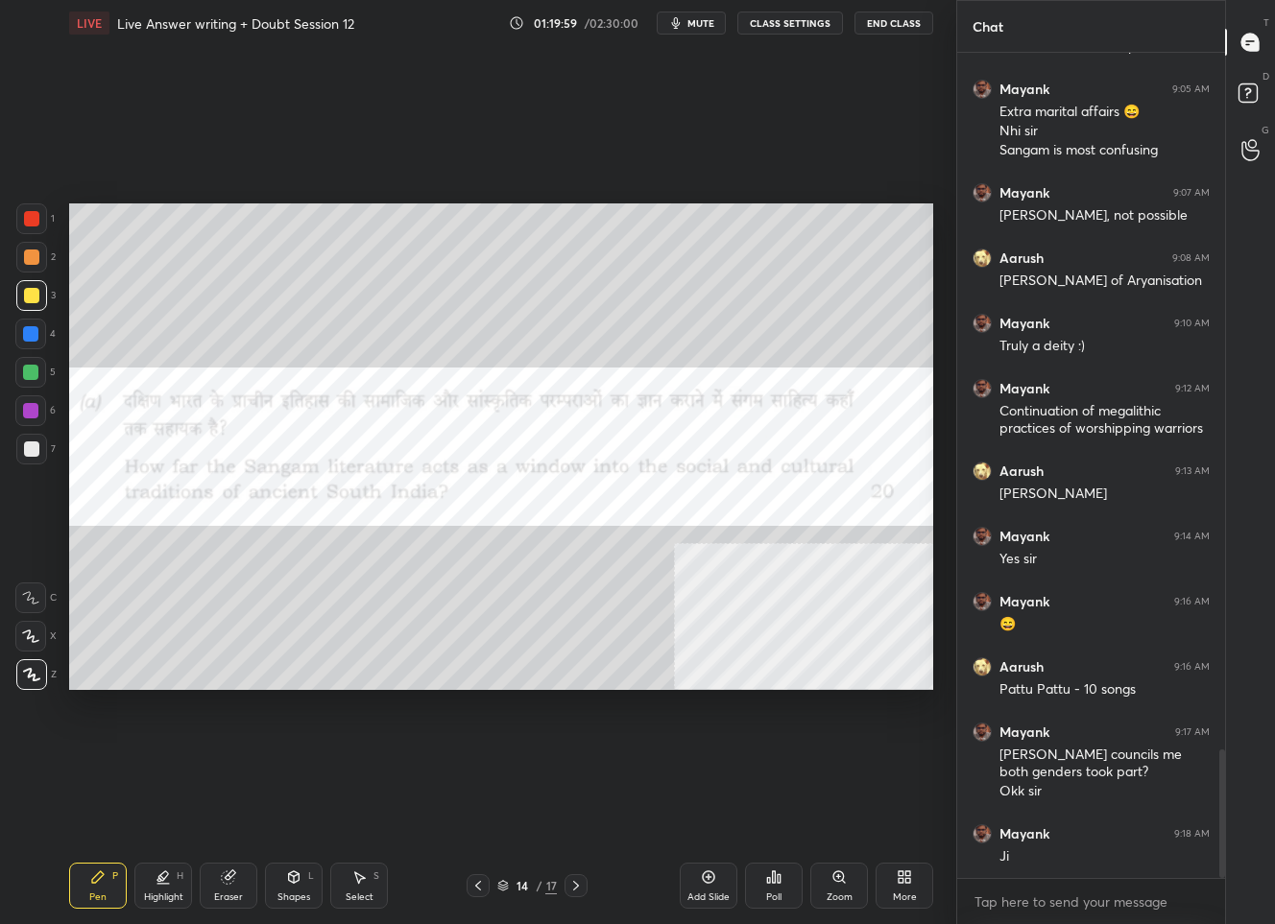
scroll to position [4542, 0]
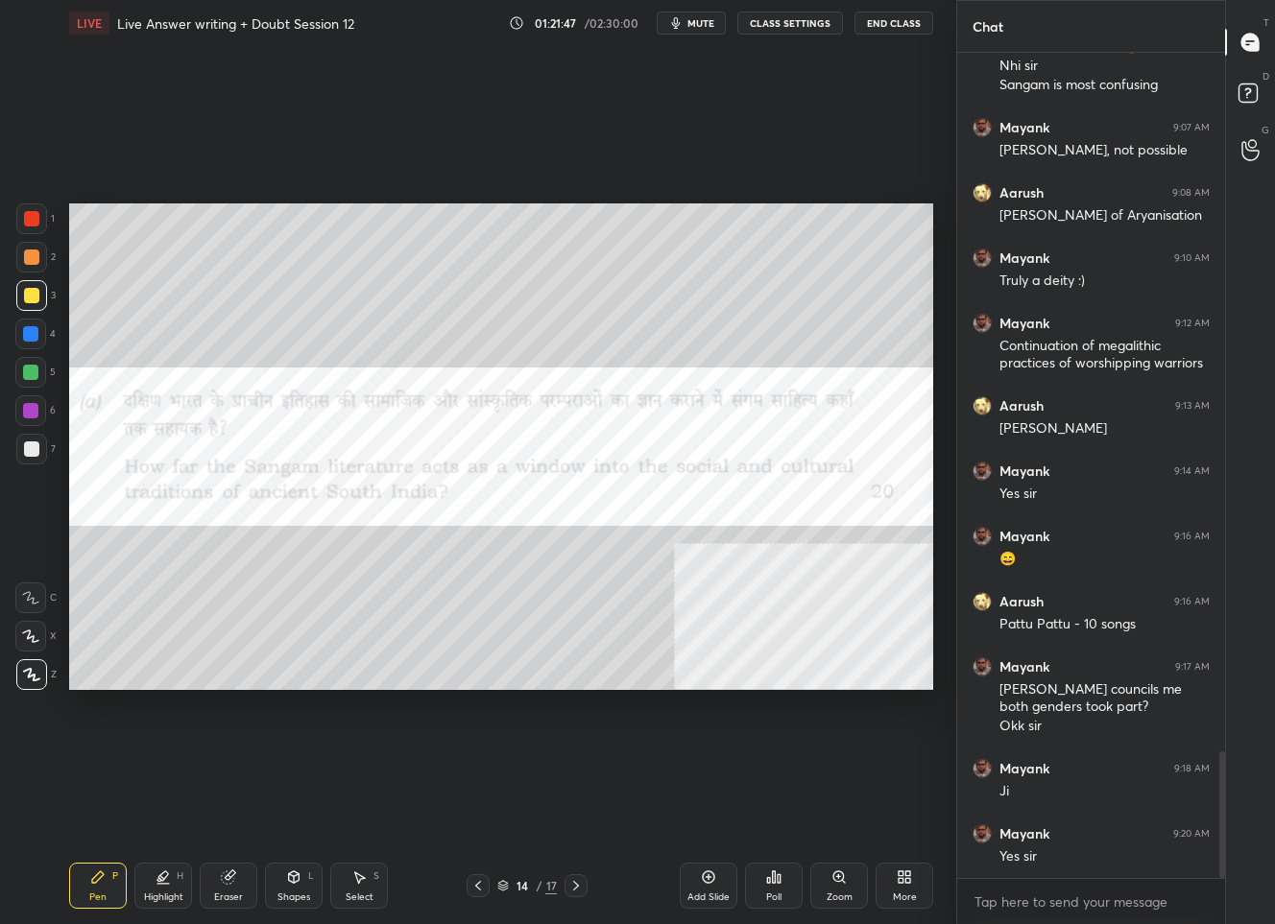
click at [28, 214] on div at bounding box center [31, 218] width 15 height 15
click at [516, 888] on div "14" at bounding box center [522, 886] width 19 height 12
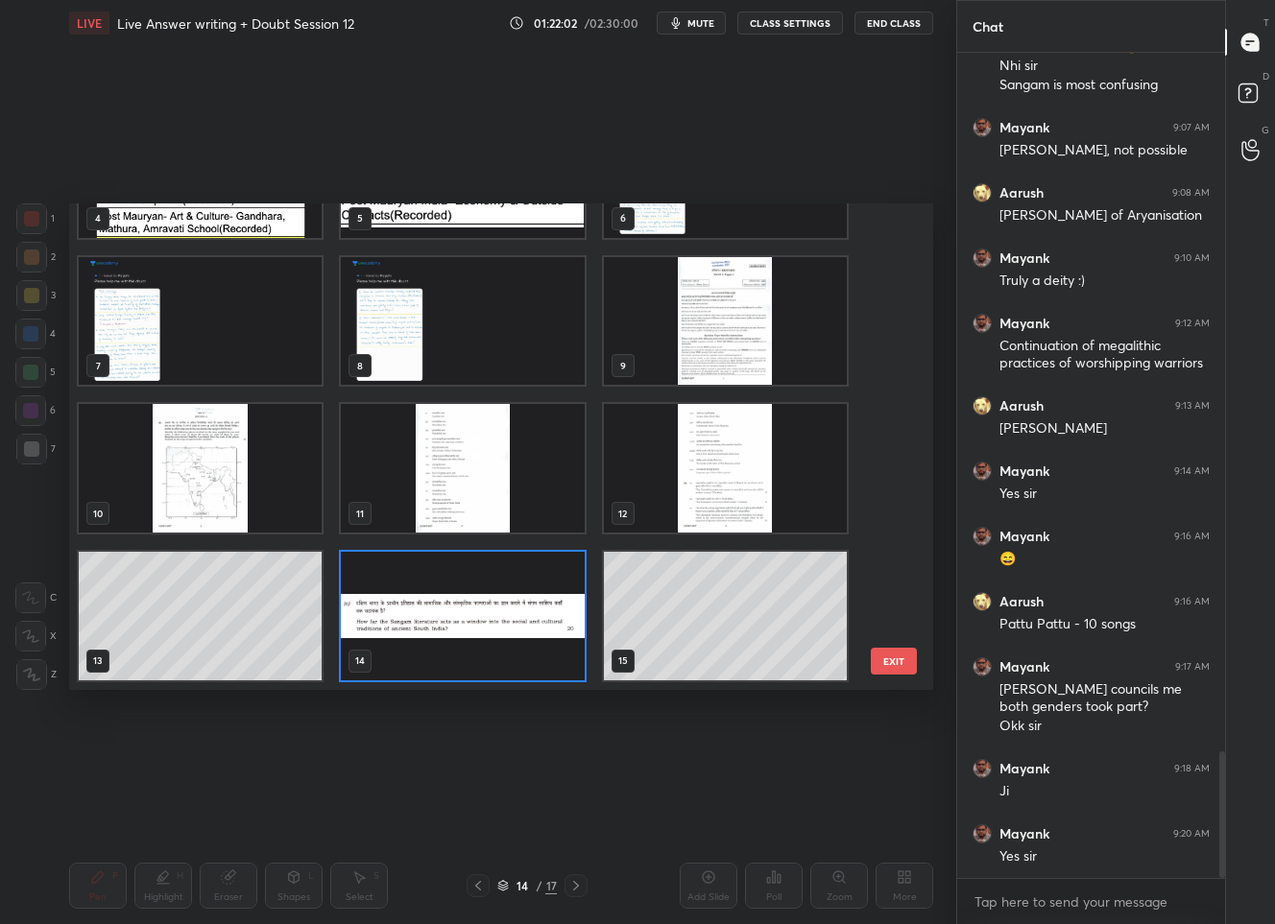
scroll to position [399, 0]
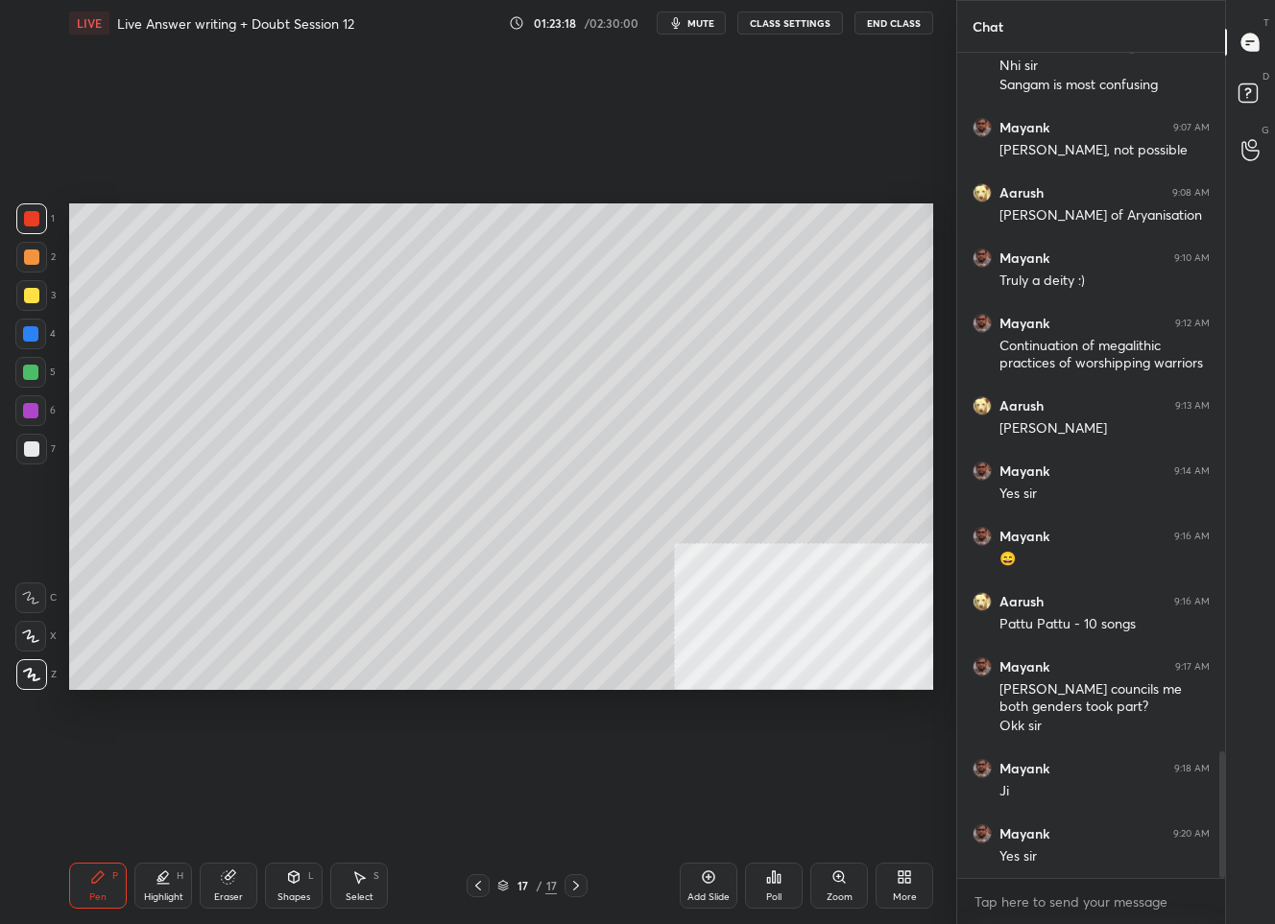
click at [909, 887] on div "More" at bounding box center [904, 886] width 58 height 46
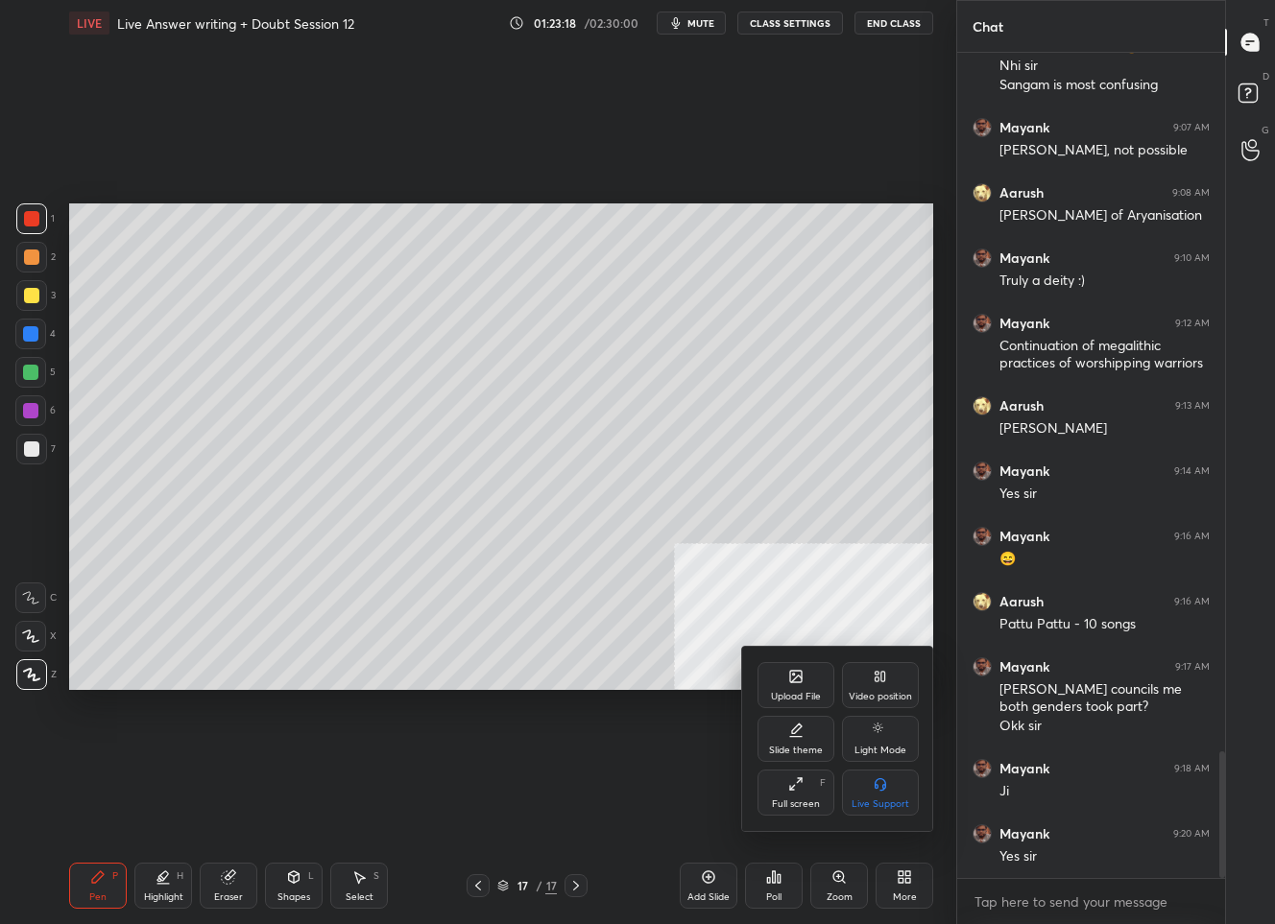
click at [771, 683] on div "Upload File" at bounding box center [795, 685] width 77 height 46
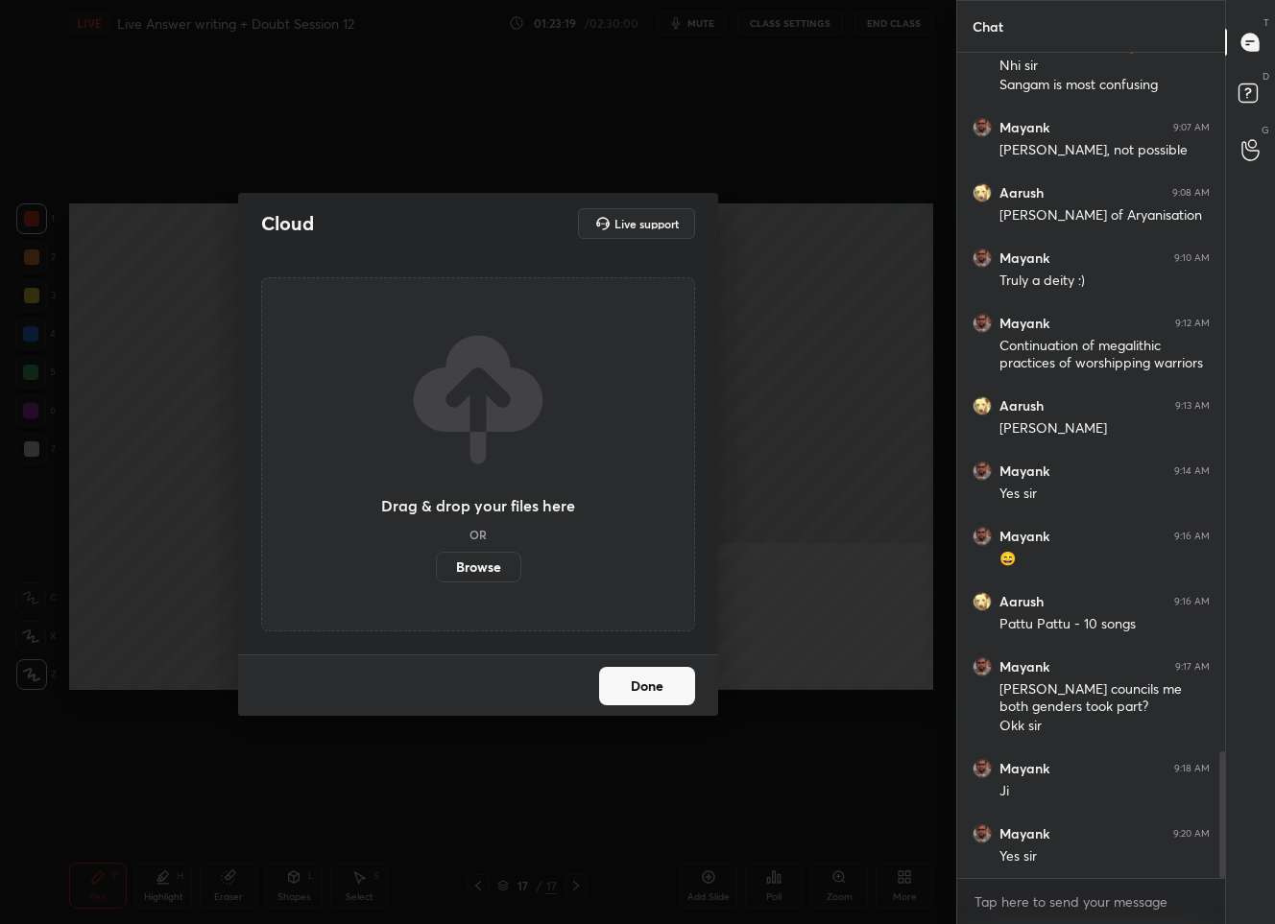
click at [465, 566] on label "Browse" at bounding box center [478, 567] width 85 height 31
click at [436, 566] on input "Browse" at bounding box center [436, 567] width 0 height 31
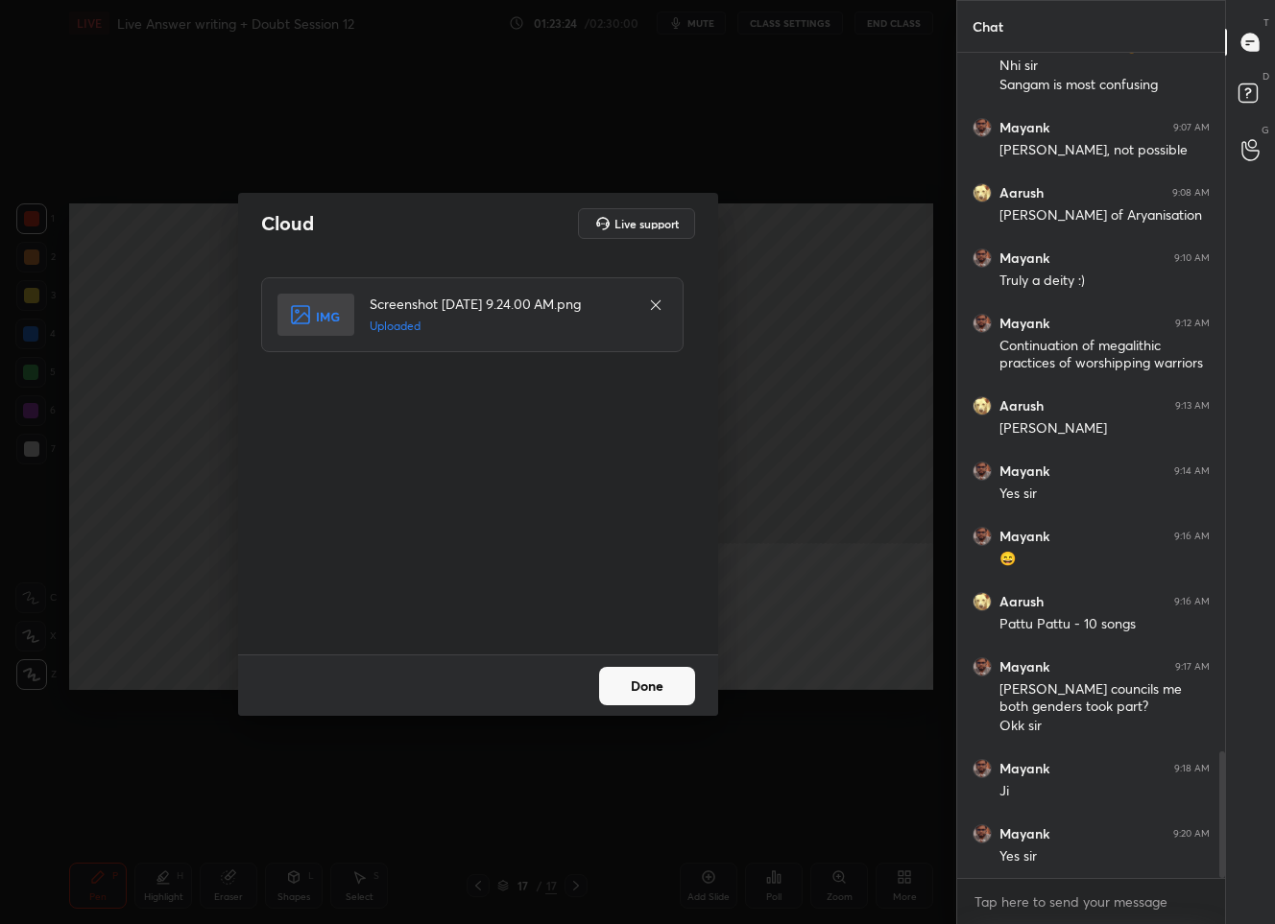
click at [641, 675] on button "Done" at bounding box center [647, 686] width 96 height 38
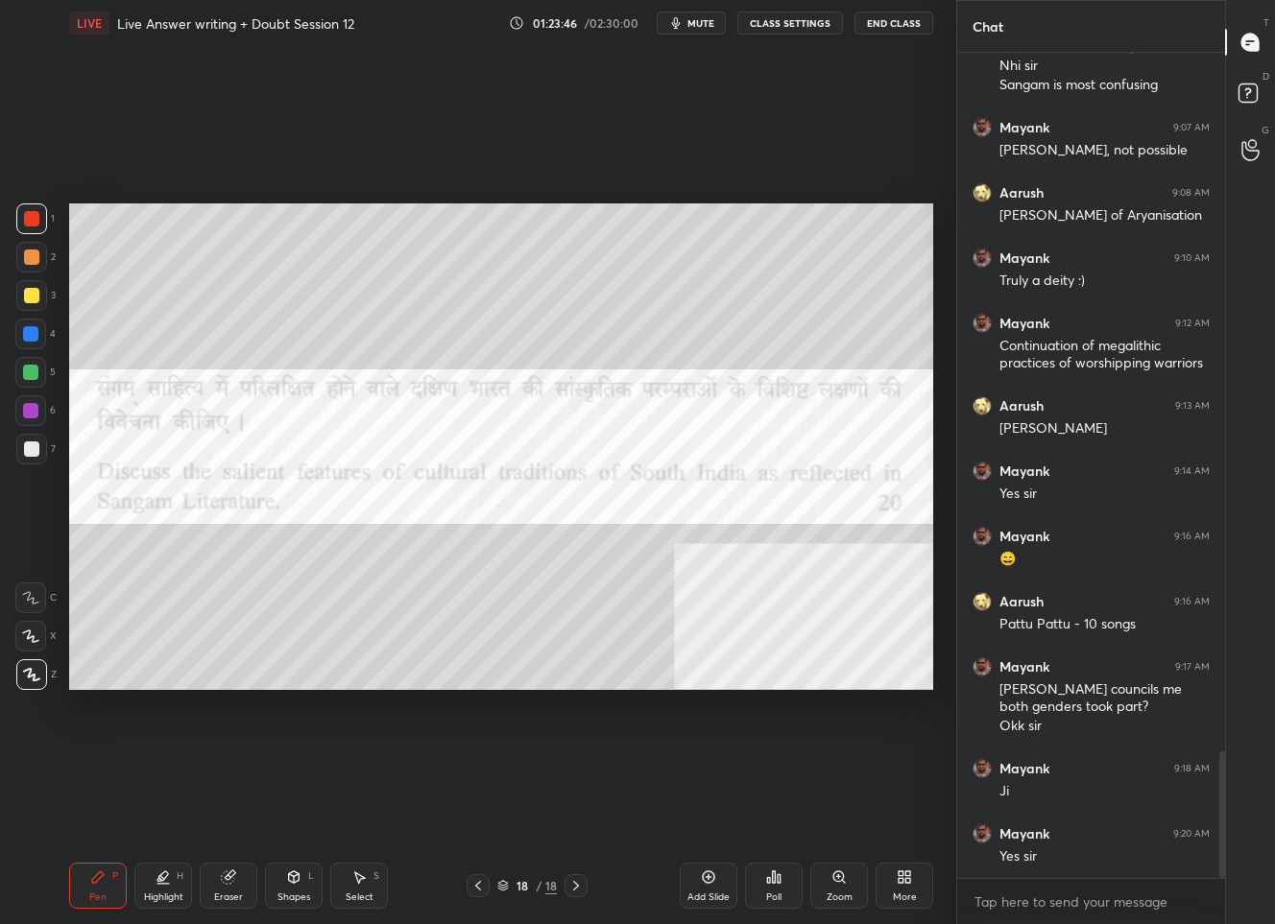
click at [909, 879] on icon at bounding box center [907, 880] width 5 height 5
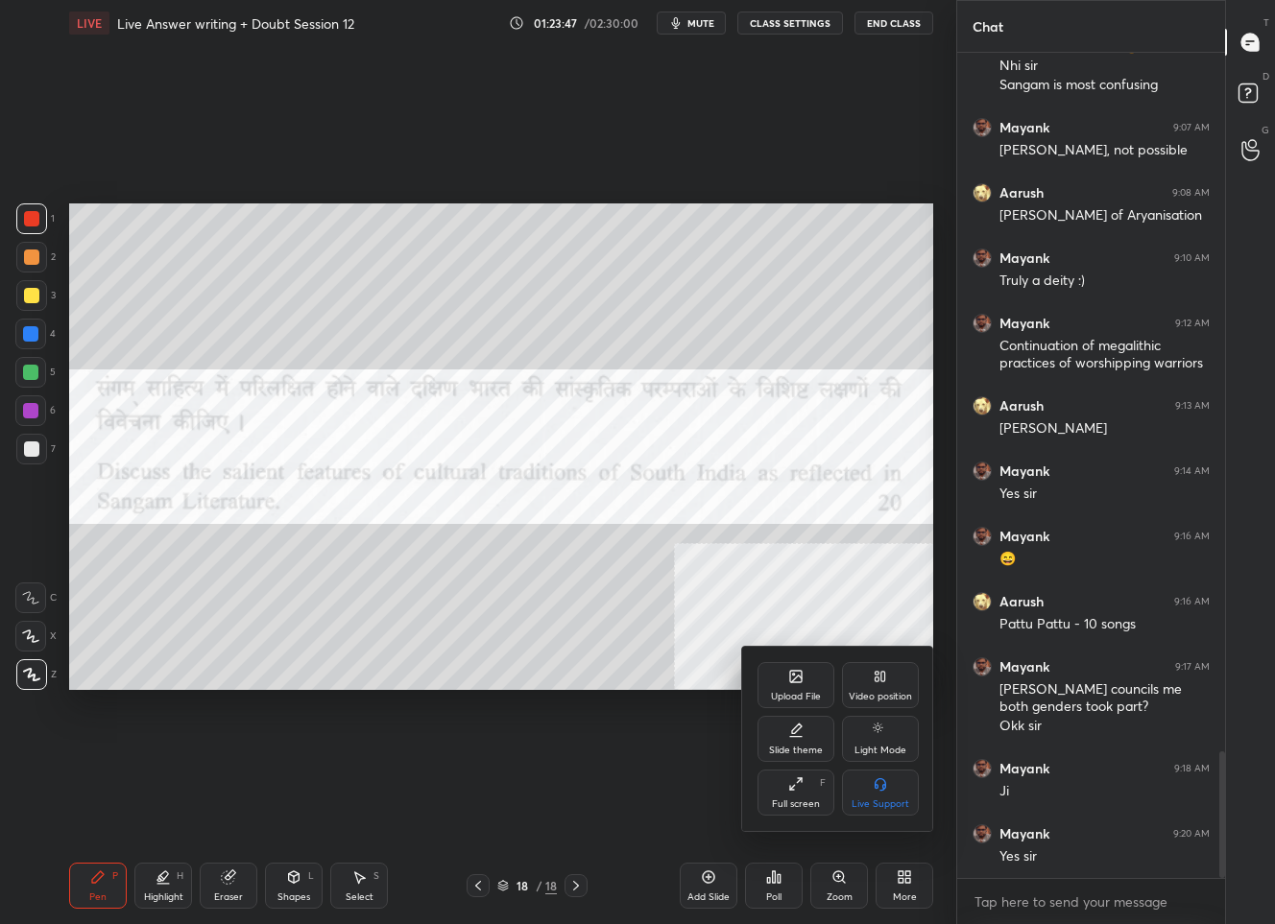
click at [798, 649] on div "Upload File Video position Slide theme Light Mode Full screen F Live Support" at bounding box center [838, 739] width 192 height 184
click at [798, 681] on icon at bounding box center [796, 677] width 12 height 12
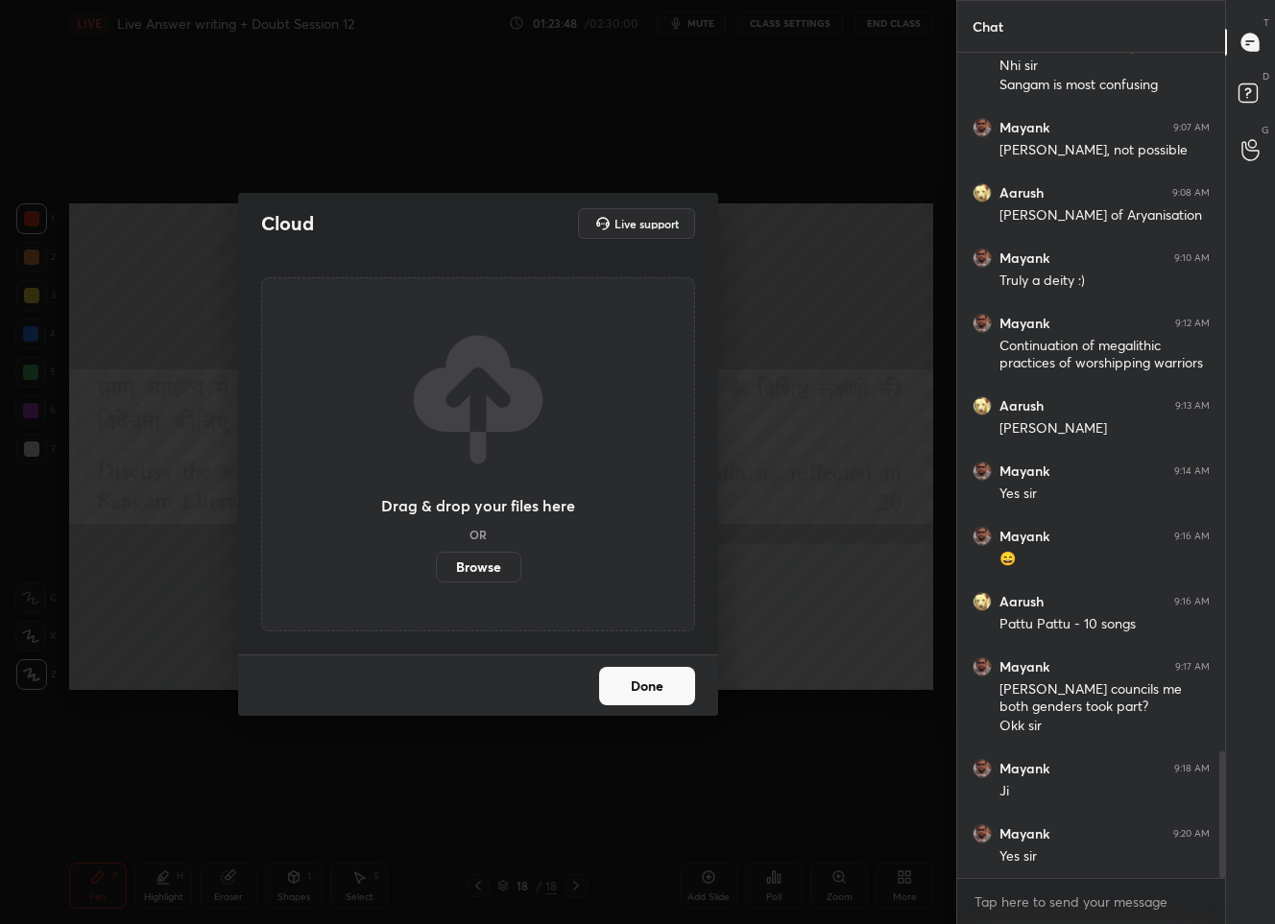
click at [478, 573] on label "Browse" at bounding box center [478, 567] width 85 height 31
click at [436, 573] on input "Browse" at bounding box center [436, 567] width 0 height 31
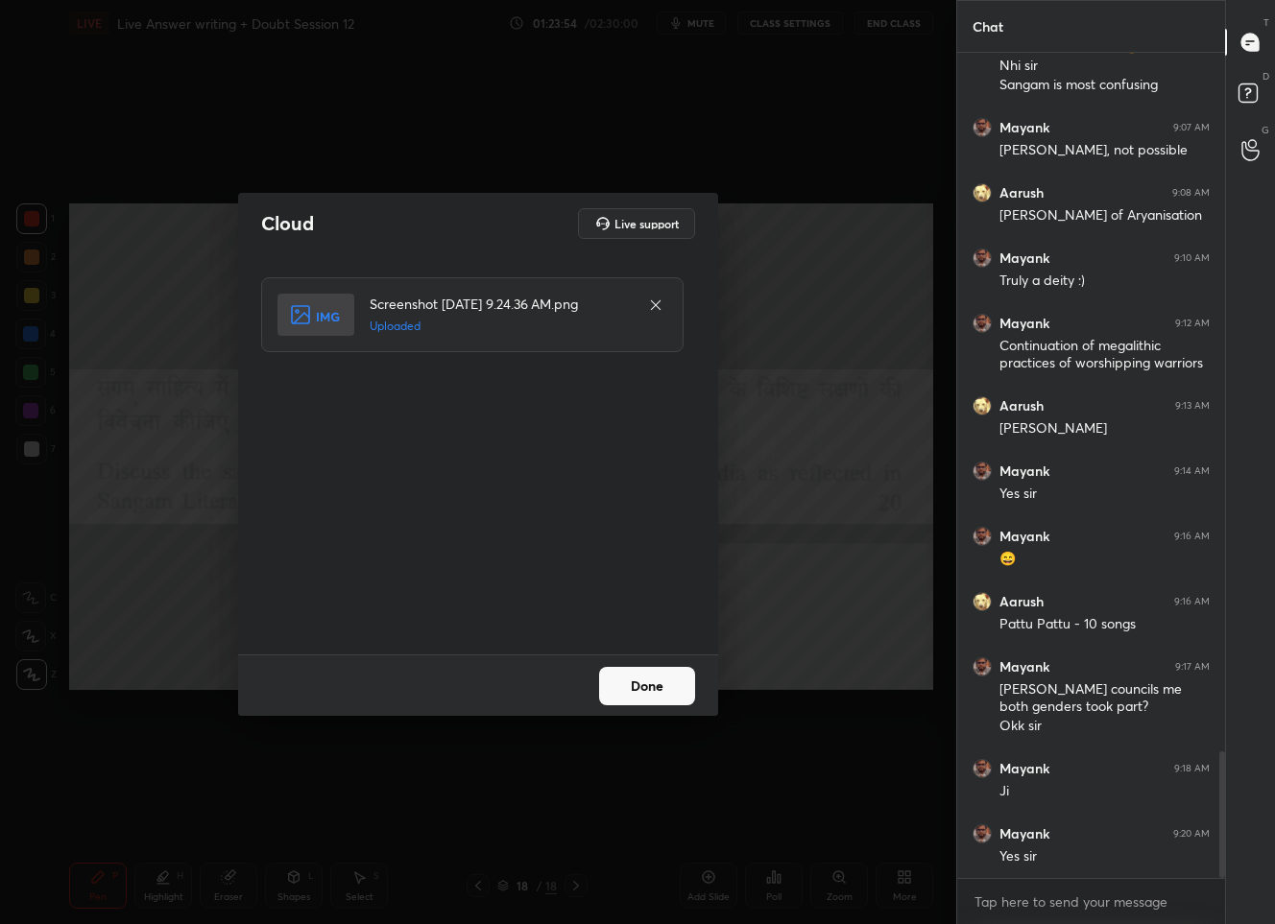
click at [653, 700] on button "Done" at bounding box center [647, 686] width 96 height 38
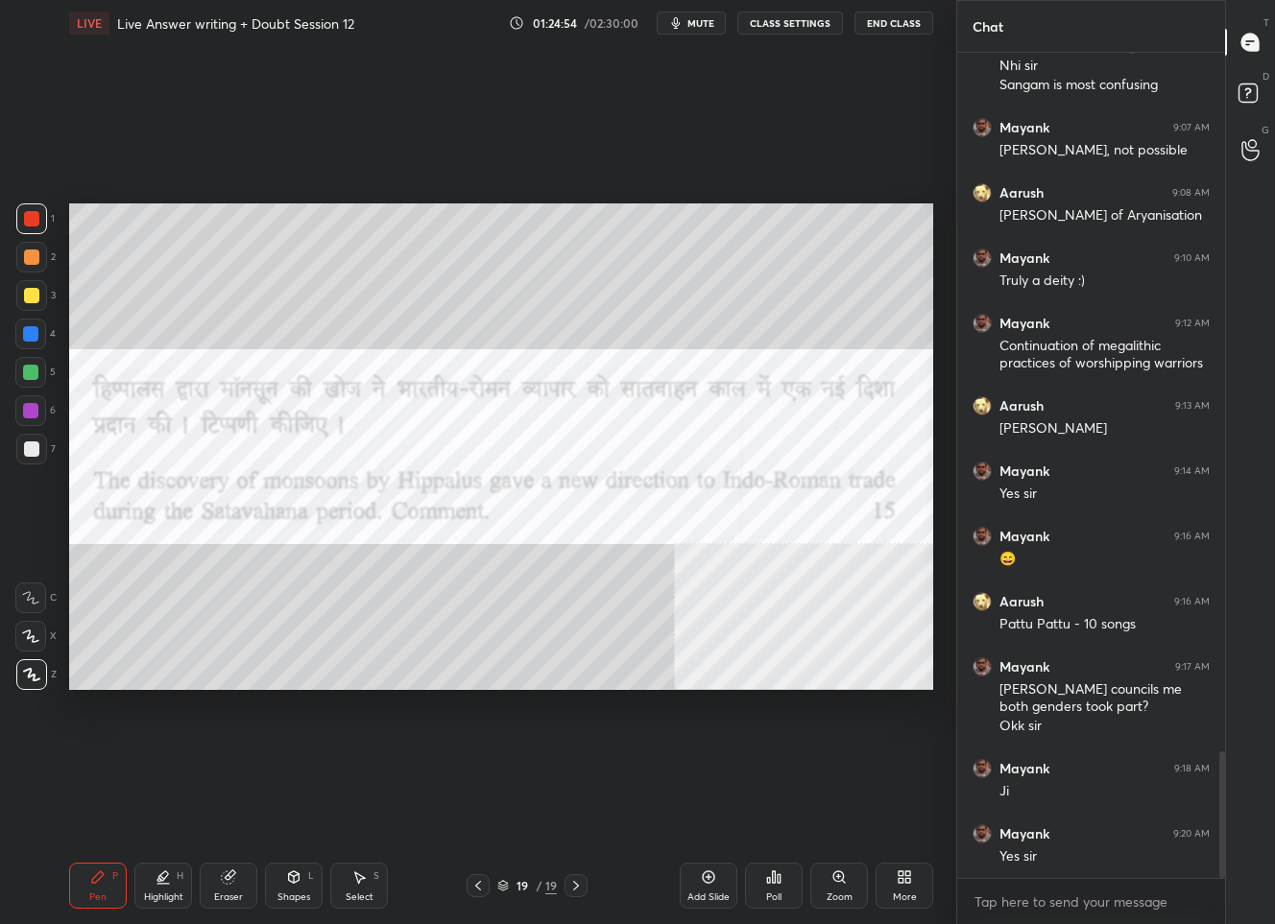
click at [704, 889] on div "Add Slide" at bounding box center [709, 886] width 58 height 46
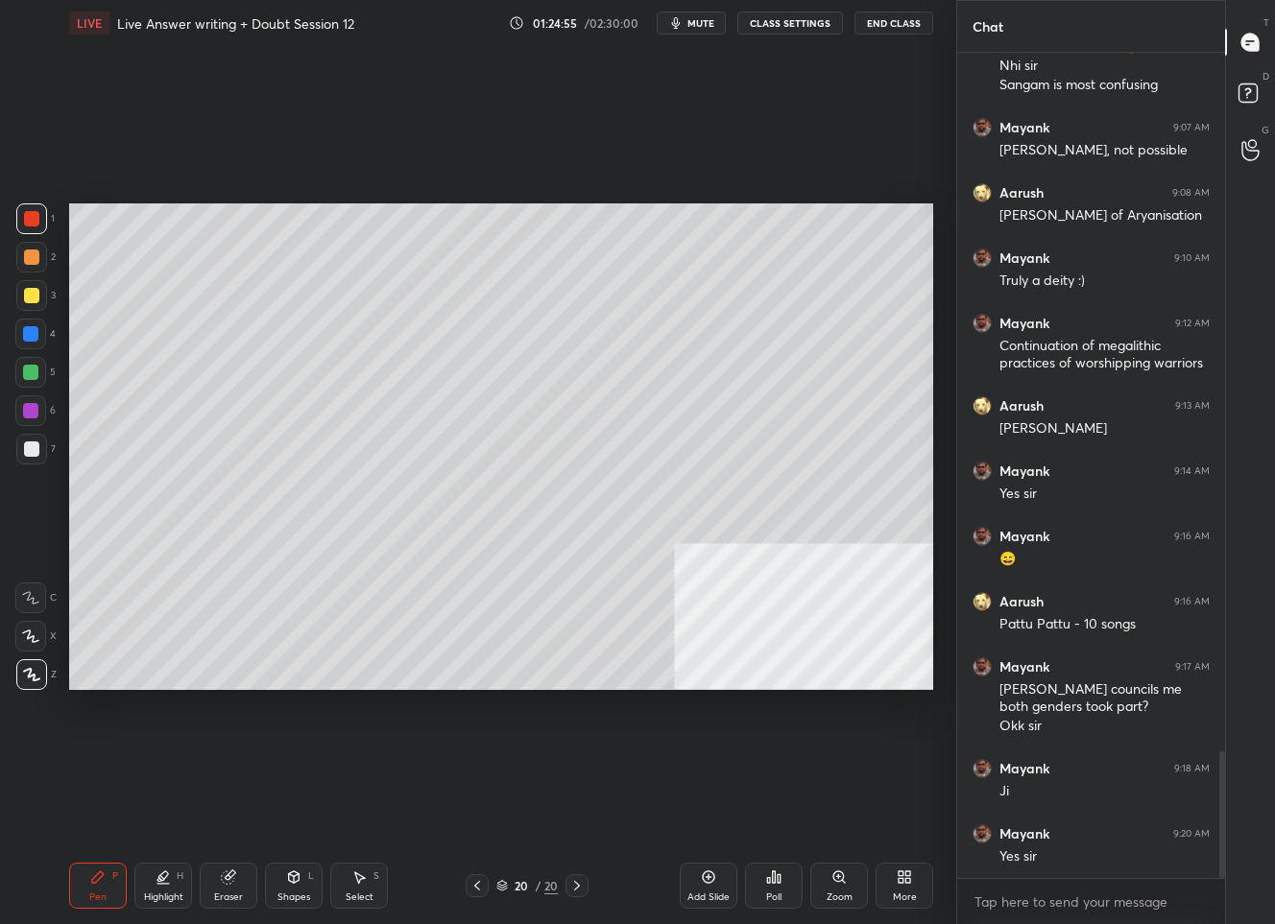
click at [33, 299] on div at bounding box center [31, 295] width 15 height 15
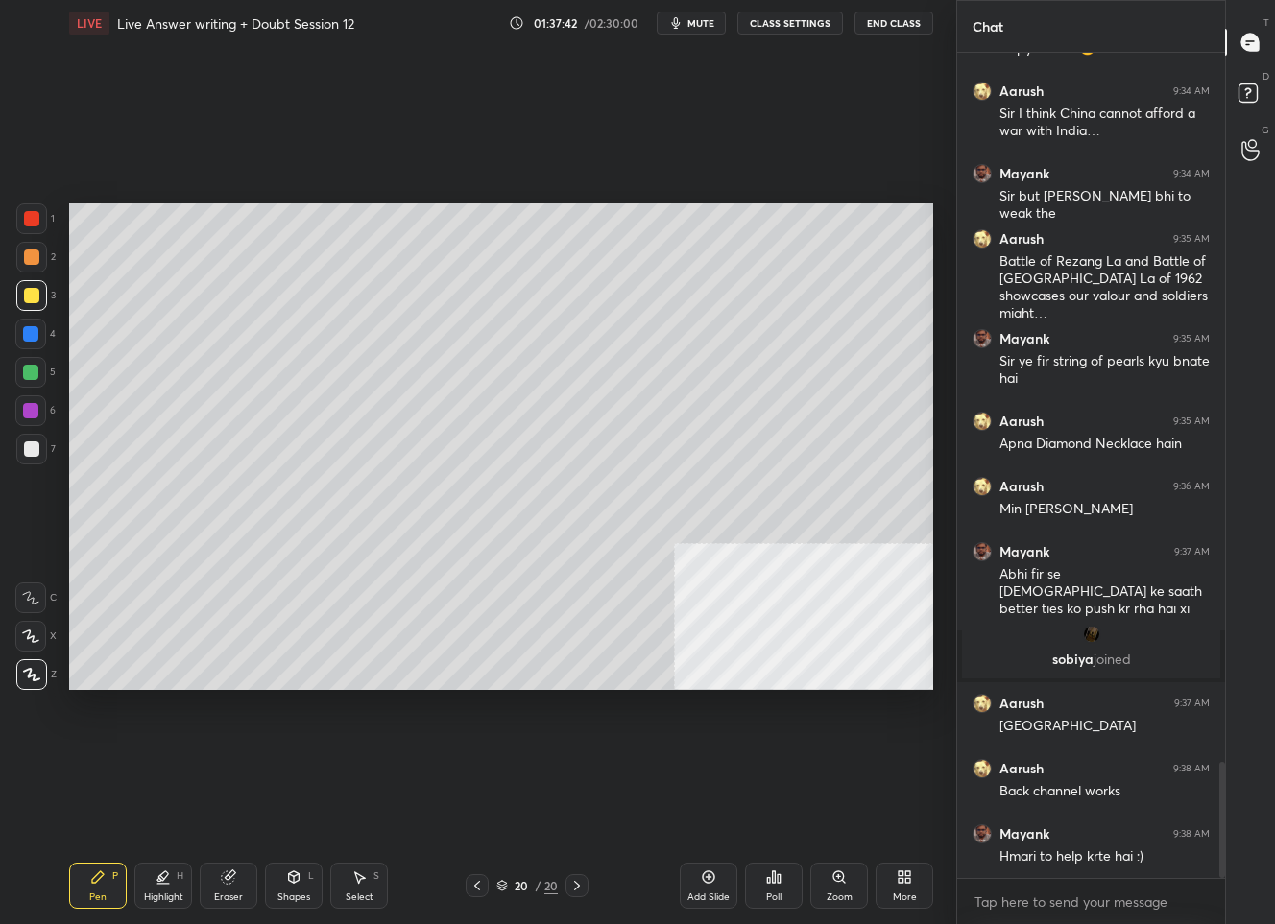
scroll to position [5127, 0]
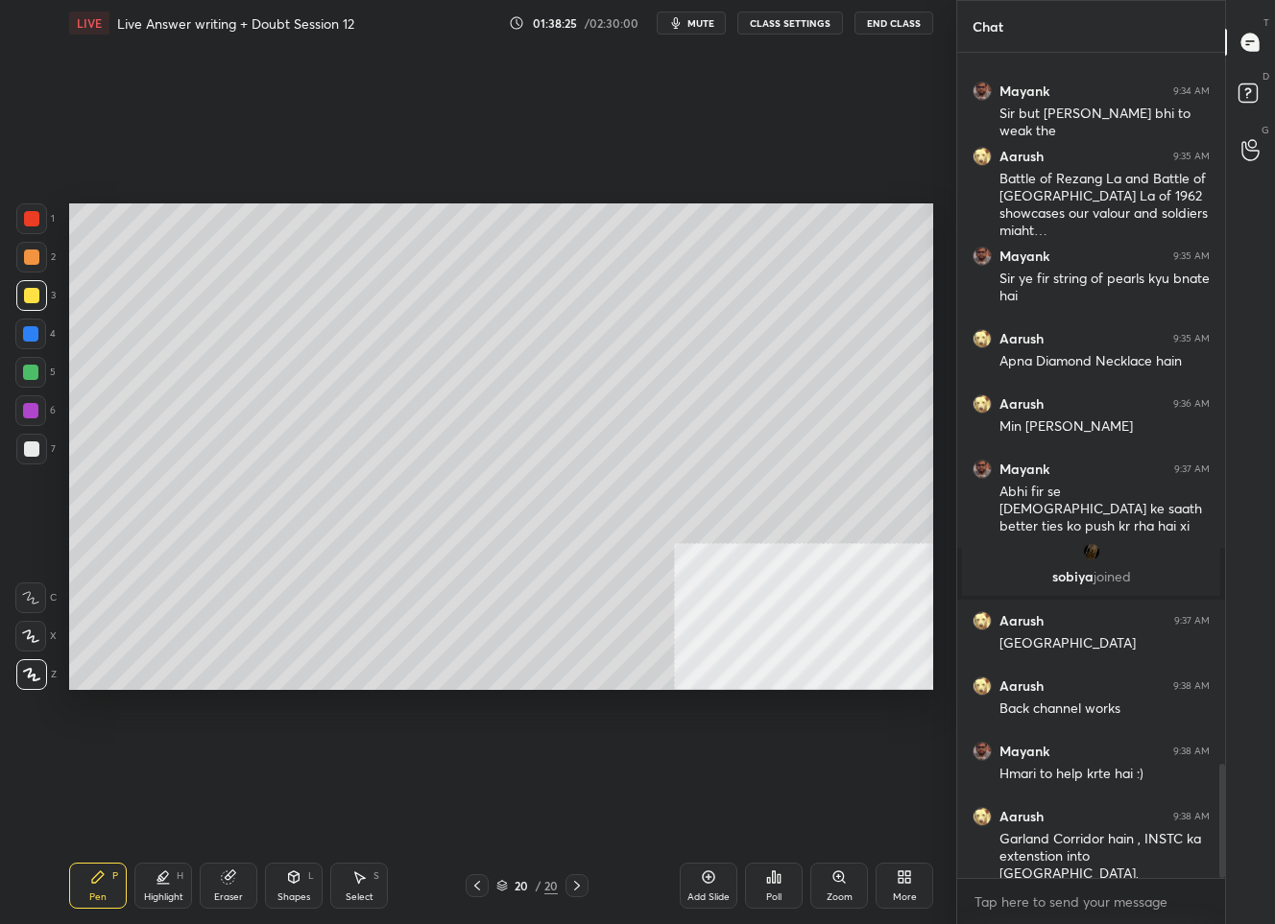
click at [477, 883] on icon at bounding box center [476, 885] width 15 height 15
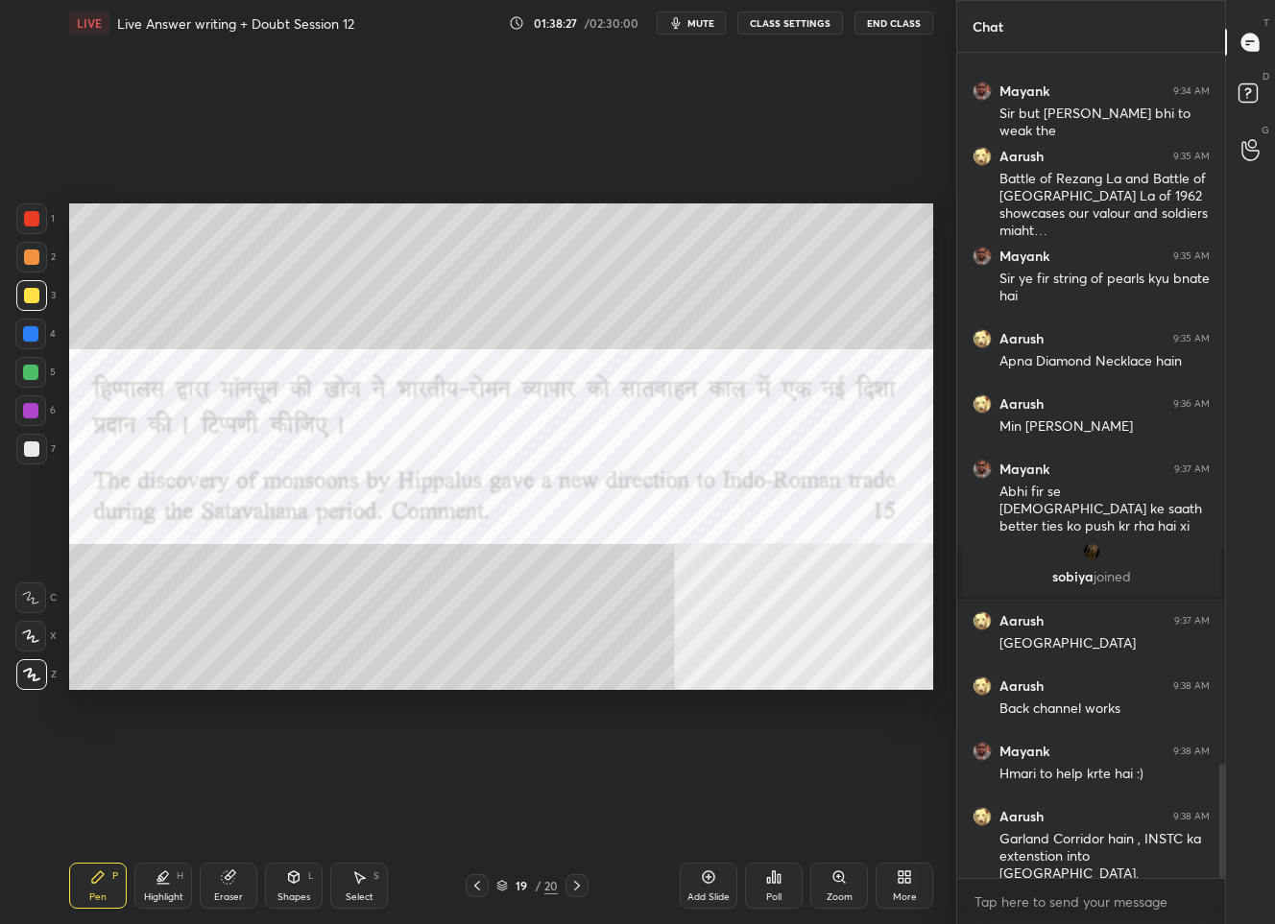
click at [29, 227] on div at bounding box center [31, 218] width 31 height 31
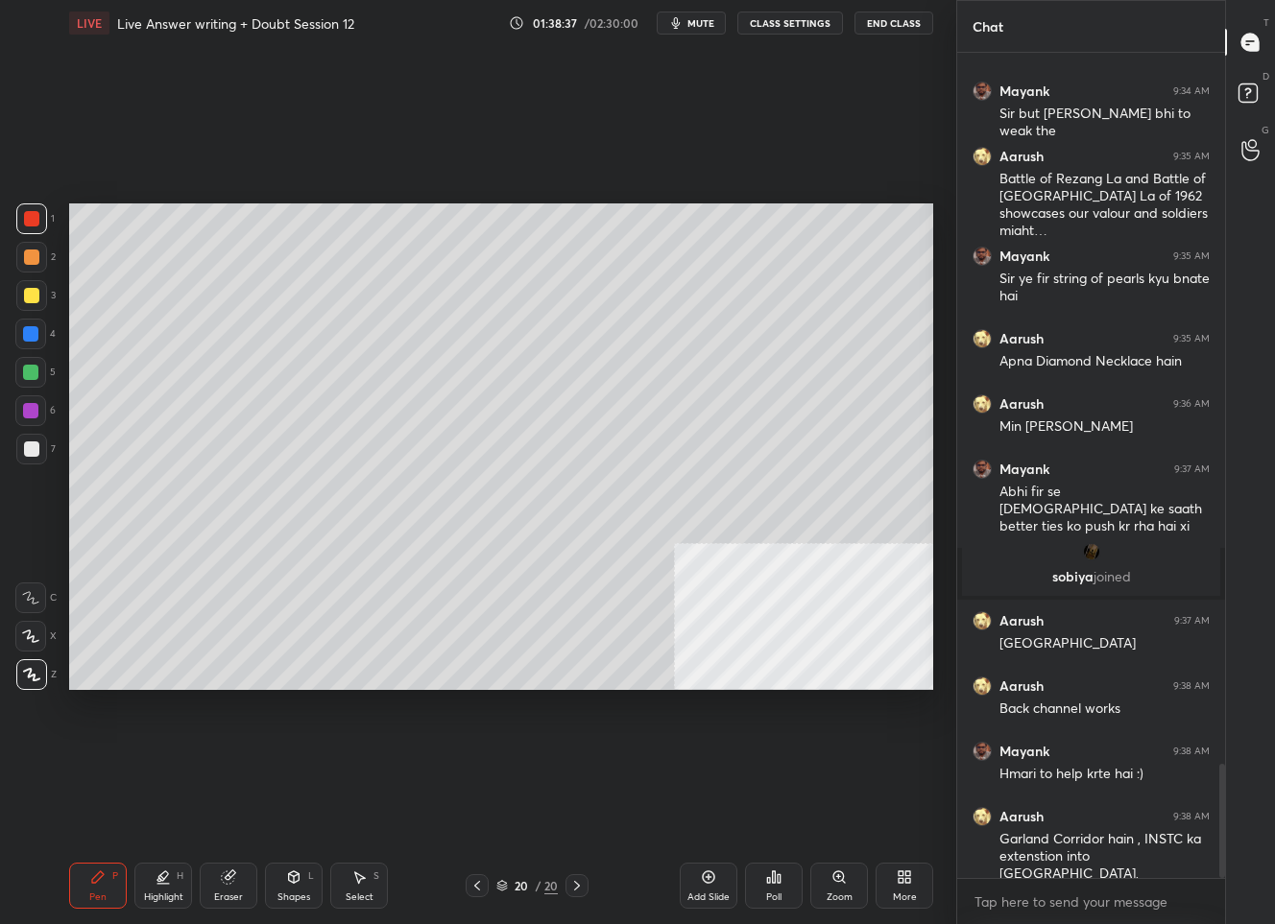
drag, startPoint x: 34, startPoint y: 455, endPoint x: 46, endPoint y: 452, distance: 12.8
click at [35, 453] on div at bounding box center [31, 449] width 15 height 15
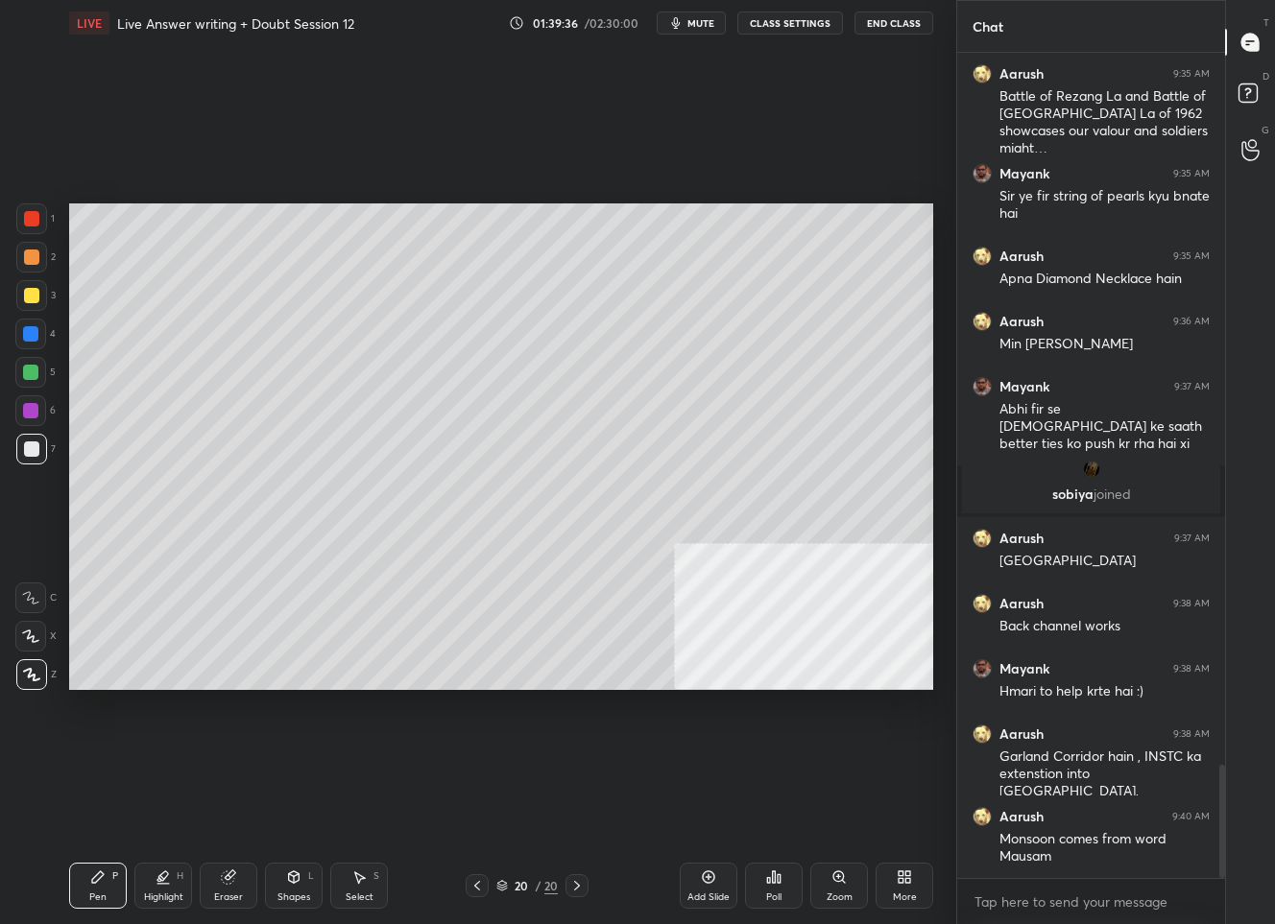
click at [707, 886] on div "Add Slide" at bounding box center [709, 886] width 58 height 46
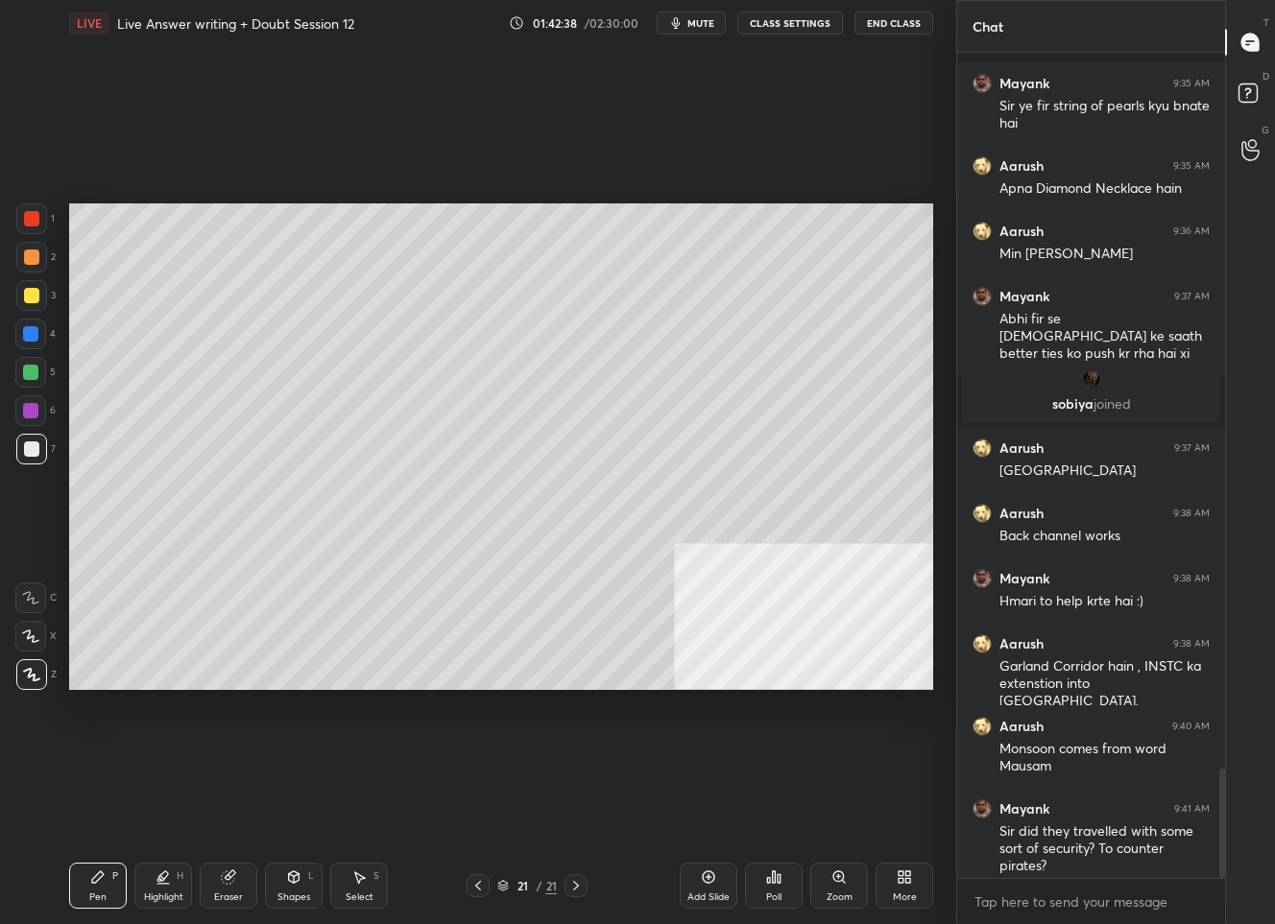
scroll to position [5409, 0]
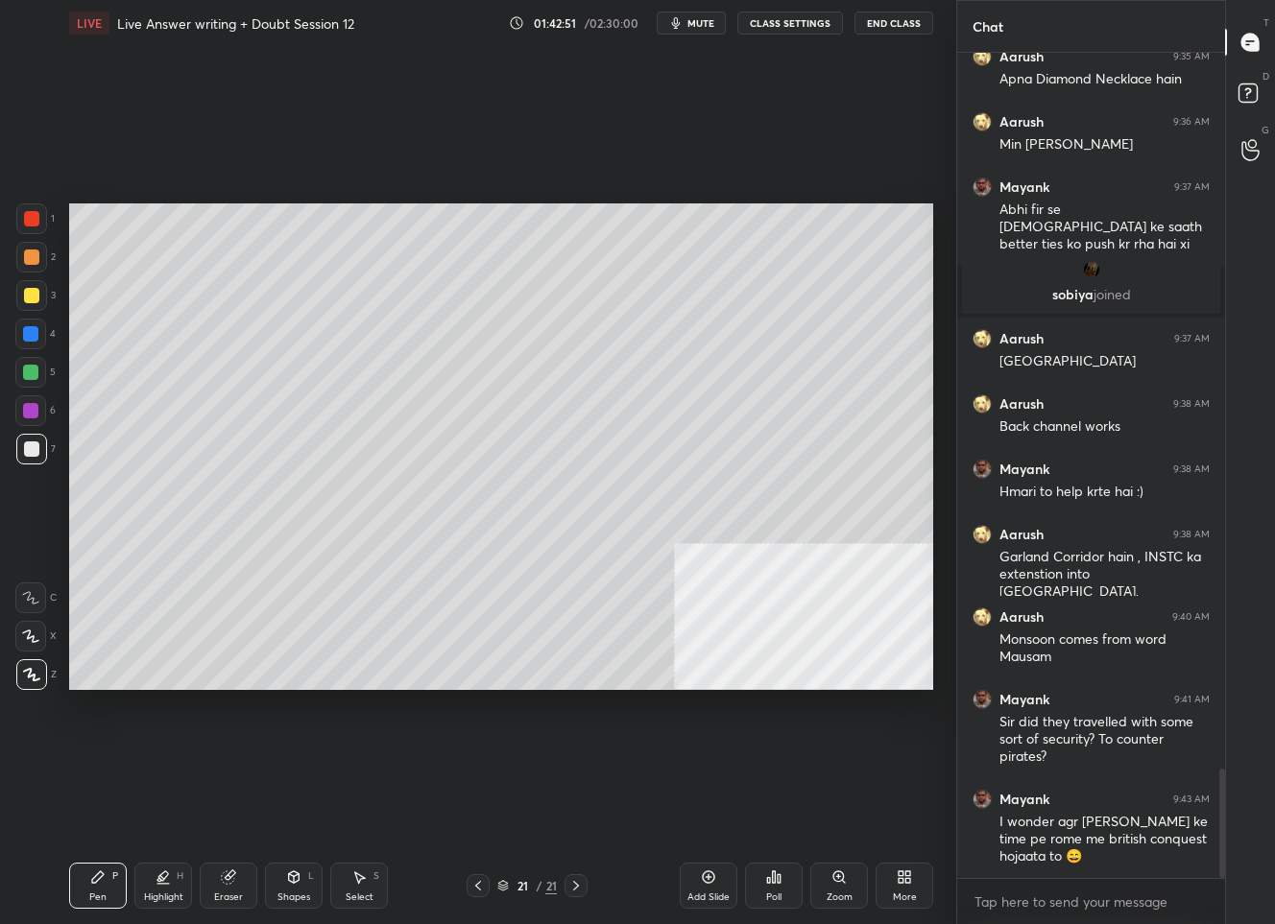
click at [477, 881] on icon at bounding box center [477, 885] width 15 height 15
drag, startPoint x: 578, startPoint y: 892, endPoint x: 584, endPoint y: 875, distance: 17.3
click at [578, 889] on icon at bounding box center [575, 885] width 15 height 15
click at [709, 878] on icon at bounding box center [708, 877] width 15 height 15
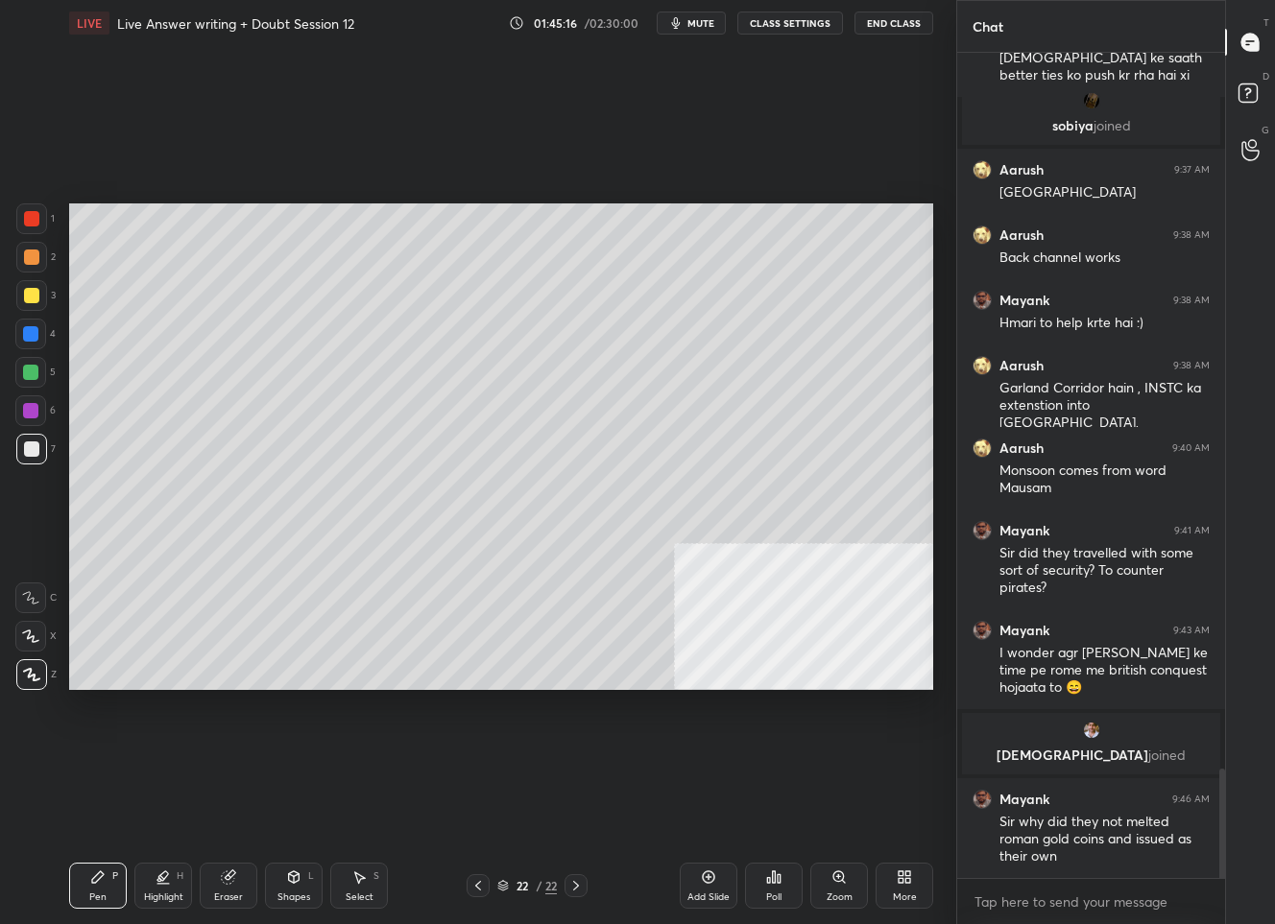
scroll to position [5386, 0]
click at [525, 882] on div "22" at bounding box center [522, 886] width 19 height 12
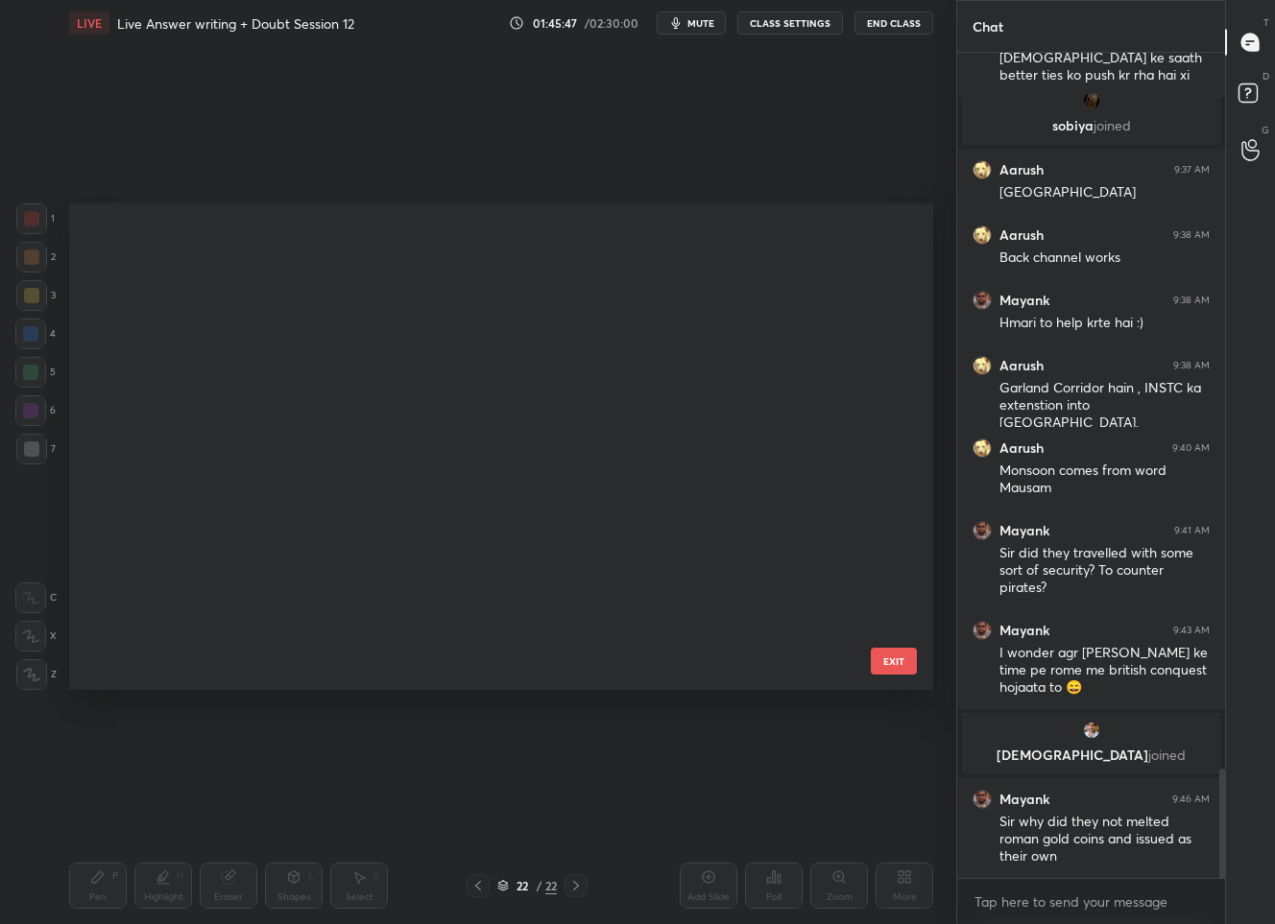
scroll to position [480, 854]
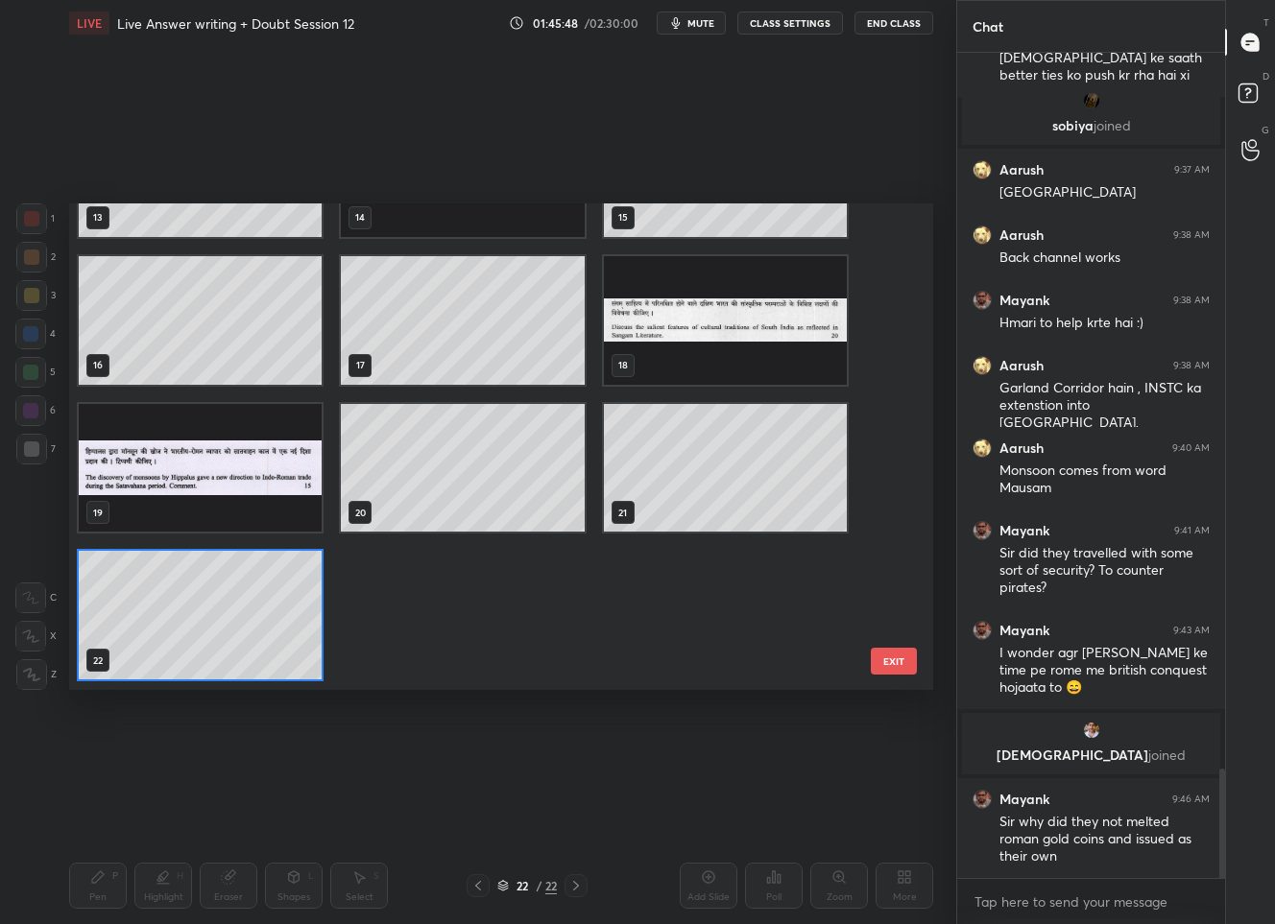
click at [256, 473] on img "grid" at bounding box center [200, 468] width 243 height 129
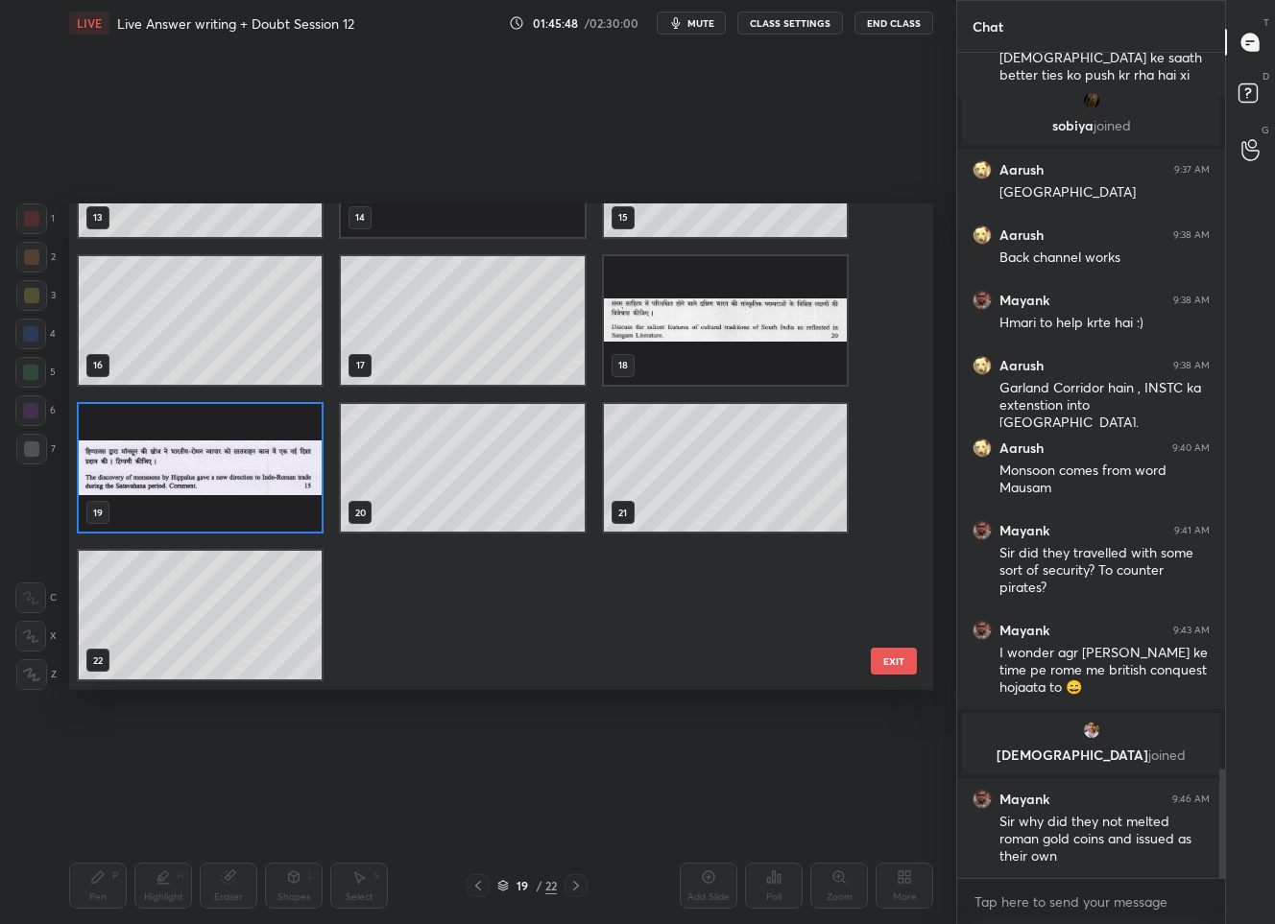
click at [256, 473] on img "grid" at bounding box center [200, 468] width 243 height 129
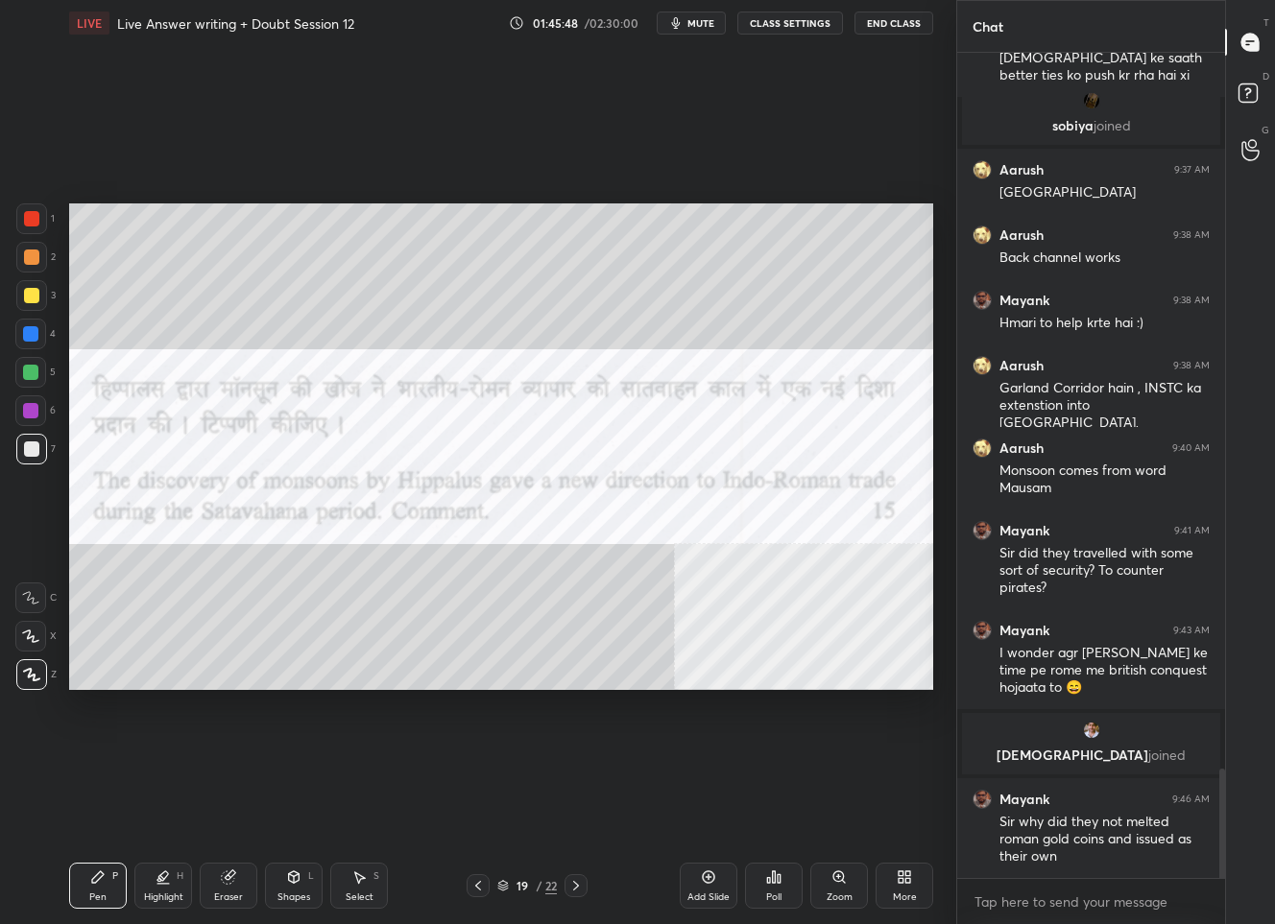
click at [256, 473] on img "grid" at bounding box center [200, 468] width 243 height 129
click at [586, 890] on div at bounding box center [575, 885] width 23 height 23
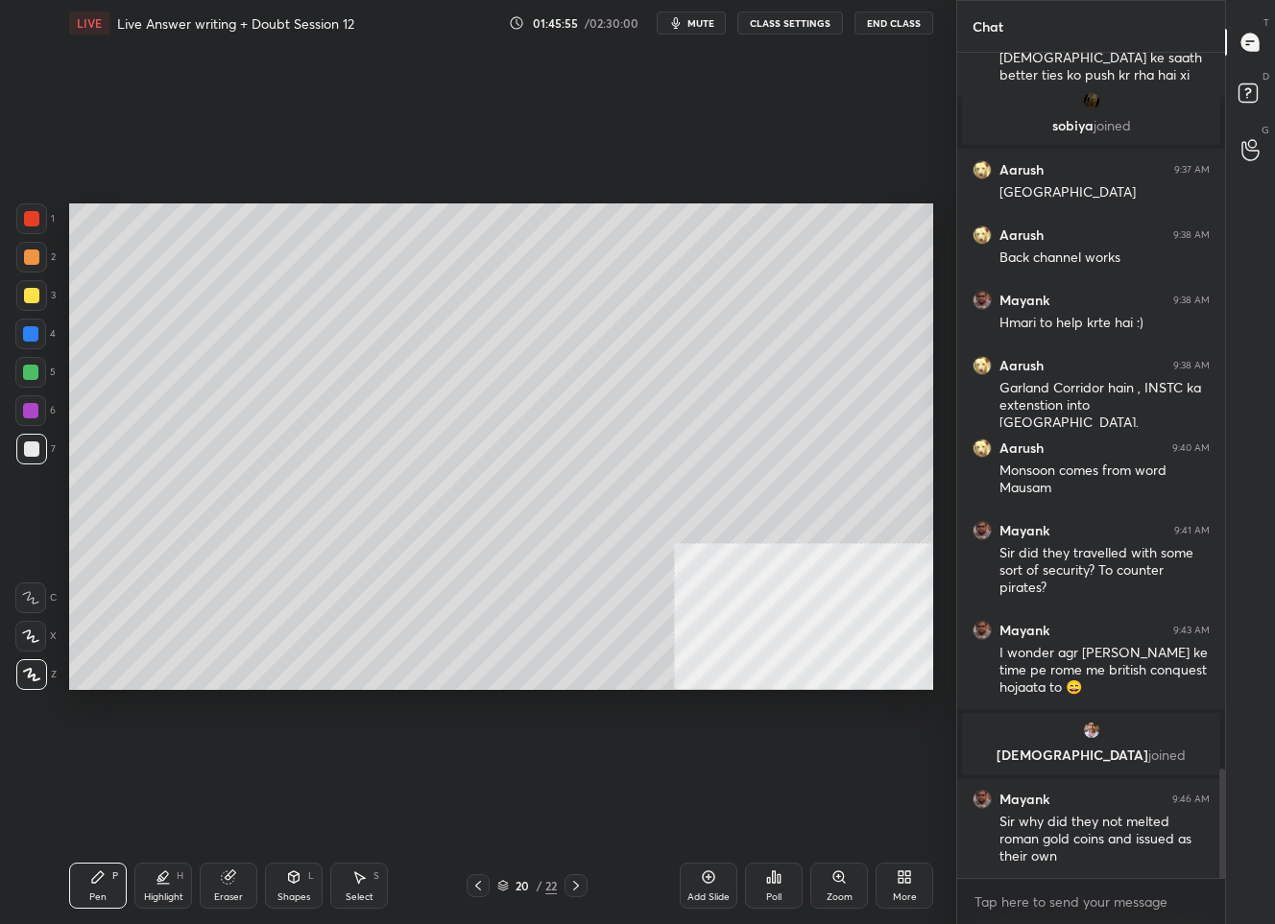
click at [586, 890] on div at bounding box center [575, 885] width 23 height 23
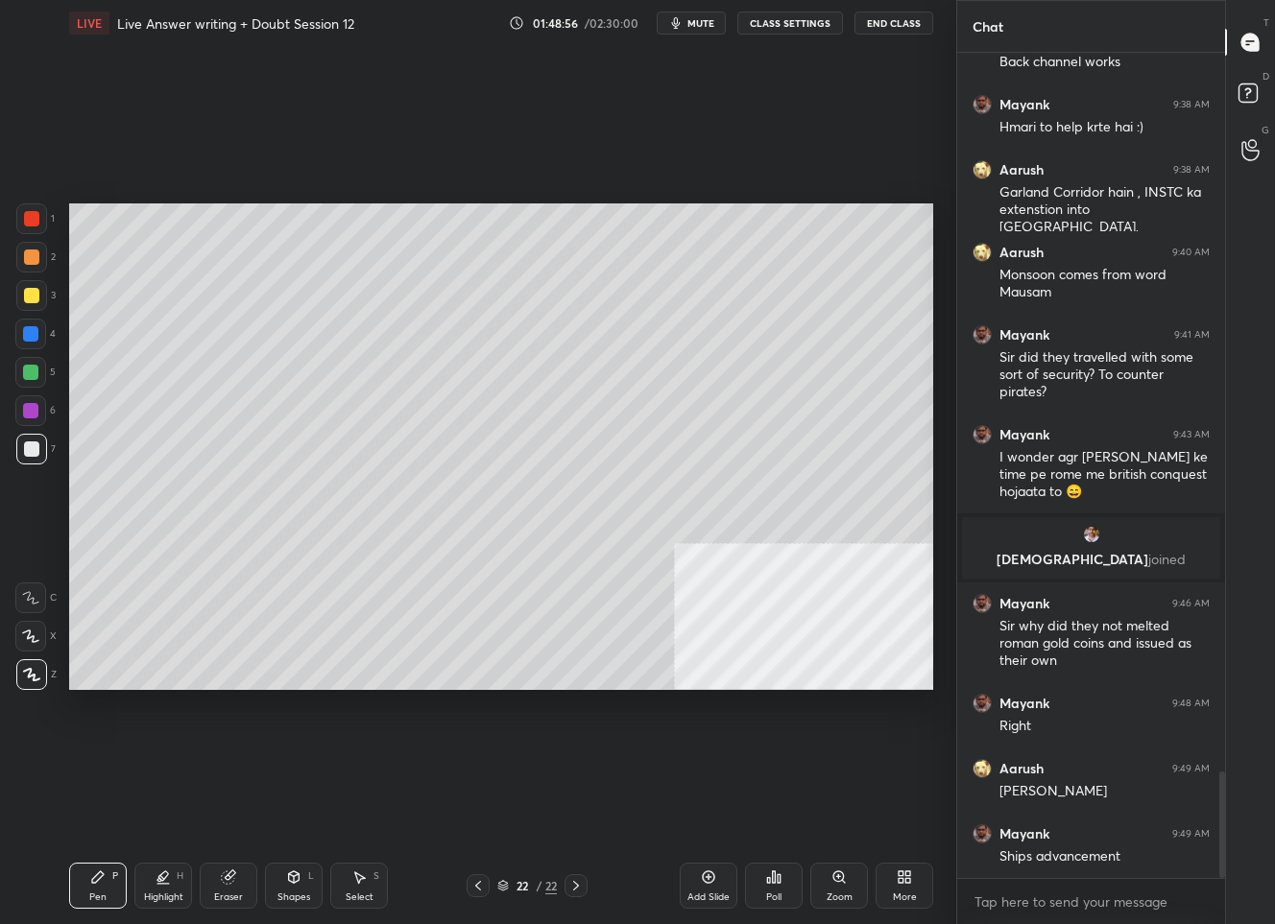
scroll to position [5647, 0]
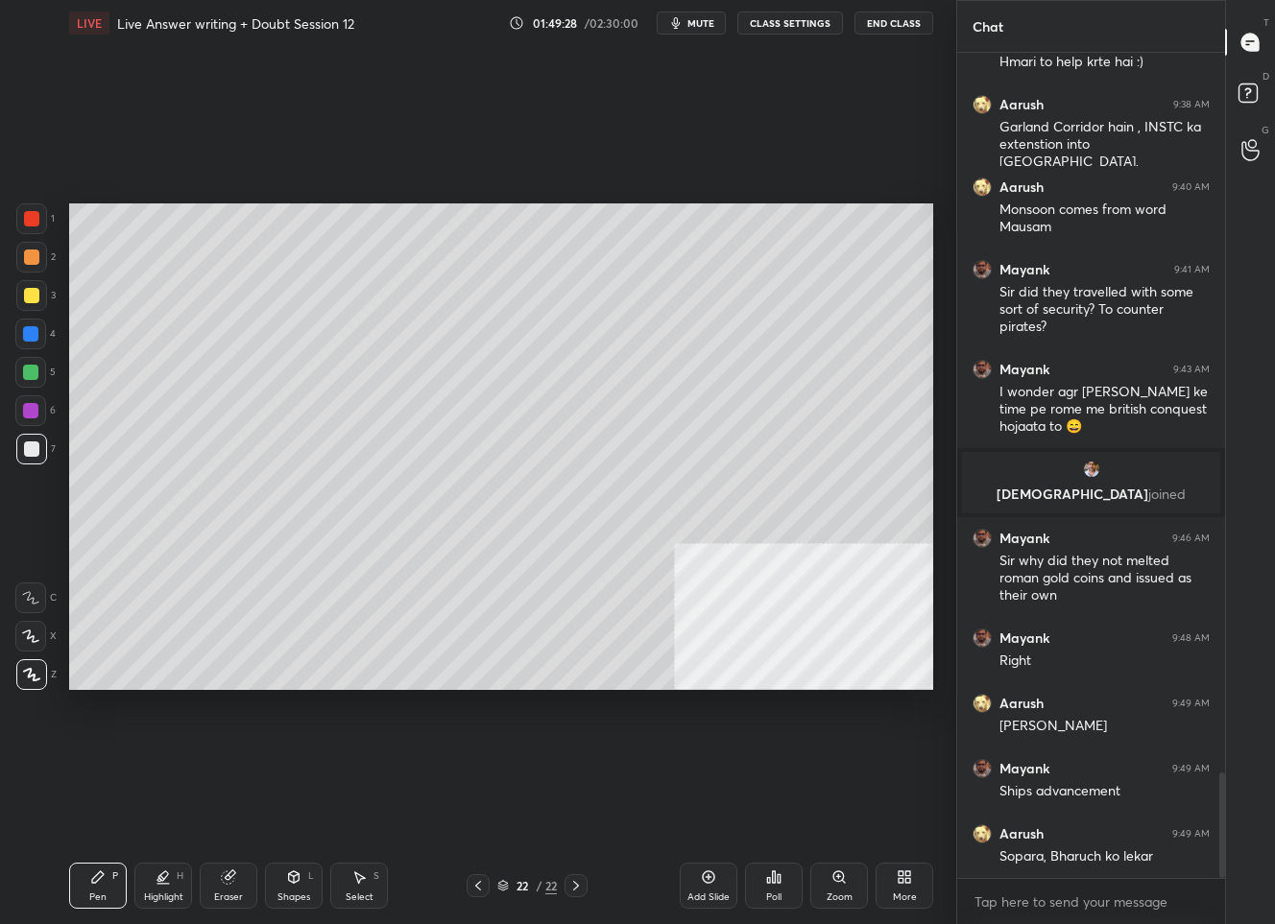
drag, startPoint x: 477, startPoint y: 889, endPoint x: 491, endPoint y: 870, distance: 24.0
click at [477, 888] on icon at bounding box center [478, 886] width 6 height 10
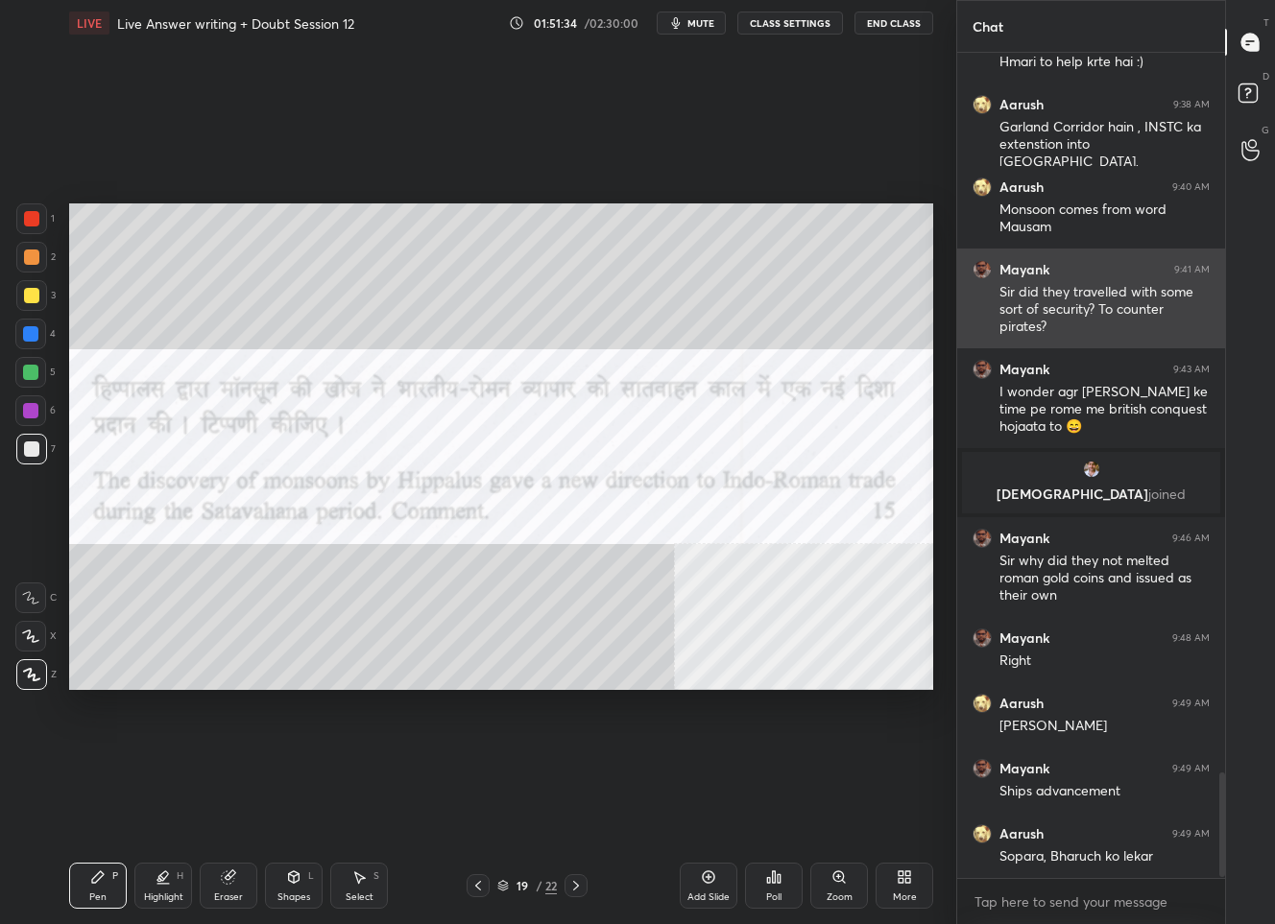
scroll to position [5713, 0]
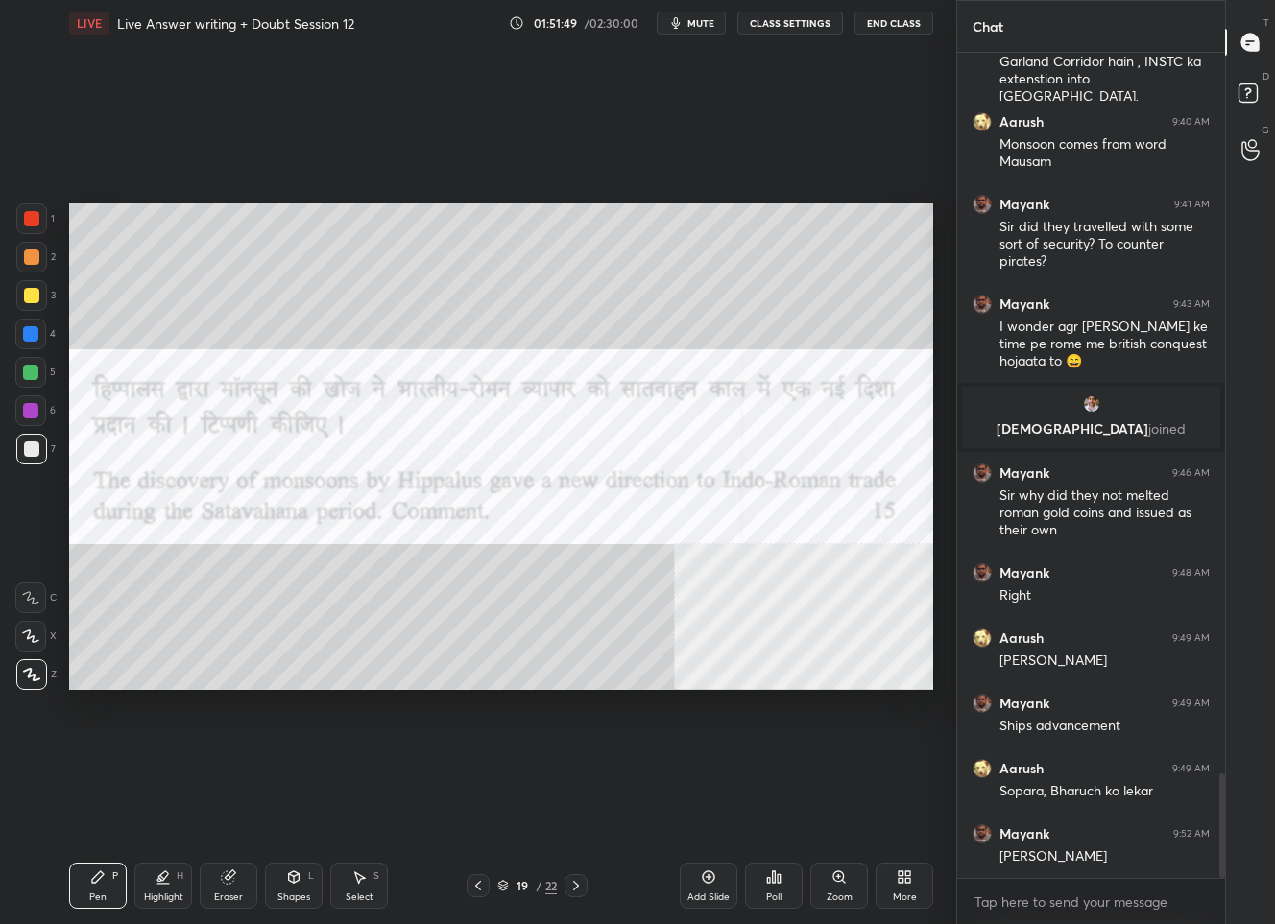
drag, startPoint x: 31, startPoint y: 221, endPoint x: 43, endPoint y: 218, distance: 12.8
click at [31, 220] on div at bounding box center [31, 218] width 15 height 15
click at [699, 24] on span "mute" at bounding box center [700, 22] width 27 height 13
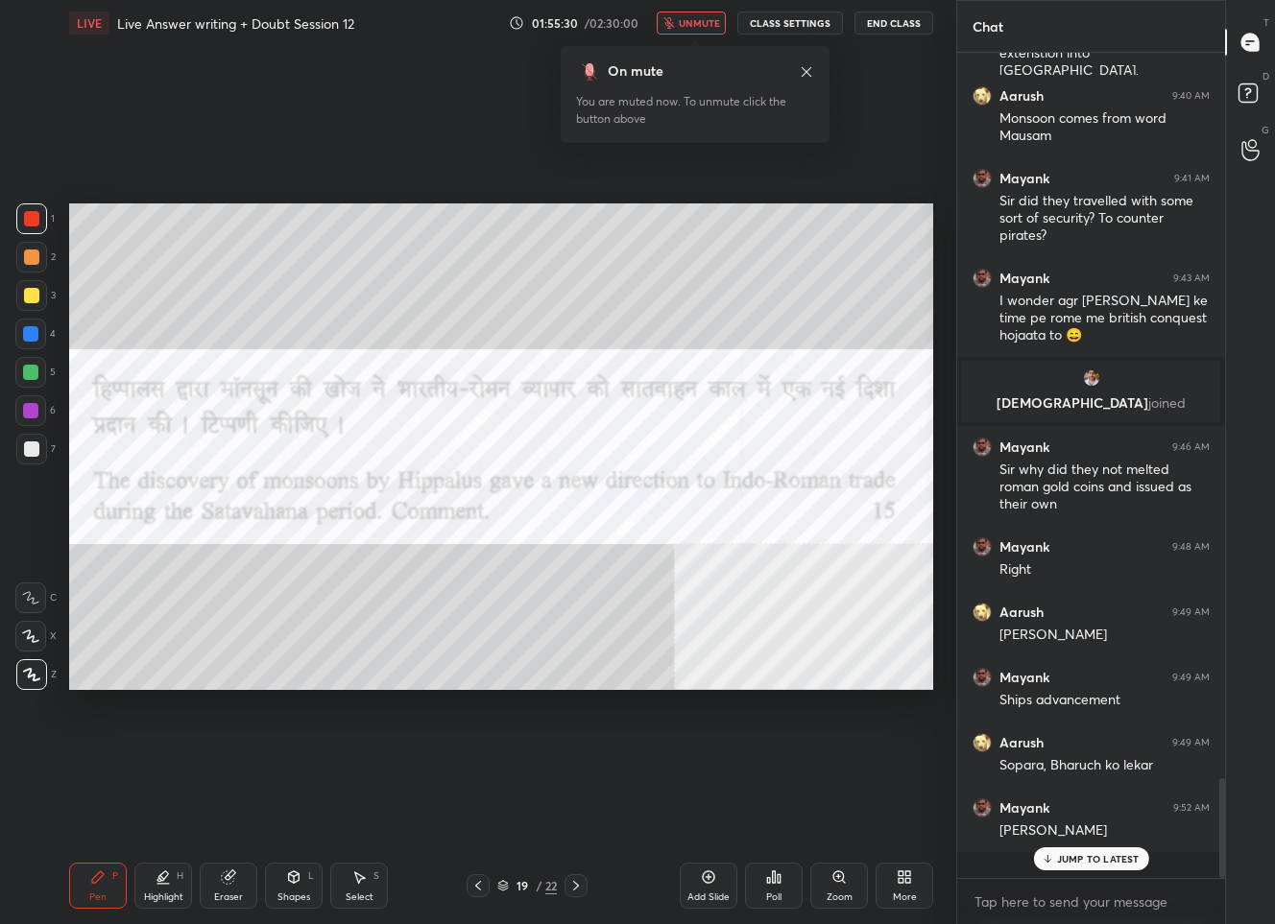
scroll to position [820, 262]
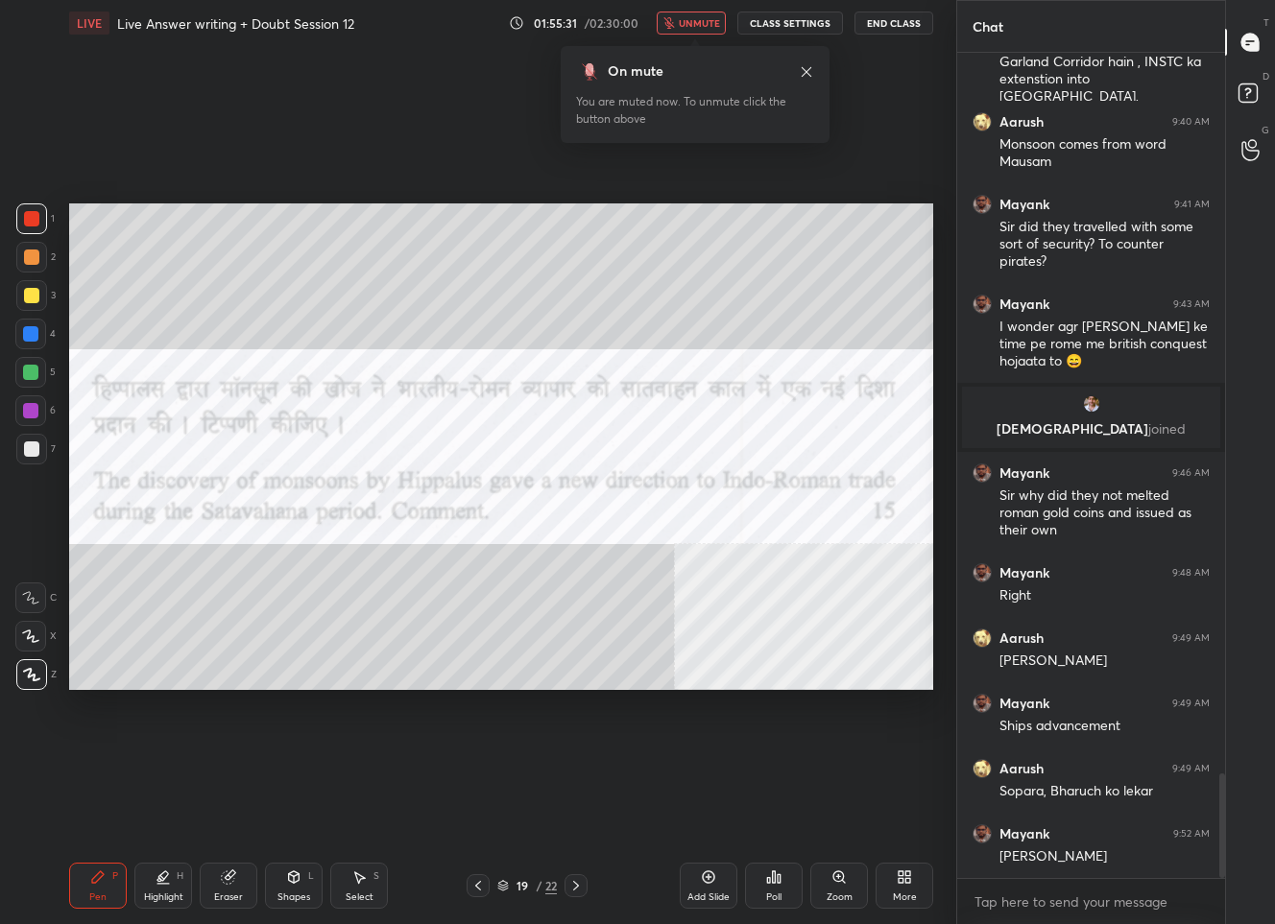
click at [491, 734] on div "Setting up your live class Poll for secs No correct answer Start poll" at bounding box center [500, 446] width 879 height 801
click at [519, 881] on div "19" at bounding box center [522, 886] width 19 height 12
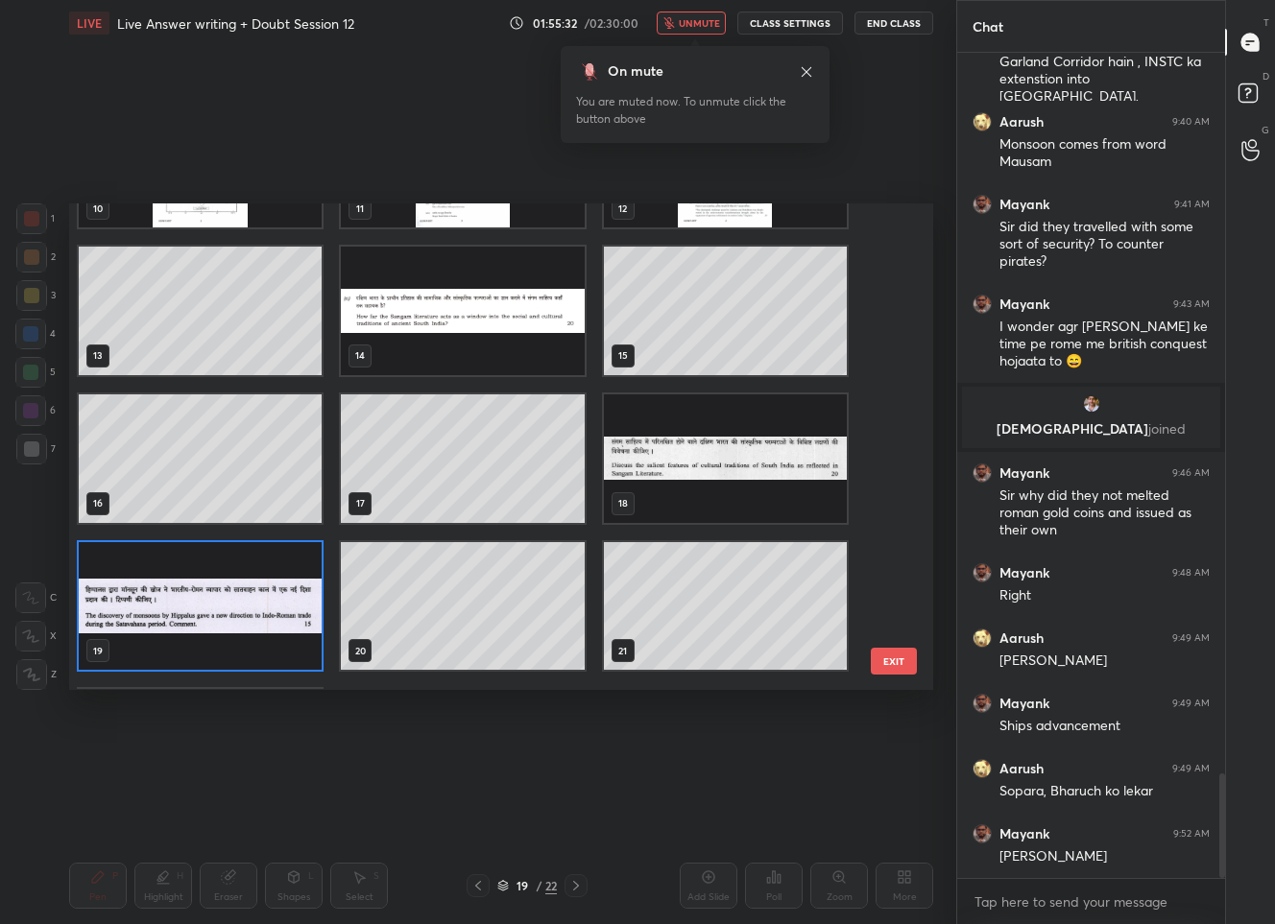
scroll to position [695, 0]
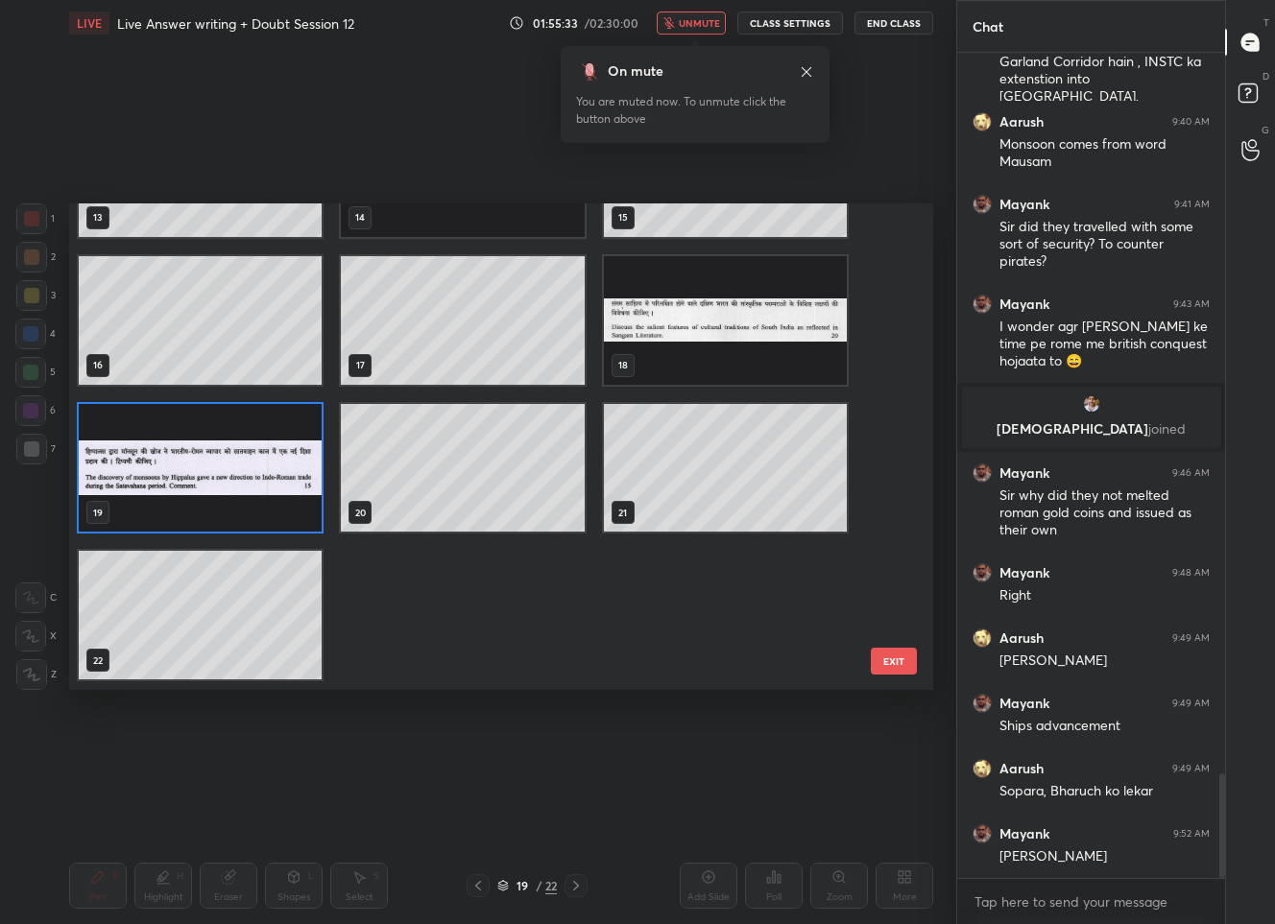
click at [181, 489] on img "grid" at bounding box center [200, 468] width 243 height 129
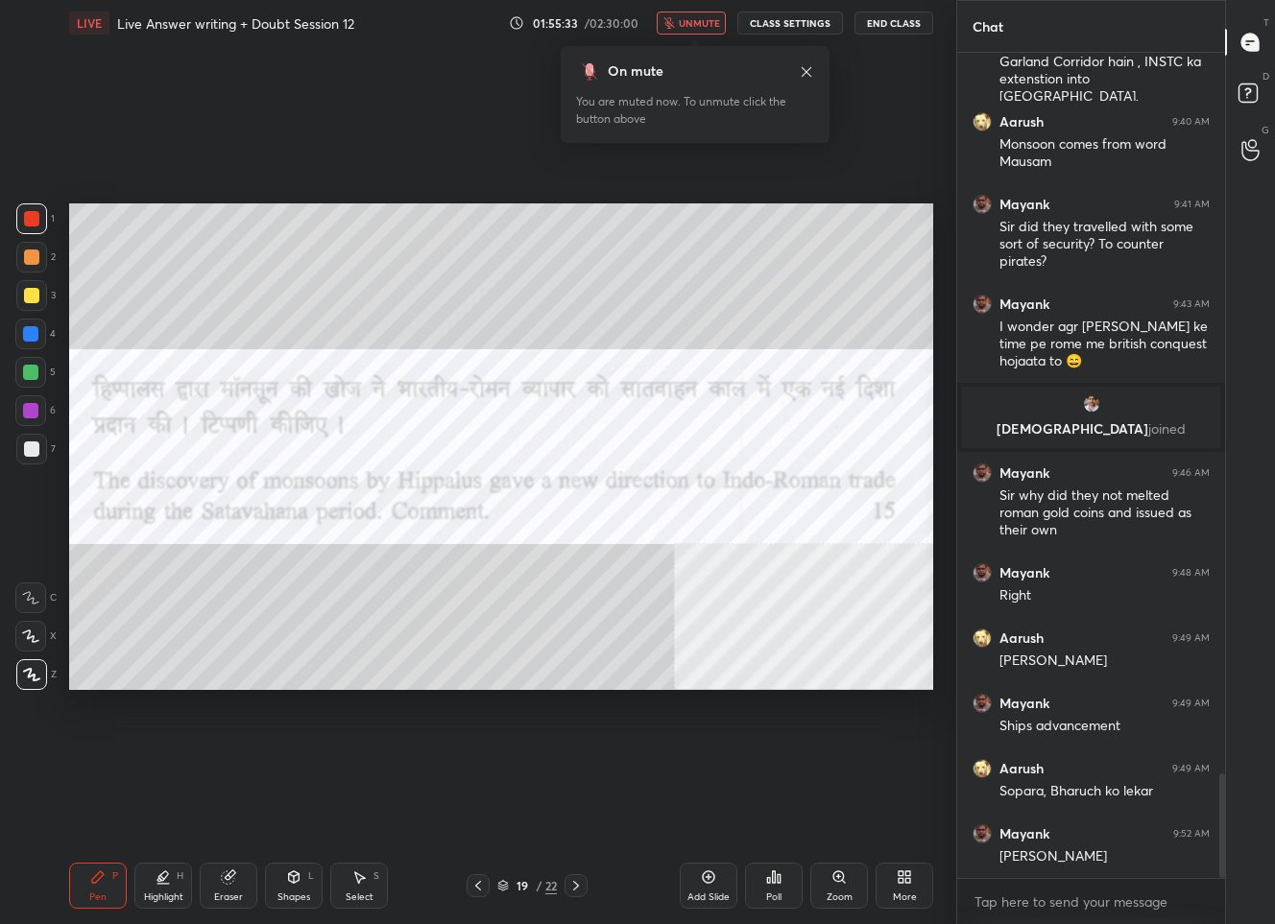
click at [181, 489] on img "grid" at bounding box center [200, 468] width 243 height 129
click at [516, 883] on div "19" at bounding box center [522, 886] width 19 height 12
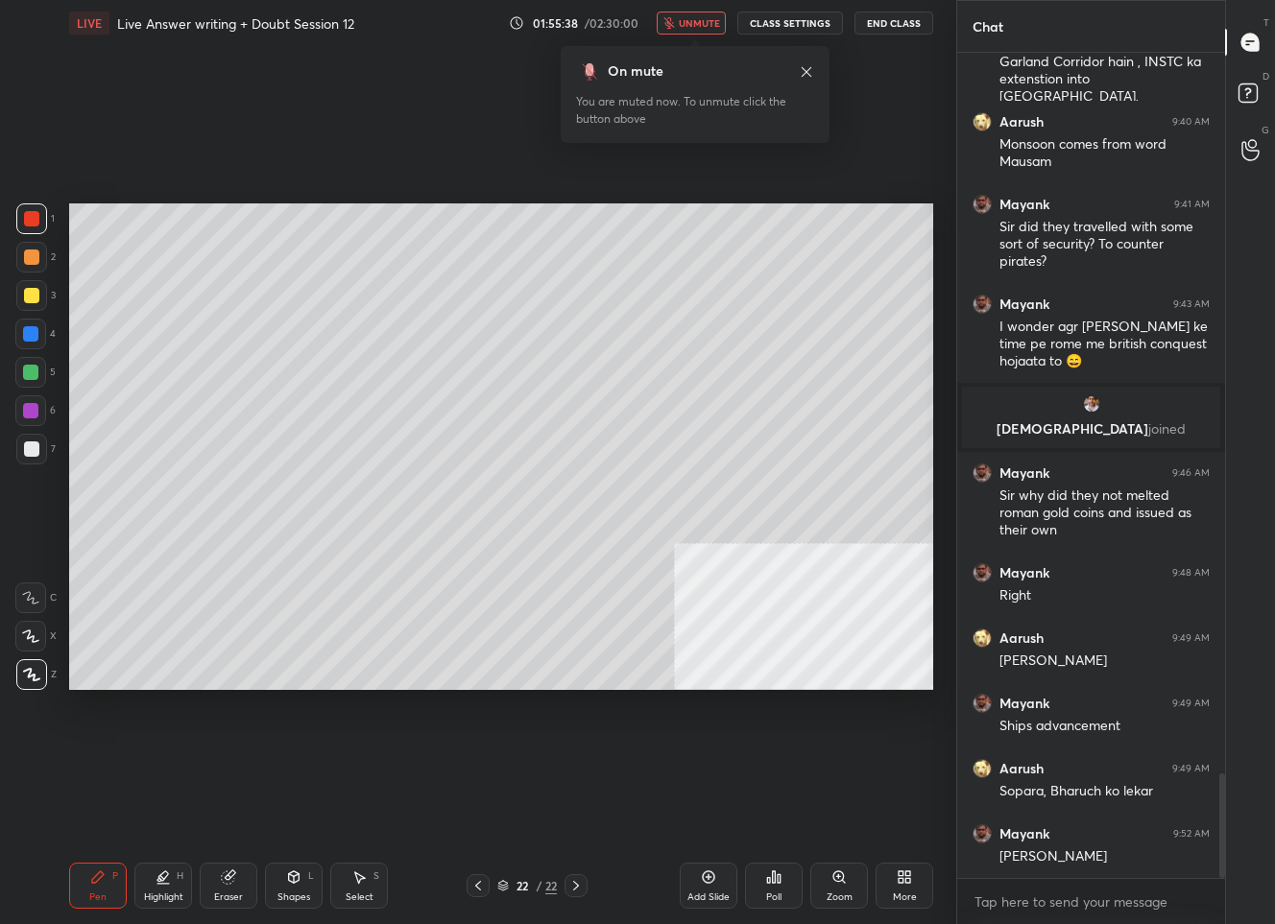
click at [887, 893] on div "More" at bounding box center [904, 886] width 58 height 46
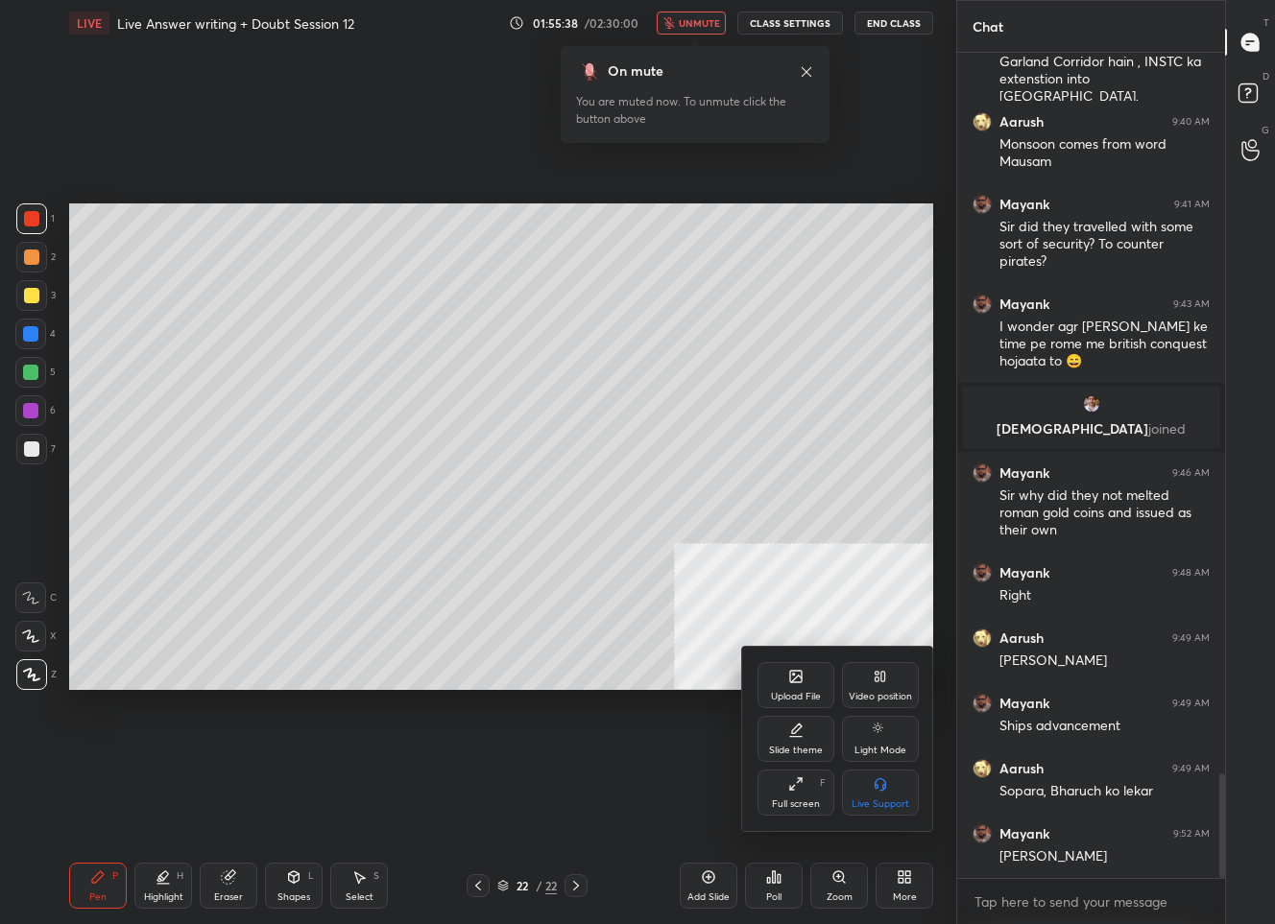
click at [774, 681] on div "Upload File" at bounding box center [795, 685] width 77 height 46
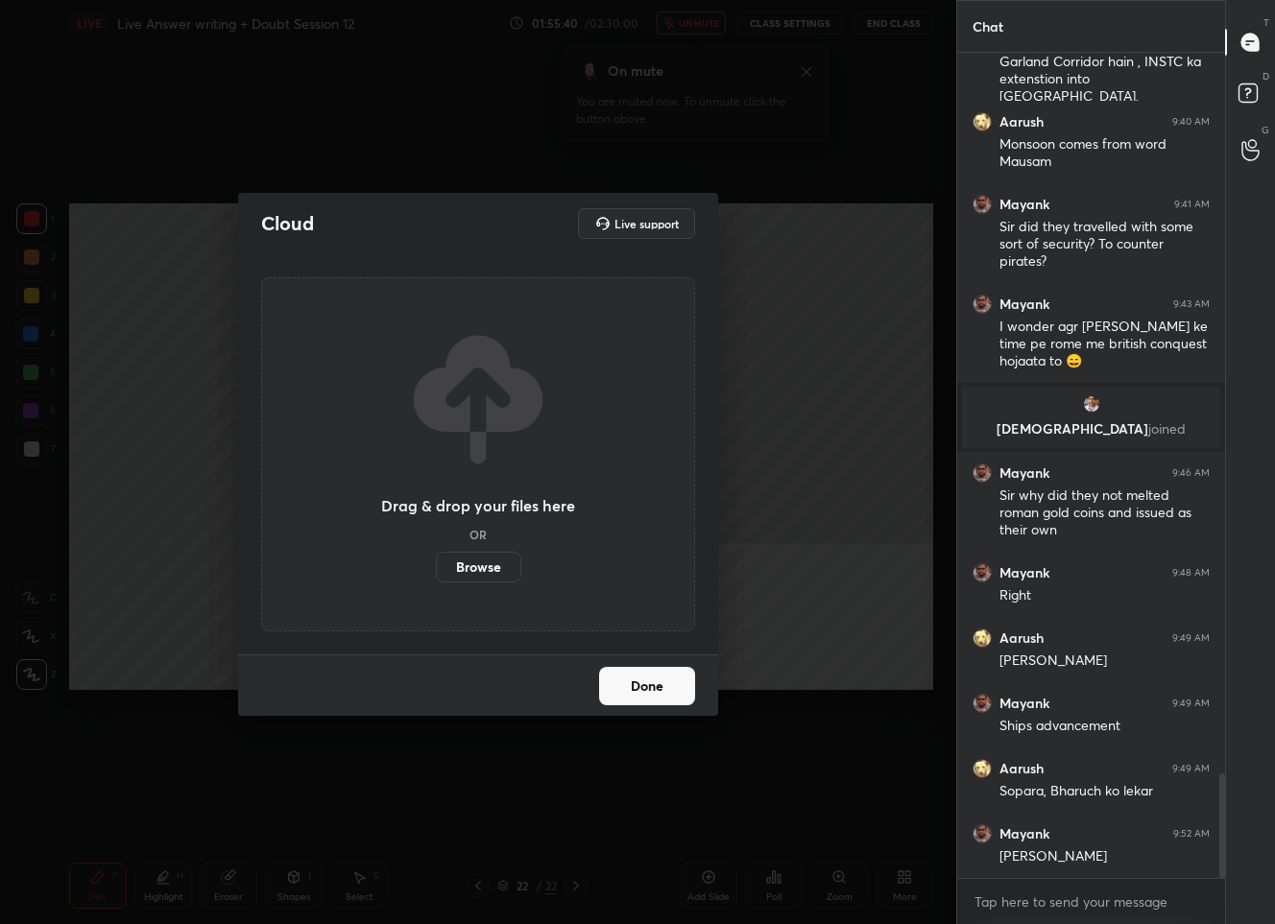
click at [496, 570] on label "Browse" at bounding box center [478, 567] width 85 height 31
click at [436, 570] on input "Browse" at bounding box center [436, 567] width 0 height 31
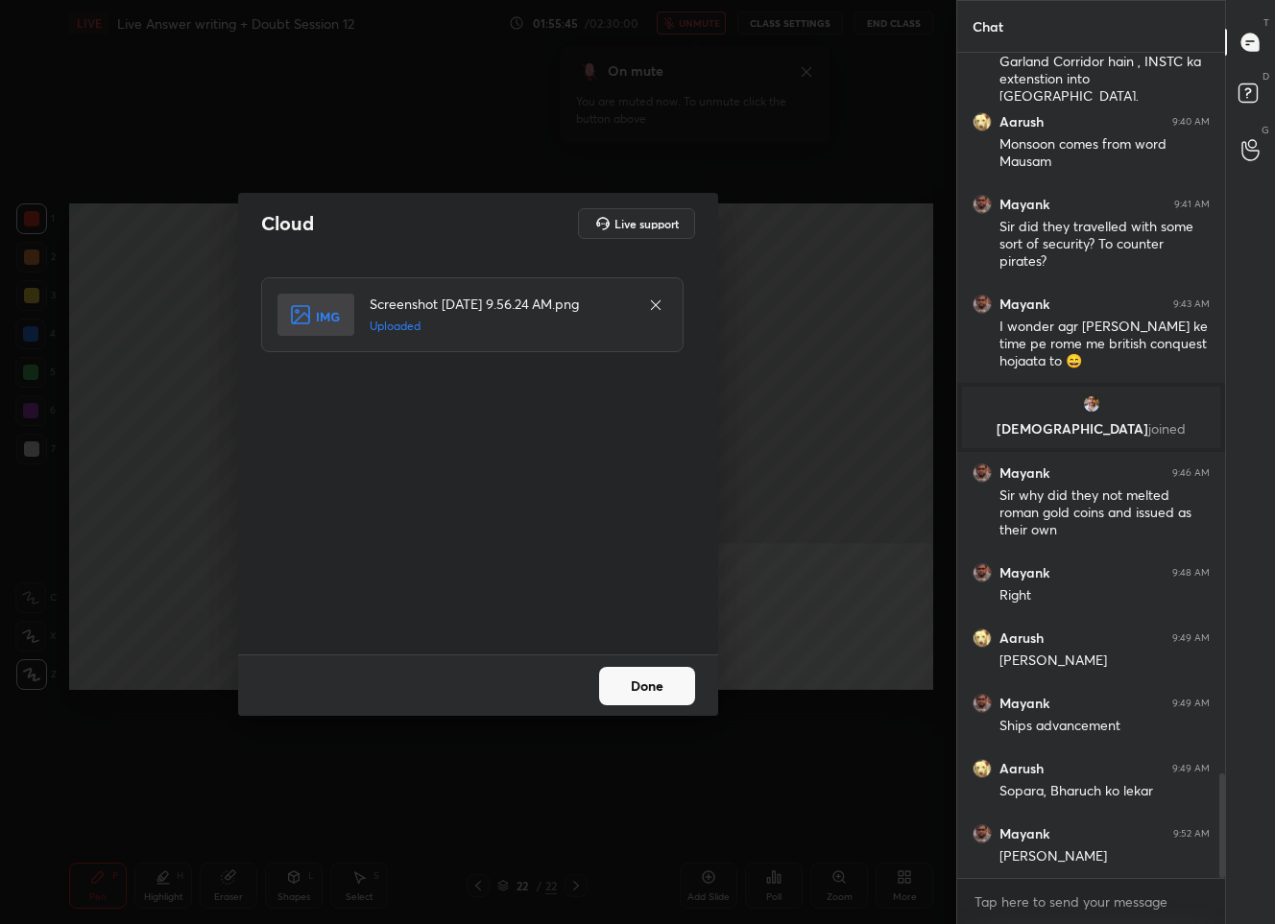
click at [623, 676] on button "Done" at bounding box center [647, 686] width 96 height 38
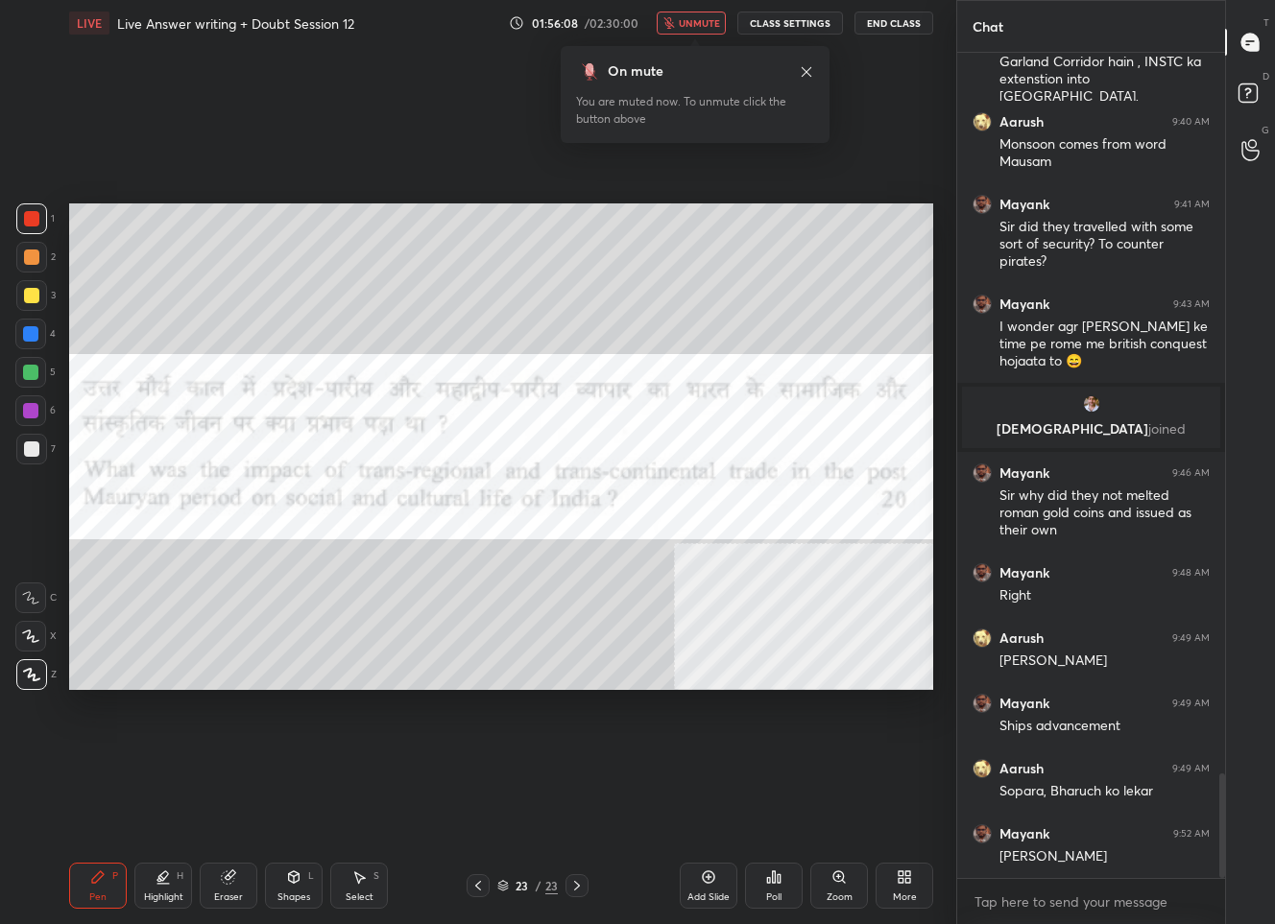
click at [682, 24] on span "unmute" at bounding box center [699, 22] width 41 height 13
click at [713, 883] on icon at bounding box center [708, 877] width 15 height 15
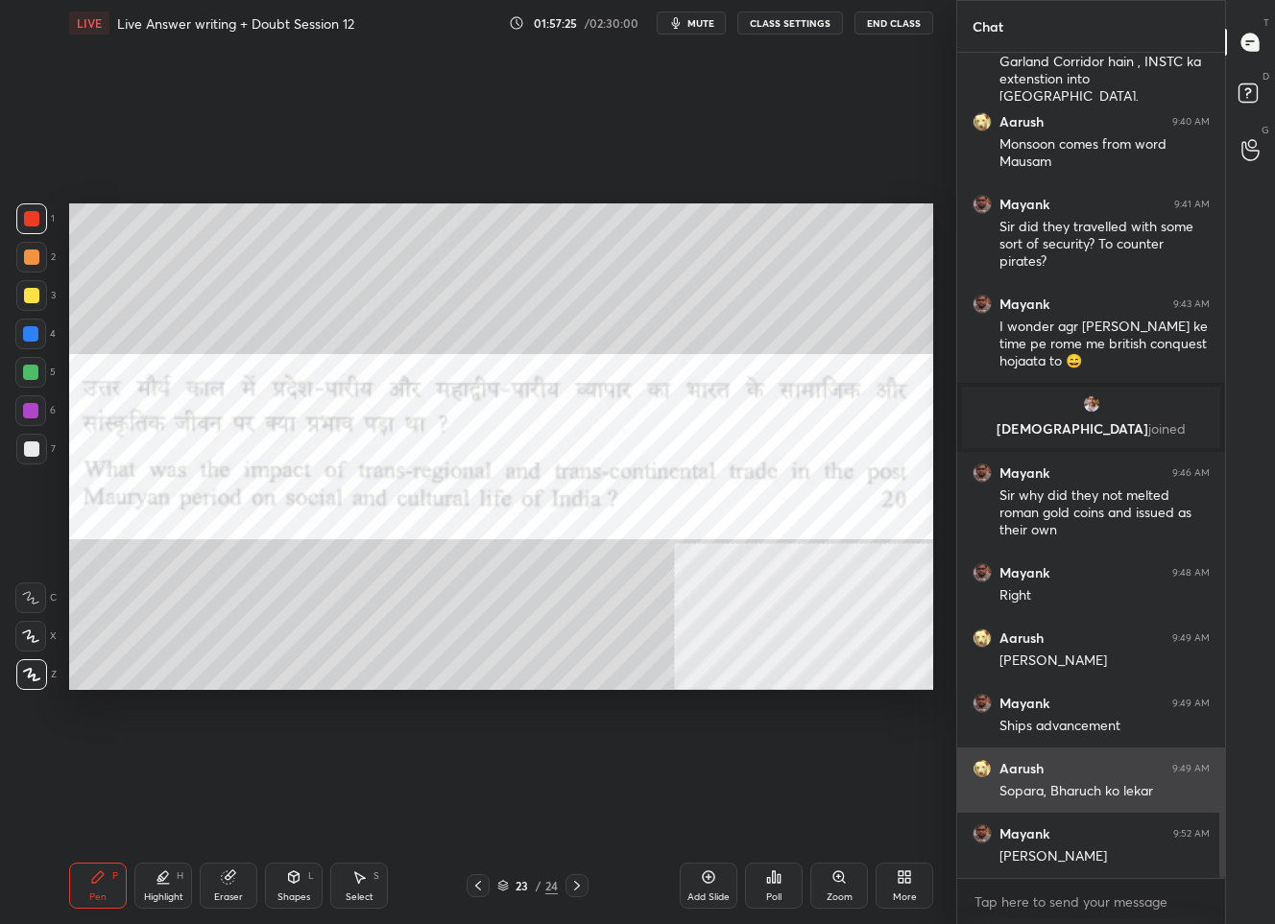
scroll to position [5795, 0]
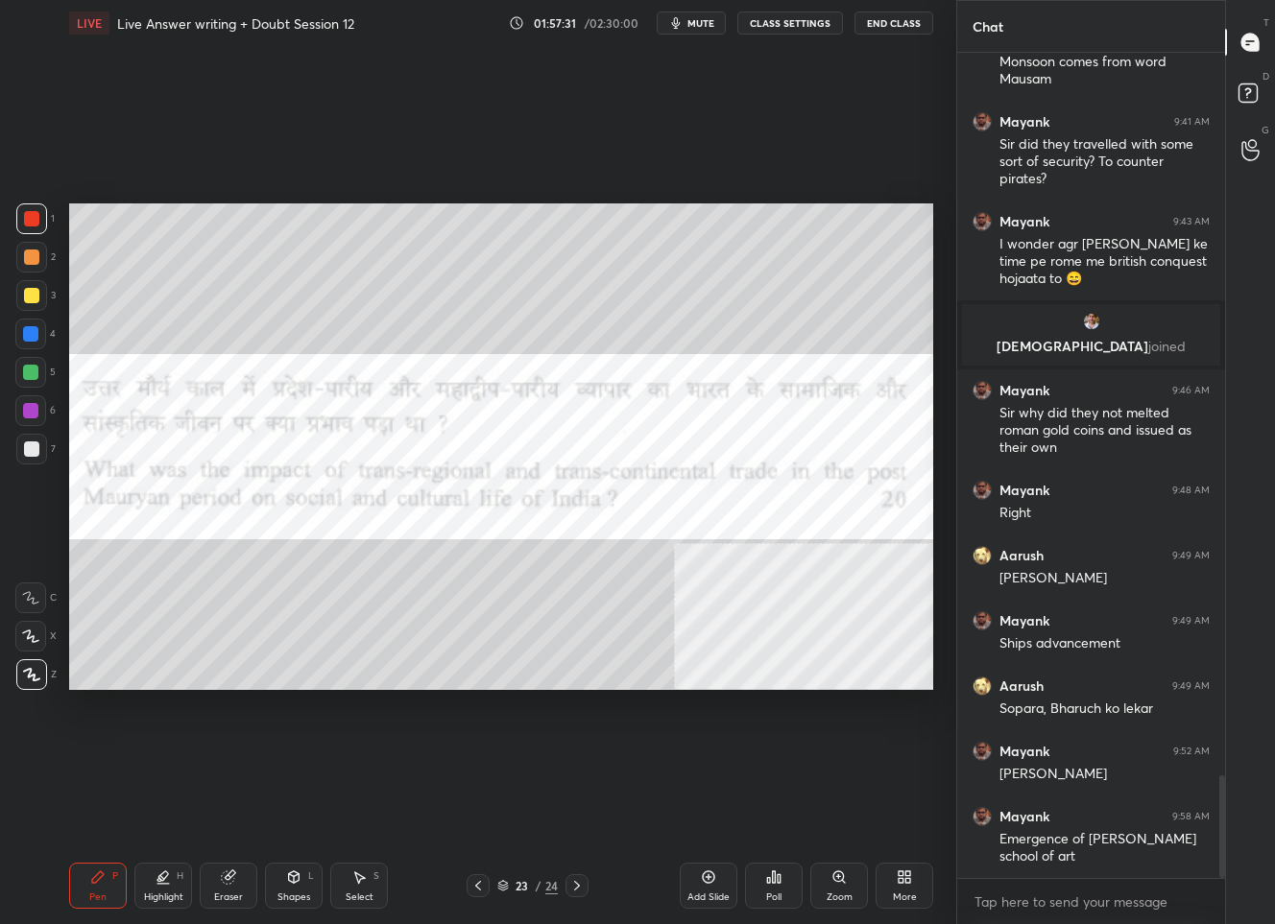
click at [578, 885] on icon at bounding box center [576, 885] width 15 height 15
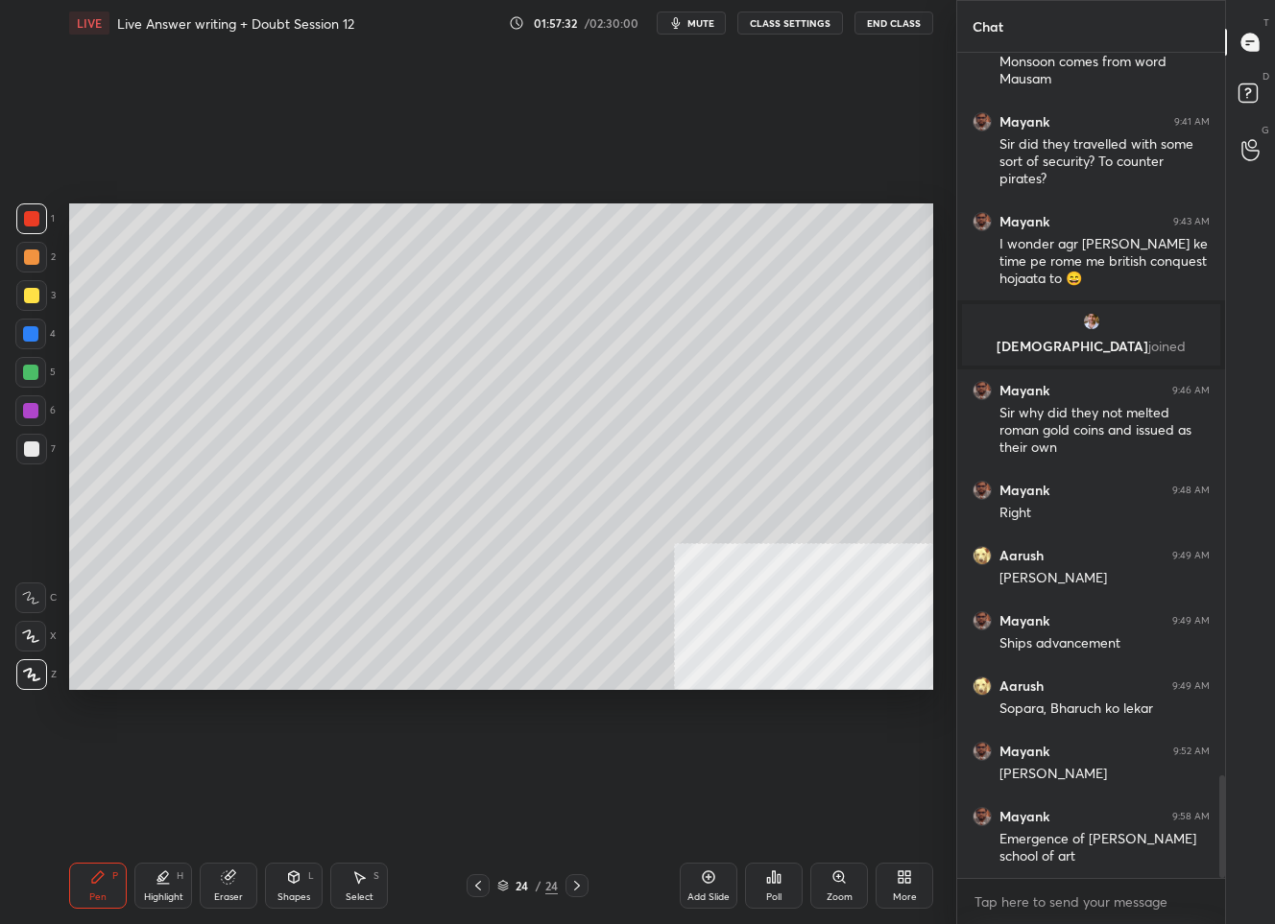
drag, startPoint x: 36, startPoint y: 300, endPoint x: 55, endPoint y: 317, distance: 25.2
click at [36, 300] on div at bounding box center [31, 295] width 31 height 31
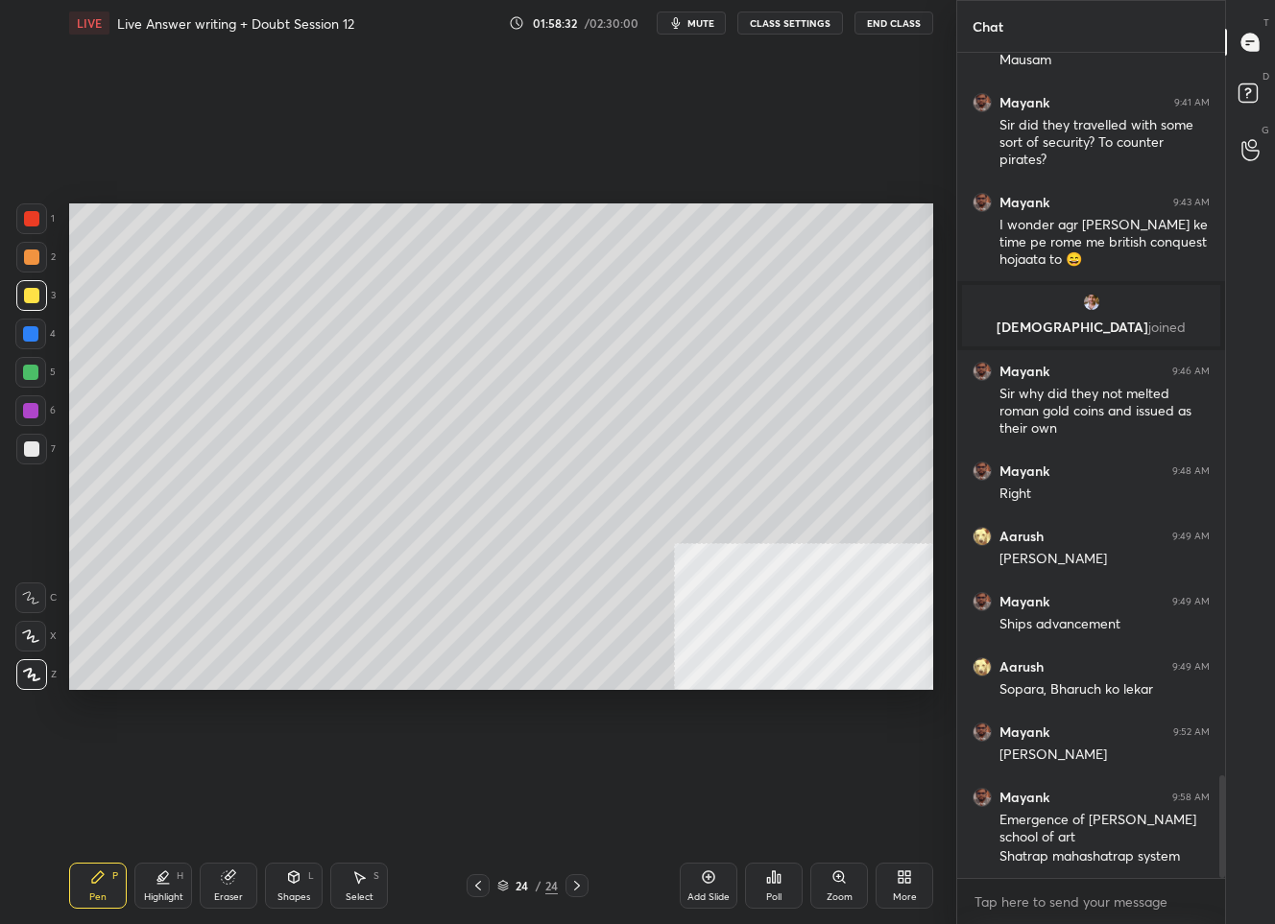
click at [909, 866] on div "More" at bounding box center [904, 886] width 58 height 46
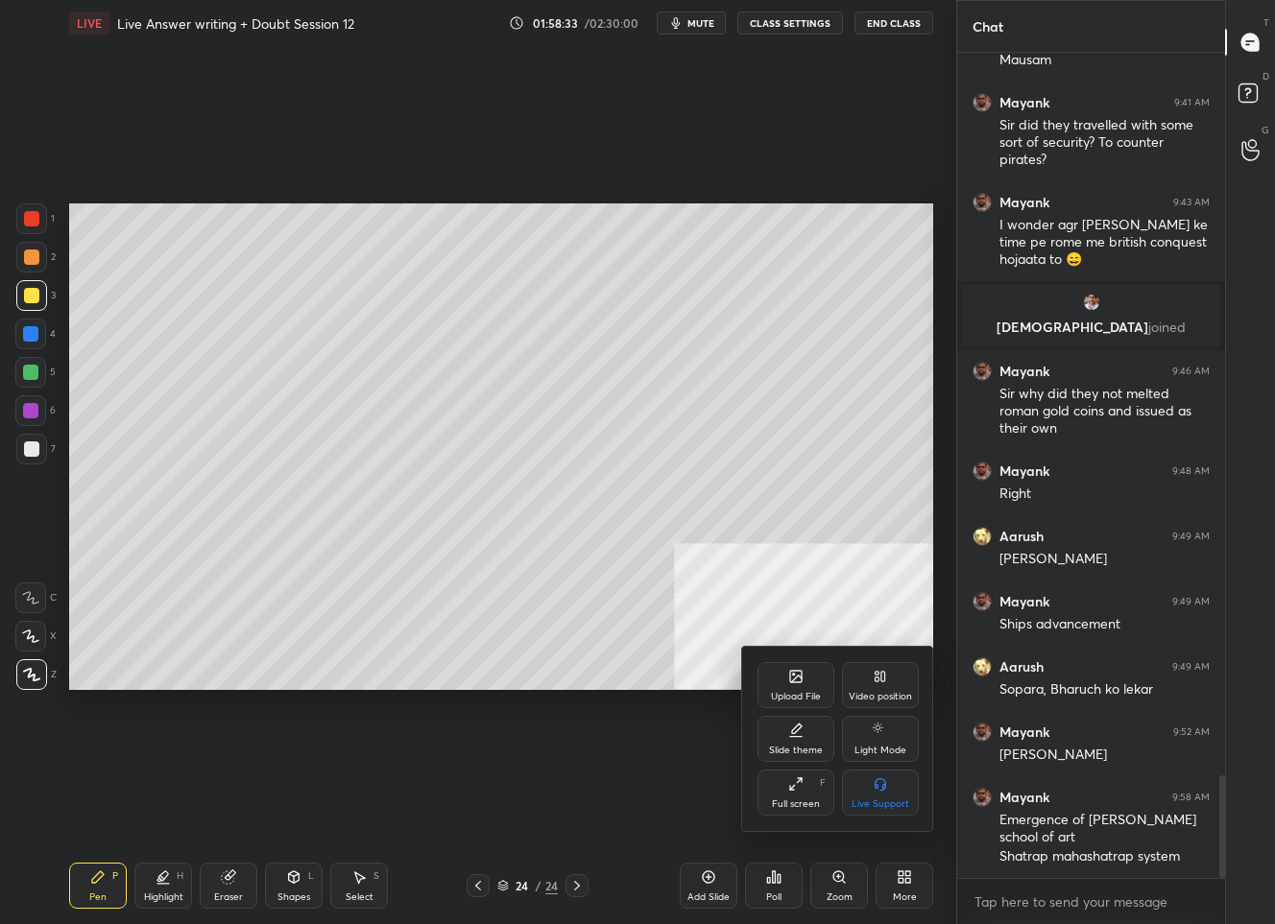
click at [867, 692] on div "Video position" at bounding box center [879, 697] width 63 height 10
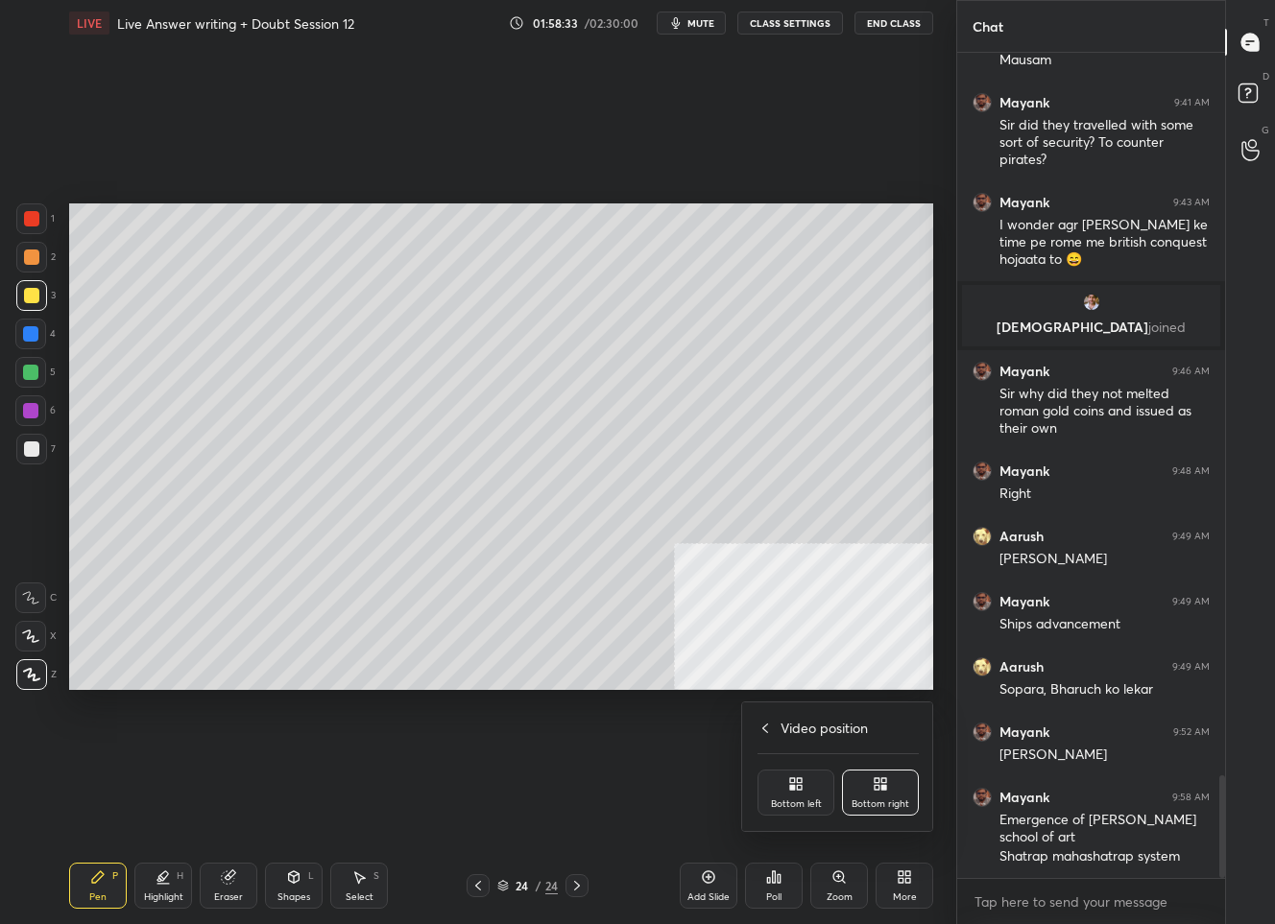
click at [810, 795] on div "Bottom left" at bounding box center [795, 793] width 77 height 46
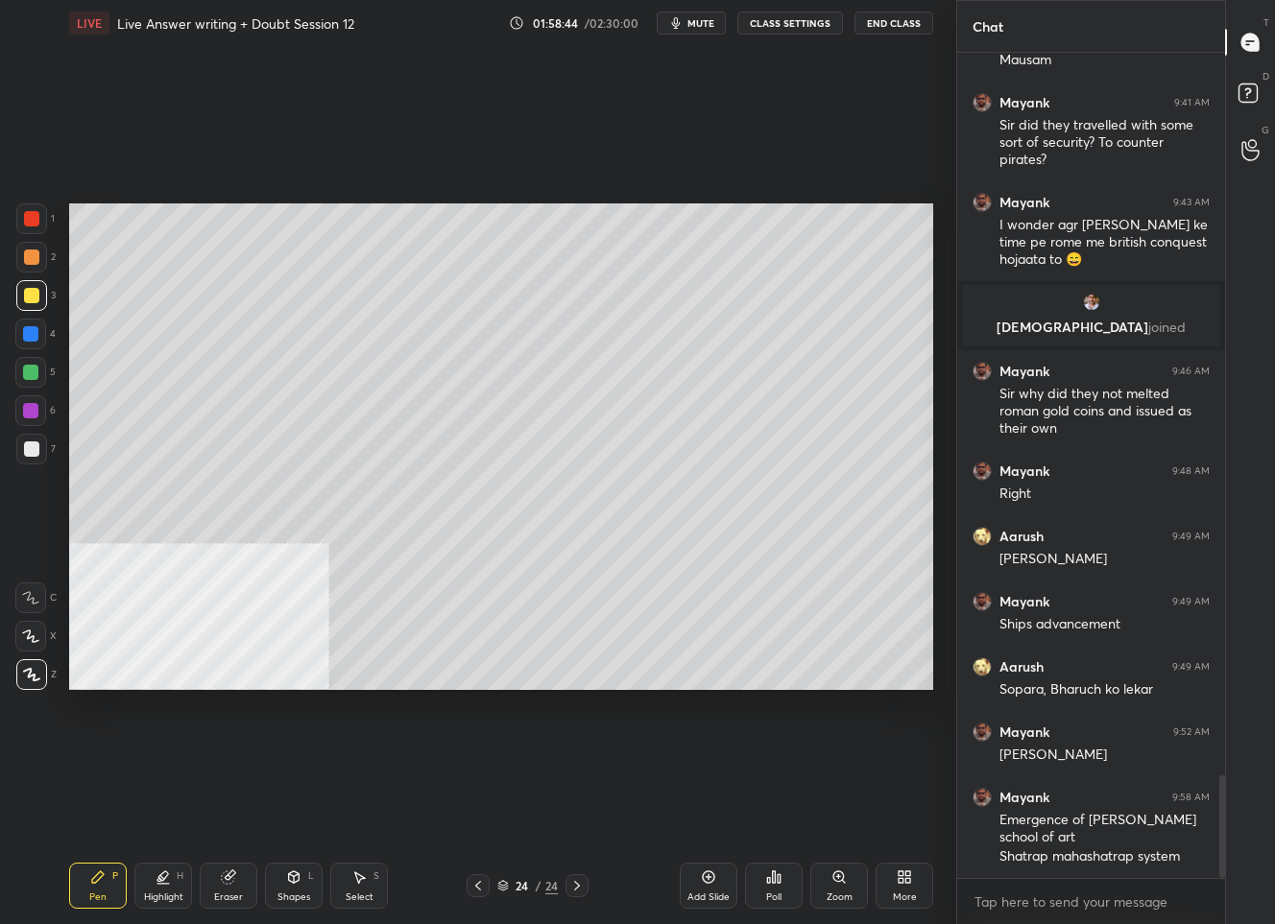
drag, startPoint x: 481, startPoint y: 886, endPoint x: 489, endPoint y: 868, distance: 20.2
click at [484, 884] on icon at bounding box center [477, 885] width 15 height 15
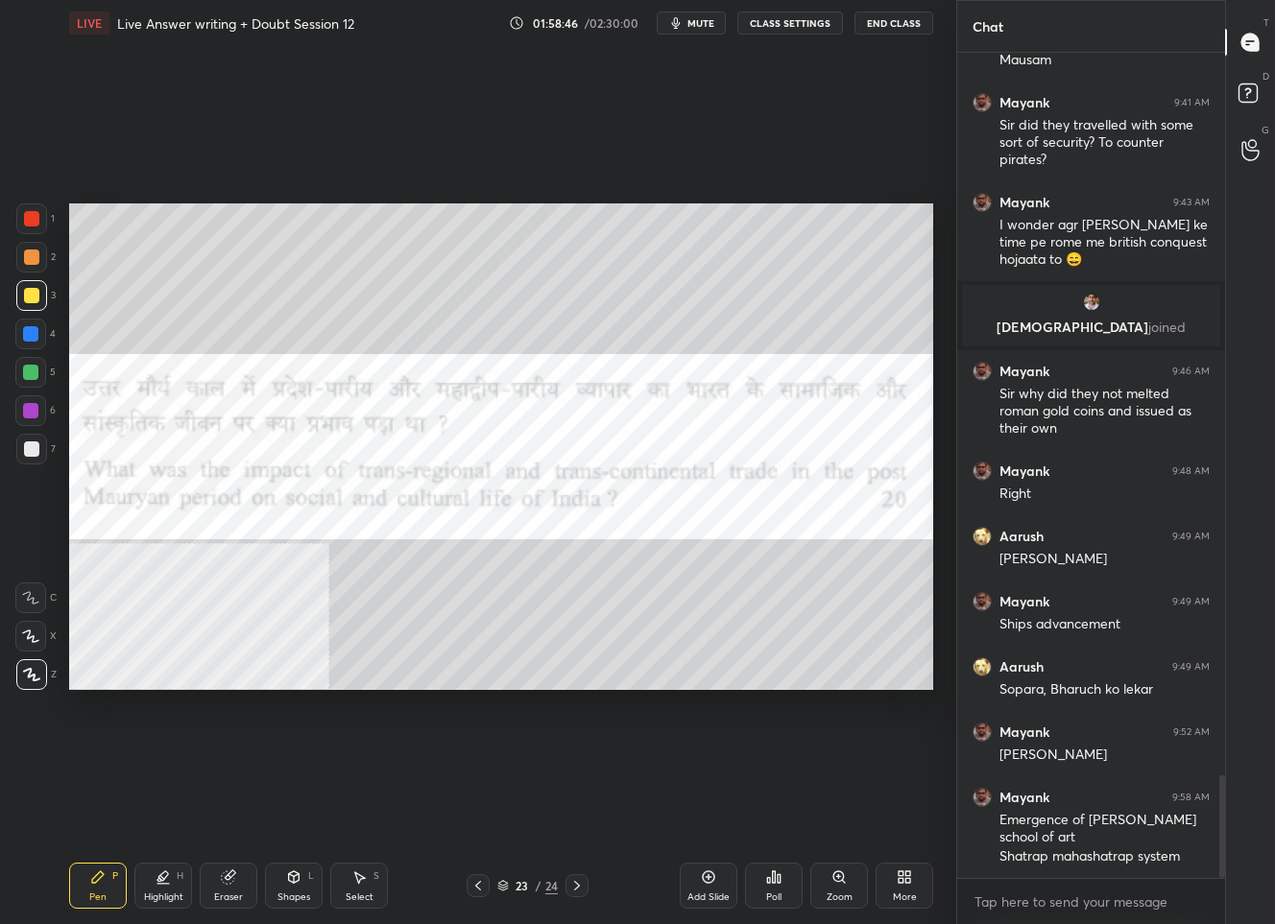
click at [32, 216] on div at bounding box center [31, 218] width 15 height 15
drag, startPoint x: 584, startPoint y: 881, endPoint x: 589, endPoint y: 869, distance: 13.7
click at [584, 879] on div at bounding box center [576, 885] width 23 height 23
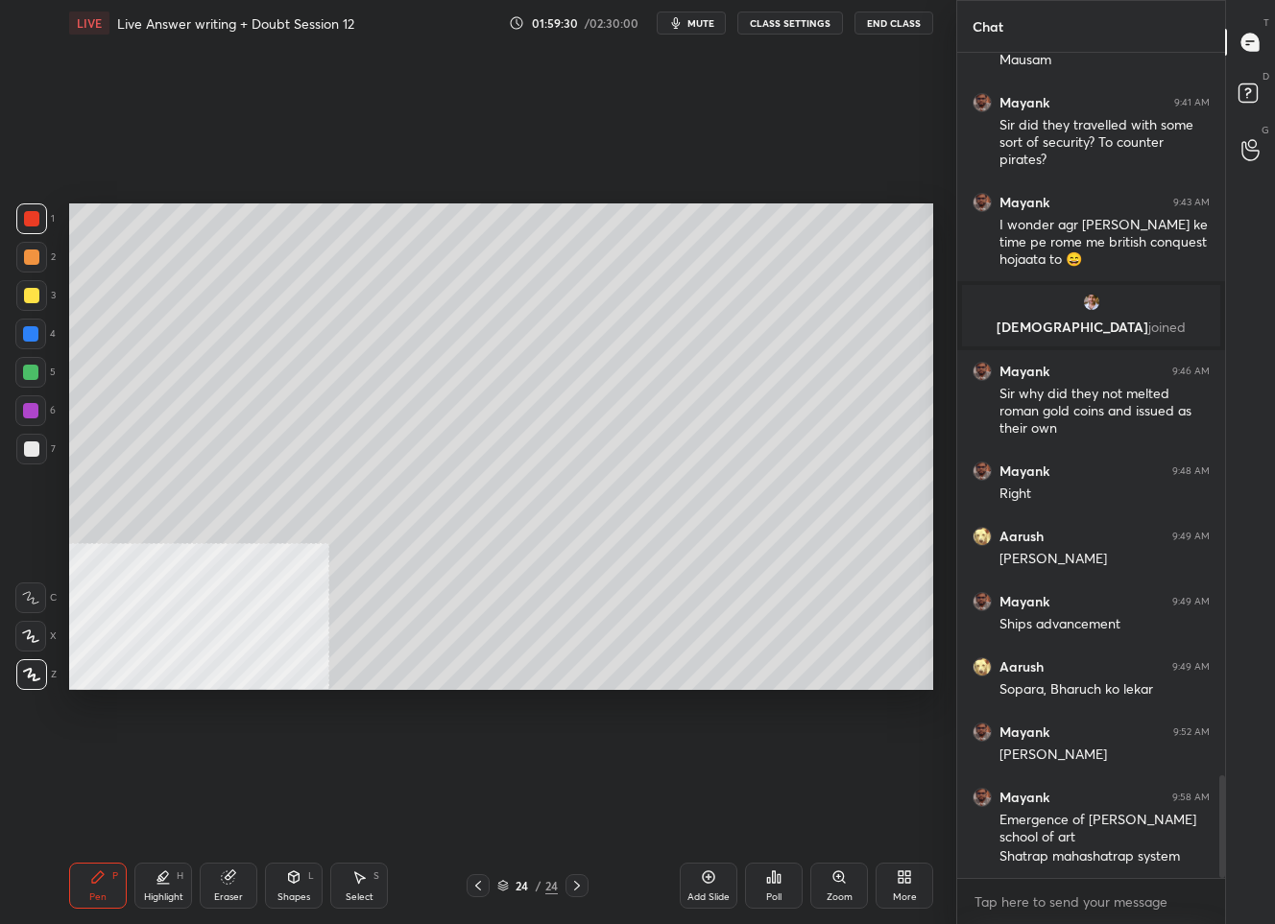
click at [31, 456] on div at bounding box center [31, 449] width 31 height 31
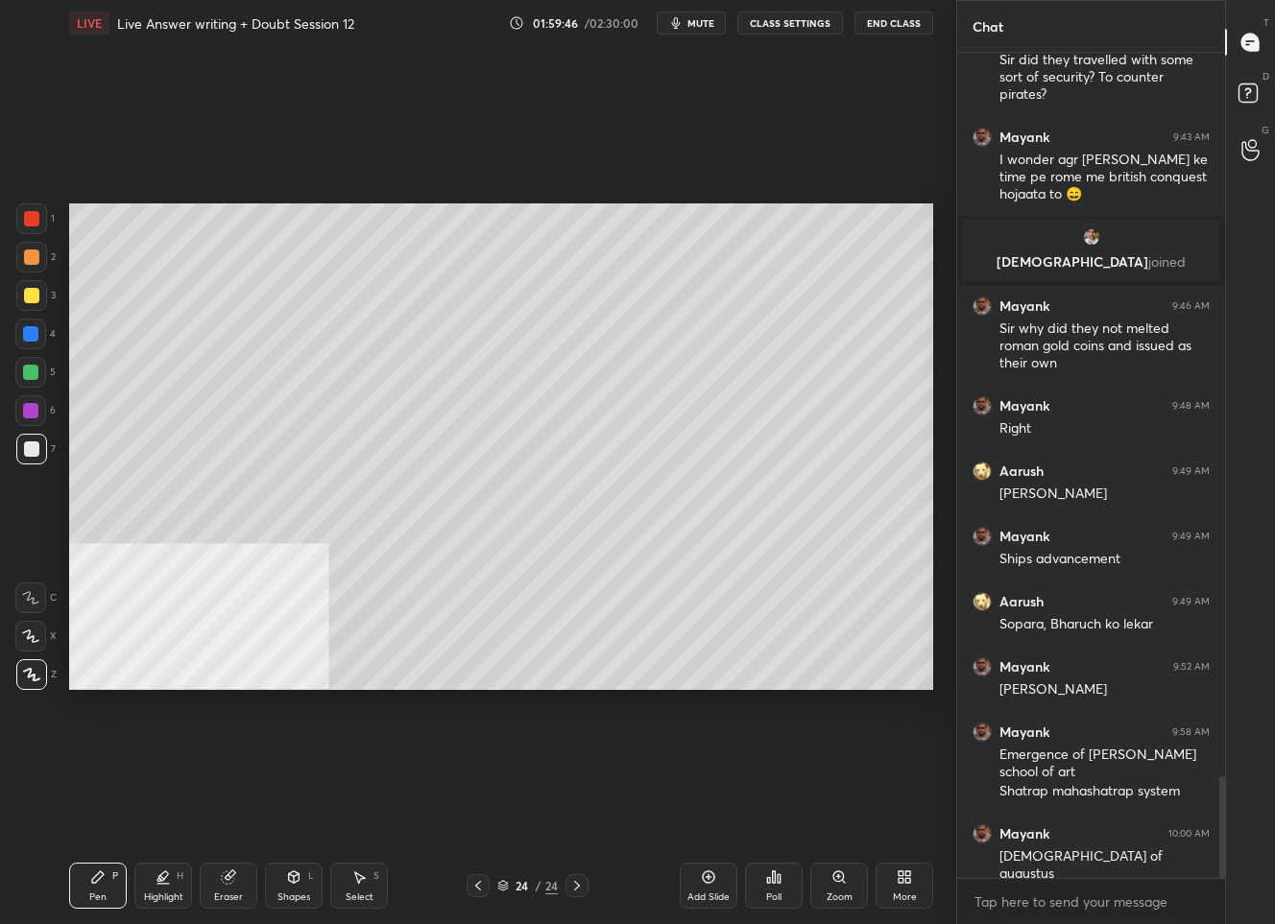
click at [714, 878] on icon at bounding box center [708, 877] width 15 height 15
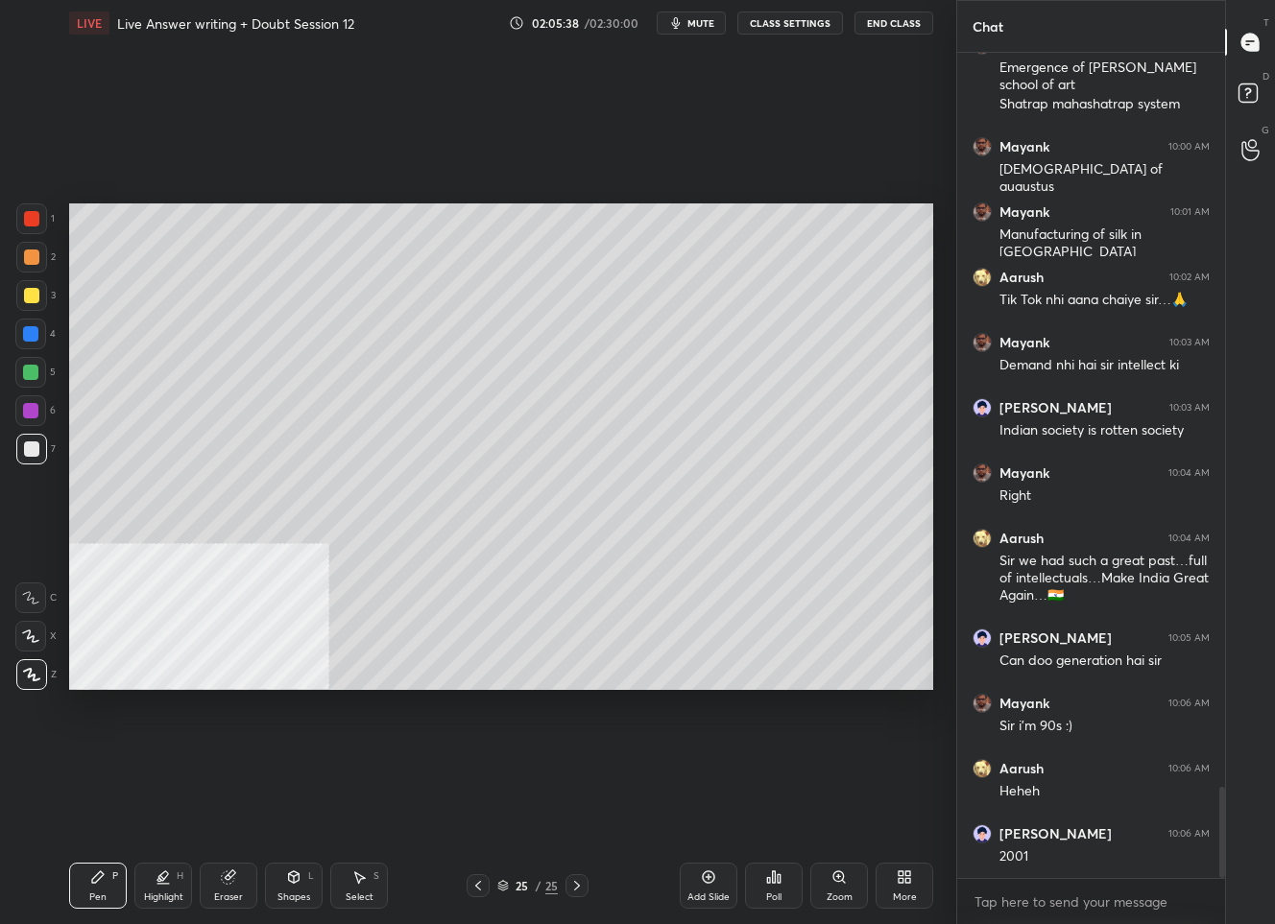
scroll to position [6632, 0]
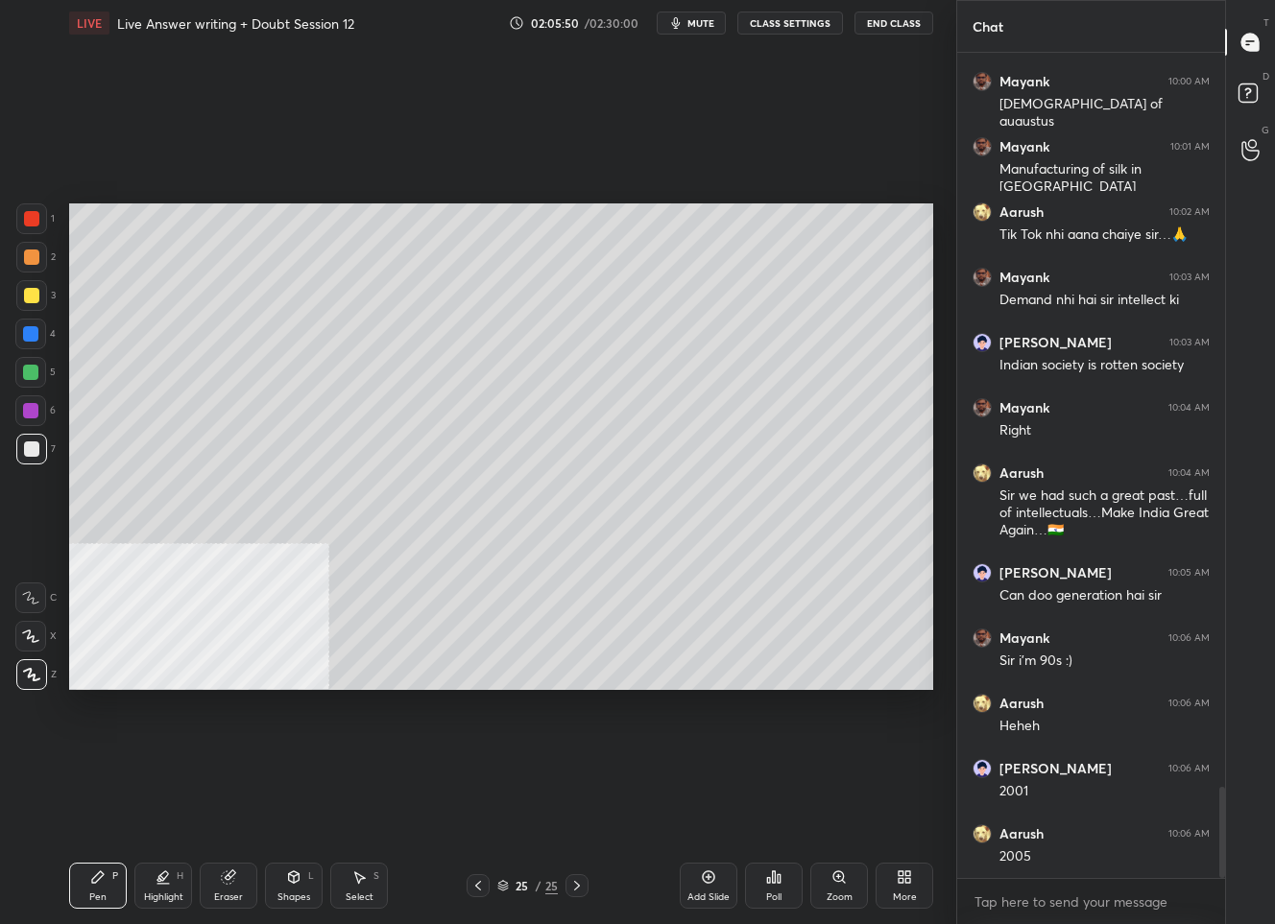
click at [29, 298] on div at bounding box center [31, 295] width 15 height 15
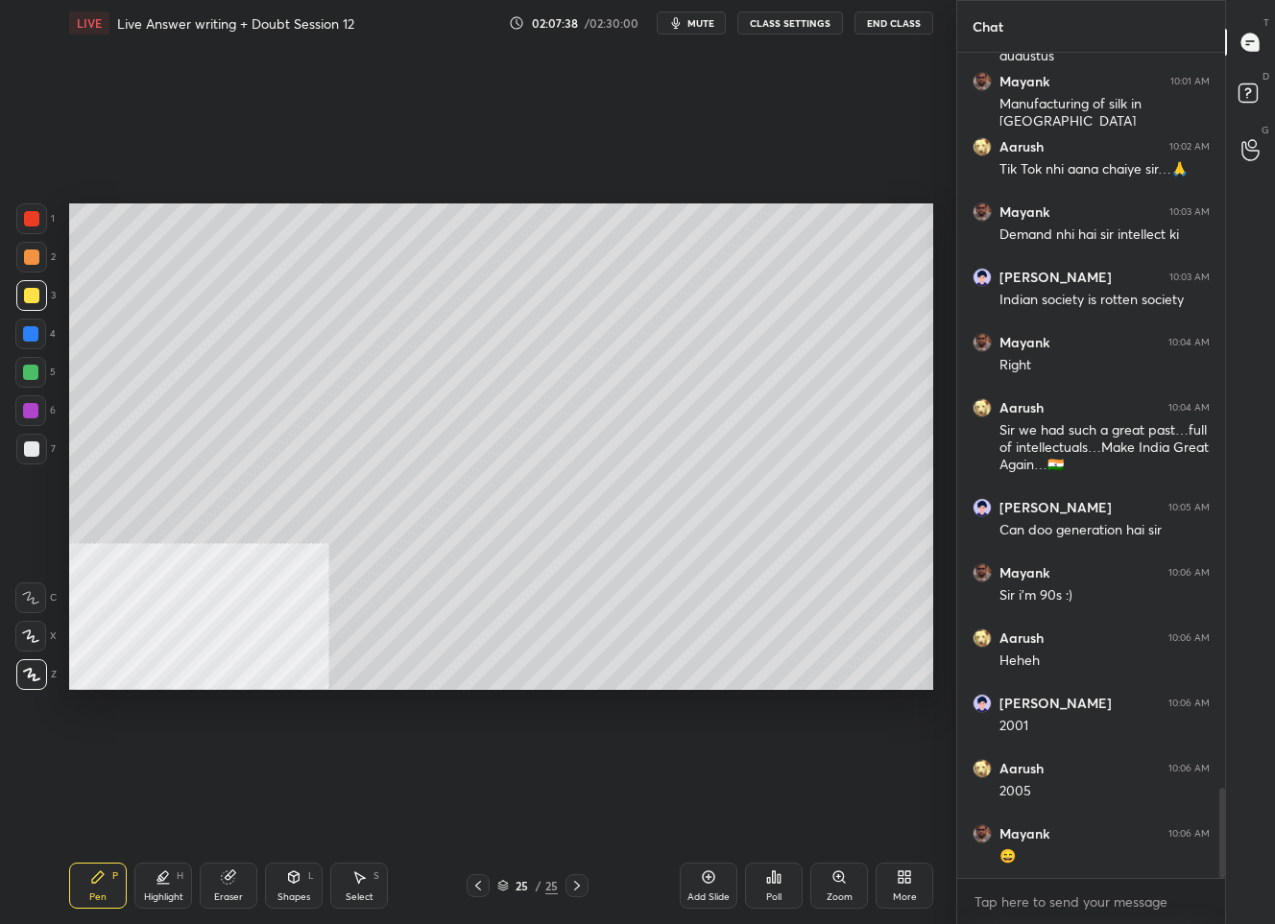
click at [704, 893] on div "Add Slide" at bounding box center [708, 898] width 42 height 10
click at [476, 886] on icon at bounding box center [477, 885] width 15 height 15
click at [473, 887] on icon at bounding box center [477, 885] width 15 height 15
click at [471, 884] on icon at bounding box center [477, 885] width 15 height 15
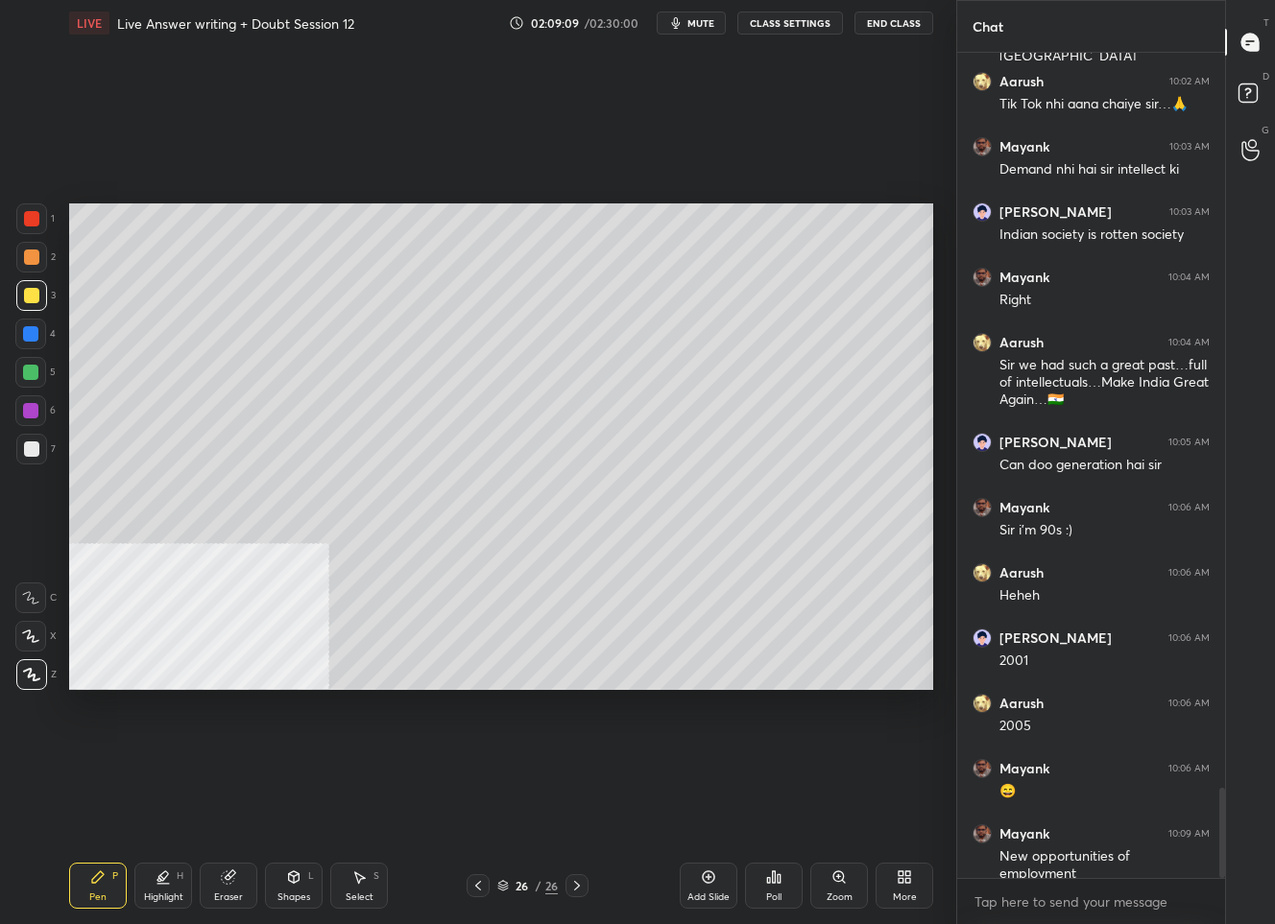
click at [516, 890] on div "26" at bounding box center [522, 886] width 19 height 12
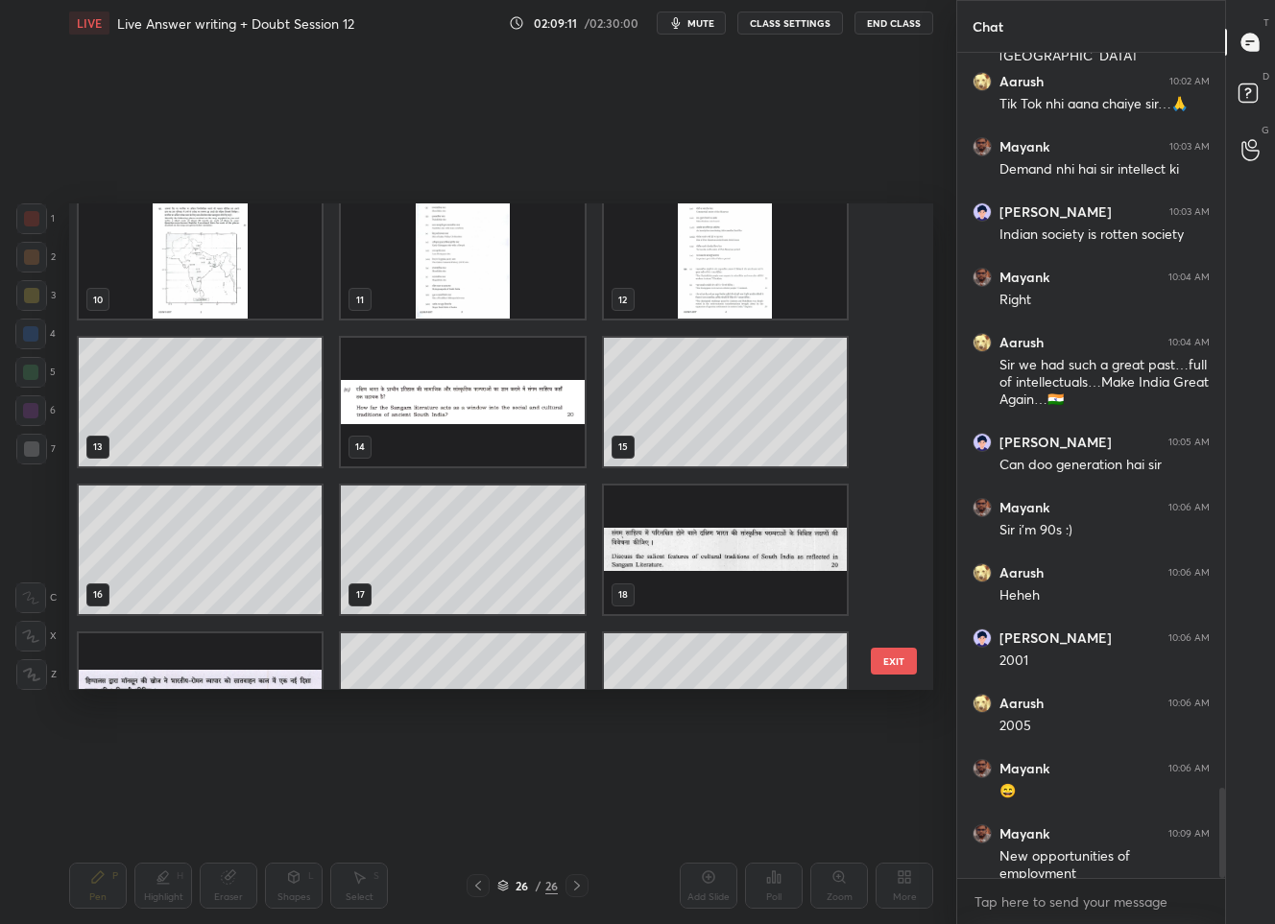
scroll to position [349, 0]
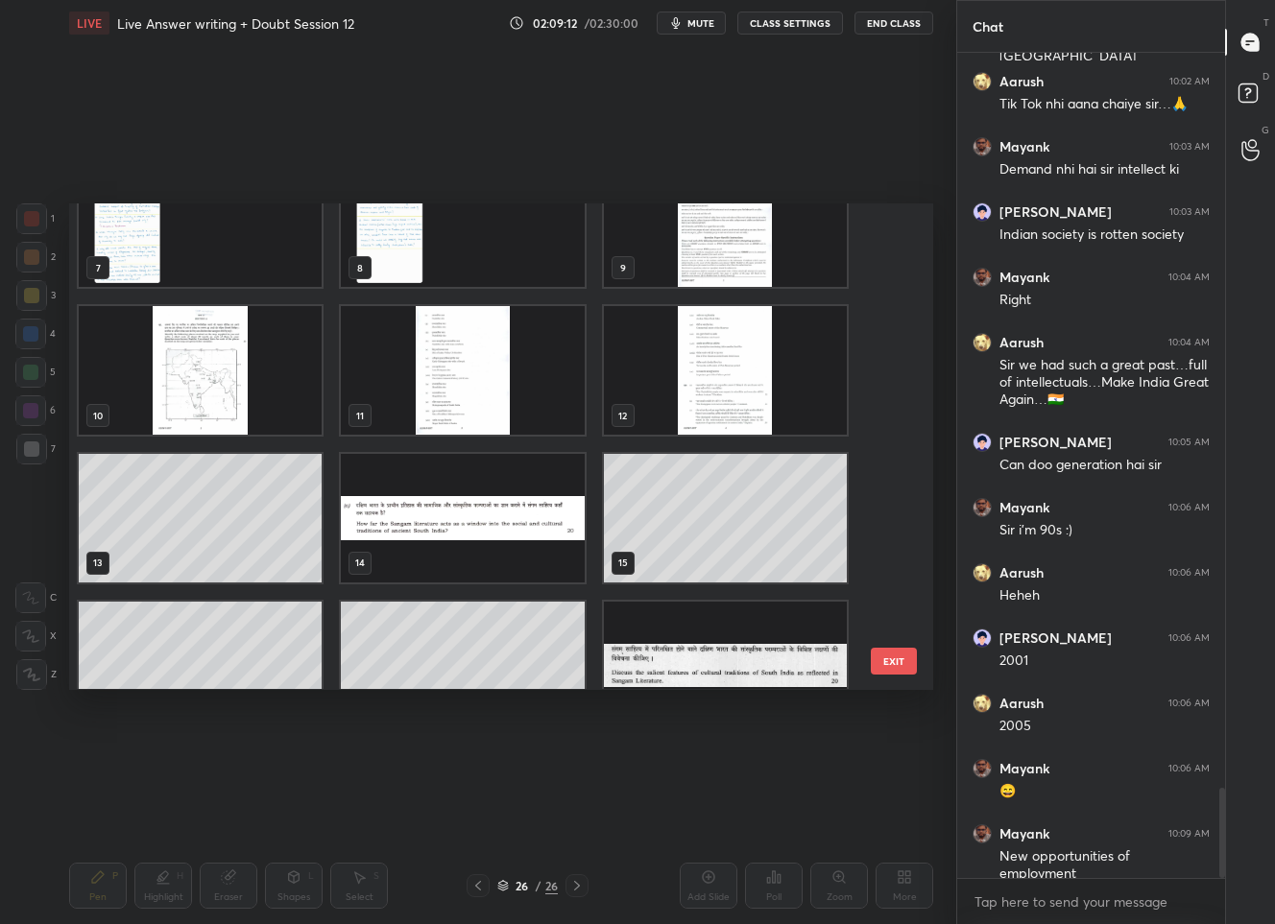
click at [254, 379] on img "grid" at bounding box center [200, 371] width 243 height 129
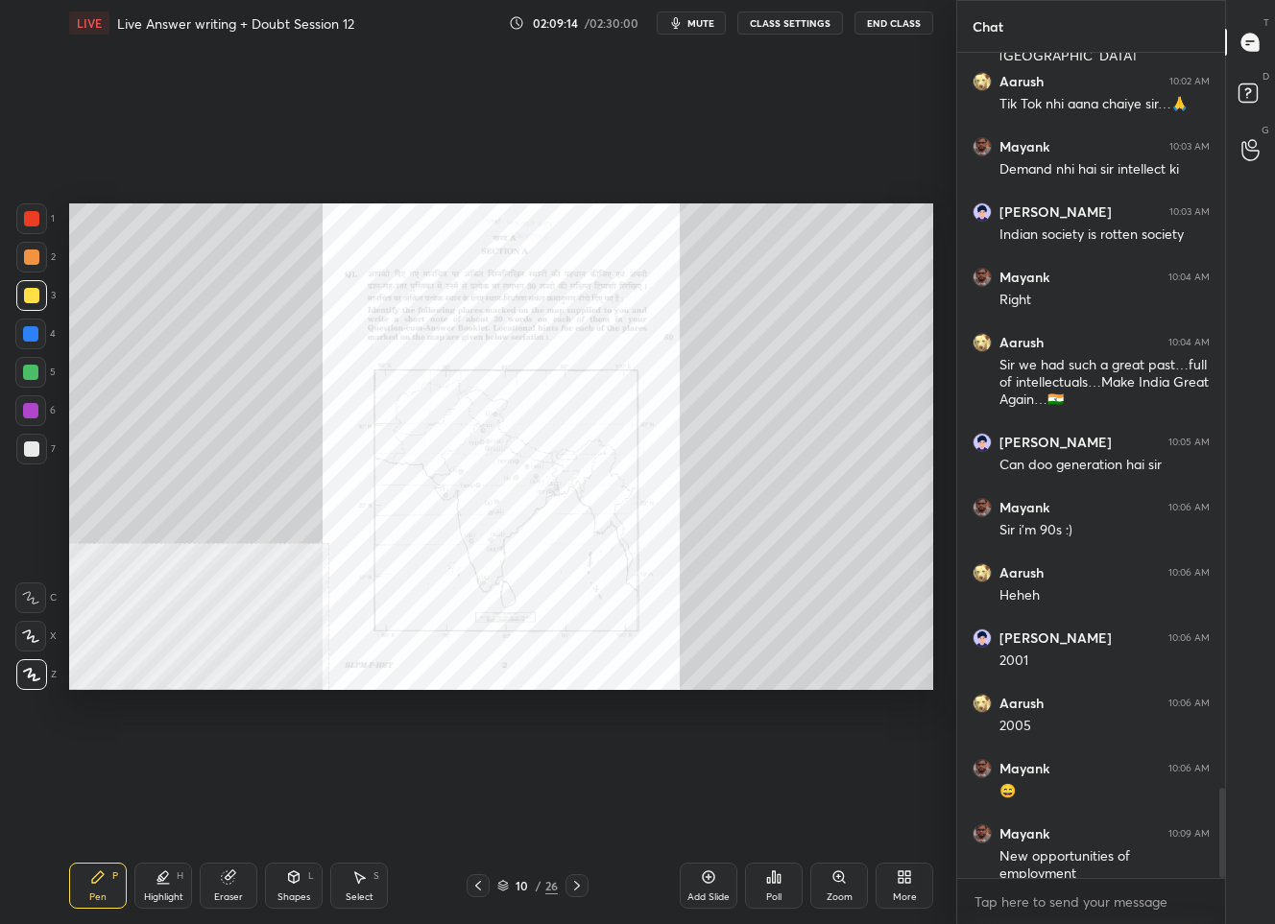
click at [574, 881] on icon at bounding box center [577, 886] width 6 height 10
click at [585, 883] on div at bounding box center [576, 885] width 23 height 23
click at [837, 879] on icon at bounding box center [838, 876] width 11 height 11
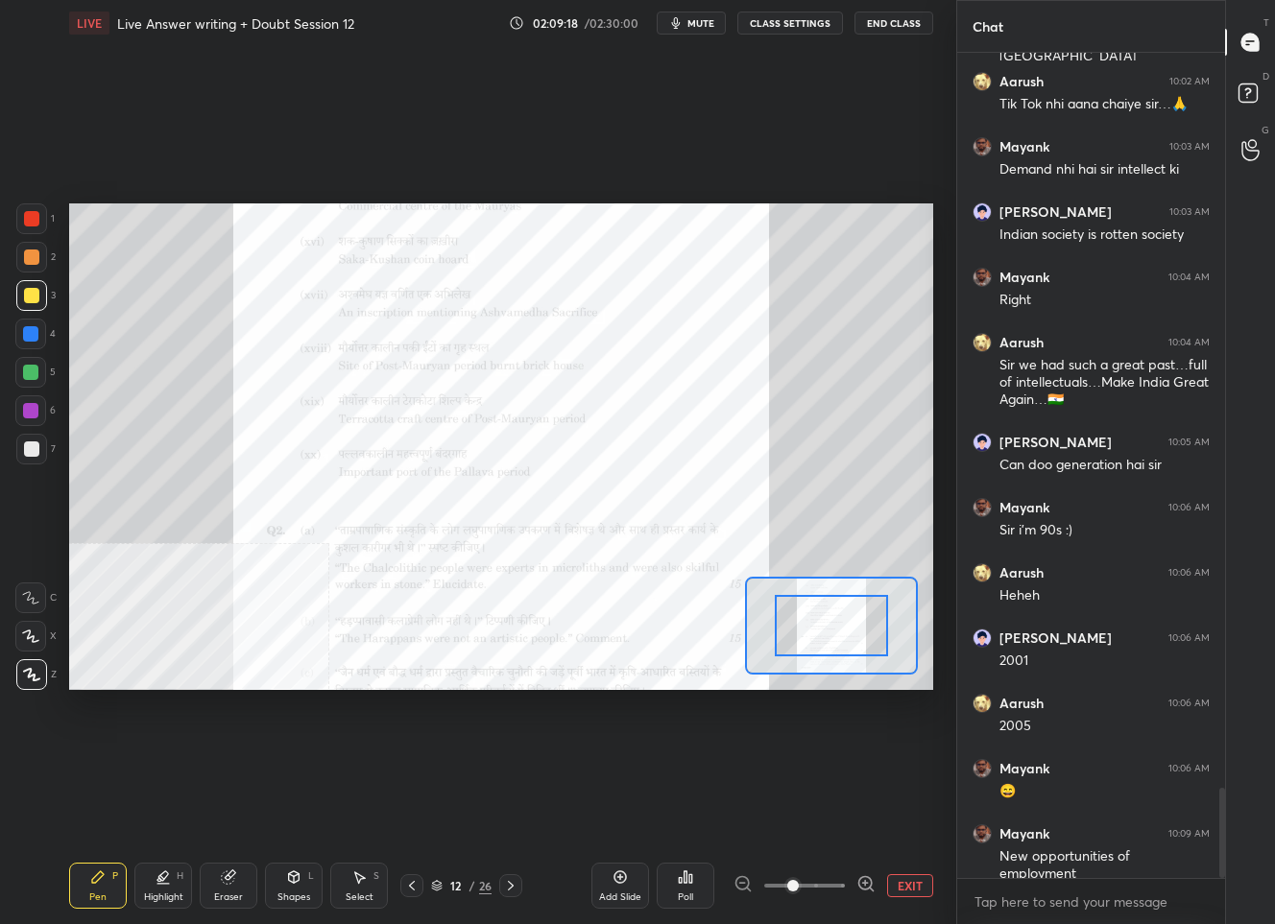
click at [837, 879] on span at bounding box center [804, 885] width 81 height 29
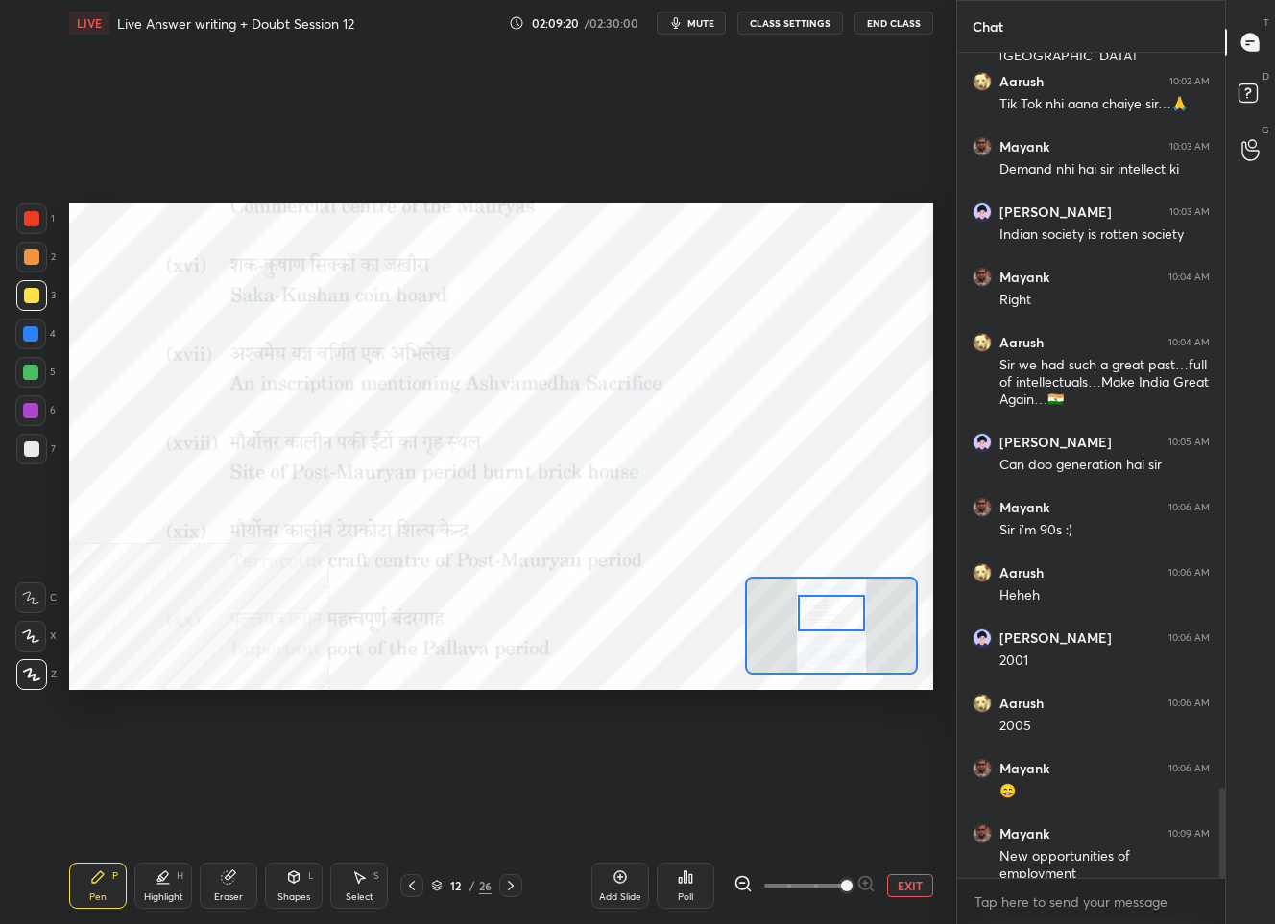
drag, startPoint x: 818, startPoint y: 620, endPoint x: 818, endPoint y: 608, distance: 12.5
click at [818, 608] on div at bounding box center [831, 613] width 67 height 37
click at [458, 881] on div "12" at bounding box center [455, 886] width 19 height 12
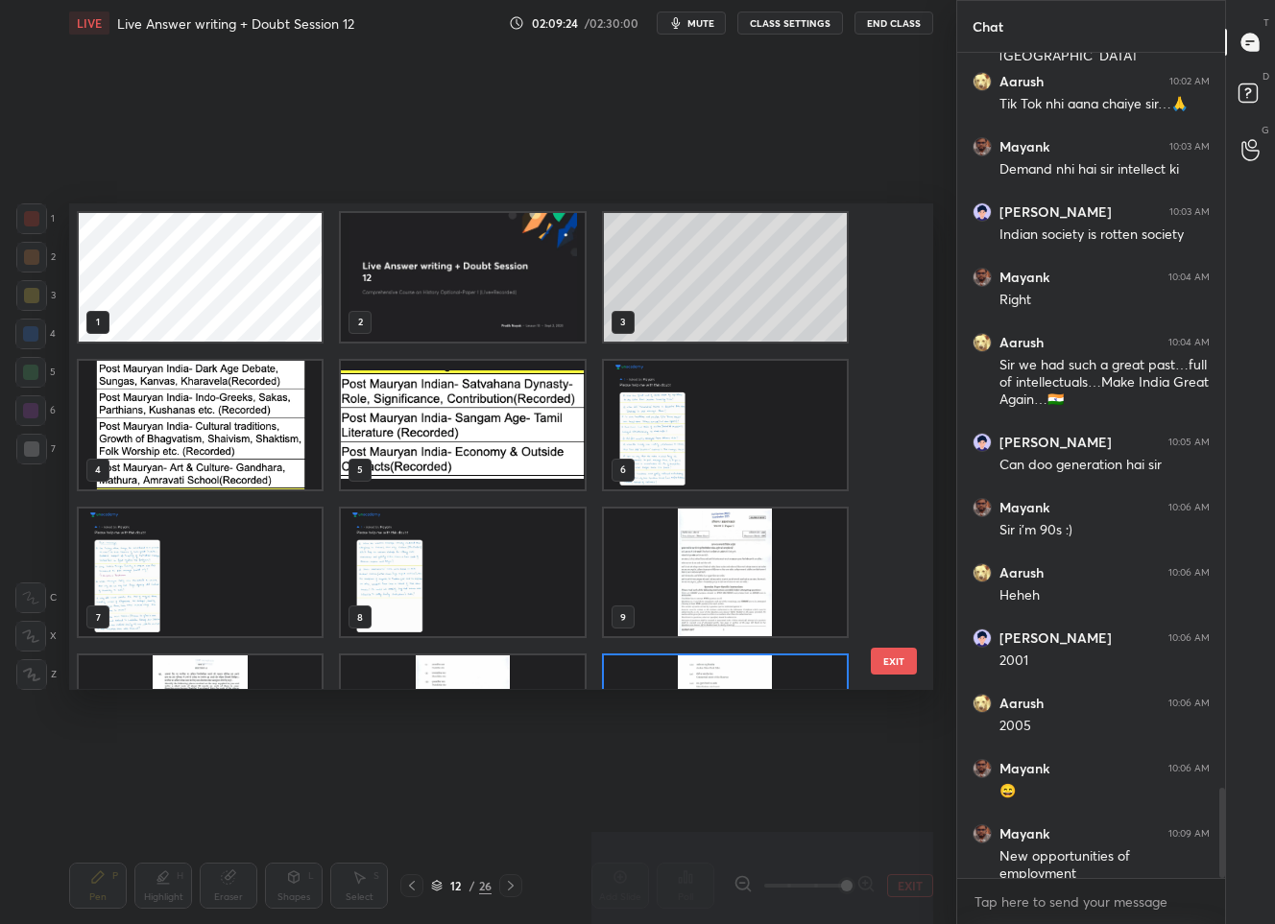
scroll to position [480, 854]
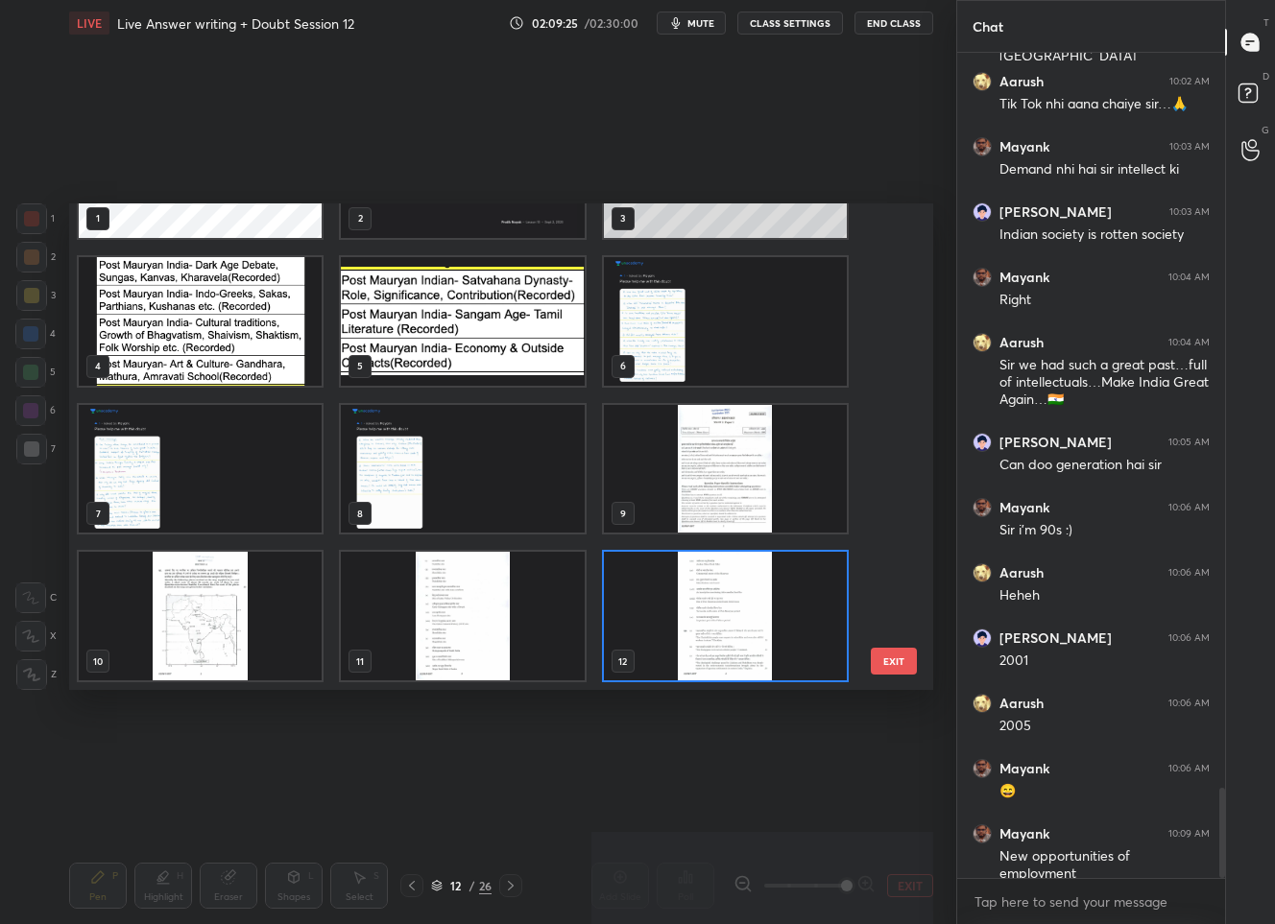
click at [290, 619] on img "grid" at bounding box center [200, 617] width 243 height 129
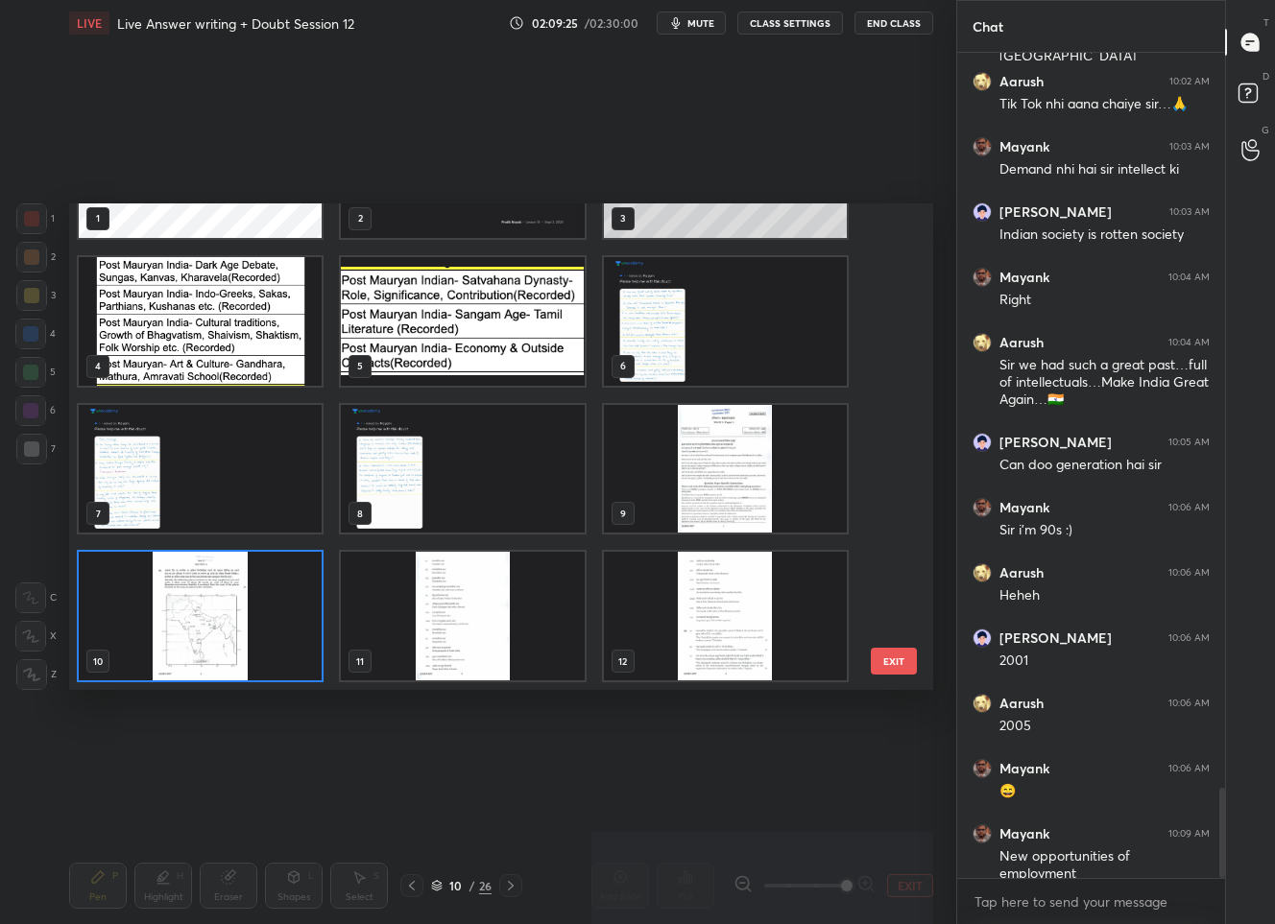
click at [262, 618] on img "grid" at bounding box center [200, 617] width 243 height 129
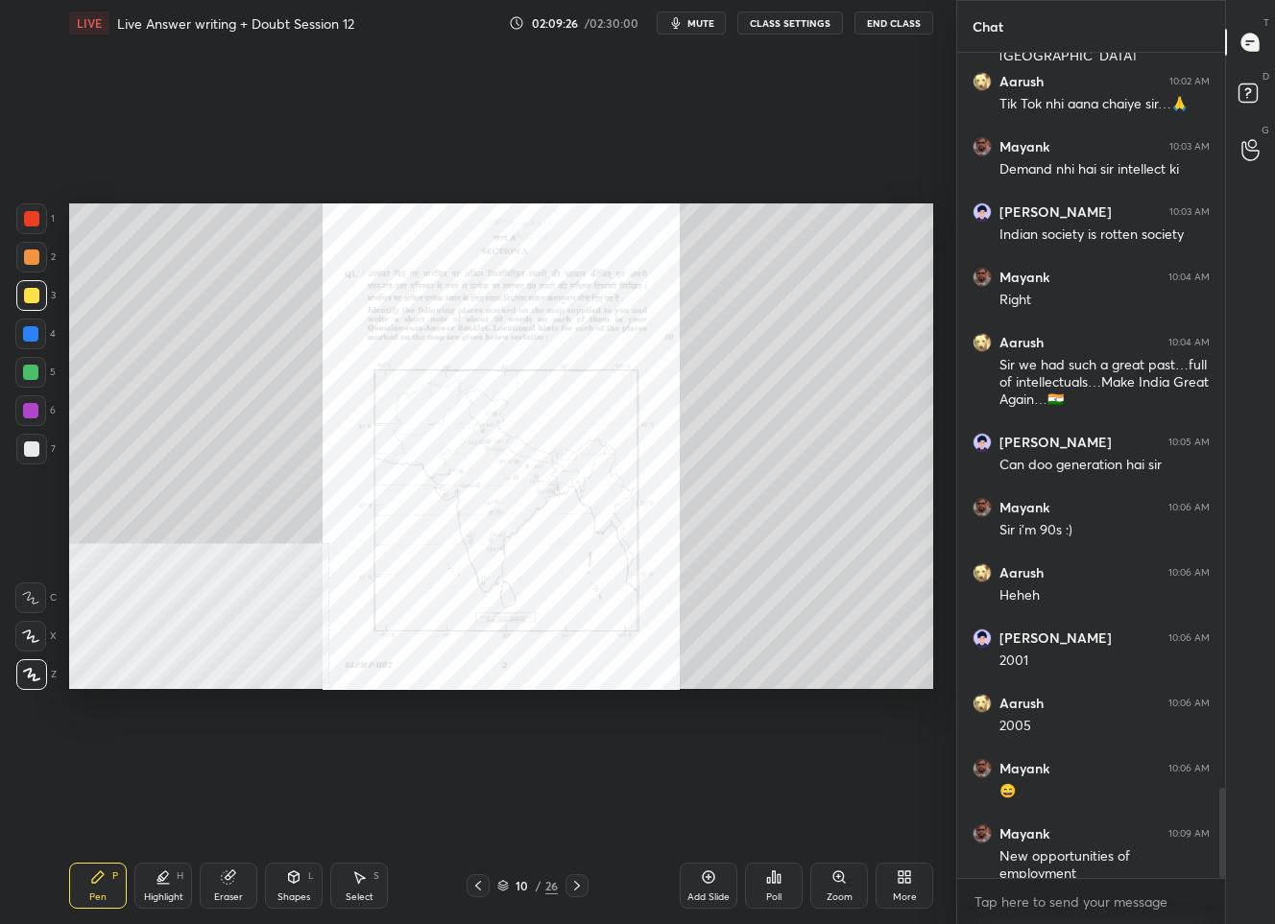
click at [262, 618] on img "grid" at bounding box center [200, 617] width 243 height 129
click at [850, 897] on div "Zoom" at bounding box center [839, 898] width 26 height 10
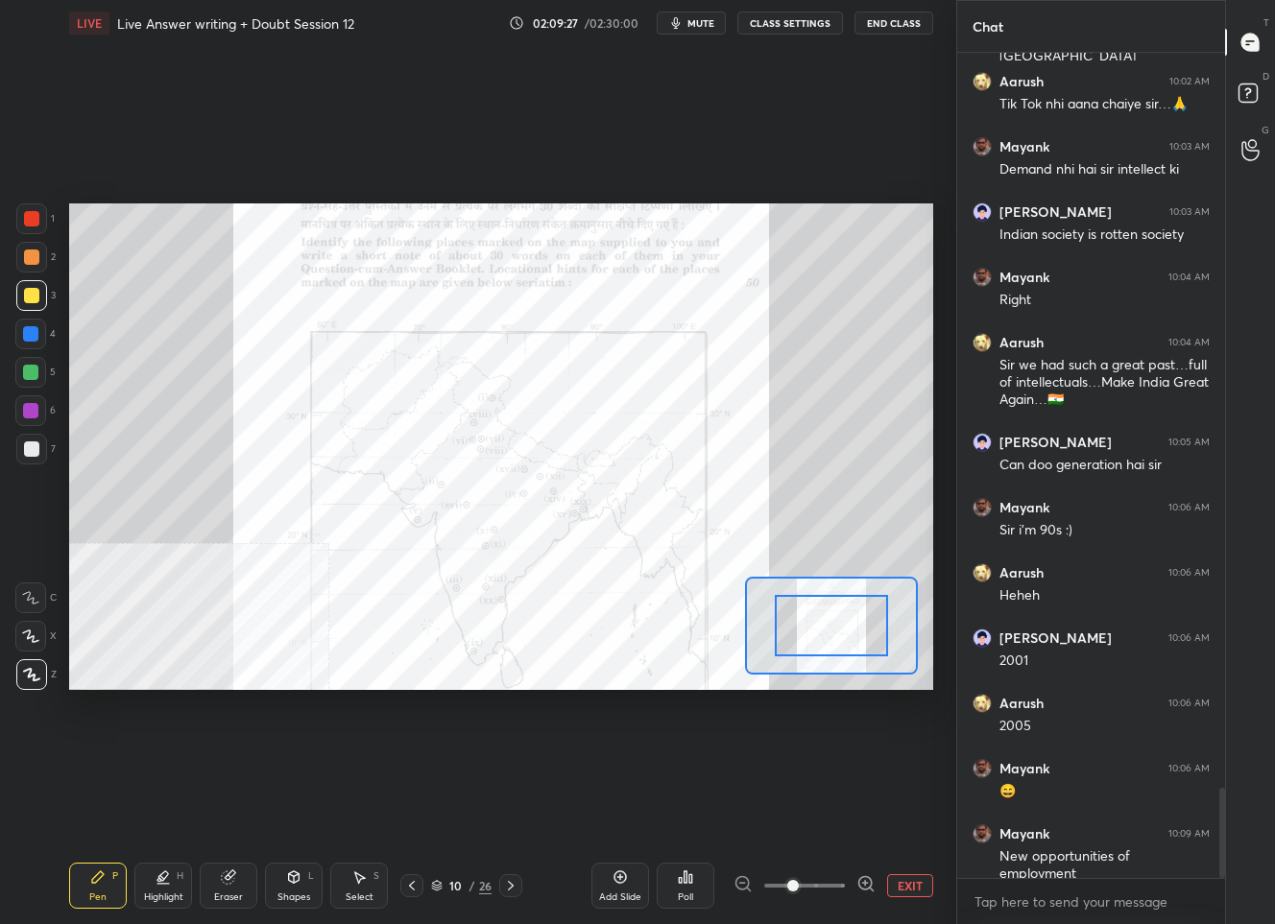
click at [850, 897] on div at bounding box center [804, 885] width 142 height 23
click at [862, 888] on icon at bounding box center [865, 883] width 12 height 12
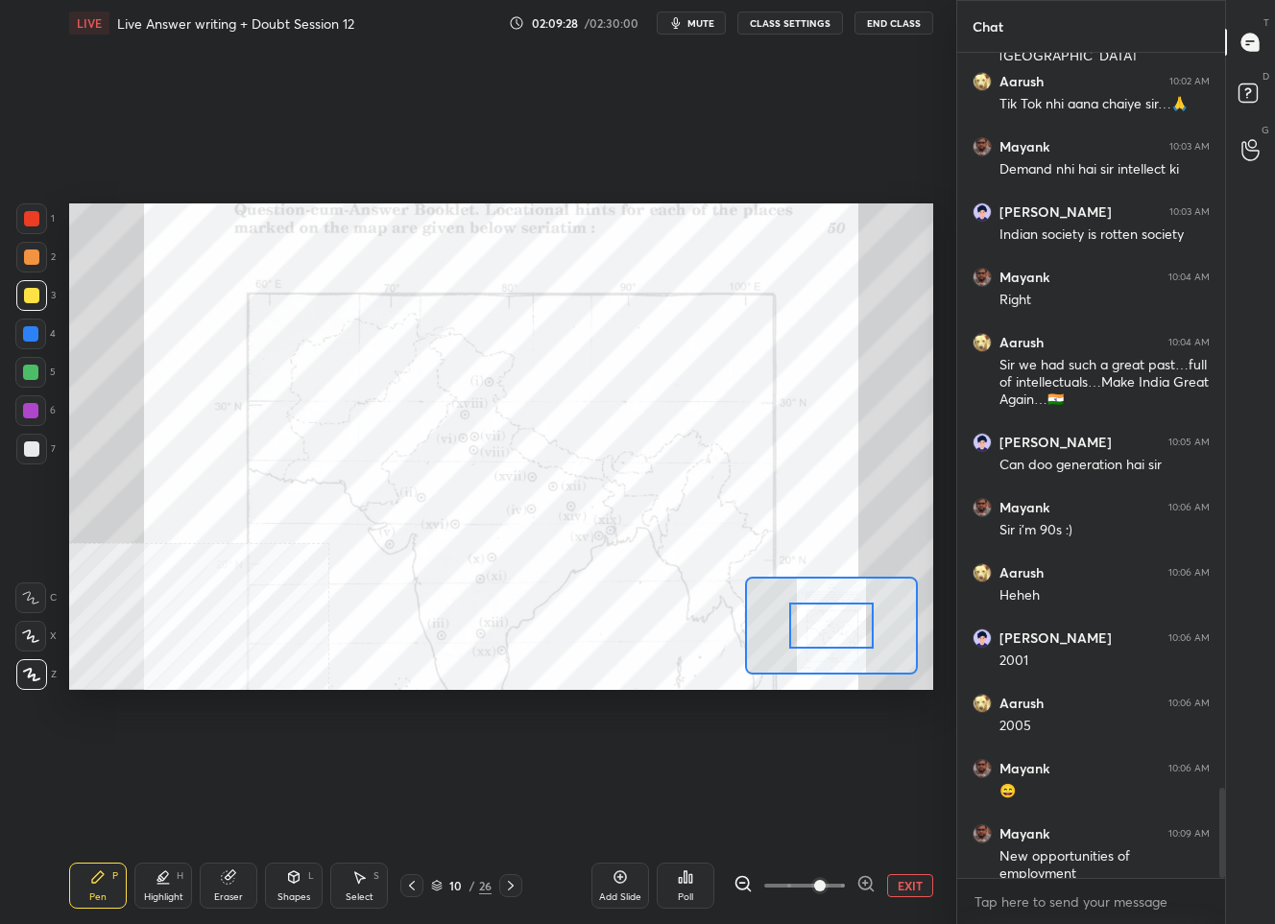
click at [862, 888] on icon at bounding box center [865, 883] width 12 height 12
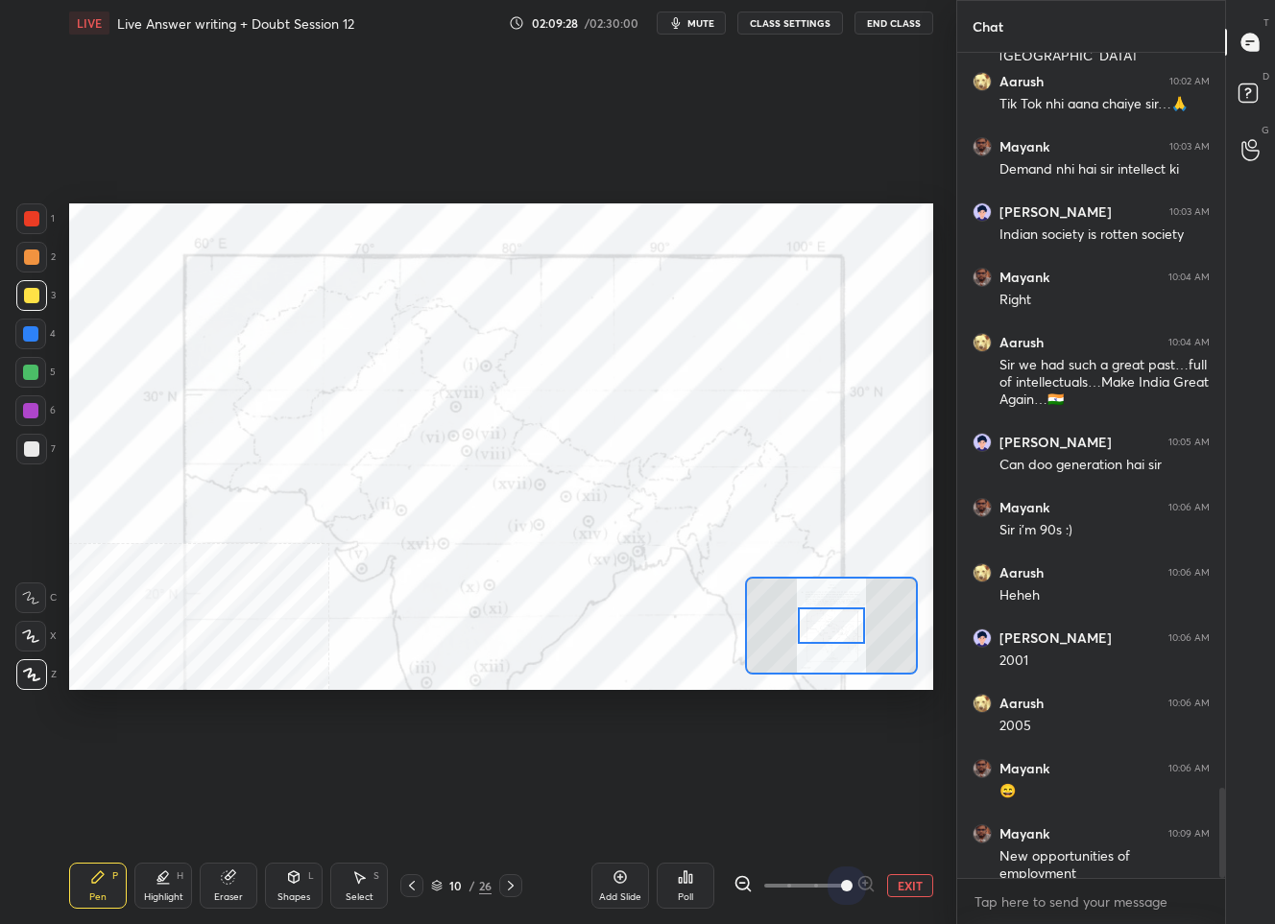
click at [852, 888] on span at bounding box center [847, 886] width 12 height 12
click at [22, 226] on div at bounding box center [31, 218] width 31 height 31
click at [908, 888] on button "EXIT" at bounding box center [910, 885] width 46 height 23
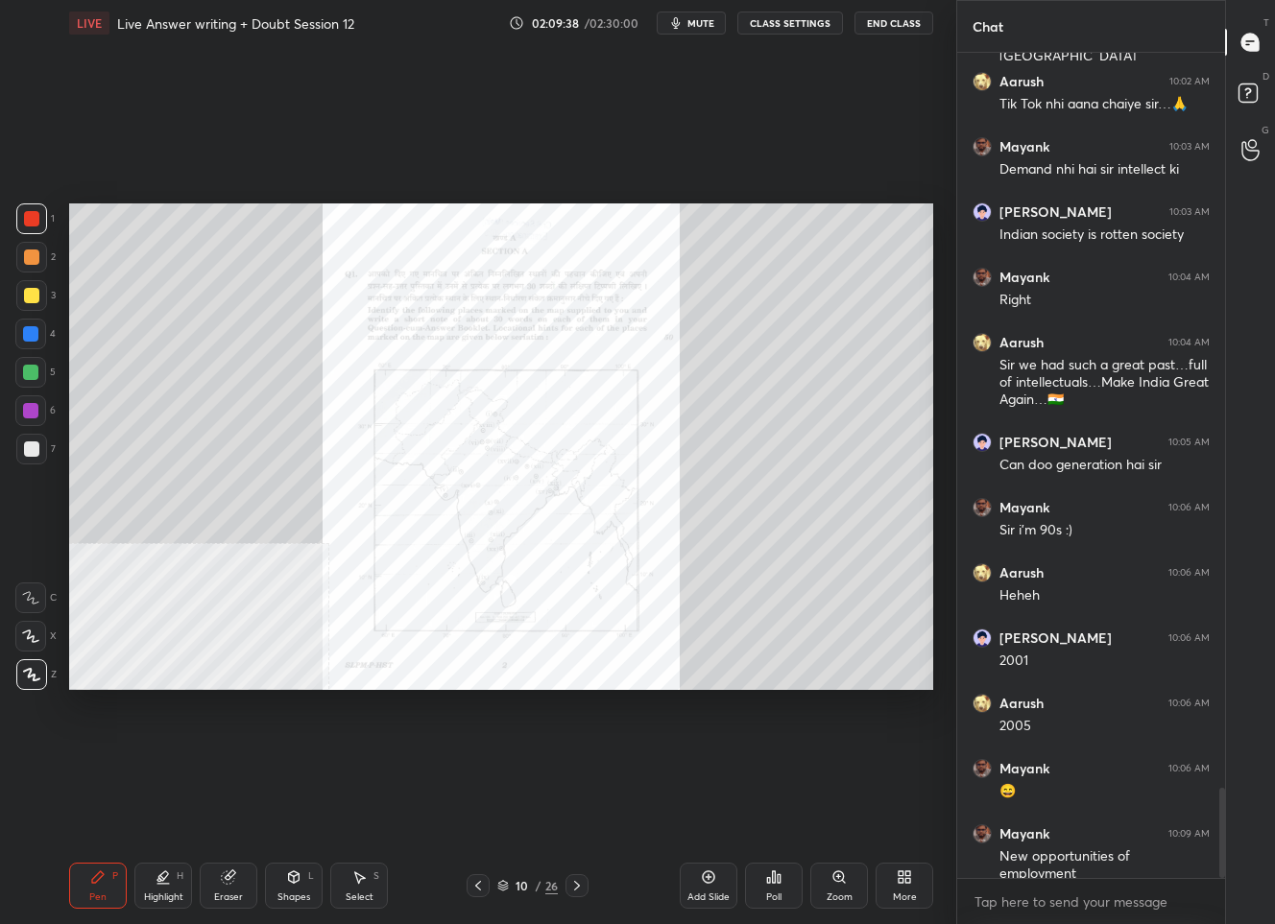
click at [513, 886] on div "10" at bounding box center [522, 886] width 19 height 12
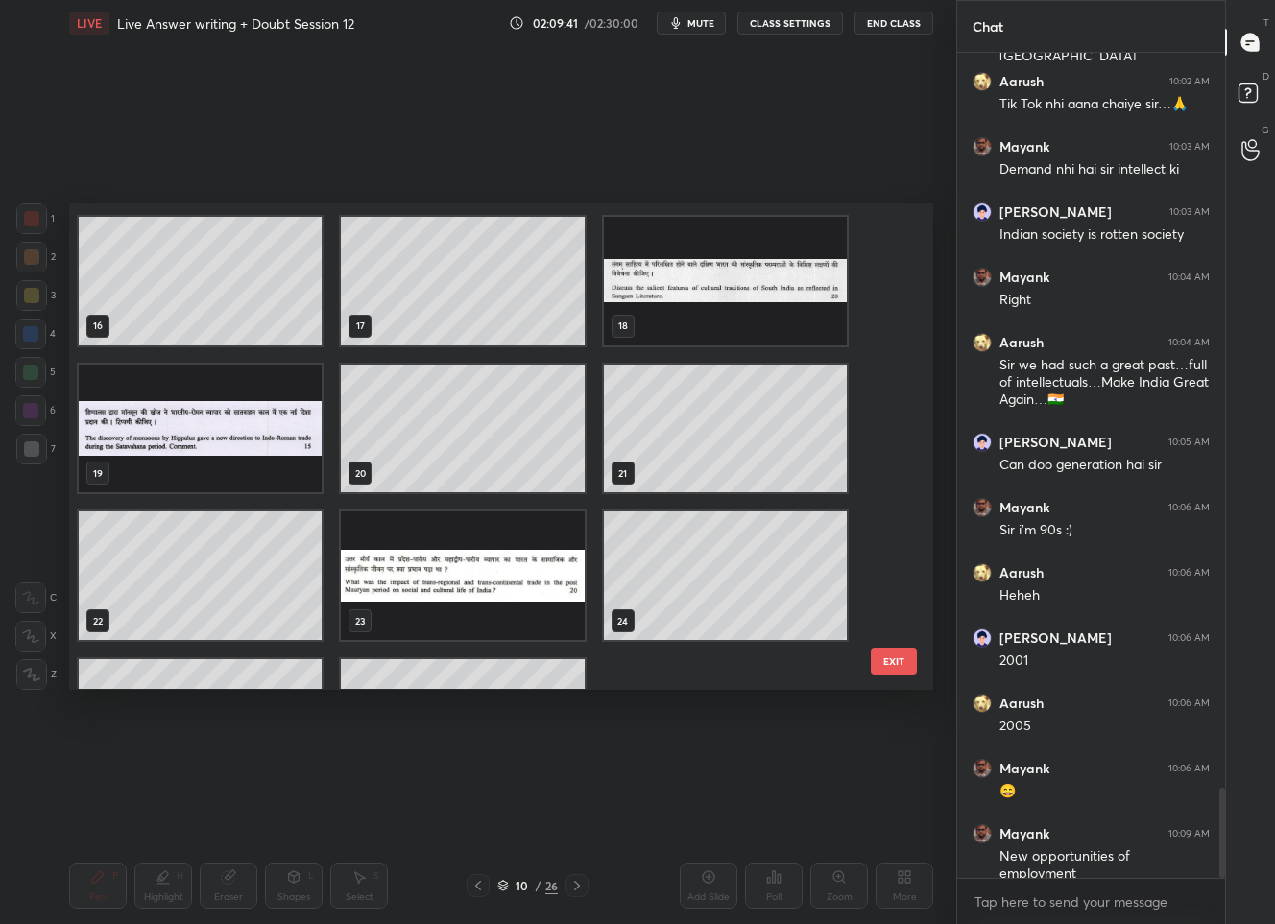
click at [342, 650] on div "10 11 12 13 14 15 16 17 18 19 20 21 22 23 24 25 26" at bounding box center [484, 446] width 830 height 486
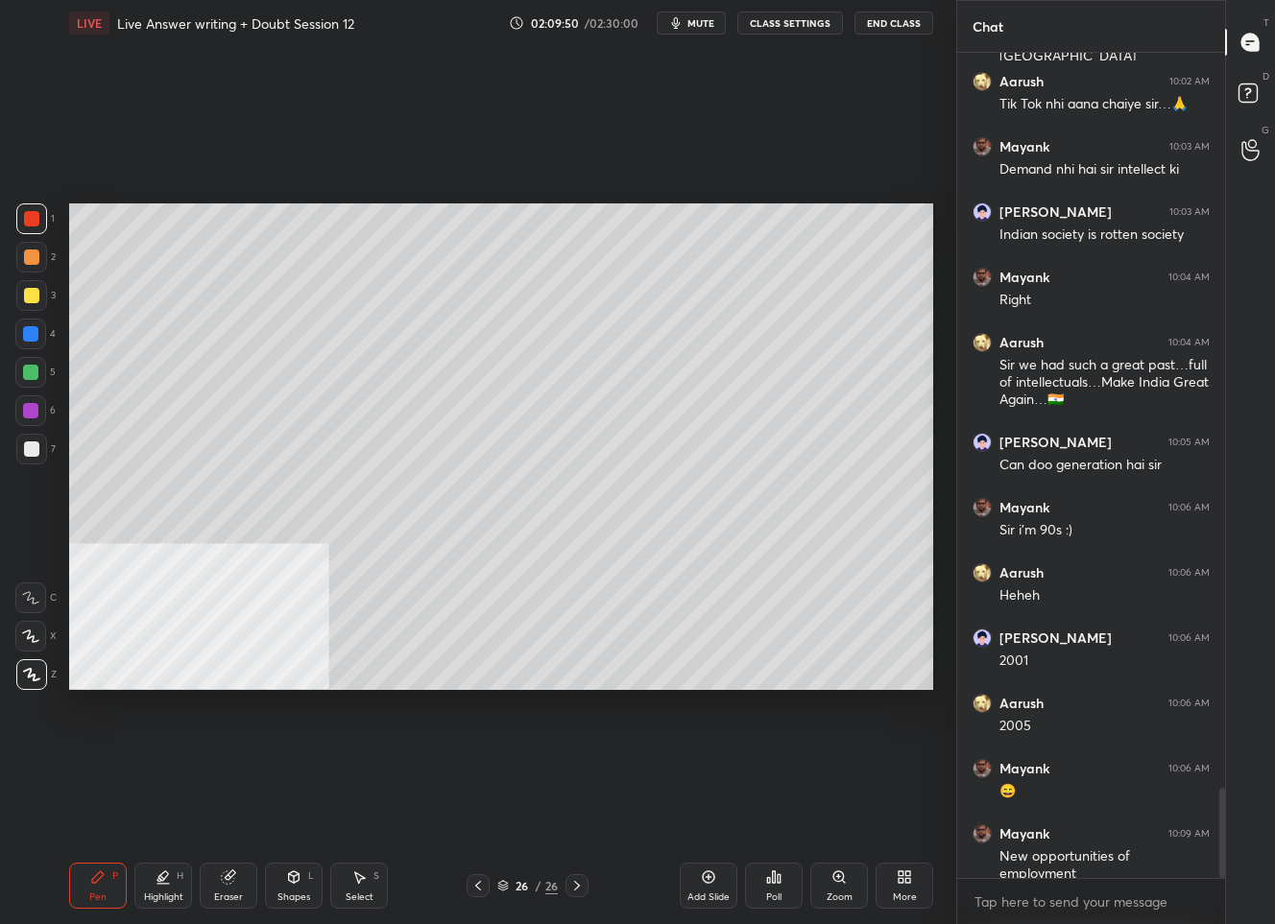
click at [37, 293] on div at bounding box center [31, 295] width 15 height 15
drag, startPoint x: 705, startPoint y: 890, endPoint x: 711, endPoint y: 879, distance: 12.0
click at [705, 891] on div "Add Slide" at bounding box center [709, 886] width 58 height 46
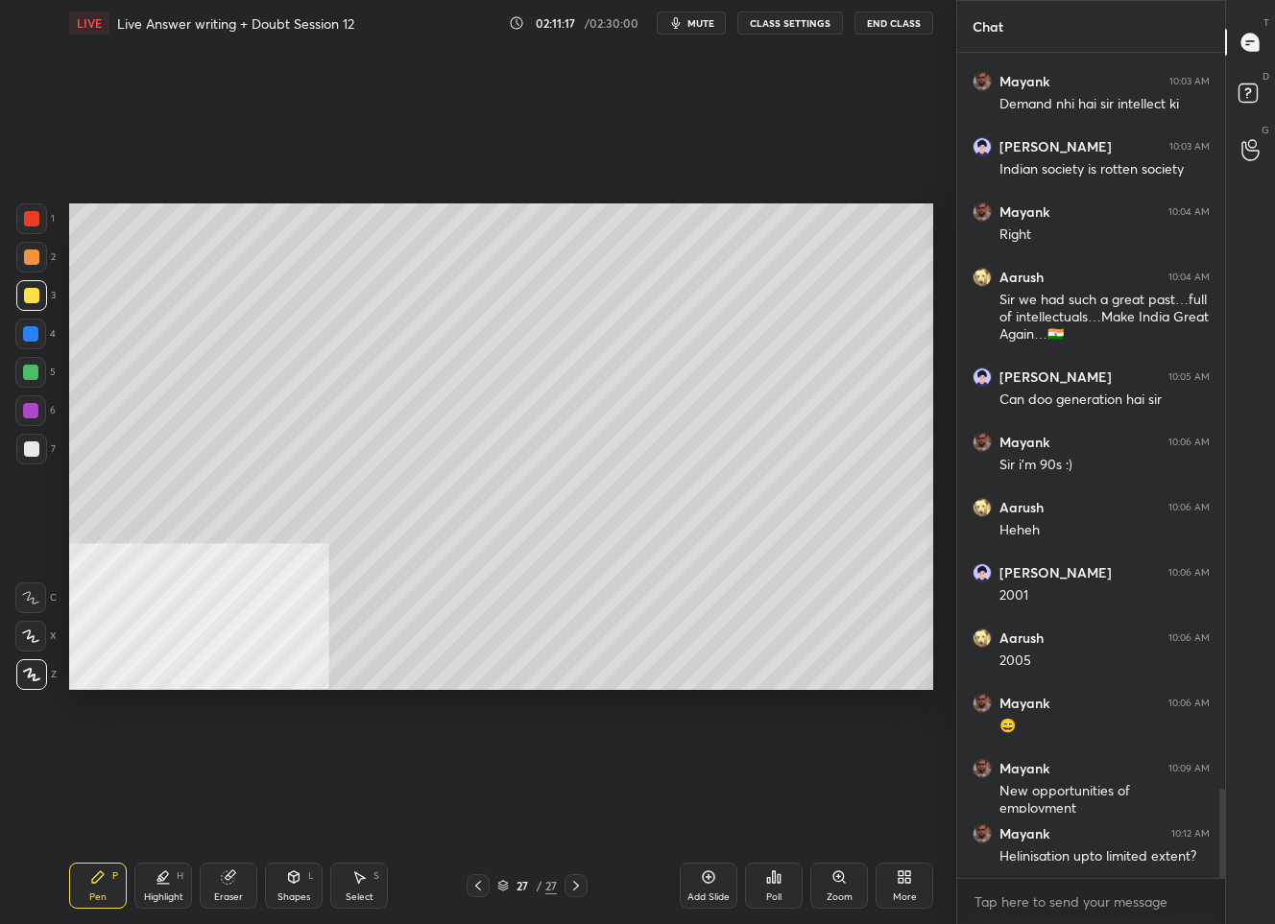
click at [515, 888] on div "27" at bounding box center [522, 886] width 19 height 12
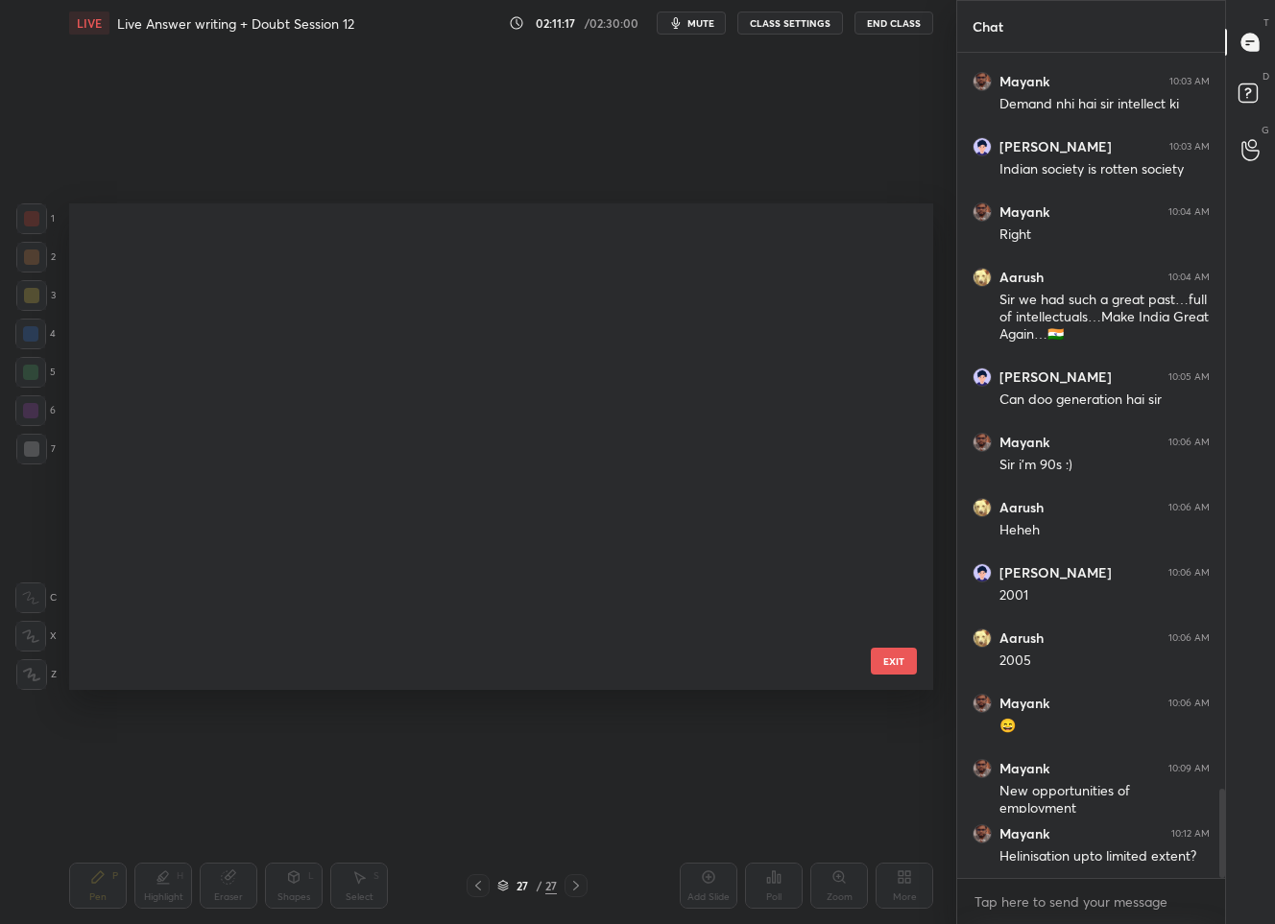
scroll to position [480, 854]
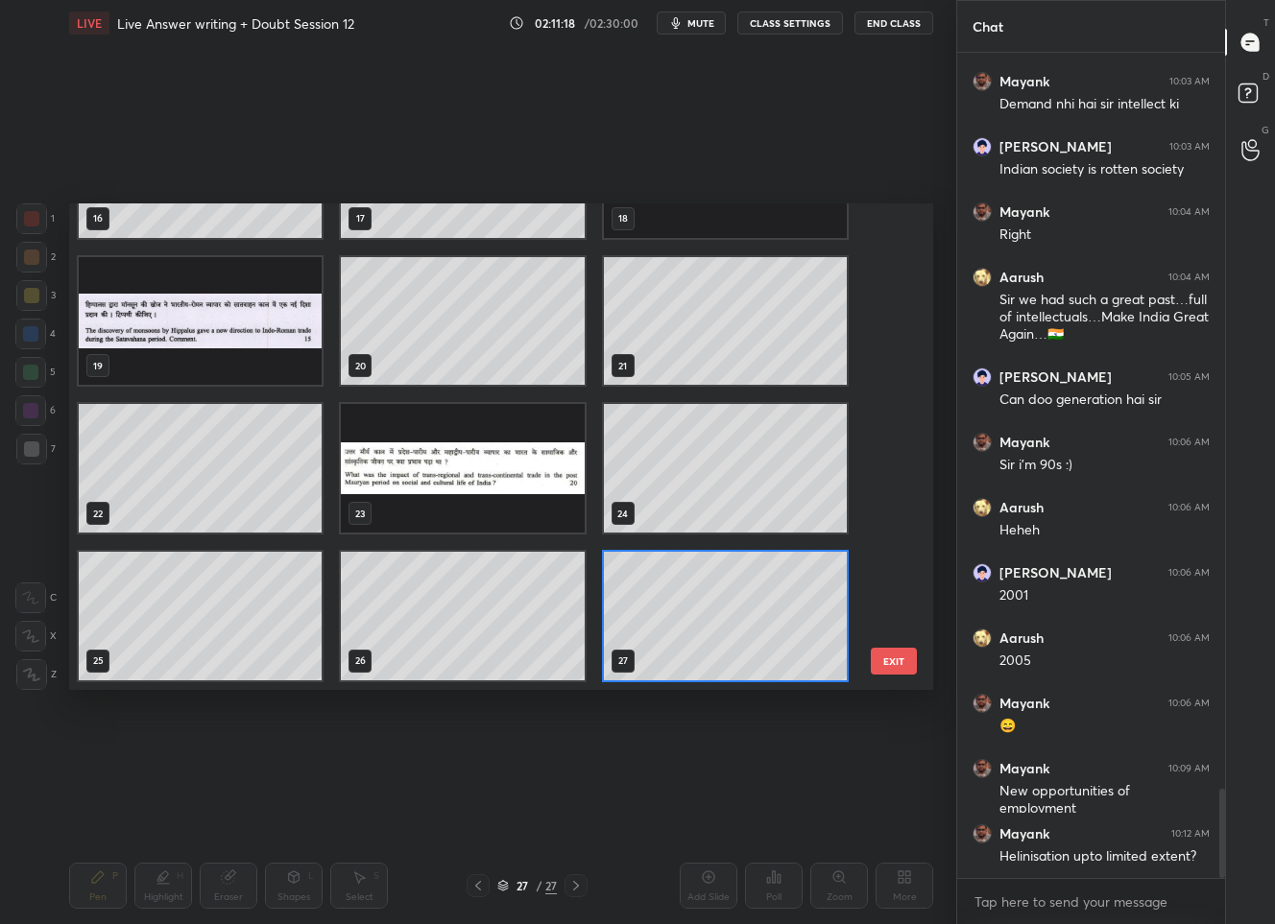
click at [392, 444] on img "grid" at bounding box center [462, 469] width 243 height 129
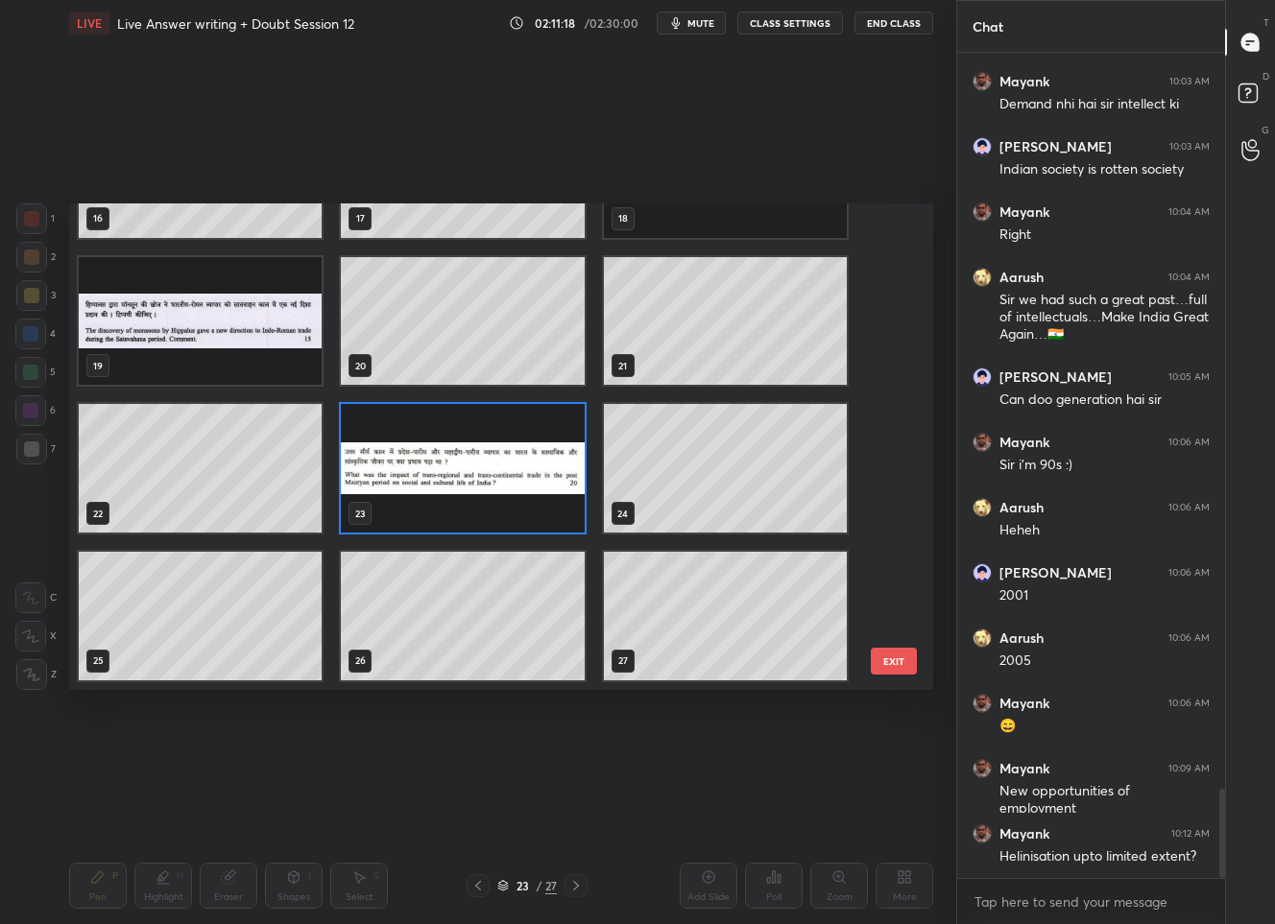
click at [392, 444] on img "grid" at bounding box center [462, 469] width 243 height 129
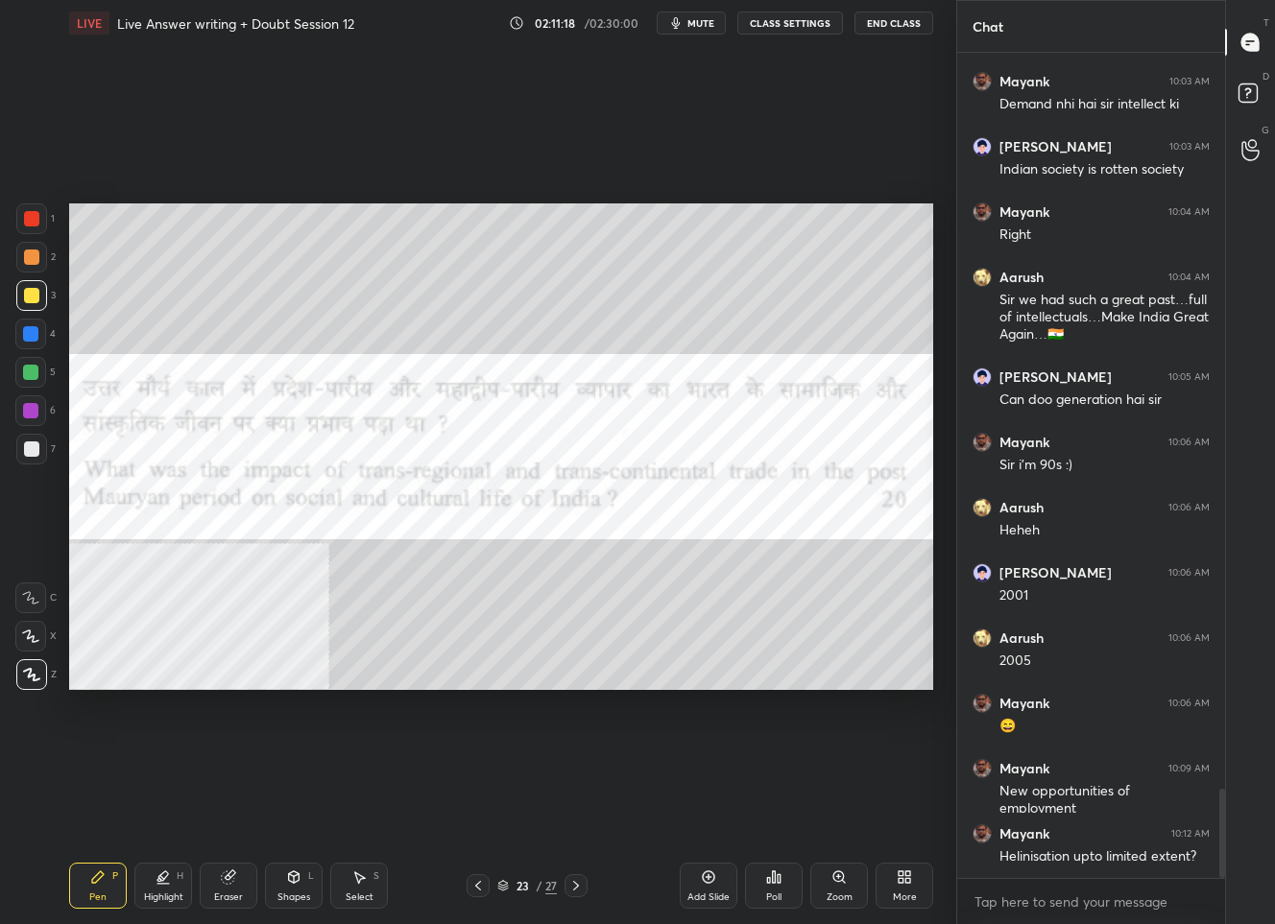
click at [392, 444] on img "grid" at bounding box center [462, 469] width 243 height 129
click at [577, 889] on icon at bounding box center [575, 885] width 15 height 15
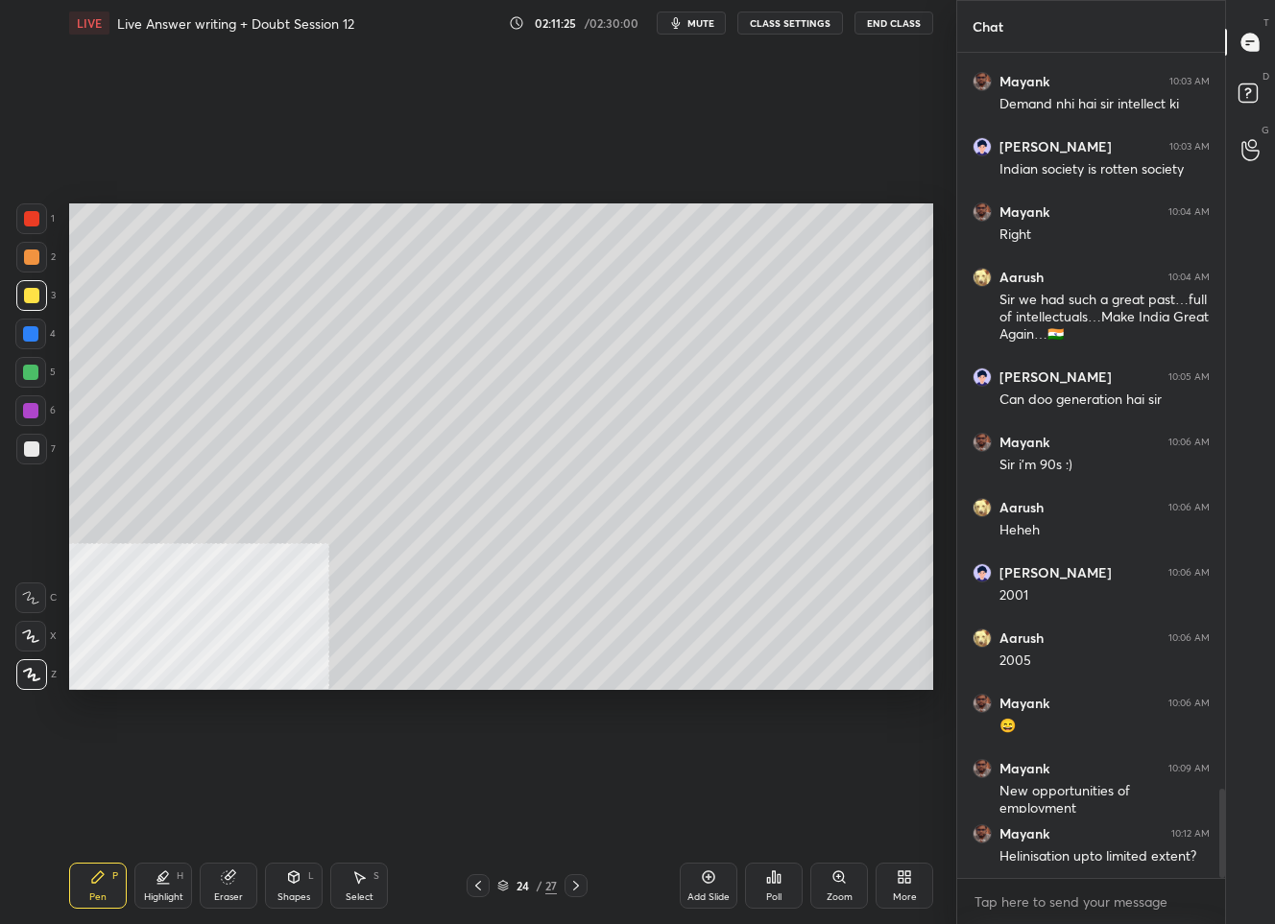
click at [577, 889] on icon at bounding box center [575, 885] width 15 height 15
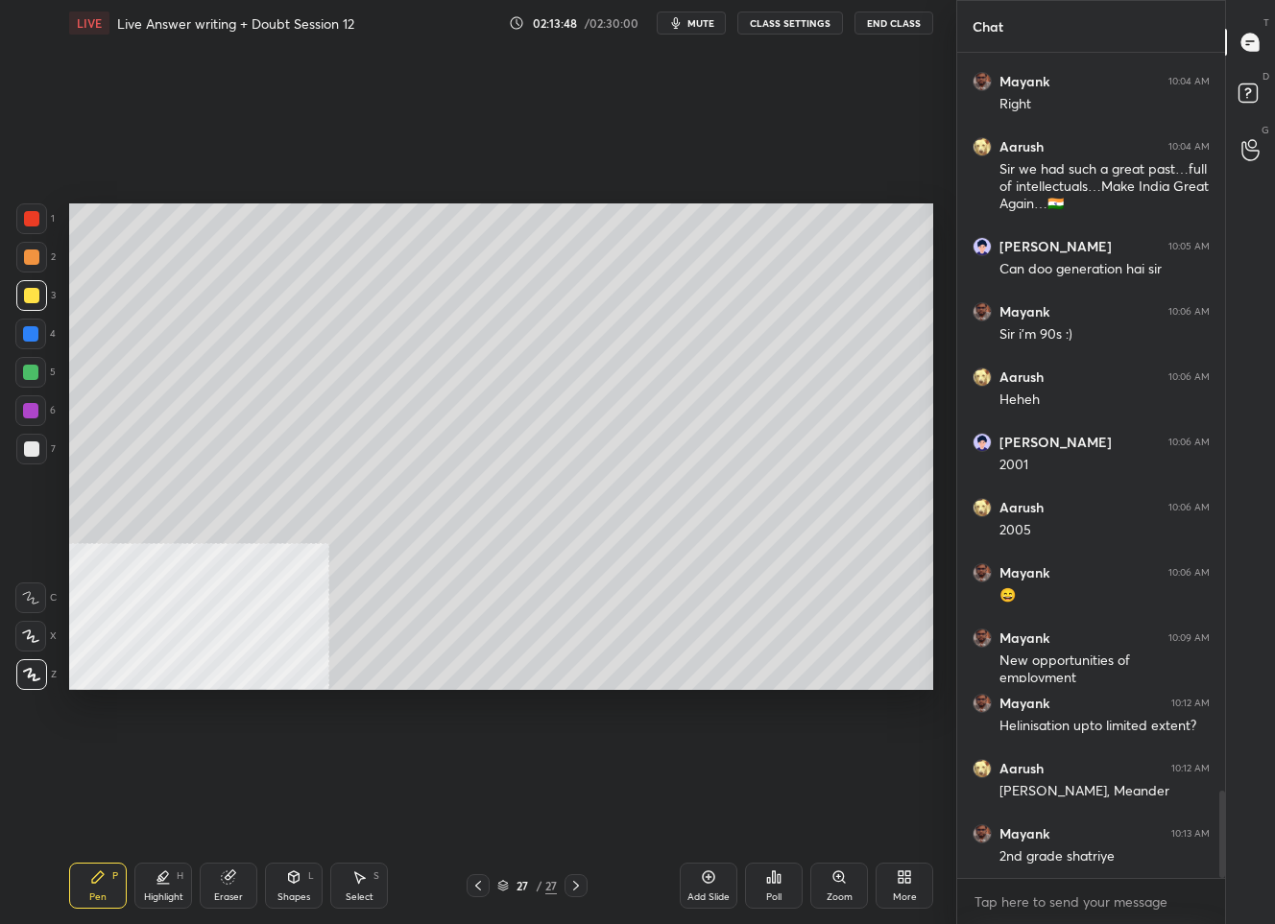
scroll to position [7024, 0]
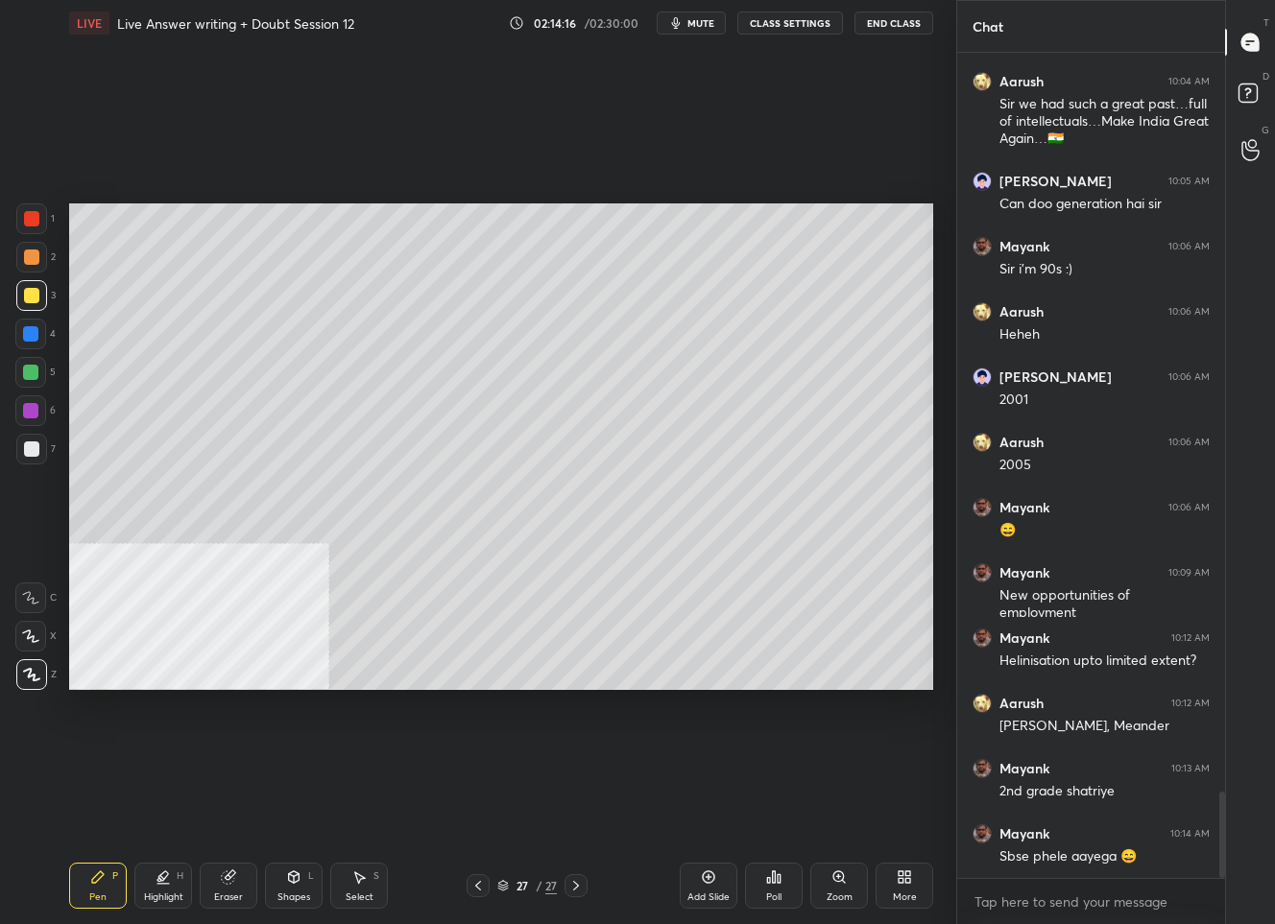
click at [704, 878] on icon at bounding box center [708, 877] width 15 height 15
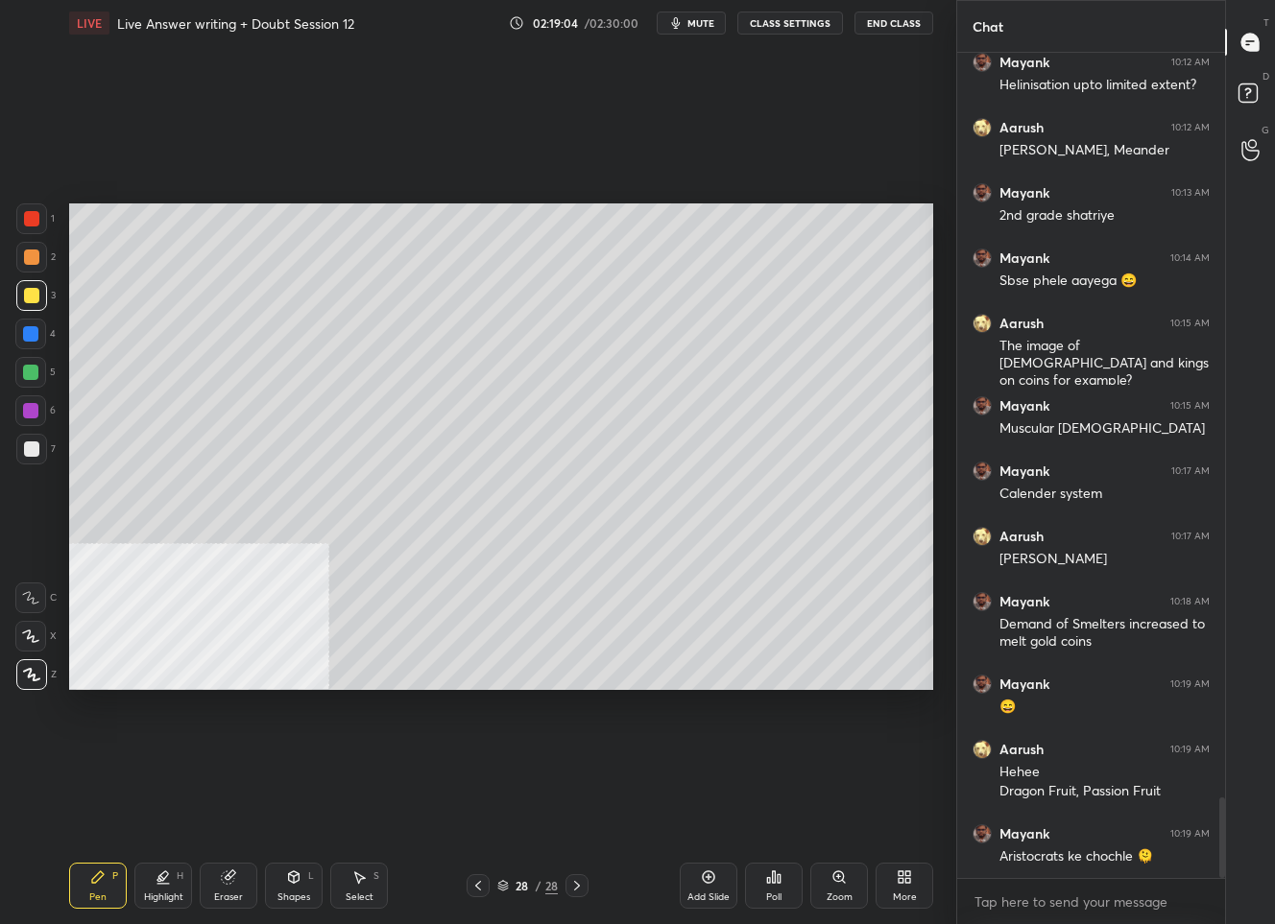
scroll to position [7665, 0]
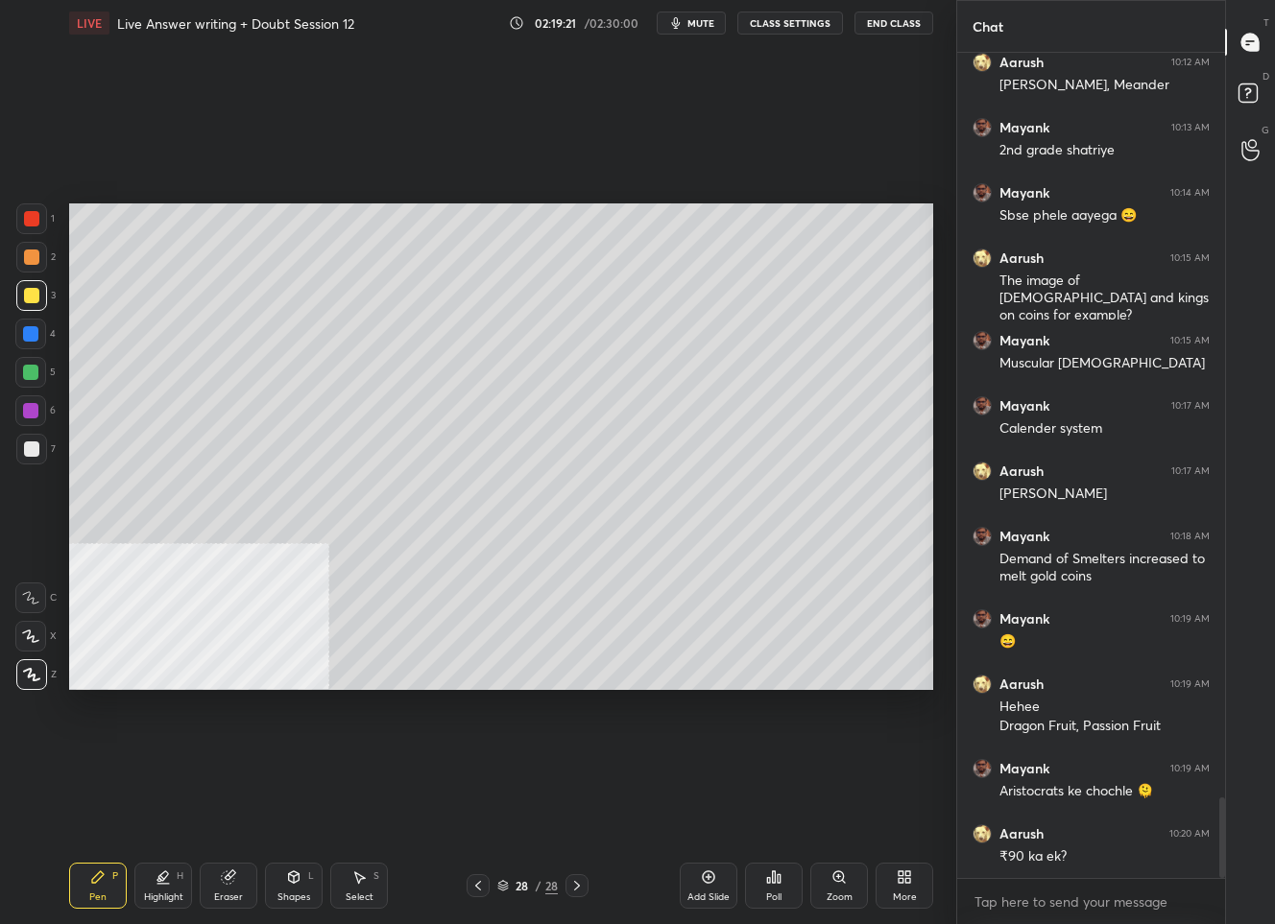
click at [29, 454] on div at bounding box center [31, 449] width 15 height 15
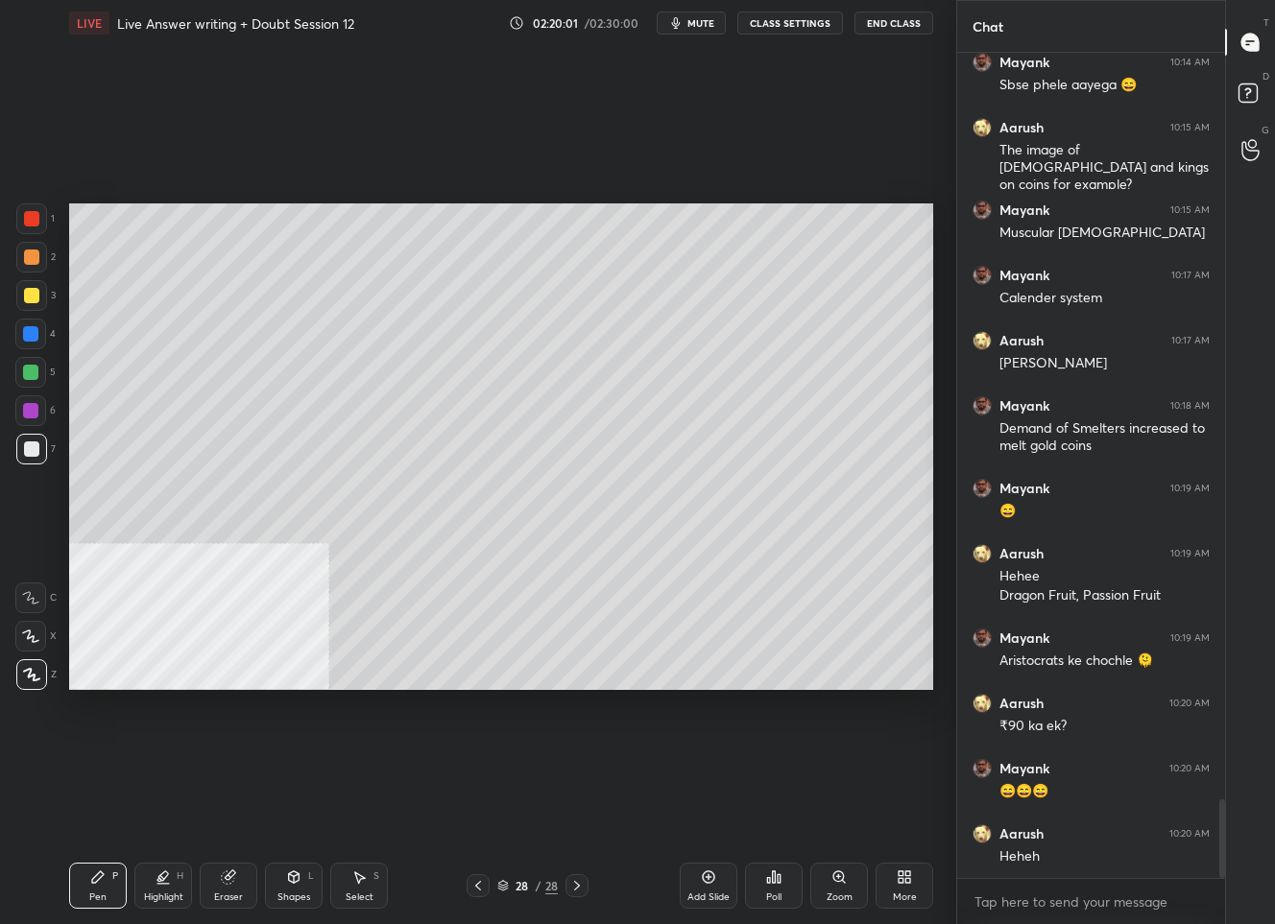
scroll to position [7861, 0]
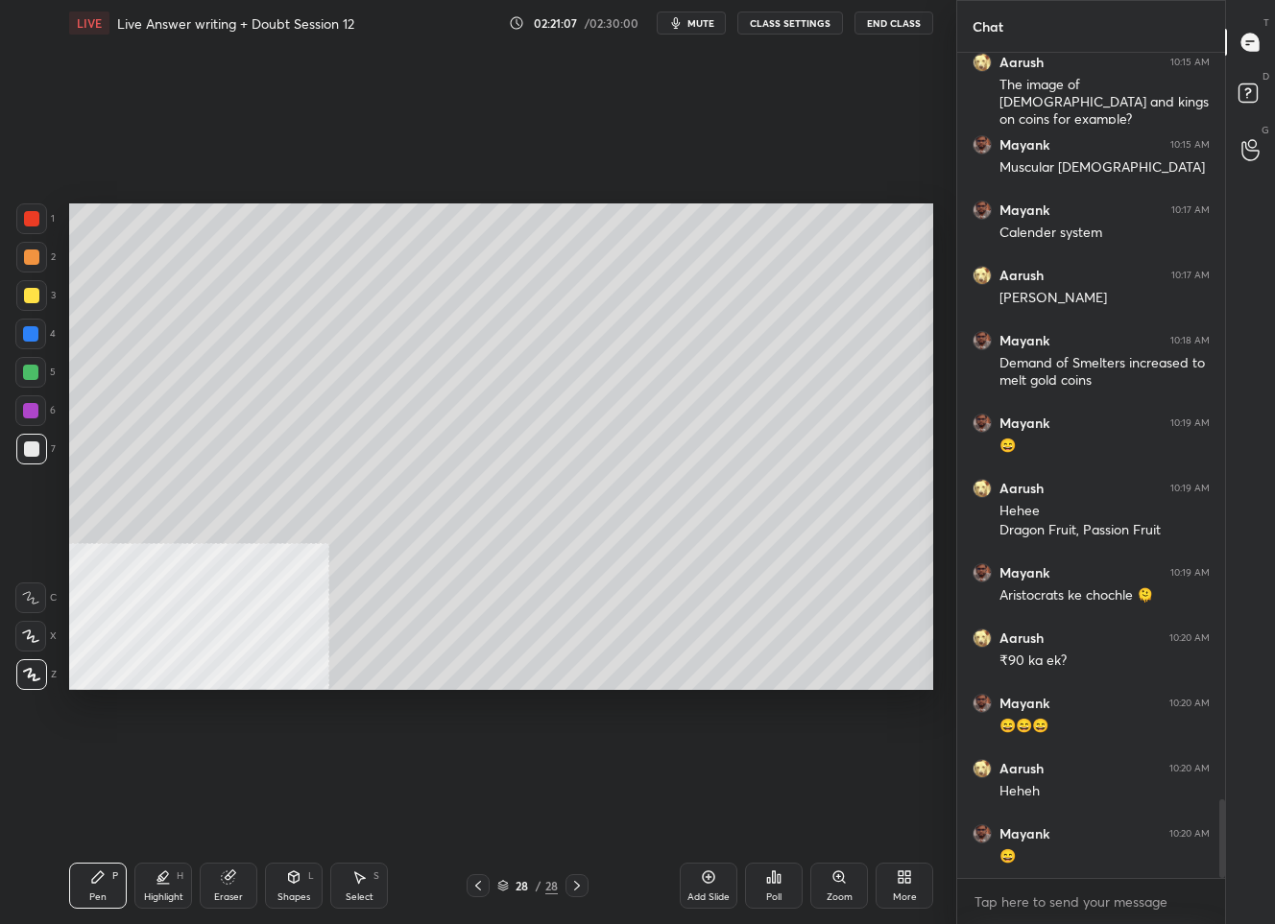
click at [486, 888] on div at bounding box center [477, 885] width 23 height 23
click at [482, 876] on div at bounding box center [477, 885] width 23 height 23
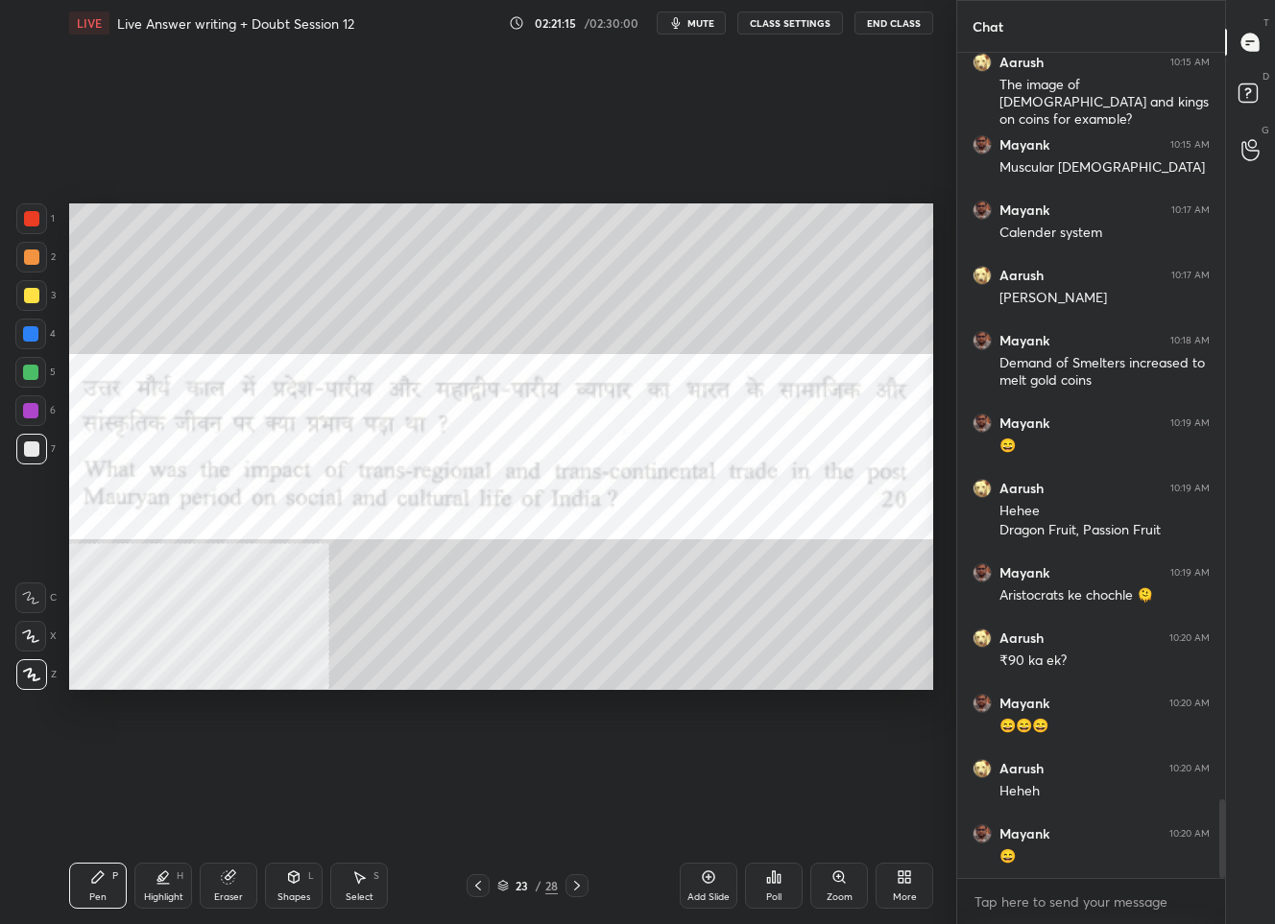
click at [34, 218] on div at bounding box center [31, 218] width 15 height 15
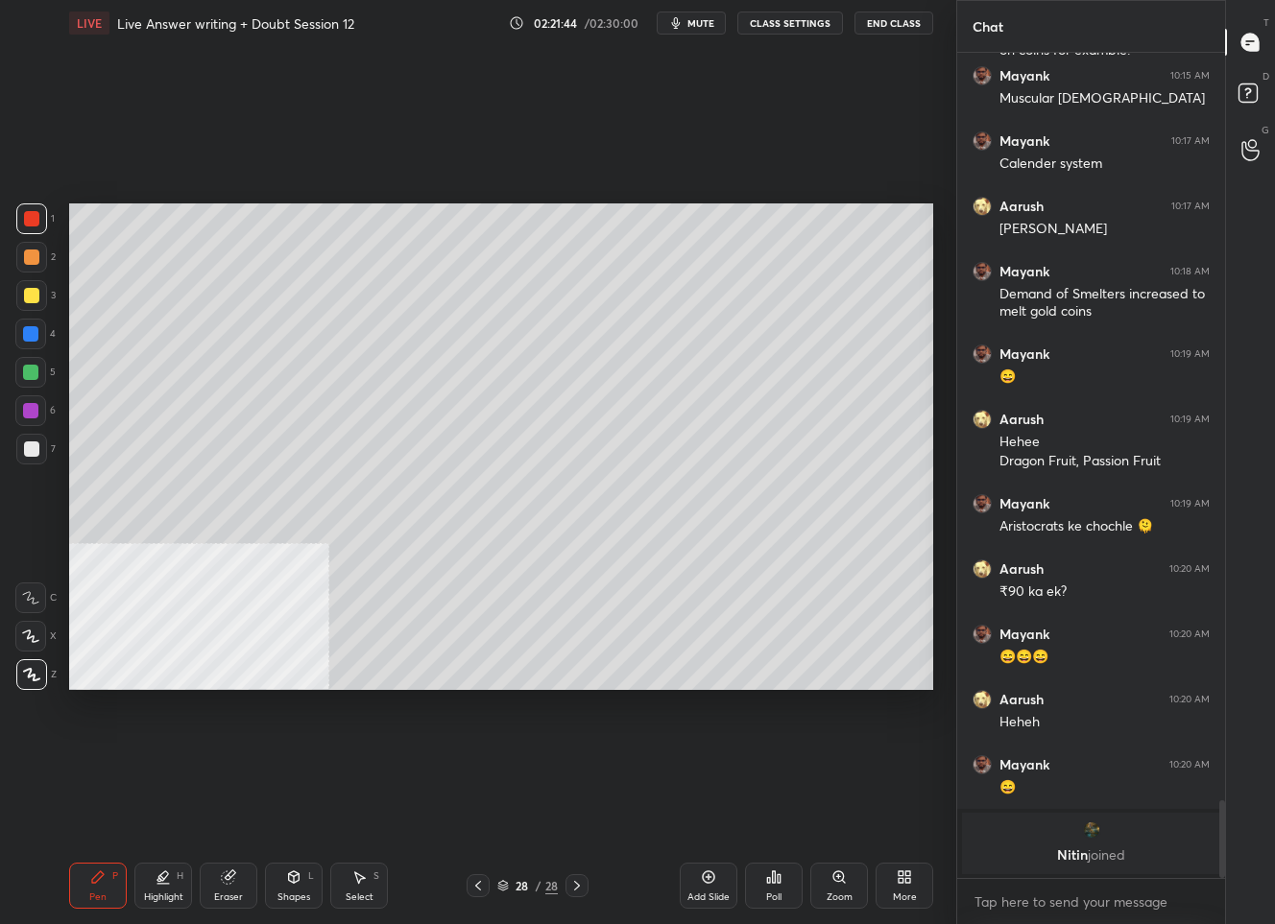
click at [705, 883] on div "Add Slide" at bounding box center [709, 886] width 58 height 46
drag, startPoint x: 28, startPoint y: 299, endPoint x: 54, endPoint y: 301, distance: 26.0
click at [31, 298] on div at bounding box center [31, 295] width 15 height 15
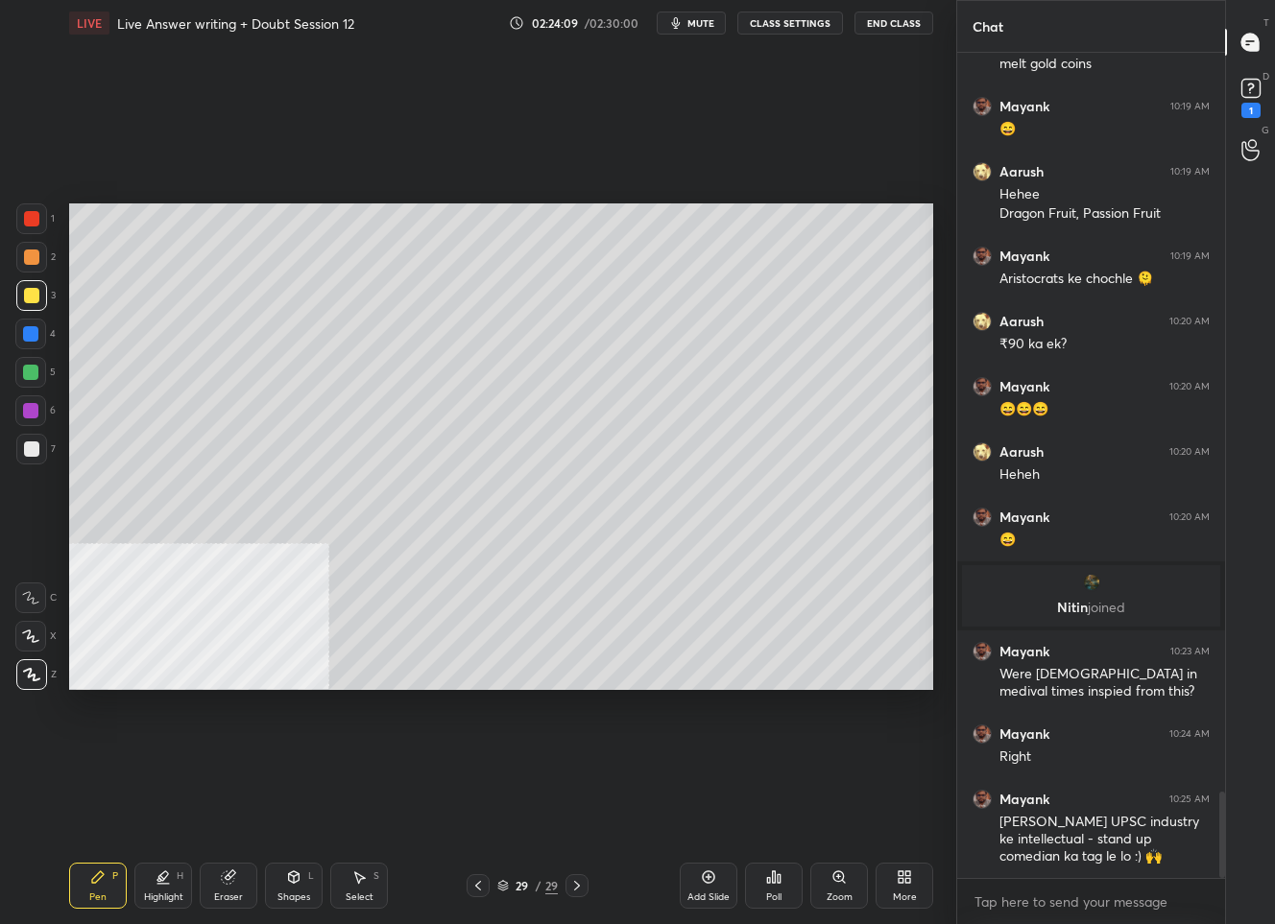
scroll to position [7110, 0]
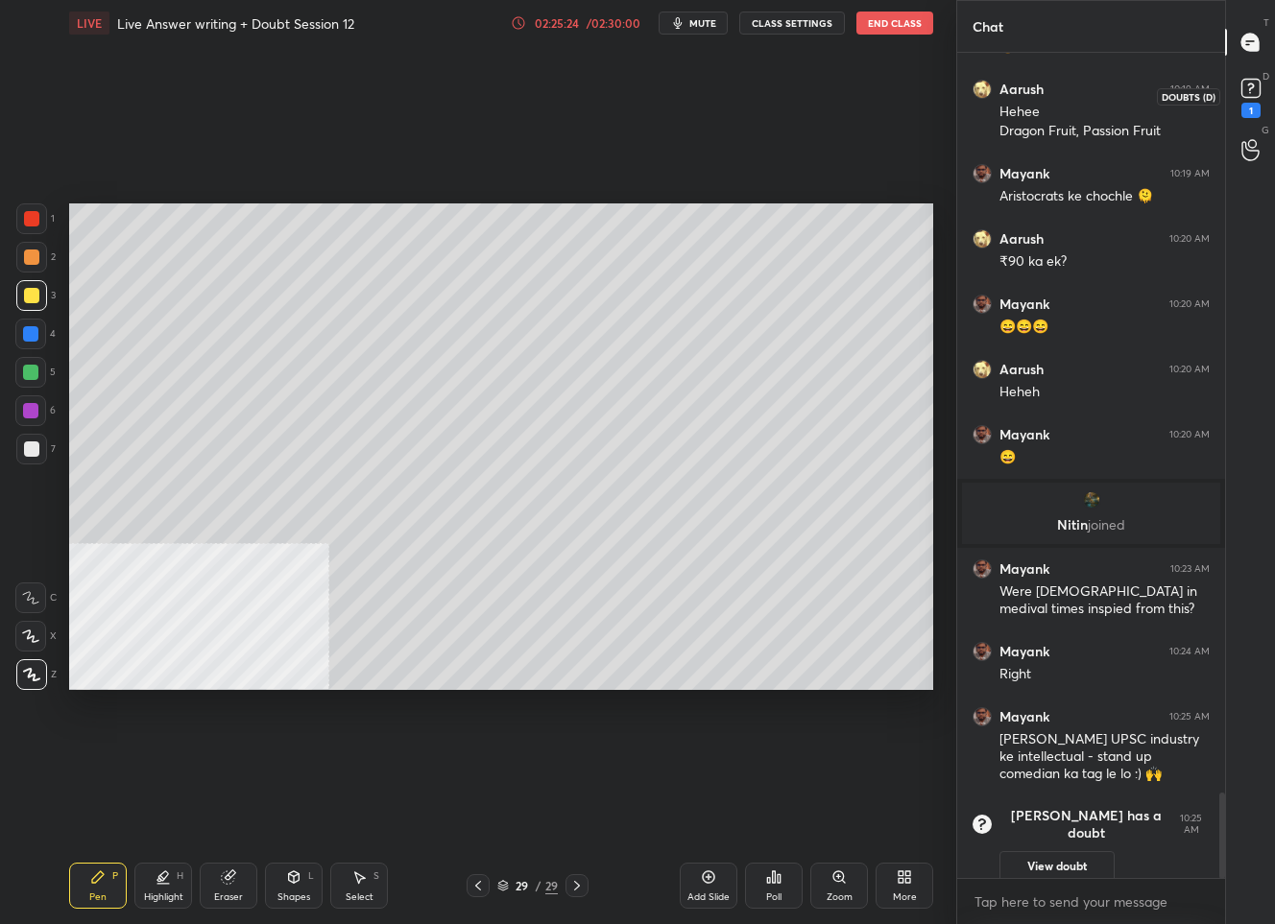
click at [1245, 87] on rect at bounding box center [1250, 89] width 18 height 18
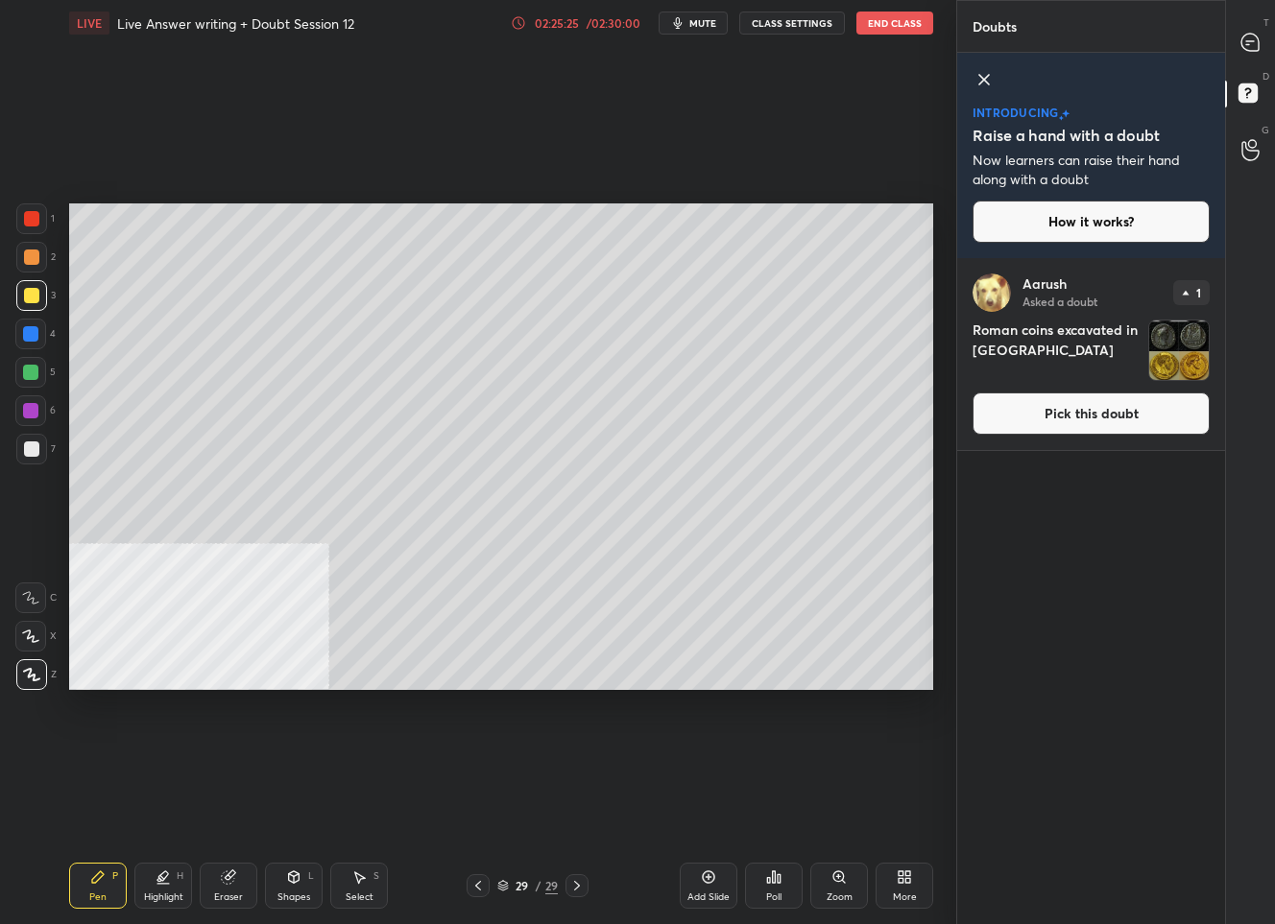
click at [1109, 407] on button "Pick this doubt" at bounding box center [1090, 414] width 237 height 42
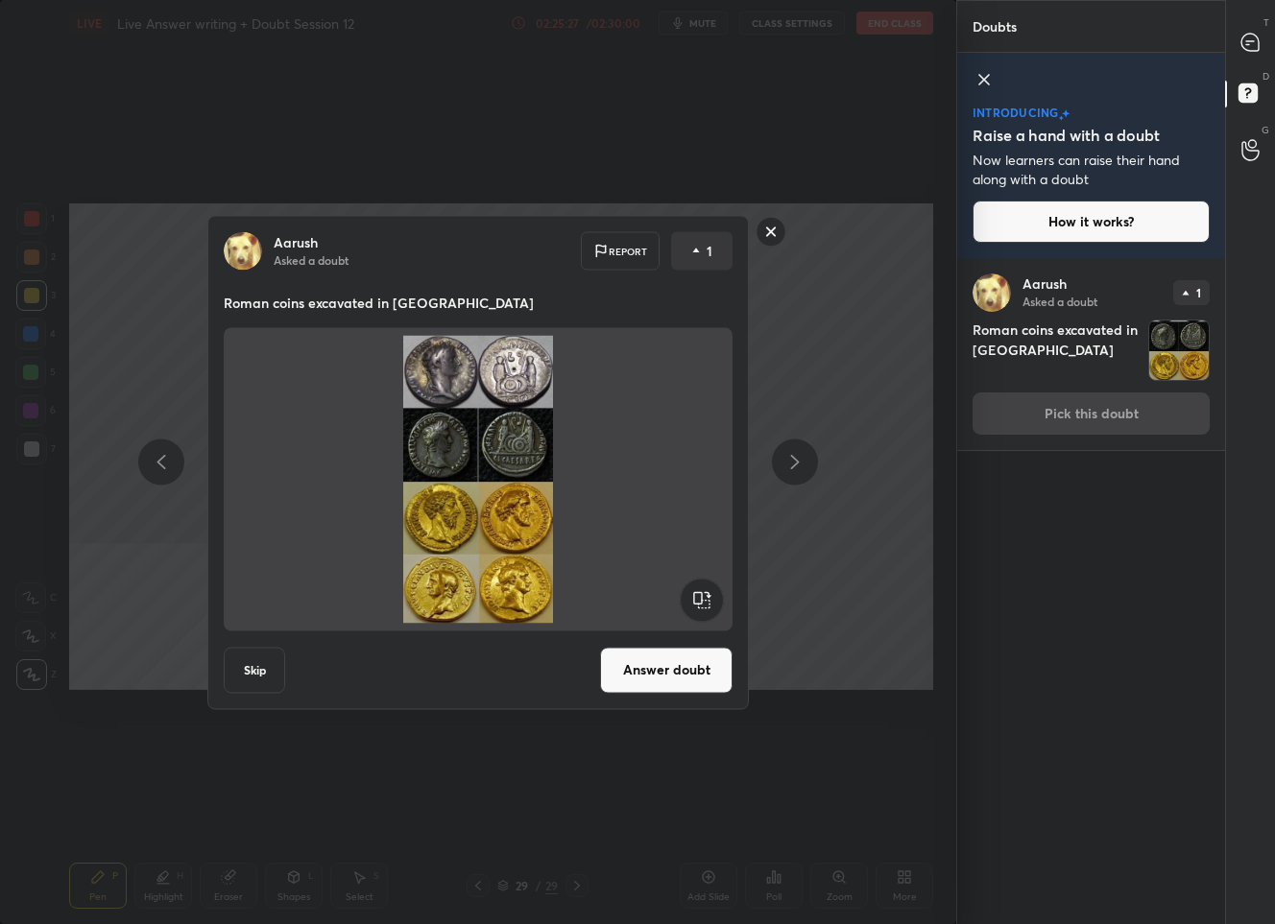
click at [668, 663] on button "Answer doubt" at bounding box center [666, 670] width 132 height 46
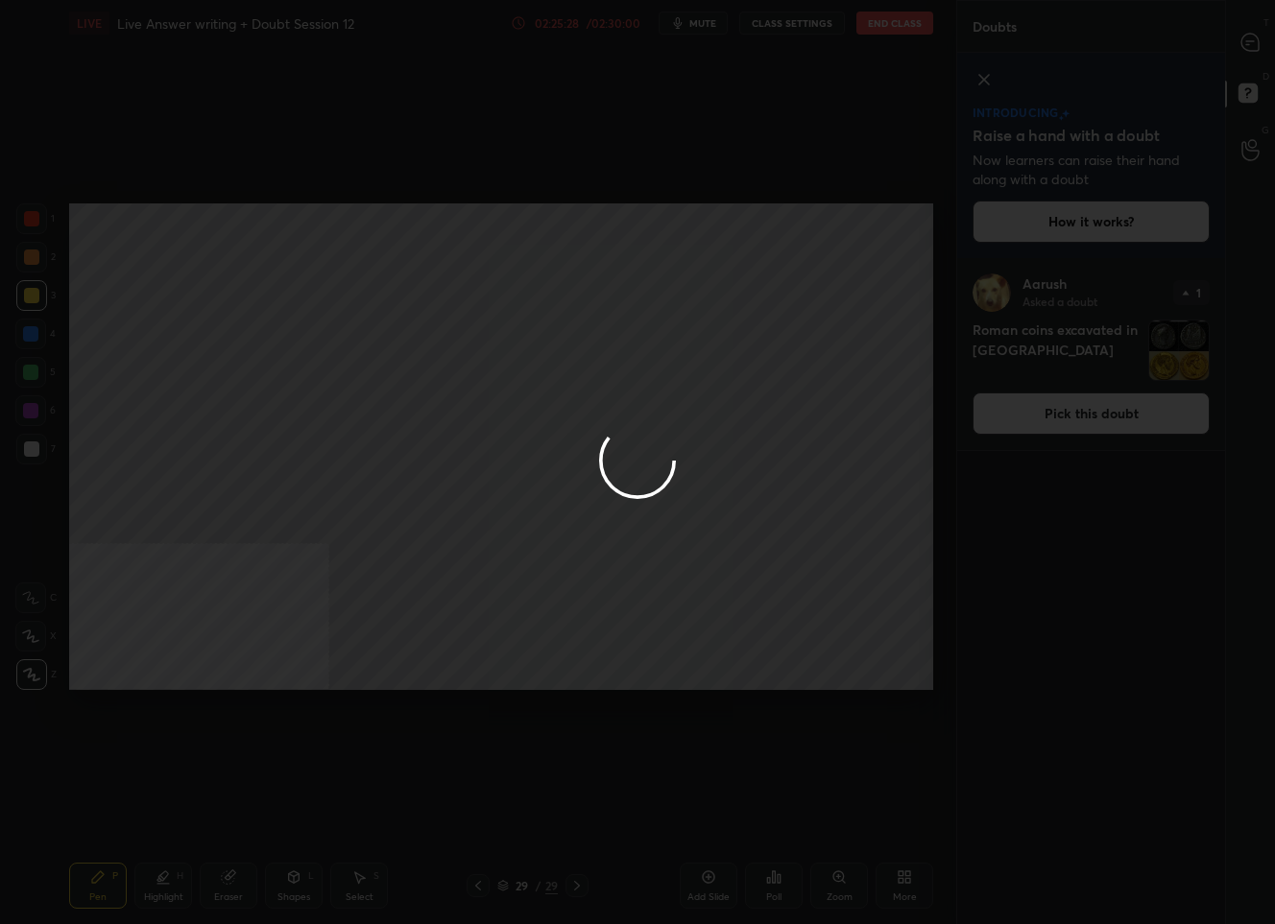
click at [1250, 45] on div at bounding box center [637, 462] width 1275 height 924
click at [1249, 45] on div at bounding box center [637, 462] width 1275 height 924
click at [1249, 45] on icon at bounding box center [1249, 42] width 17 height 17
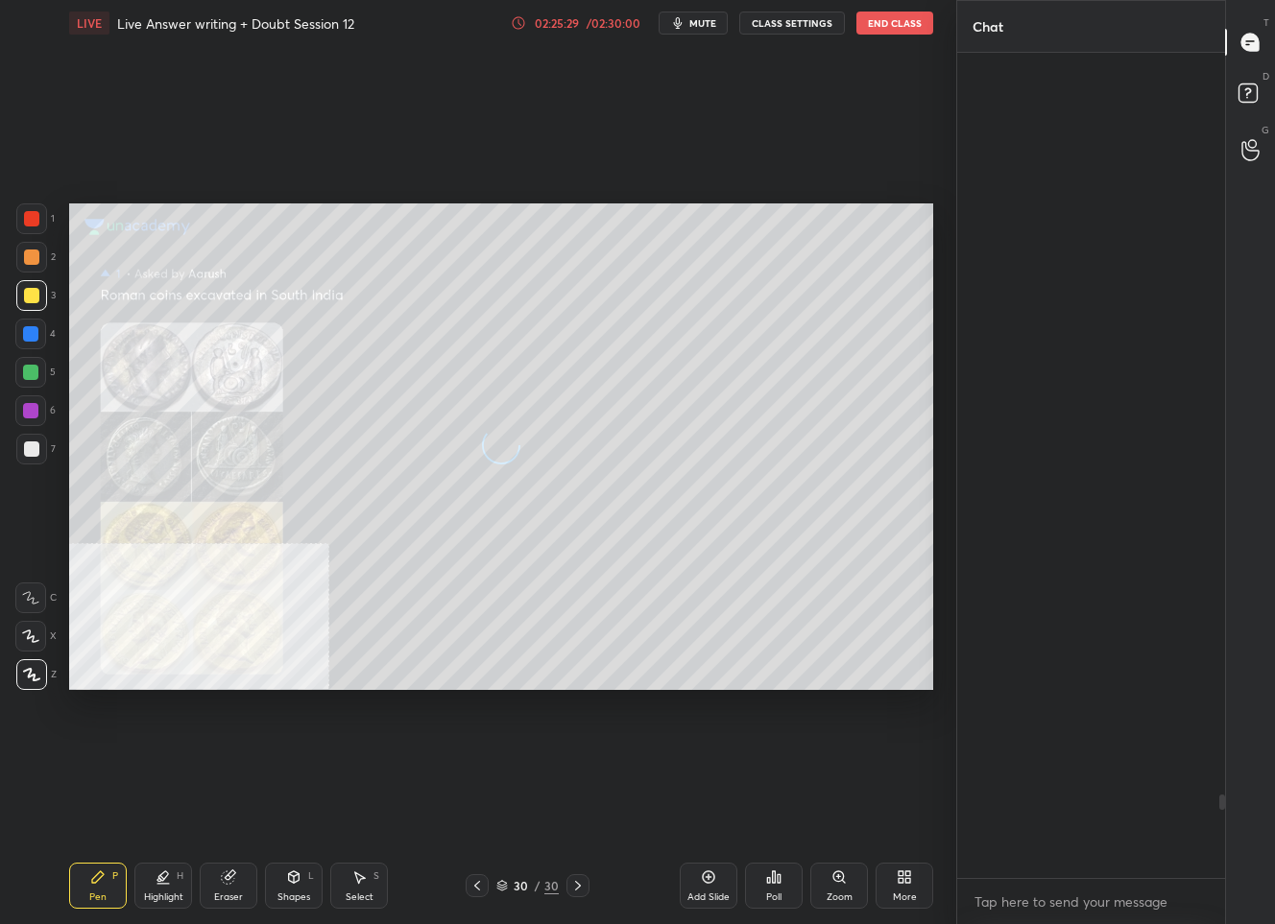
scroll to position [820, 262]
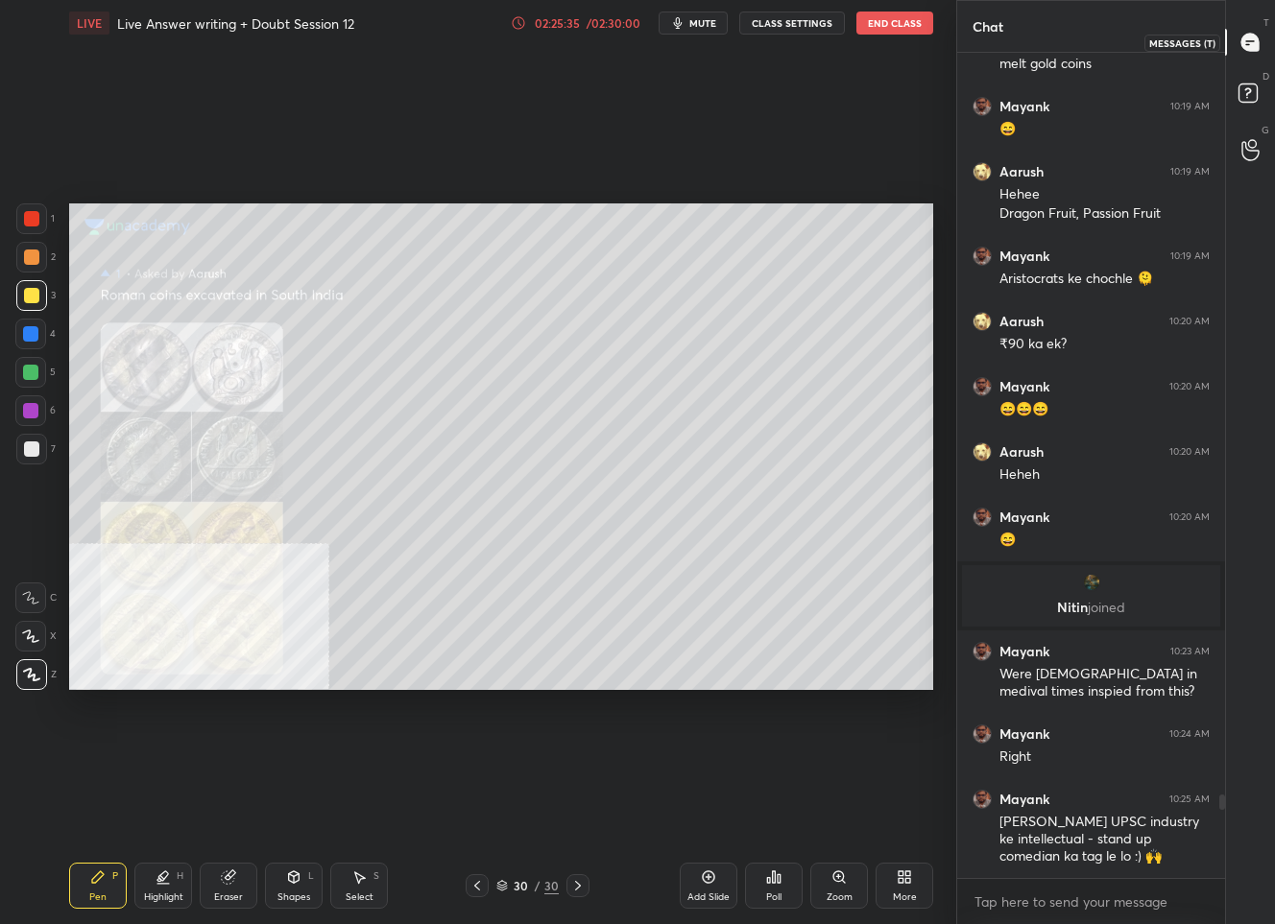
click at [1244, 43] on icon at bounding box center [1249, 42] width 17 height 17
click at [476, 891] on icon at bounding box center [476, 885] width 15 height 15
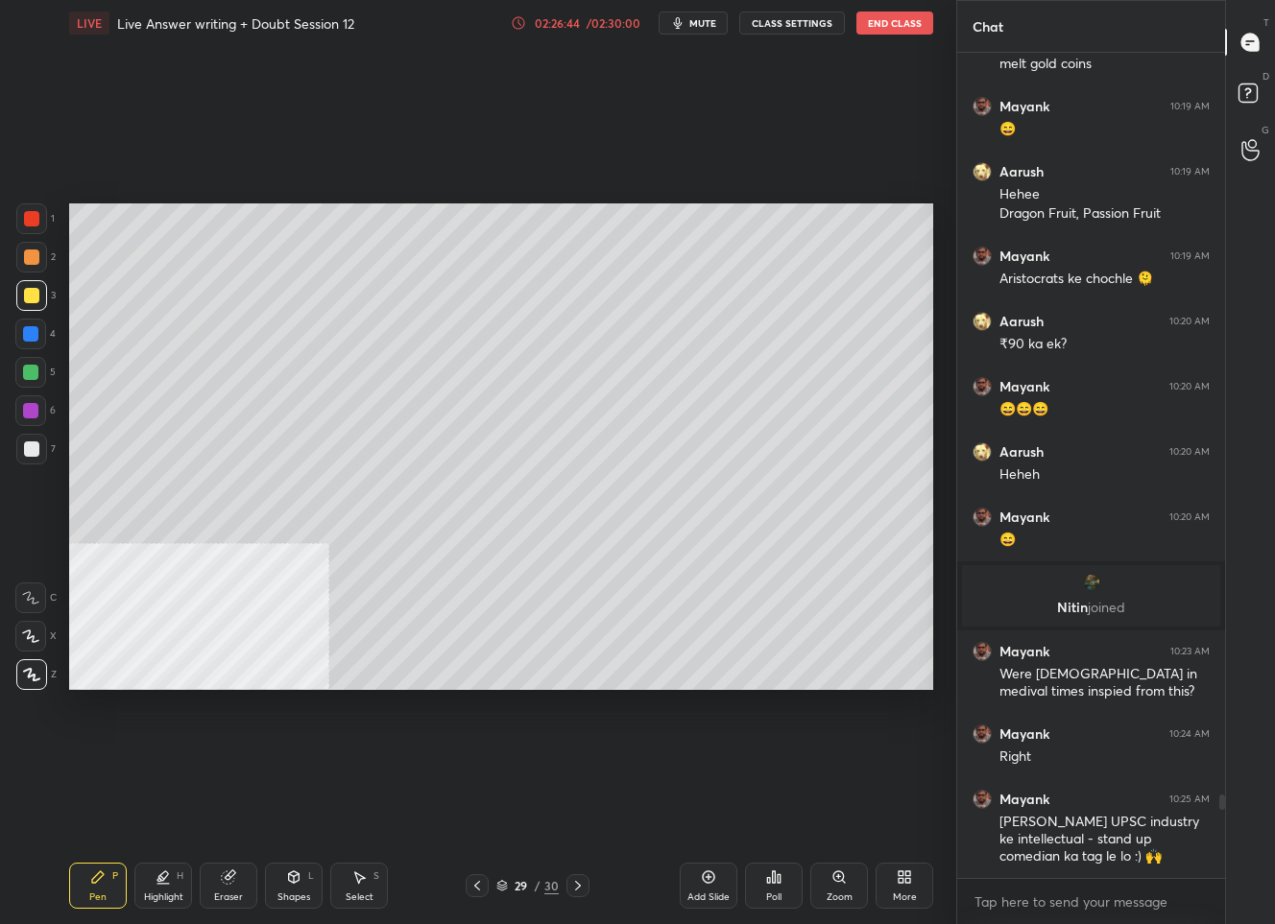
click at [481, 884] on icon at bounding box center [476, 885] width 15 height 15
click at [481, 895] on div at bounding box center [476, 885] width 23 height 23
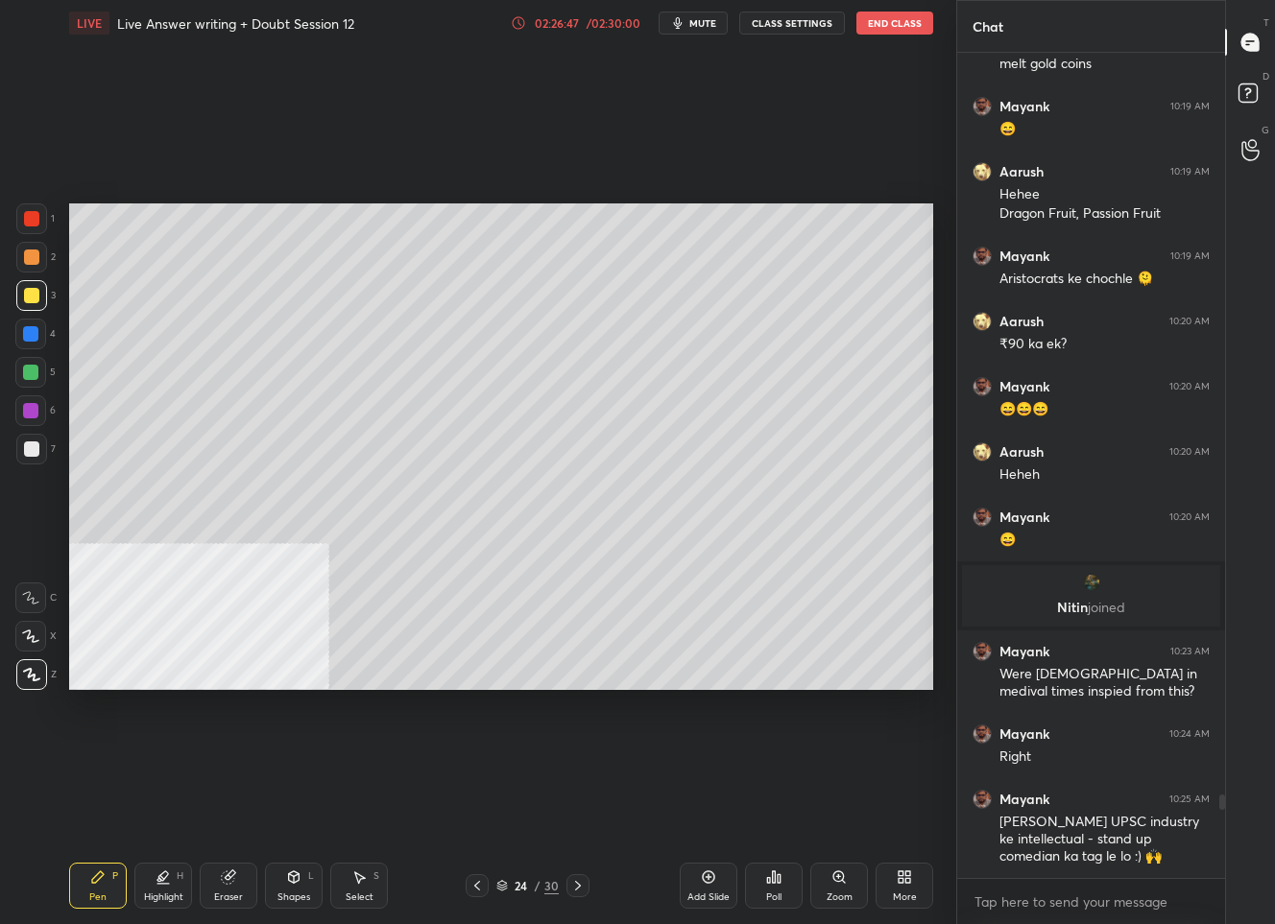
click at [481, 895] on div at bounding box center [476, 885] width 23 height 23
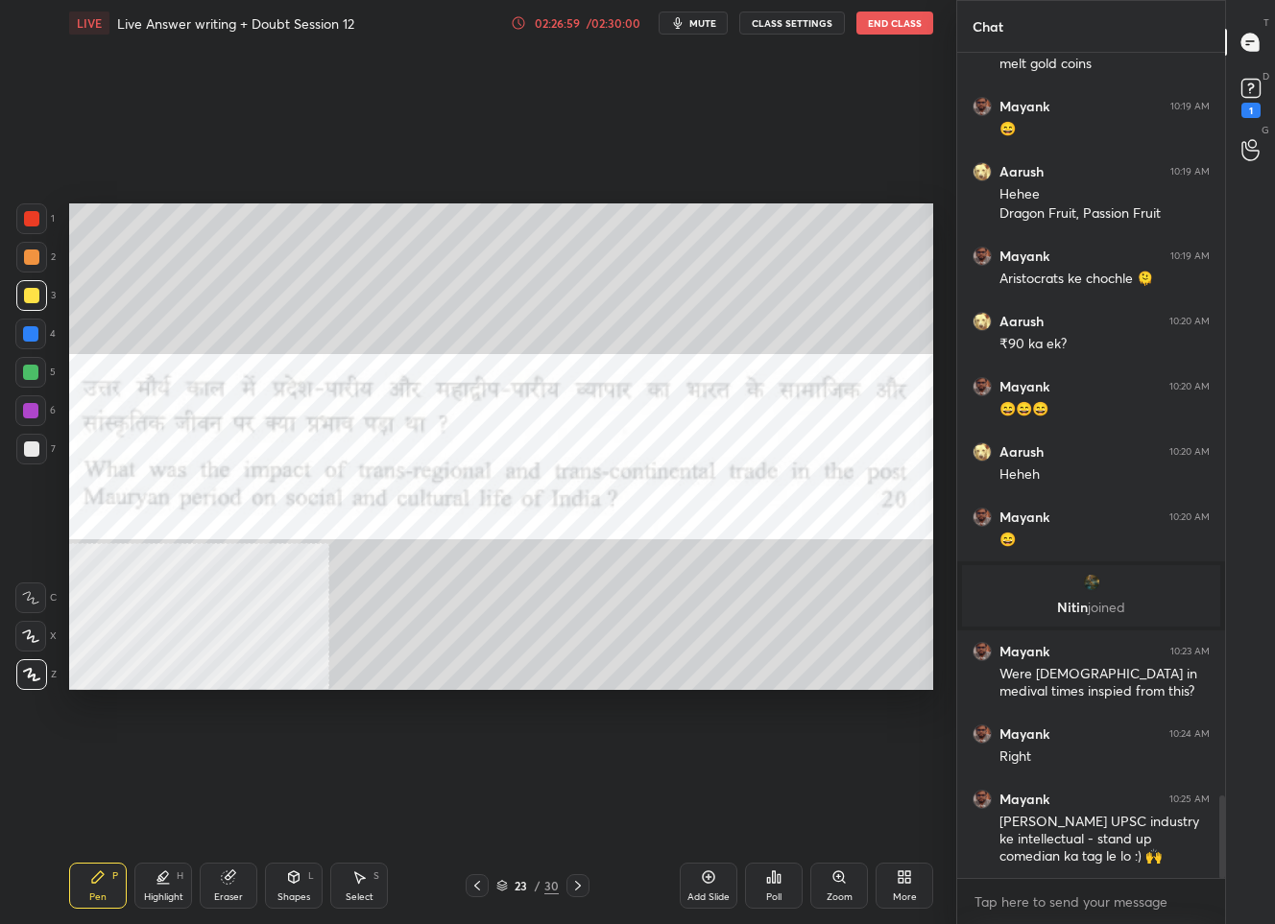
scroll to position [7413, 0]
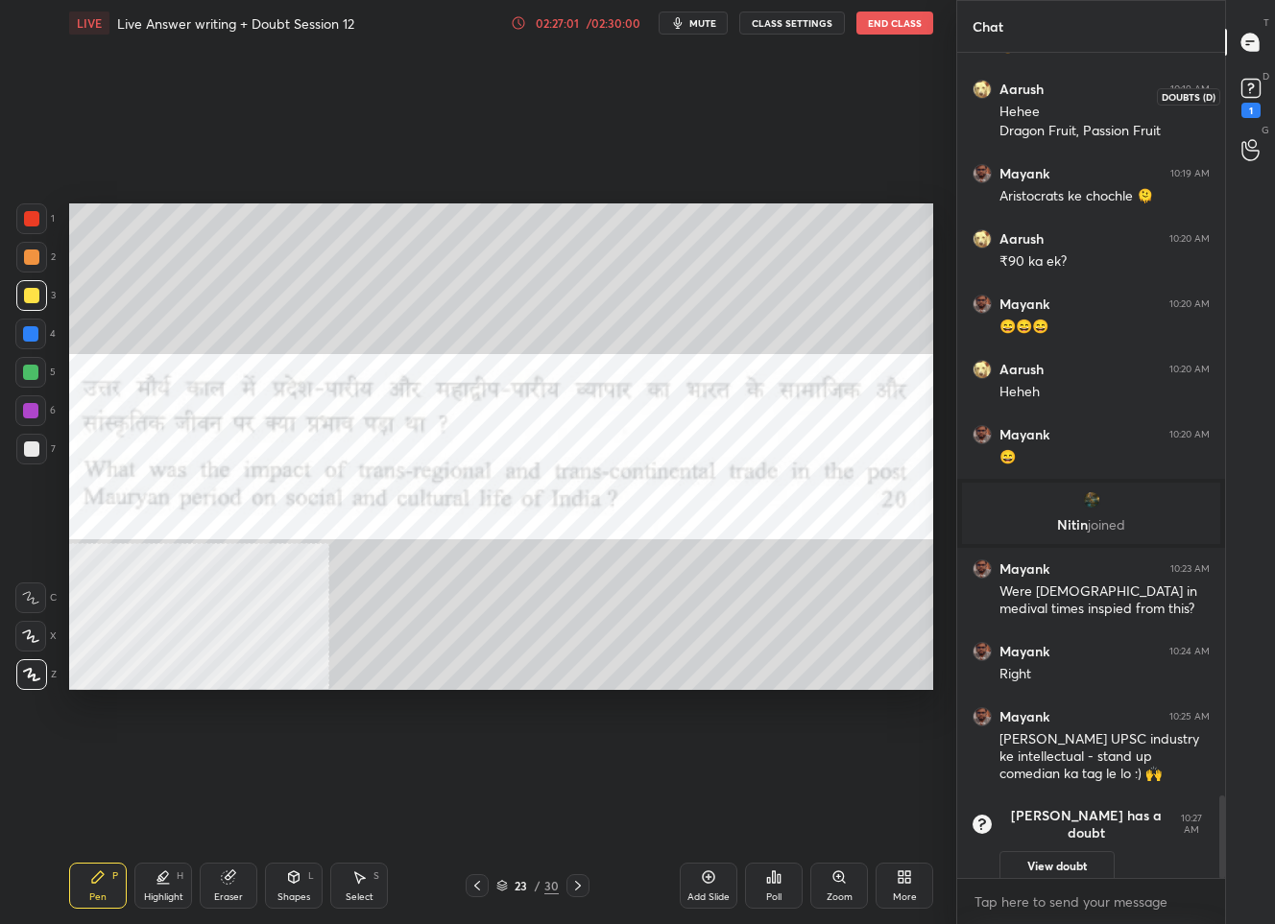
click at [1246, 91] on rect at bounding box center [1250, 89] width 18 height 18
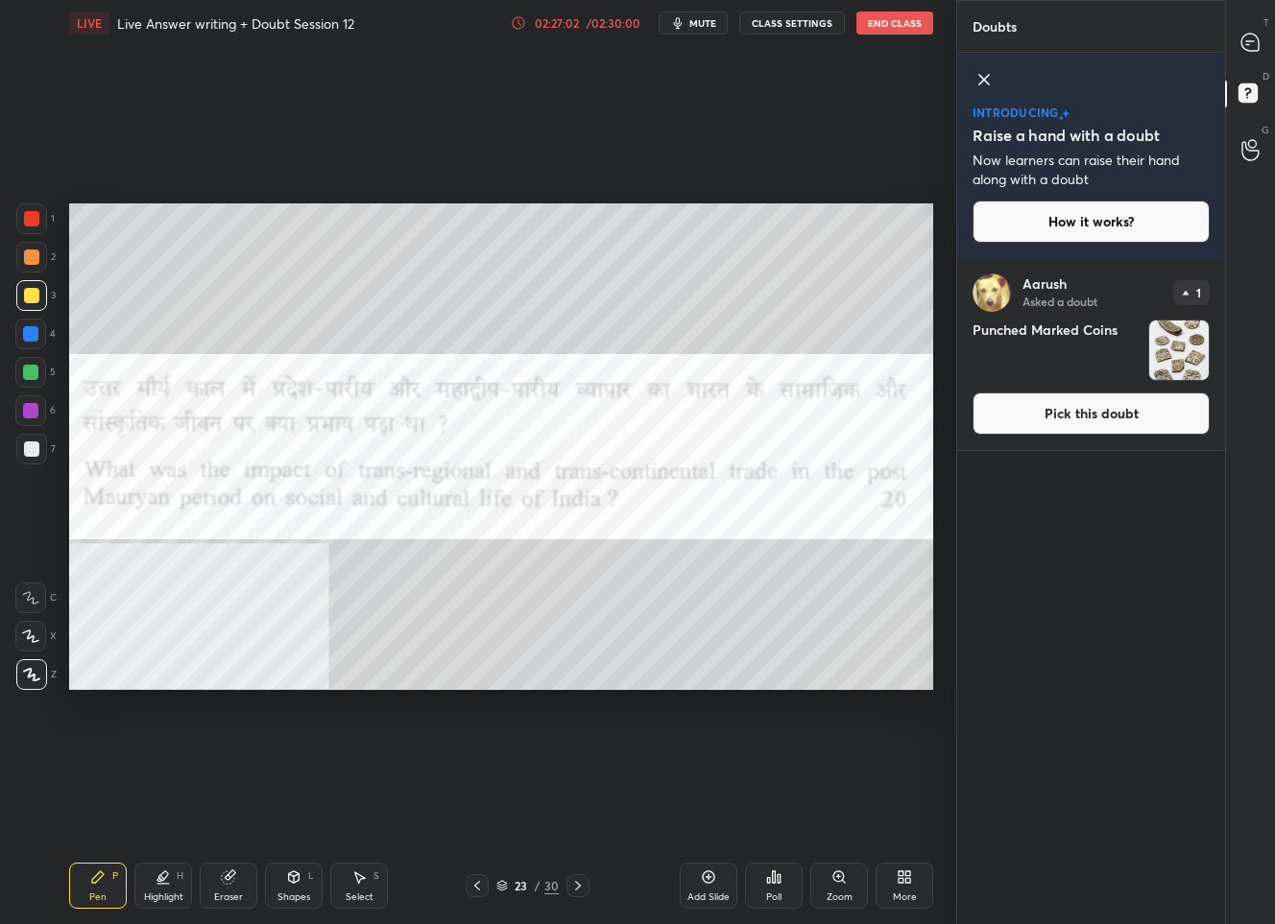
click at [1091, 431] on button "Pick this doubt" at bounding box center [1090, 414] width 237 height 42
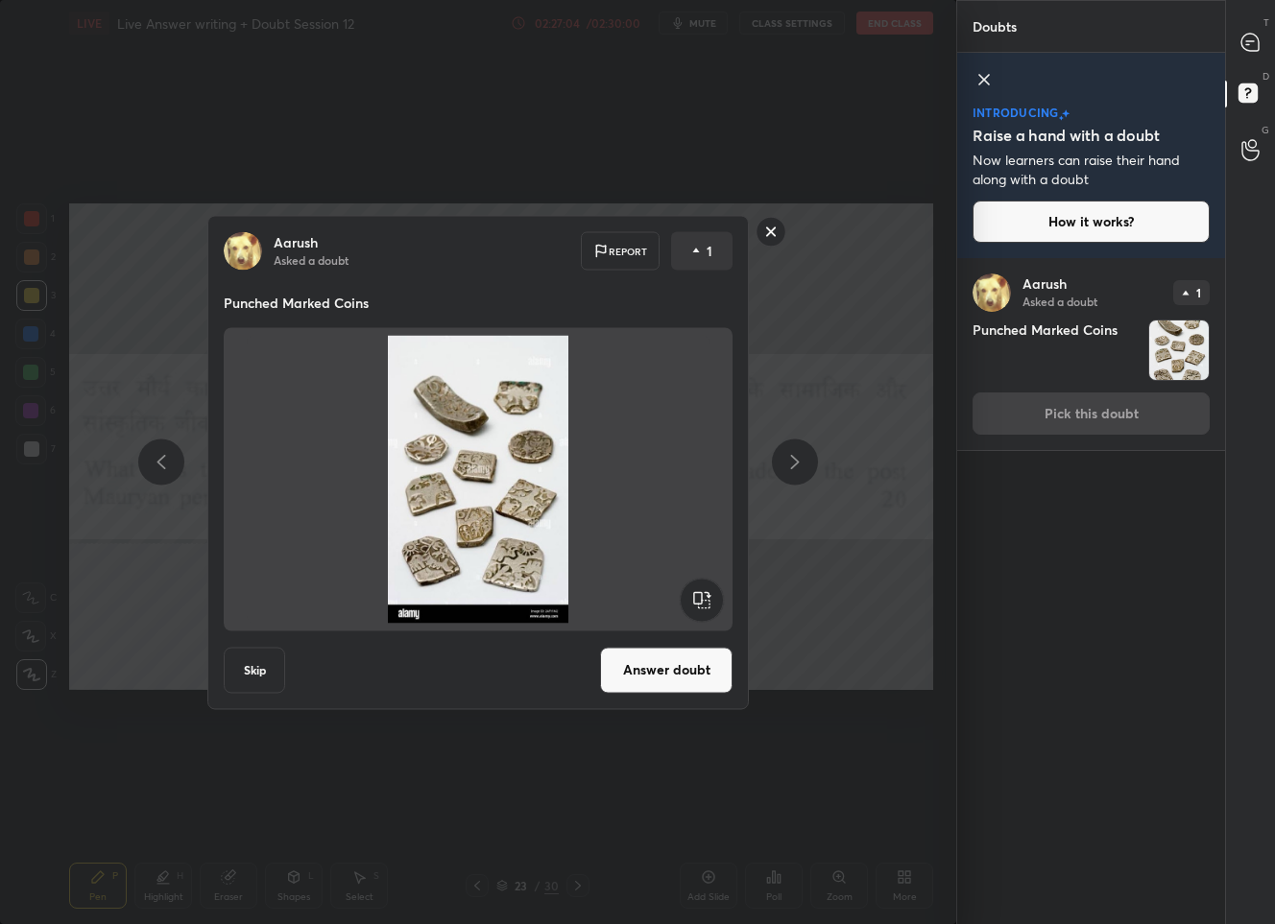
click at [670, 665] on button "Answer doubt" at bounding box center [666, 670] width 132 height 46
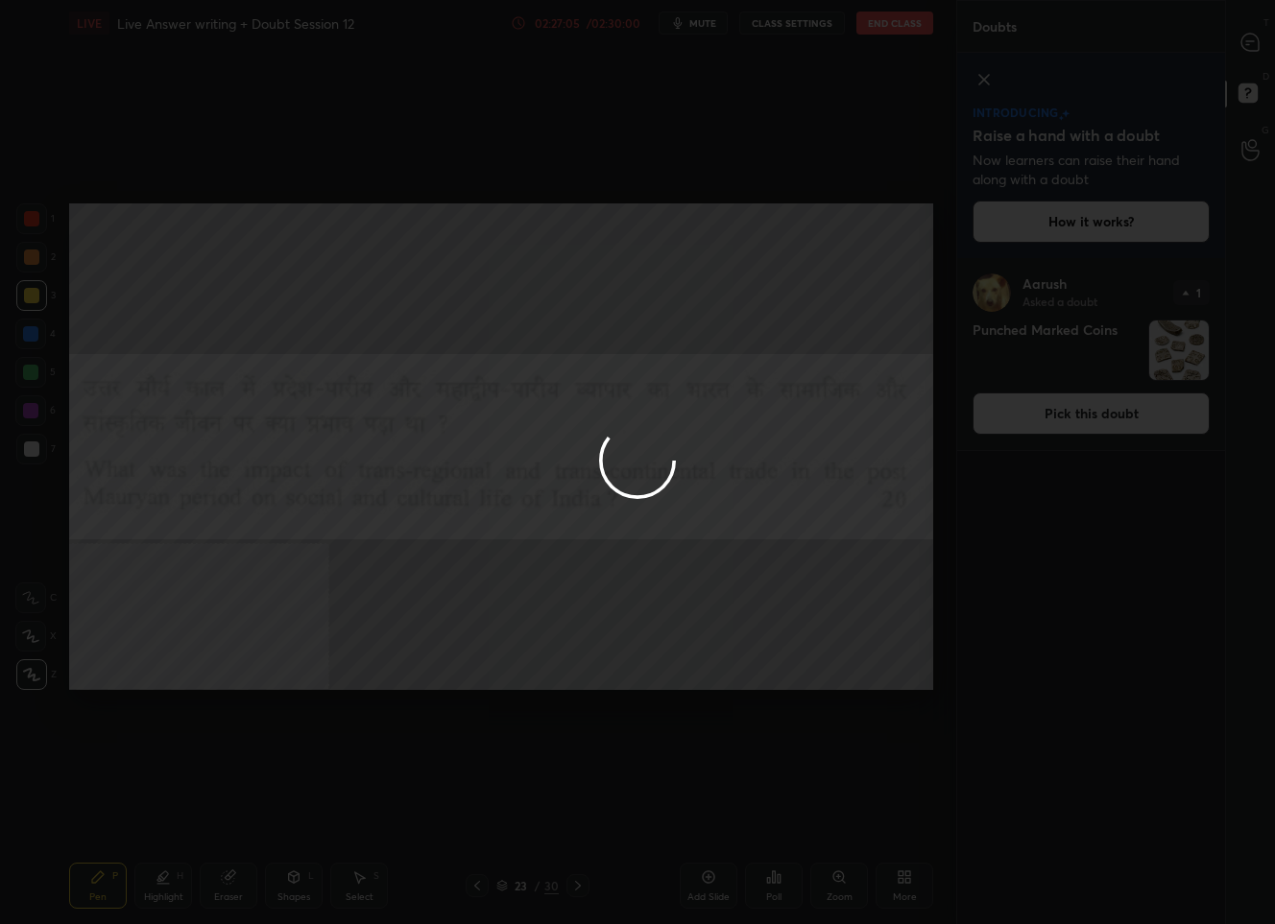
click at [1253, 42] on div at bounding box center [637, 462] width 1275 height 924
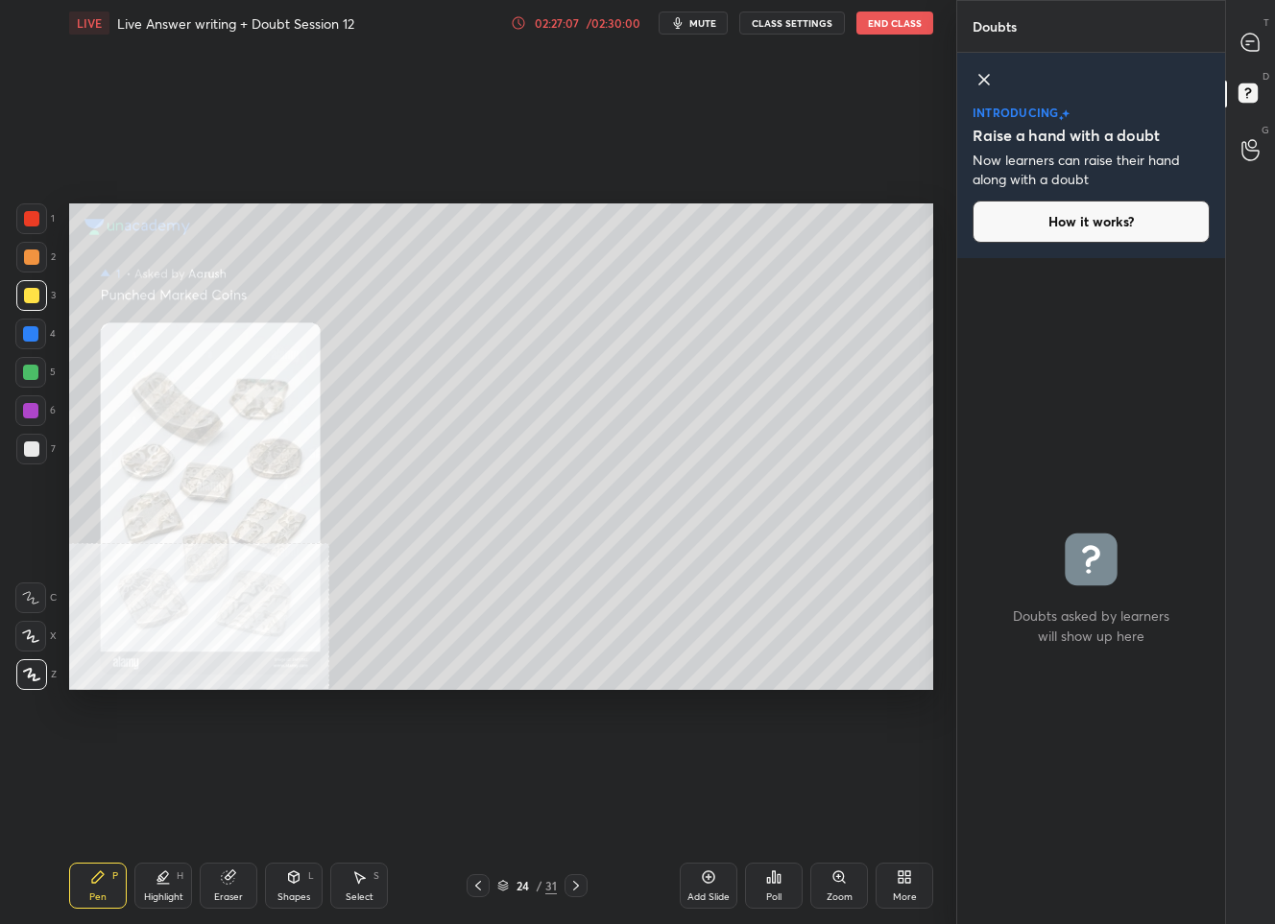
click at [44, 217] on div at bounding box center [31, 218] width 31 height 31
click at [1254, 29] on div at bounding box center [1250, 42] width 38 height 35
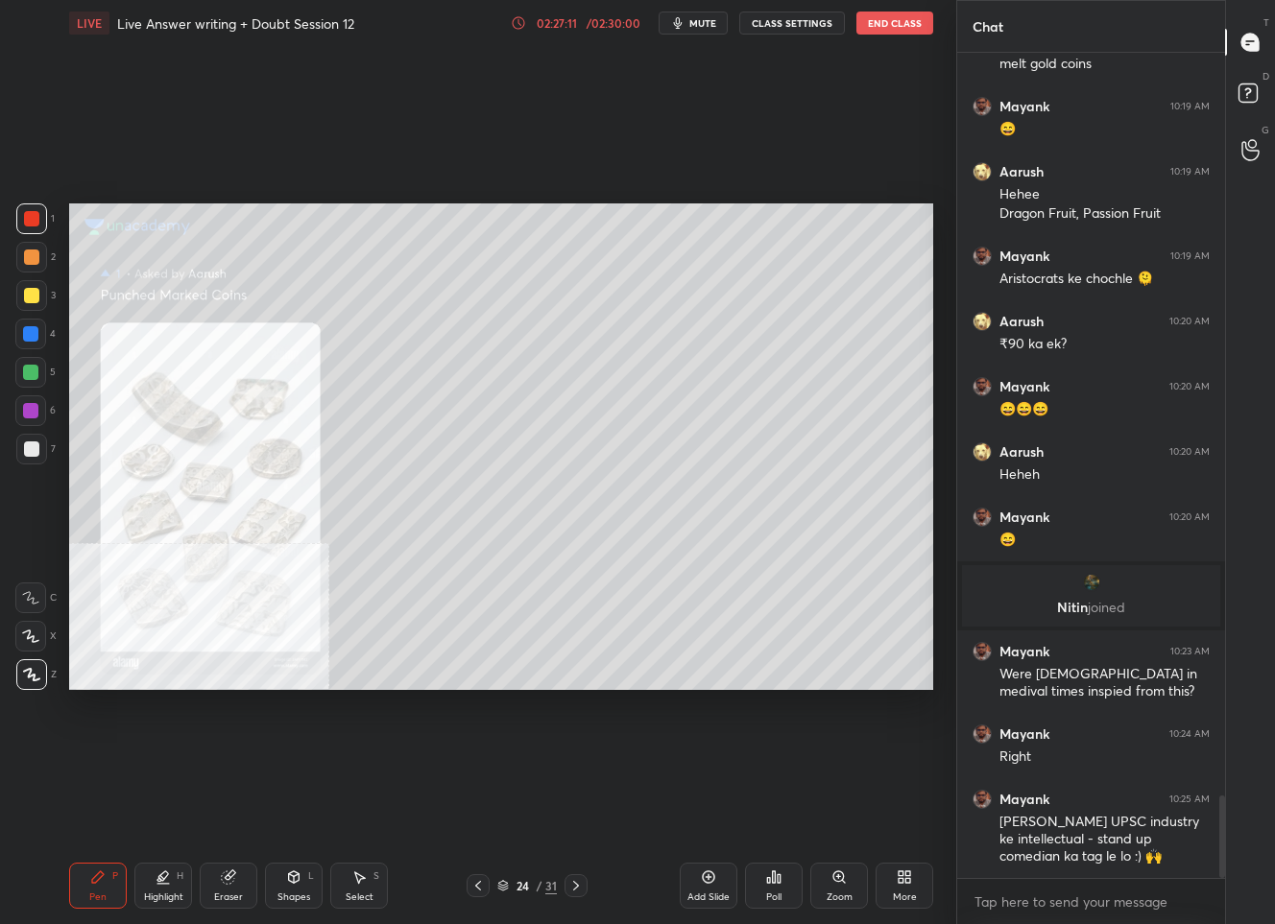
scroll to position [7396, 0]
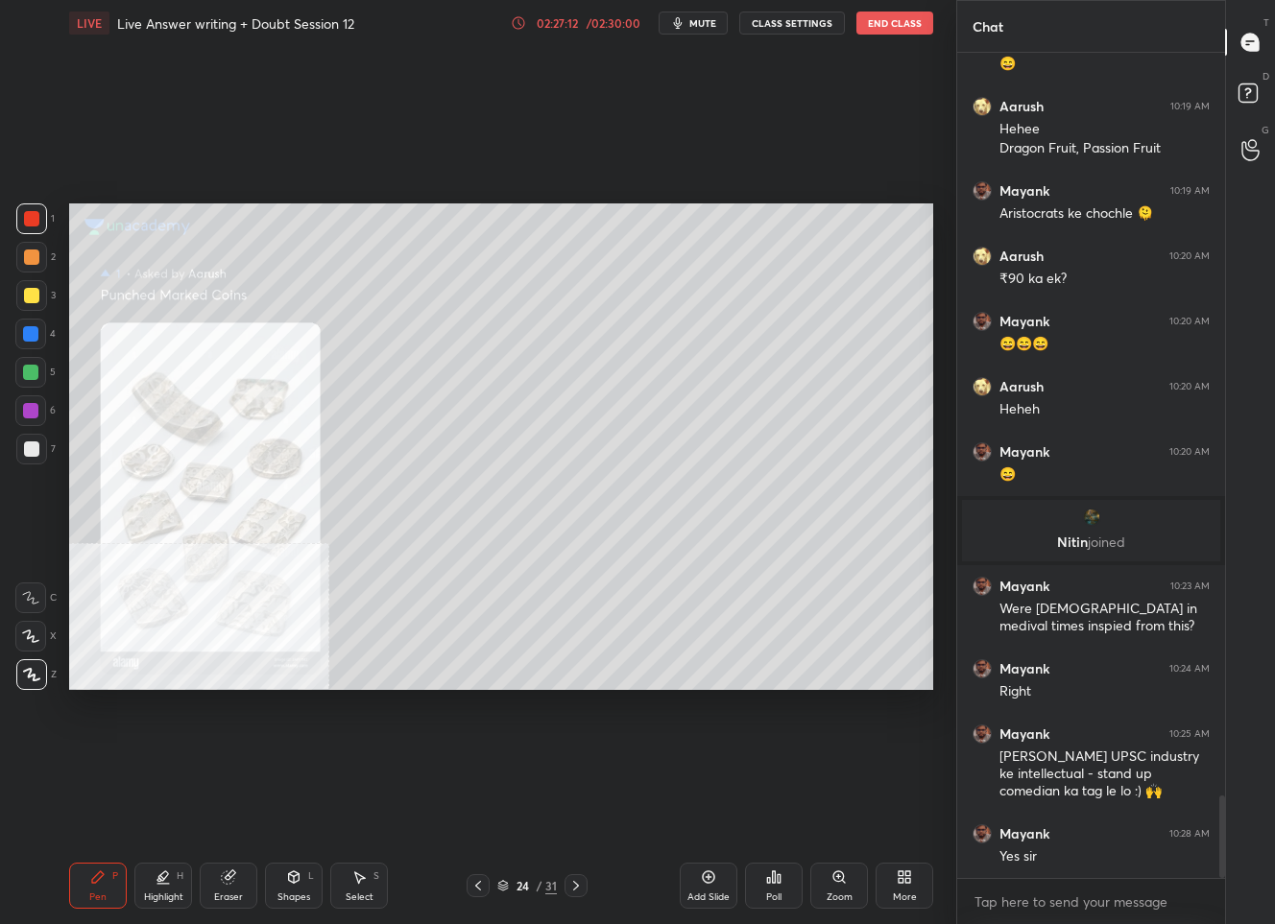
click at [573, 887] on icon at bounding box center [575, 885] width 15 height 15
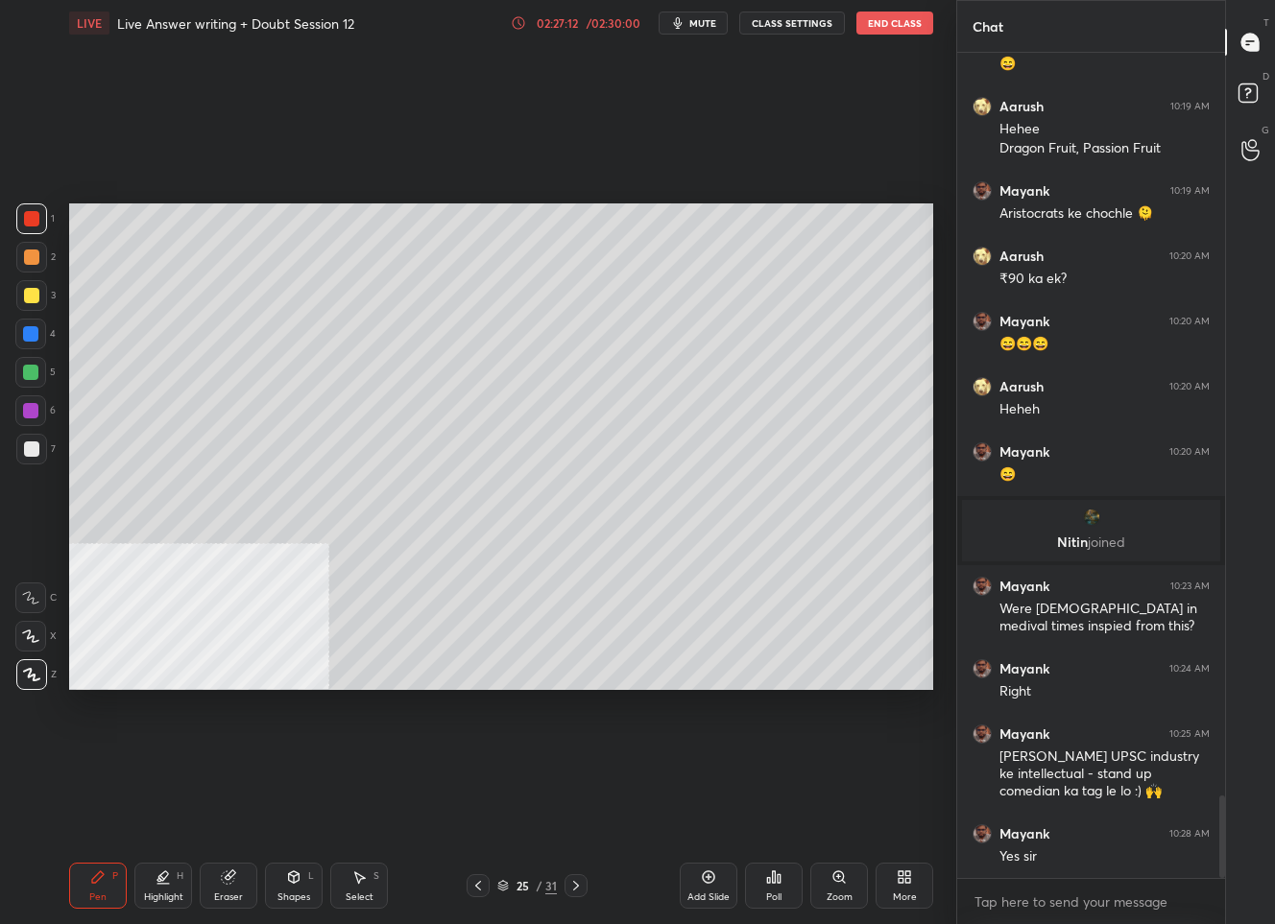
click at [573, 887] on icon at bounding box center [575, 885] width 15 height 15
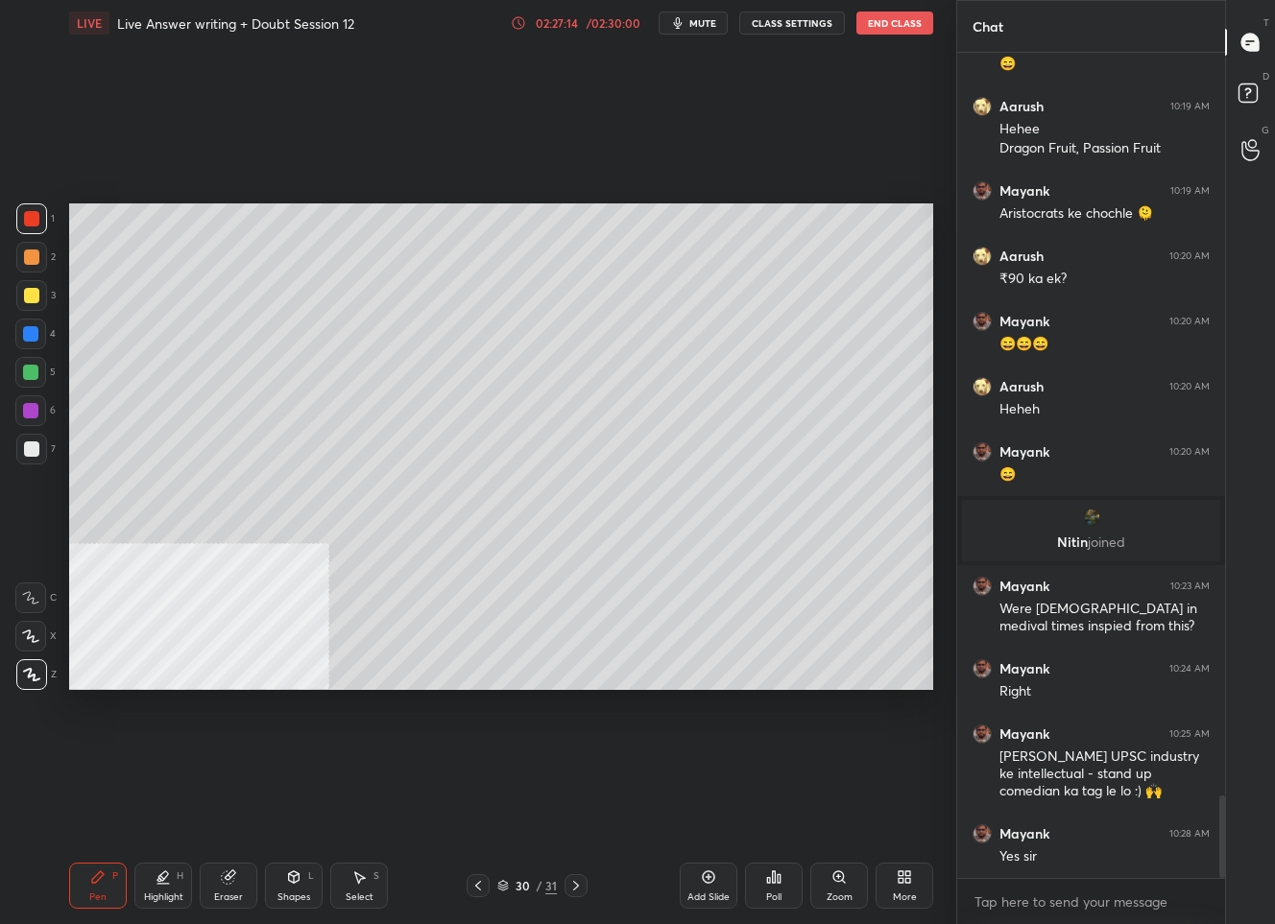
click at [573, 887] on icon at bounding box center [575, 885] width 15 height 15
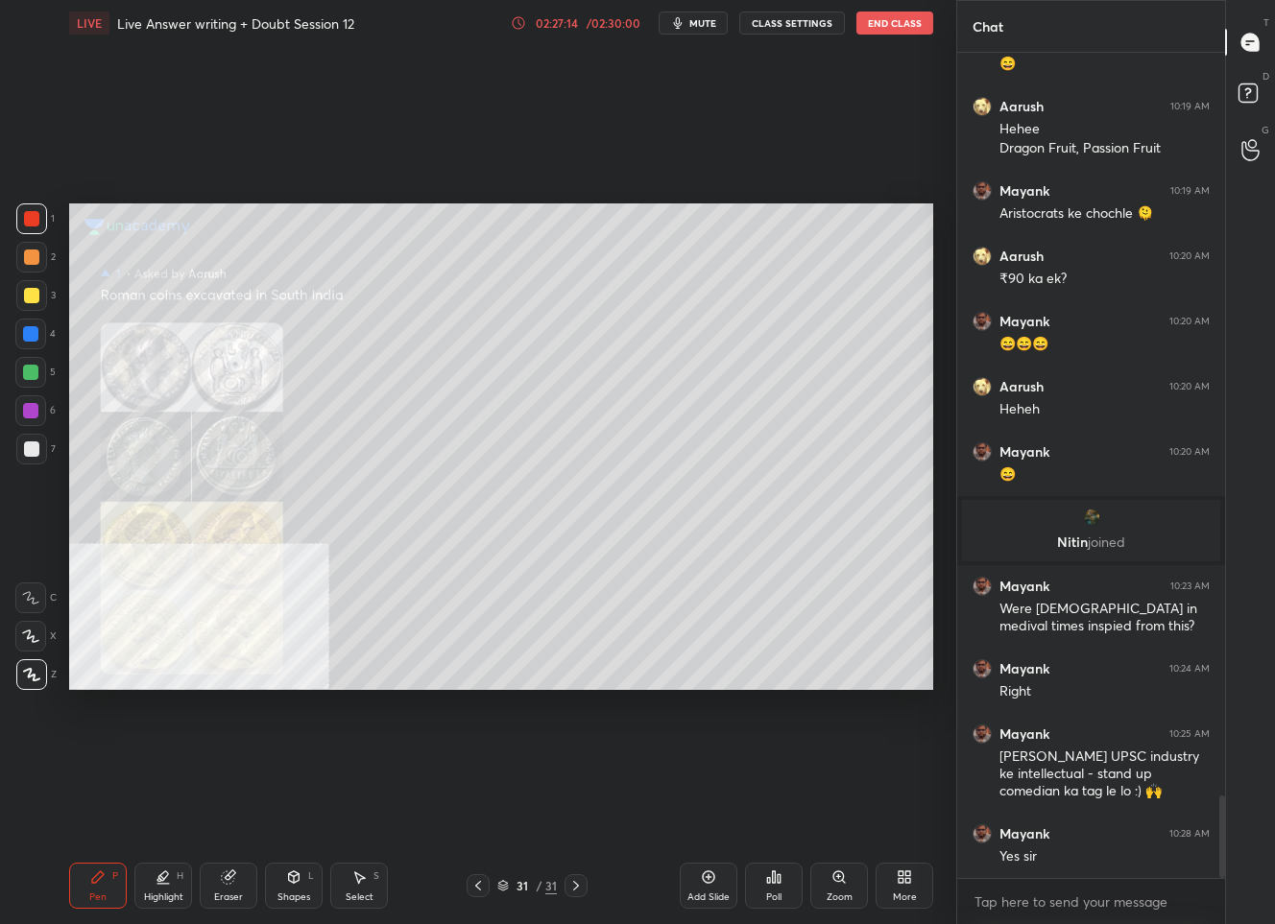
click at [573, 887] on icon at bounding box center [575, 885] width 15 height 15
click at [531, 887] on div "31" at bounding box center [522, 886] width 19 height 12
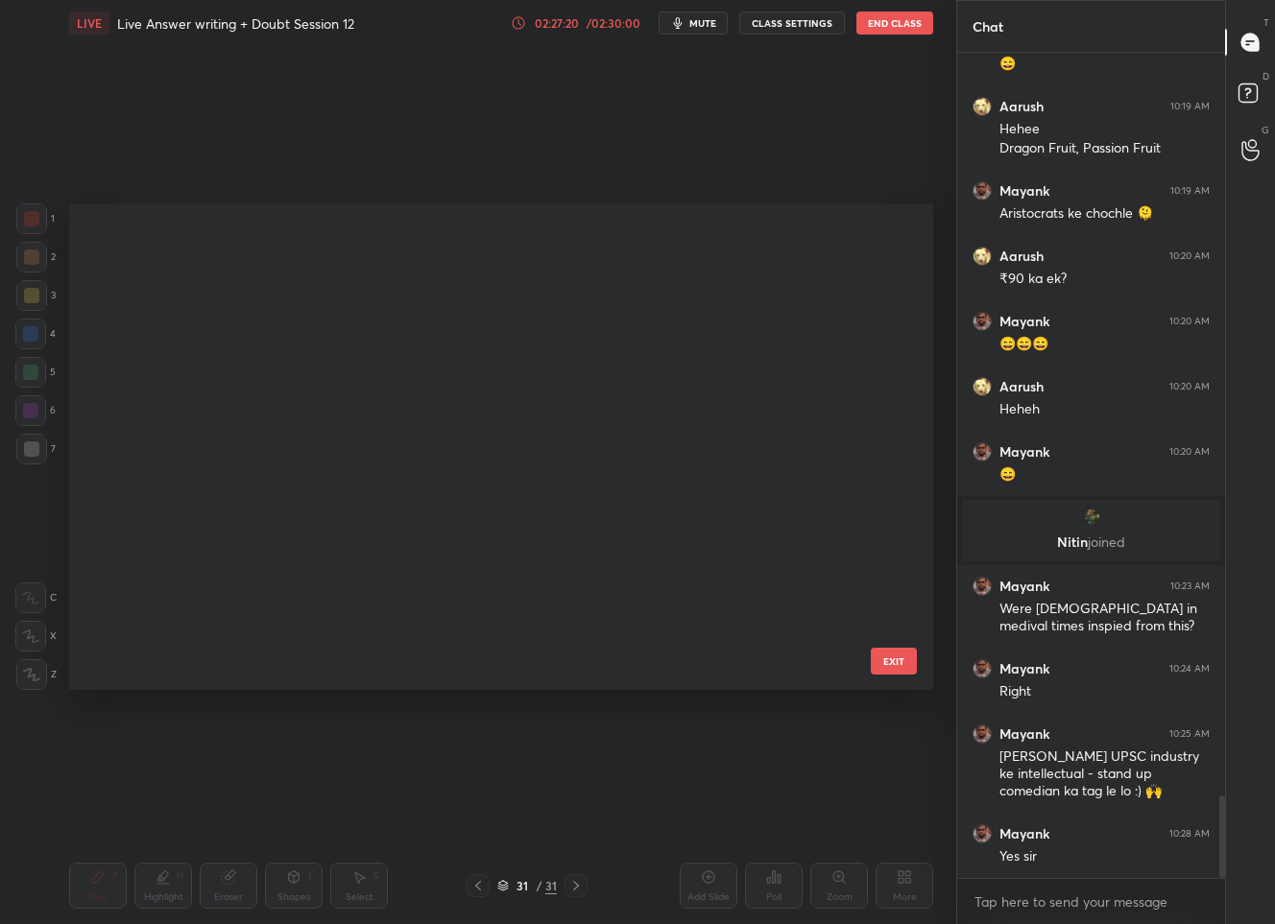
scroll to position [480, 854]
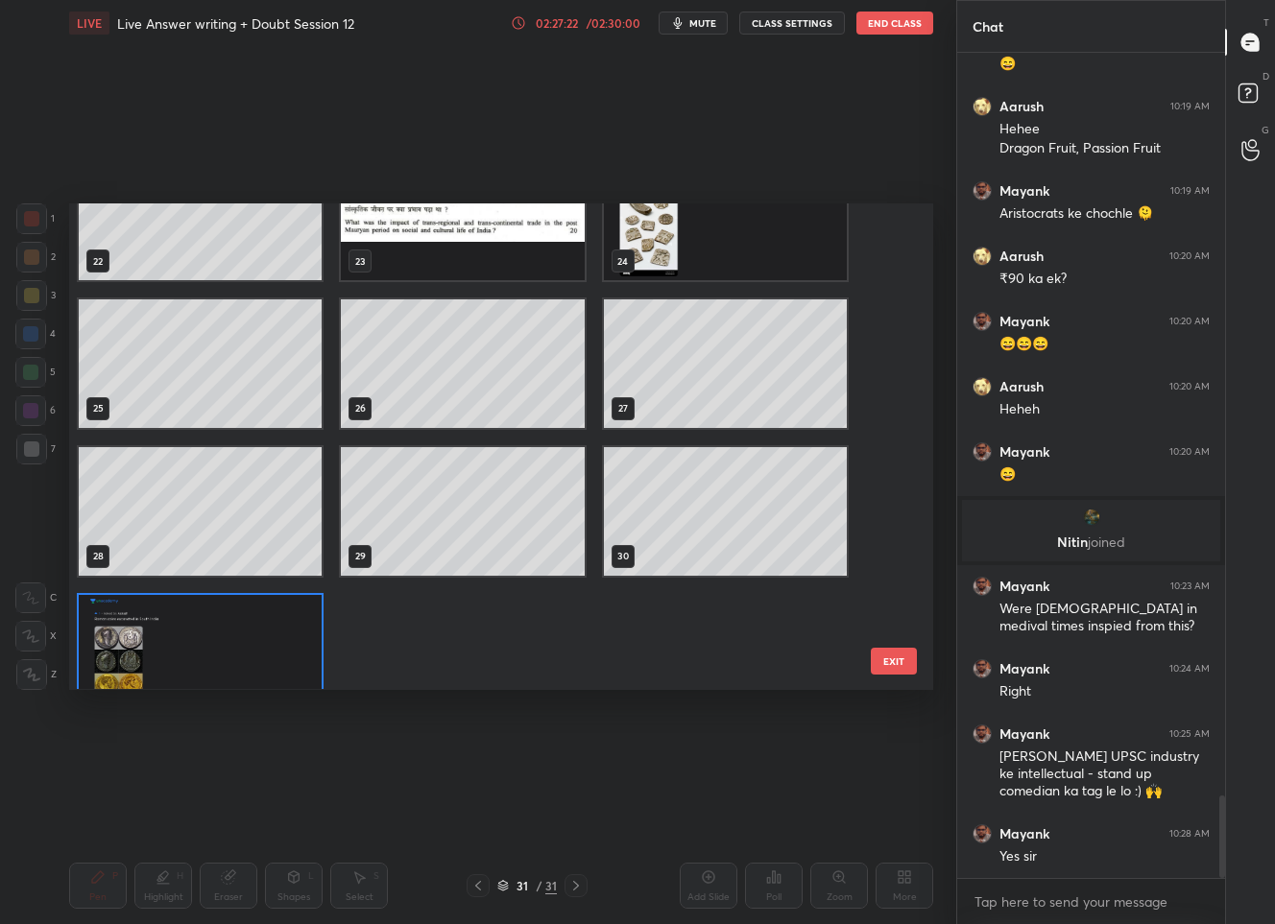
click at [724, 250] on img "grid" at bounding box center [725, 217] width 243 height 129
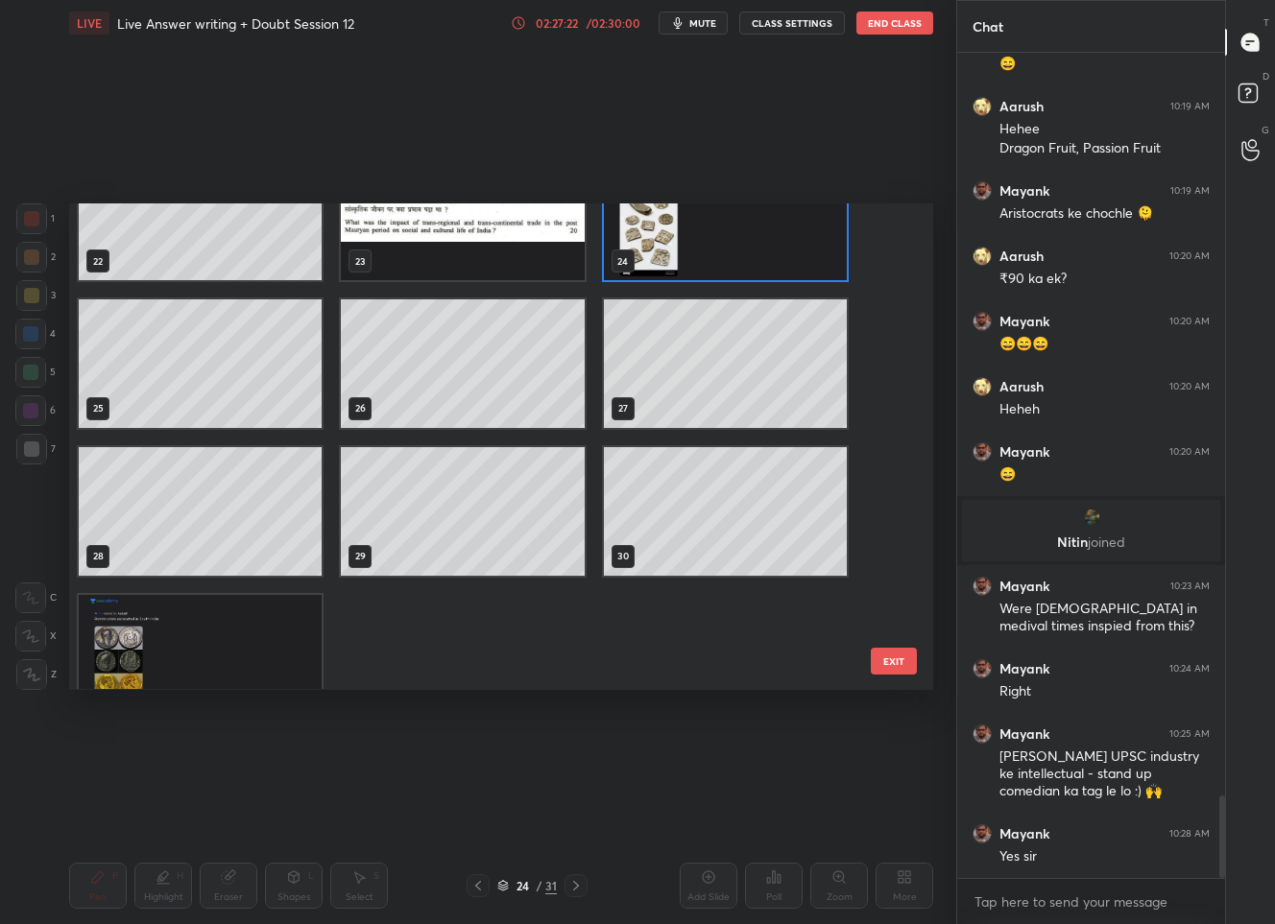
scroll to position [1033, 0]
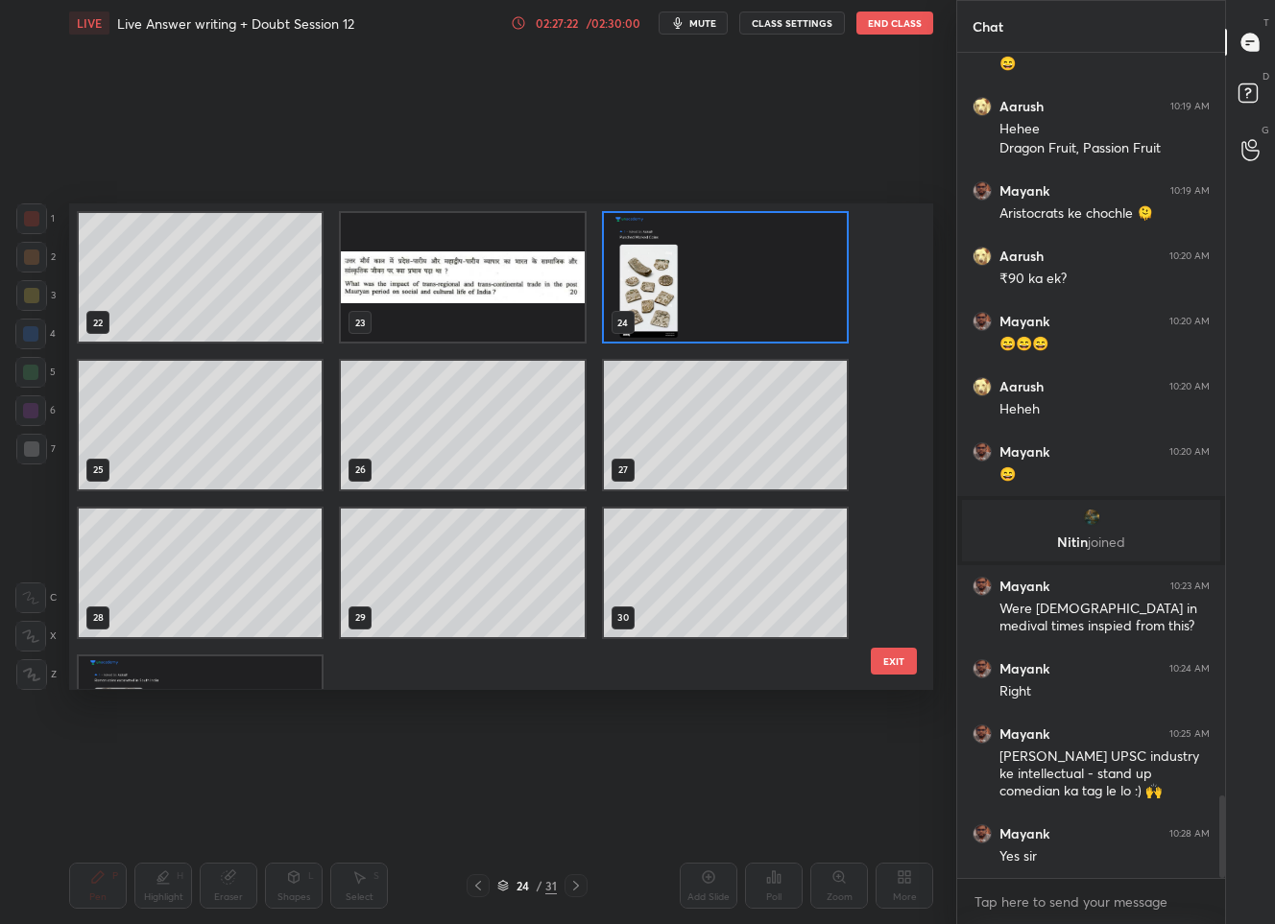
click at [724, 250] on div "16 17 18 19 20 21 22 23 24 25 26 27 28 29 30 31" at bounding box center [484, 446] width 830 height 486
click at [724, 250] on img "grid" at bounding box center [725, 278] width 243 height 129
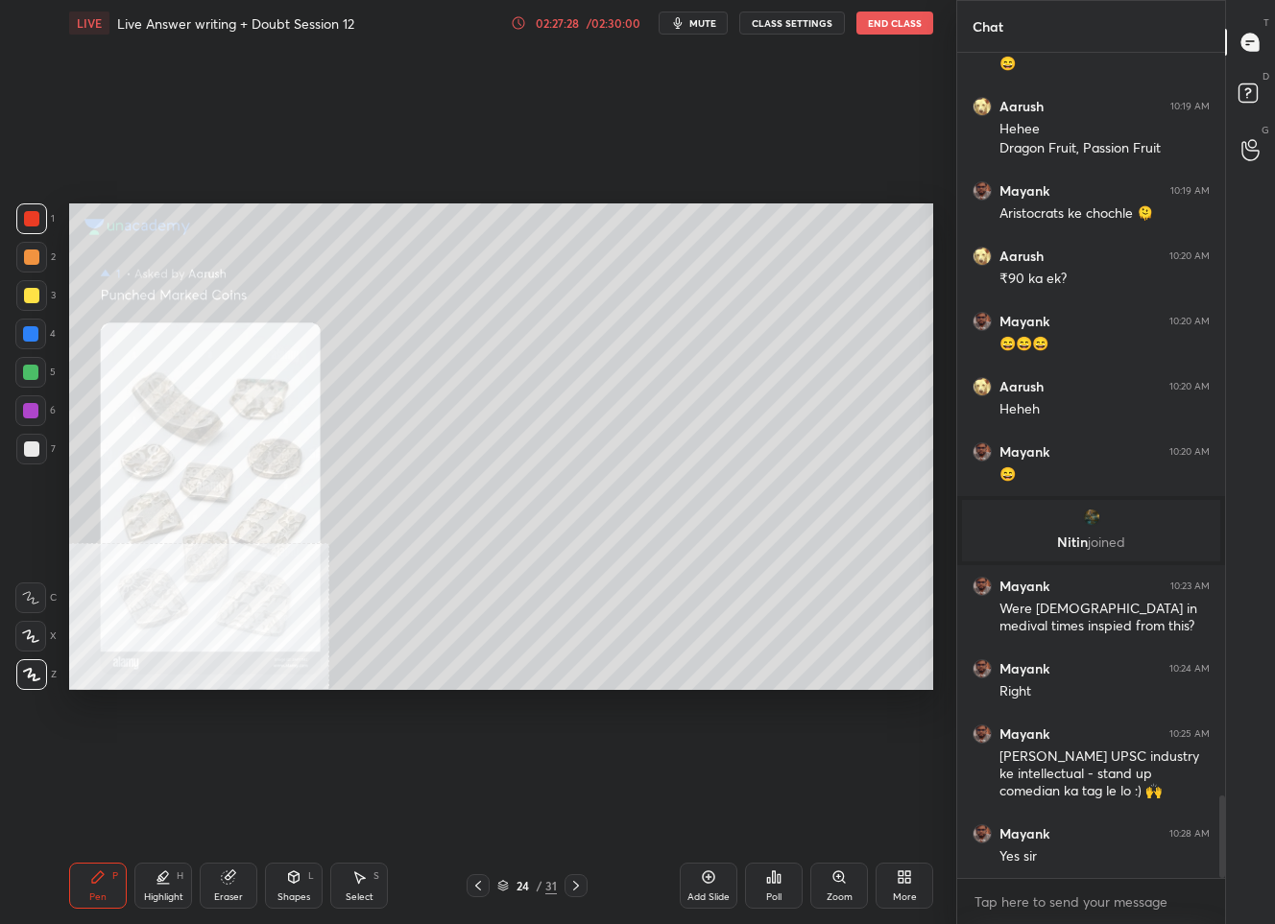
click at [516, 880] on div "24" at bounding box center [522, 886] width 19 height 12
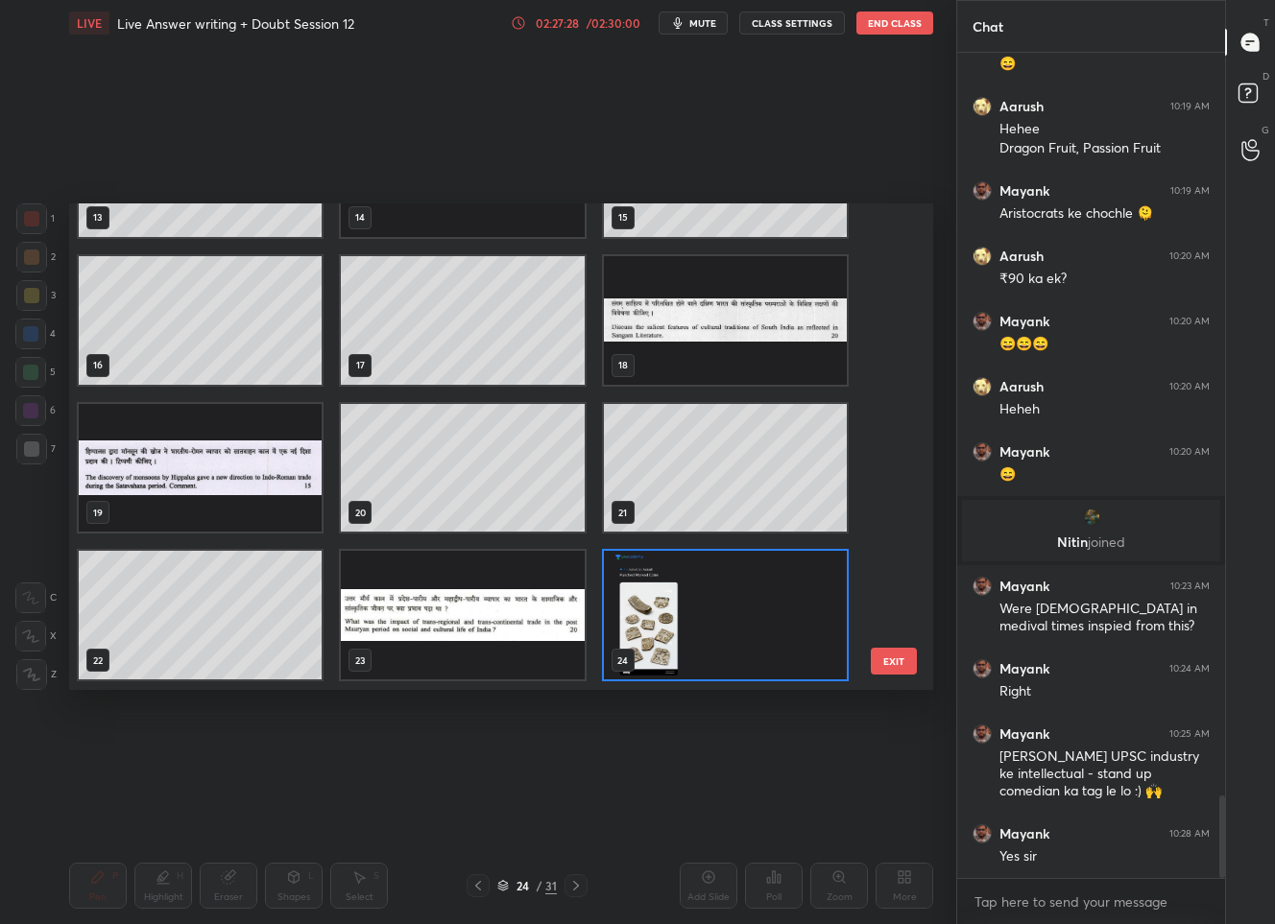
scroll to position [1136, 0]
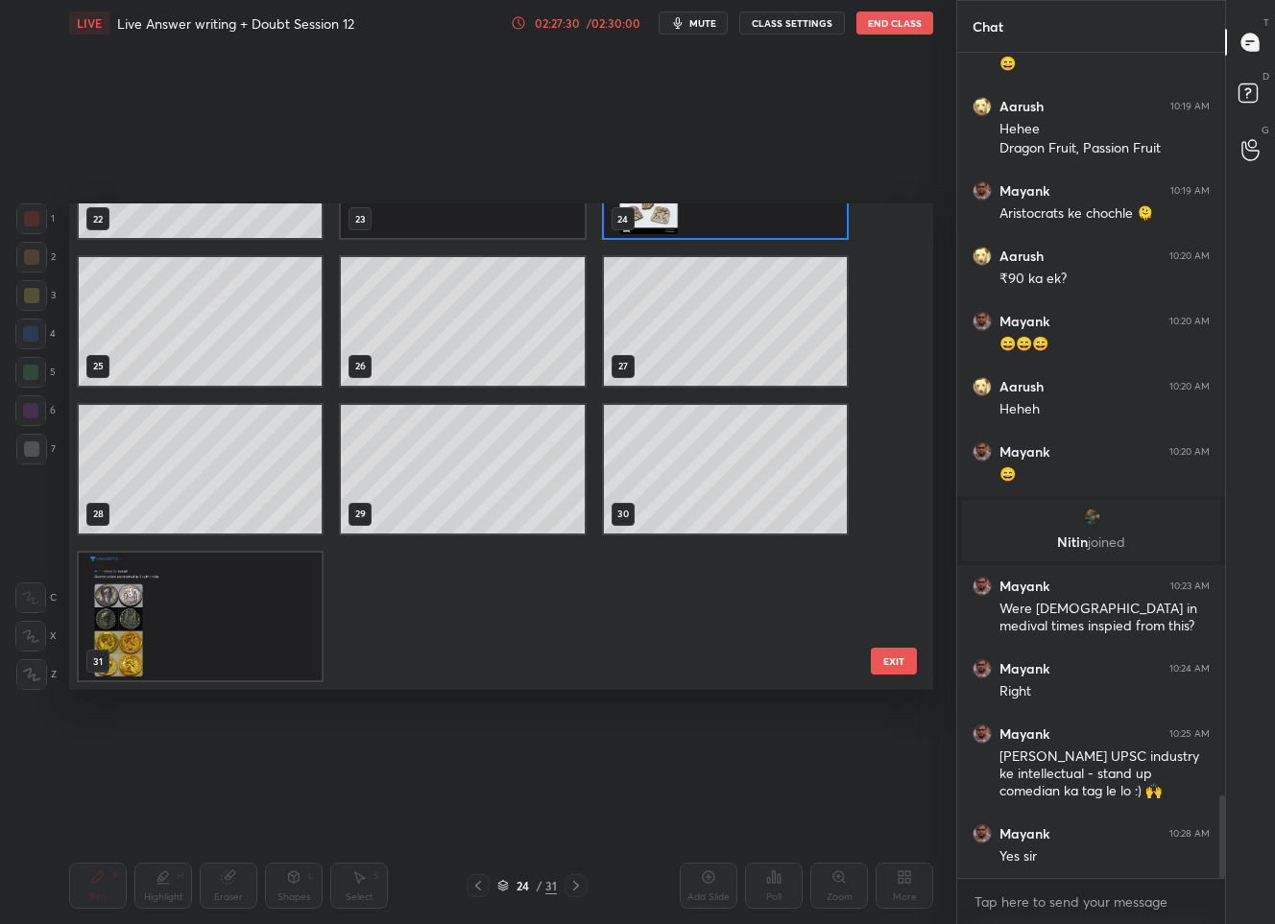
click at [108, 632] on img "grid" at bounding box center [200, 617] width 243 height 129
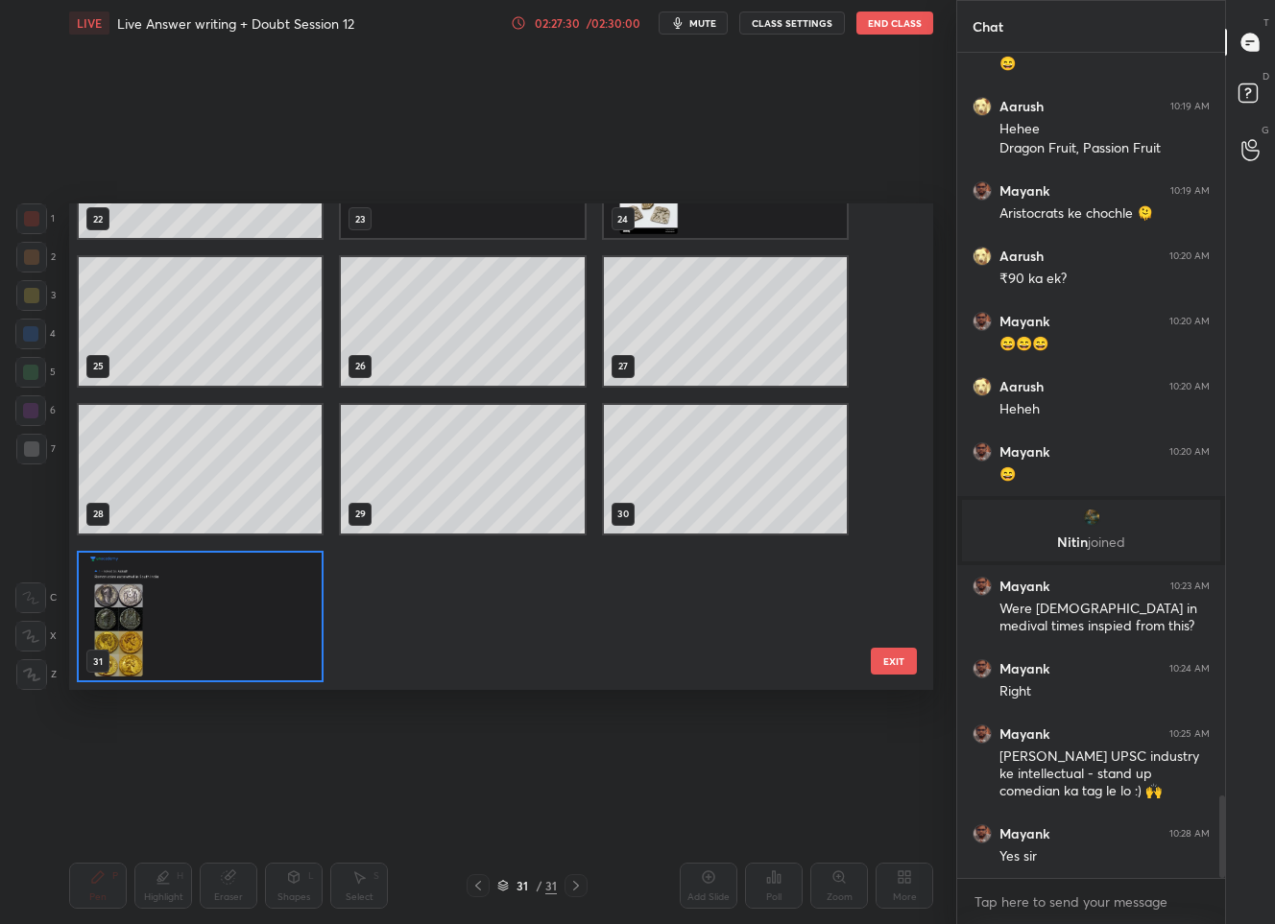
click at [108, 632] on img "grid" at bounding box center [200, 617] width 243 height 129
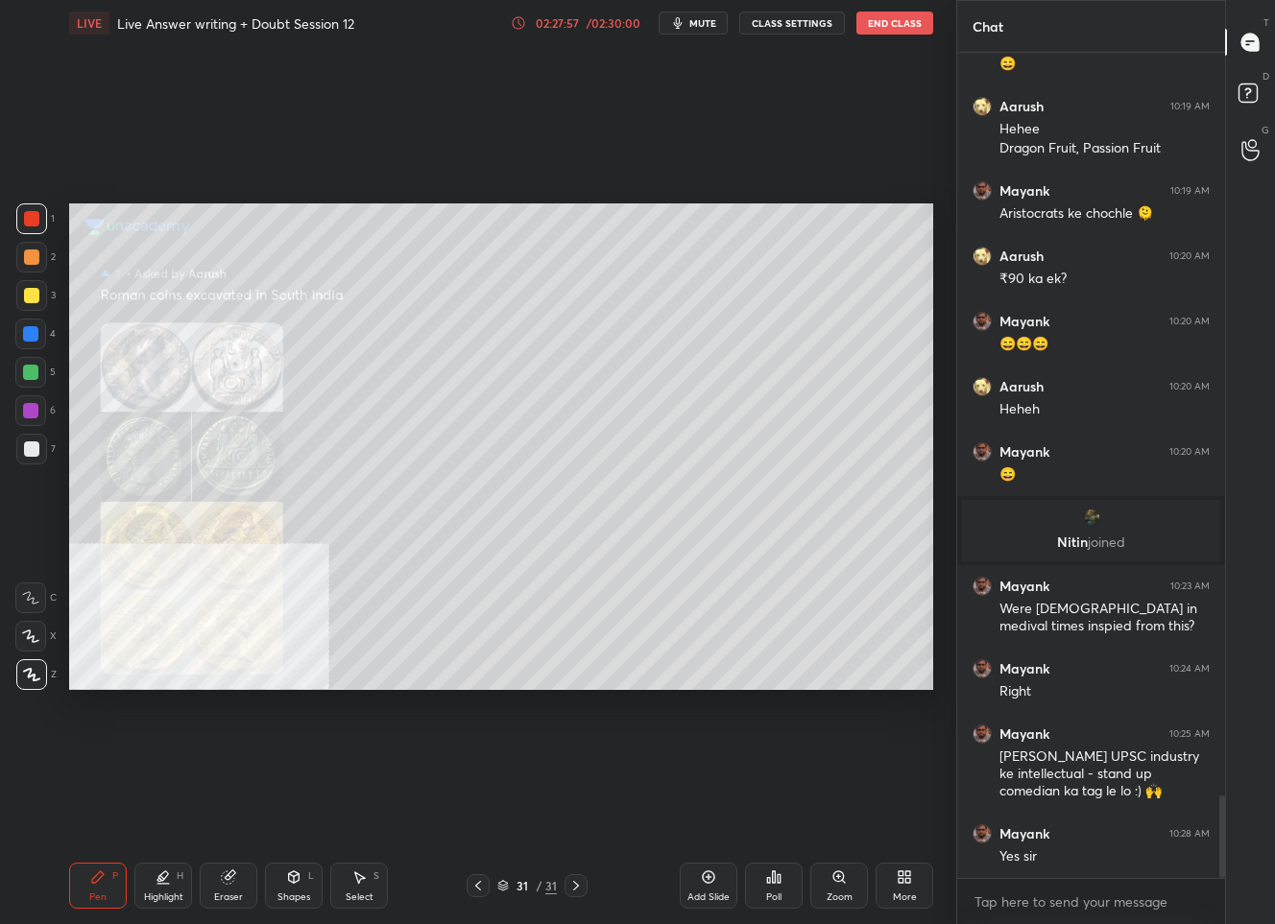
click at [540, 884] on div "/" at bounding box center [539, 886] width 6 height 12
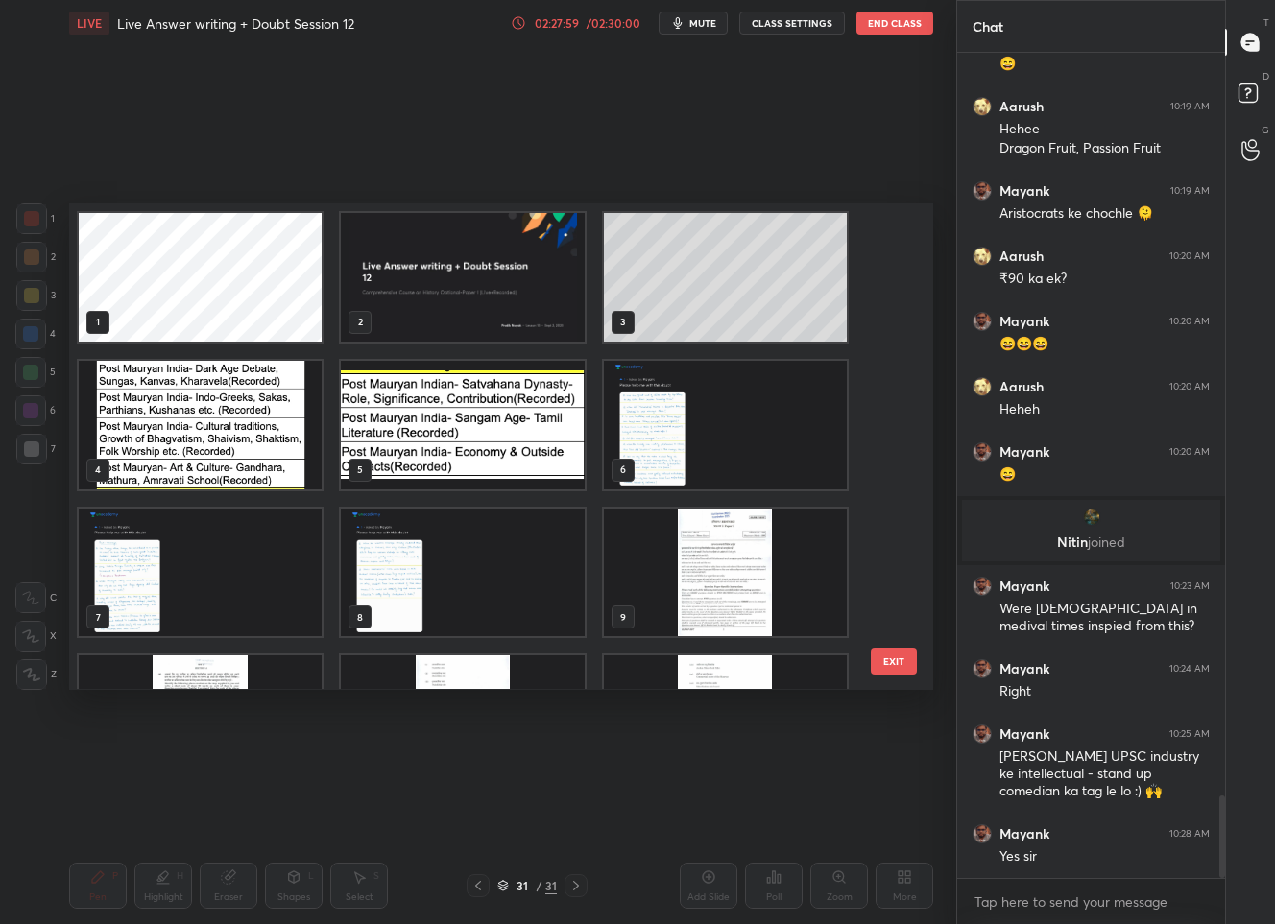
scroll to position [9, 0]
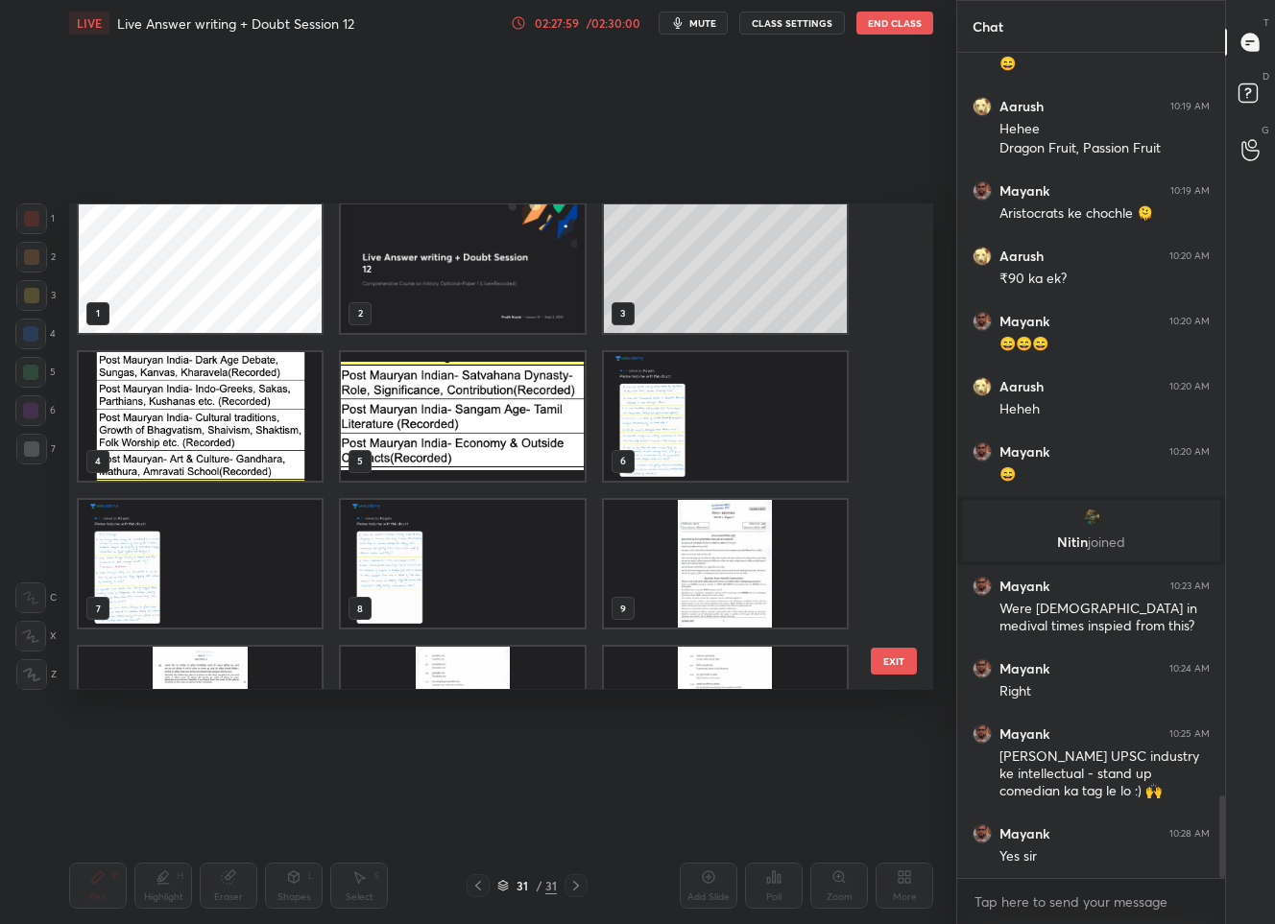
click at [373, 426] on img "grid" at bounding box center [462, 416] width 243 height 129
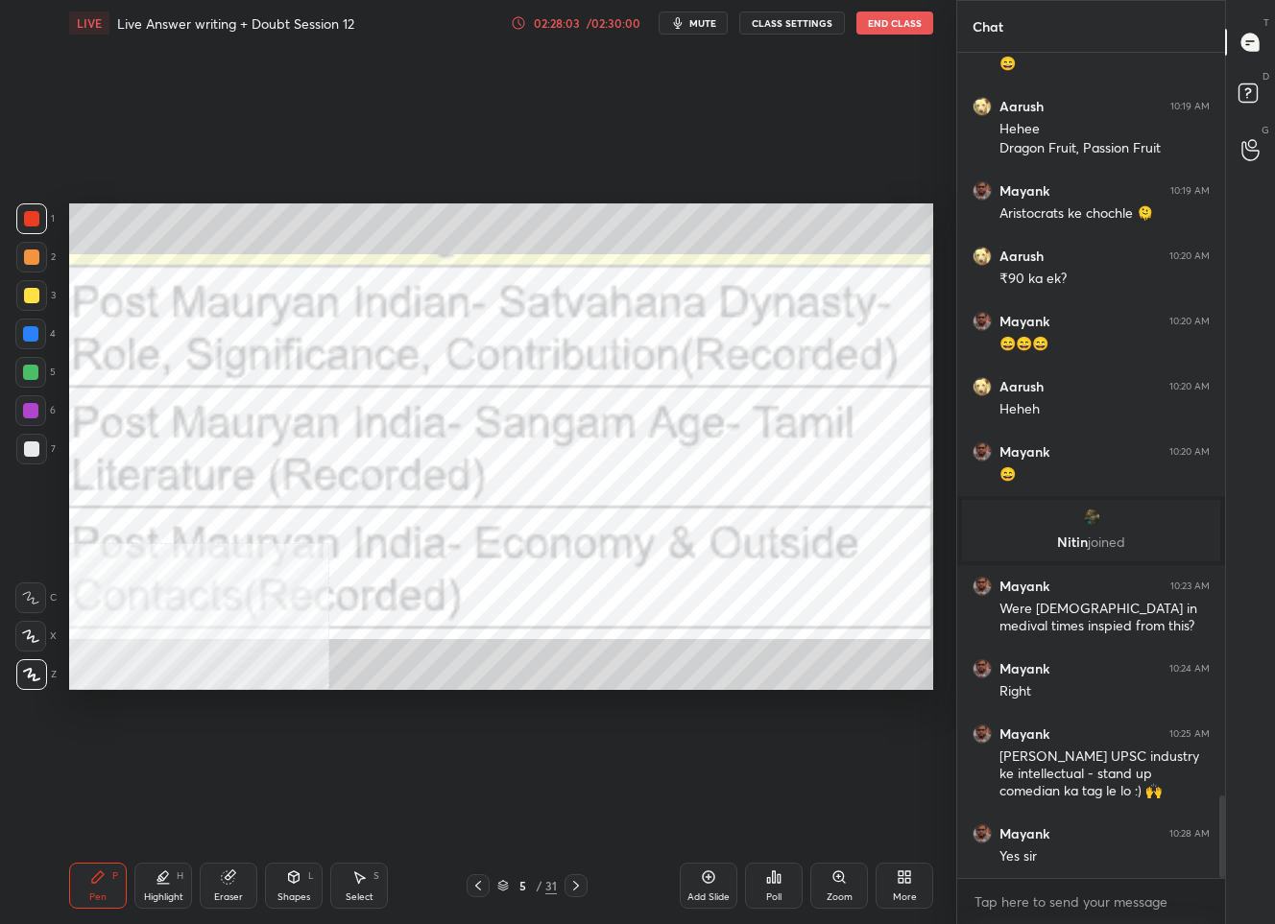
click at [482, 882] on icon at bounding box center [477, 885] width 15 height 15
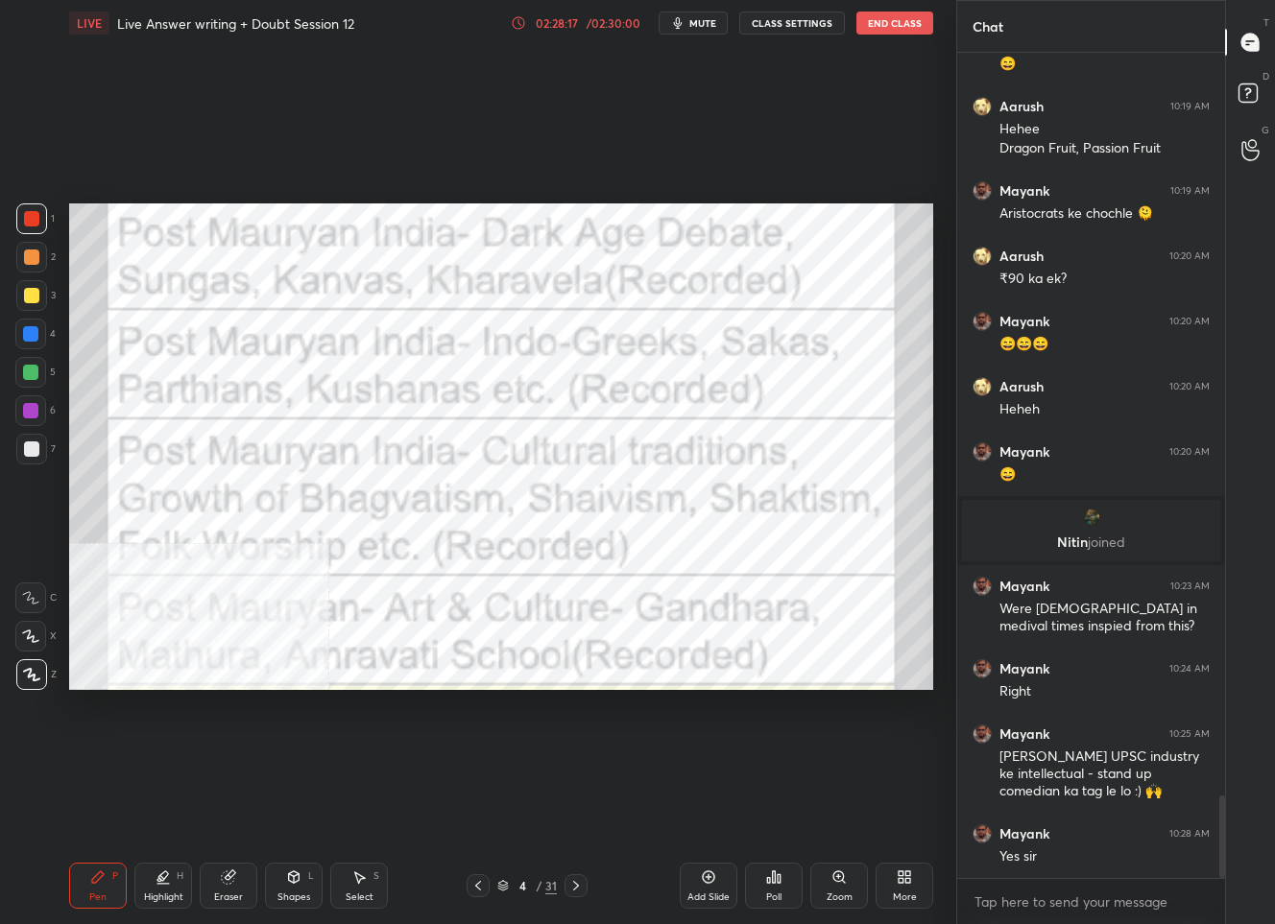
click at [518, 881] on div "4" at bounding box center [522, 886] width 19 height 12
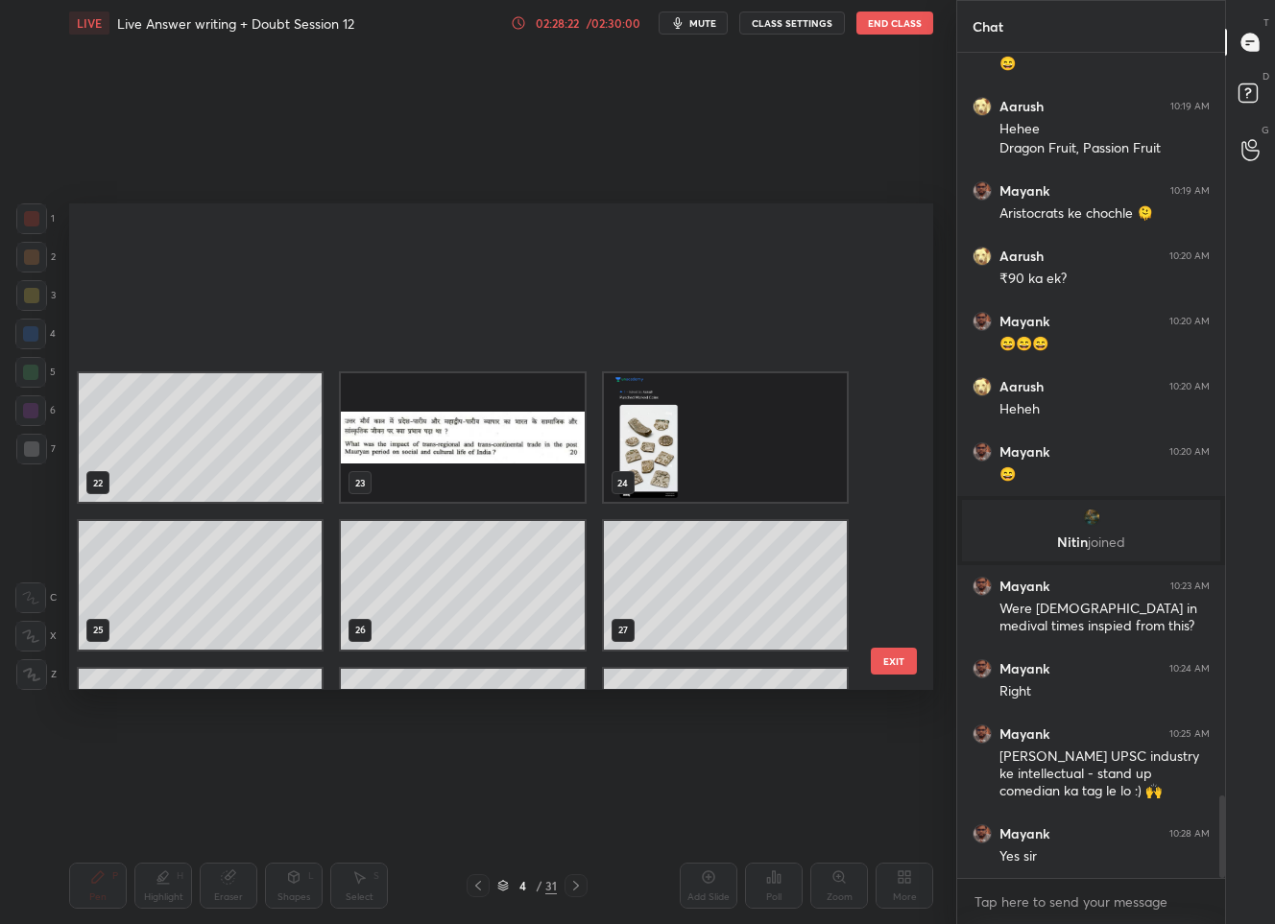
scroll to position [1136, 0]
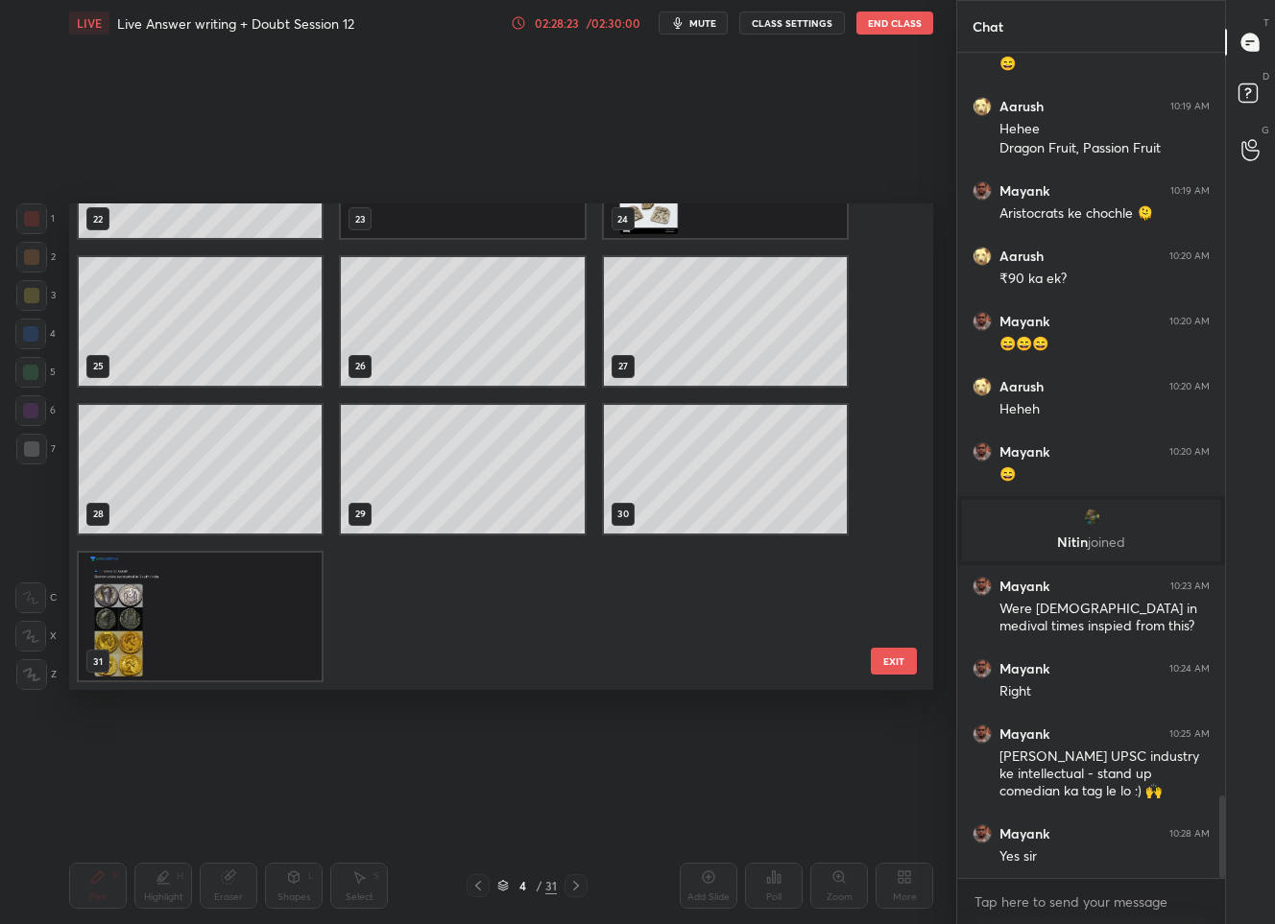
click at [212, 674] on img "grid" at bounding box center [200, 617] width 243 height 129
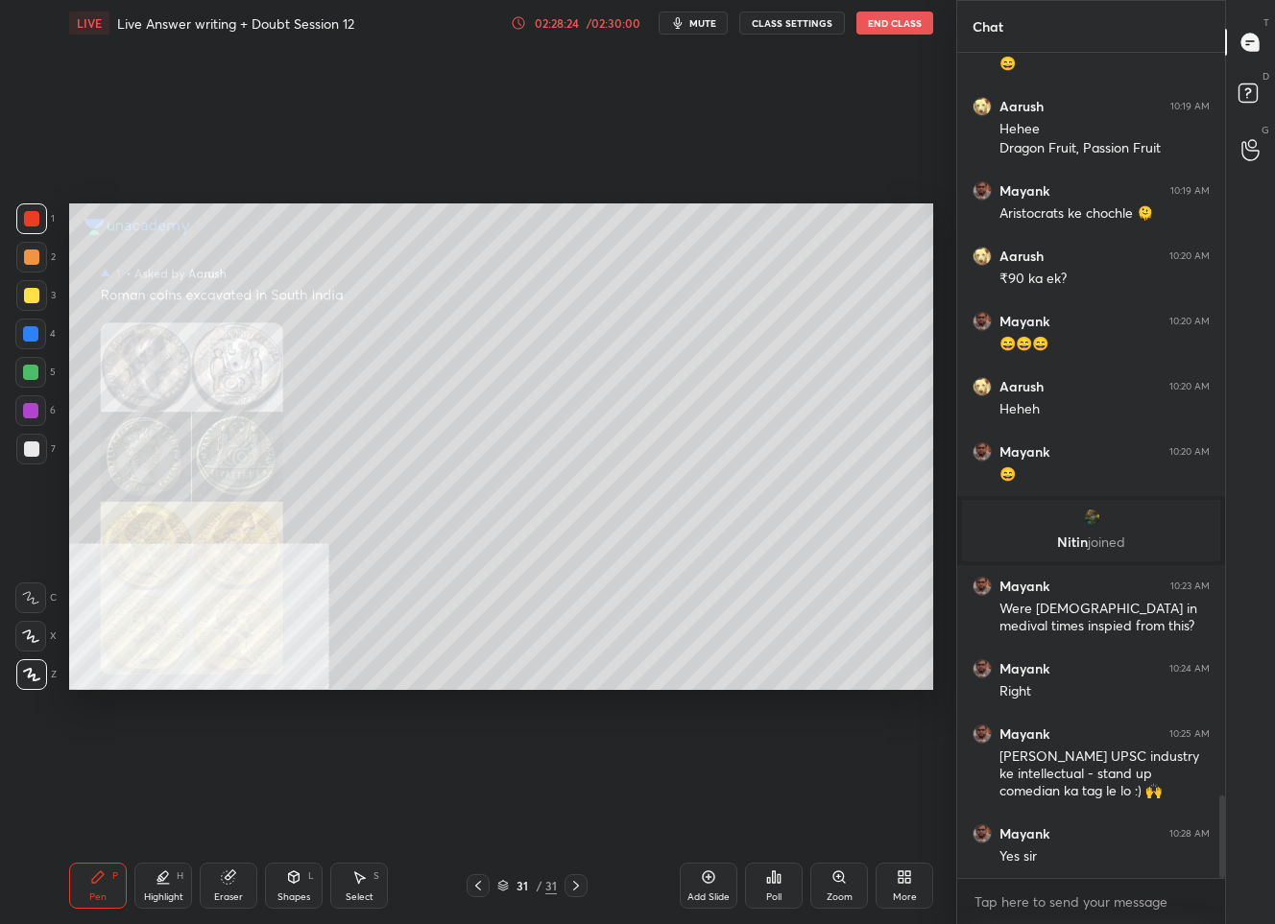
click at [212, 674] on img "grid" at bounding box center [200, 617] width 243 height 129
click at [708, 871] on icon at bounding box center [708, 877] width 15 height 15
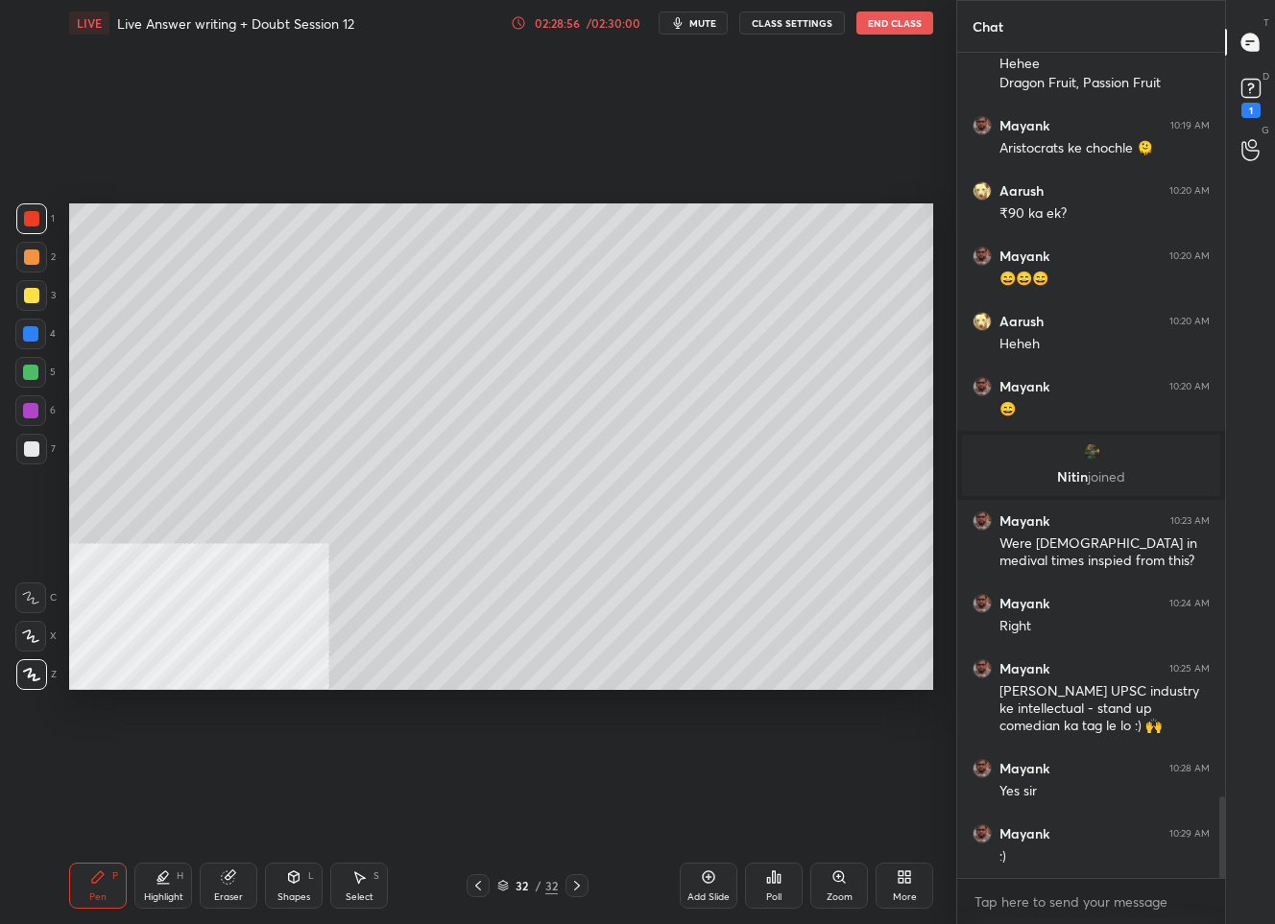
scroll to position [7544, 0]
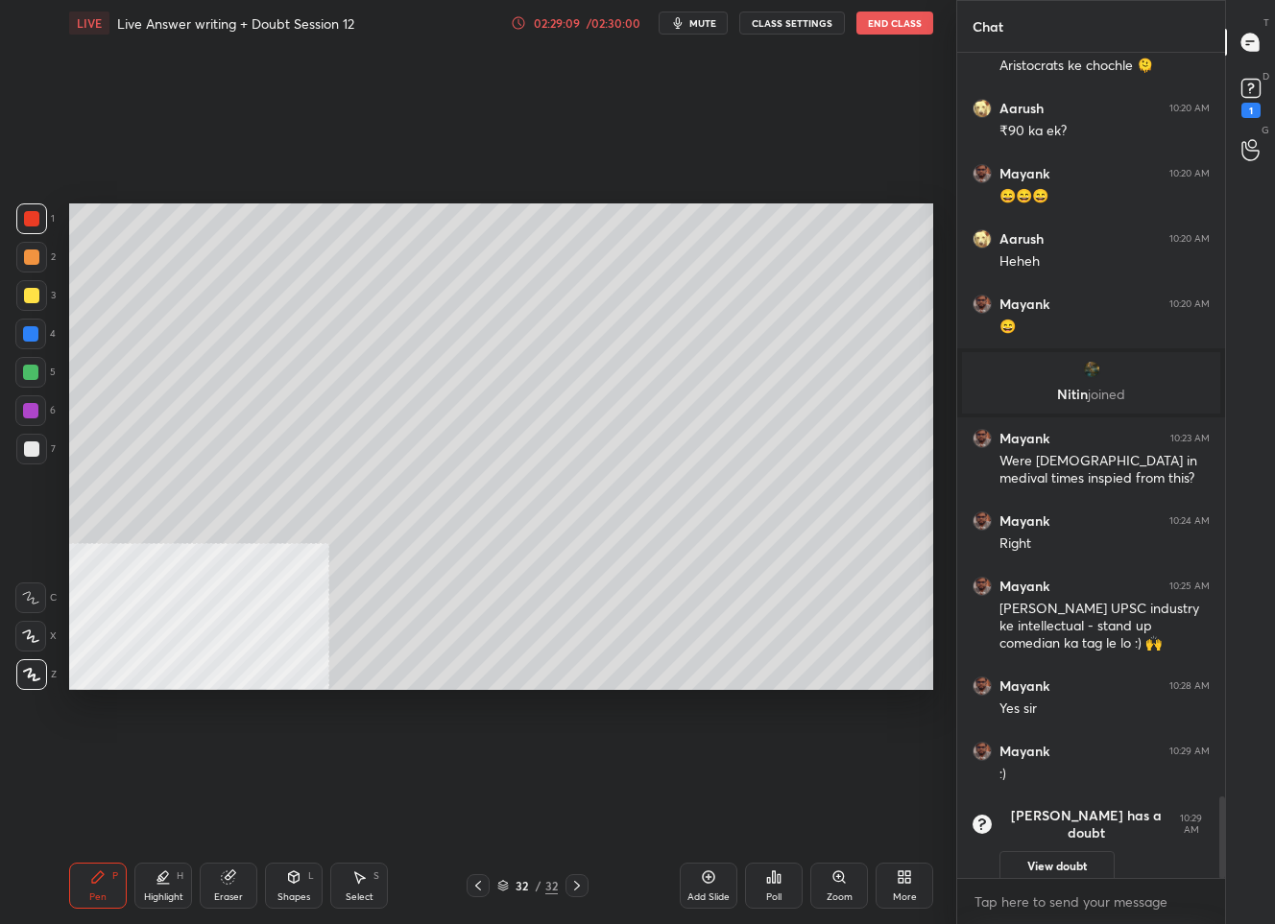
click at [372, 731] on div "Setting up your live class Poll for secs No correct answer Start poll" at bounding box center [500, 446] width 879 height 801
click at [899, 868] on div "More" at bounding box center [904, 886] width 58 height 46
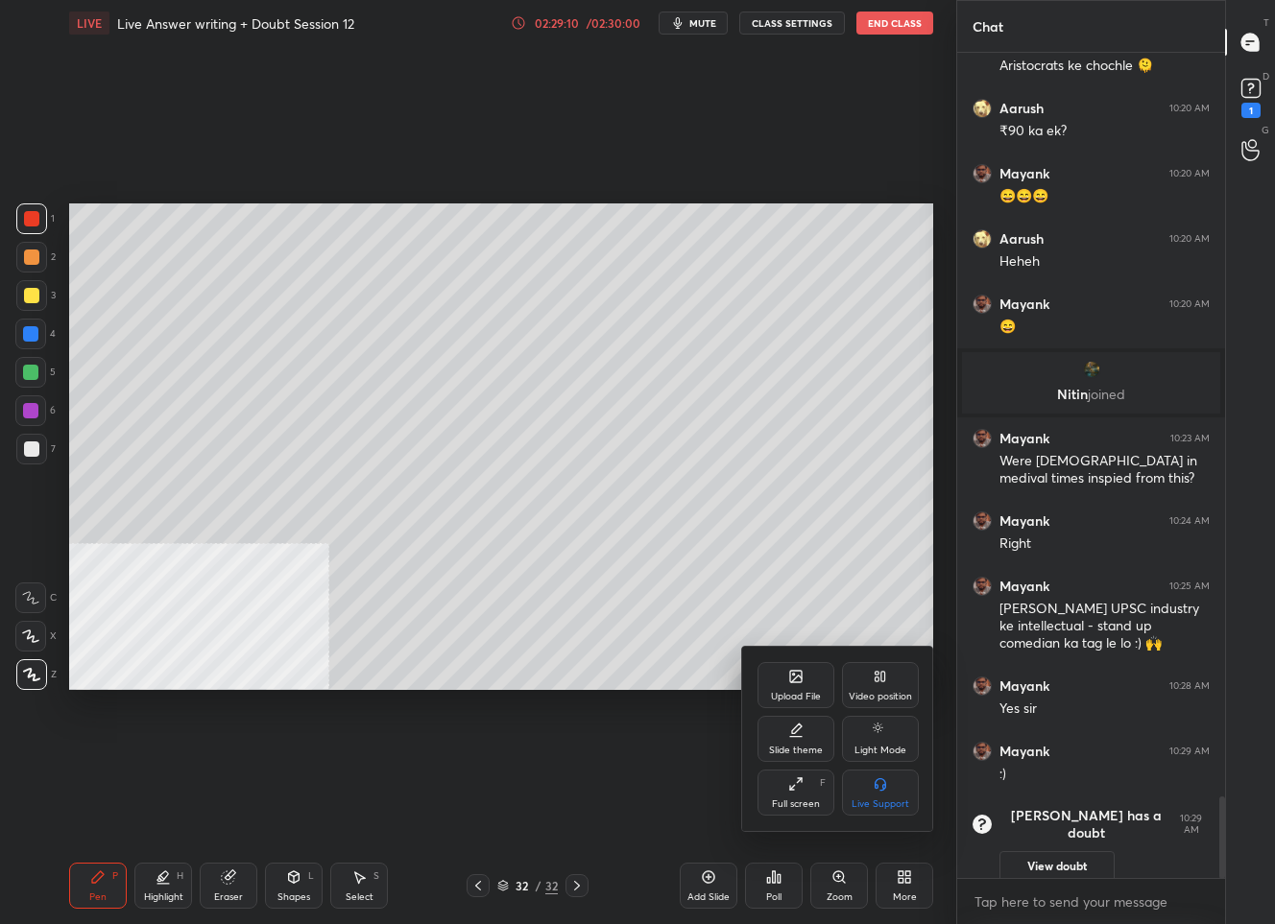
click at [793, 686] on div "Upload File" at bounding box center [795, 685] width 77 height 46
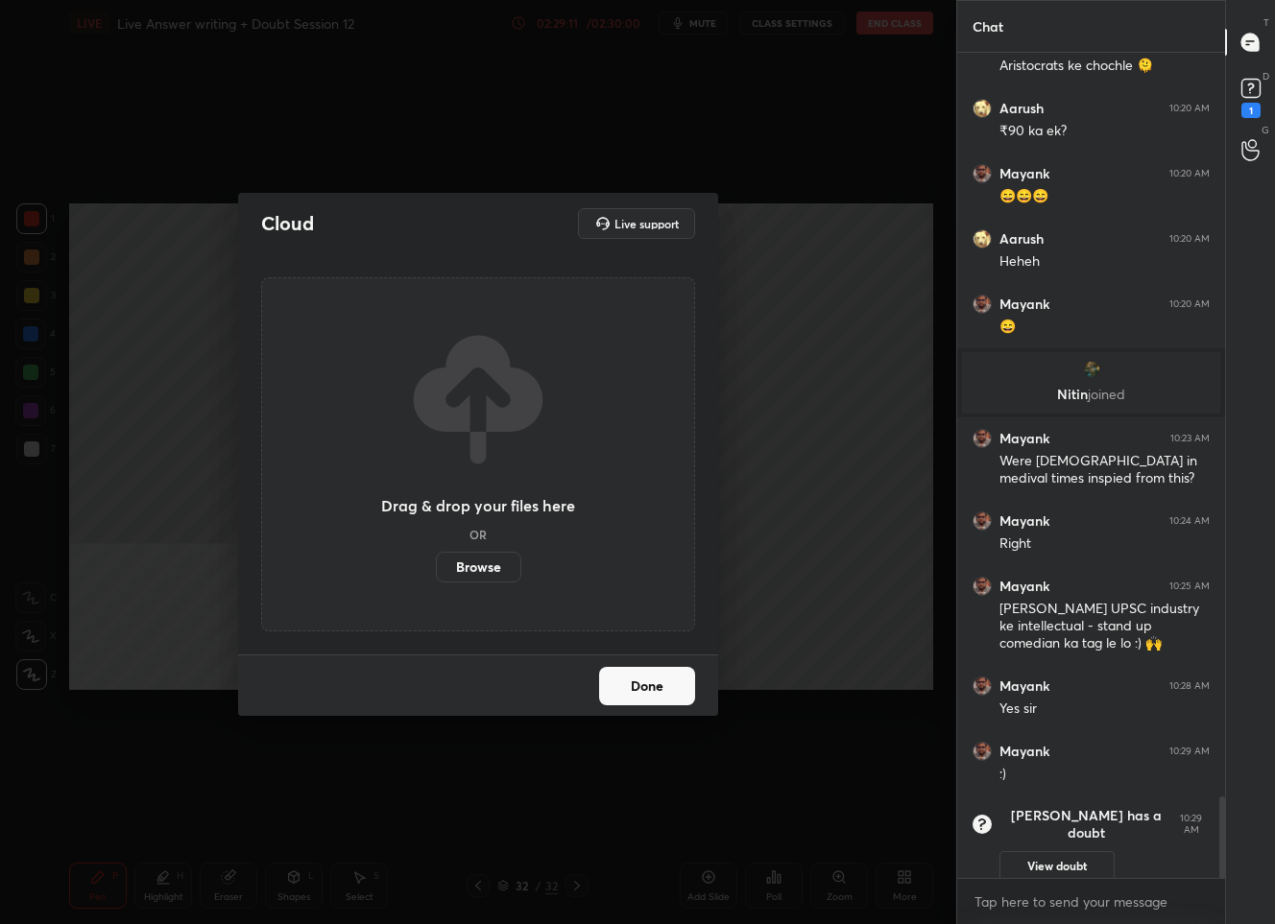
click at [457, 577] on label "Browse" at bounding box center [478, 567] width 85 height 31
click at [436, 577] on input "Browse" at bounding box center [436, 567] width 0 height 31
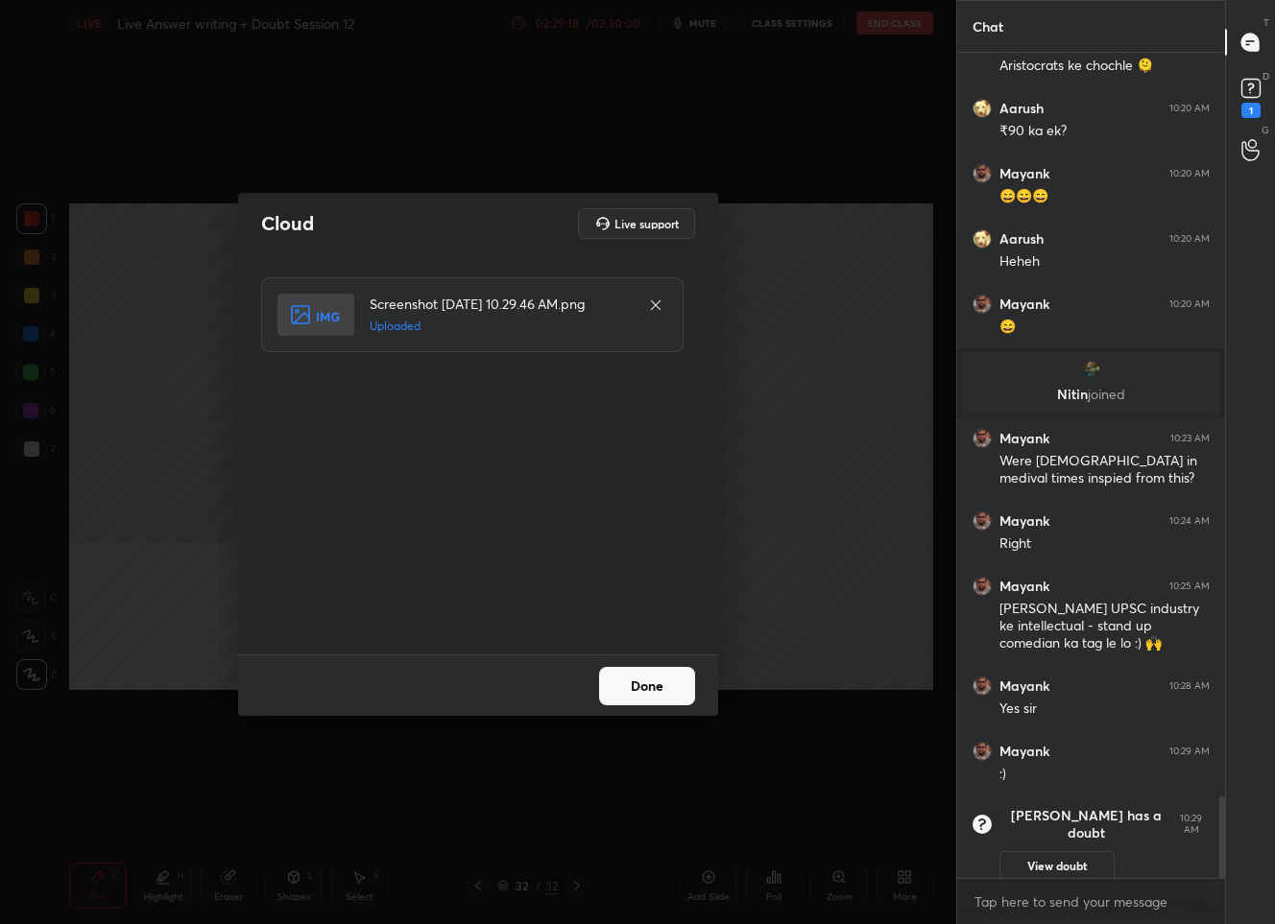
click at [624, 679] on button "Done" at bounding box center [647, 686] width 96 height 38
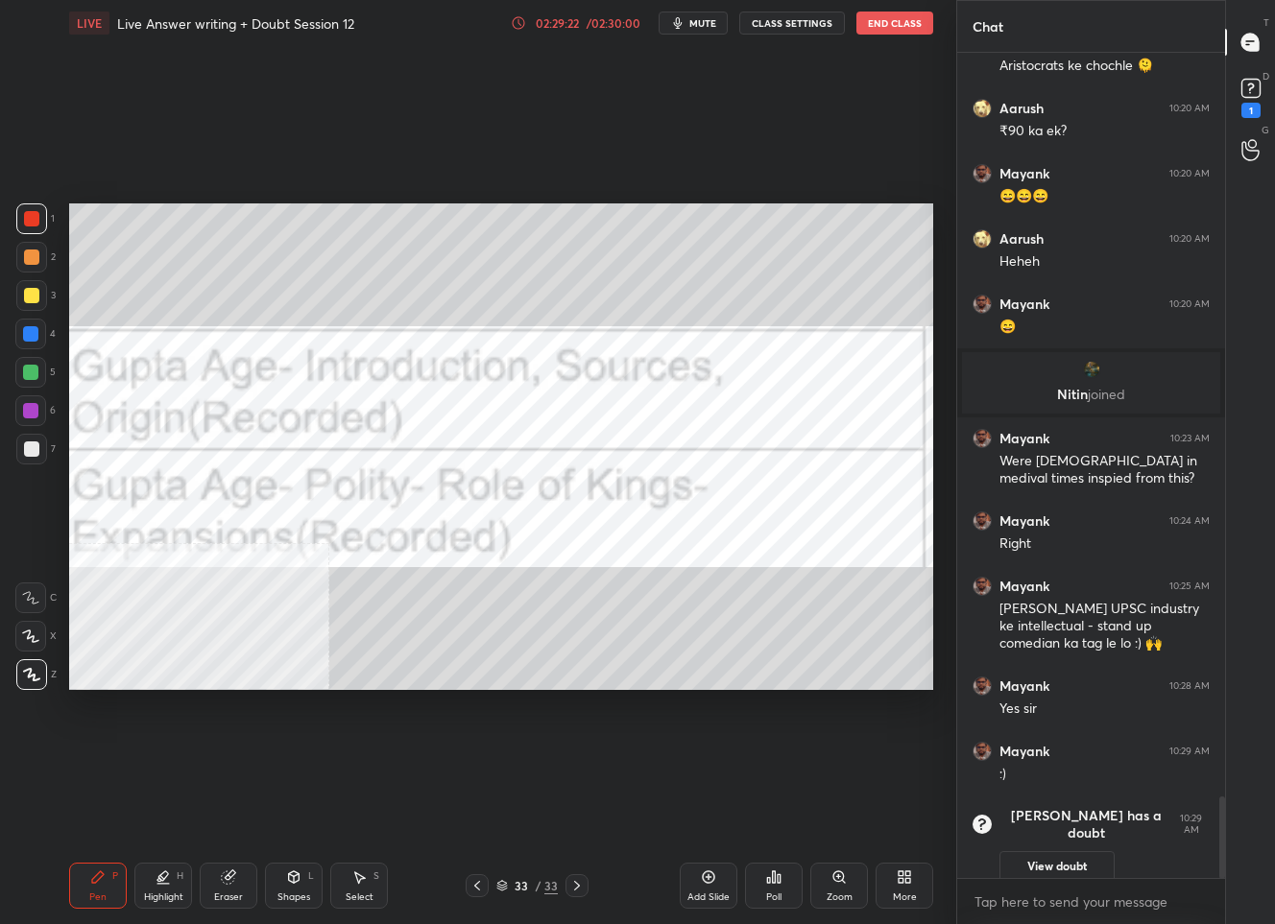
click at [896, 886] on div "More" at bounding box center [904, 886] width 58 height 46
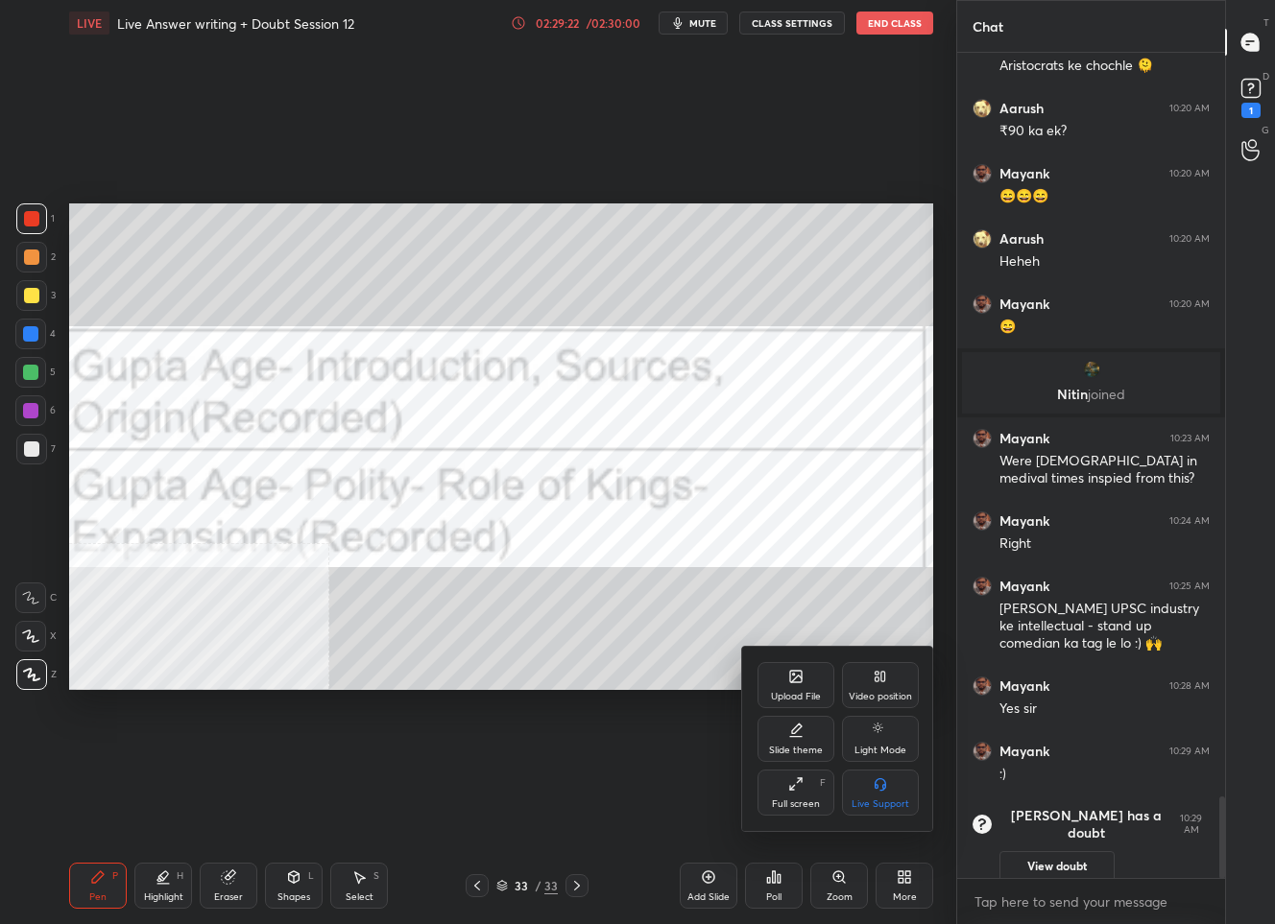
click at [790, 685] on div "Upload File" at bounding box center [795, 685] width 77 height 46
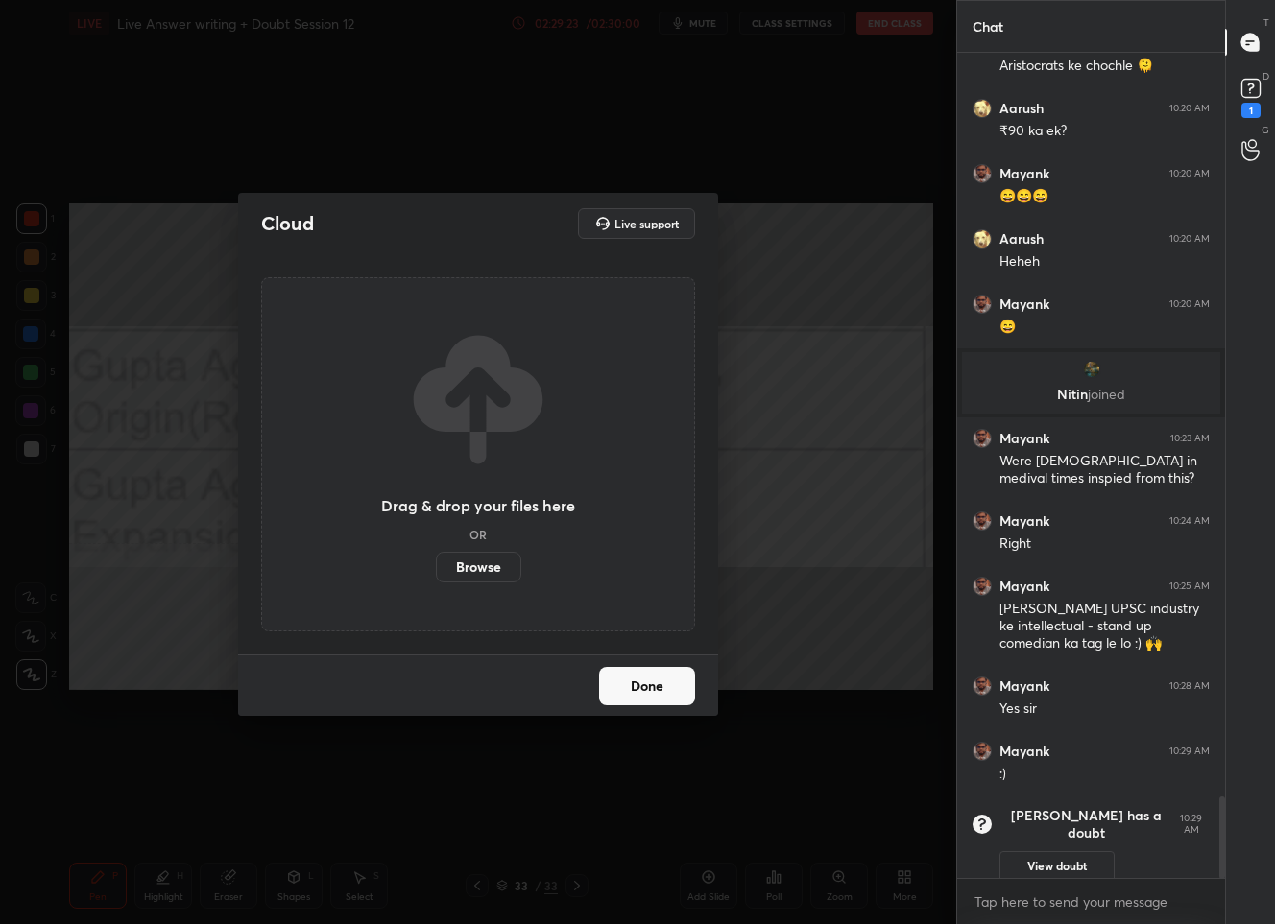
click at [471, 561] on label "Browse" at bounding box center [478, 567] width 85 height 31
click at [436, 561] on input "Browse" at bounding box center [436, 567] width 0 height 31
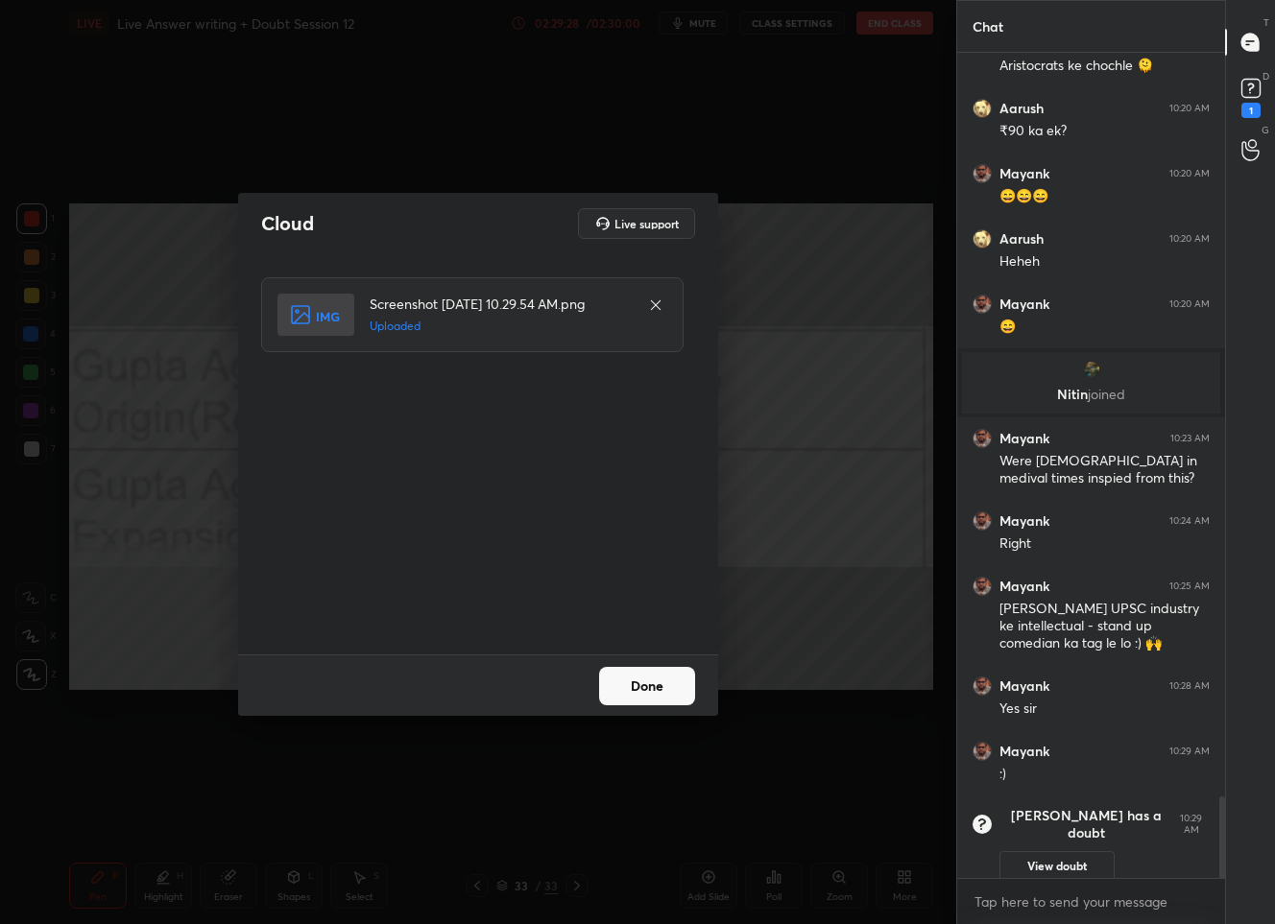
click at [619, 688] on button "Done" at bounding box center [647, 686] width 96 height 38
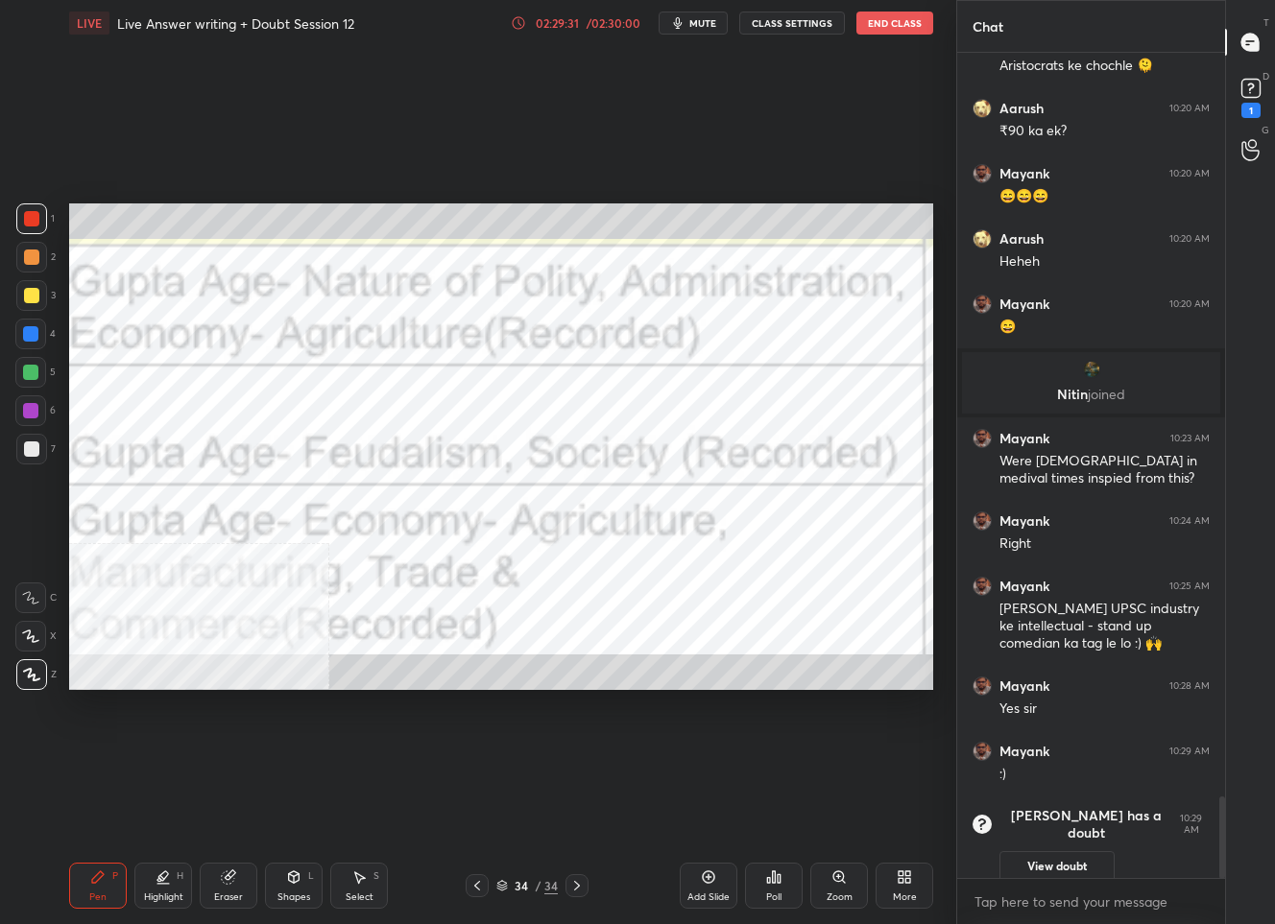
click at [913, 888] on div "More" at bounding box center [904, 886] width 58 height 46
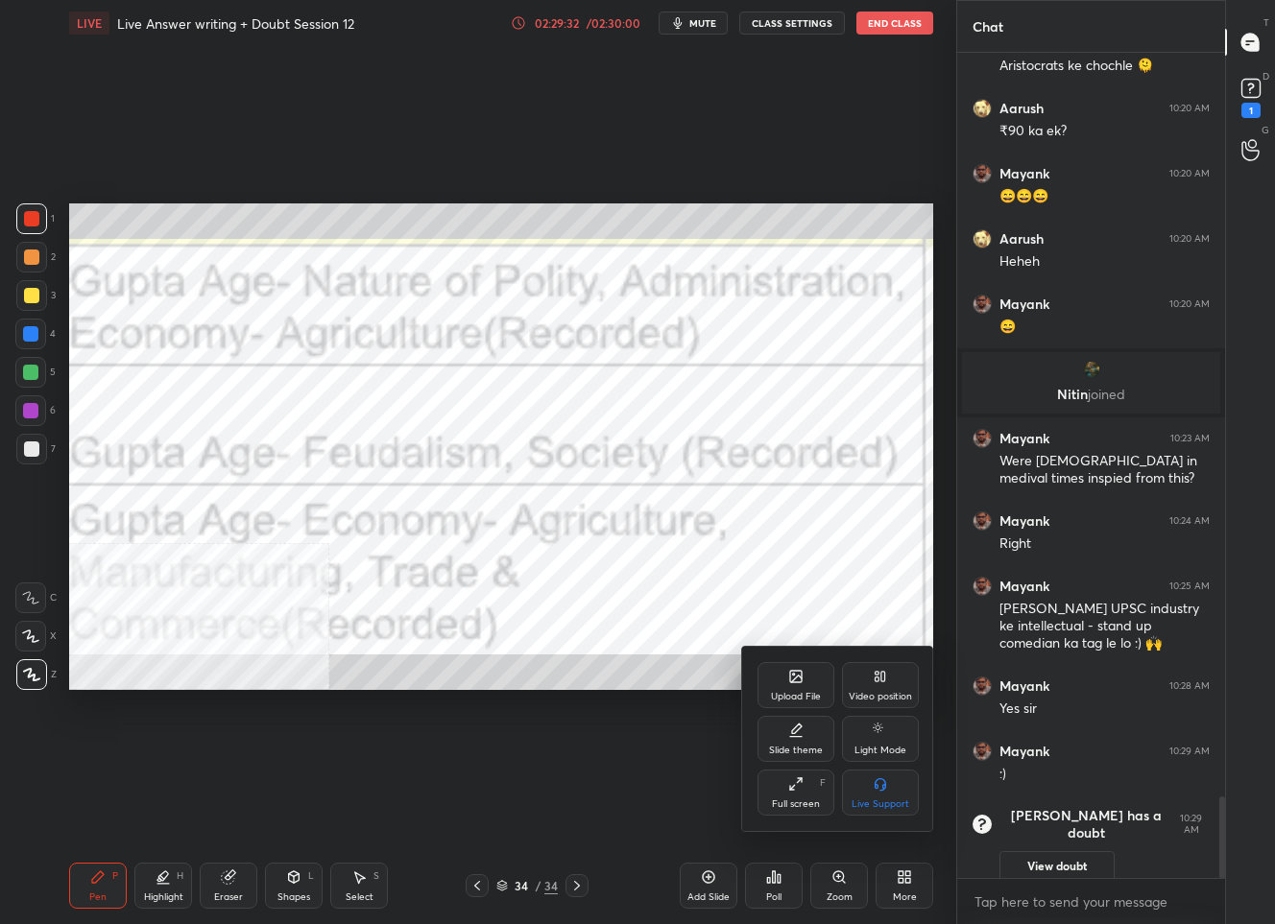
click at [775, 683] on div "Upload File" at bounding box center [795, 685] width 77 height 46
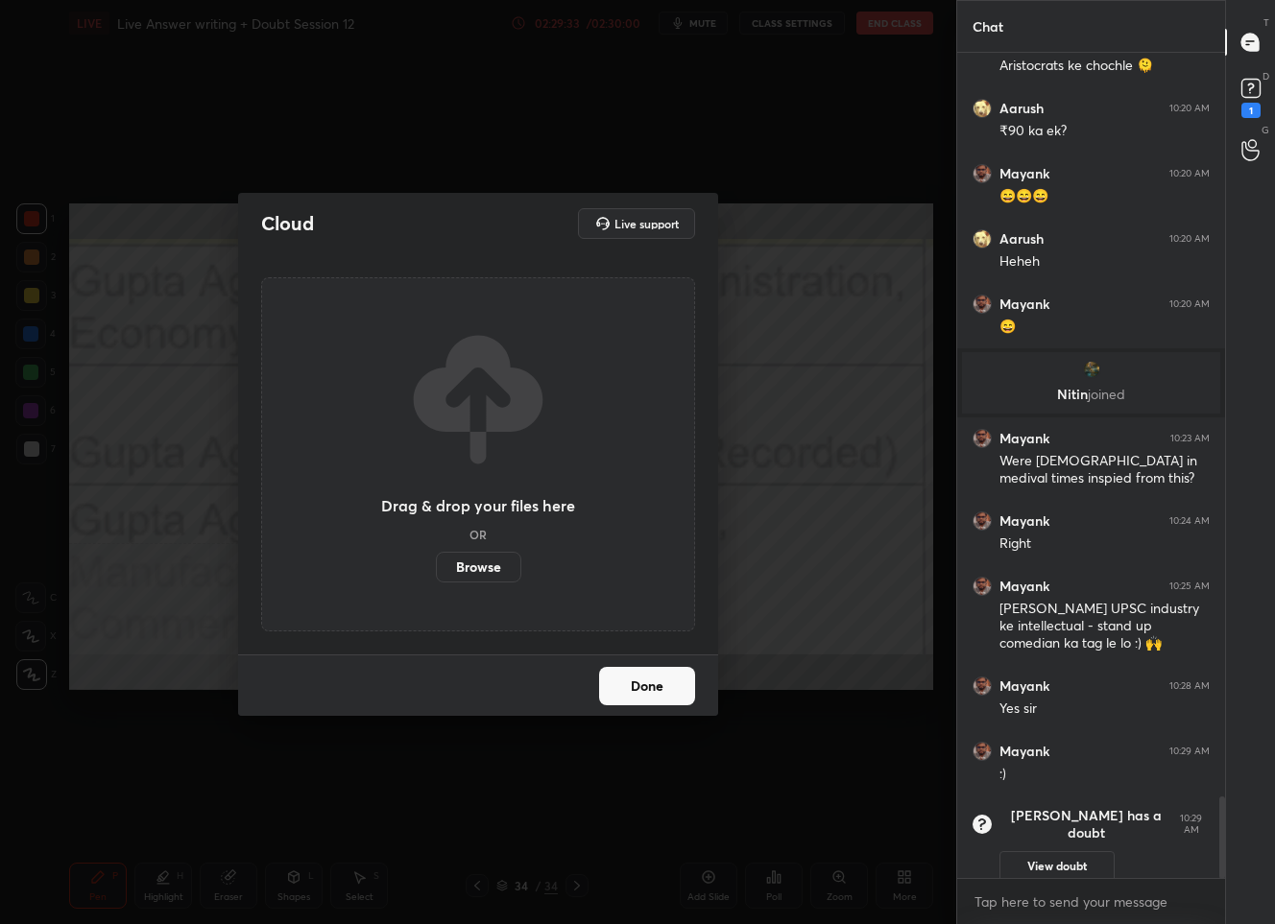
click at [471, 568] on label "Browse" at bounding box center [478, 567] width 85 height 31
click at [436, 568] on input "Browse" at bounding box center [436, 567] width 0 height 31
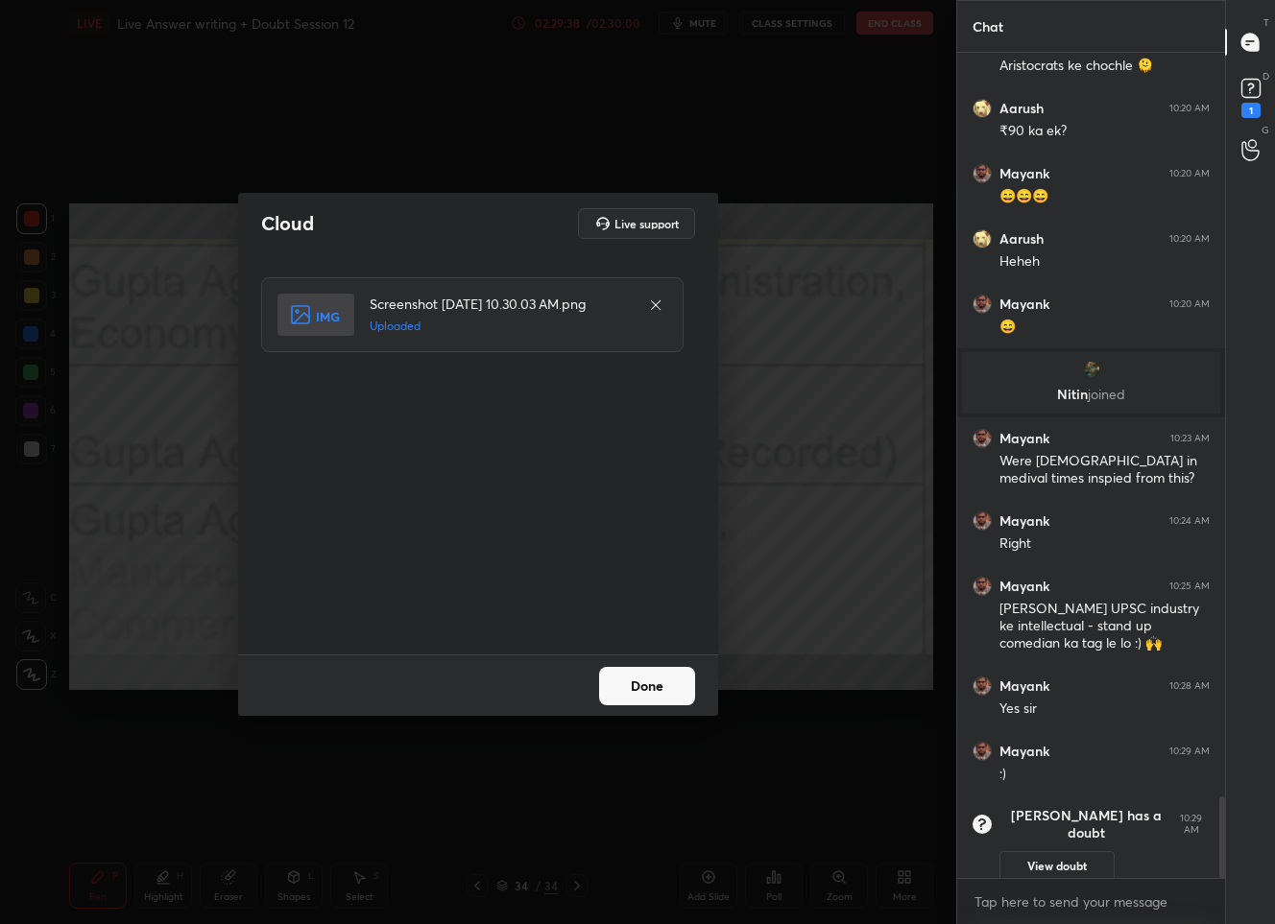
click at [659, 664] on div "Done" at bounding box center [478, 685] width 480 height 61
click at [656, 680] on button "Done" at bounding box center [647, 686] width 96 height 38
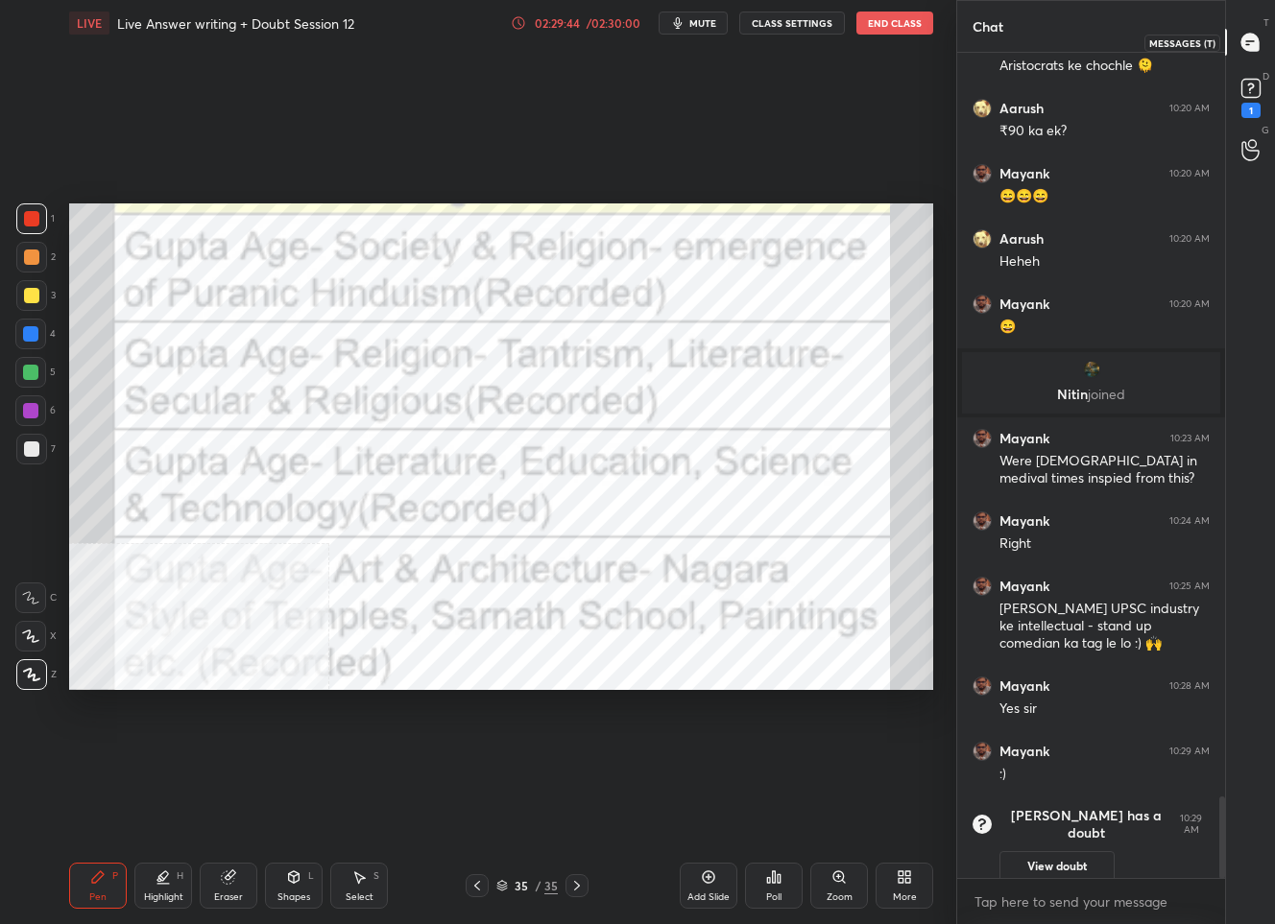
click at [1258, 42] on icon at bounding box center [1250, 43] width 20 height 20
click at [1241, 86] on rect at bounding box center [1250, 89] width 18 height 18
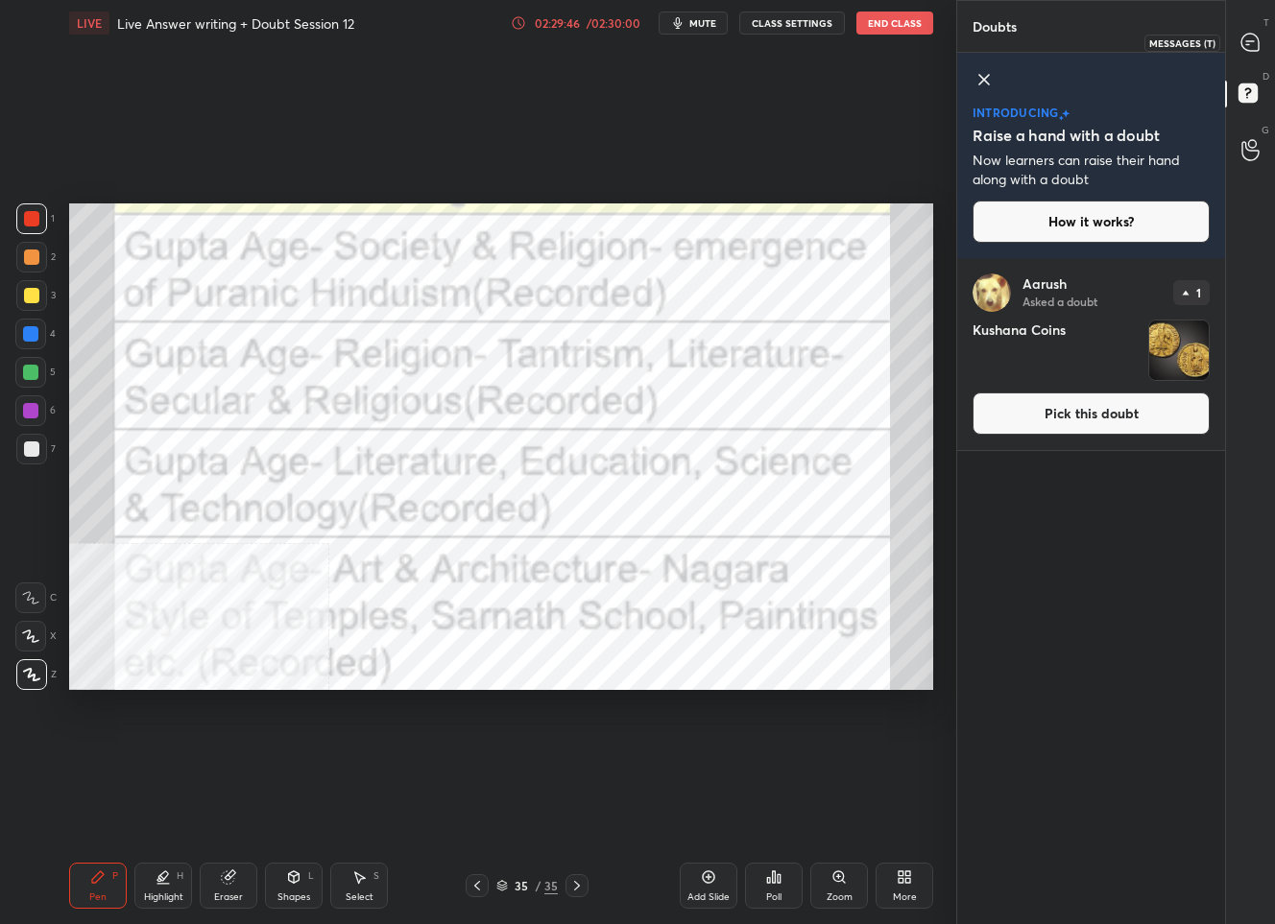
click at [1250, 51] on icon at bounding box center [1250, 43] width 20 height 20
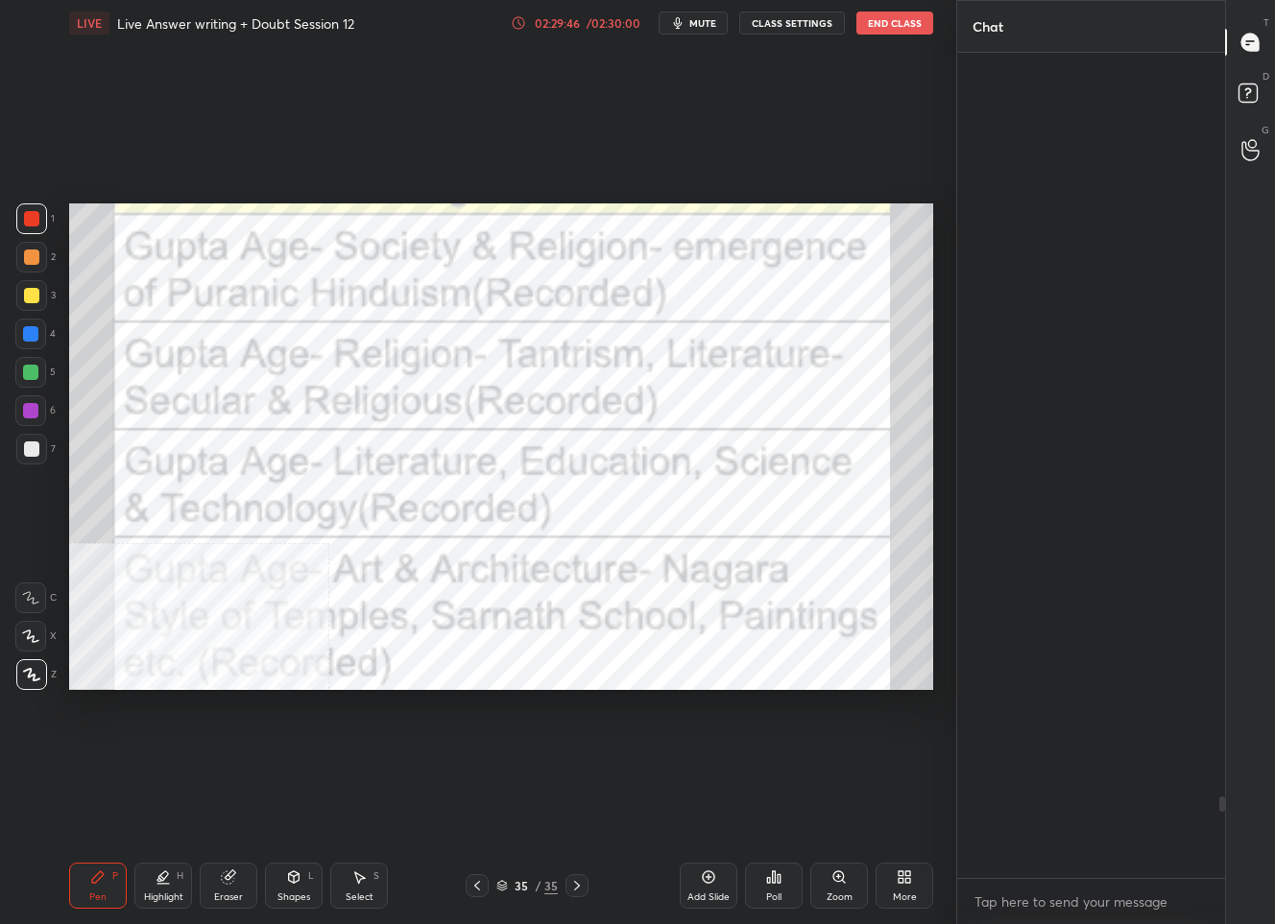
scroll to position [820, 262]
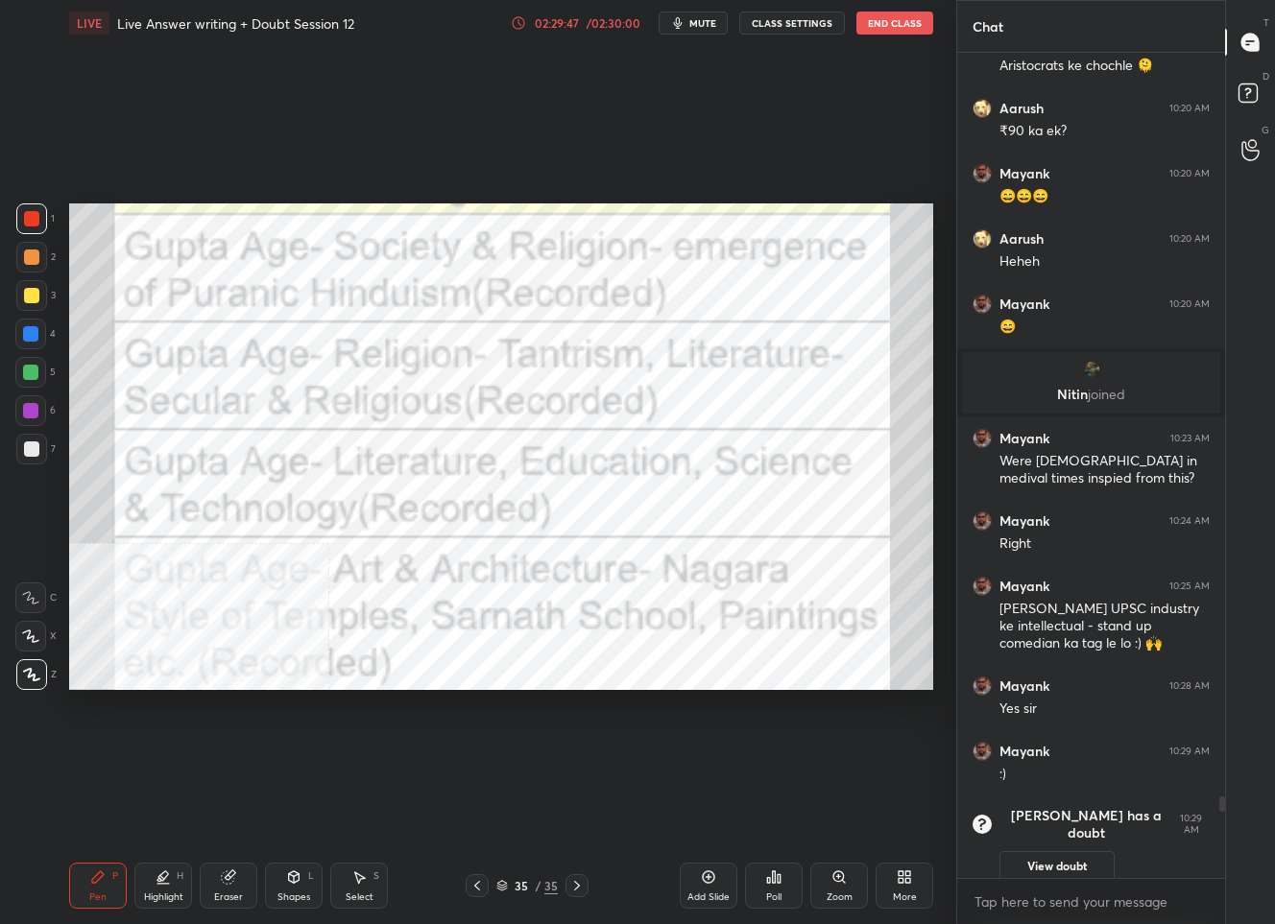
click at [478, 890] on icon at bounding box center [476, 885] width 15 height 15
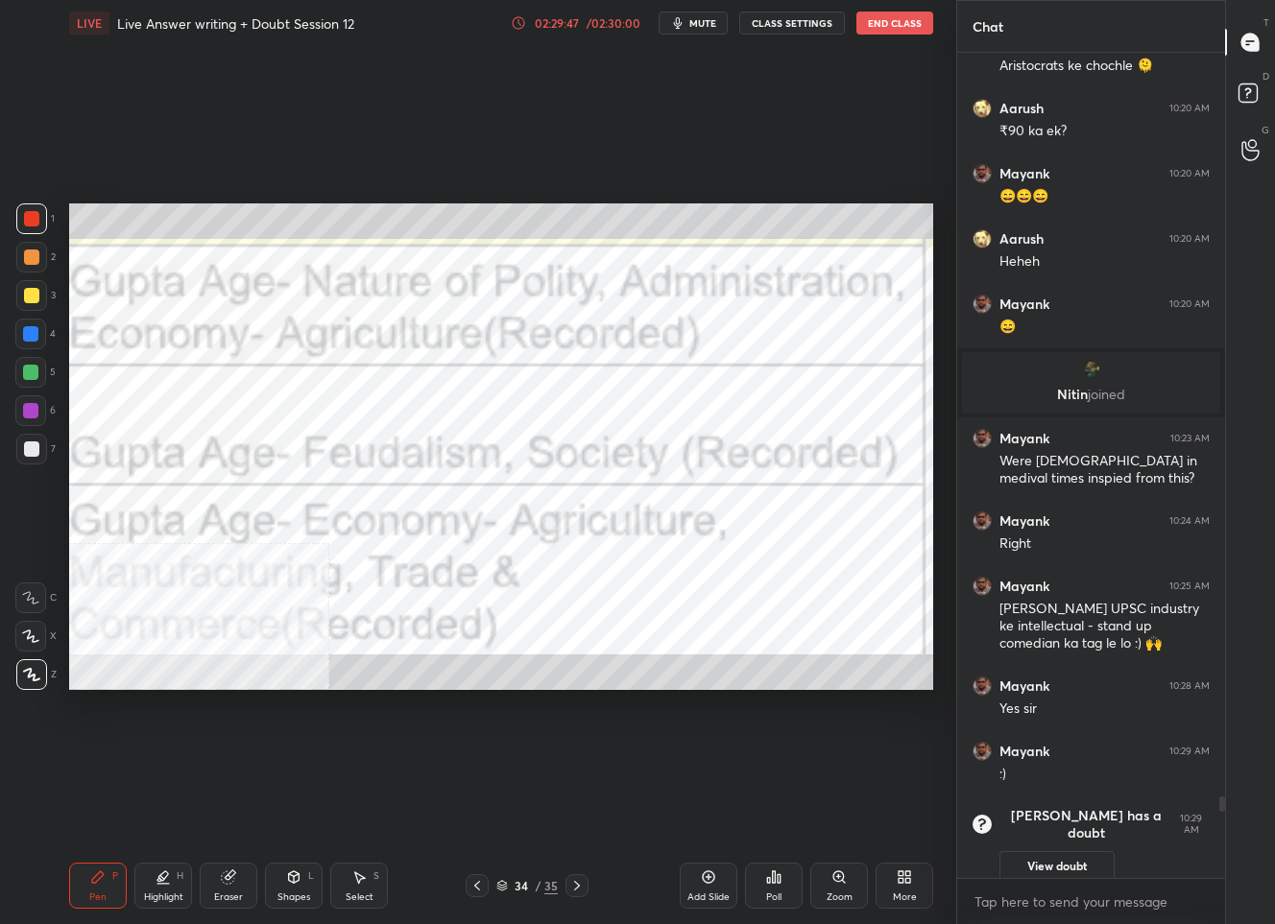
click at [478, 890] on icon at bounding box center [476, 885] width 15 height 15
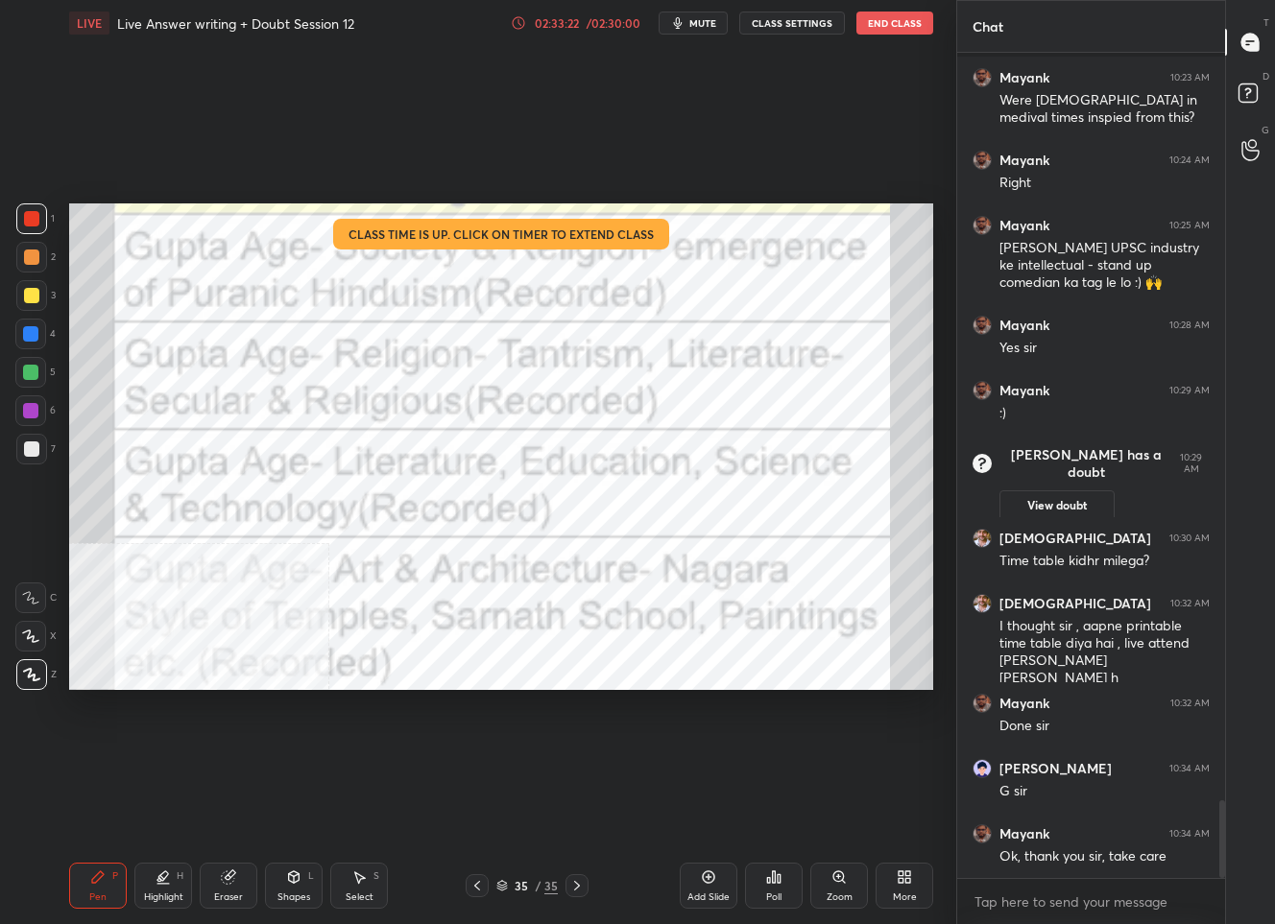
scroll to position [7918, 0]
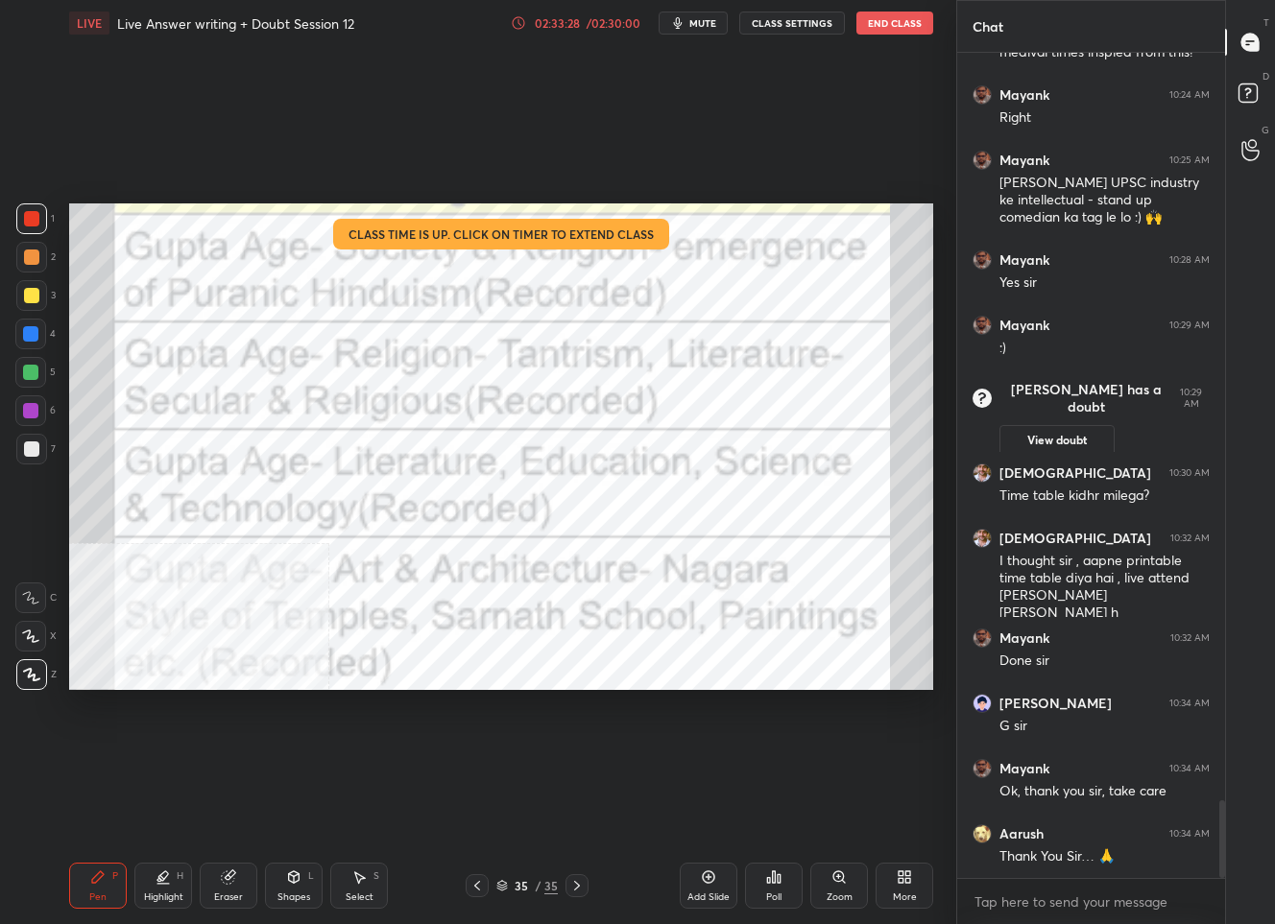
click at [875, 30] on button "End Class" at bounding box center [894, 23] width 77 height 23
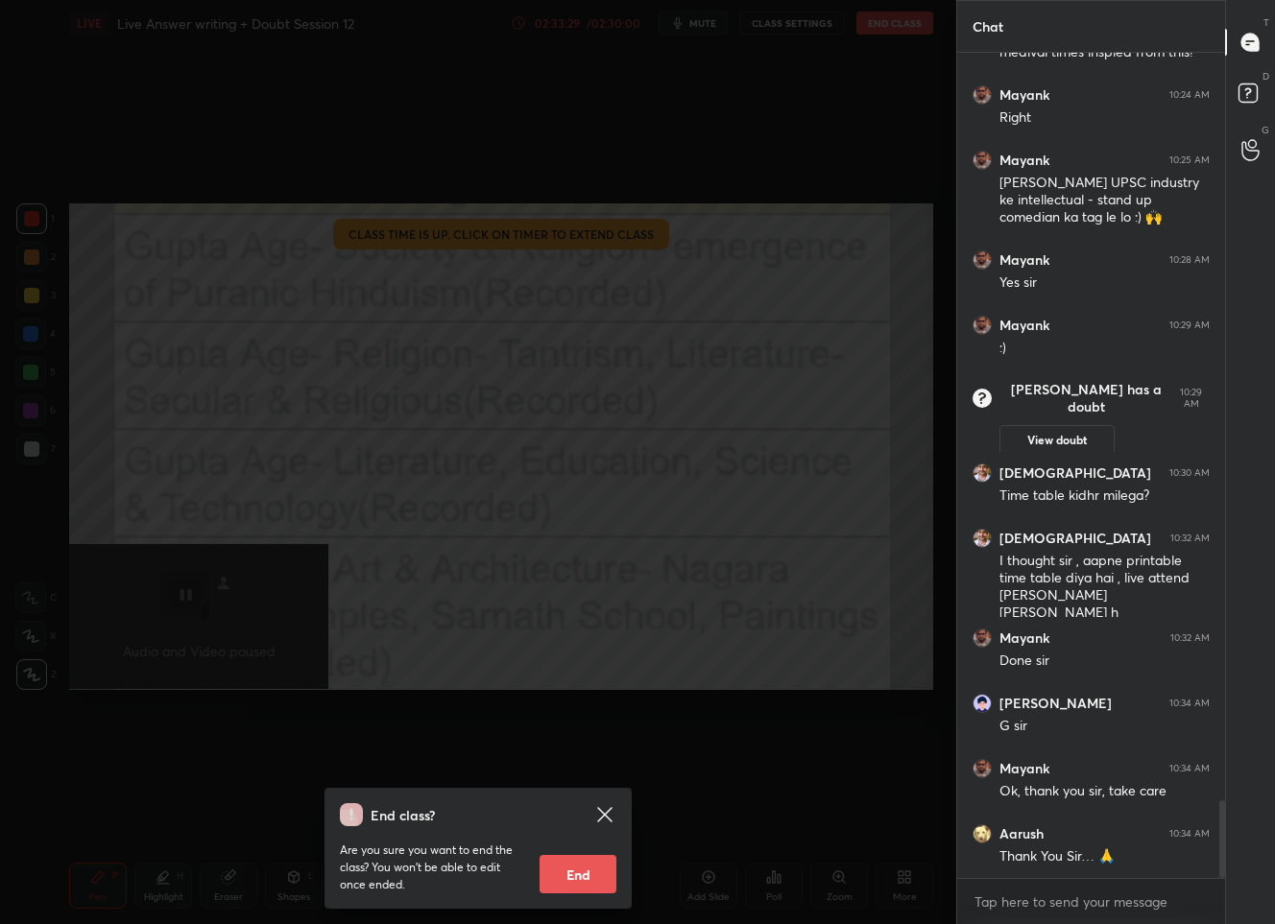
click at [596, 884] on button "End" at bounding box center [577, 874] width 77 height 38
type textarea "x"
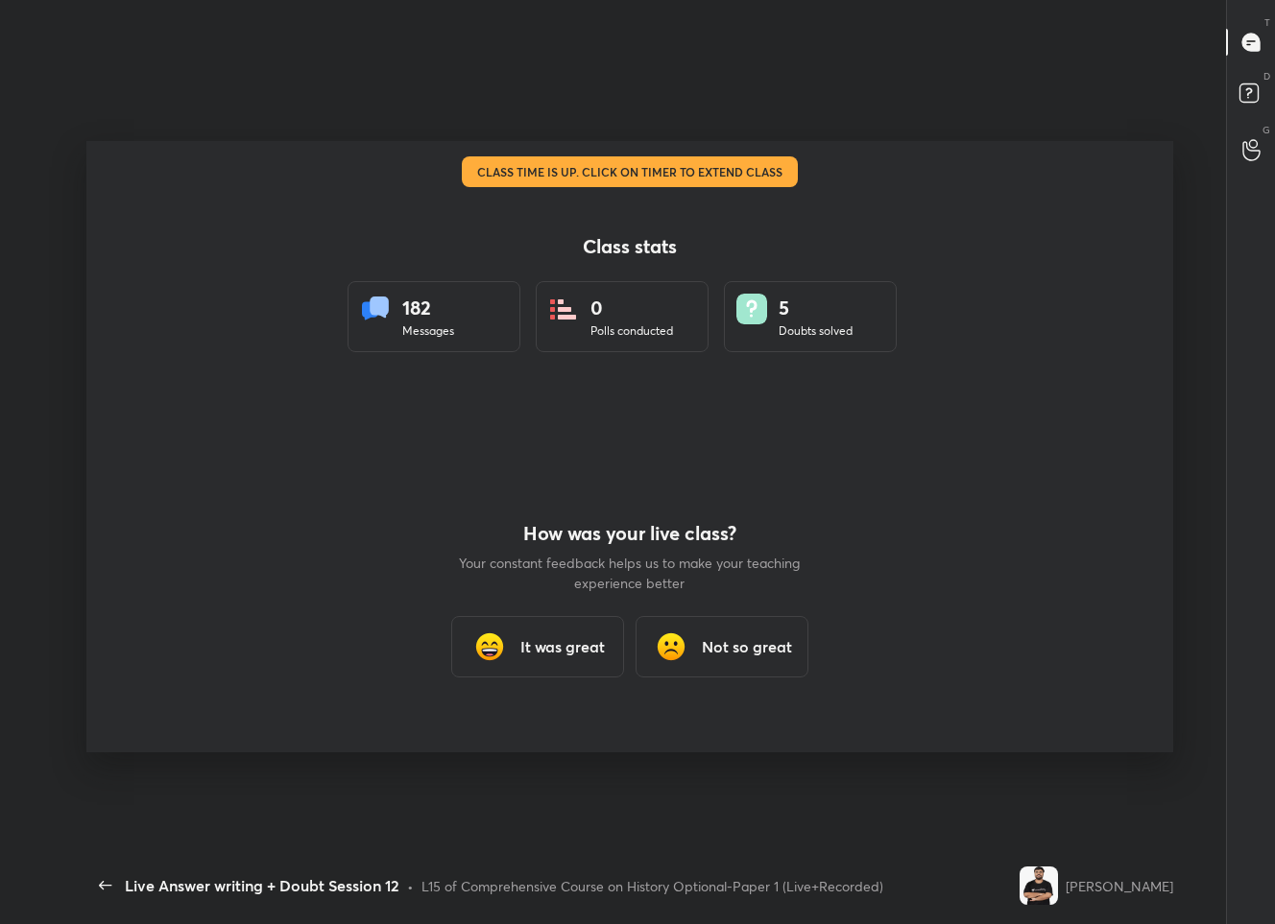
scroll to position [0, 0]
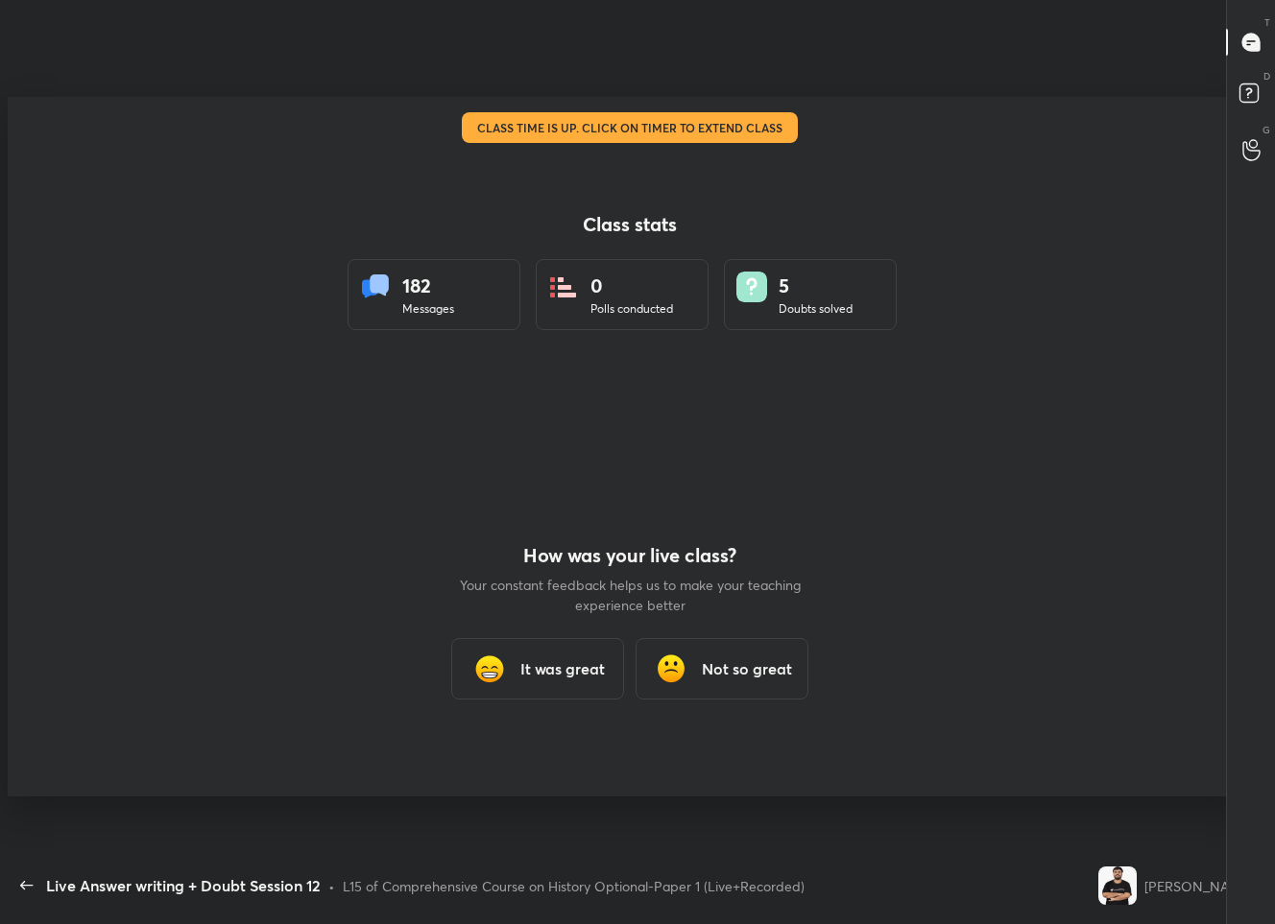
click at [560, 664] on h3 "It was great" at bounding box center [562, 668] width 84 height 23
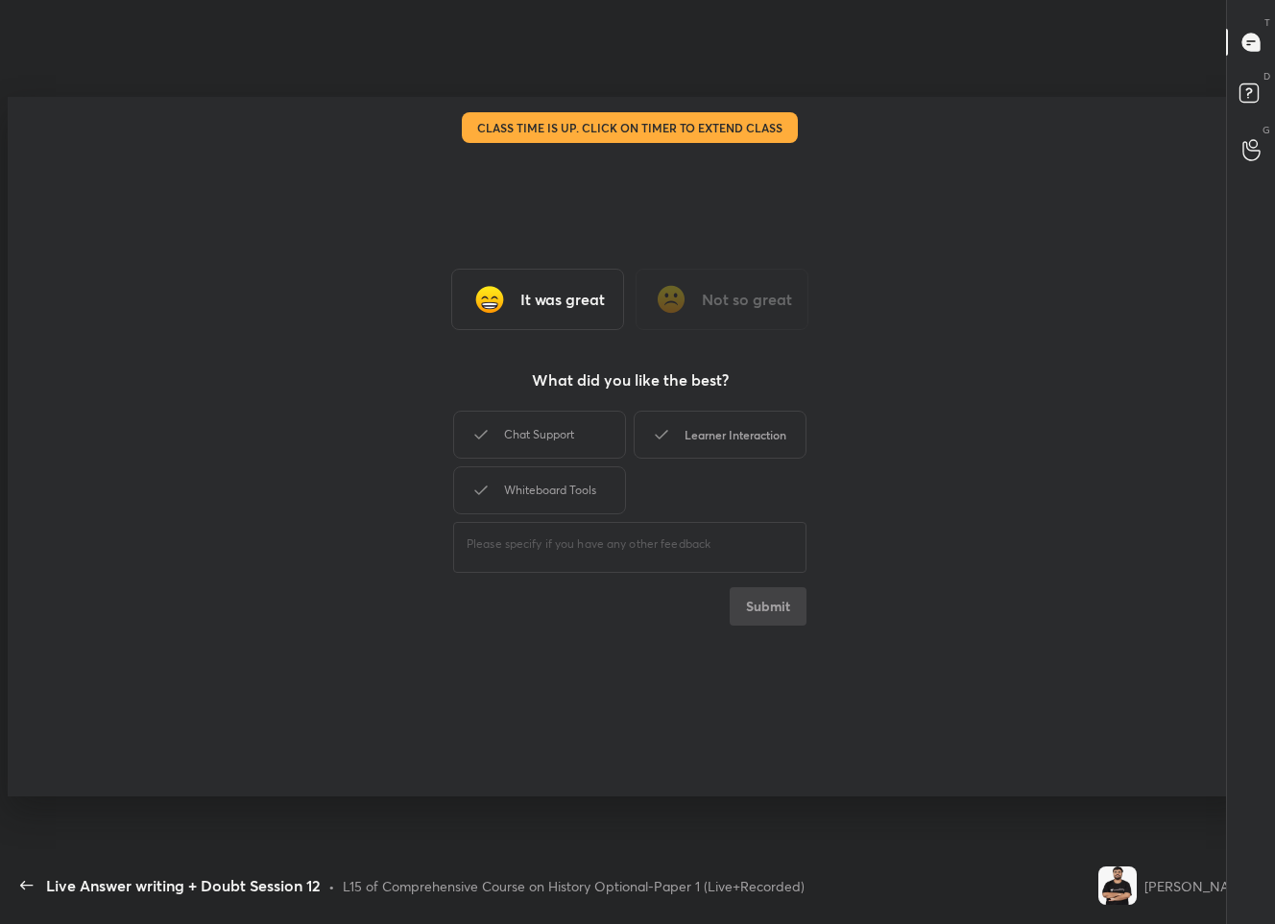
click at [760, 446] on div "Learner Interaction" at bounding box center [719, 435] width 173 height 48
click at [754, 605] on button "Submit" at bounding box center [767, 606] width 77 height 38
